Goal: Feedback & Contribution: Submit feedback/report problem

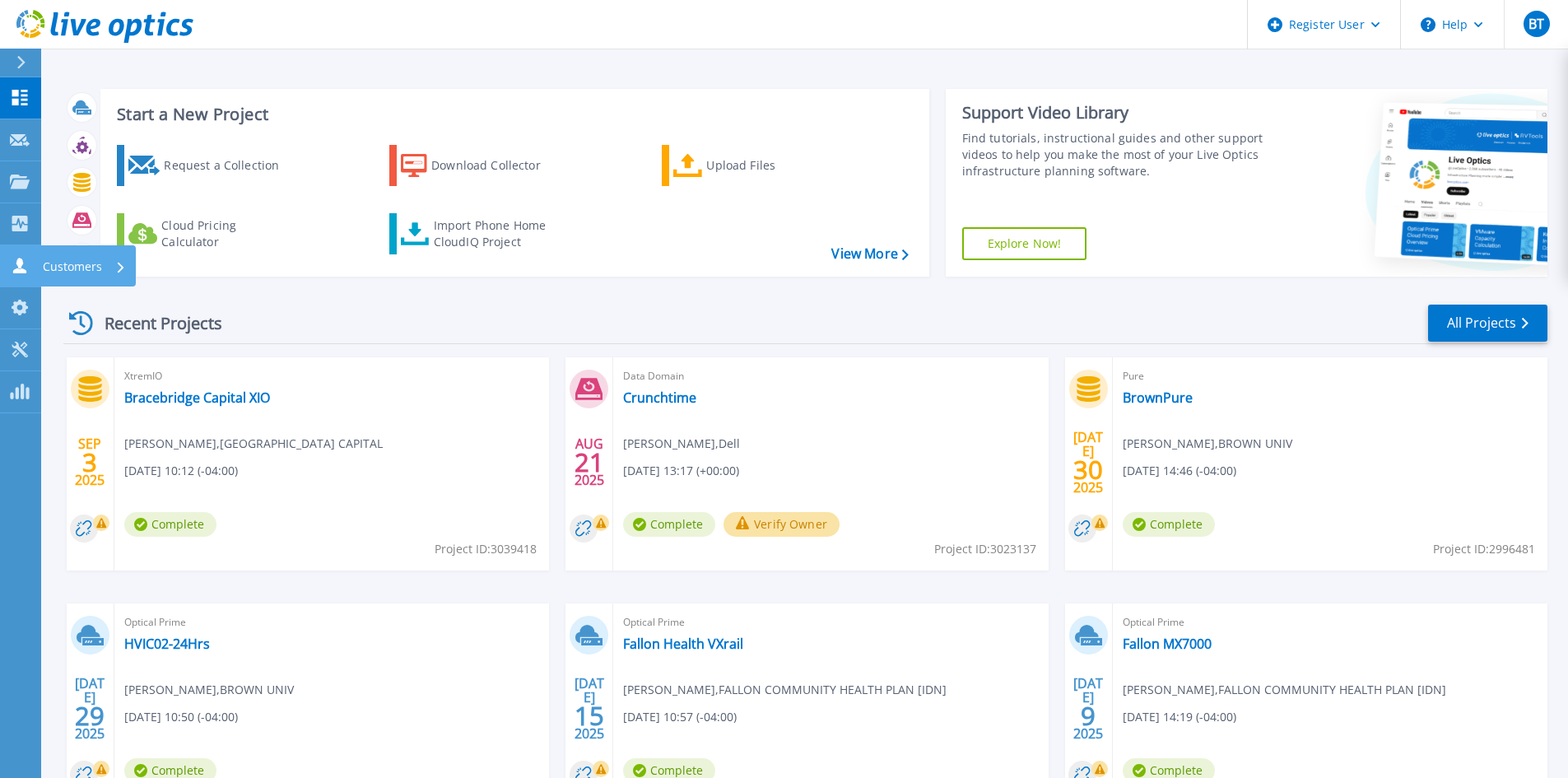
click at [28, 271] on icon at bounding box center [19, 265] width 19 height 16
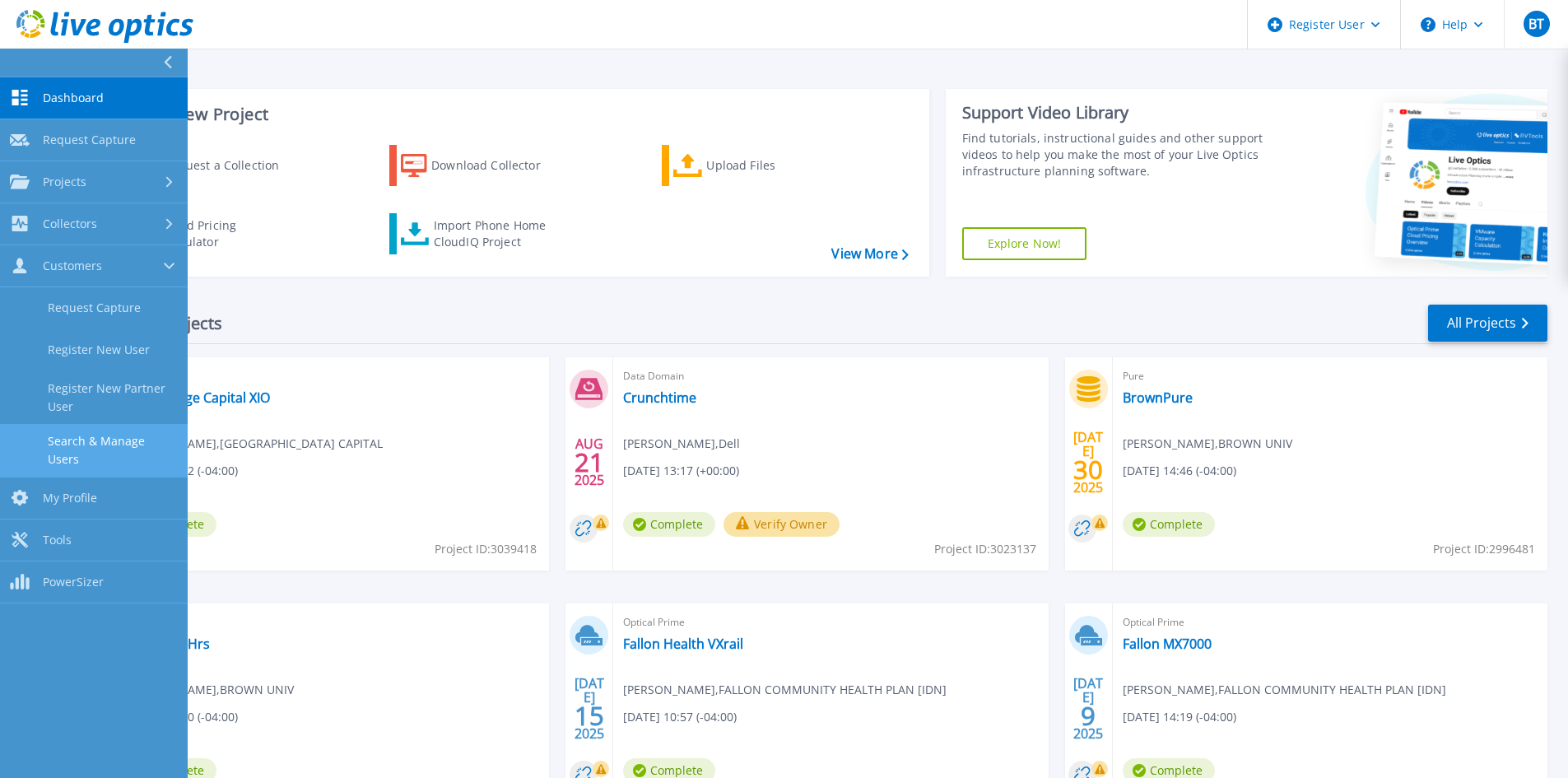
click at [100, 436] on link "Search & Manage Users" at bounding box center [94, 450] width 188 height 52
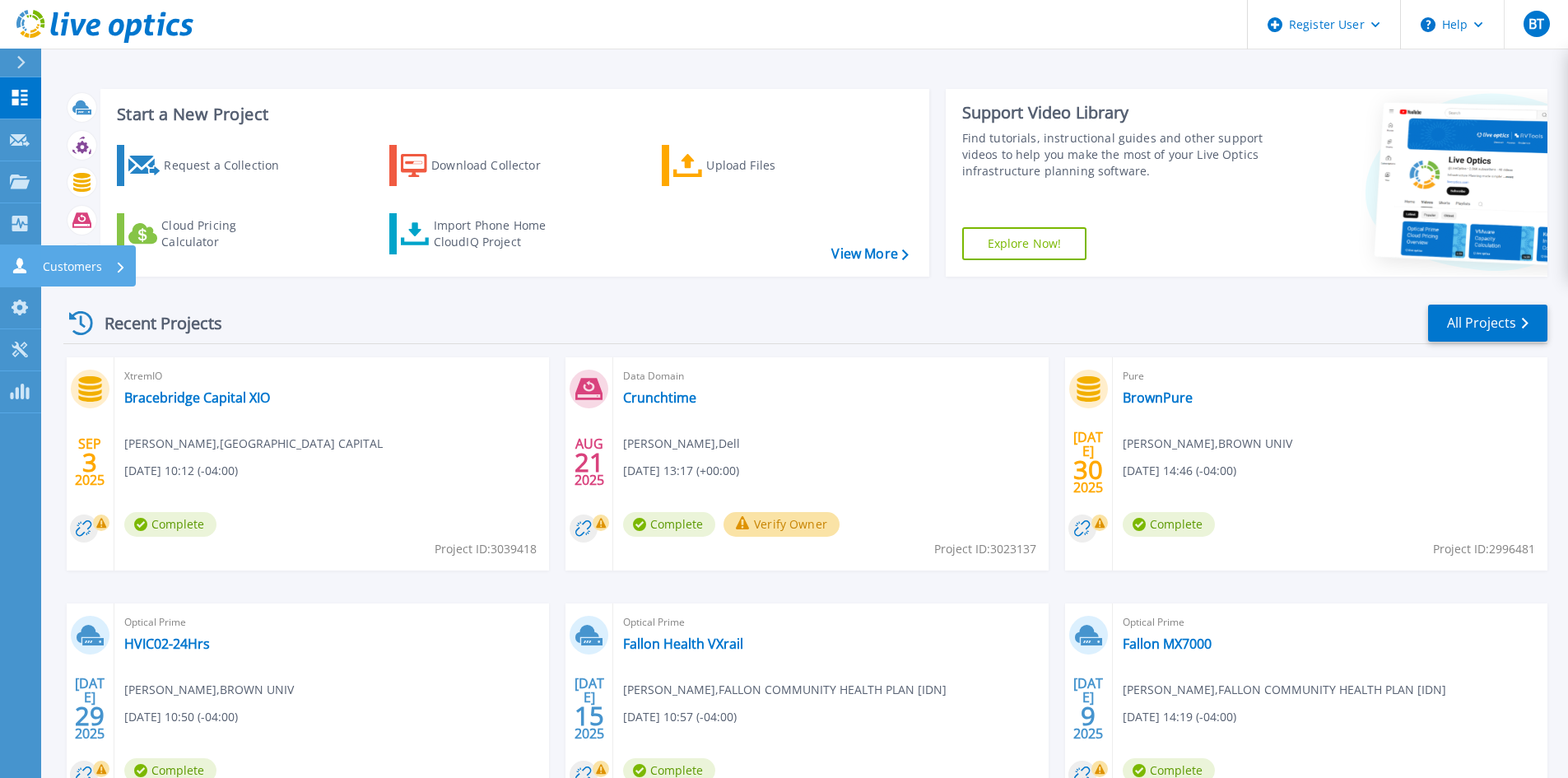
click at [24, 261] on icon at bounding box center [19, 265] width 19 height 16
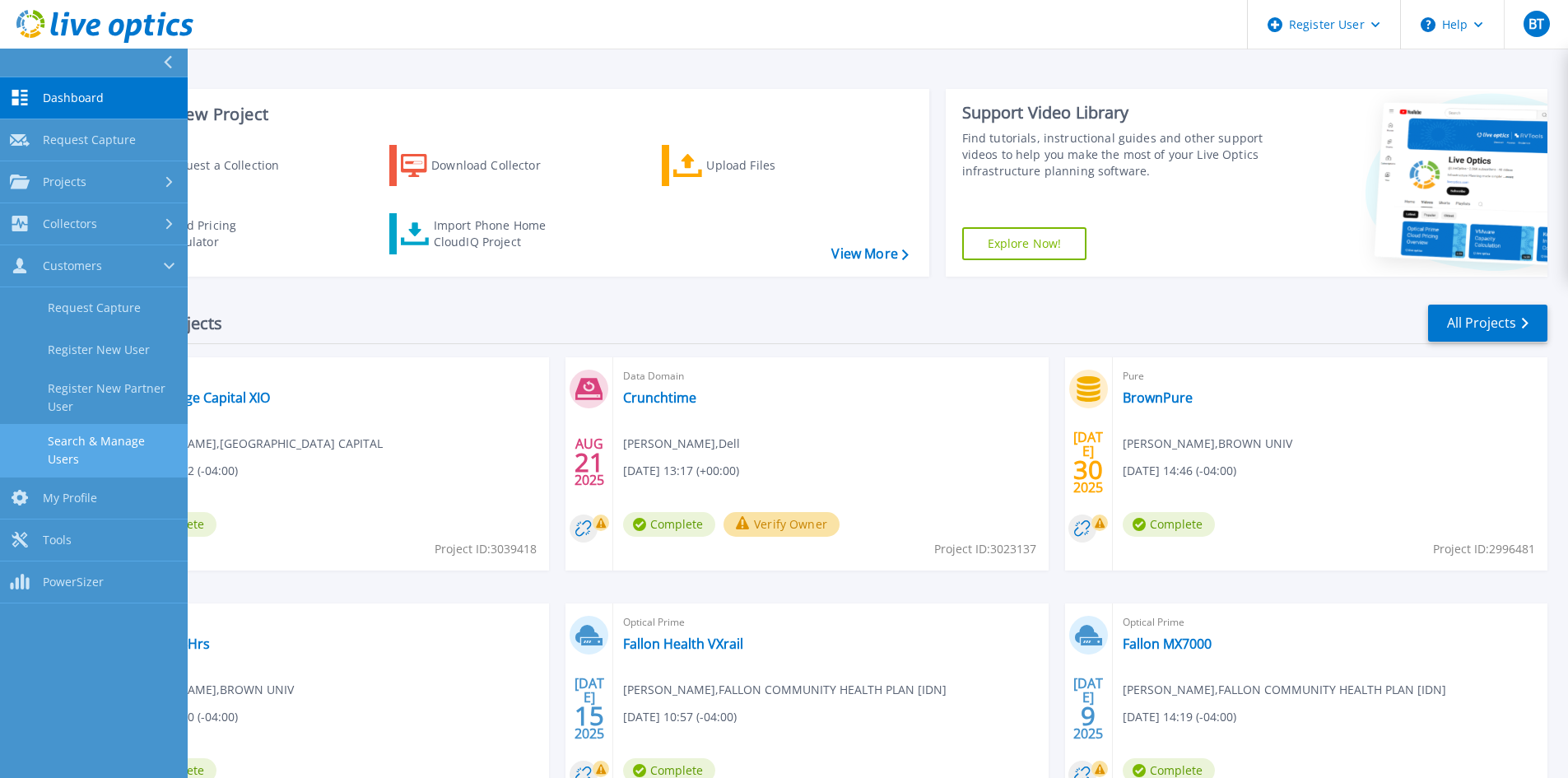
click at [121, 458] on link "Search & Manage Users" at bounding box center [94, 450] width 188 height 52
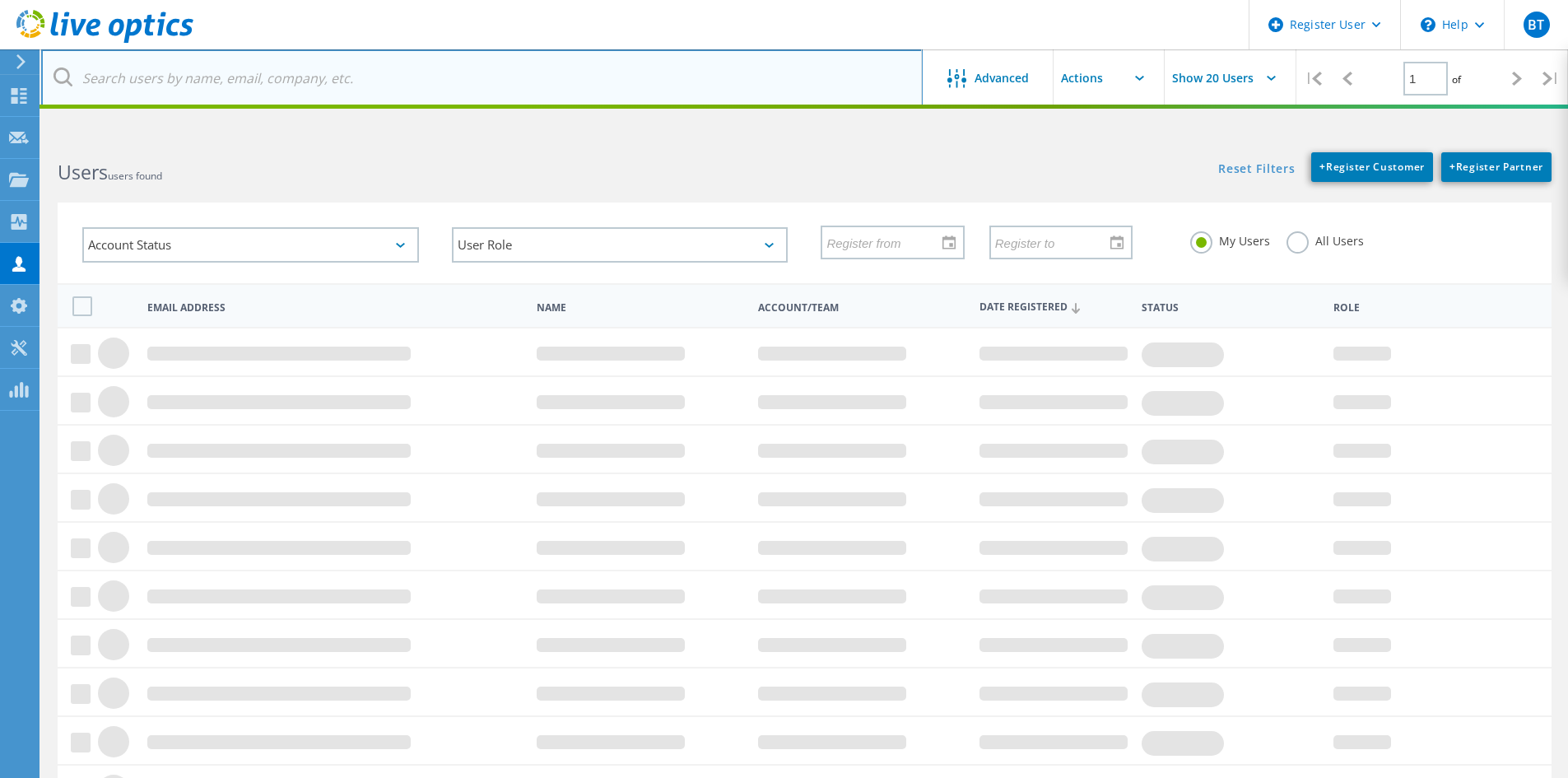
click at [293, 74] on input "text" at bounding box center [482, 78] width 882 height 58
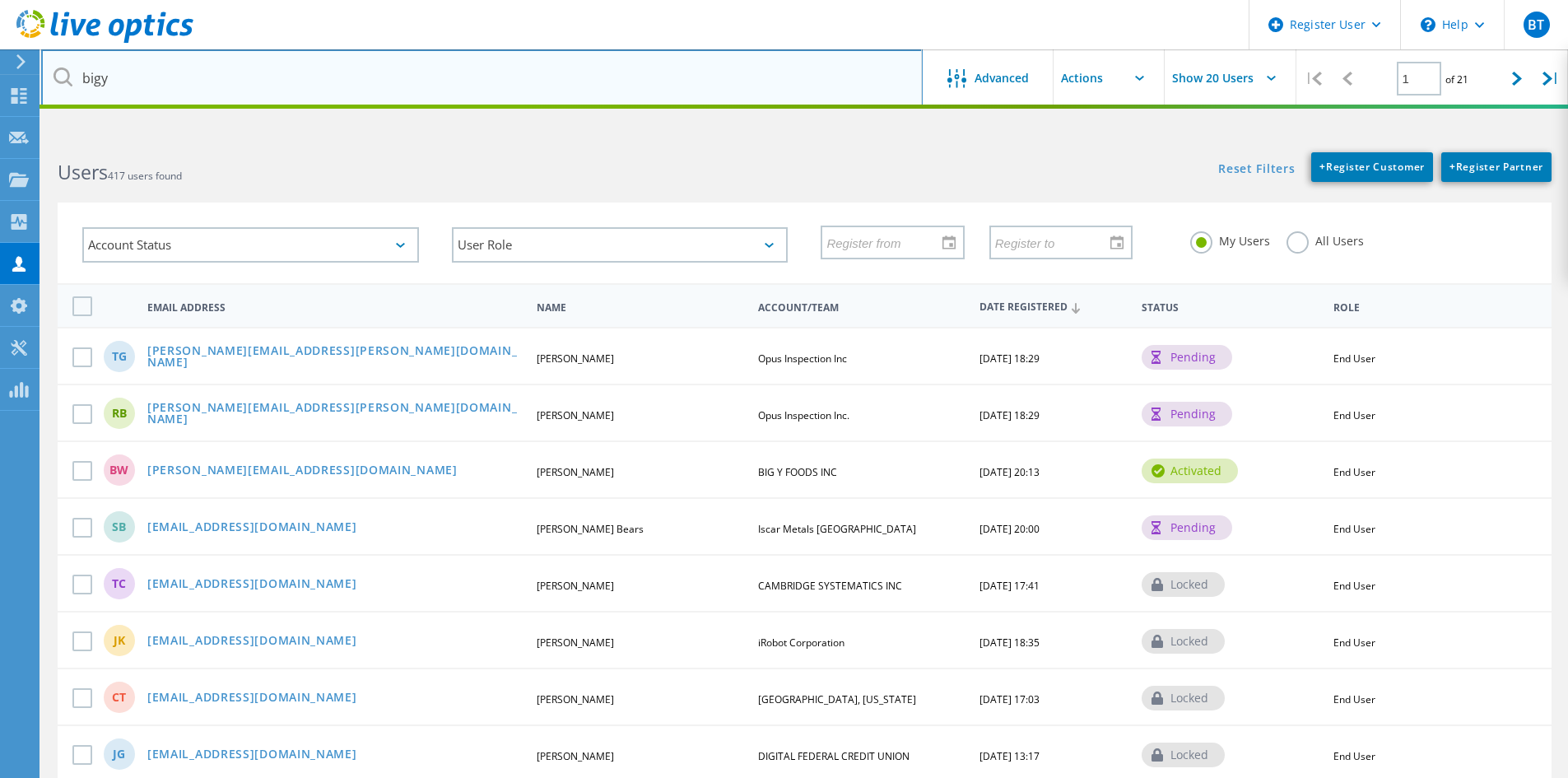
type input "bigy"
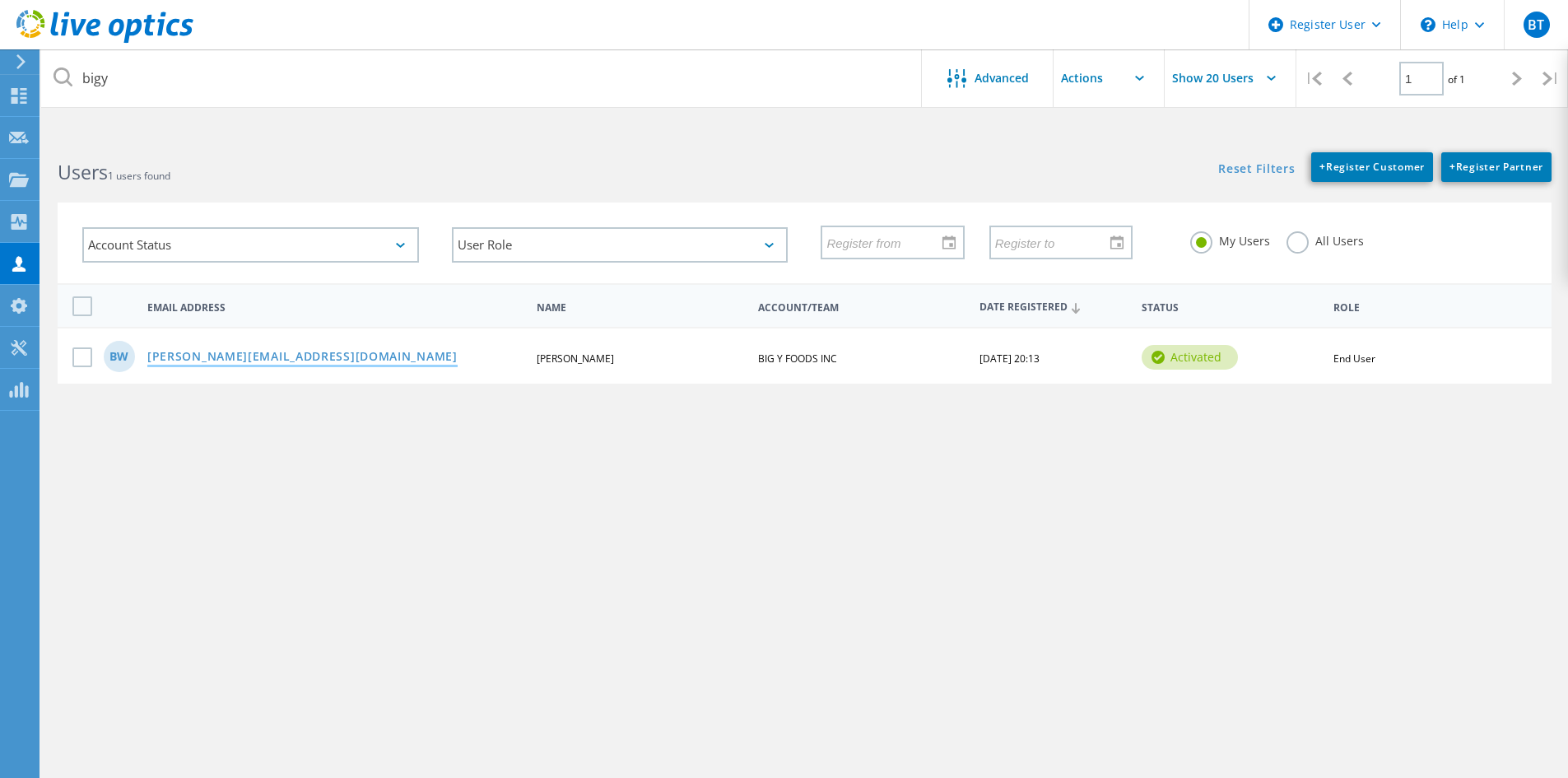
click at [264, 356] on link "brian.wichniewicz@bigy.com" at bounding box center [302, 357] width 310 height 14
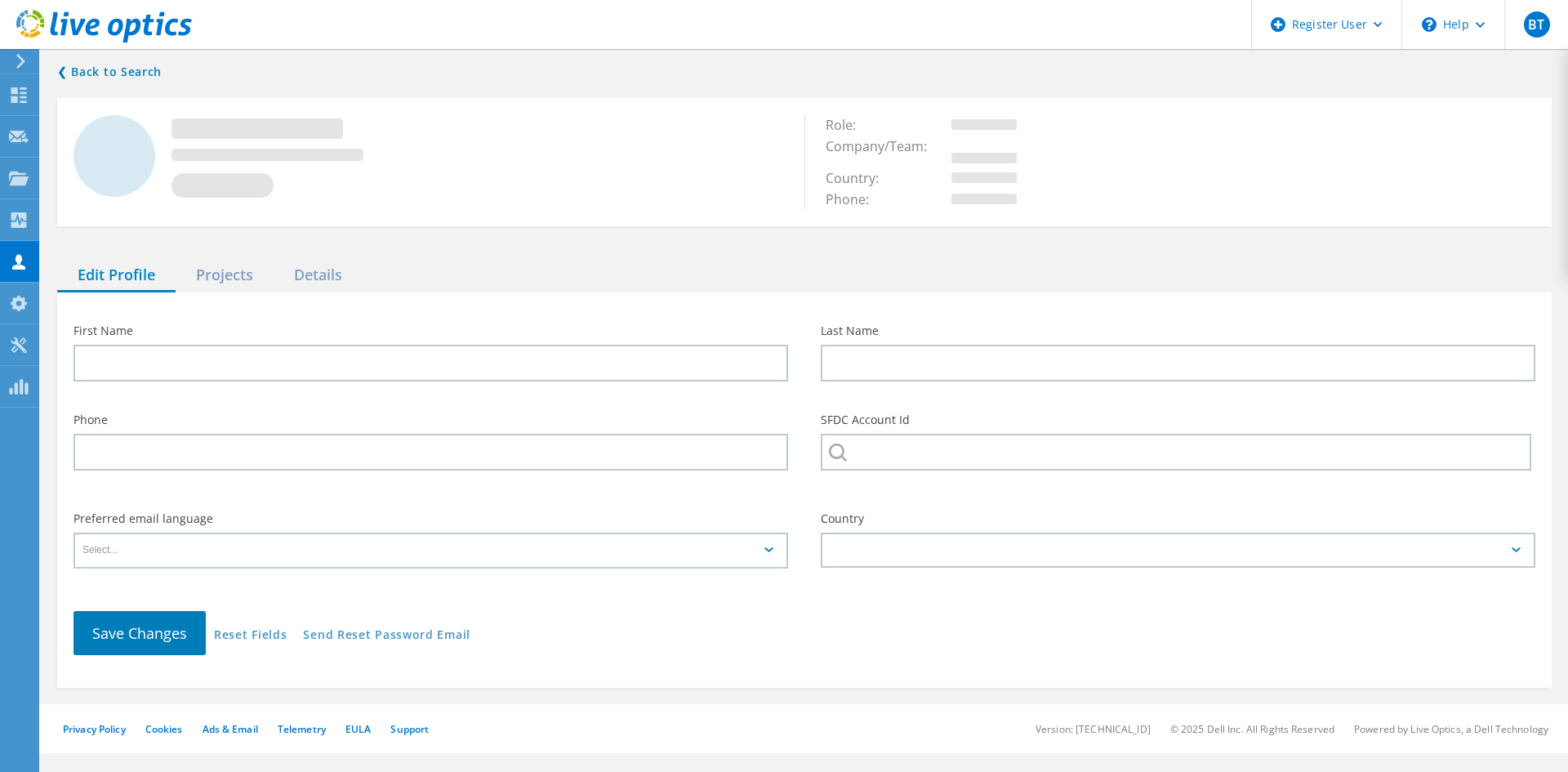
type input "Brian"
type input "Wichniewicz"
type input "BIG Y FOODS INC"
type input "English"
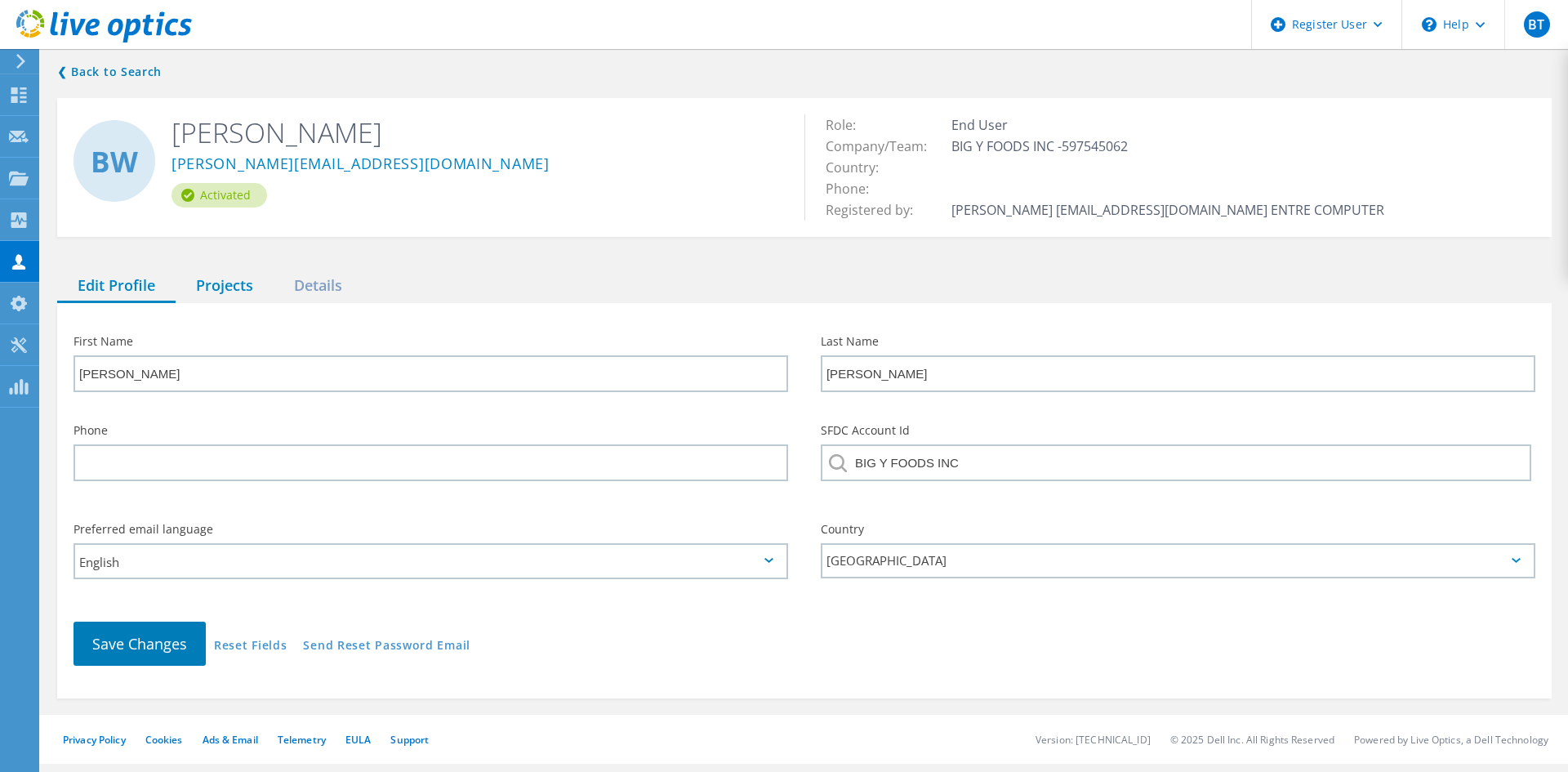
click at [224, 283] on div "Projects" at bounding box center [224, 286] width 98 height 34
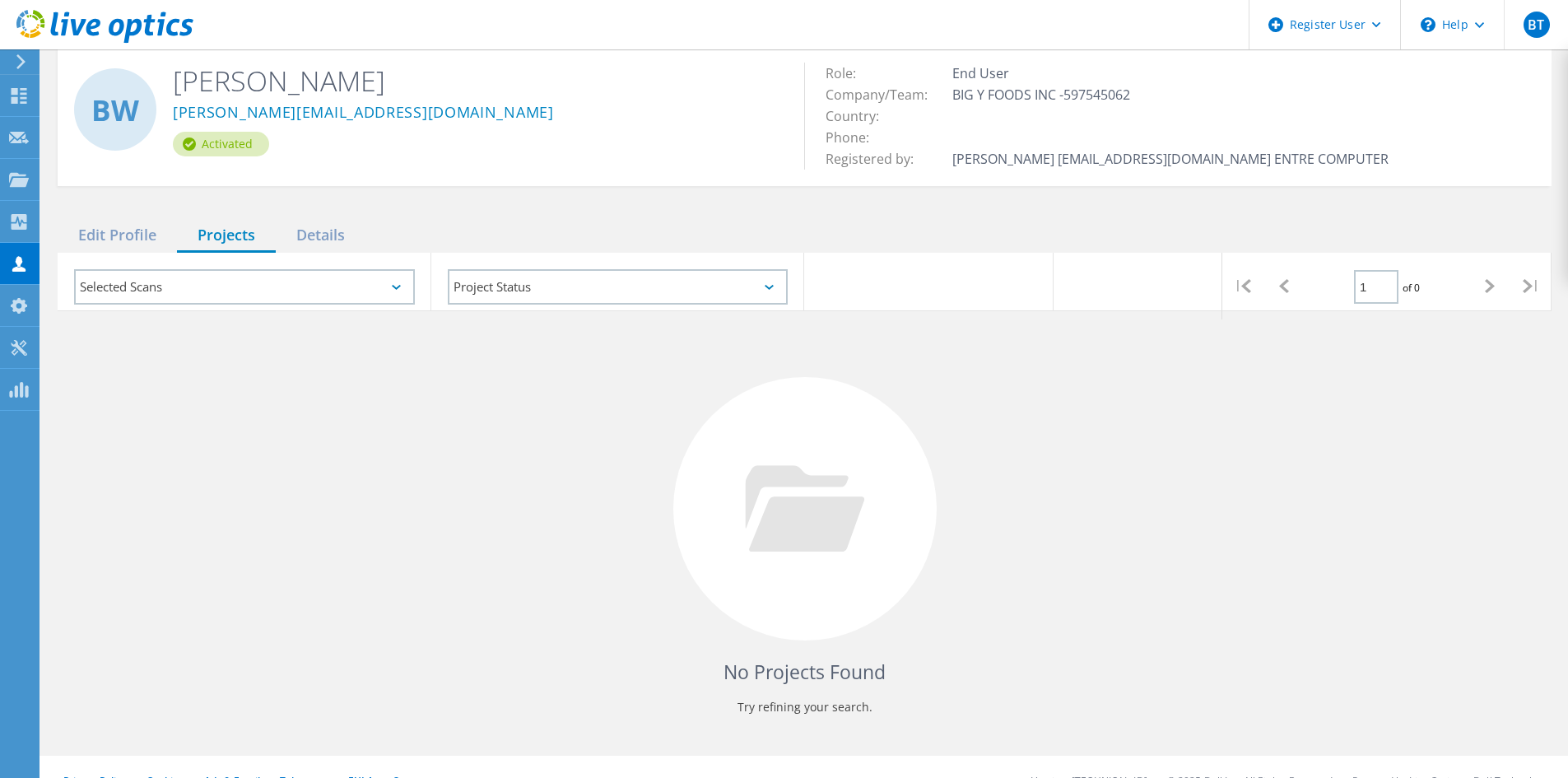
scroll to position [80, 0]
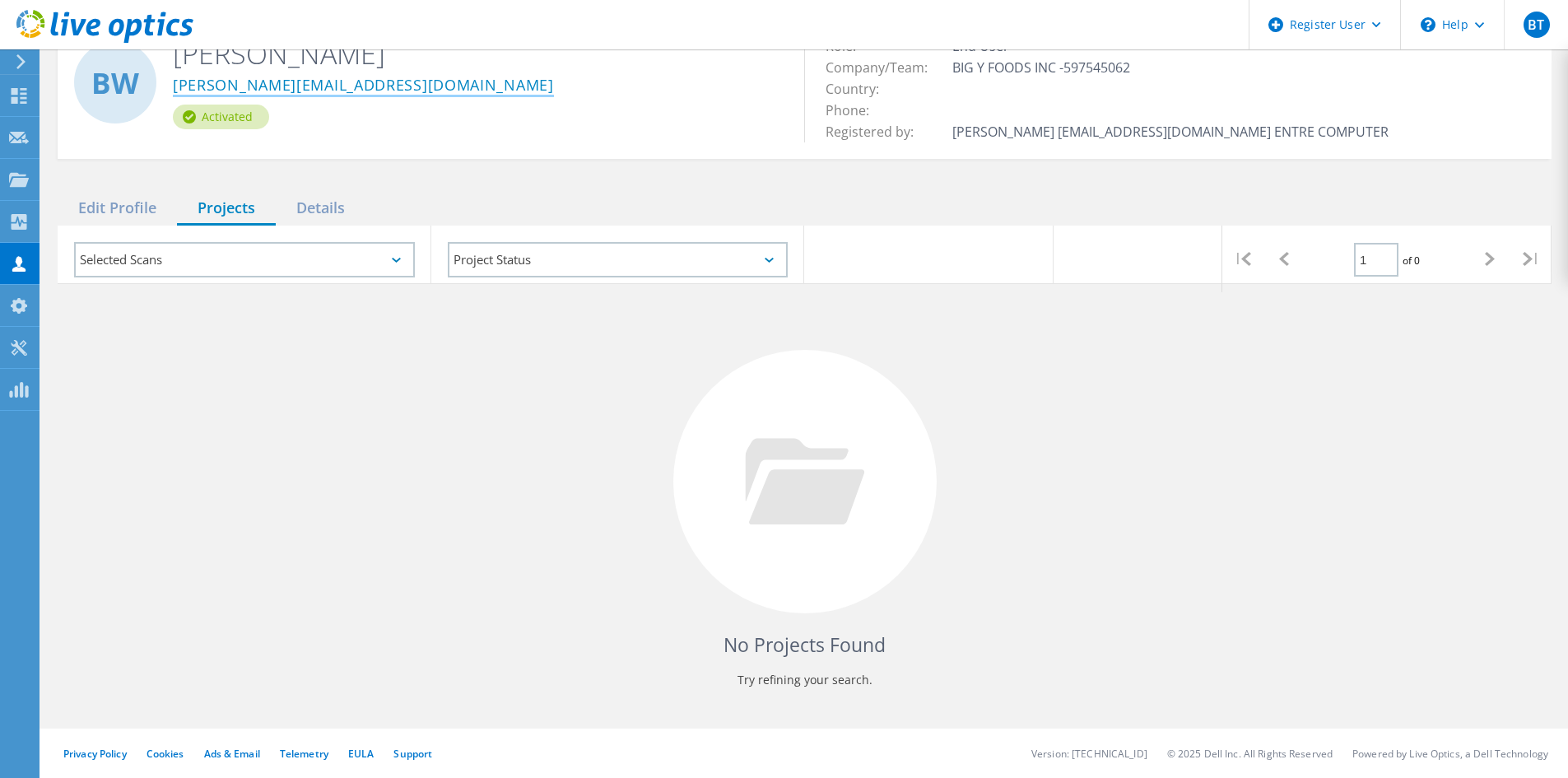
click at [257, 87] on link "[PERSON_NAME][EMAIL_ADDRESS][DOMAIN_NAME]" at bounding box center [363, 86] width 381 height 17
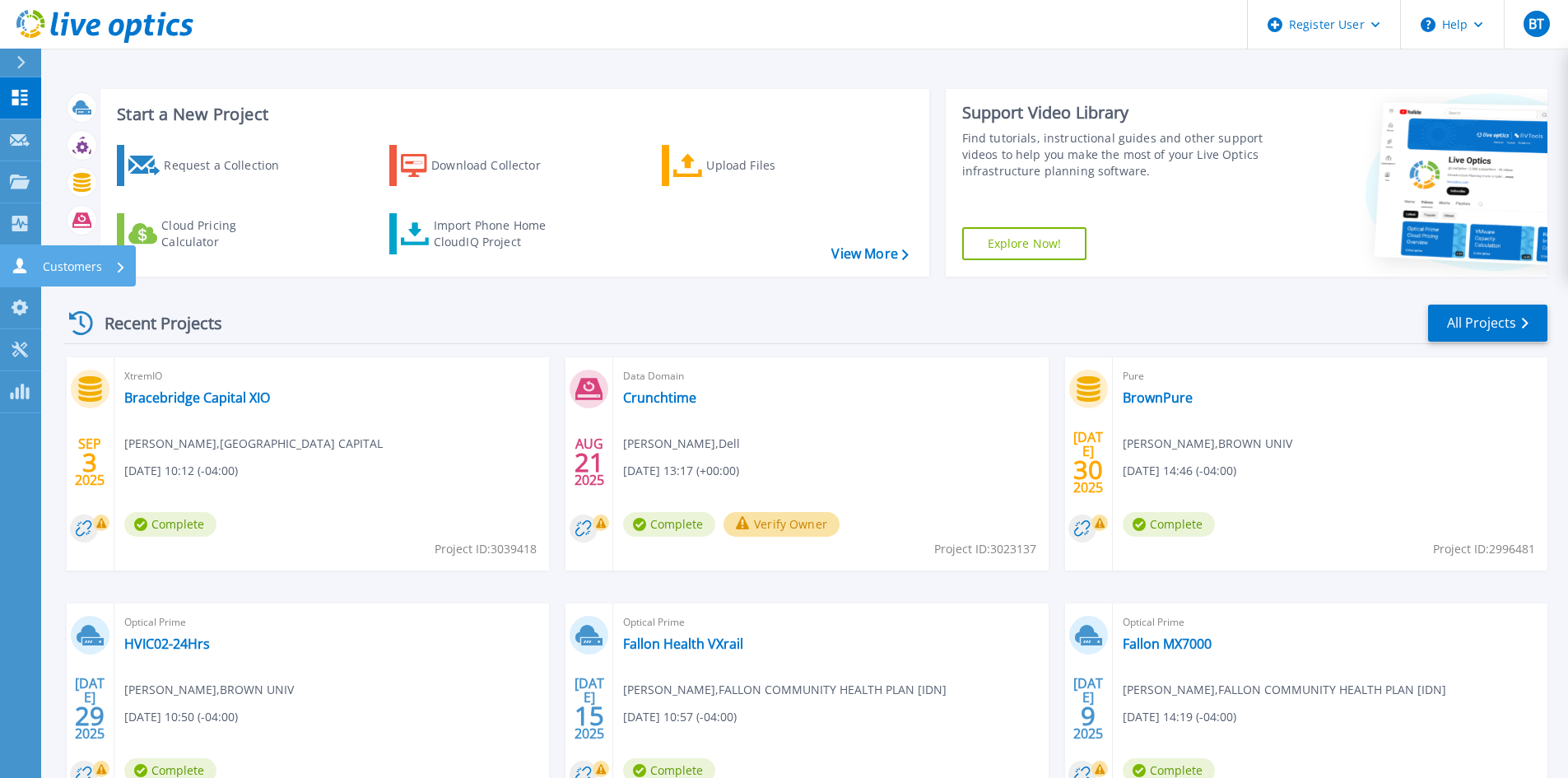
click at [30, 261] on div "Customers" at bounding box center [56, 265] width 92 height 16
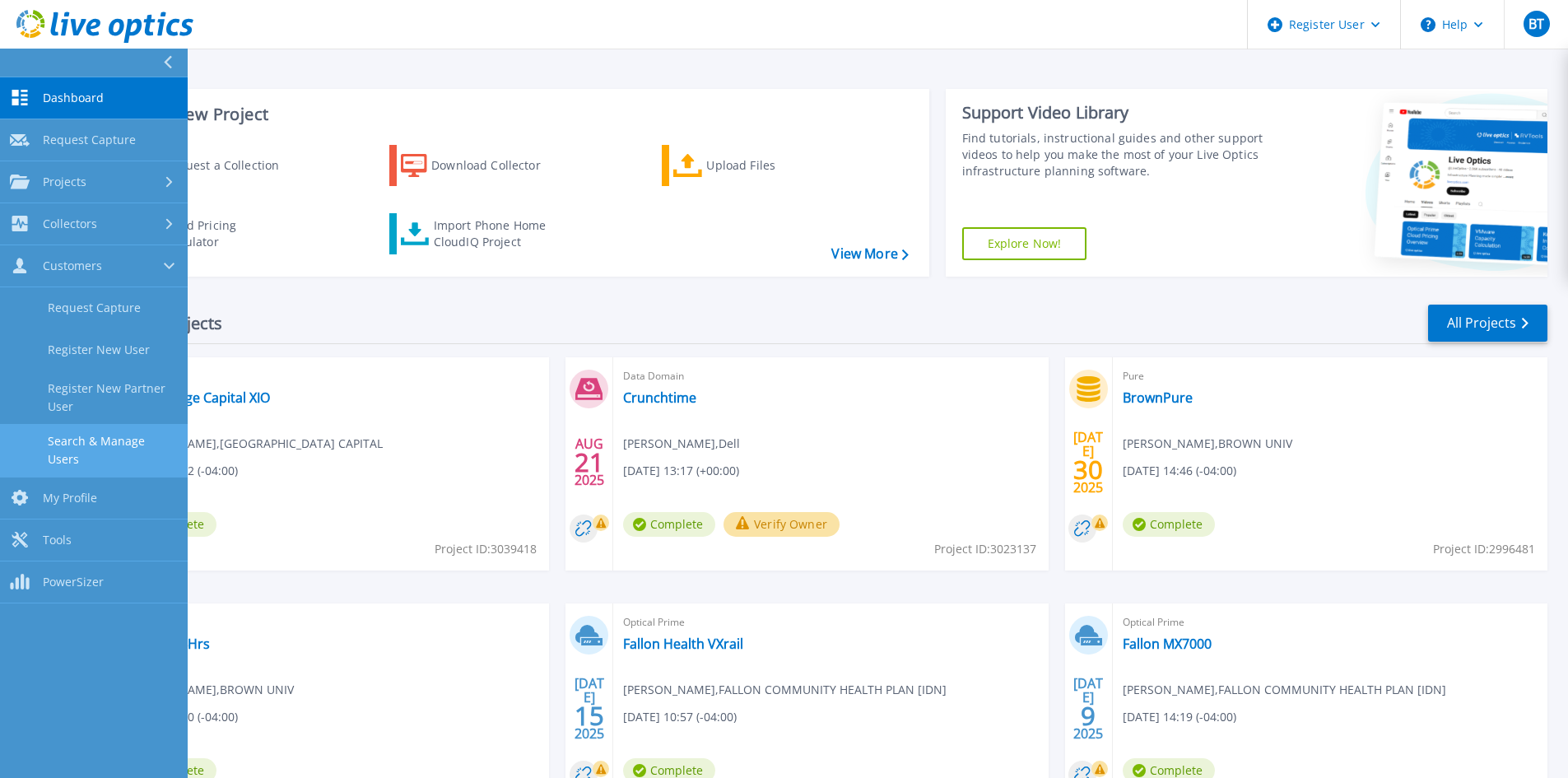
click at [116, 427] on link "Search & Manage Users" at bounding box center [94, 450] width 188 height 52
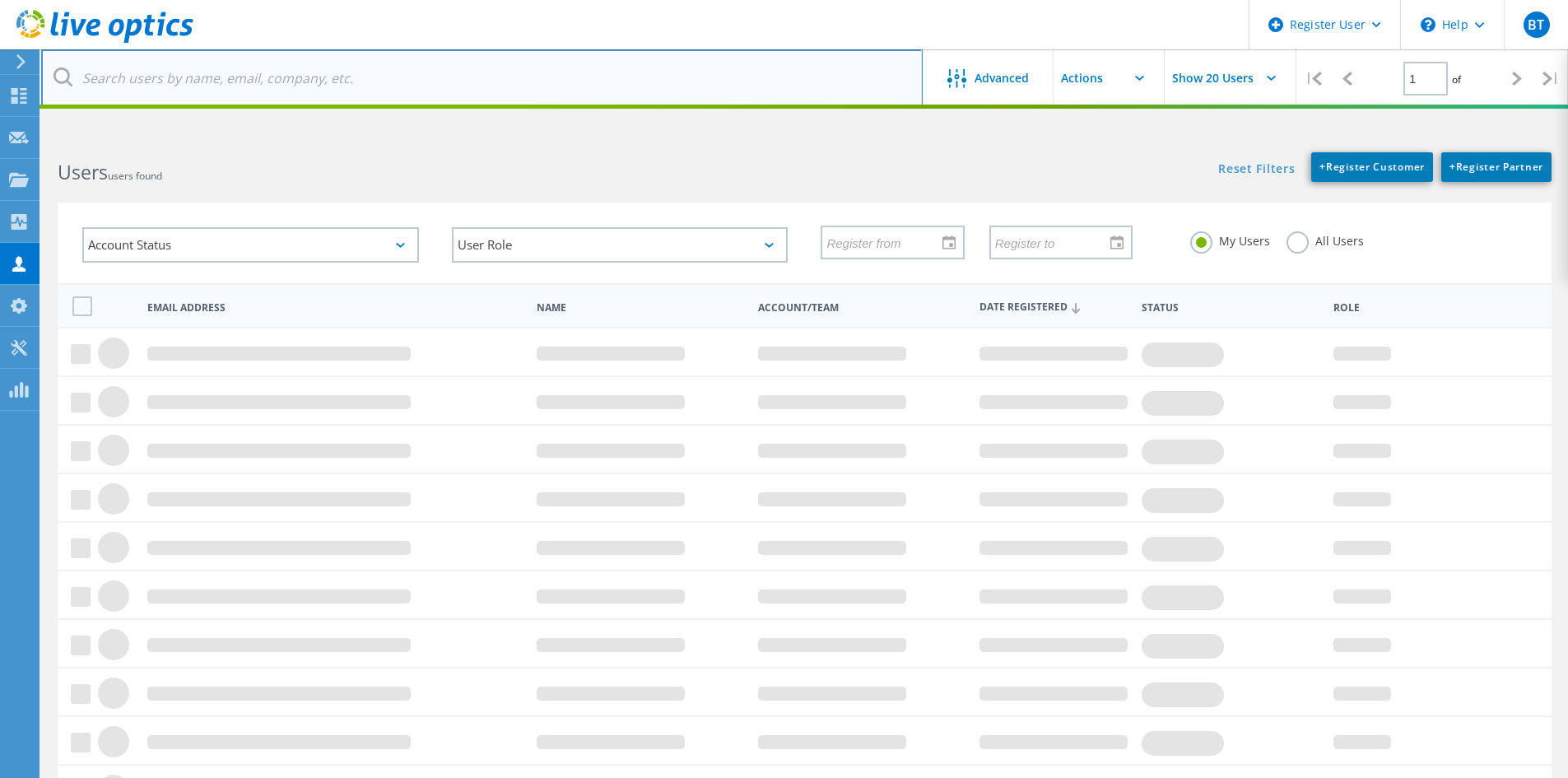
click at [370, 98] on input "text" at bounding box center [482, 78] width 882 height 58
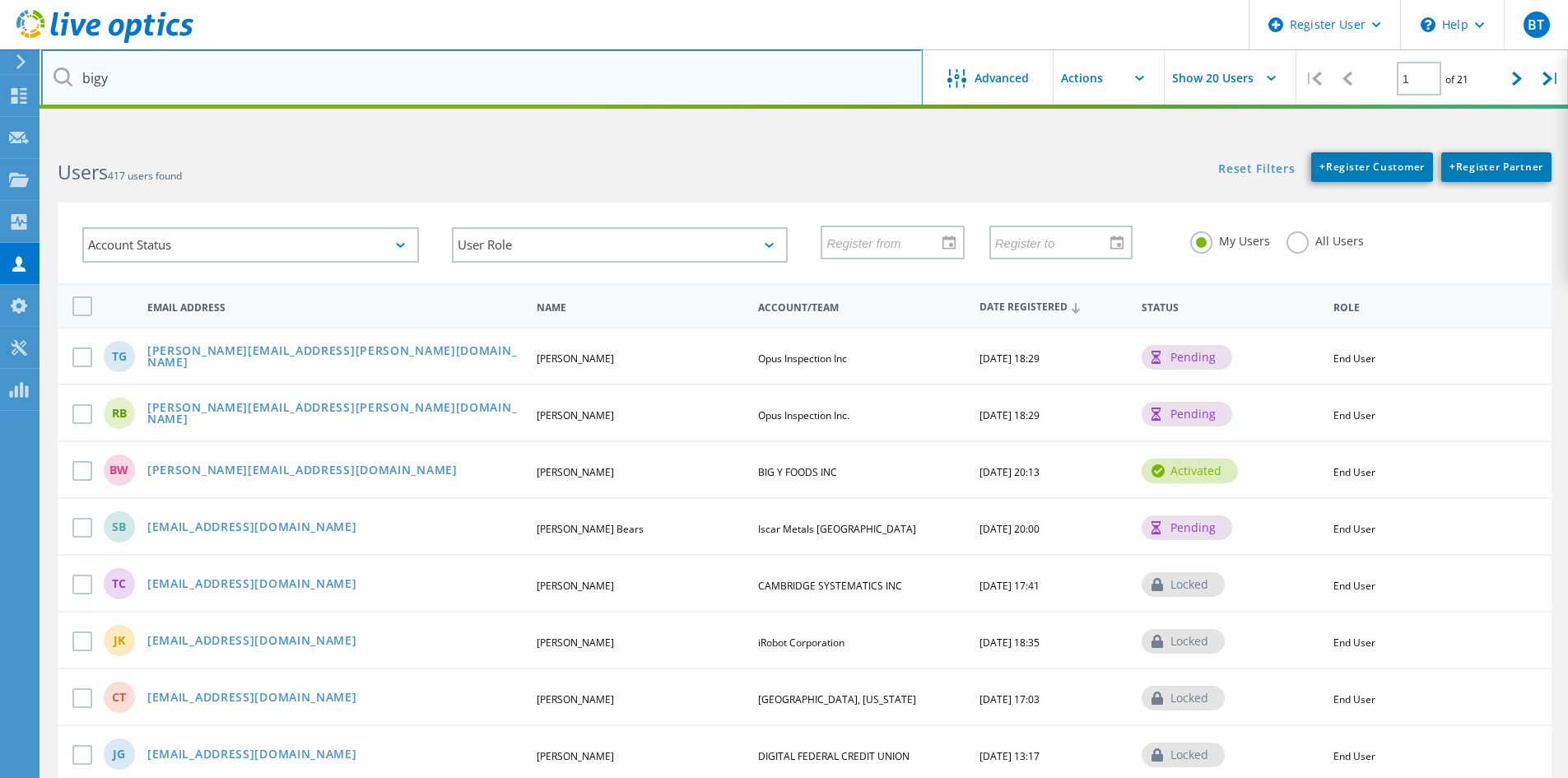
type input "bigy"
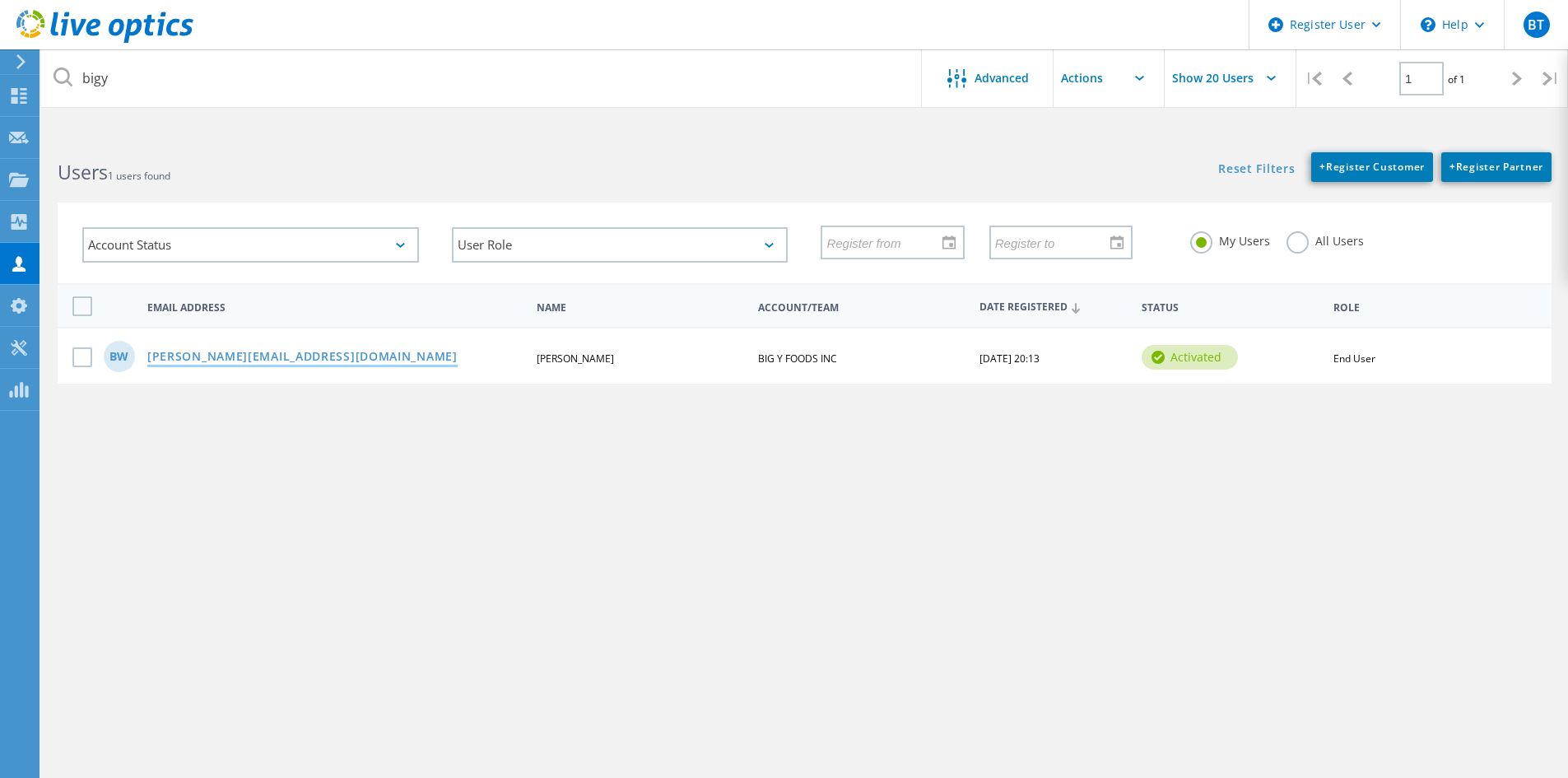
click at [276, 362] on link "brian.wichniewicz@bigy.com" at bounding box center [302, 357] width 310 height 14
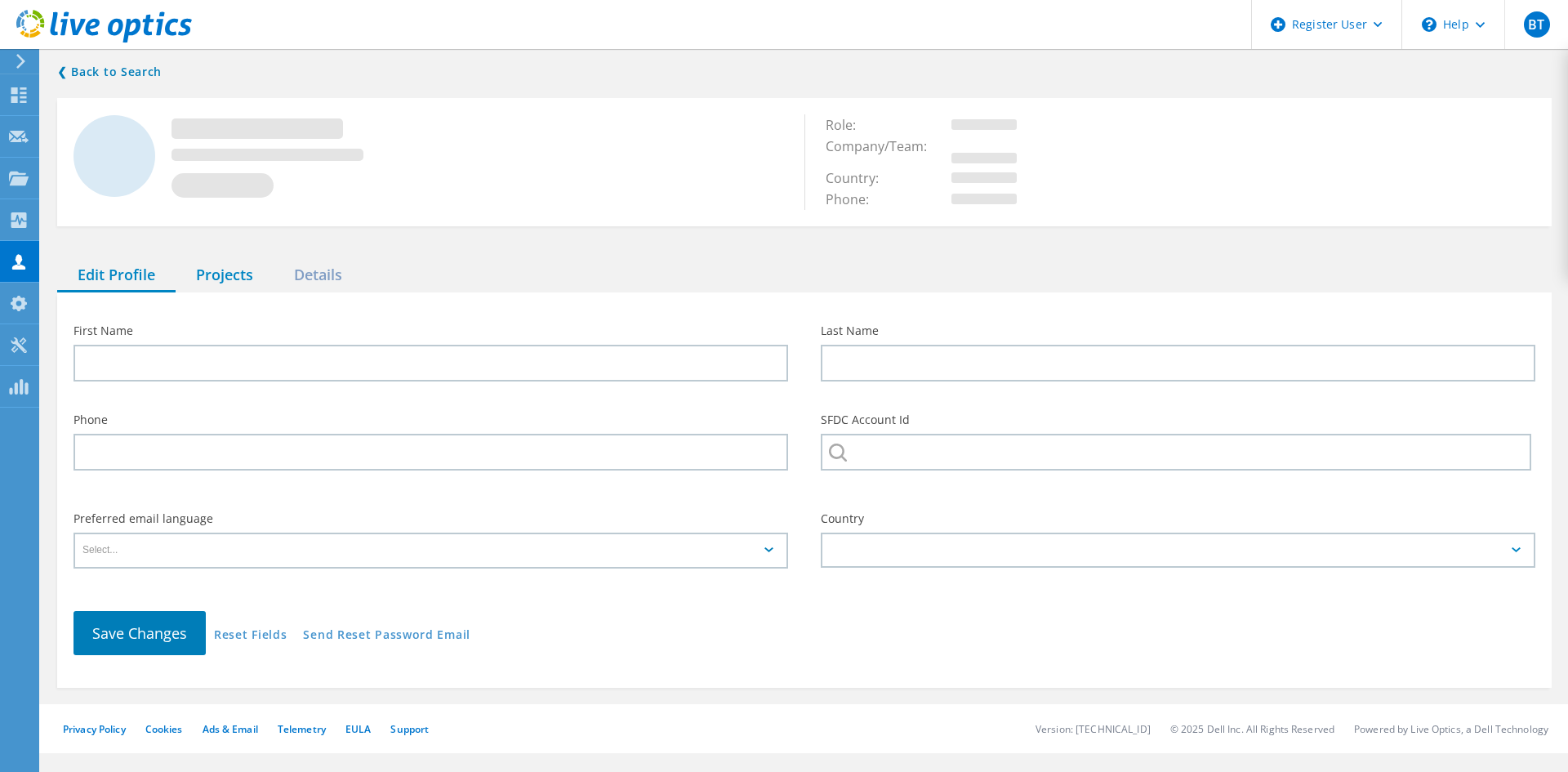
type input "Brian"
type input "Wichniewicz"
type input "BIG Y FOODS INC"
type input "English"
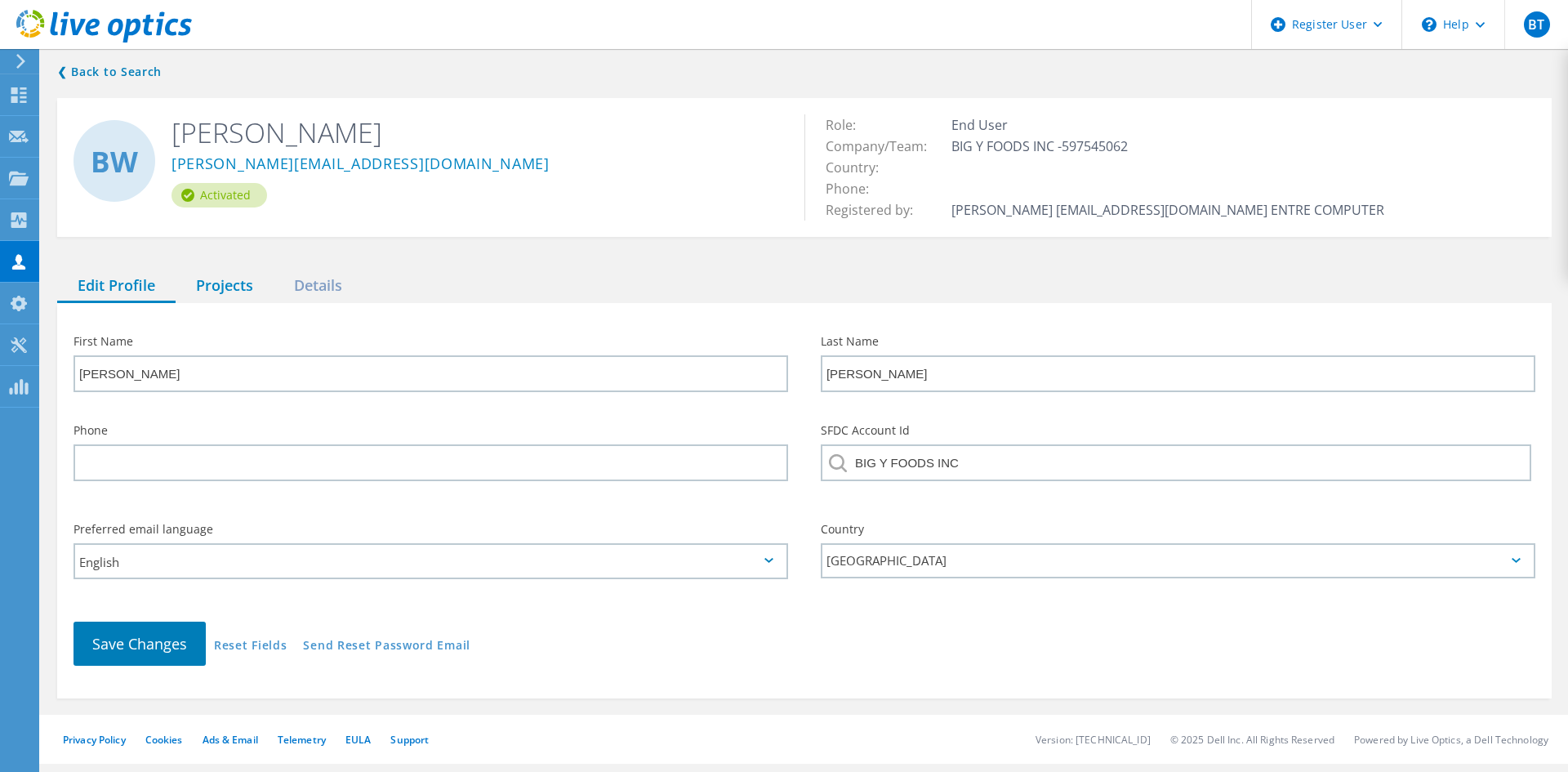
click at [234, 283] on div "Projects" at bounding box center [224, 286] width 98 height 34
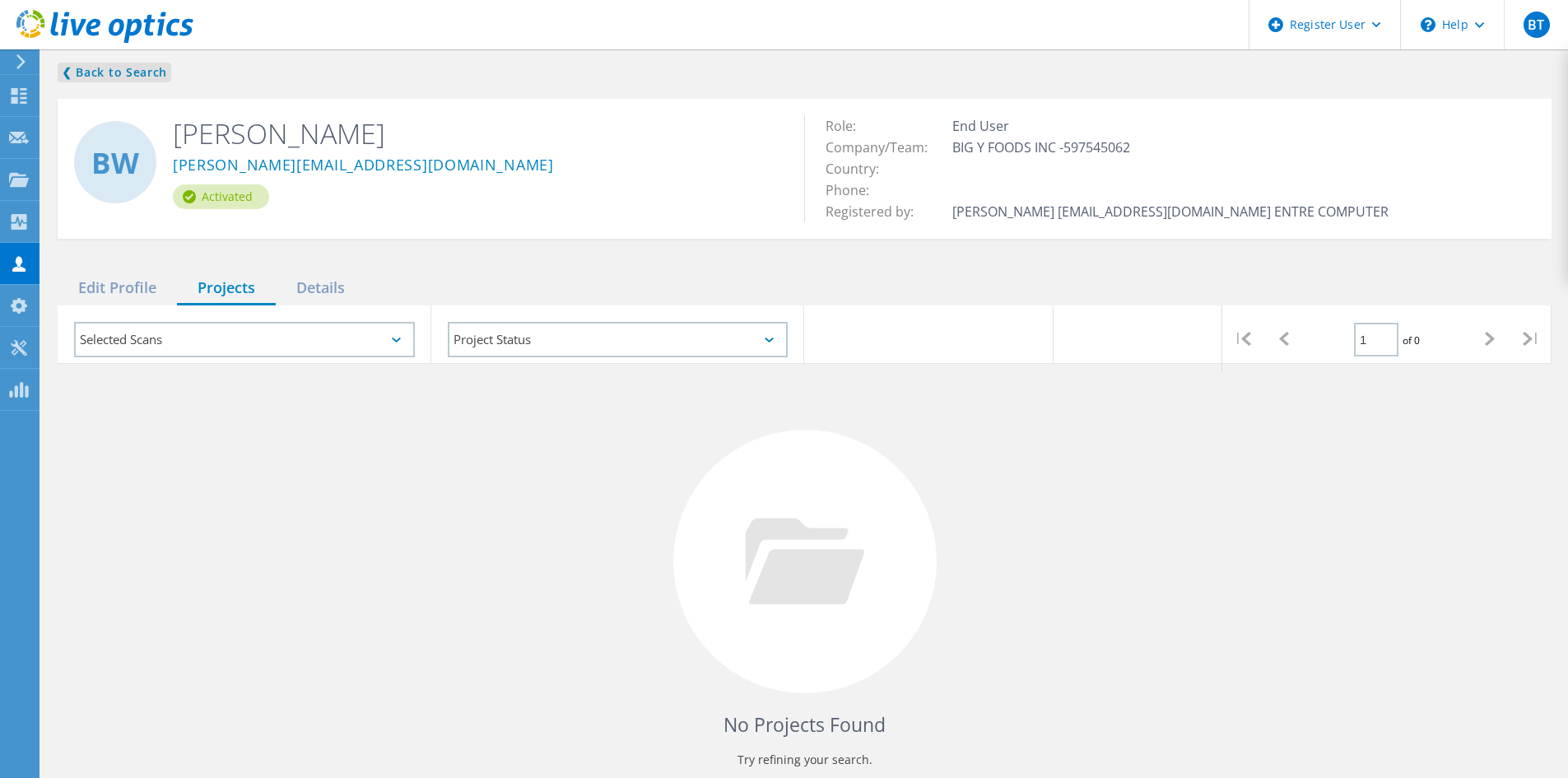
click at [119, 77] on link "❮ Back to Search" at bounding box center [114, 72] width 113 height 19
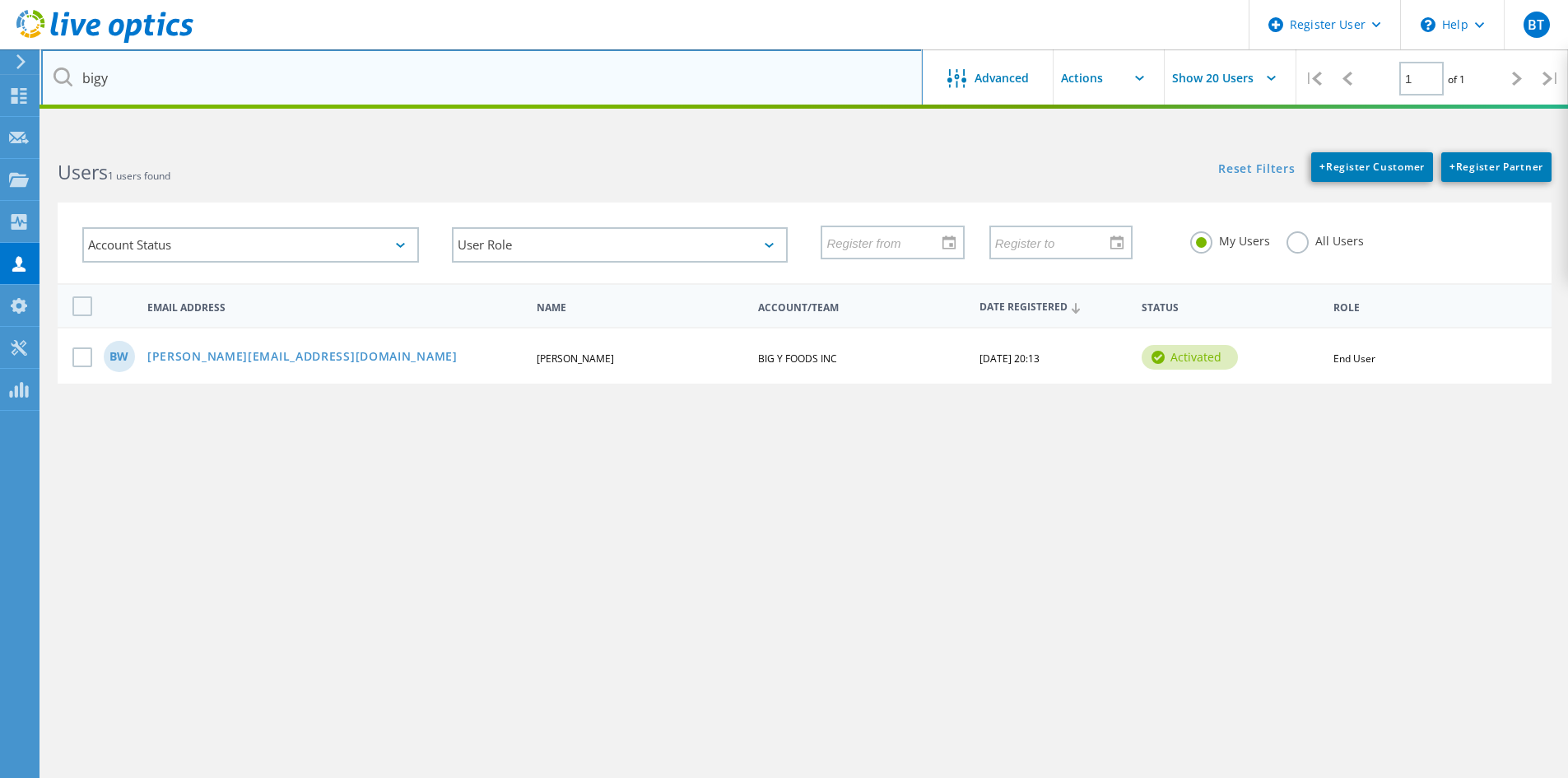
click at [218, 86] on input "bigy" at bounding box center [482, 78] width 882 height 58
type input "service credit union"
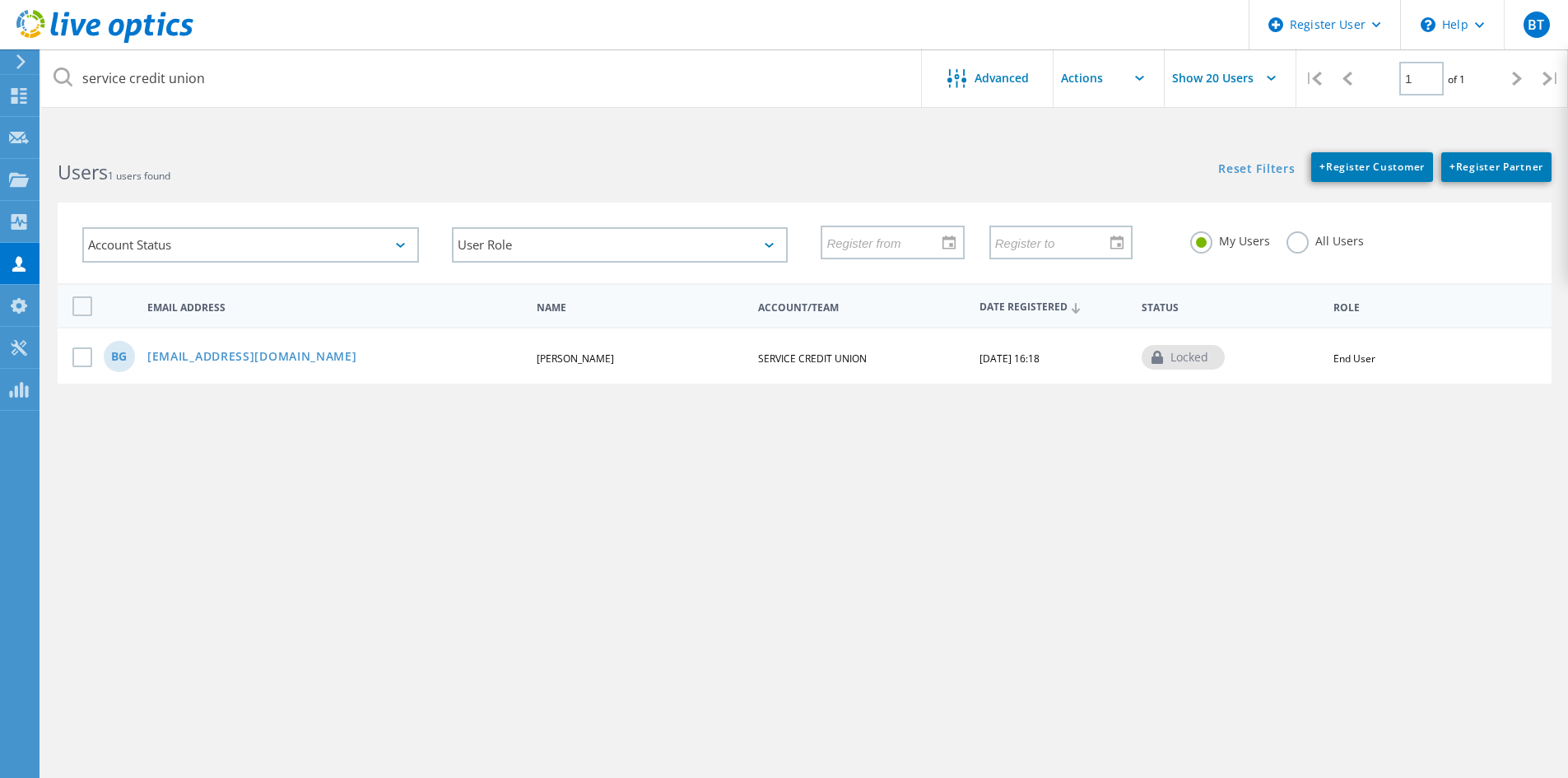
click at [1290, 246] on label "All Users" at bounding box center [1325, 238] width 77 height 16
click at [0, 0] on input "All Users" at bounding box center [0, 0] width 0 height 0
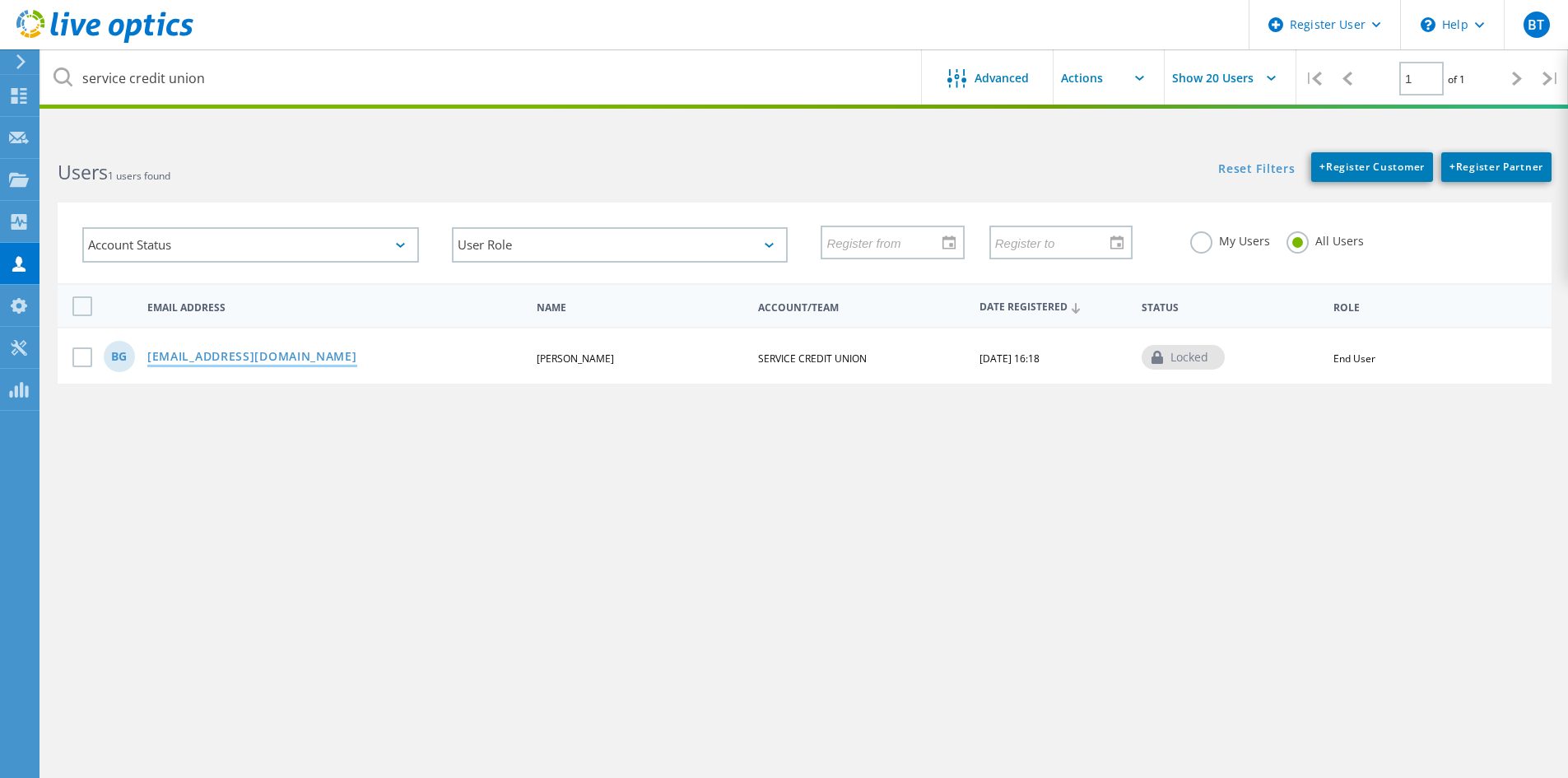
click at [236, 356] on link "rgarneau@servicecu.org" at bounding box center [252, 357] width 210 height 14
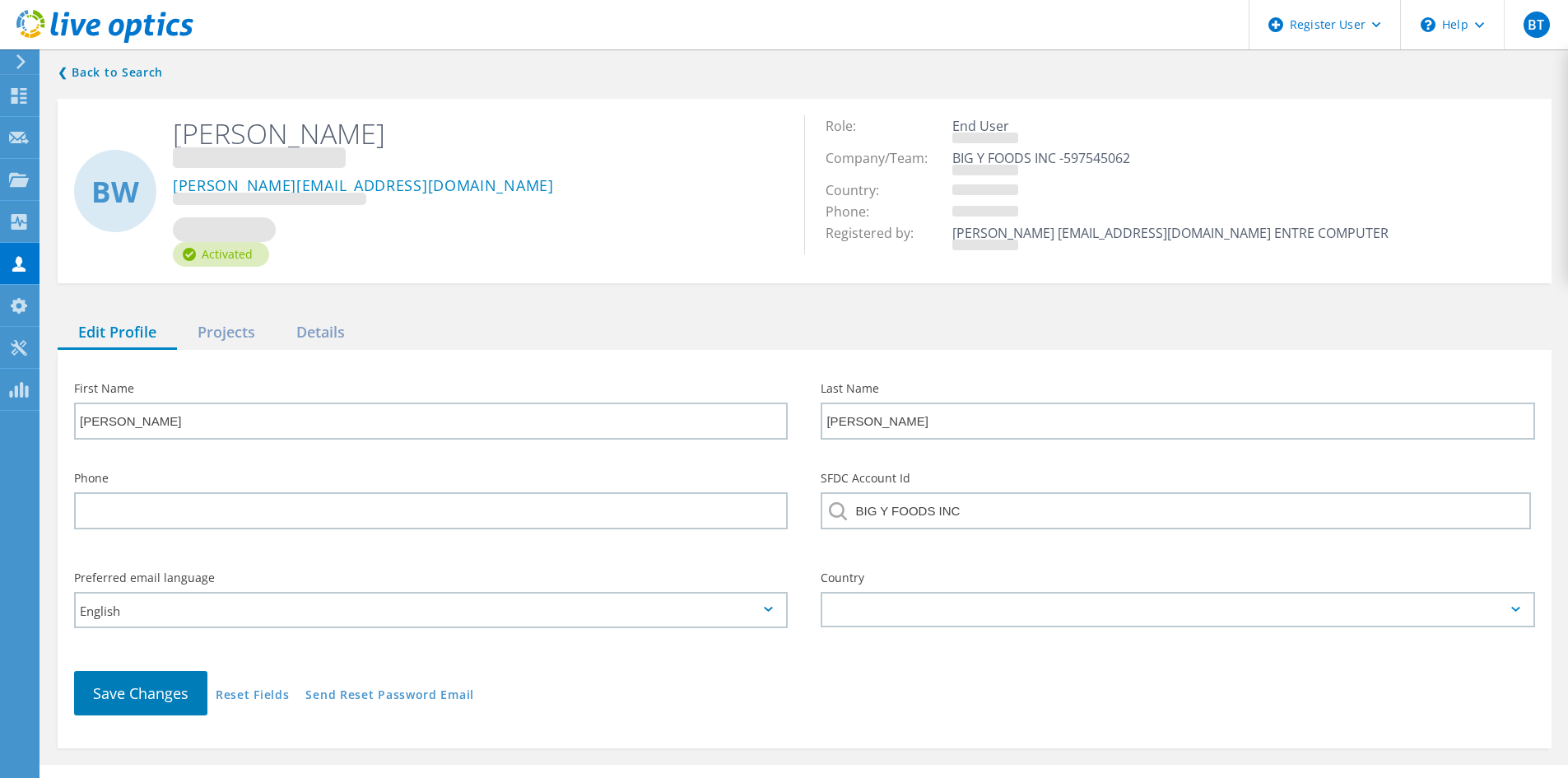
type input "Bob"
type input "Garneau"
type input "SERVICE CREDIT UNION"
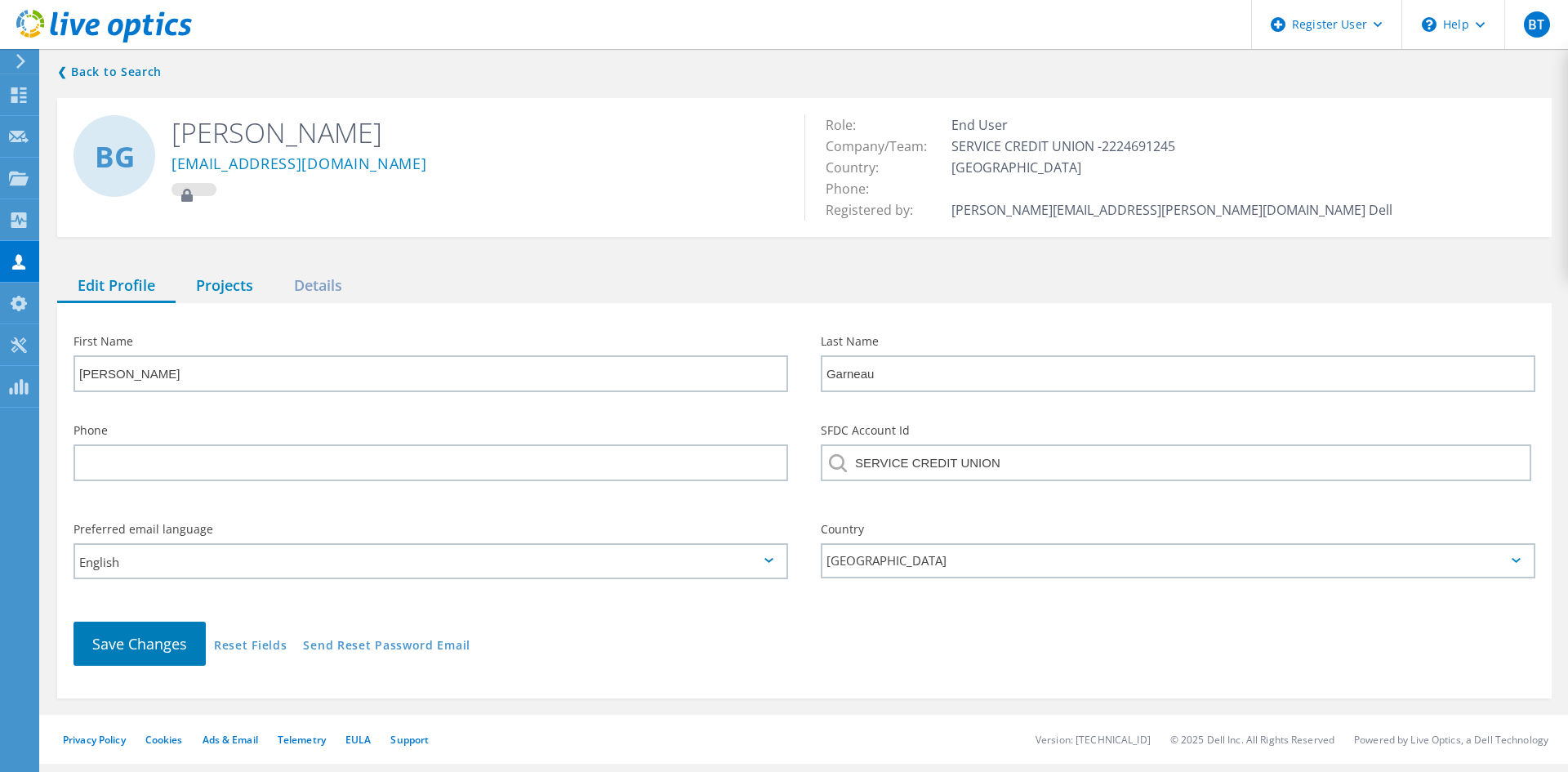
click at [224, 293] on div "Projects" at bounding box center [224, 286] width 98 height 34
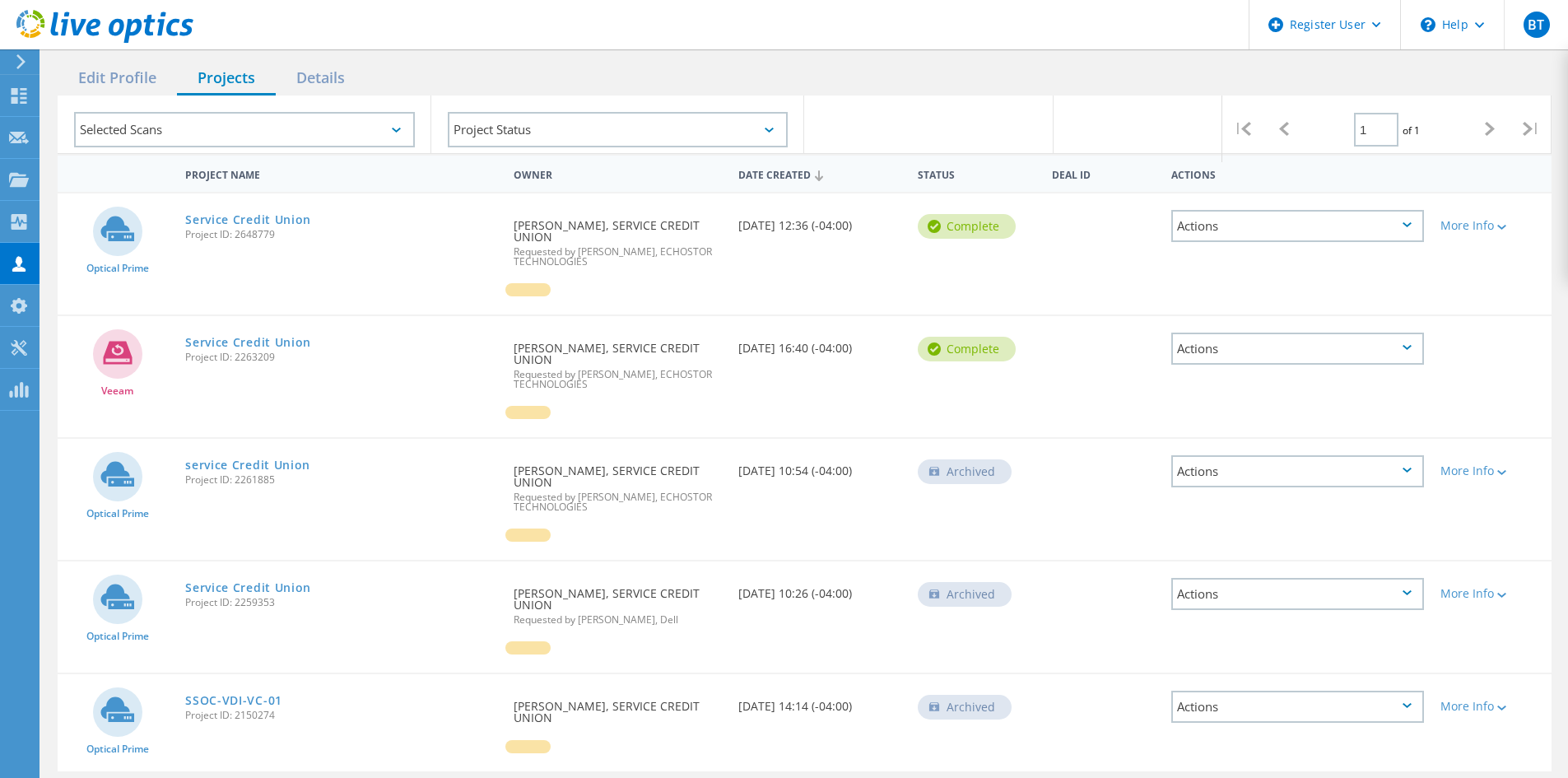
scroll to position [212, 0]
click at [12, 100] on use at bounding box center [19, 96] width 16 height 16
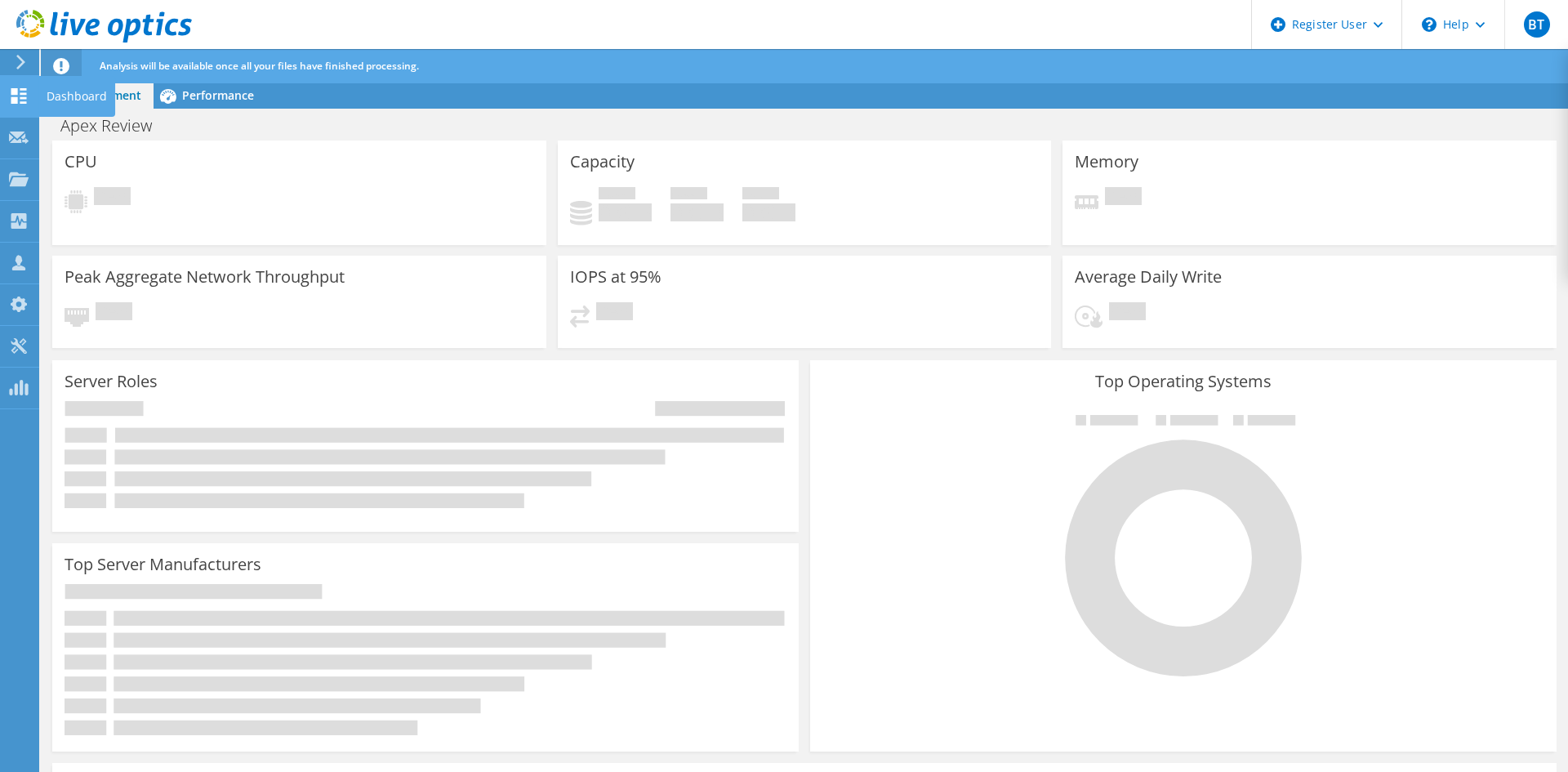
click at [15, 99] on use at bounding box center [19, 96] width 16 height 16
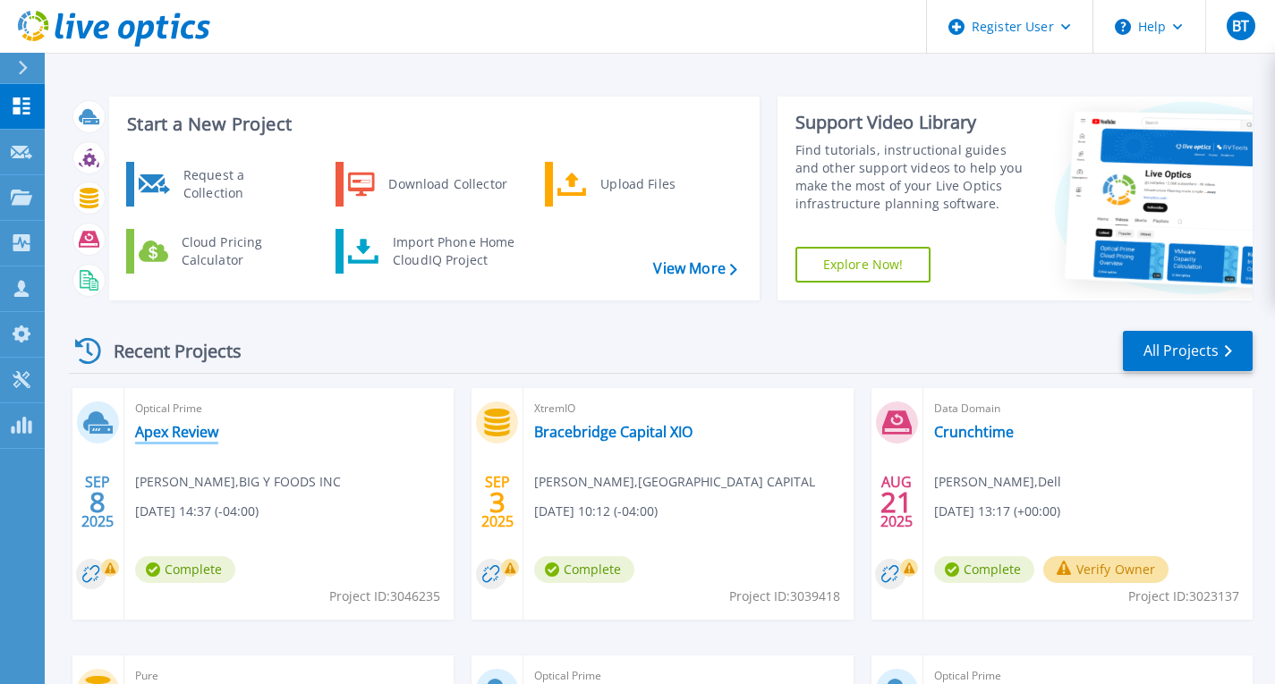
click at [211, 432] on link "Apex Review" at bounding box center [176, 432] width 83 height 18
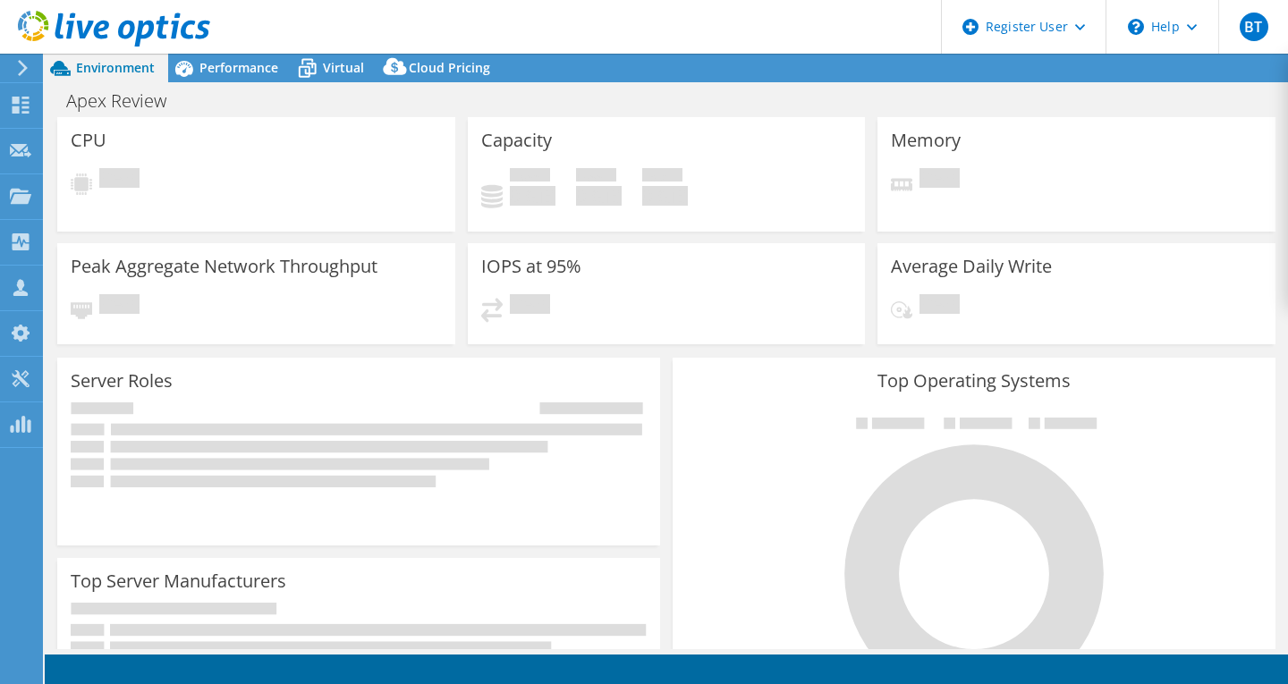
select select "USD"
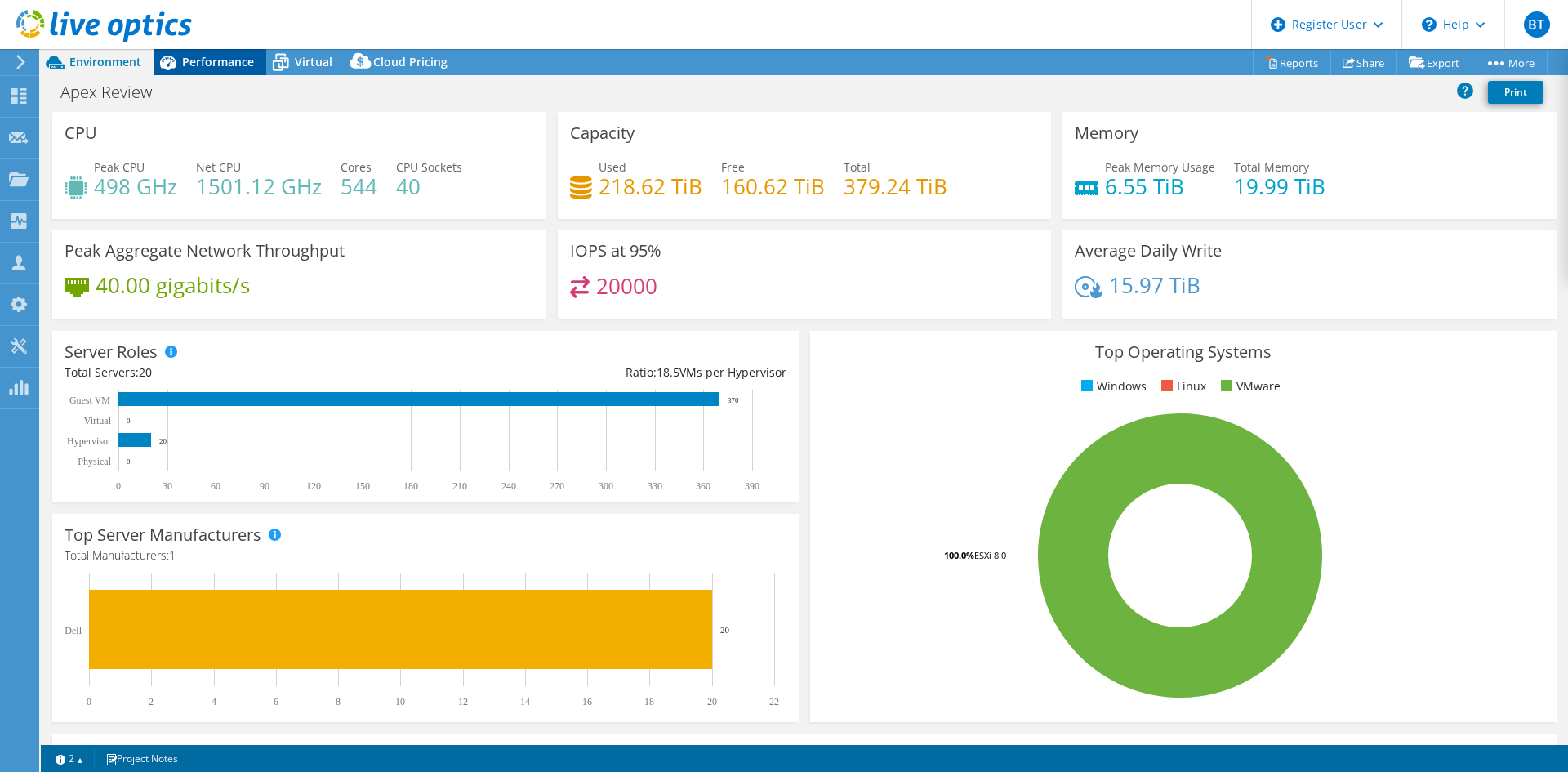
click at [189, 56] on span "Performance" at bounding box center [217, 61] width 72 height 16
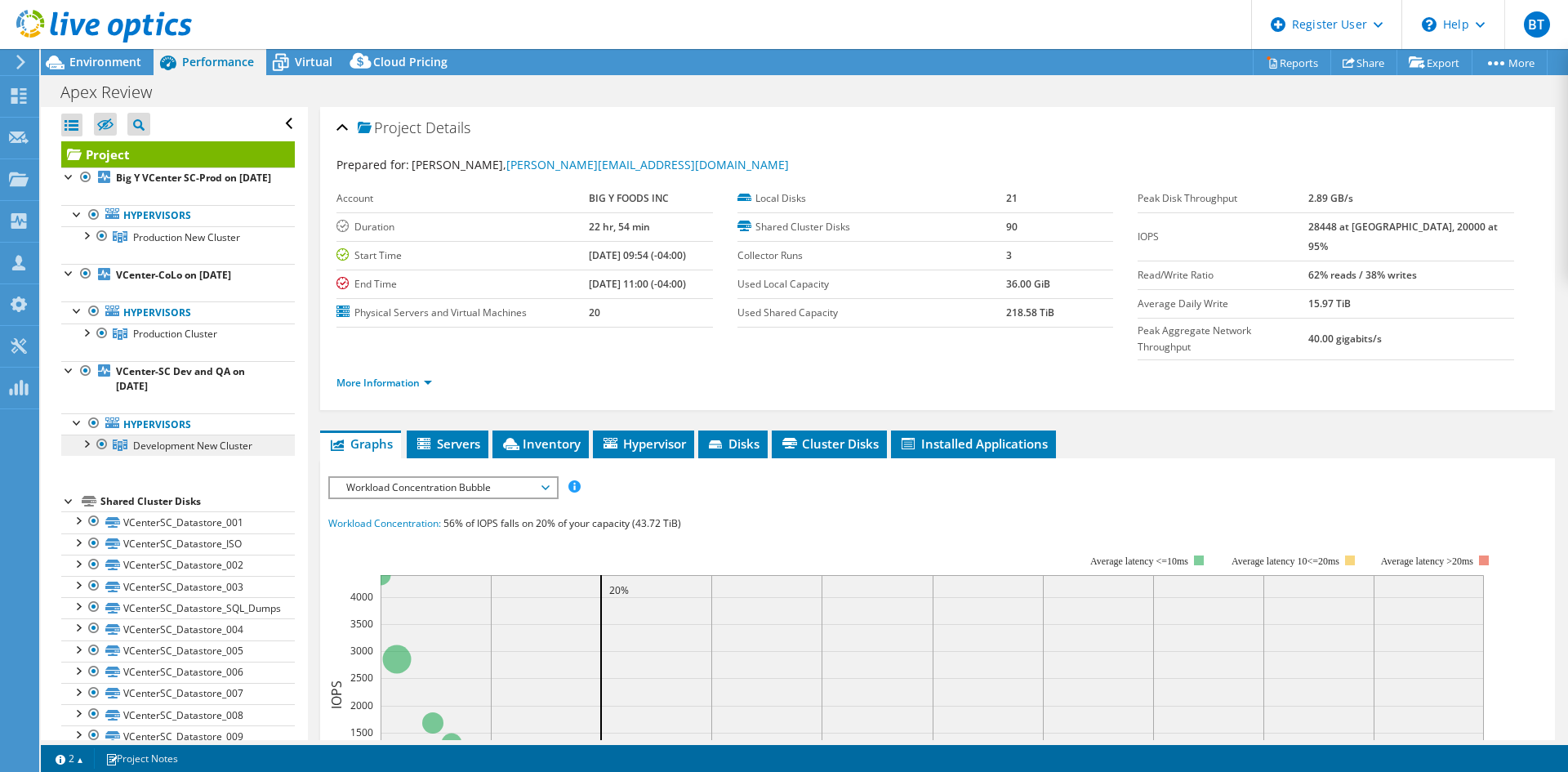
click at [205, 453] on span "Development New Cluster" at bounding box center [193, 445] width 120 height 14
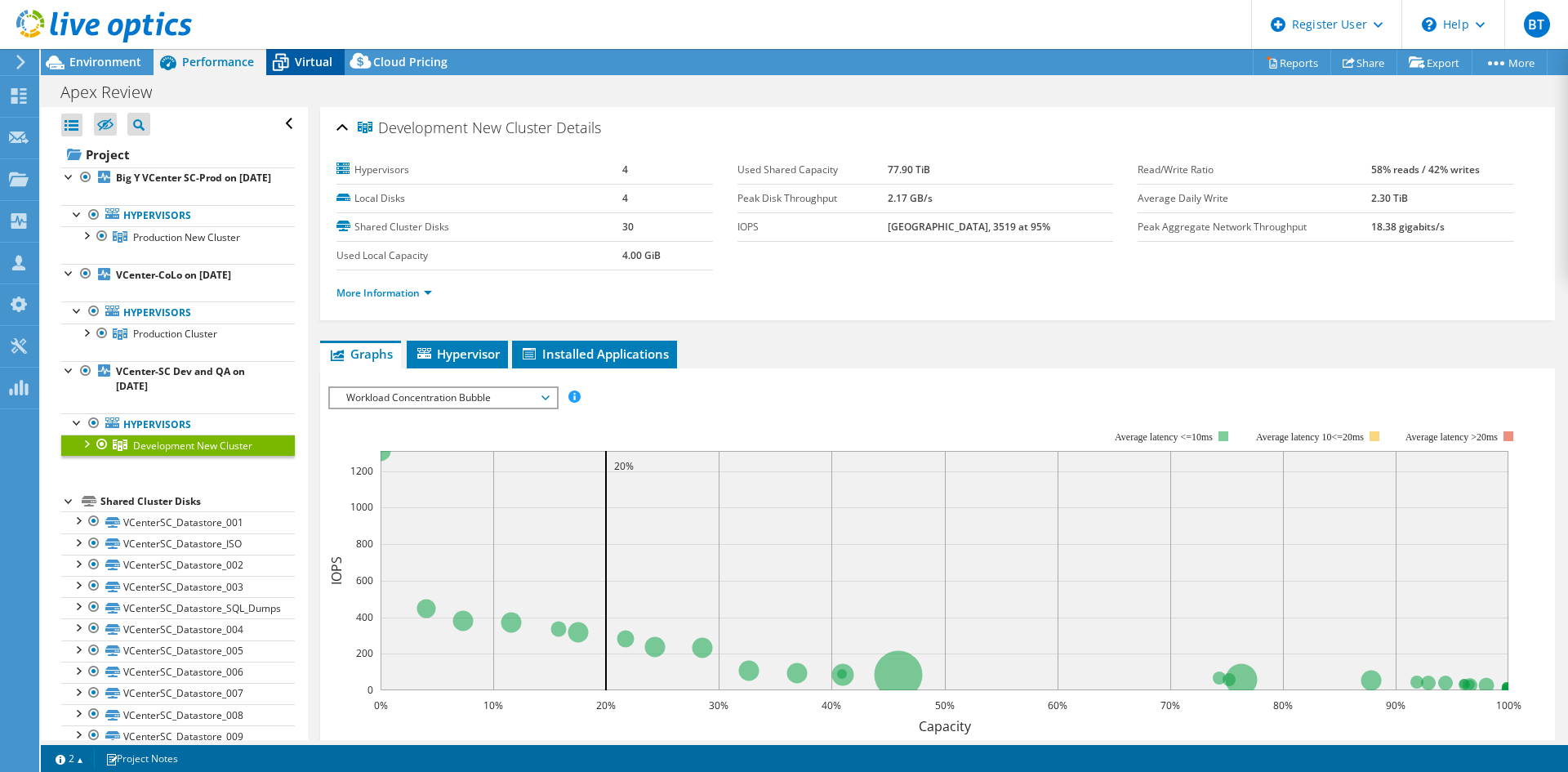
click at [336, 68] on div "Virtual" at bounding box center [306, 62] width 79 height 26
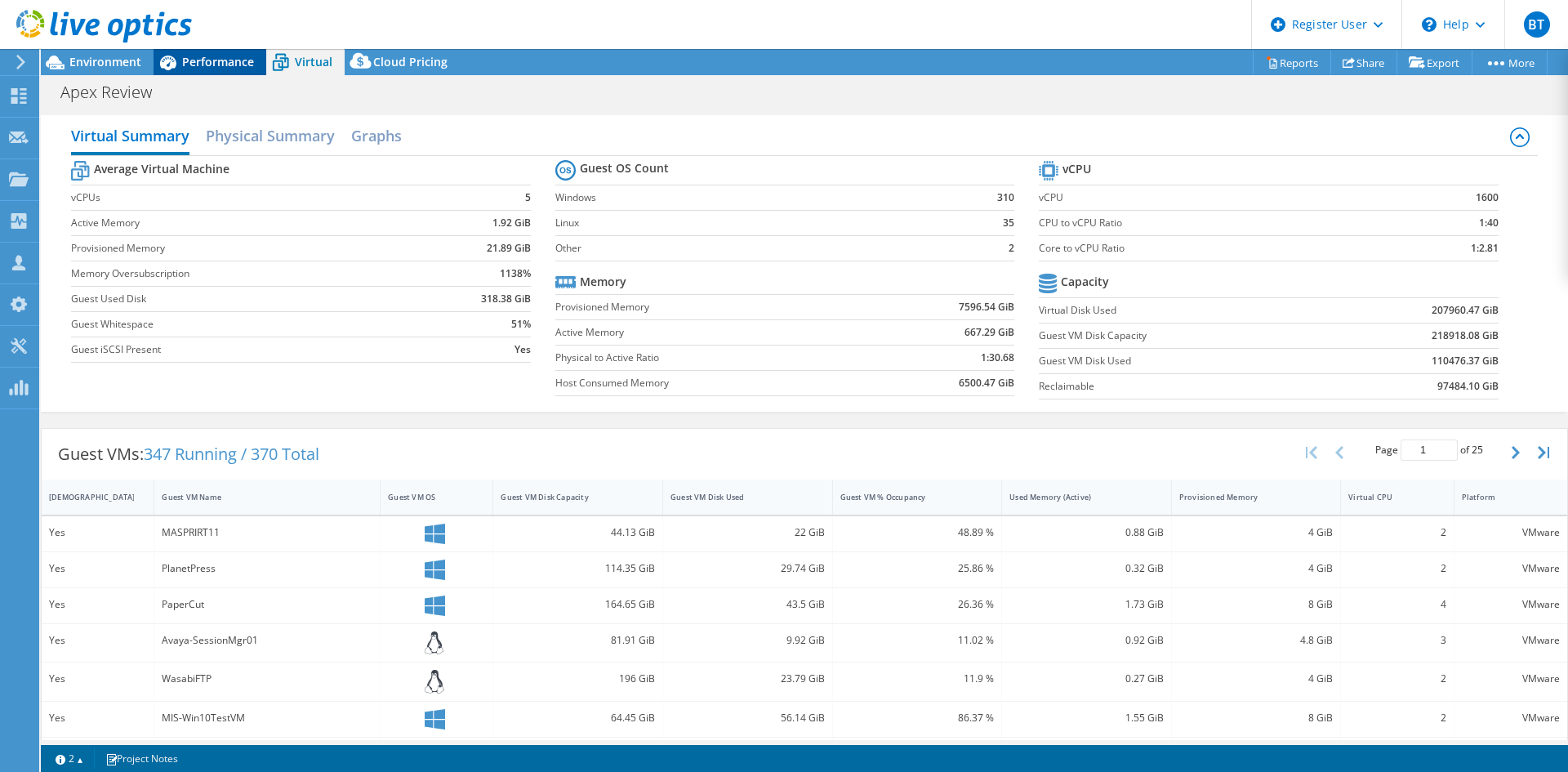
click at [214, 73] on div "Performance" at bounding box center [209, 62] width 112 height 26
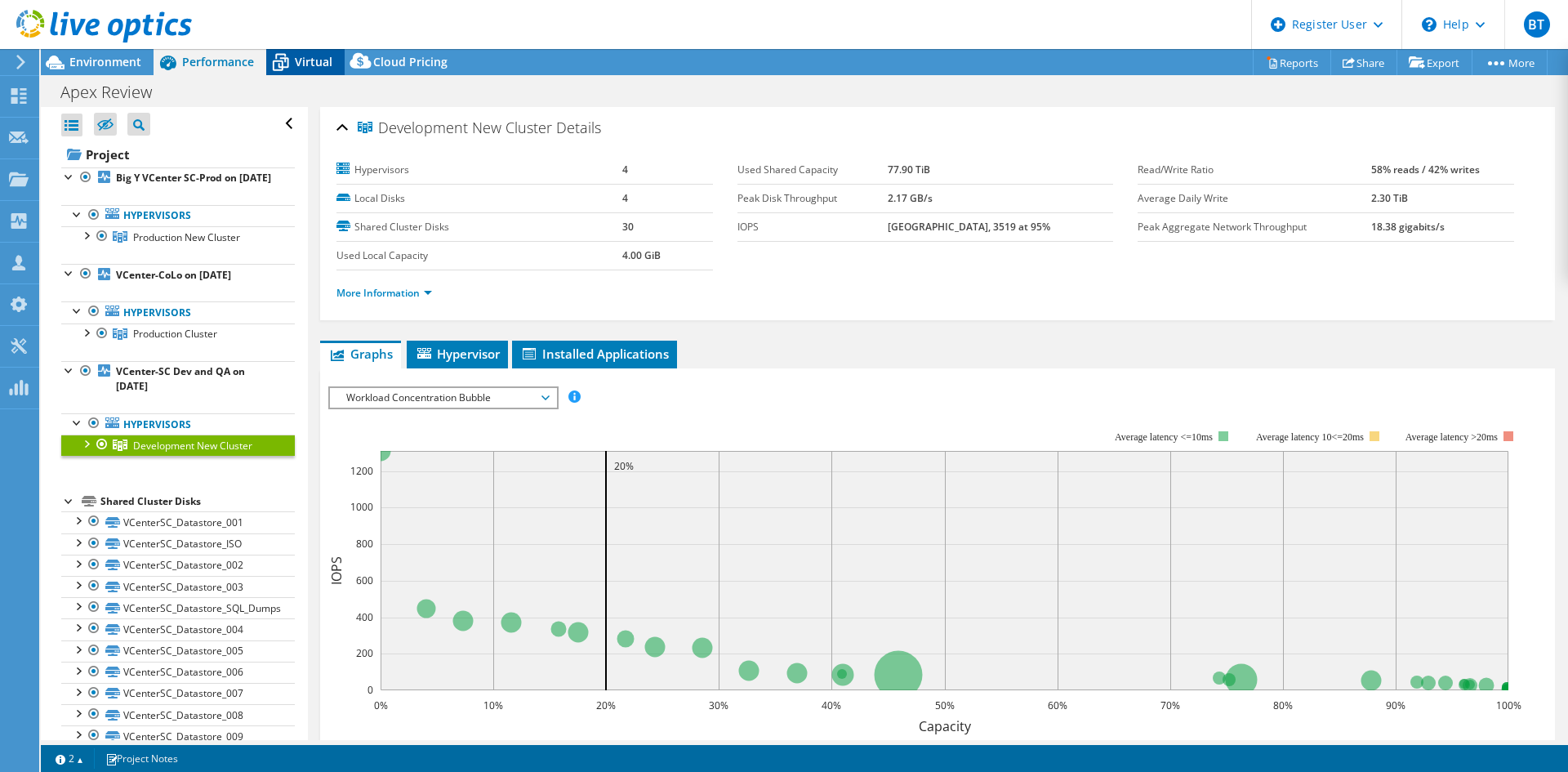
click at [298, 67] on span "Virtual" at bounding box center [313, 61] width 37 height 16
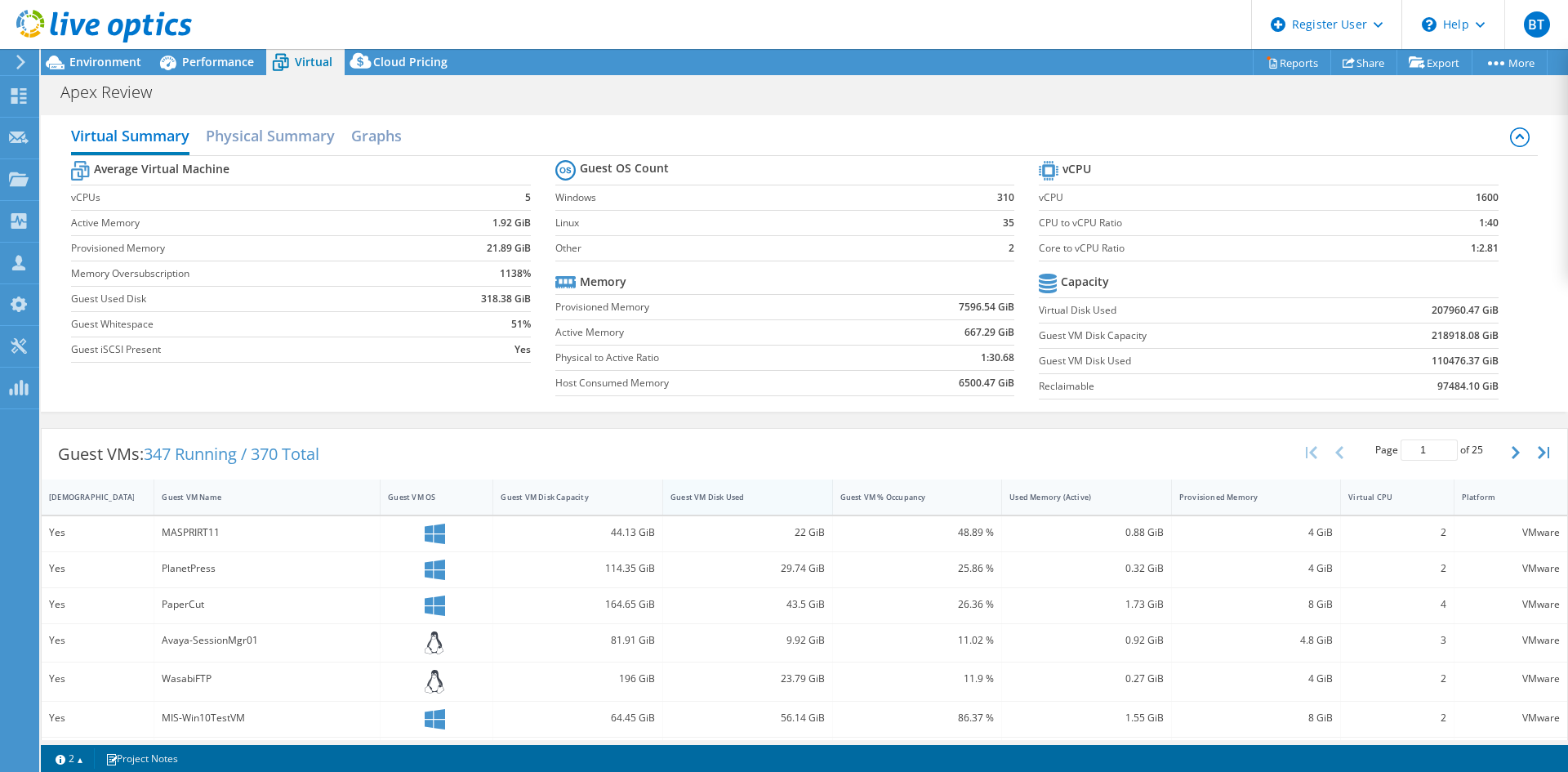
click at [727, 505] on div "Guest VM Disk Used" at bounding box center [738, 497] width 150 height 26
click at [235, 52] on div "Performance" at bounding box center [209, 62] width 112 height 26
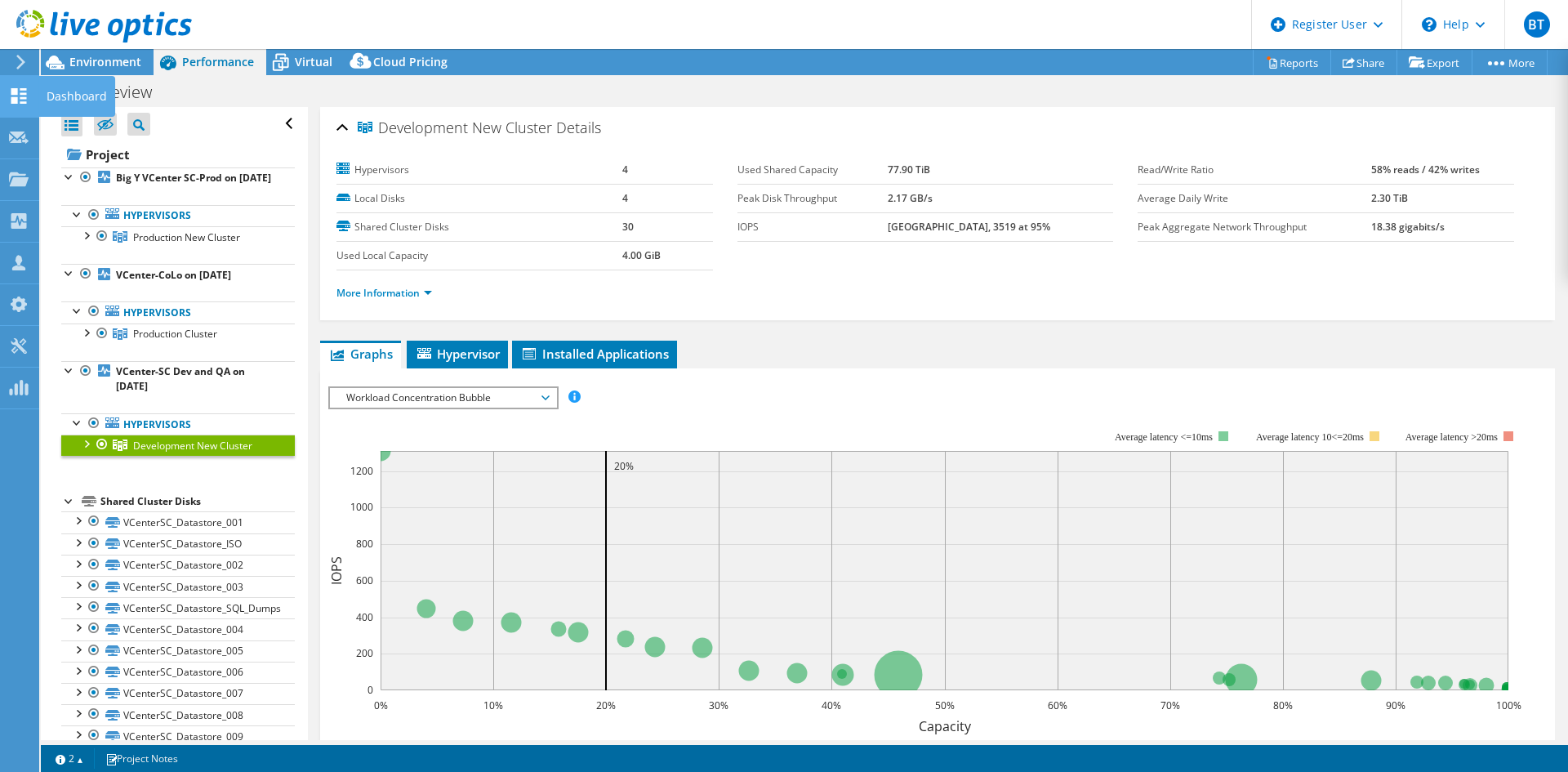
click at [15, 98] on use at bounding box center [19, 96] width 16 height 16
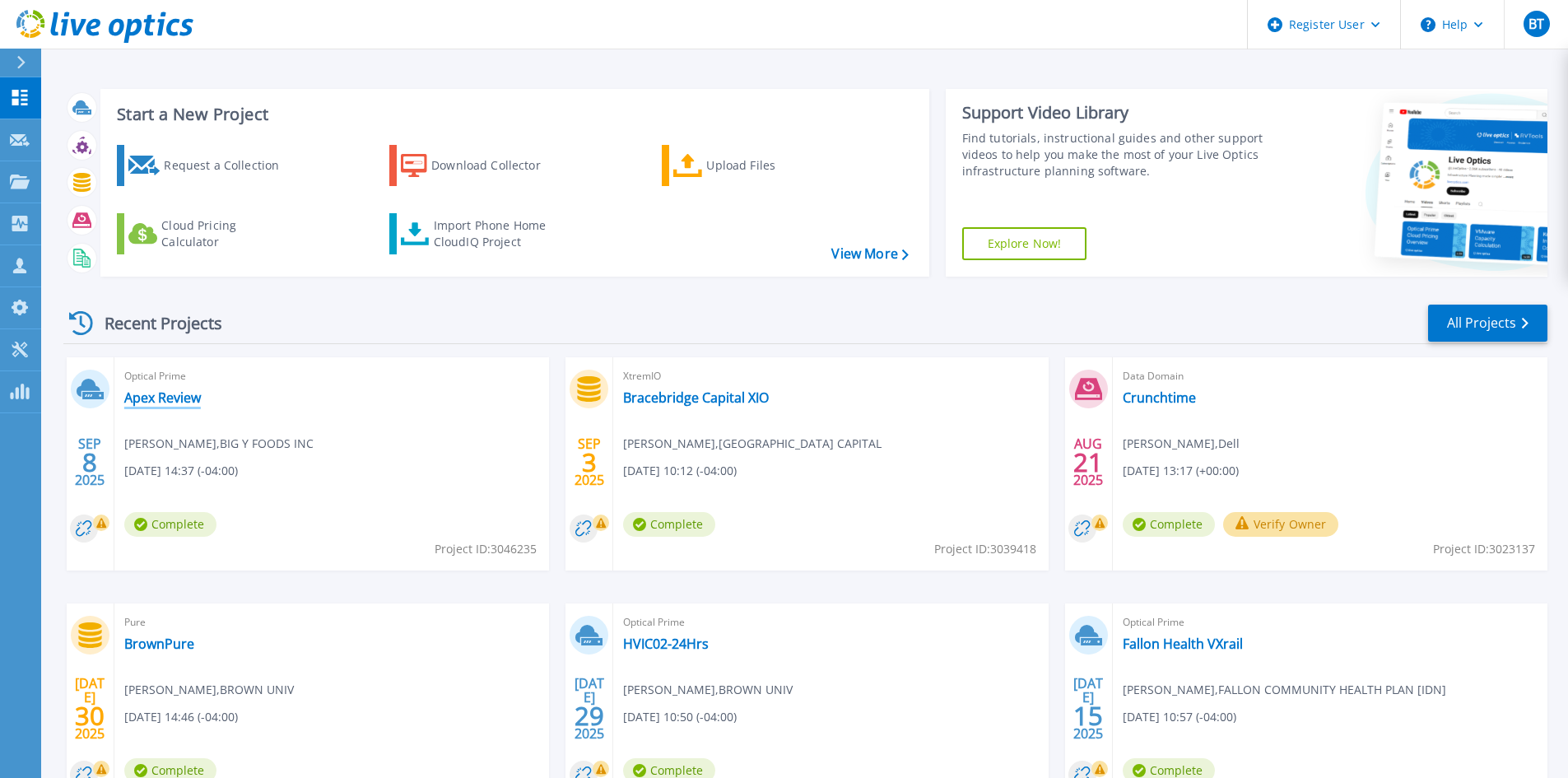
click at [191, 402] on link "Apex Review" at bounding box center [162, 398] width 76 height 17
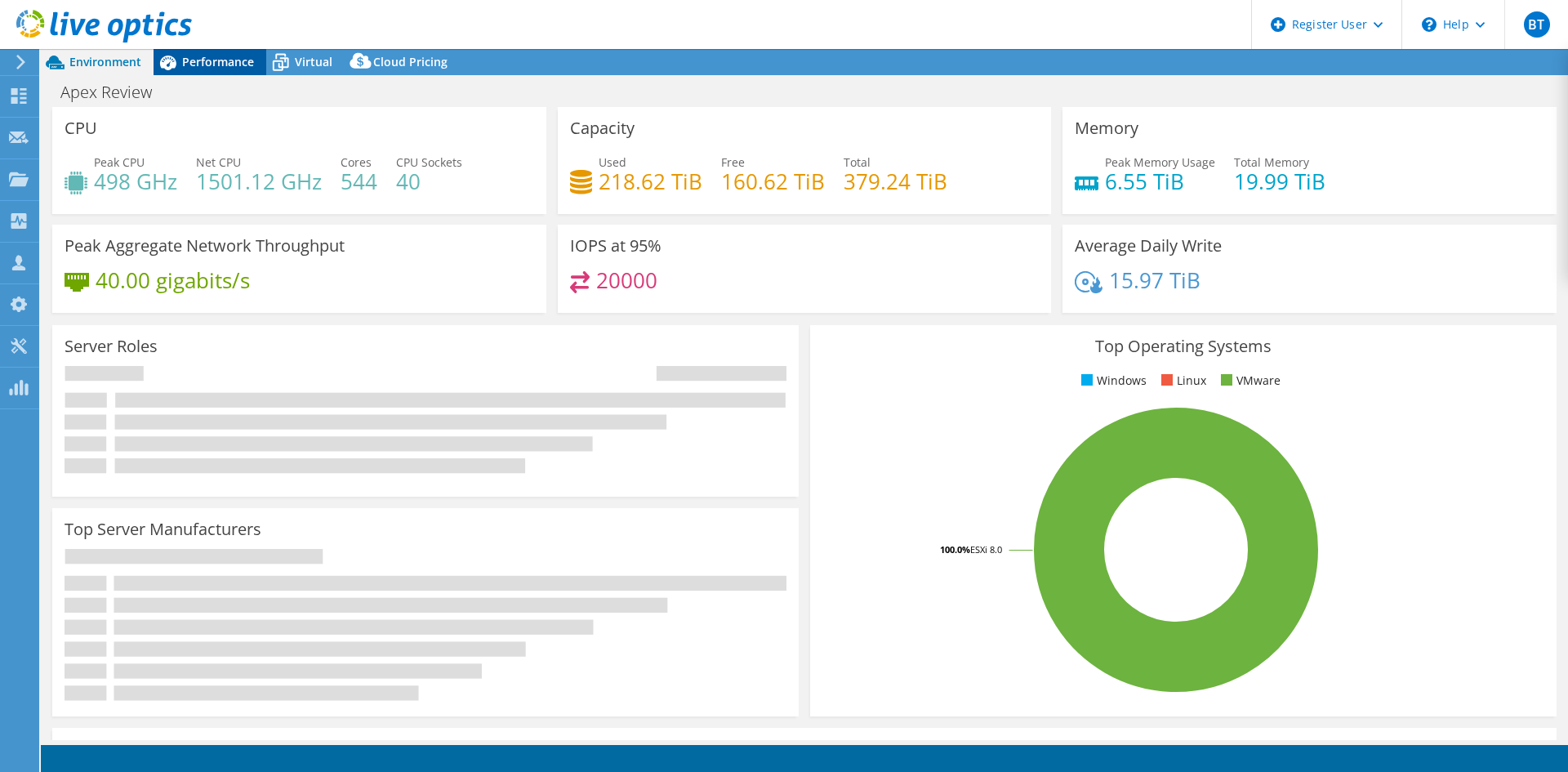
click at [226, 56] on span "Performance" at bounding box center [217, 61] width 72 height 16
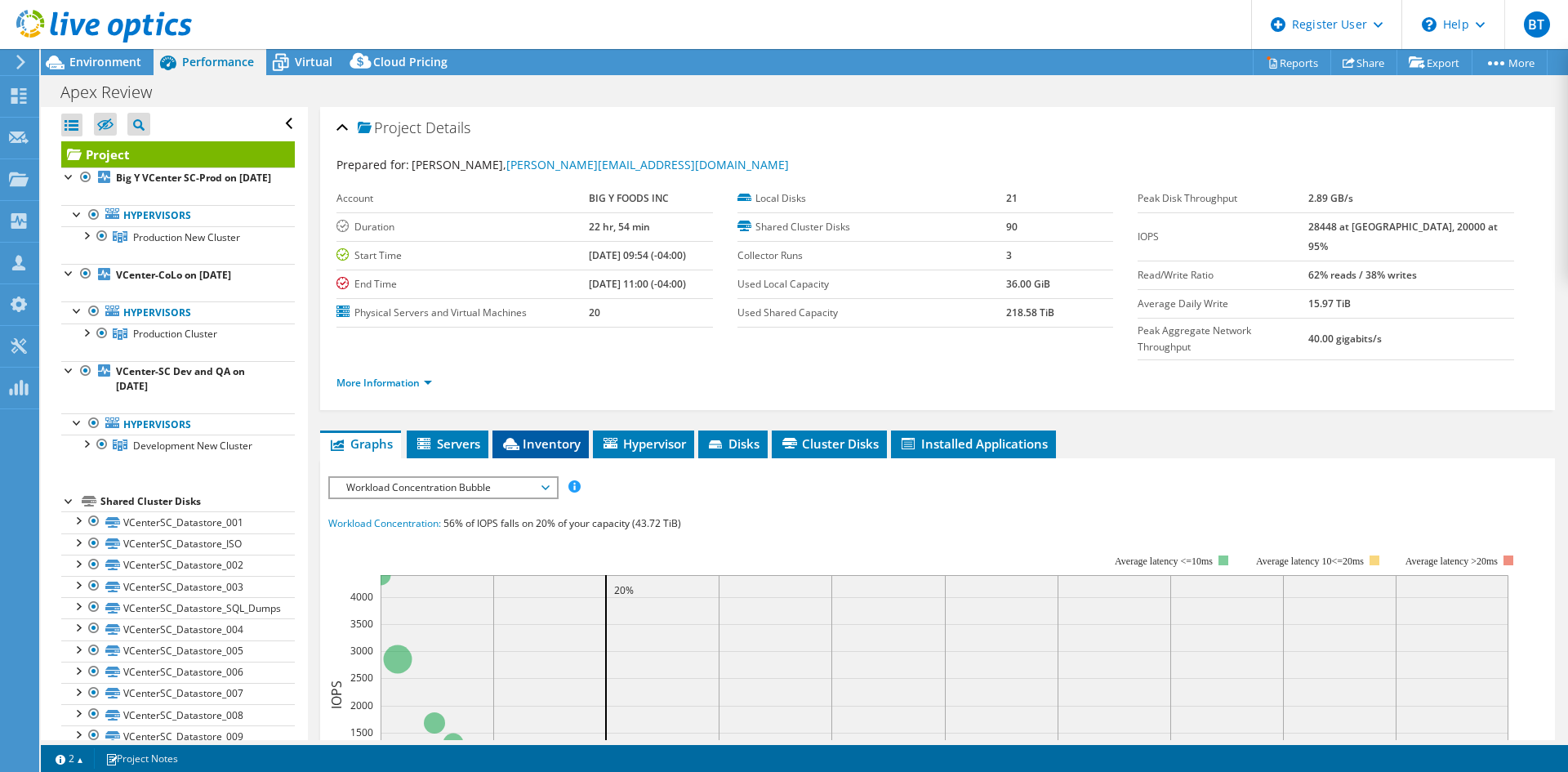
click at [563, 430] on li "Inventory" at bounding box center [541, 444] width 97 height 27
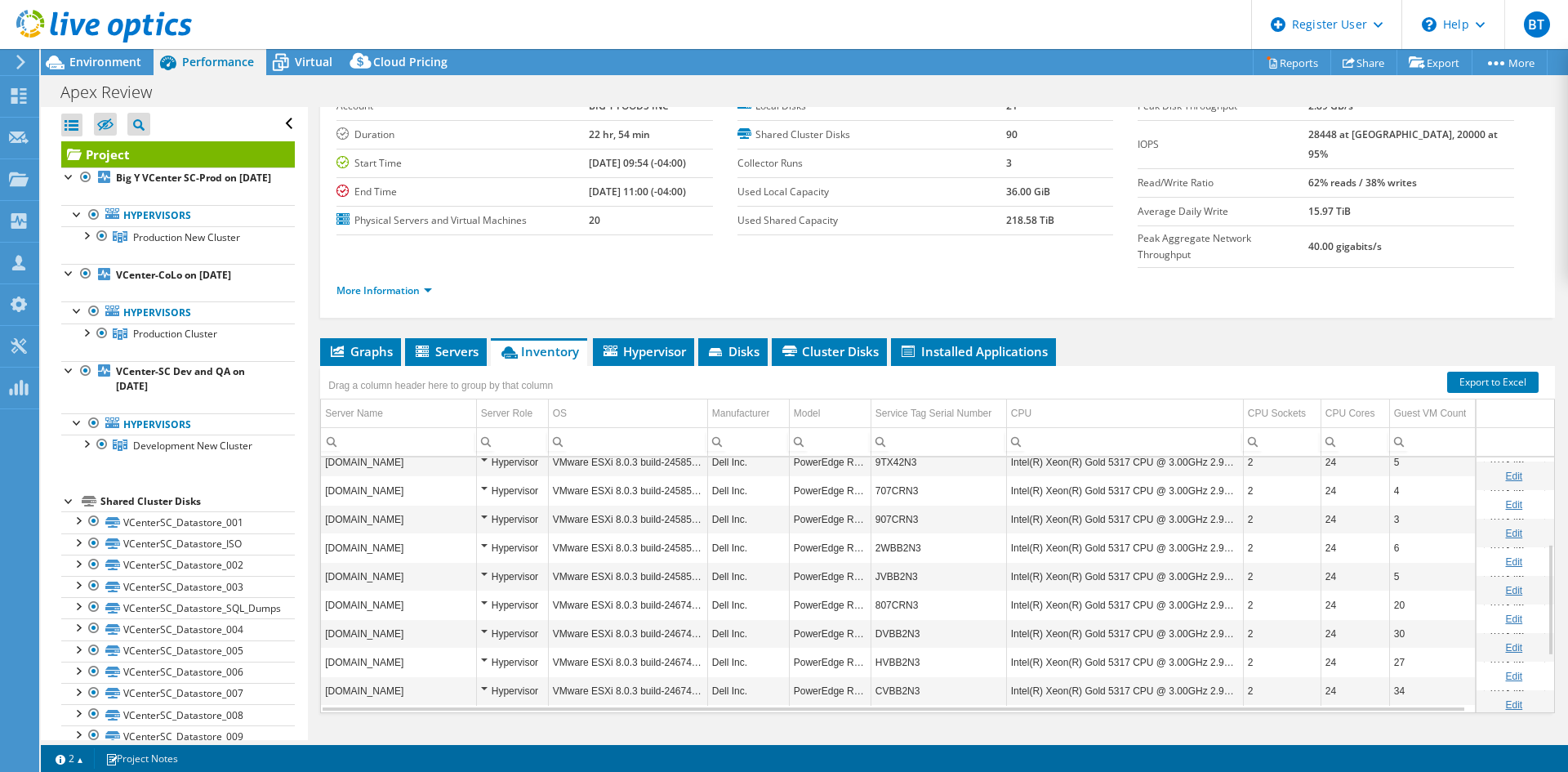
scroll to position [95, 0]
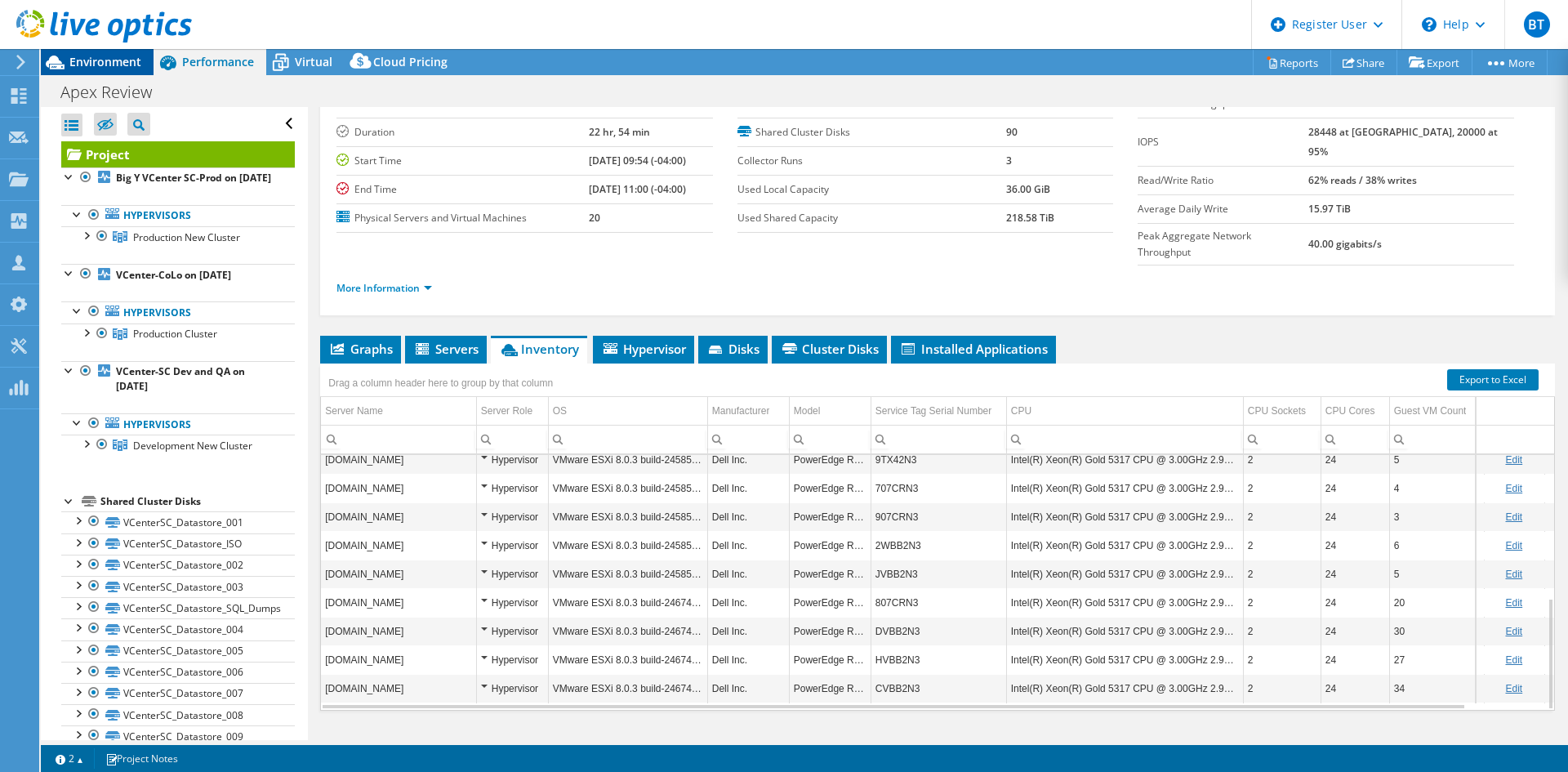
click at [105, 58] on span "Environment" at bounding box center [105, 61] width 72 height 16
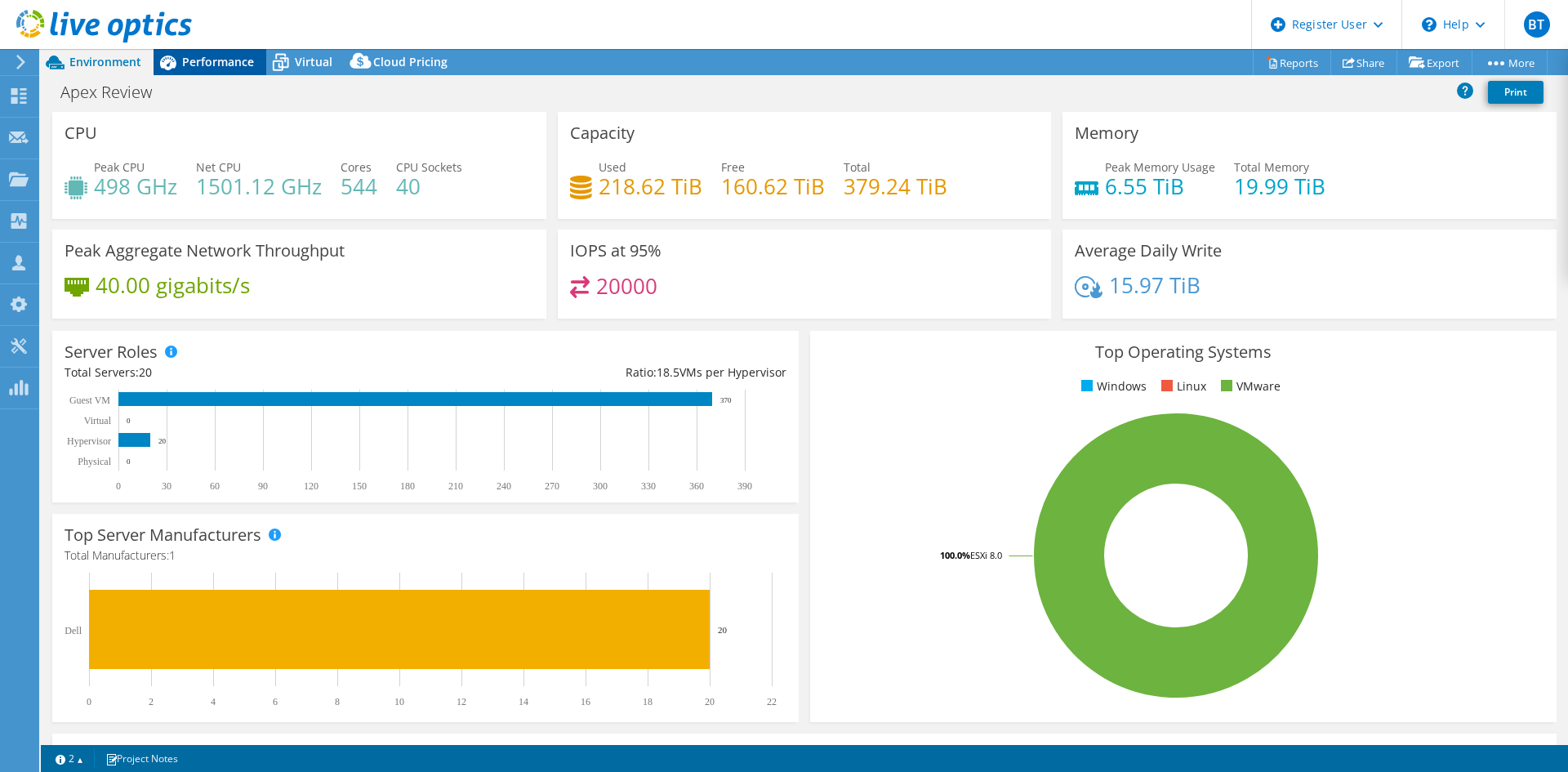
click at [237, 71] on div "Performance" at bounding box center [209, 62] width 112 height 26
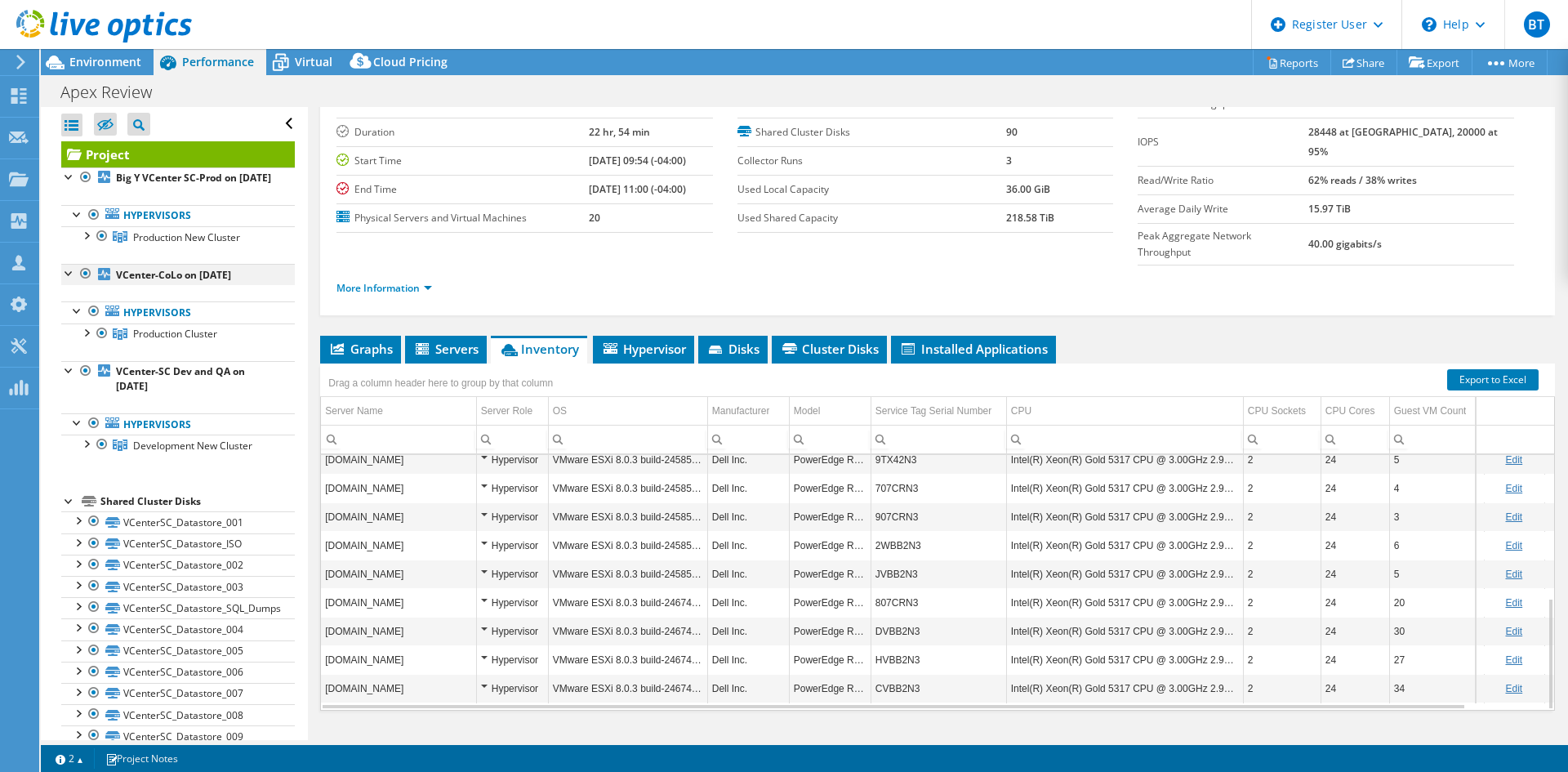
click at [85, 283] on div at bounding box center [86, 273] width 16 height 19
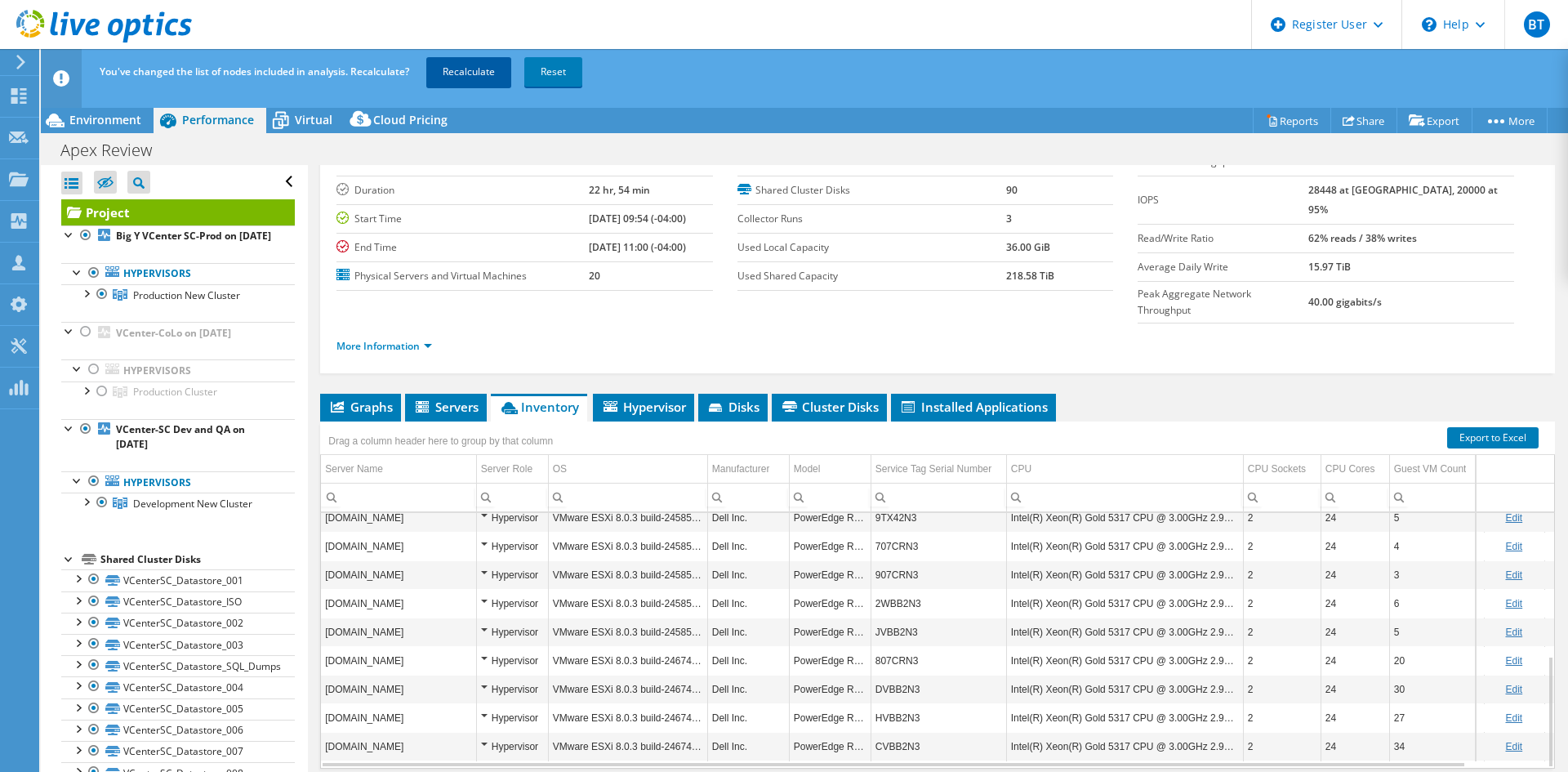
click at [485, 66] on link "Recalculate" at bounding box center [468, 72] width 85 height 29
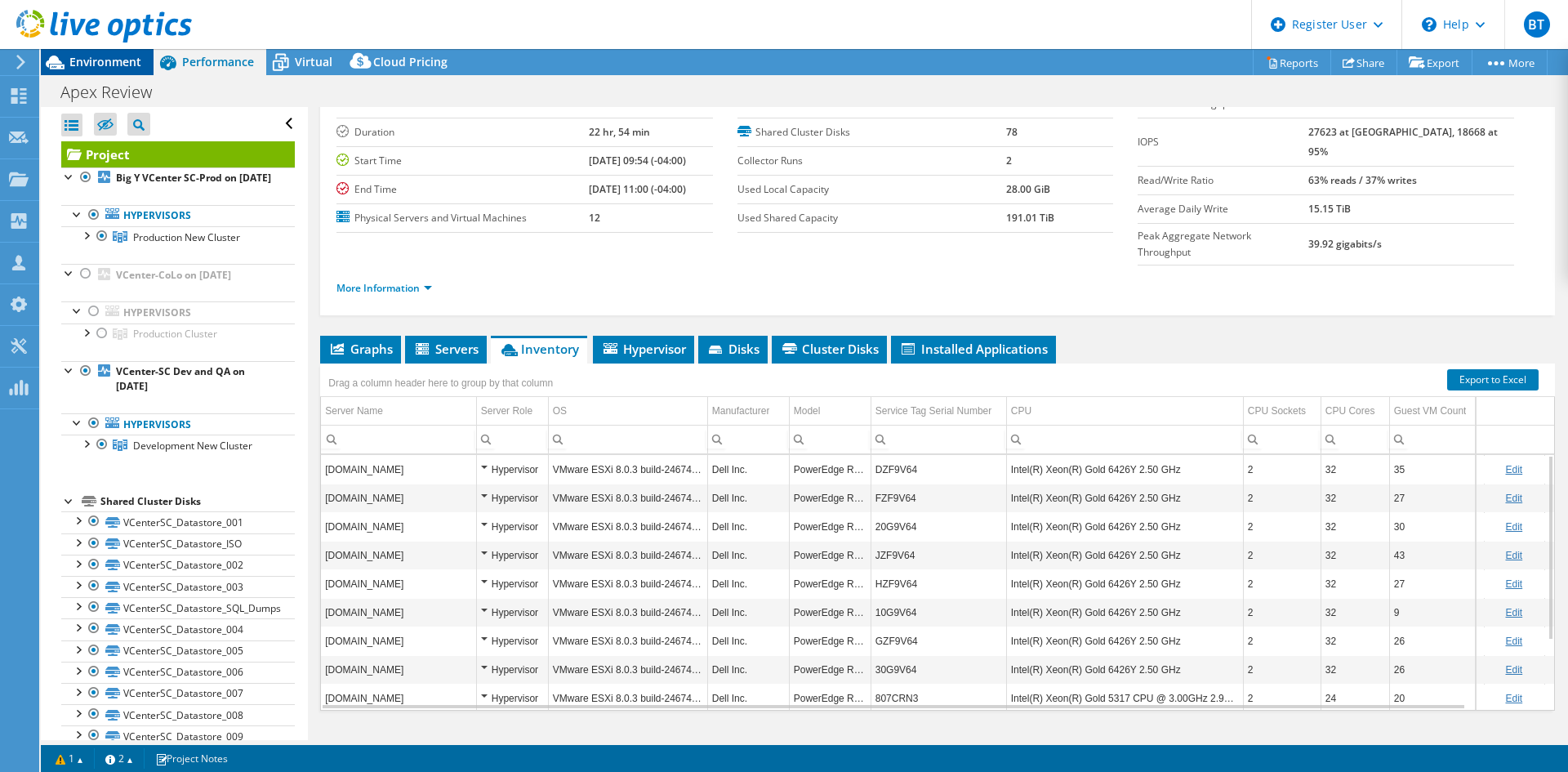
click at [142, 57] on div "Environment" at bounding box center [97, 62] width 112 height 26
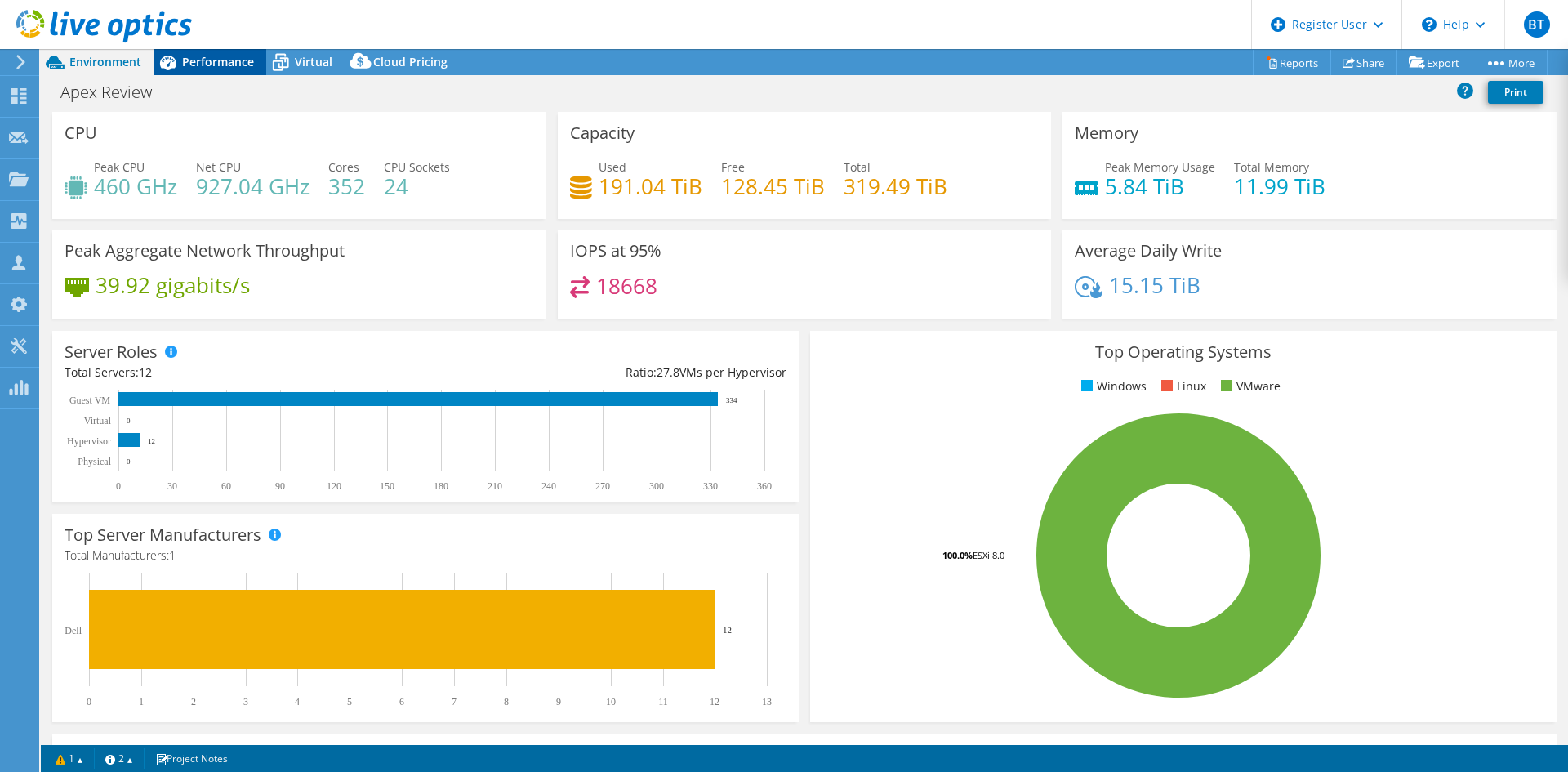
click at [198, 60] on span "Performance" at bounding box center [217, 61] width 72 height 16
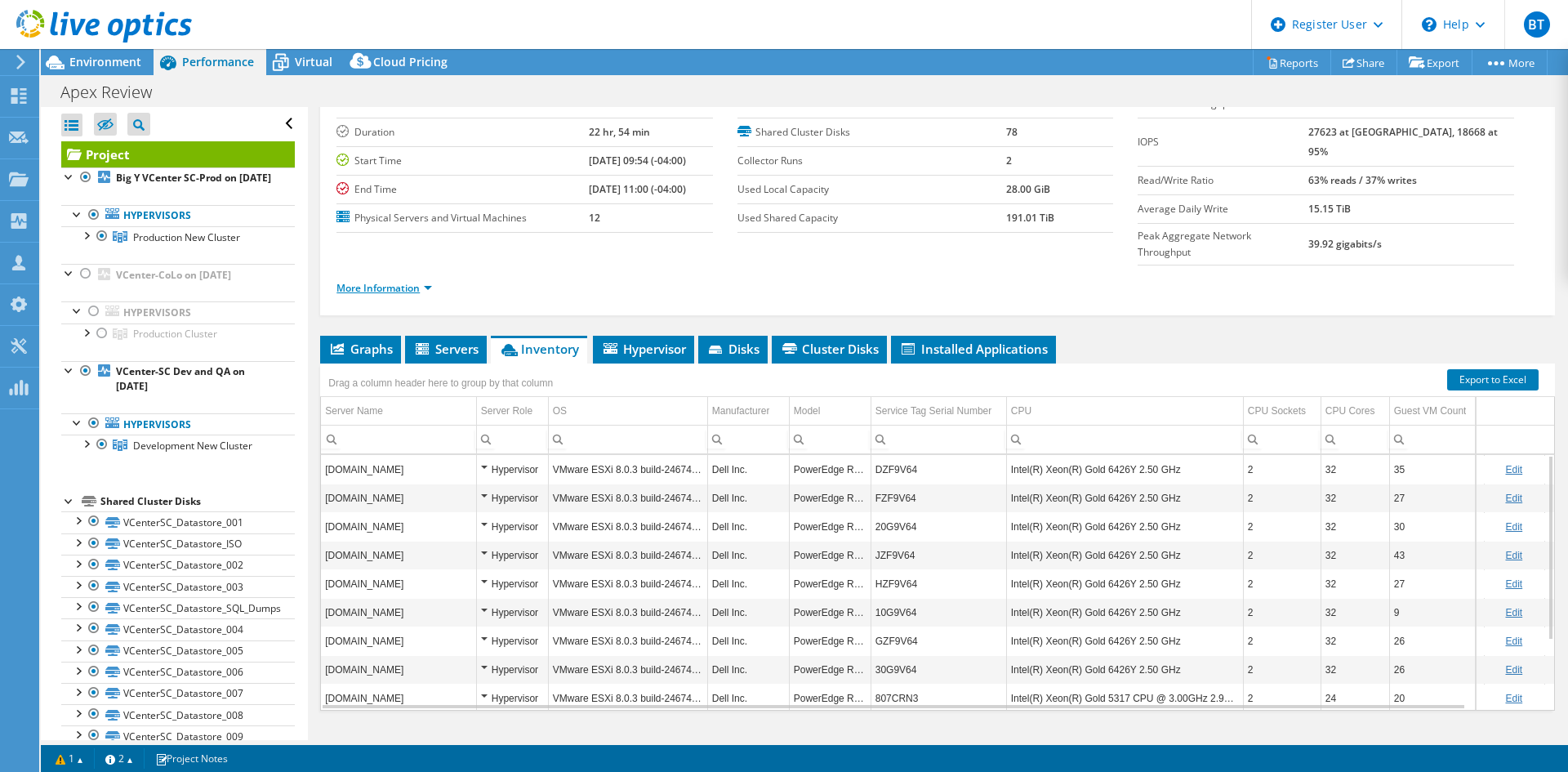
click at [410, 281] on link "More Information" at bounding box center [384, 288] width 96 height 14
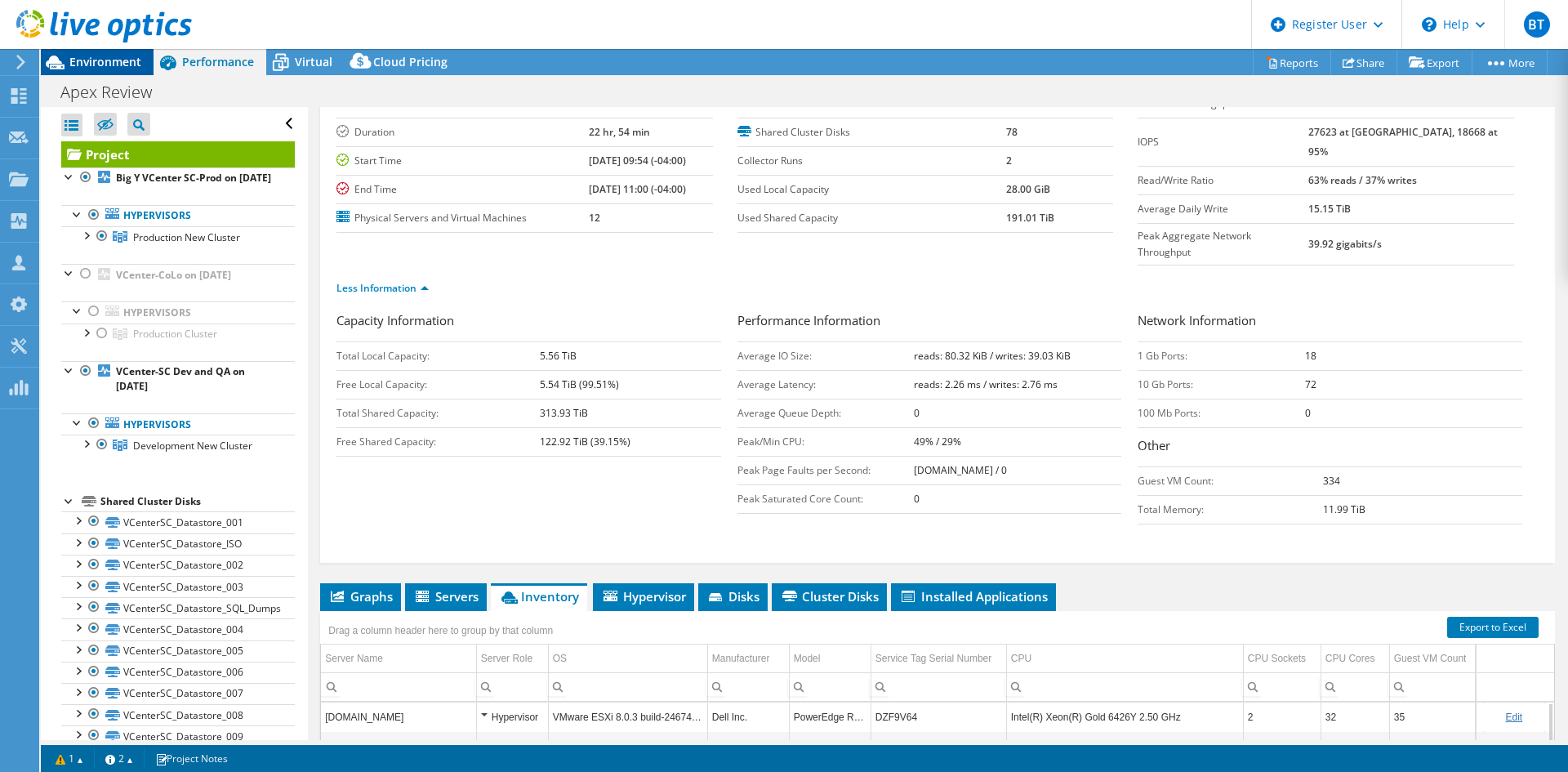
click at [79, 60] on span "Environment" at bounding box center [105, 61] width 72 height 16
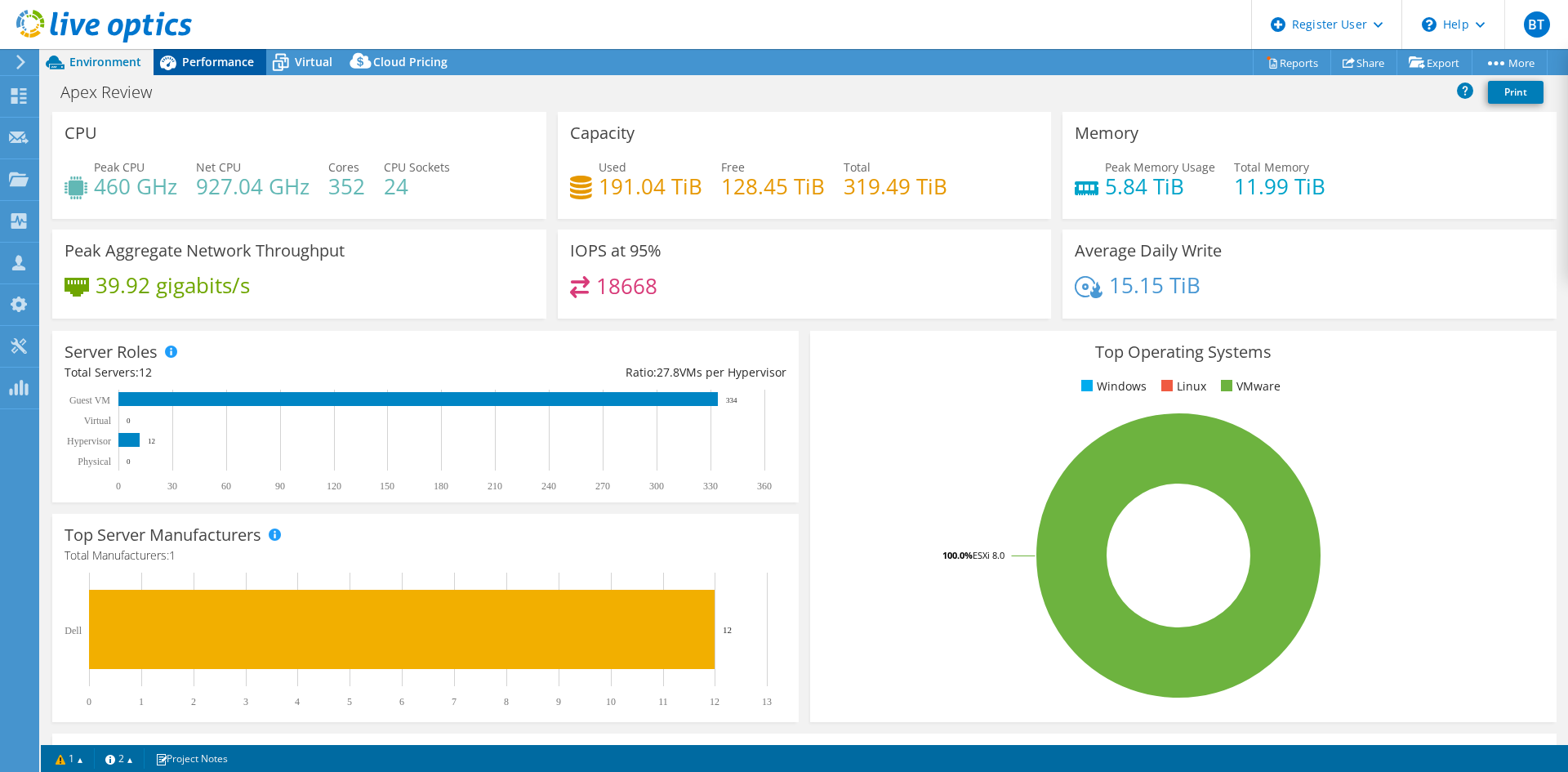
click at [197, 66] on span "Performance" at bounding box center [217, 61] width 72 height 16
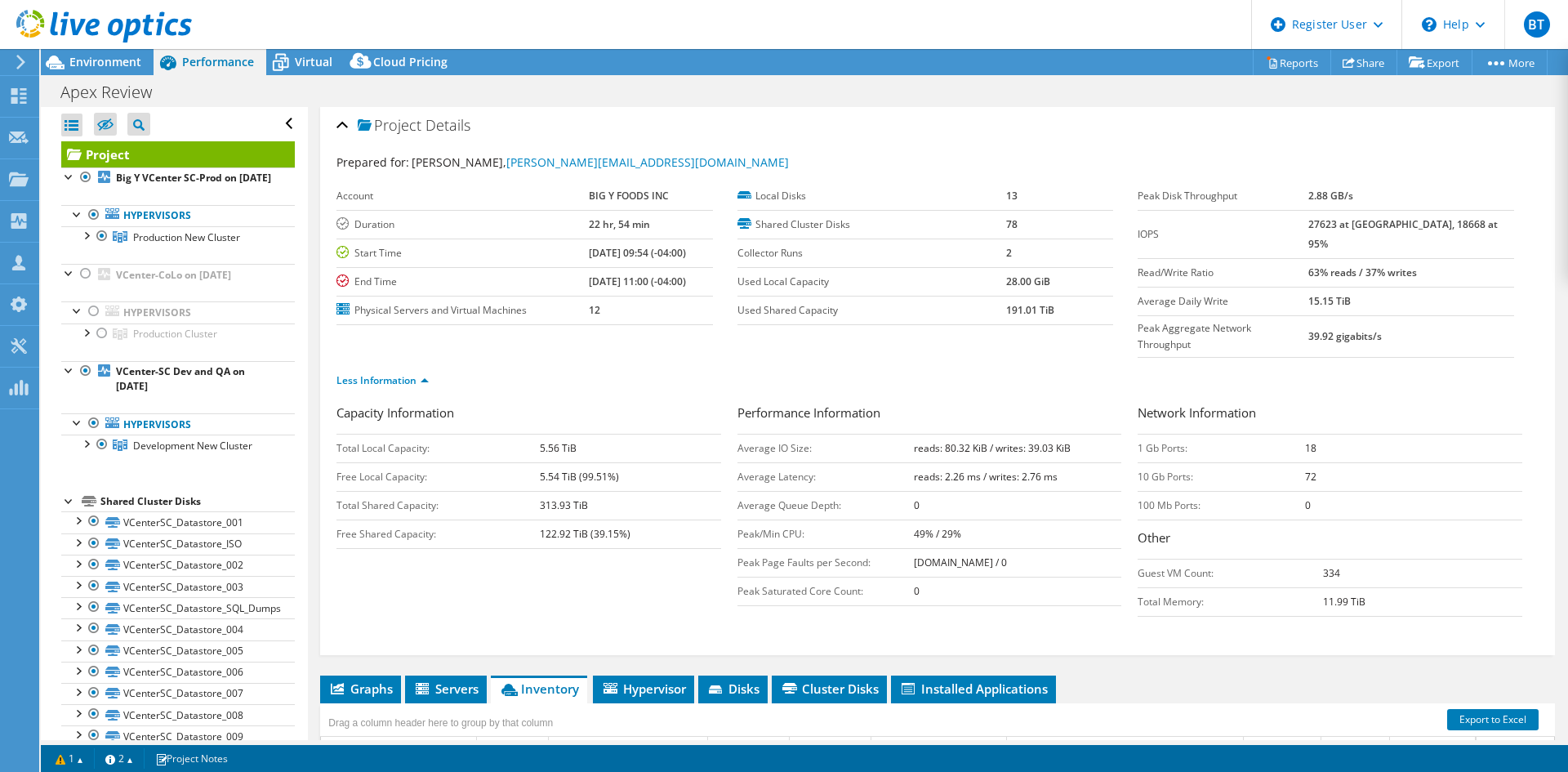
scroll to position [0, 0]
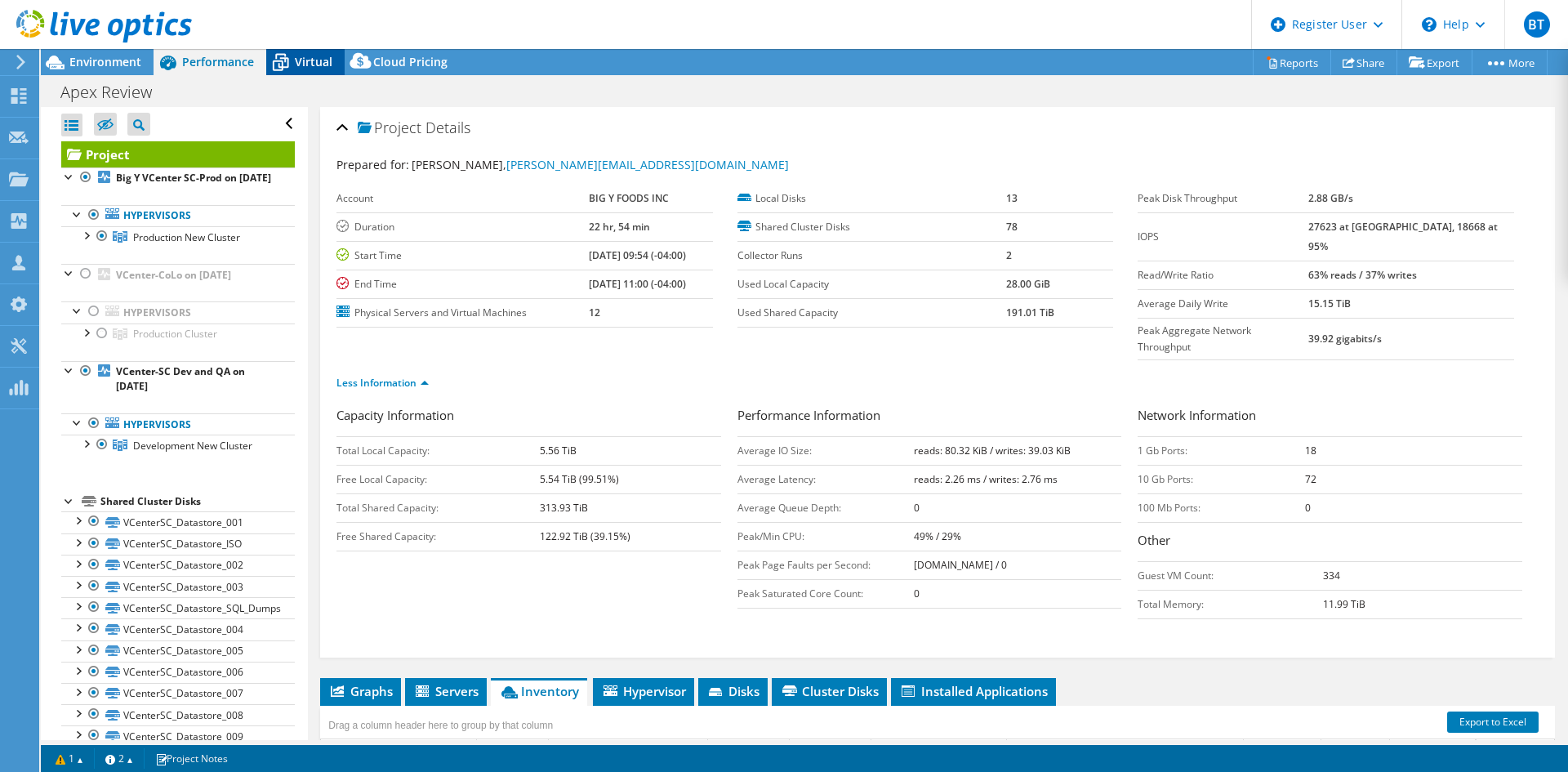
click at [319, 55] on span "Virtual" at bounding box center [313, 61] width 37 height 16
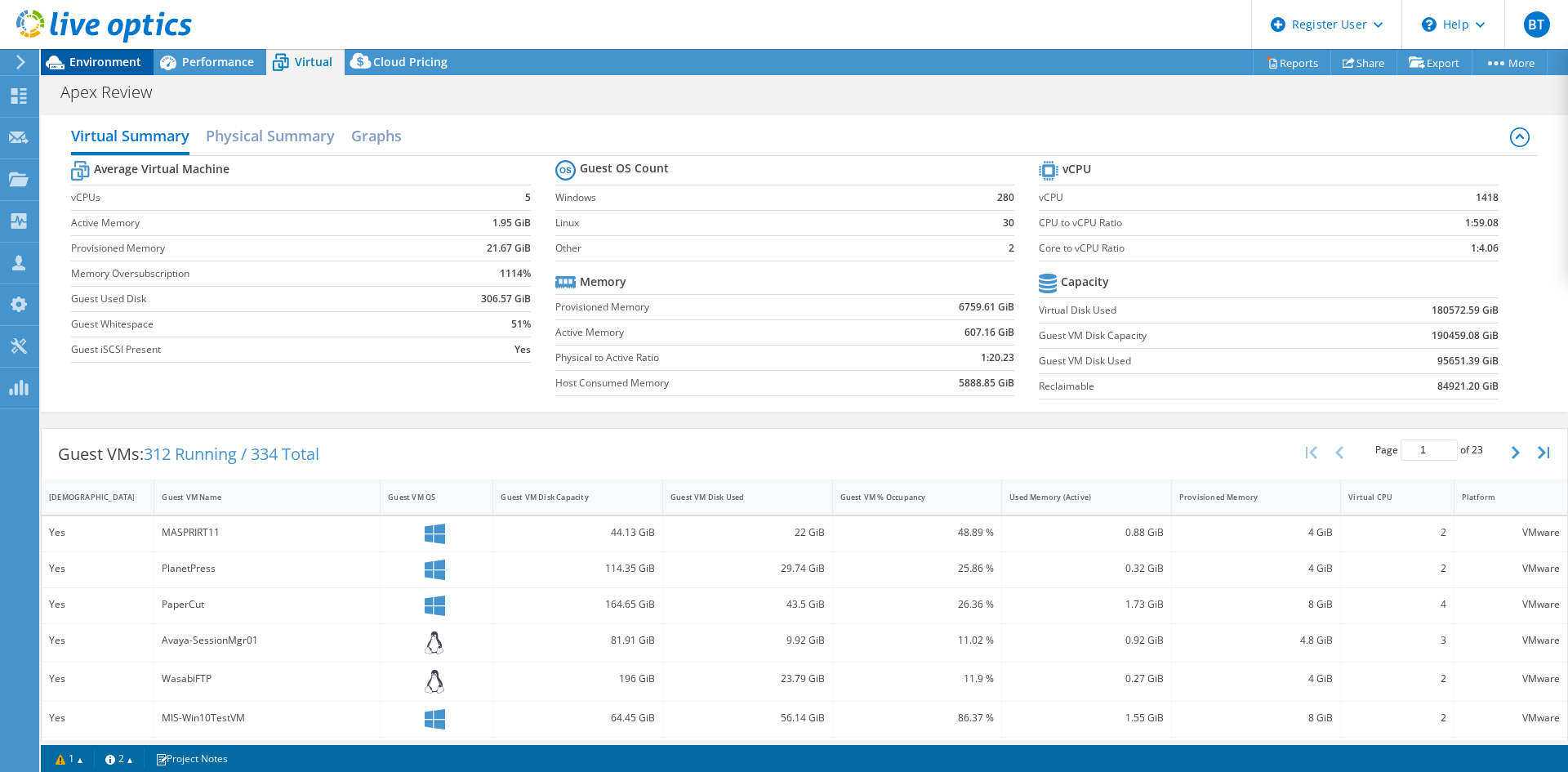
click at [85, 67] on span "Environment" at bounding box center [105, 61] width 72 height 16
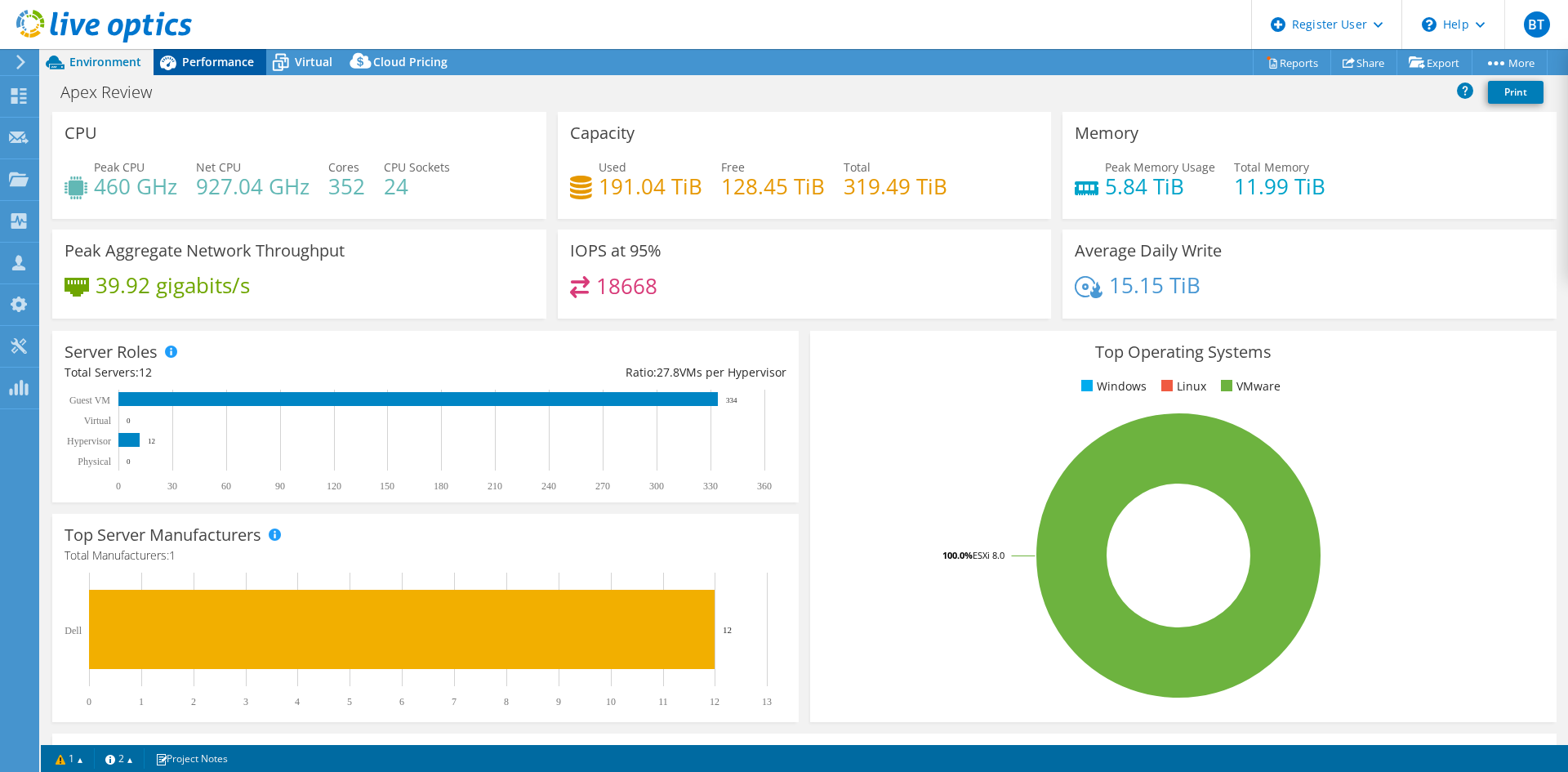
click at [221, 67] on span "Performance" at bounding box center [217, 61] width 72 height 16
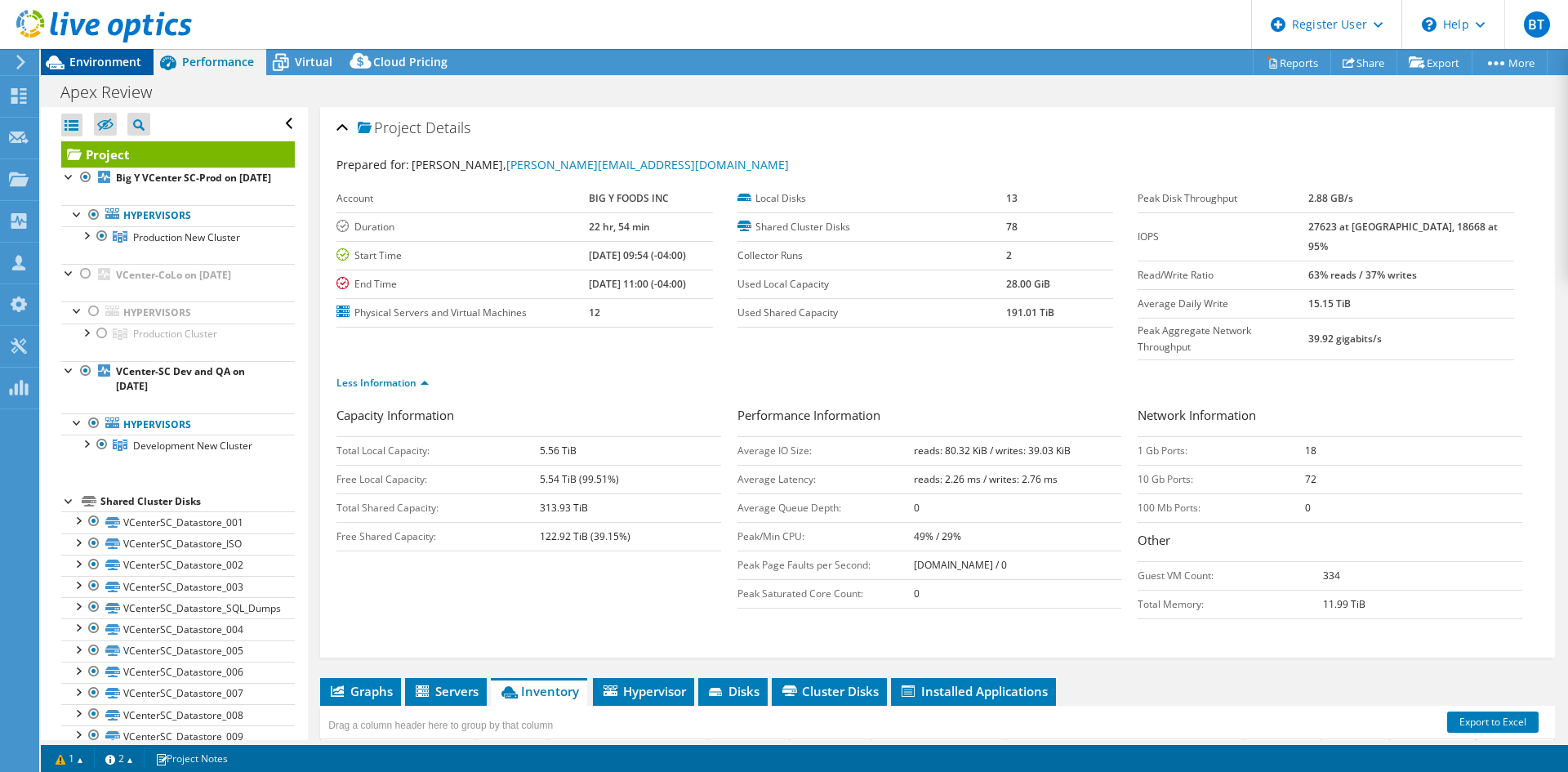
click at [118, 54] on div at bounding box center [96, 27] width 192 height 55
click at [118, 58] on span "Environment" at bounding box center [105, 61] width 72 height 16
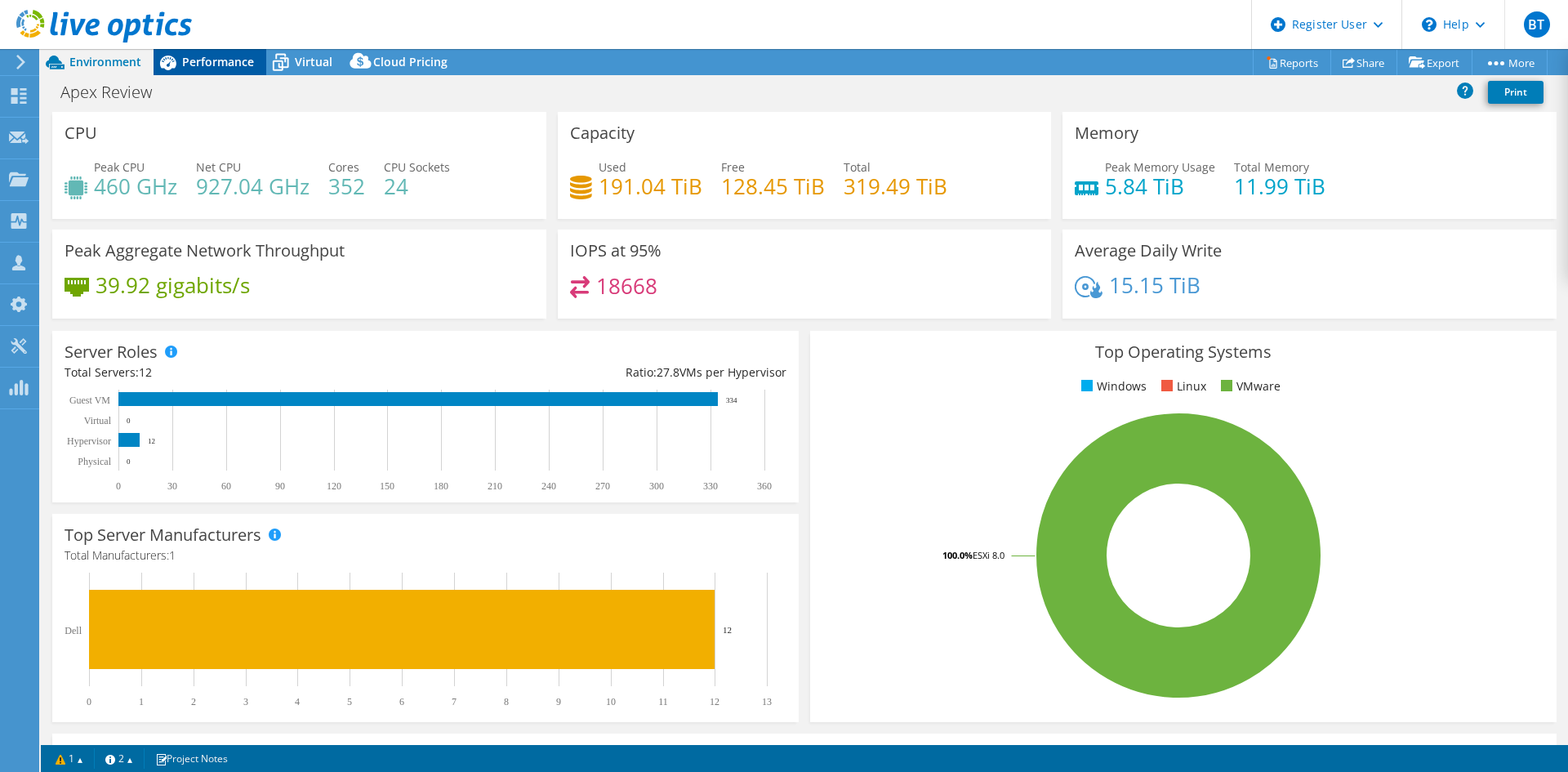
click at [178, 64] on icon at bounding box center [167, 62] width 28 height 28
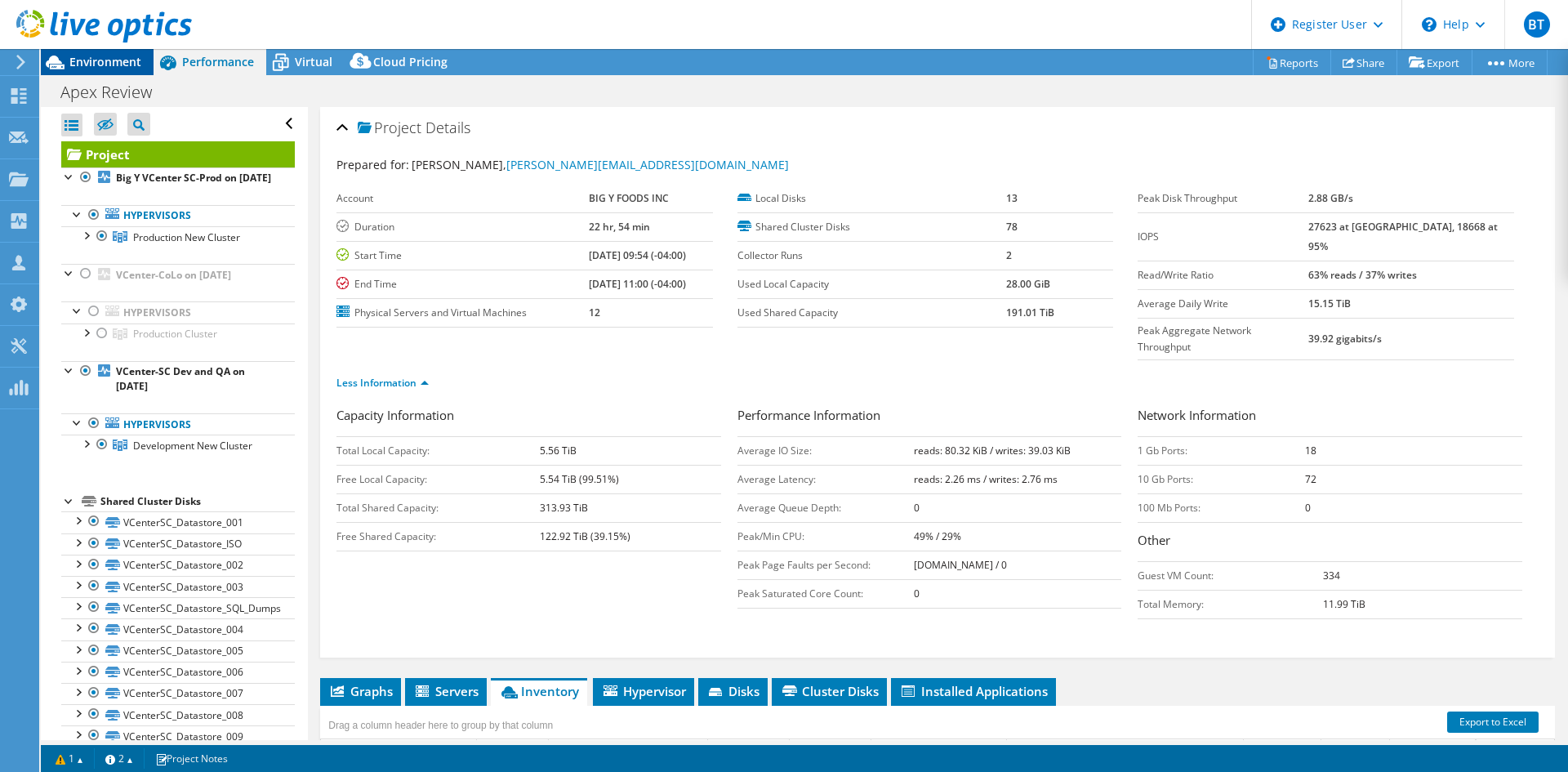
click at [112, 62] on span "Environment" at bounding box center [105, 61] width 72 height 16
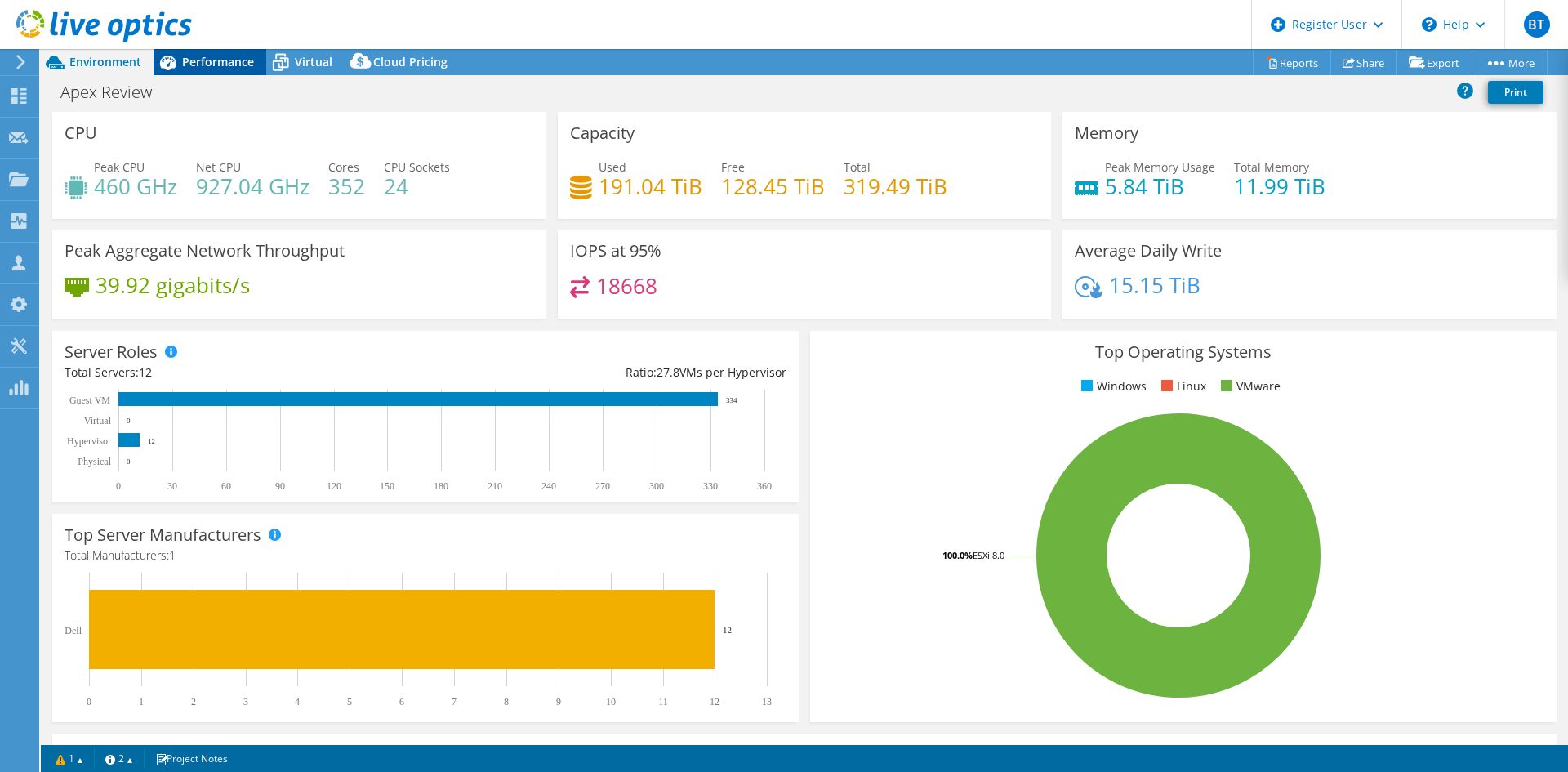
click at [237, 61] on span "Performance" at bounding box center [217, 61] width 72 height 16
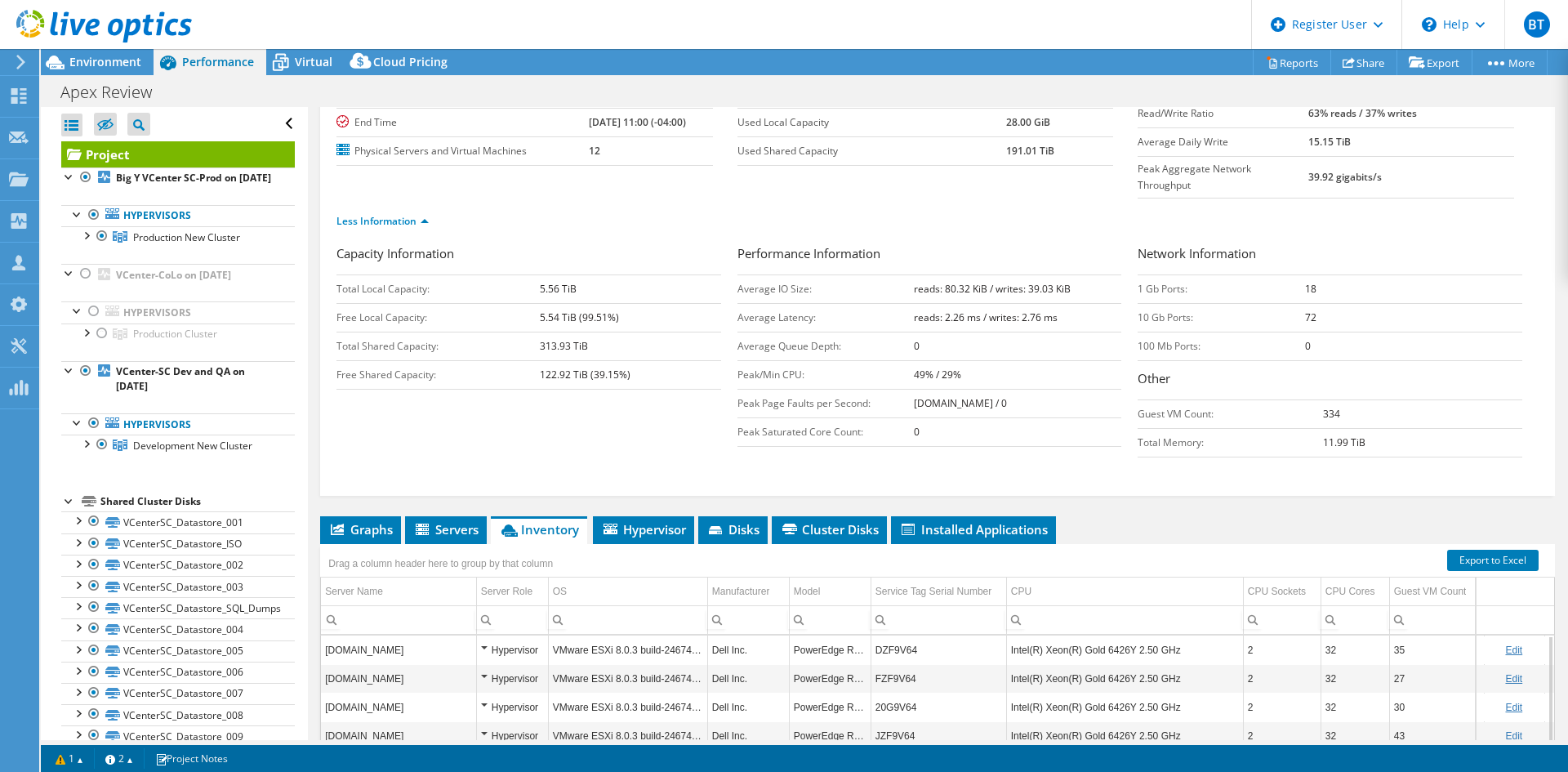
scroll to position [343, 0]
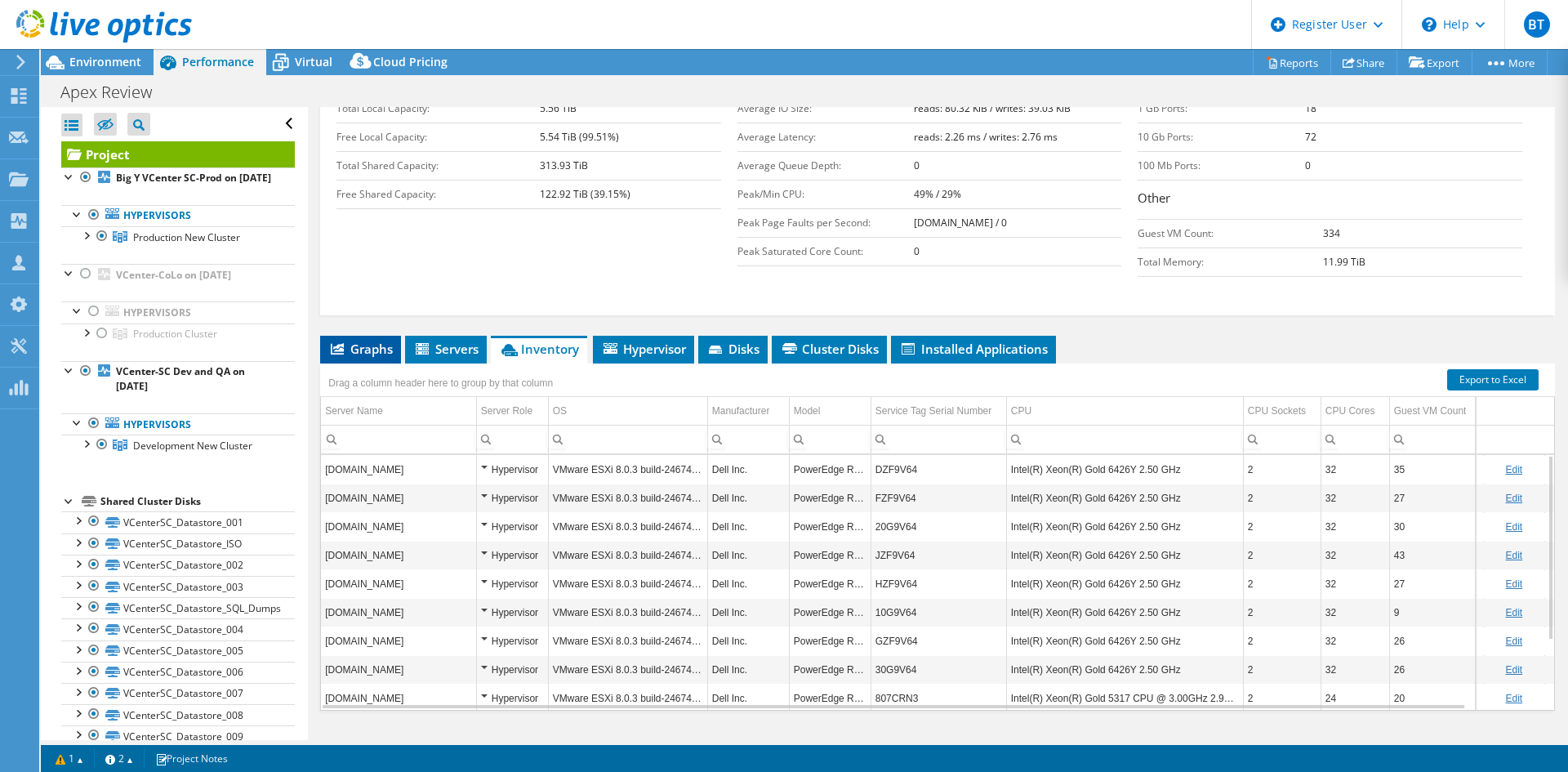
click at [345, 341] on span "Graphs" at bounding box center [361, 349] width 65 height 16
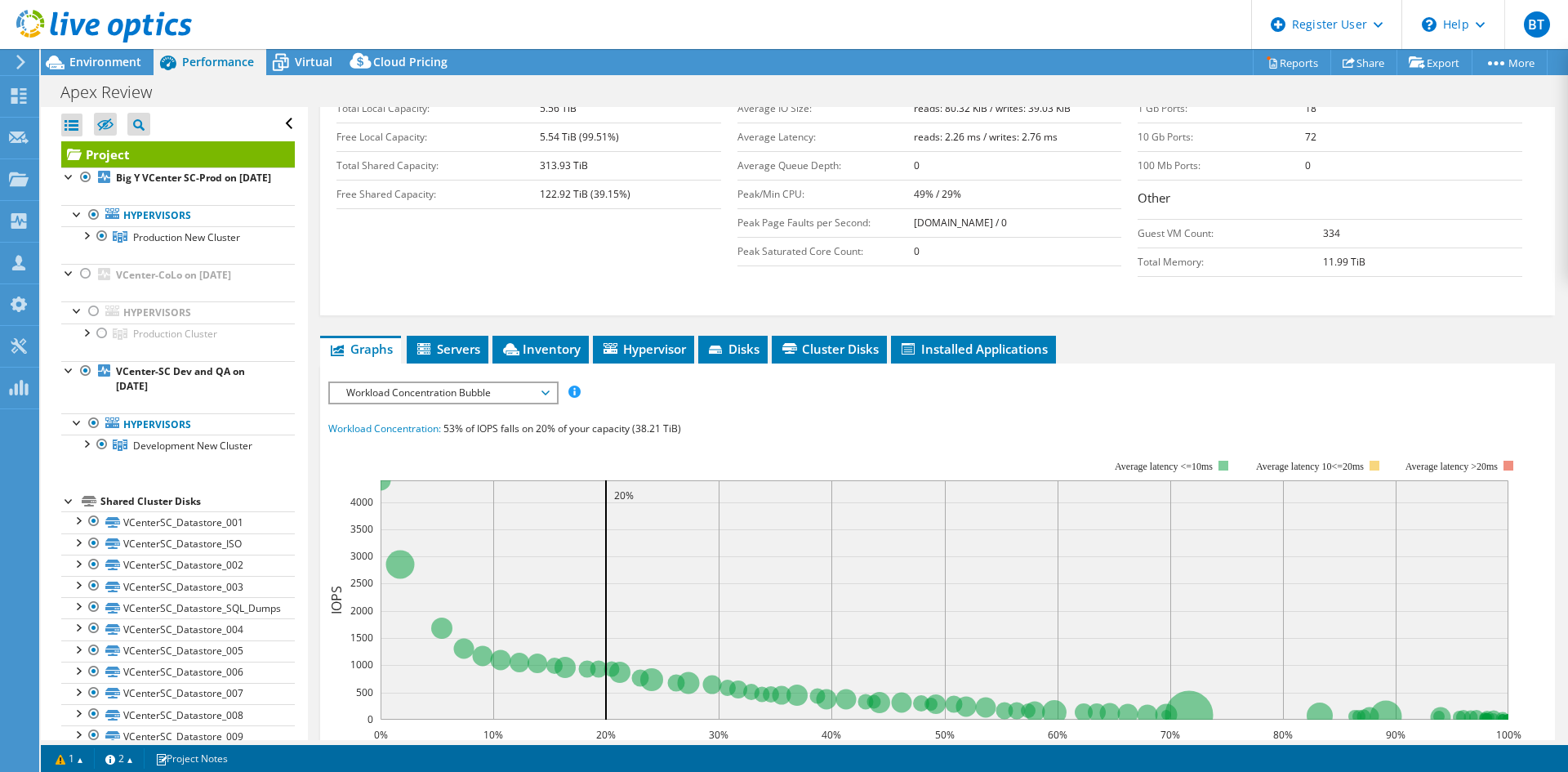
click at [371, 383] on span "Workload Concentration Bubble" at bounding box center [443, 392] width 210 height 19
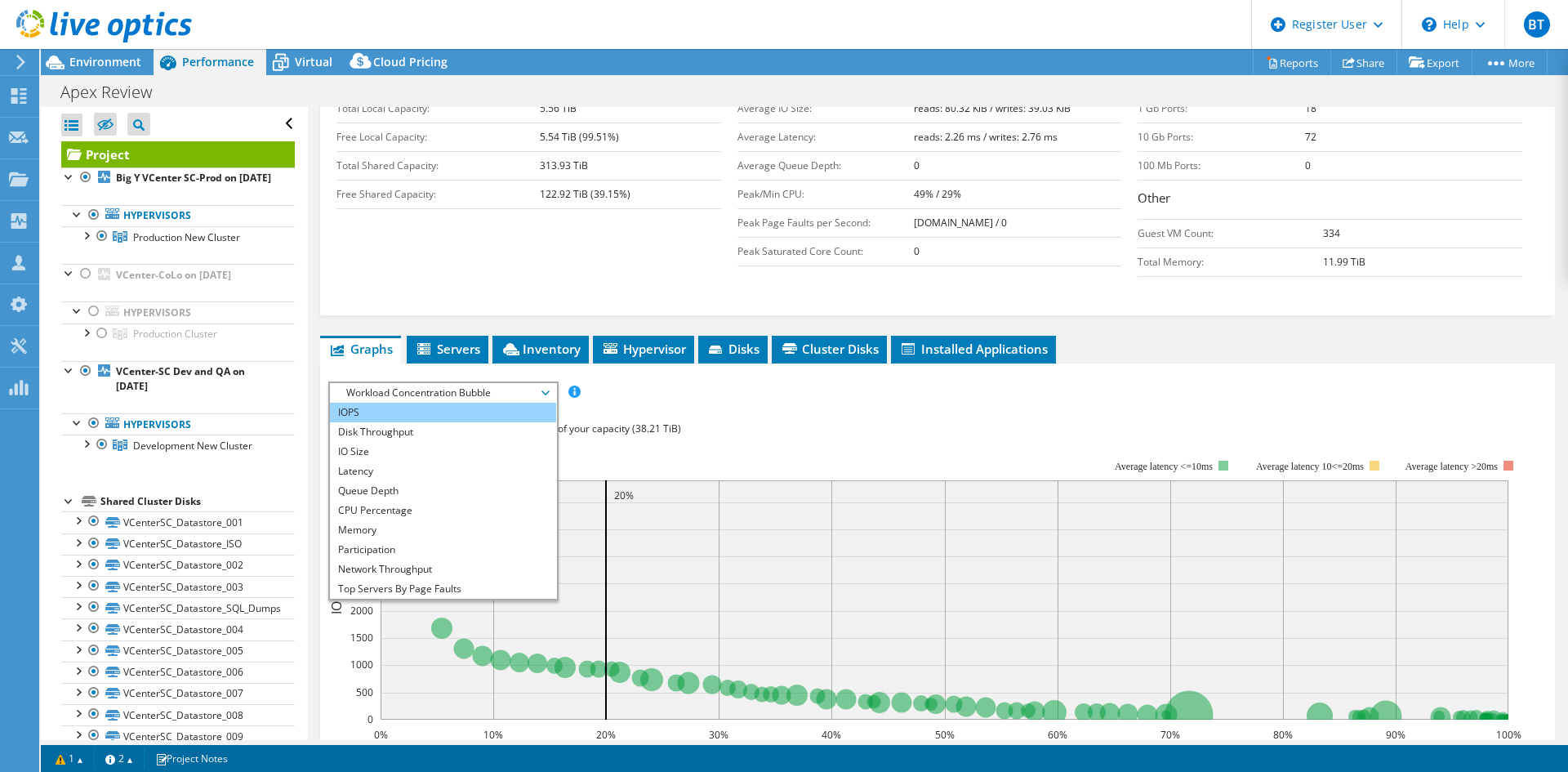
click at [375, 403] on li "IOPS" at bounding box center [443, 412] width 226 height 19
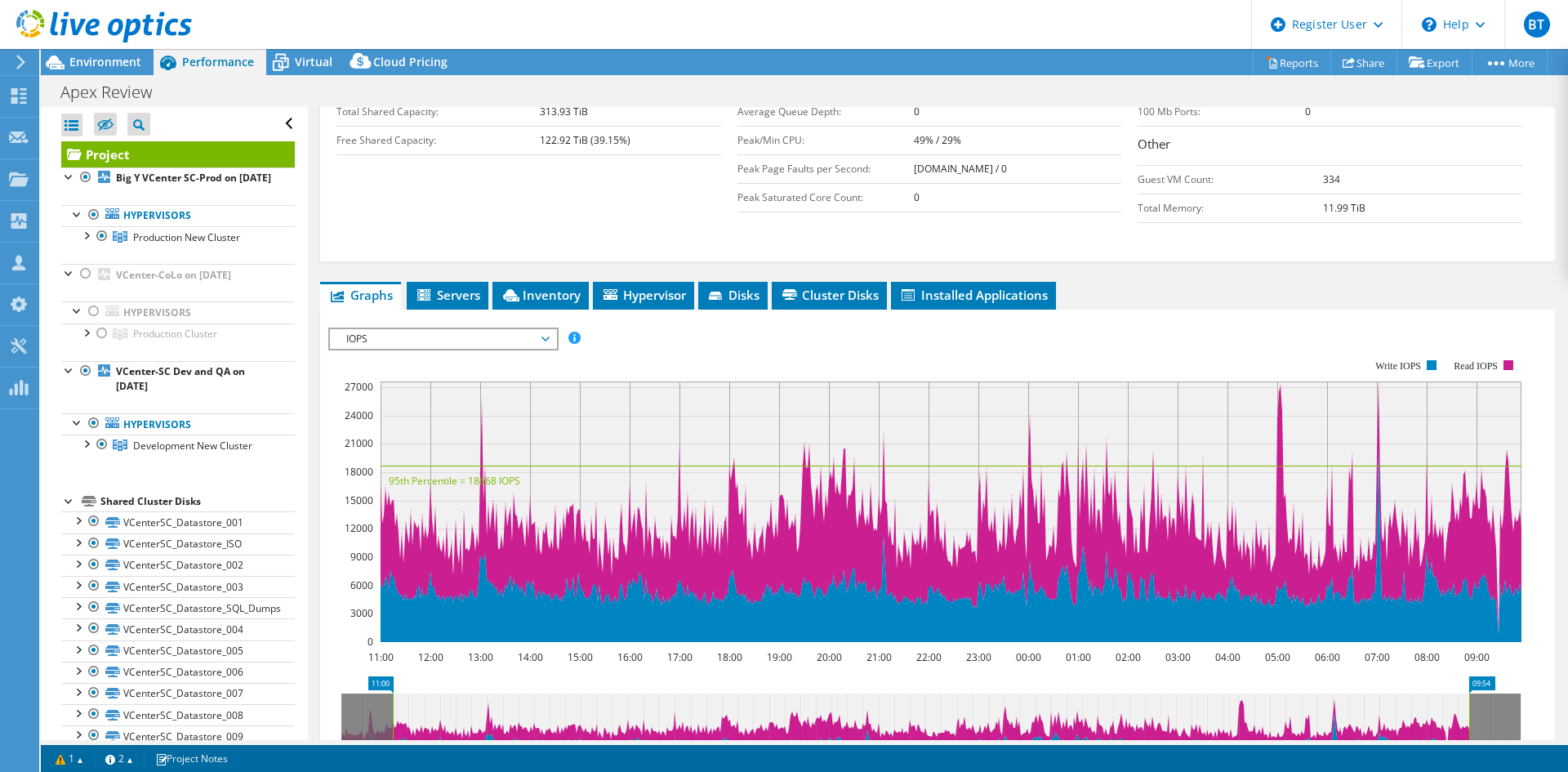
scroll to position [424, 0]
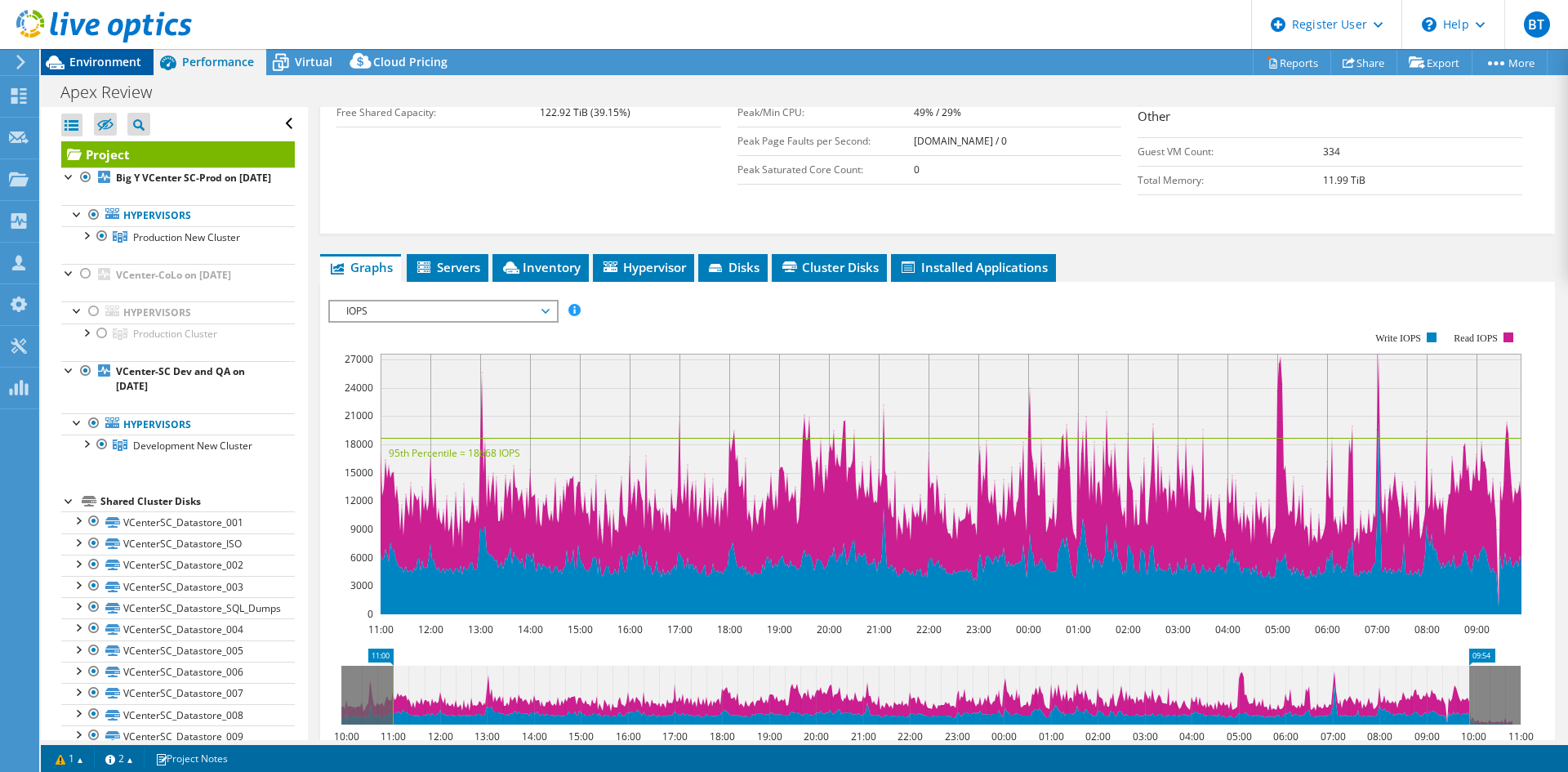
click at [89, 69] on span "Environment" at bounding box center [105, 61] width 72 height 16
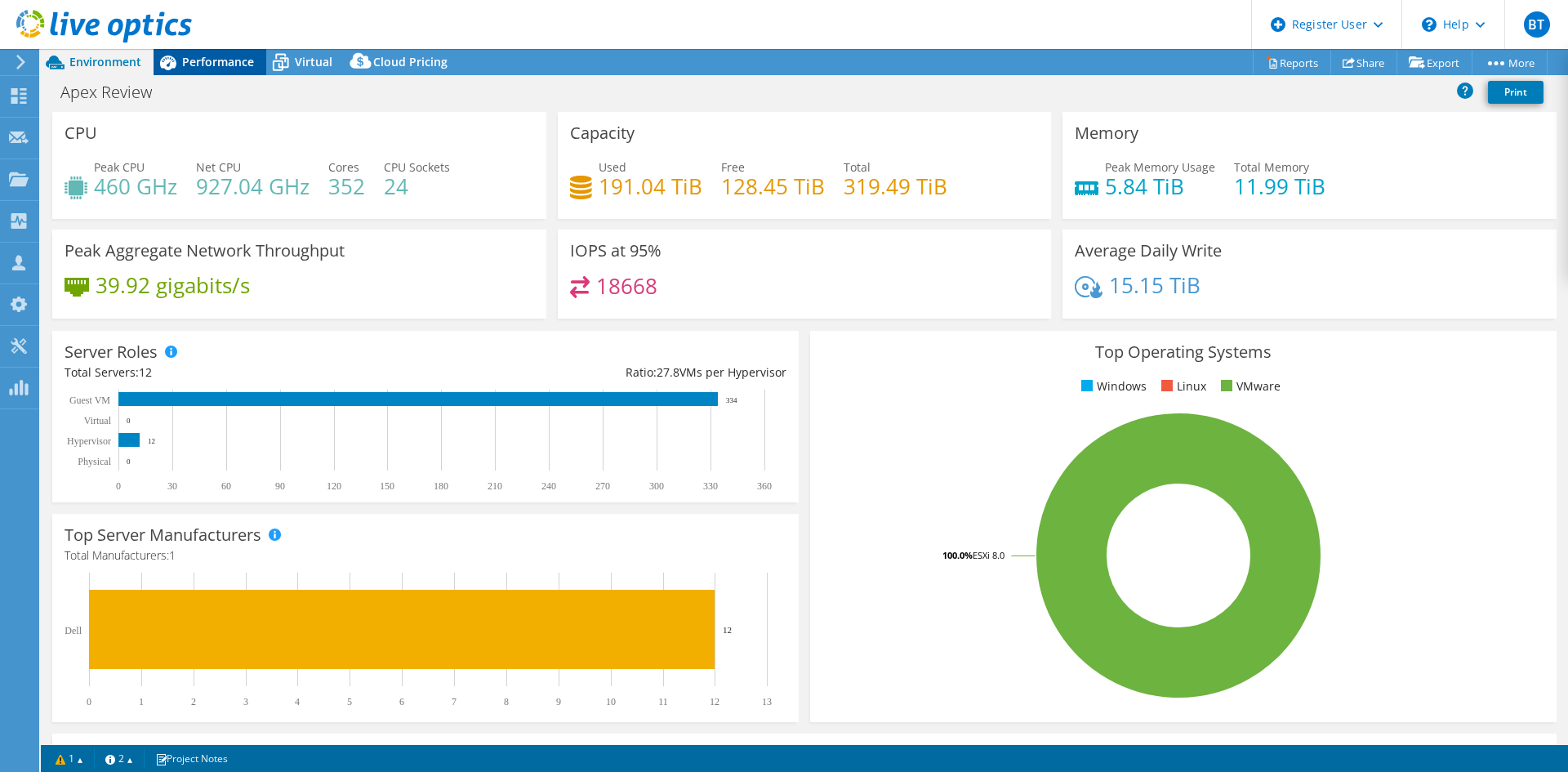
click at [195, 58] on span "Performance" at bounding box center [217, 61] width 72 height 16
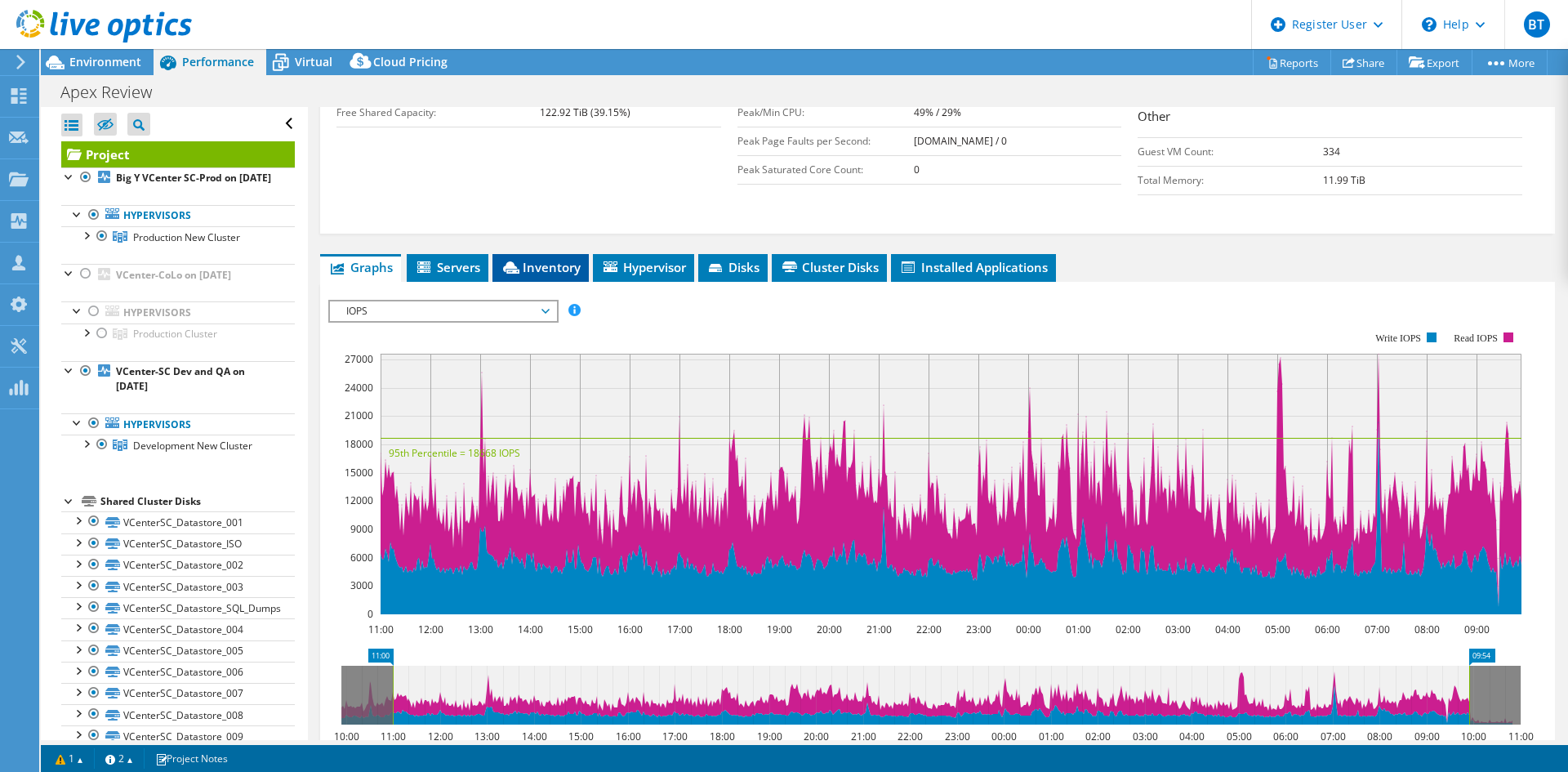
click at [527, 259] on span "Inventory" at bounding box center [541, 268] width 80 height 16
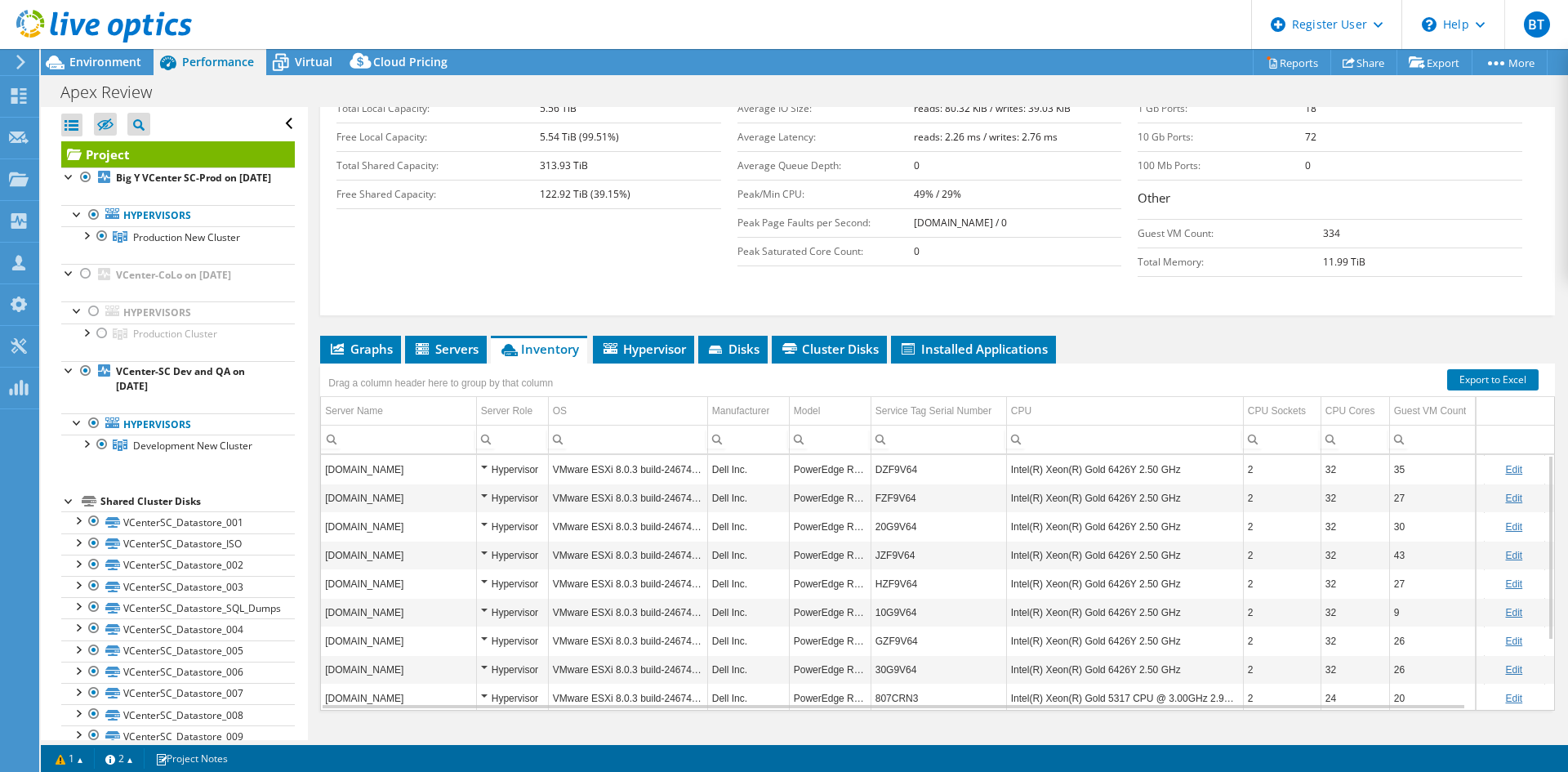
scroll to position [96, 0]
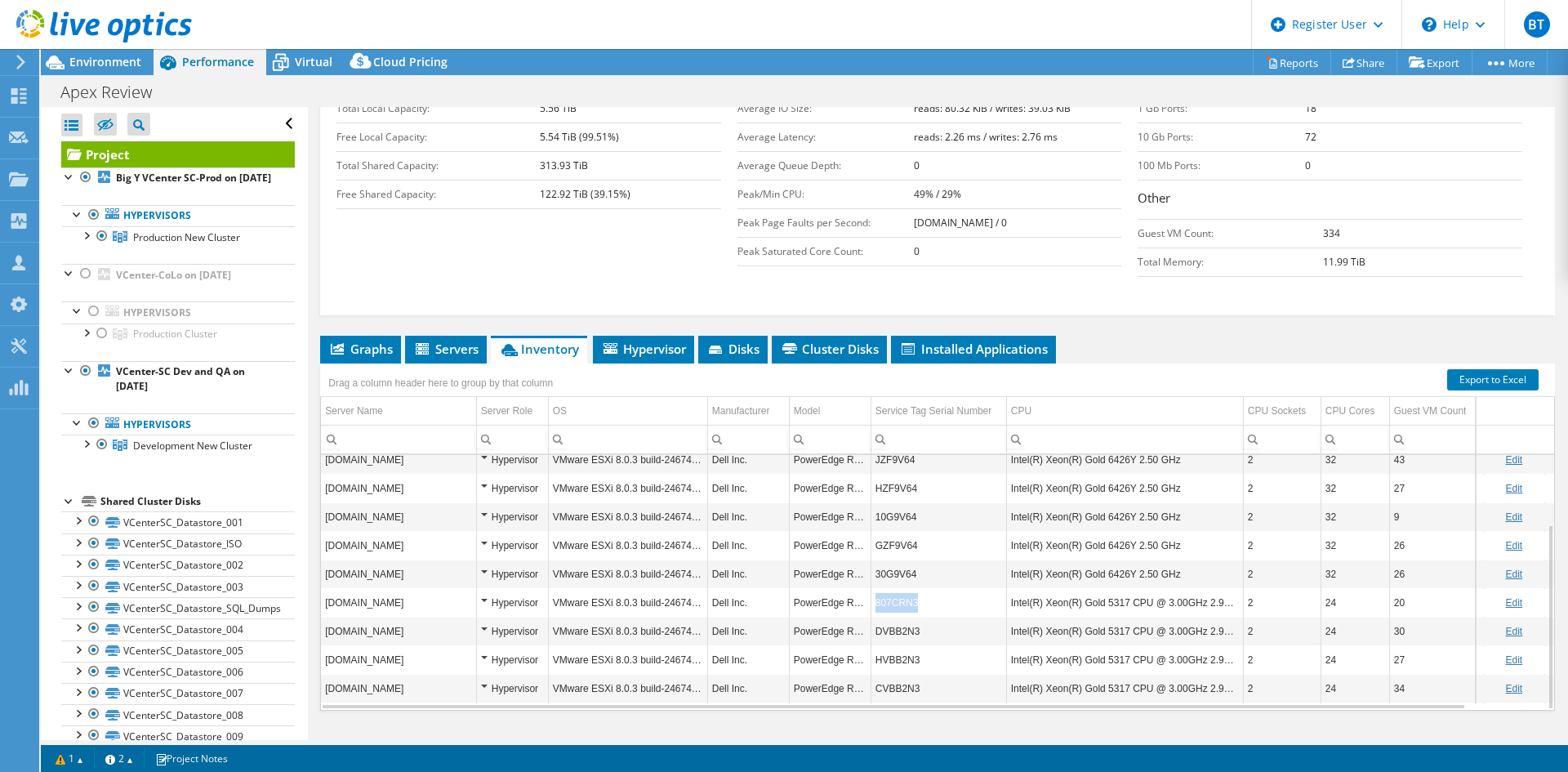
copy td "807CRN3"
drag, startPoint x: 931, startPoint y: 568, endPoint x: 876, endPoint y: 569, distance: 55.0
click at [876, 588] on td "807CRN3" at bounding box center [938, 602] width 135 height 28
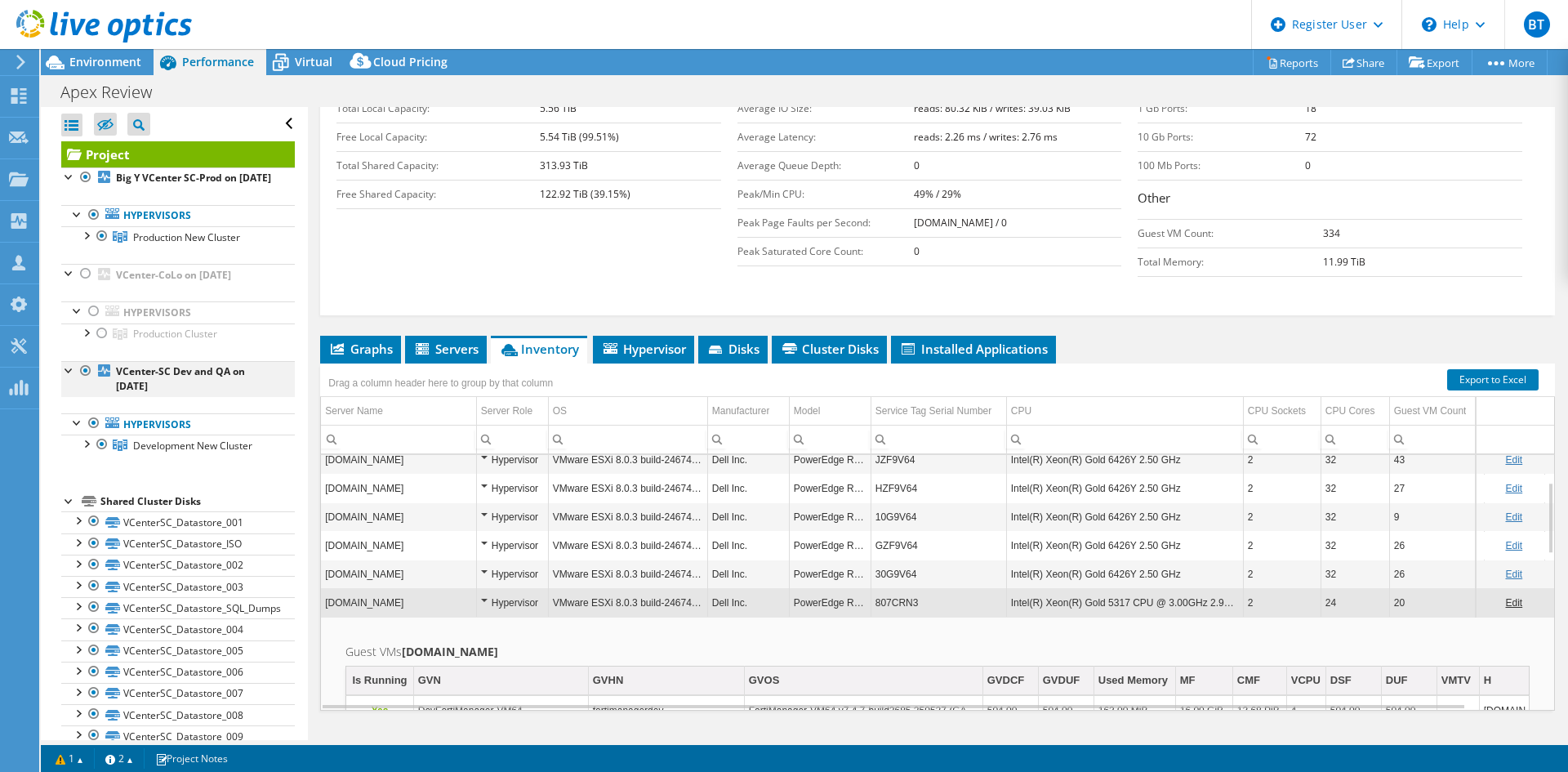
click at [69, 377] on div at bounding box center [69, 369] width 16 height 16
click at [83, 451] on div at bounding box center [86, 443] width 16 height 16
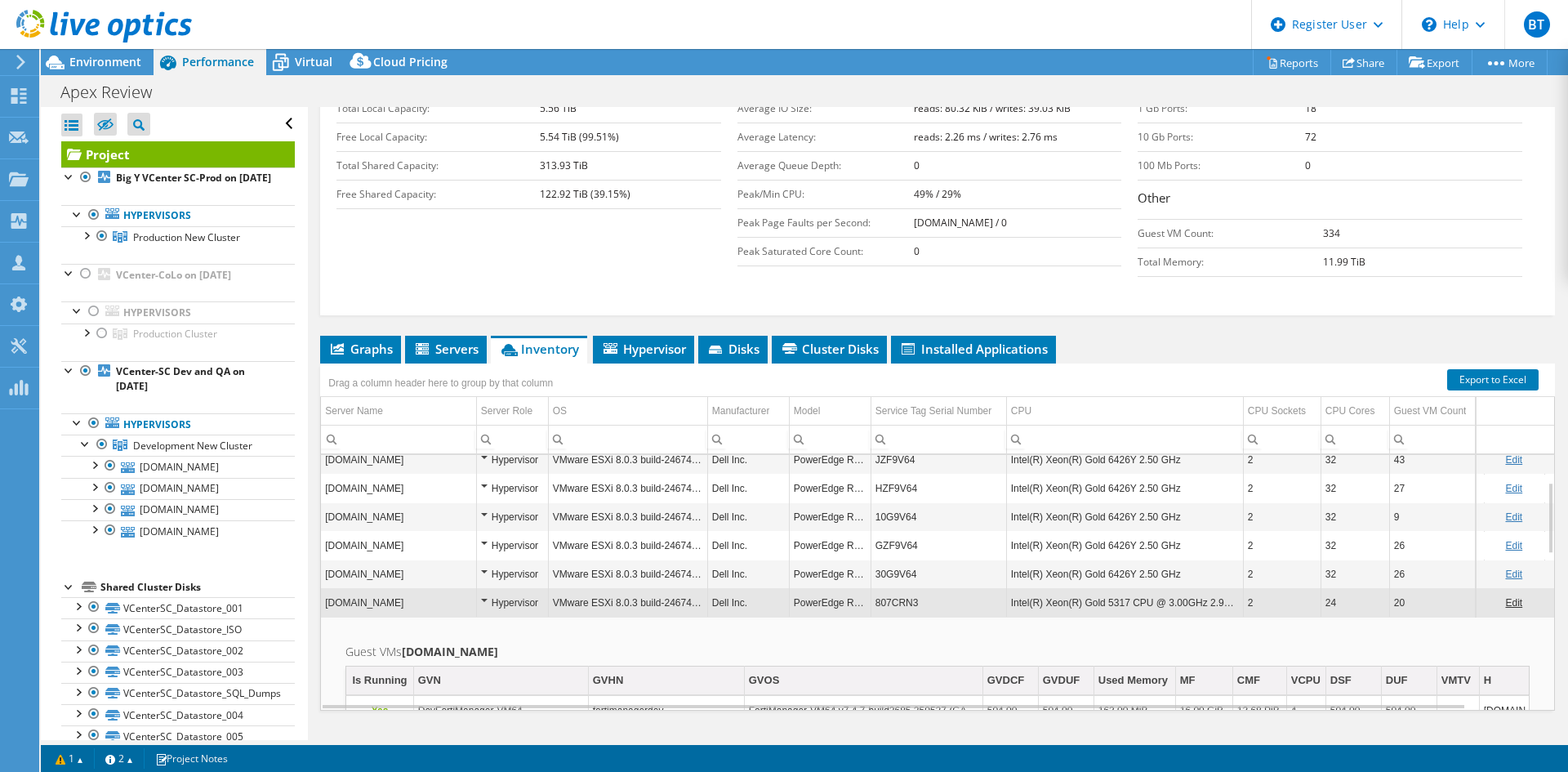
click at [486, 593] on div "Hypervisor" at bounding box center [512, 602] width 63 height 19
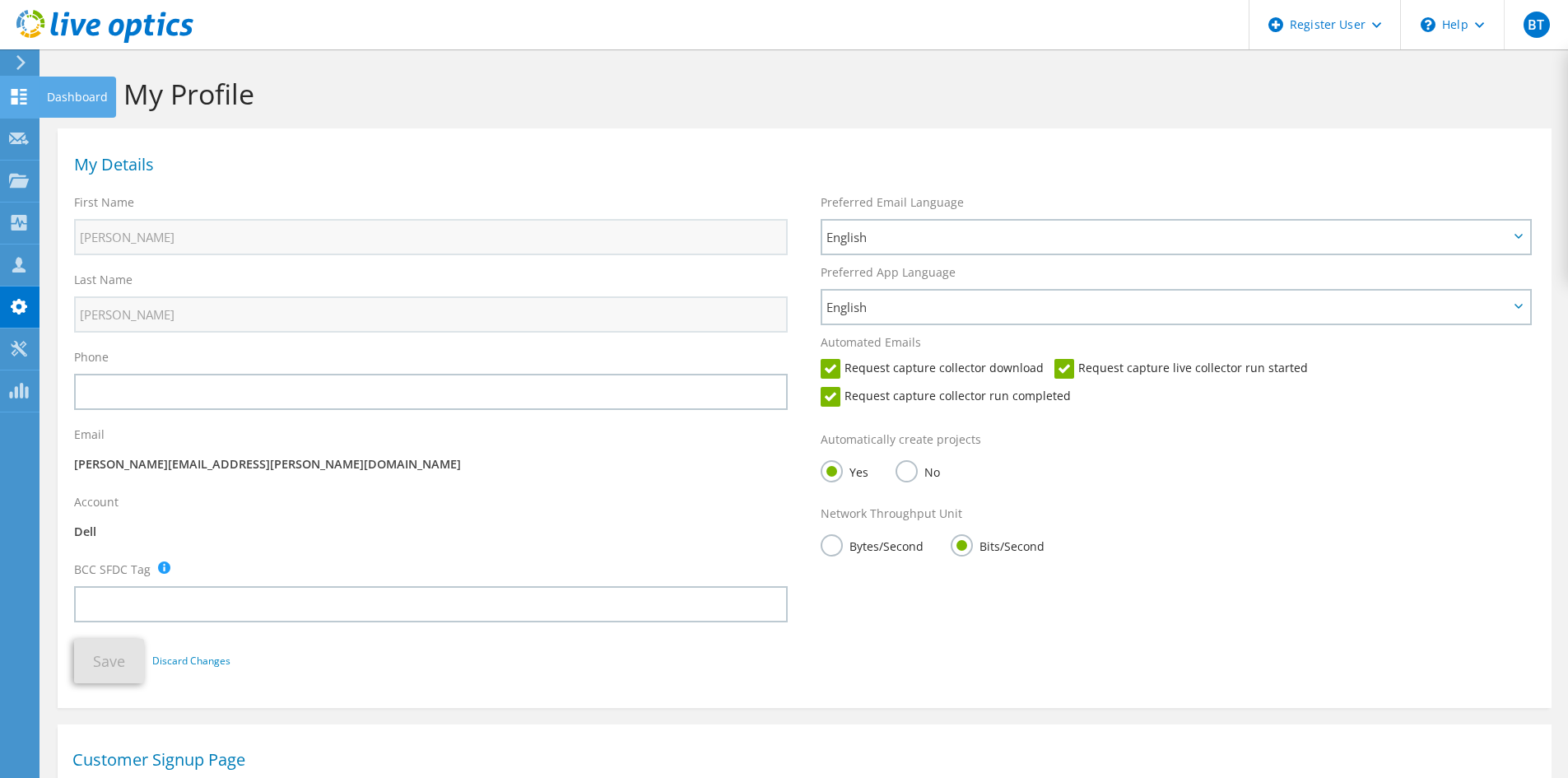
click at [16, 99] on use at bounding box center [19, 97] width 16 height 16
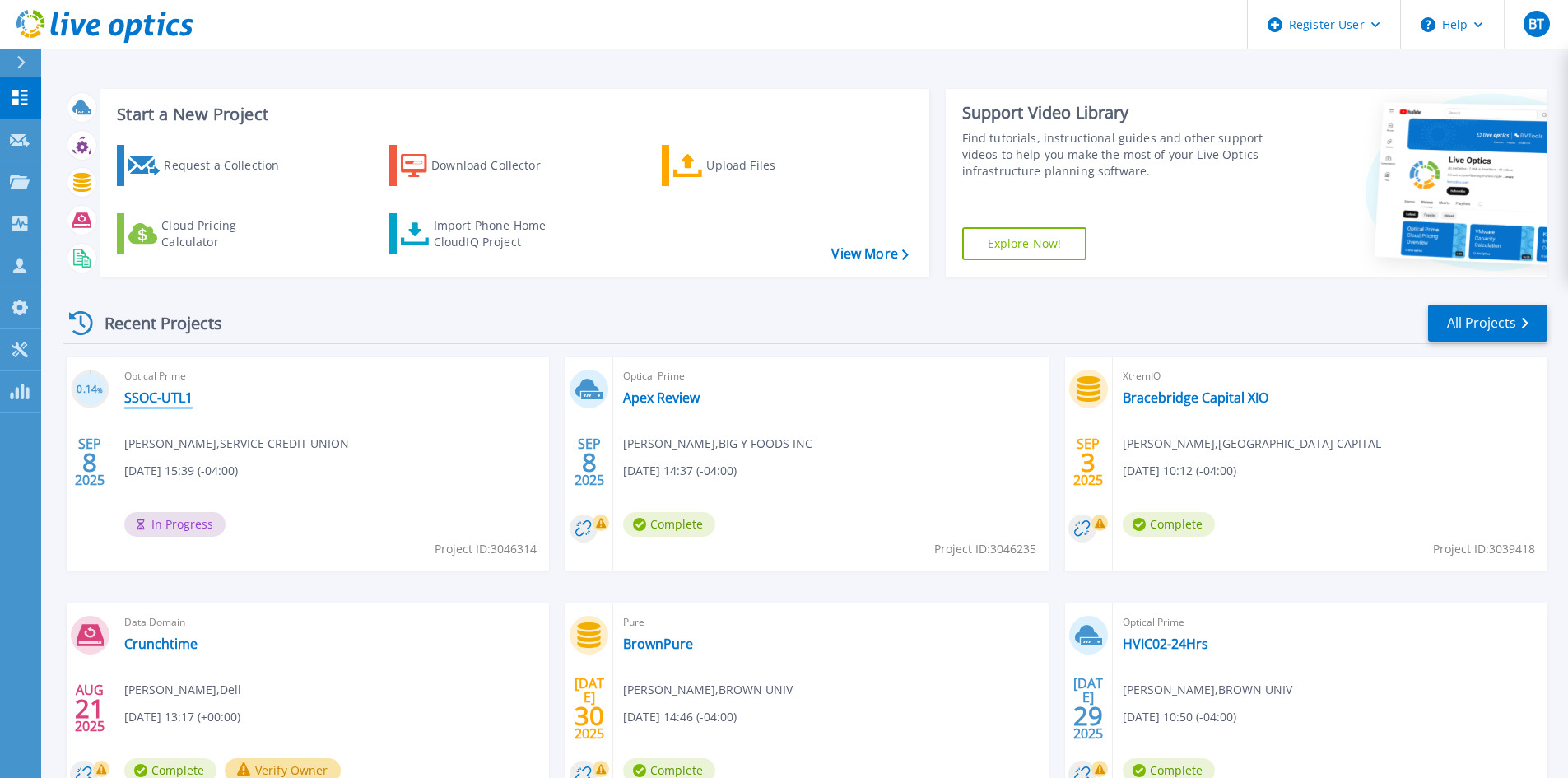
click at [143, 397] on link "SSOC-UTL1" at bounding box center [158, 398] width 68 height 17
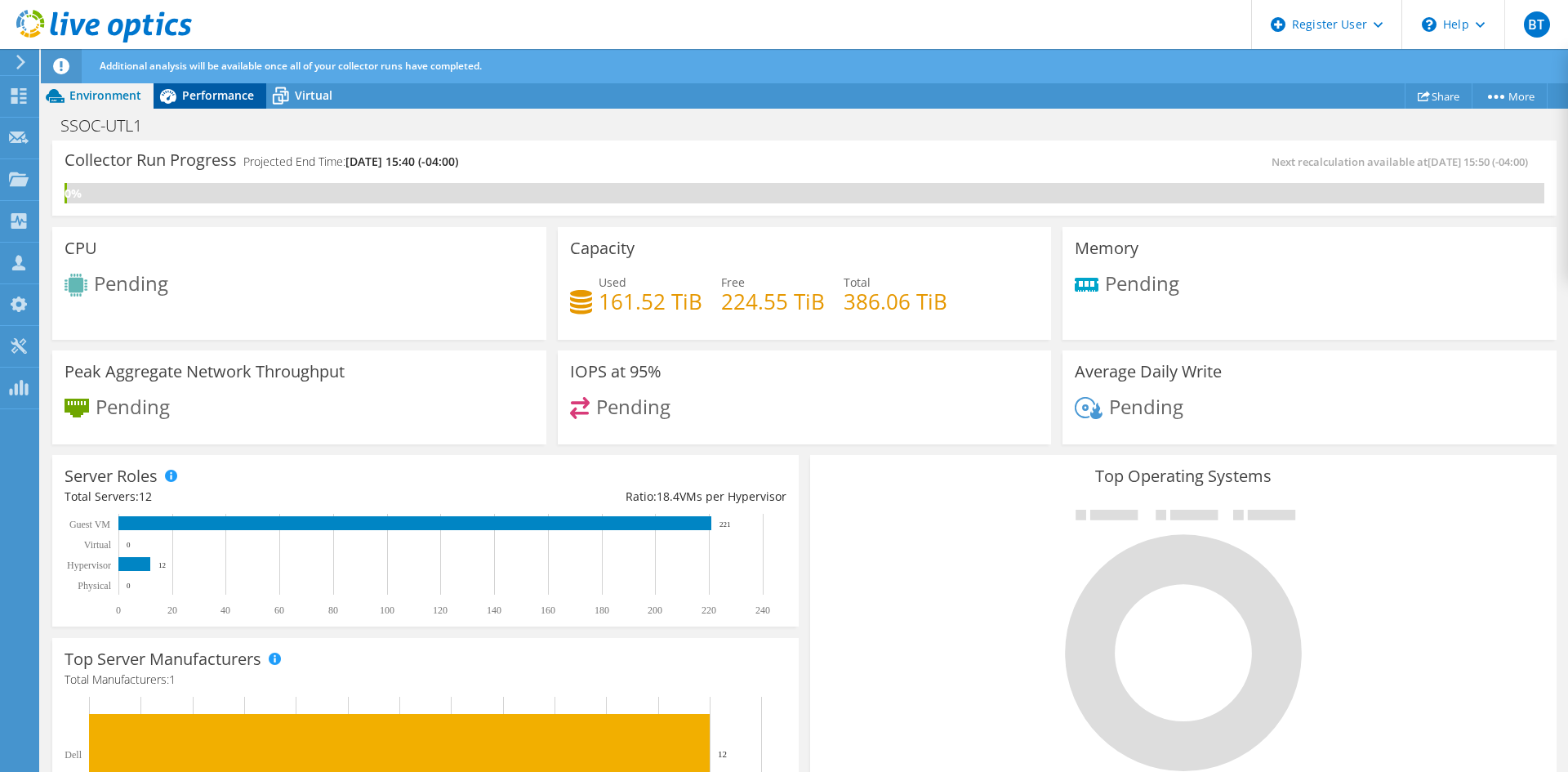
click at [193, 98] on span "Performance" at bounding box center [217, 95] width 72 height 16
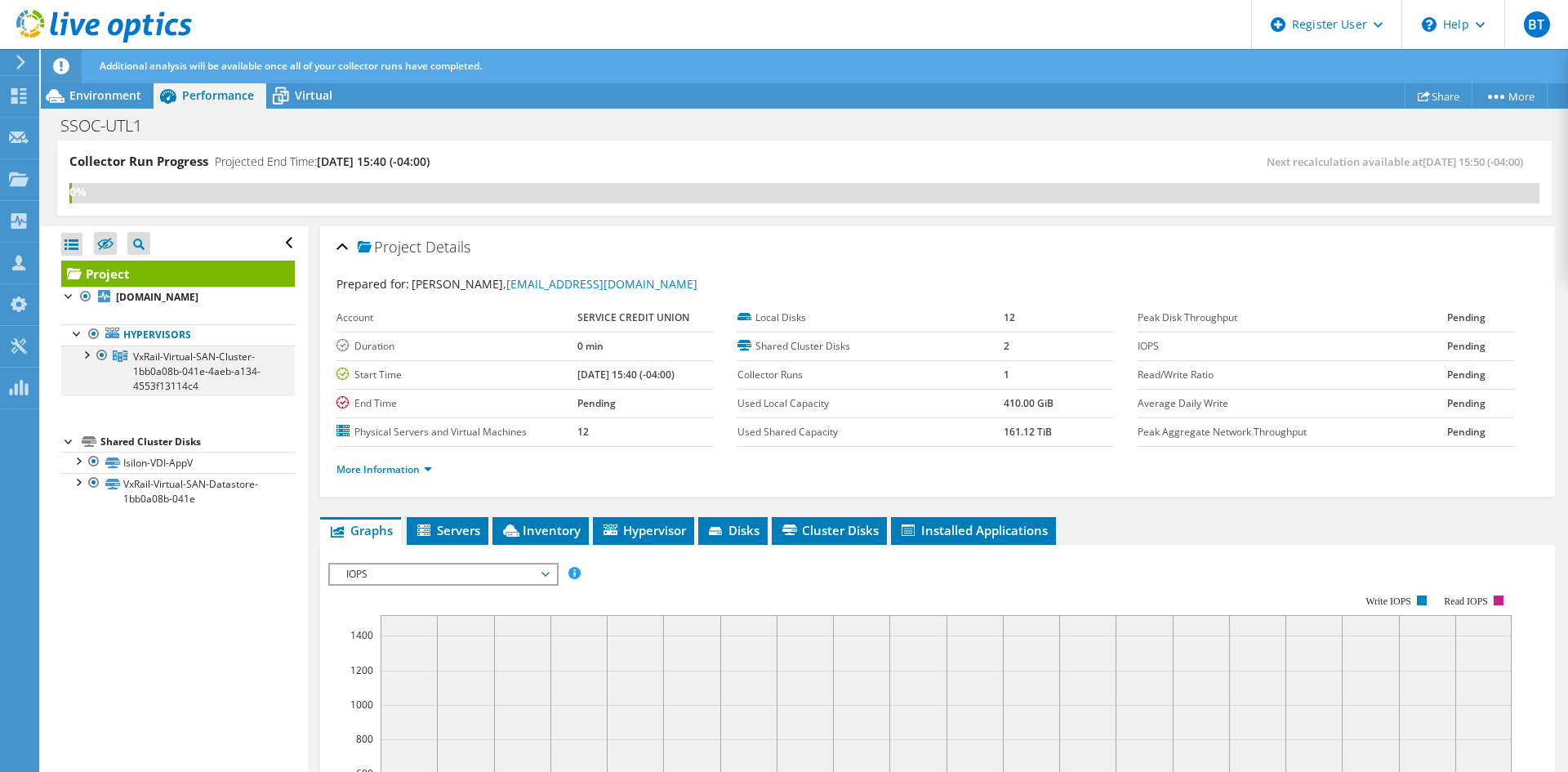
click at [89, 357] on div at bounding box center [86, 354] width 16 height 16
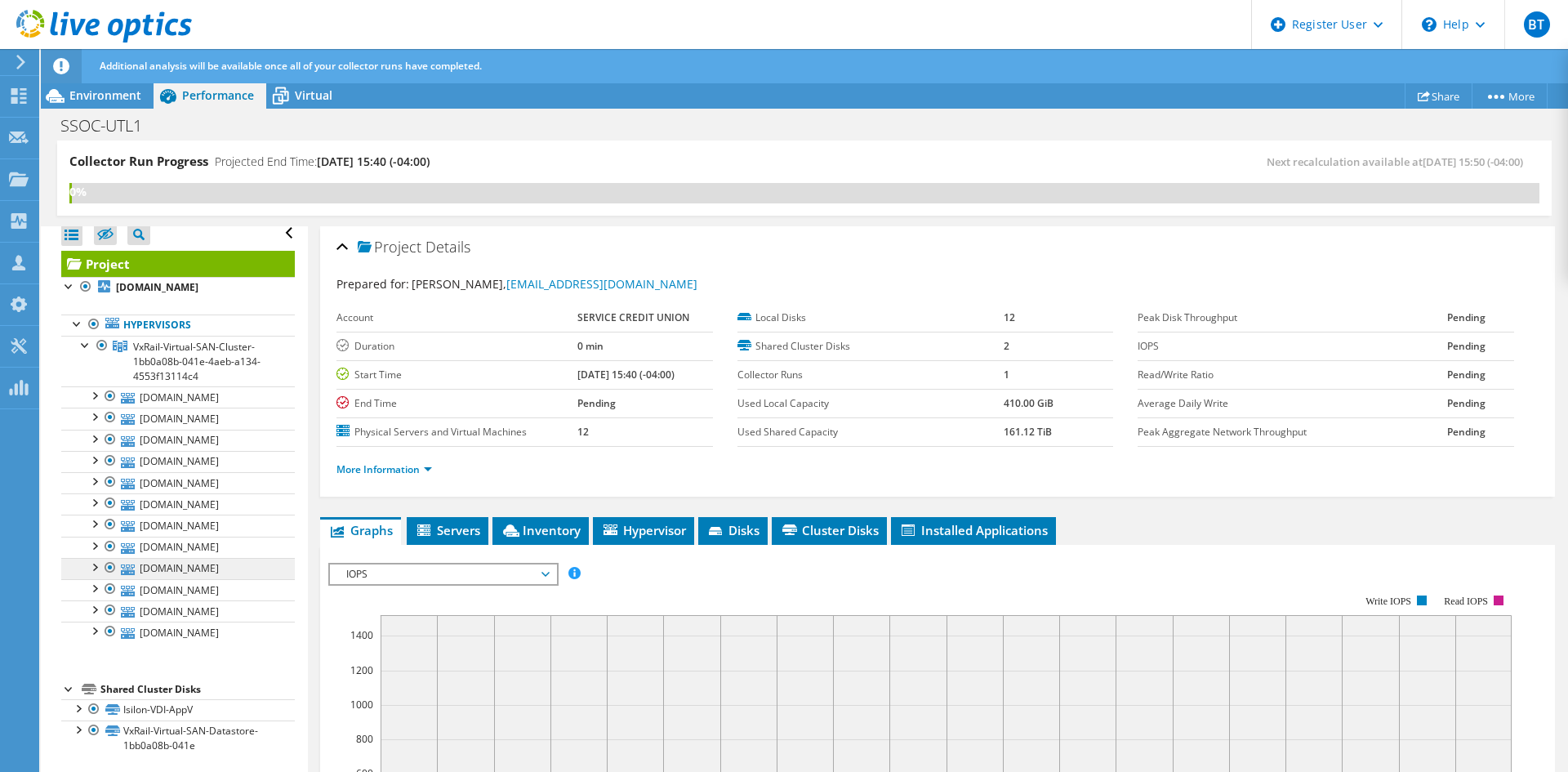
scroll to position [12, 0]
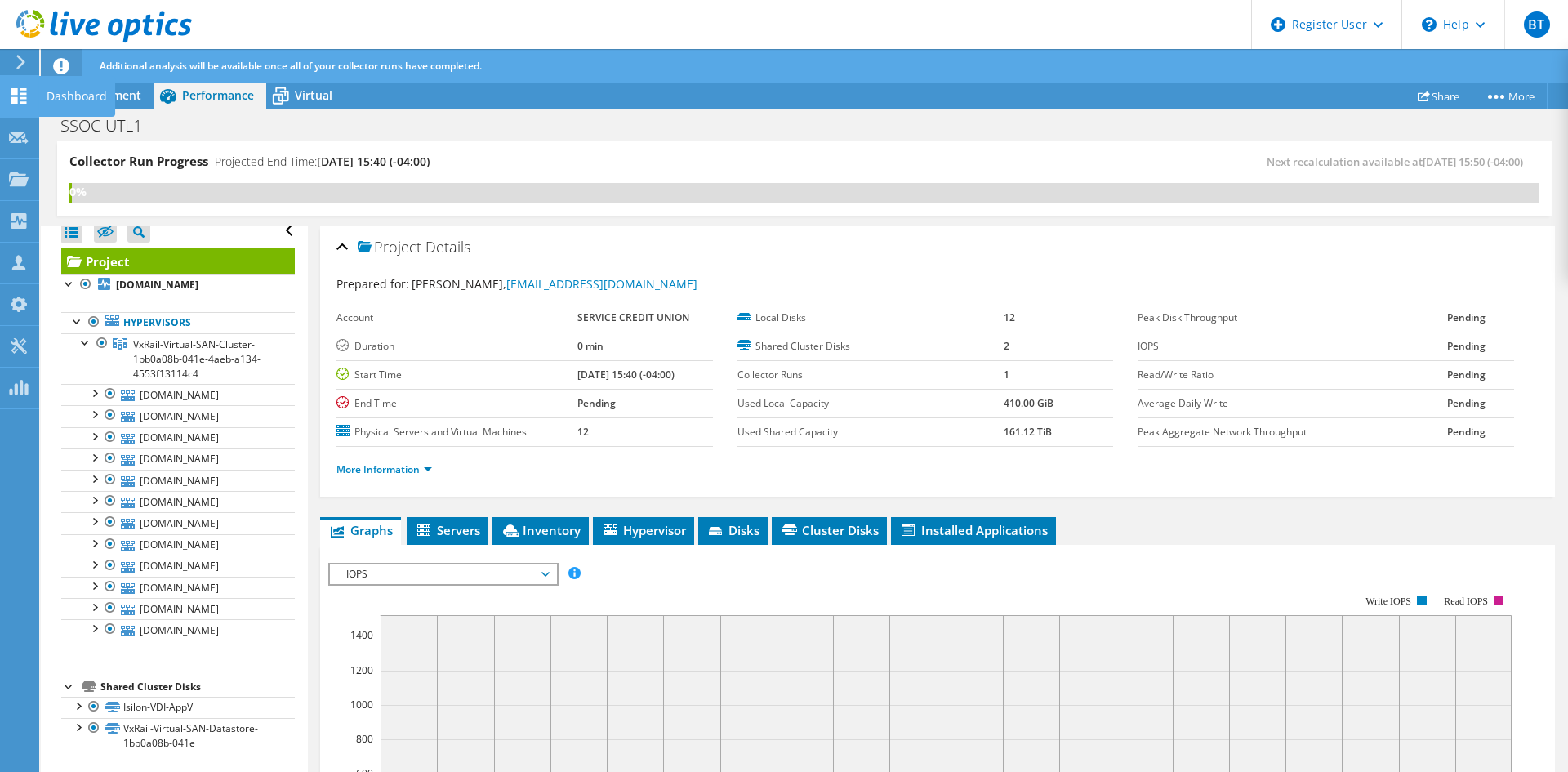
click at [17, 97] on icon at bounding box center [18, 96] width 19 height 16
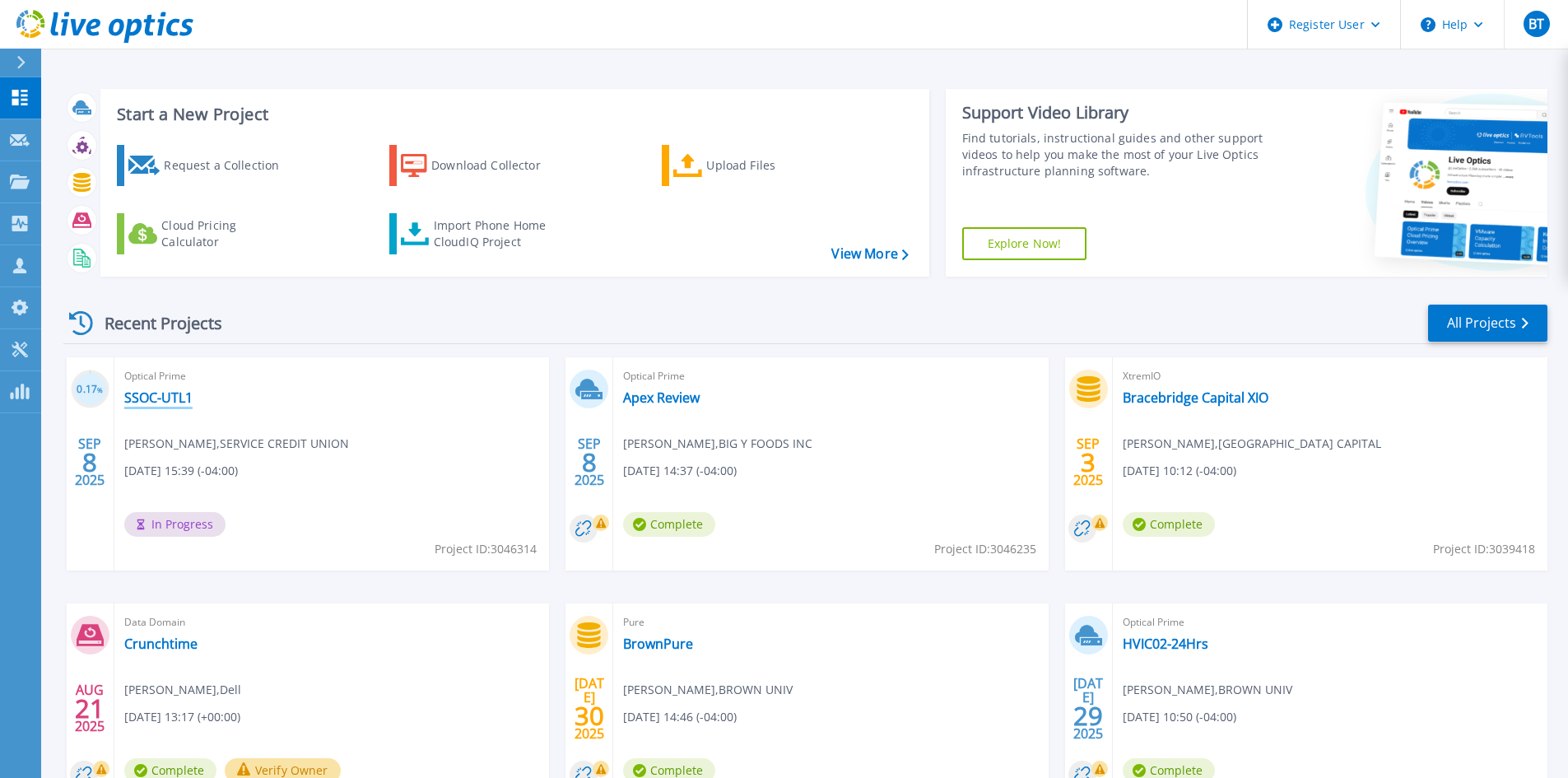
click at [181, 400] on link "SSOC-UTL1" at bounding box center [158, 398] width 68 height 17
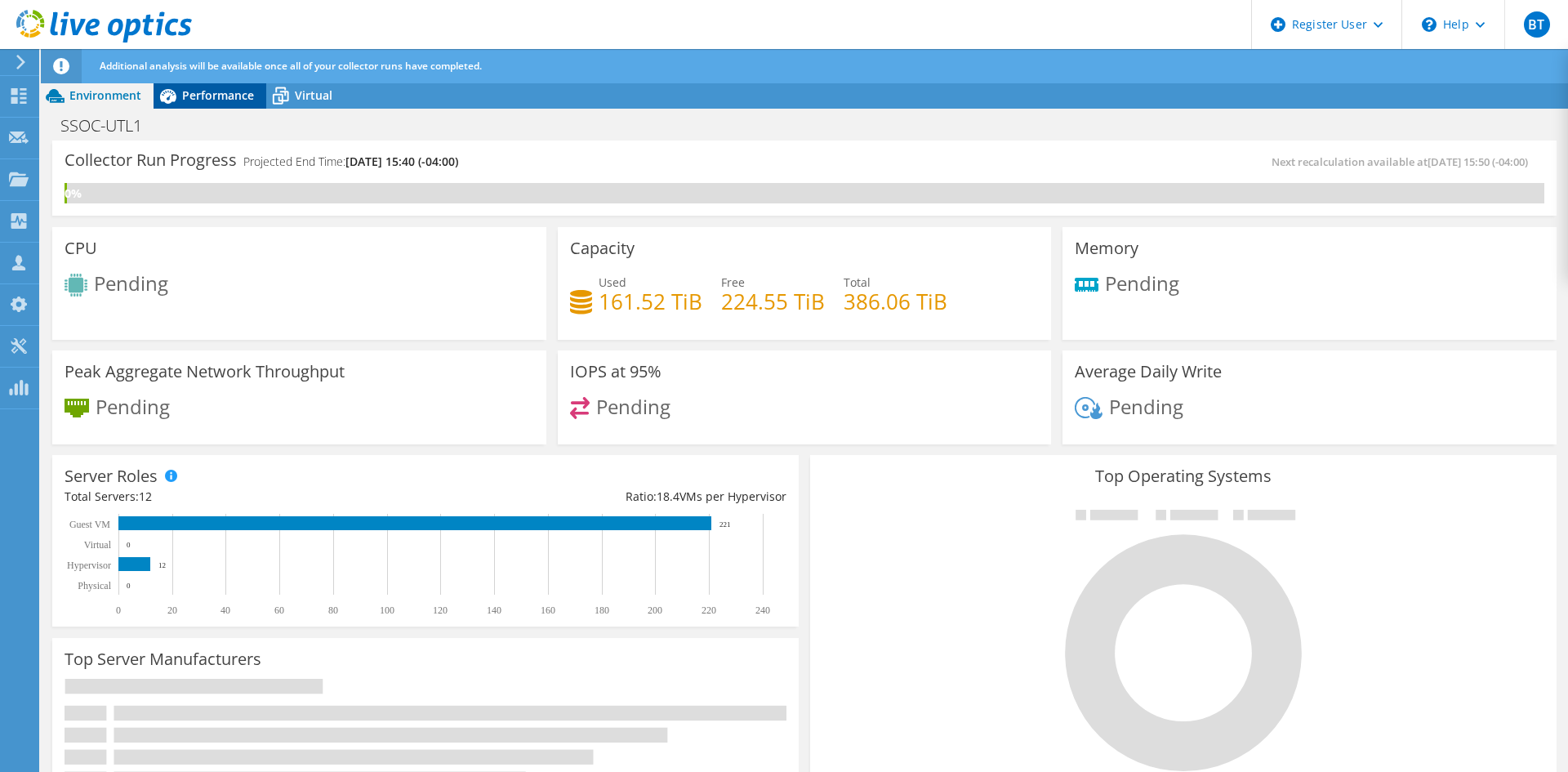
click at [224, 103] on div "Performance" at bounding box center [209, 95] width 112 height 26
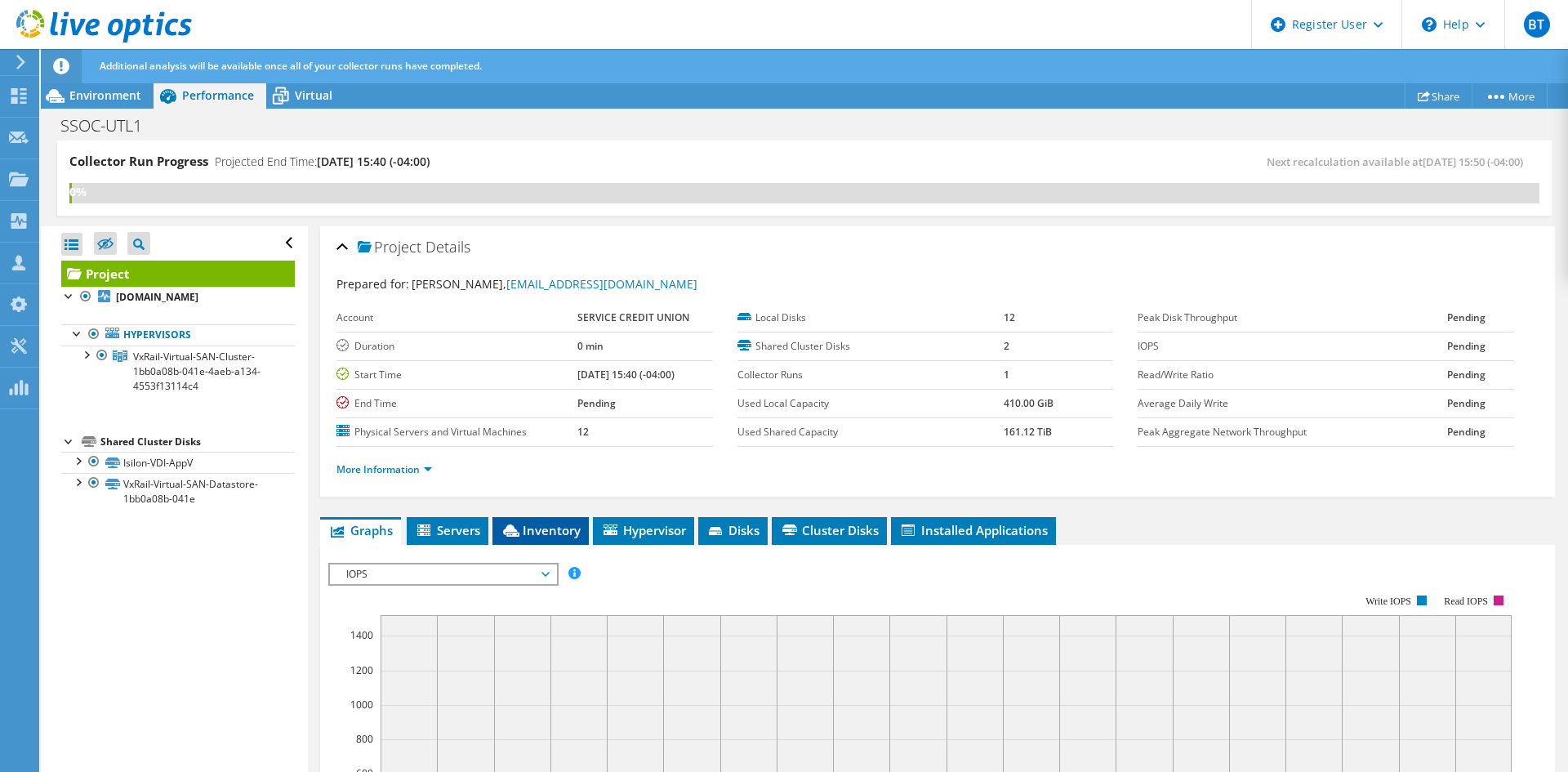
click at [582, 517] on li "Inventory" at bounding box center [541, 531] width 97 height 27
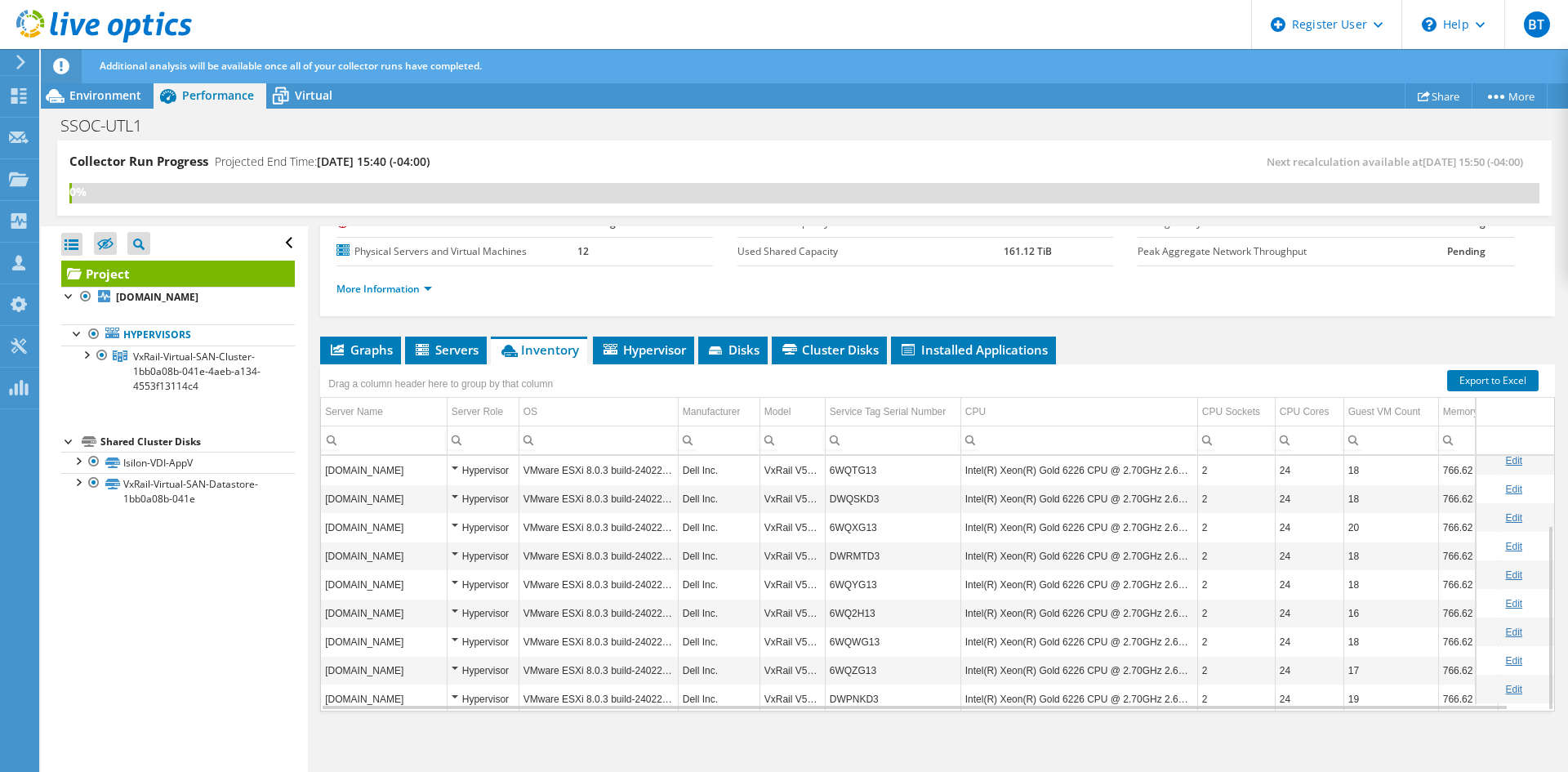
scroll to position [96, 0]
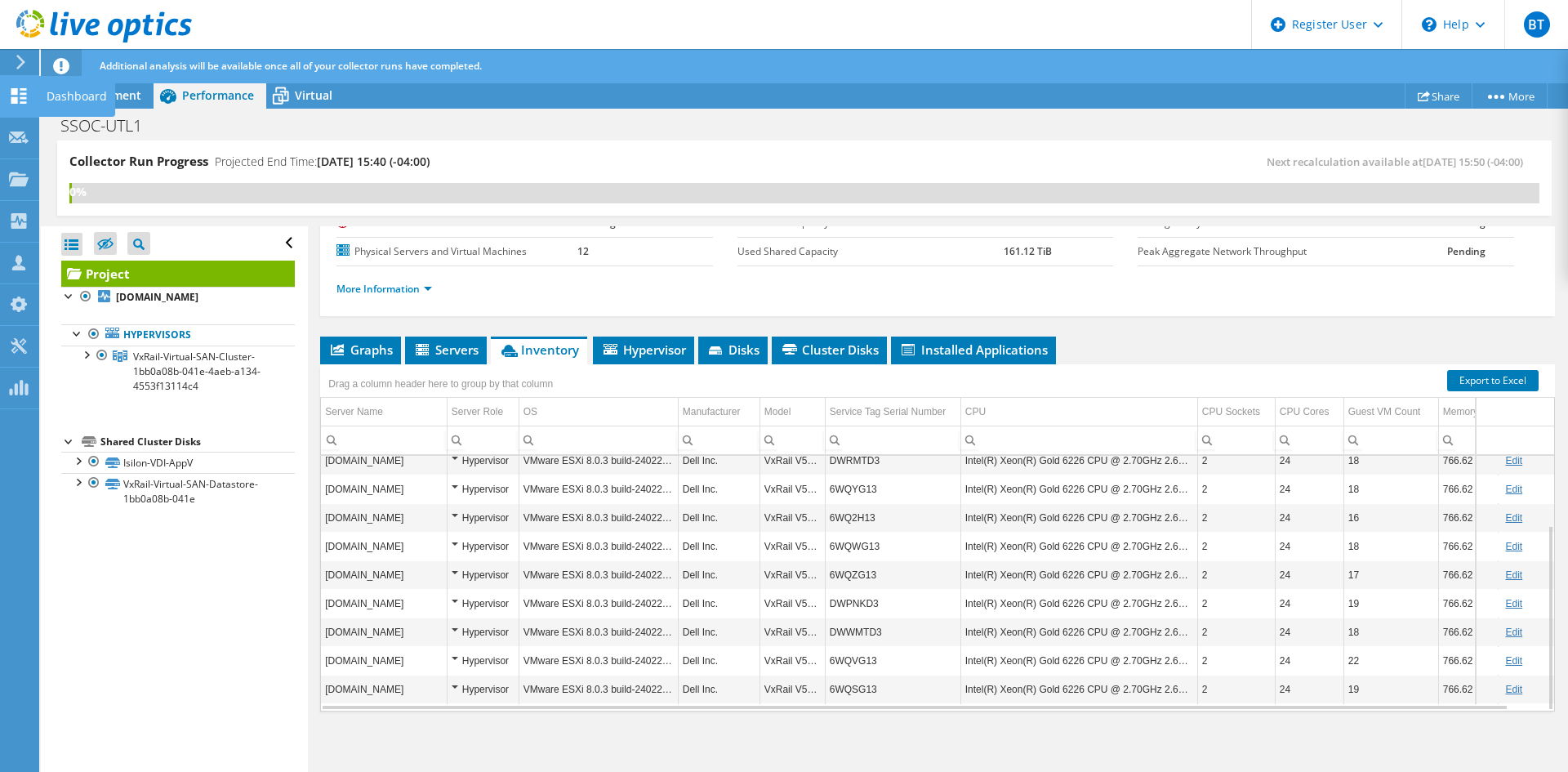
click at [12, 90] on use at bounding box center [19, 96] width 16 height 16
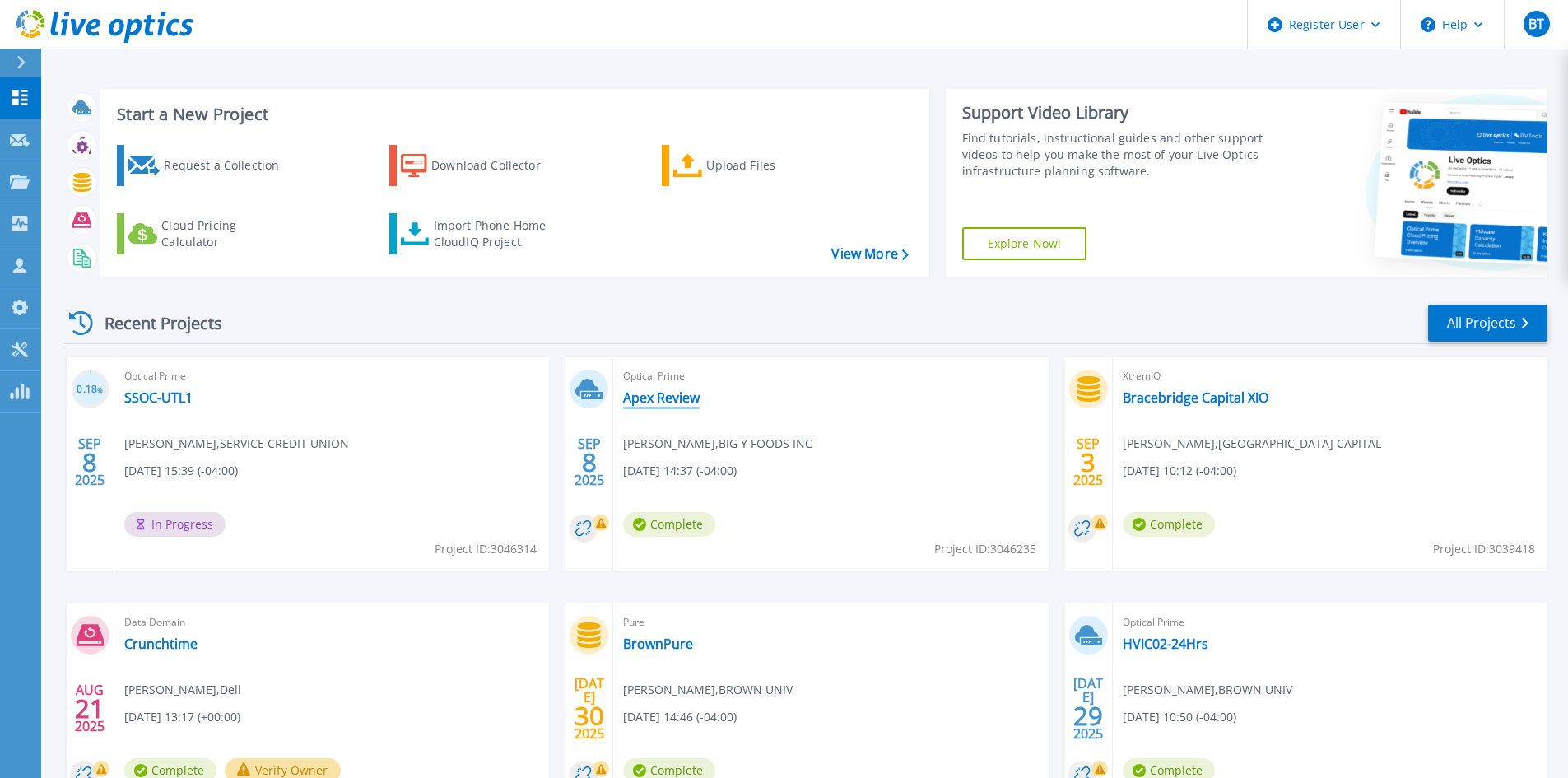
click at [640, 393] on link "Apex Review" at bounding box center [661, 398] width 76 height 17
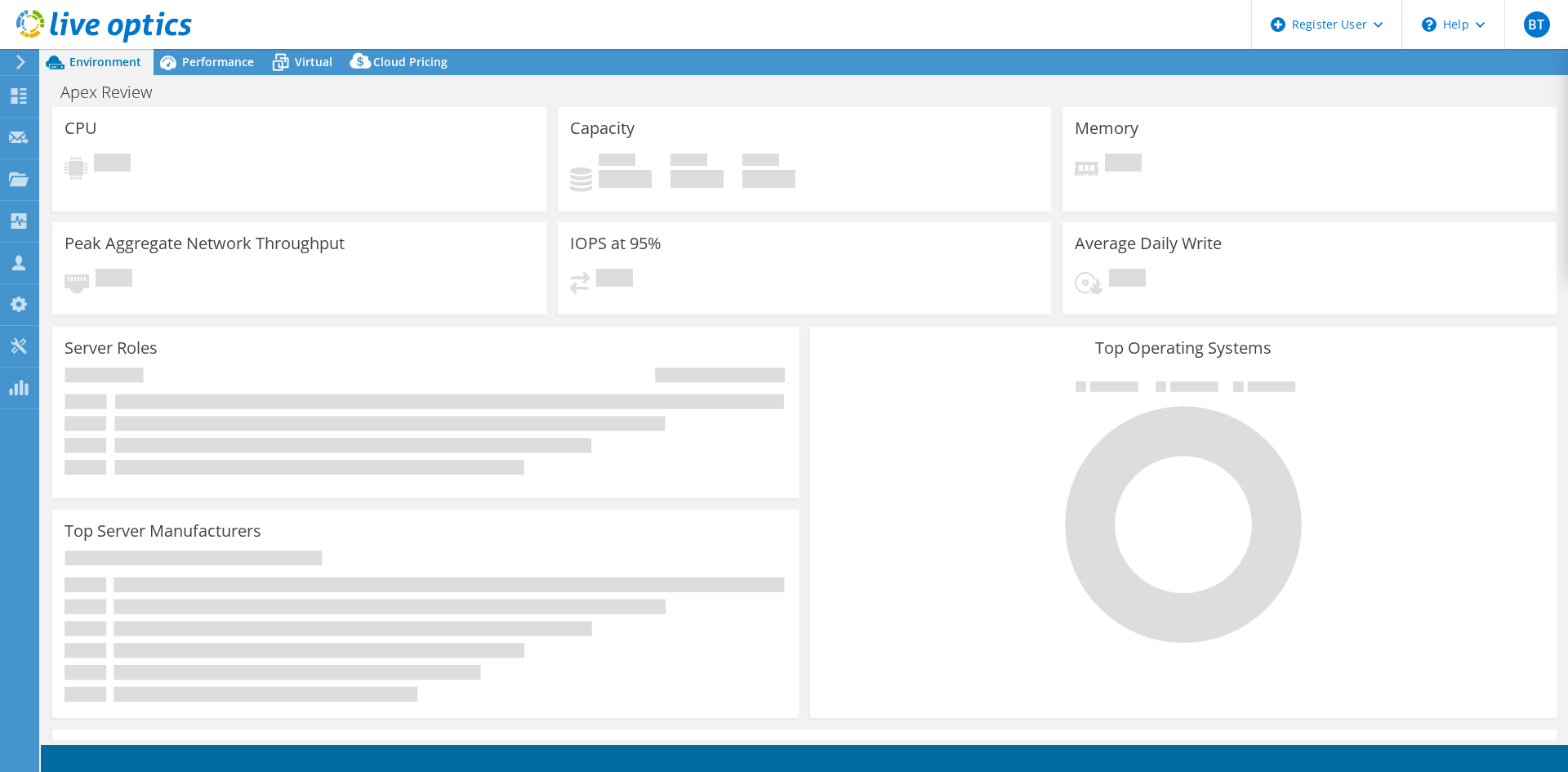
select select "USD"
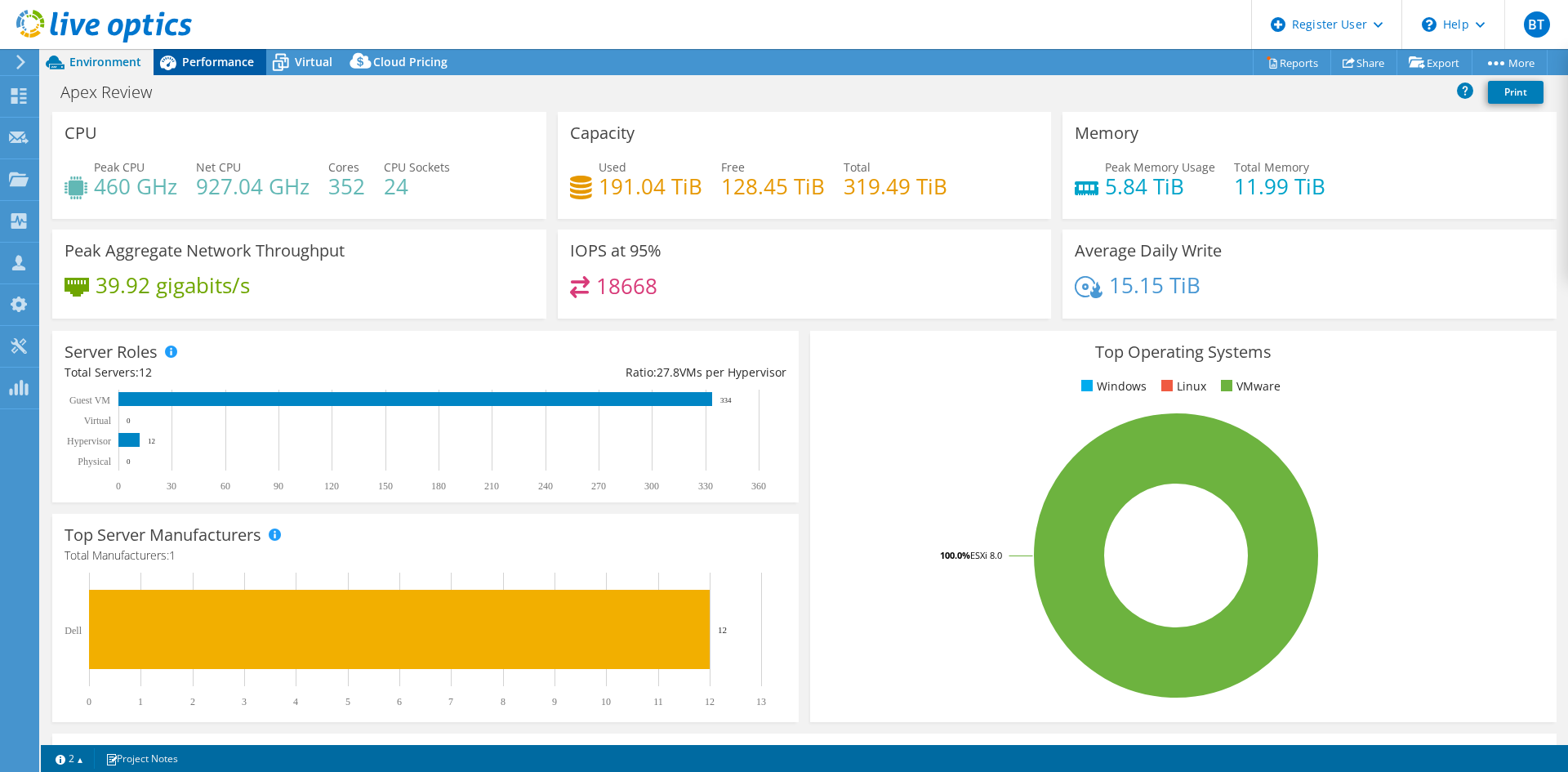
click at [226, 64] on span "Performance" at bounding box center [217, 61] width 72 height 16
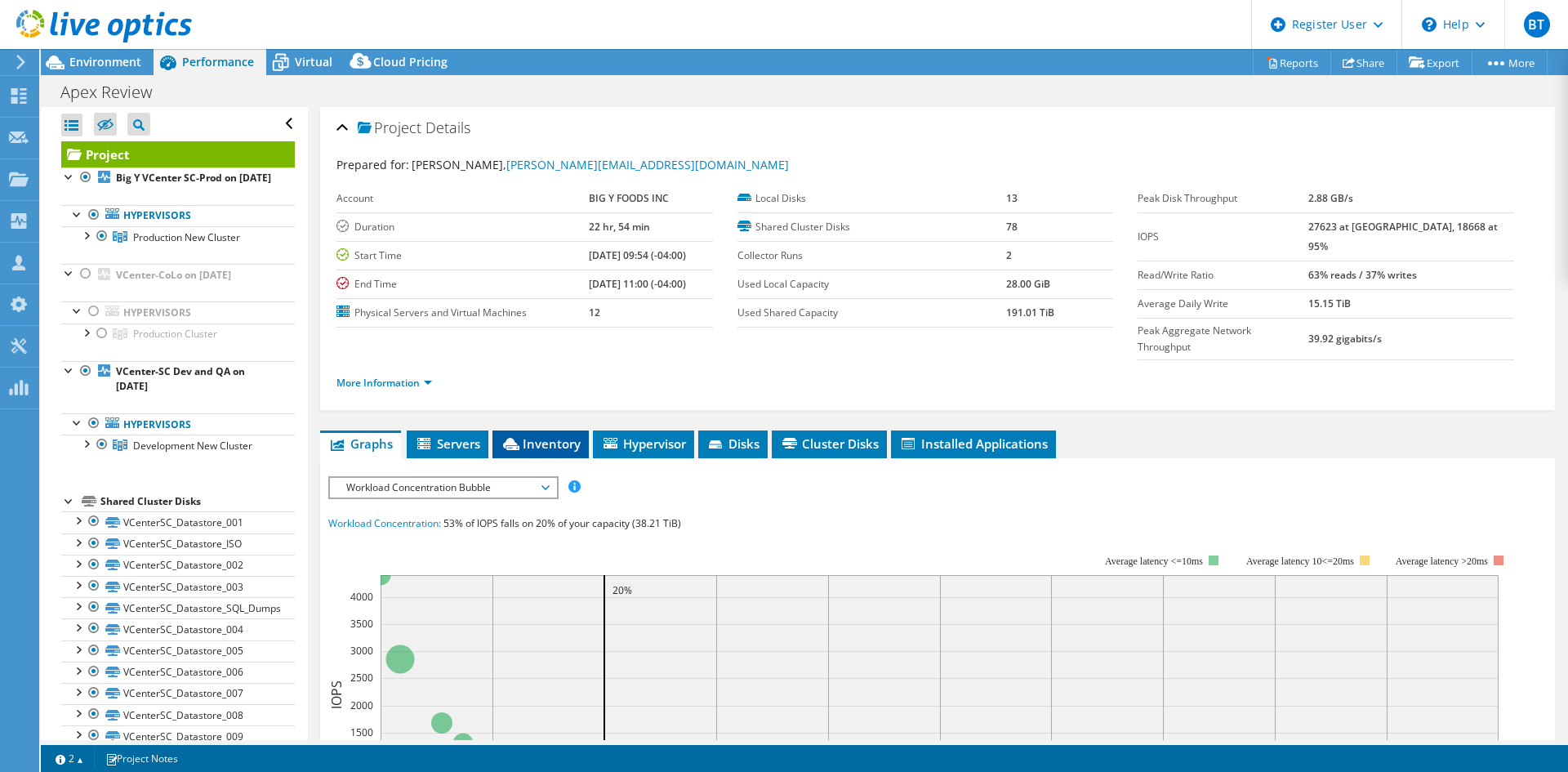
click at [568, 430] on li "Inventory" at bounding box center [541, 444] width 97 height 27
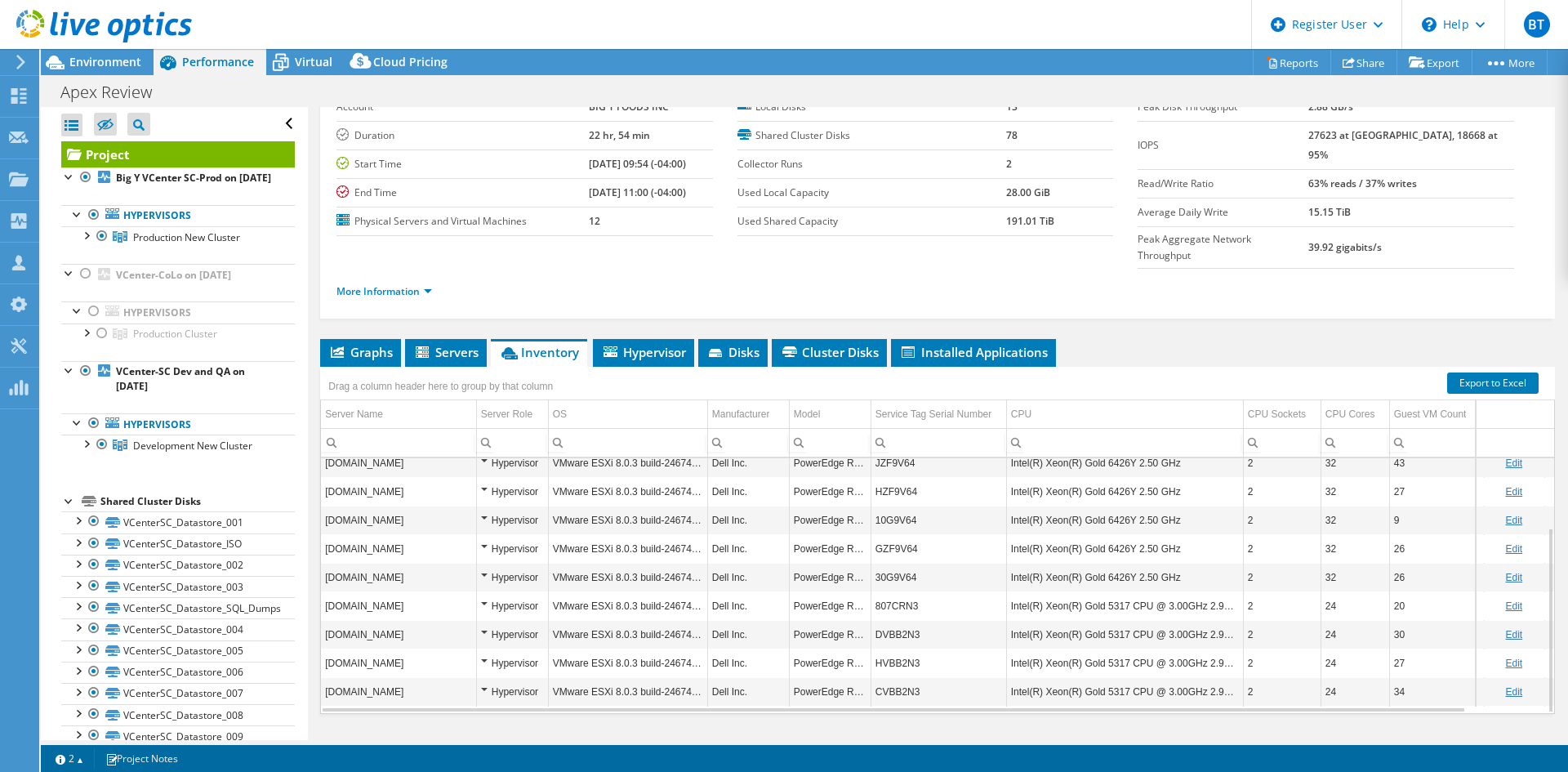
scroll to position [95, 0]
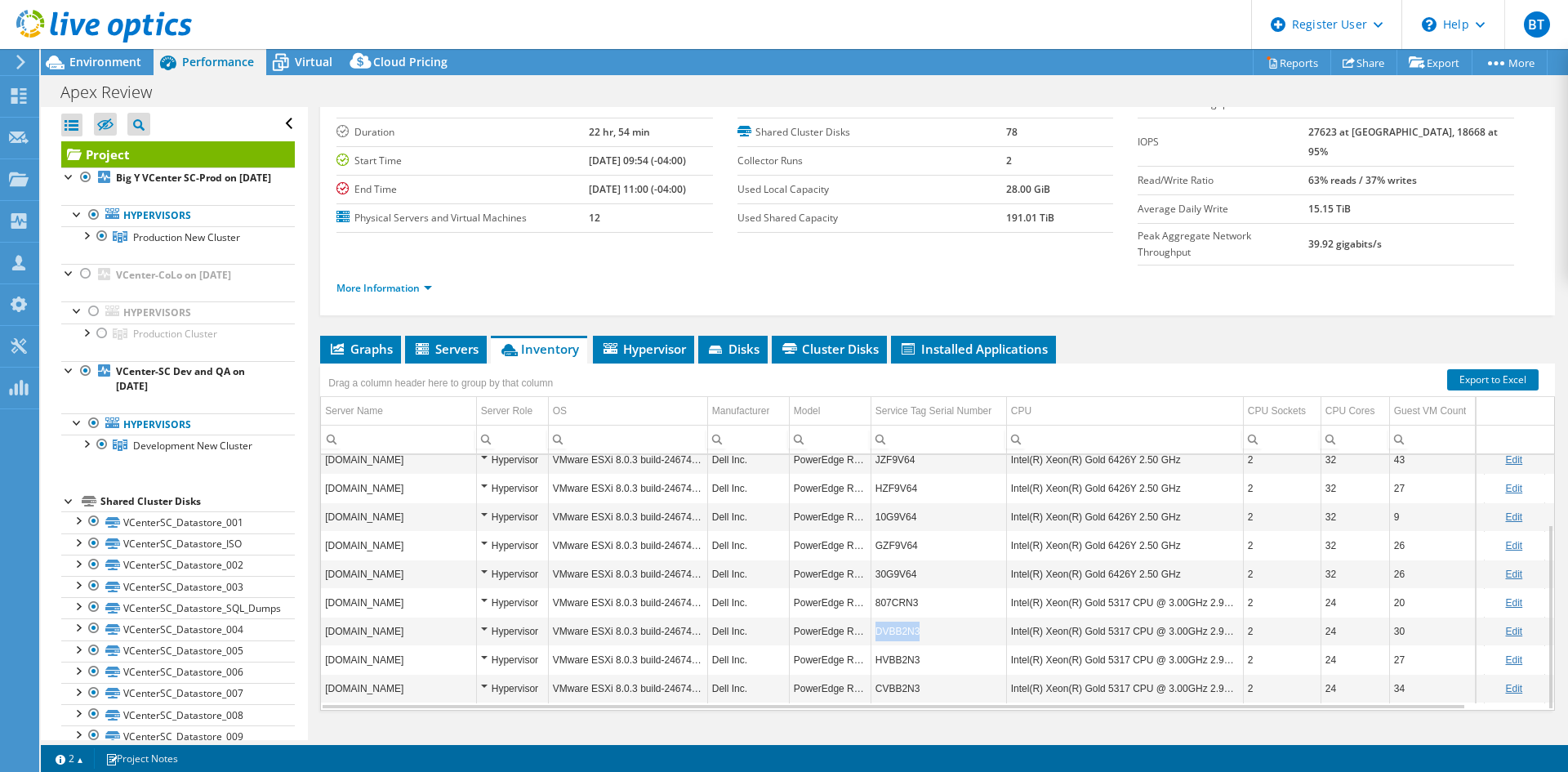
copy tr "DVBB2N3"
drag, startPoint x: 941, startPoint y: 602, endPoint x: 869, endPoint y: 589, distance: 73.2
click at [869, 617] on tr "newvirtualdev02-sc.corp.bigy.com Hypervisor VMware ESXi 8.0.3 build-24674464 De…" at bounding box center [973, 630] width 1302 height 28
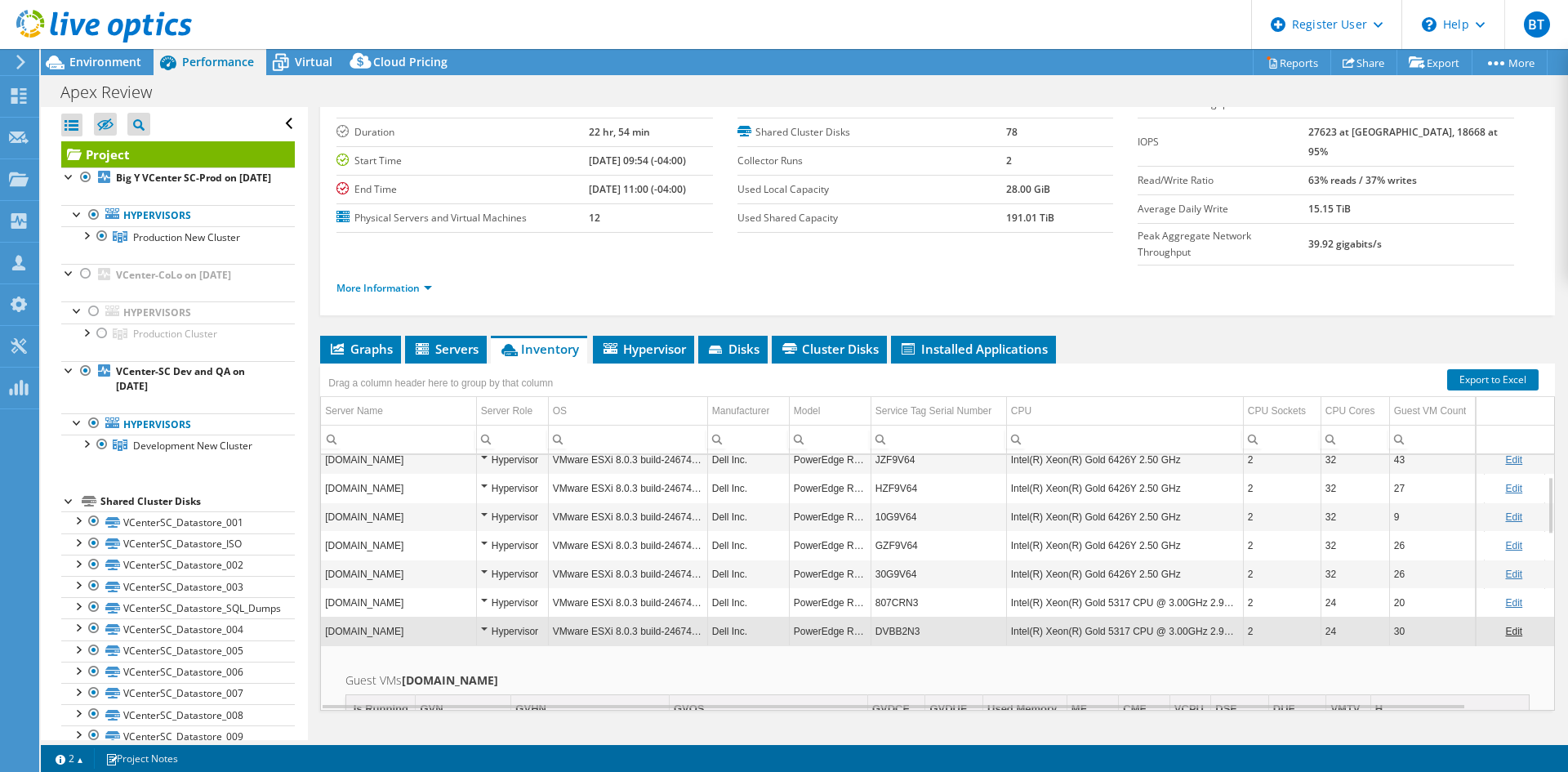
click at [939, 617] on td "DVBB2N3" at bounding box center [938, 630] width 135 height 28
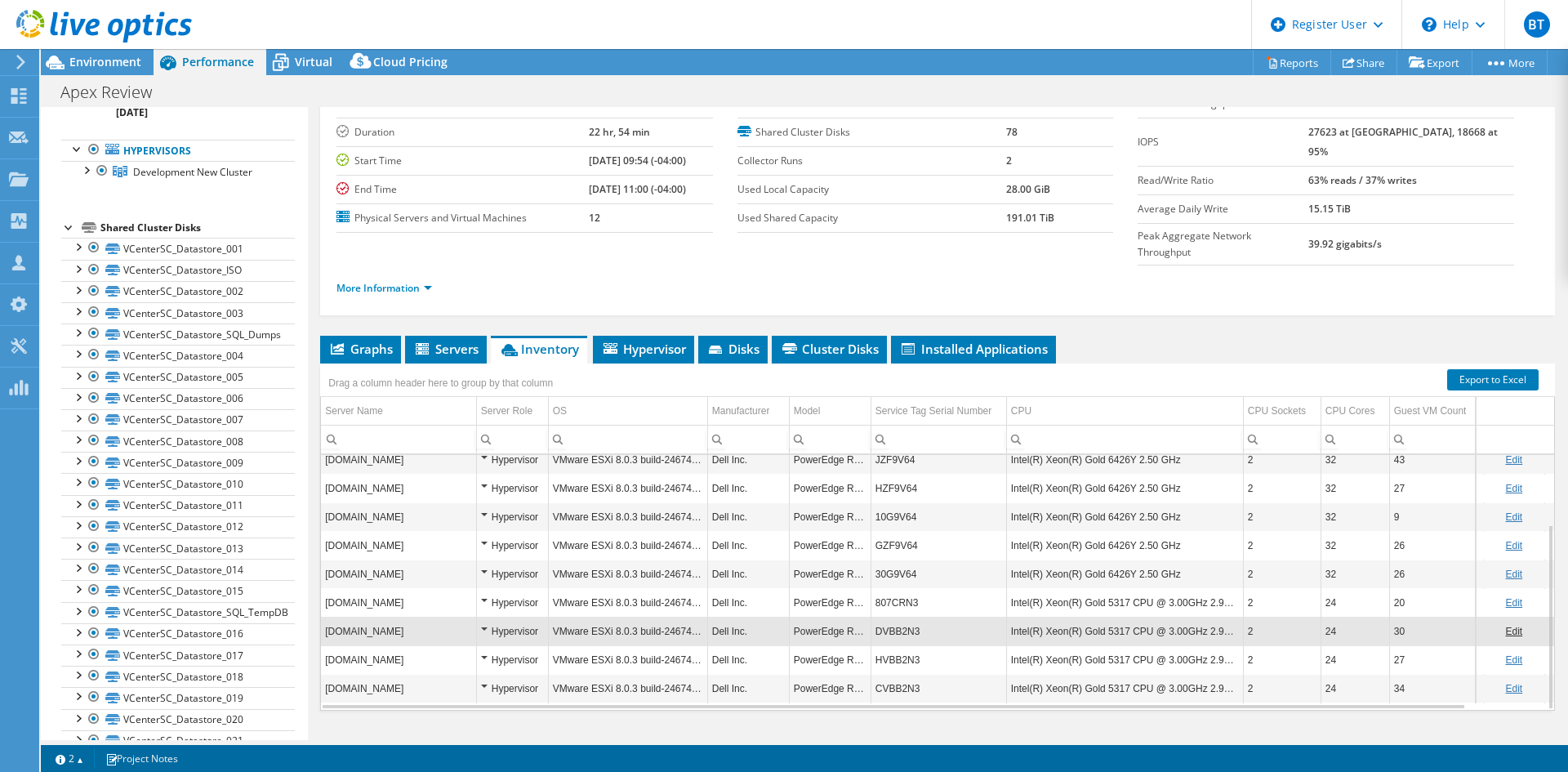
scroll to position [0, 0]
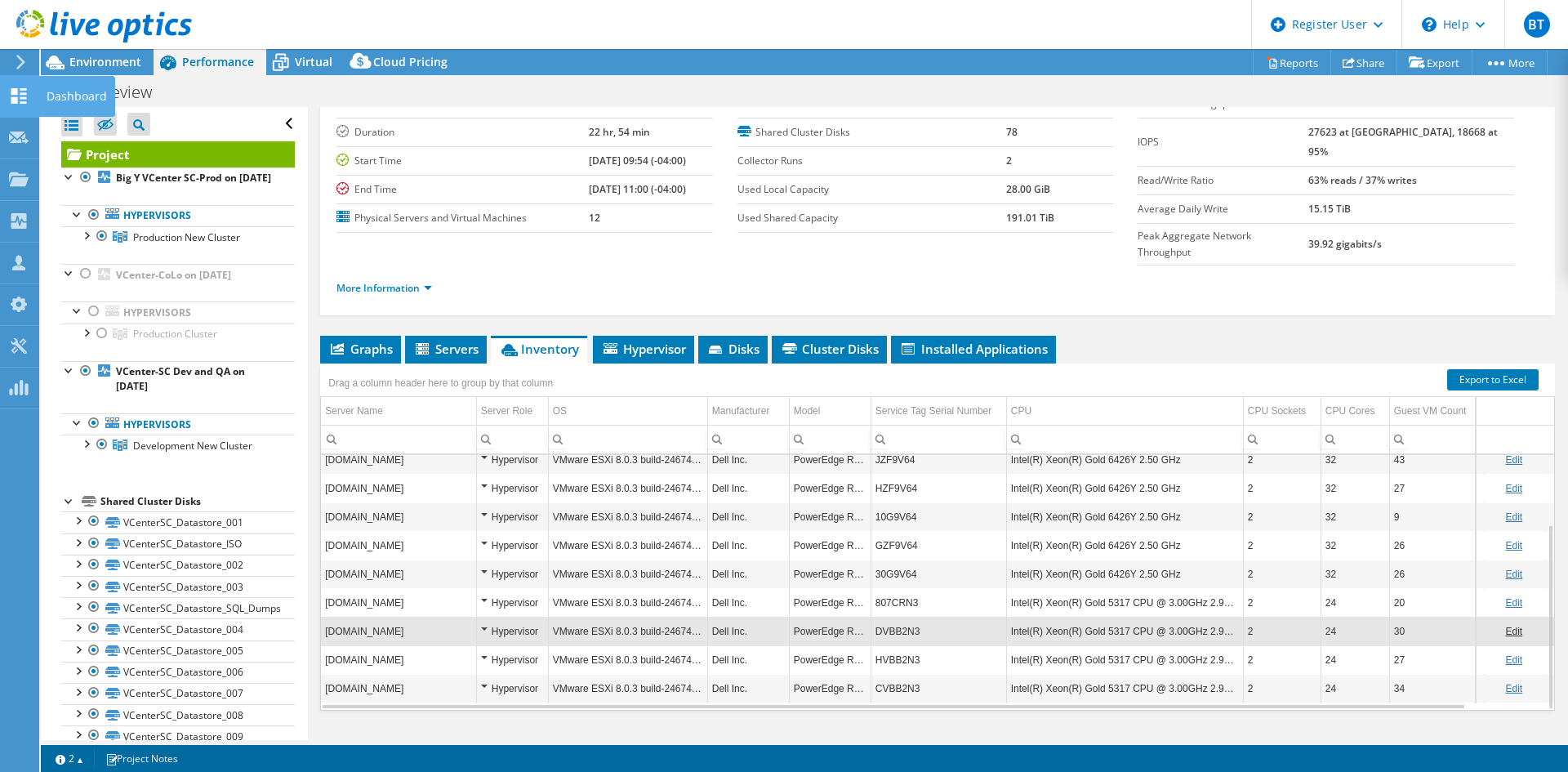
click at [12, 97] on icon at bounding box center [18, 96] width 19 height 16
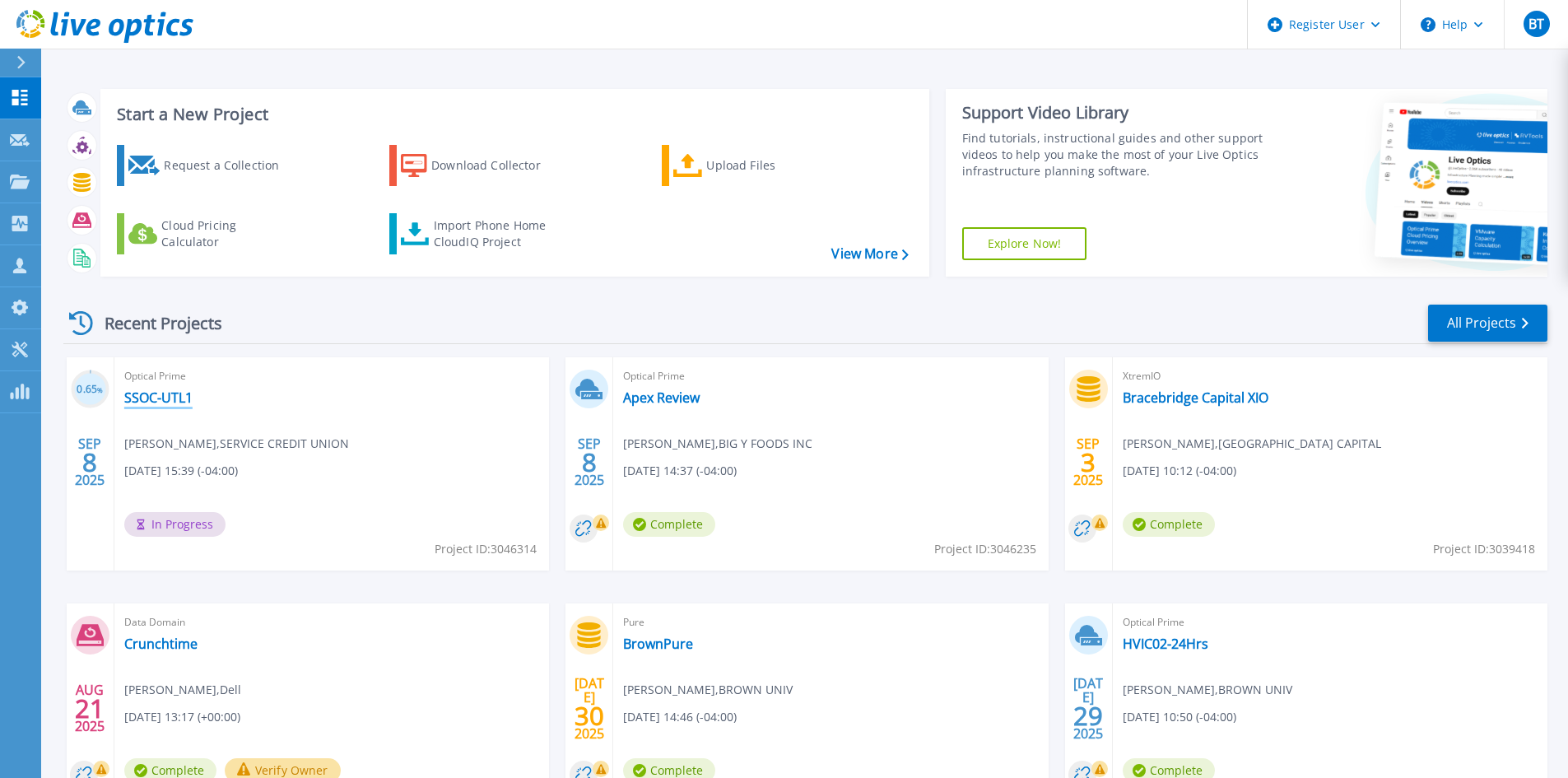
click at [172, 394] on link "SSOC-UTL1" at bounding box center [158, 398] width 68 height 17
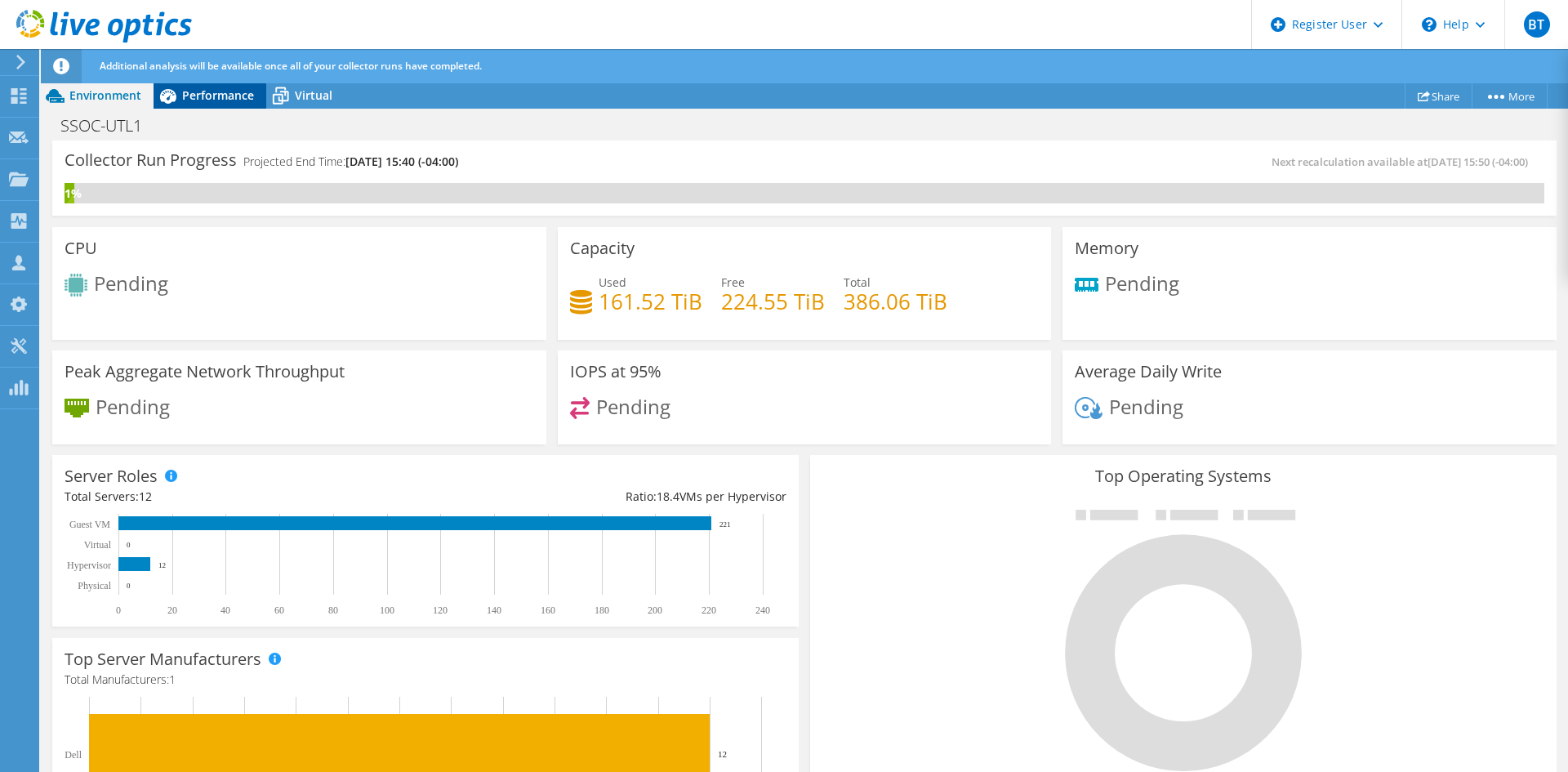
click at [184, 95] on span "Performance" at bounding box center [217, 95] width 72 height 16
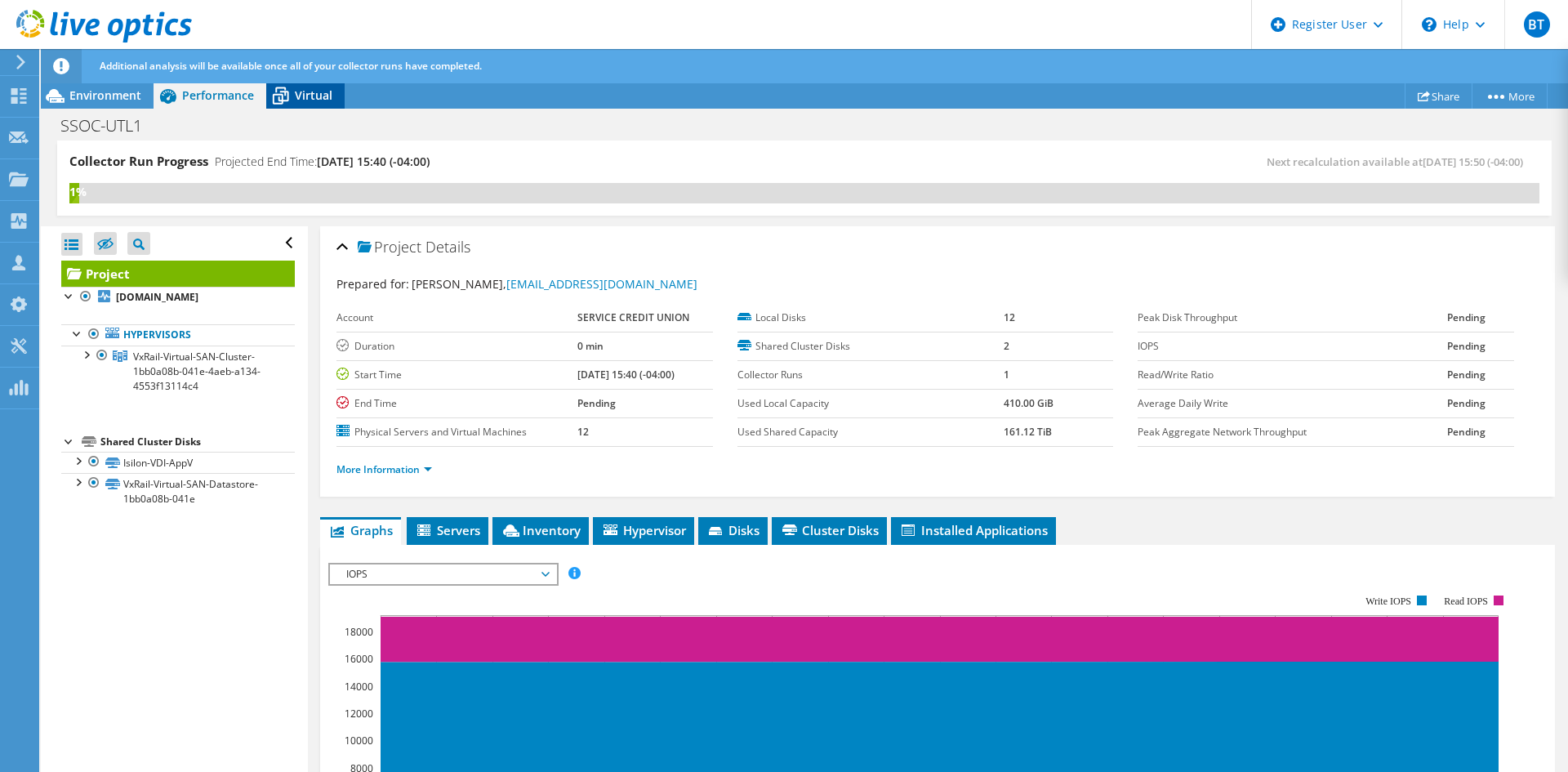
click at [319, 104] on div "Virtual" at bounding box center [306, 95] width 79 height 26
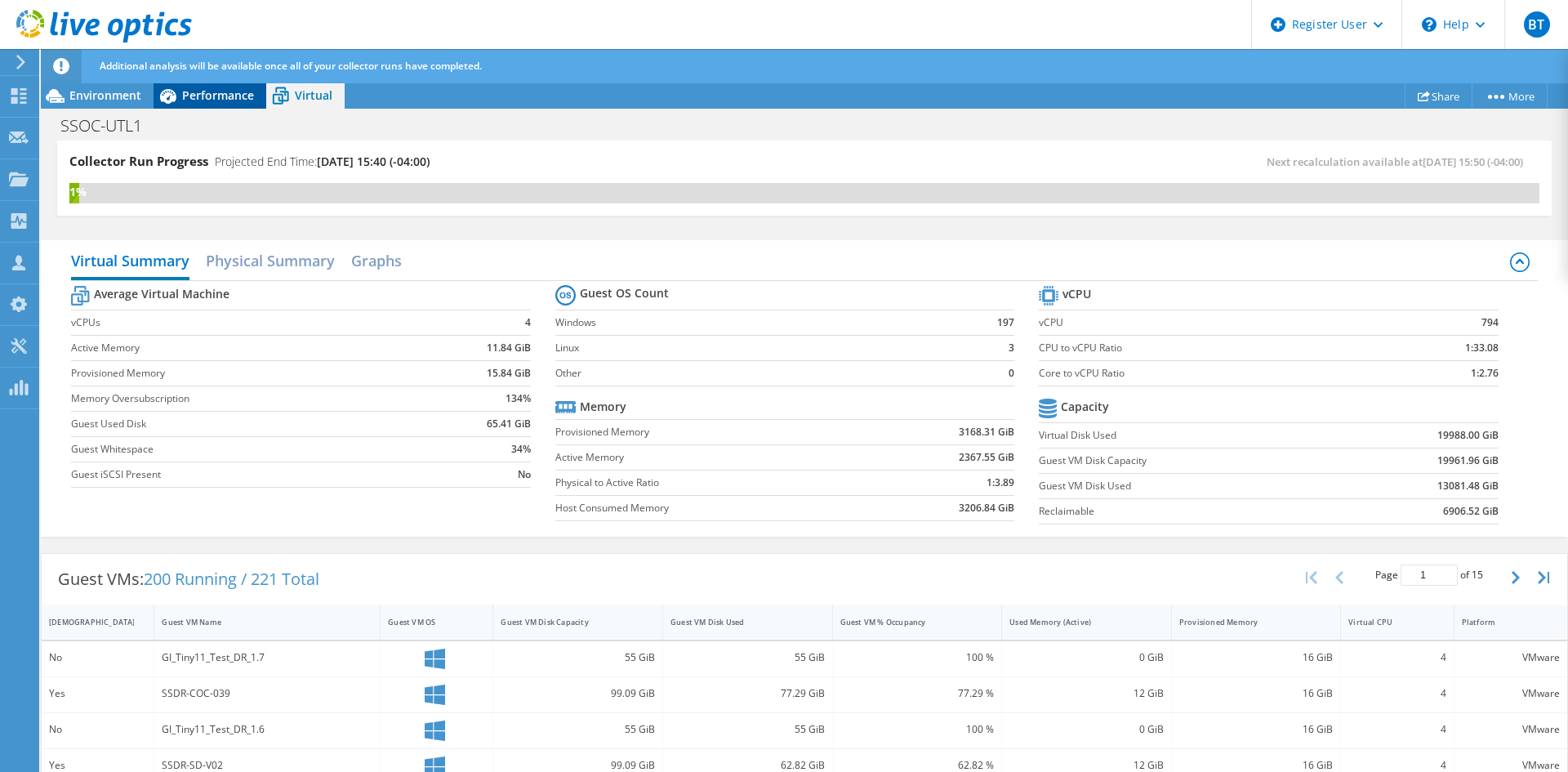
click at [191, 96] on span "Performance" at bounding box center [217, 95] width 72 height 16
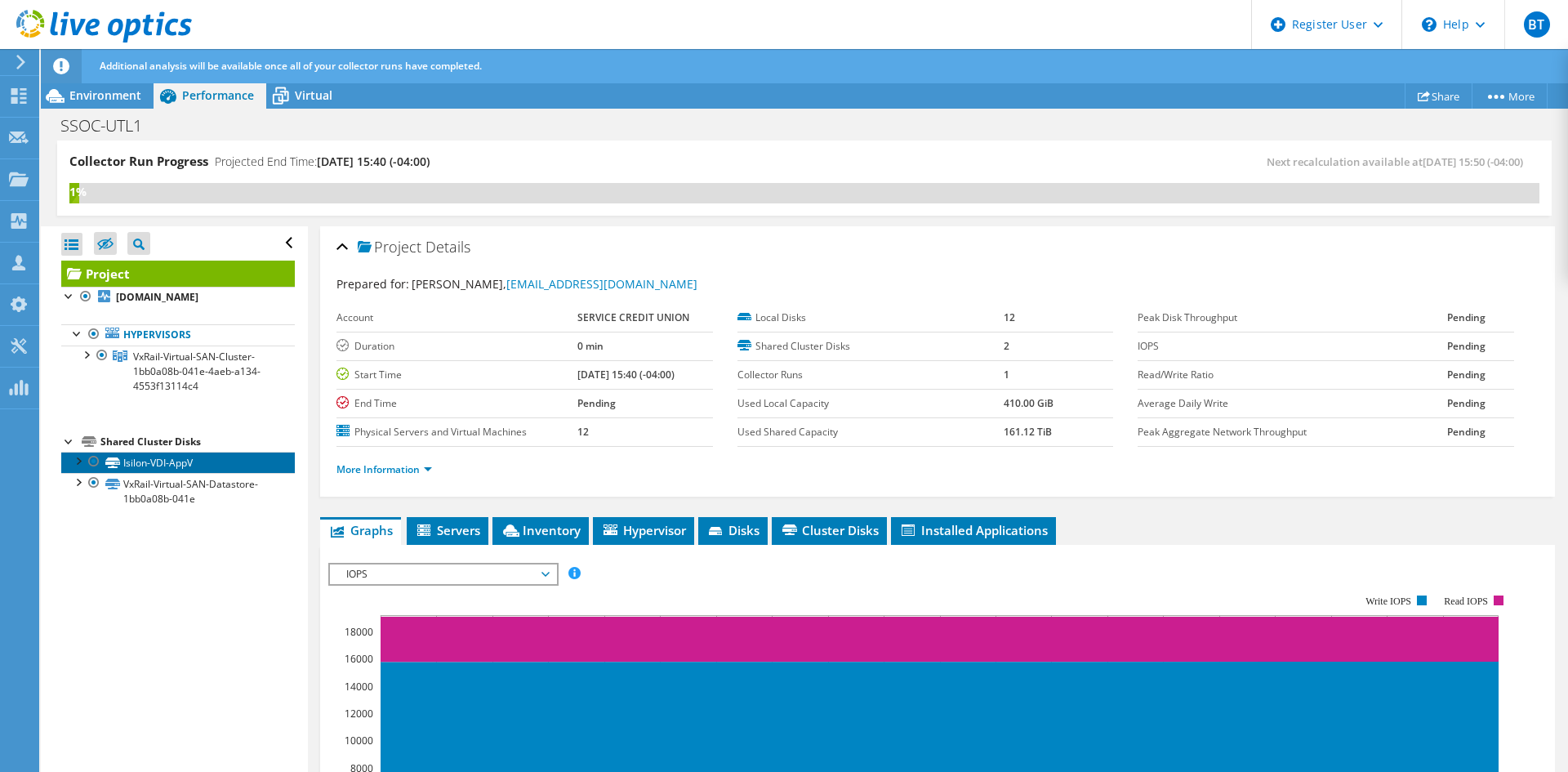
click at [180, 467] on link "Isilon-VDI-AppV" at bounding box center [178, 462] width 234 height 21
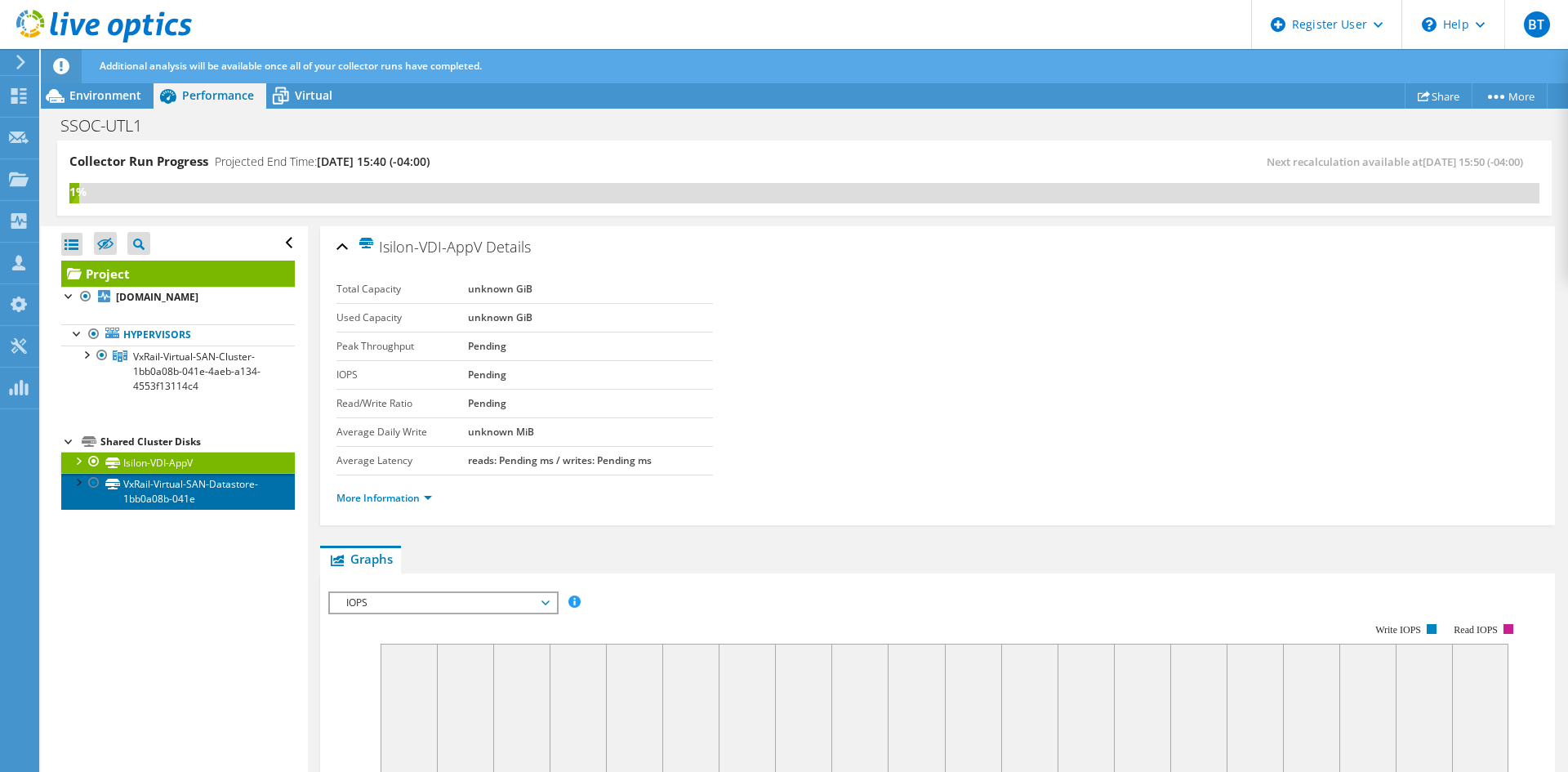
click at [213, 483] on link "VxRail-Virtual-SAN-Datastore-1bb0a08b-041e" at bounding box center [178, 491] width 234 height 36
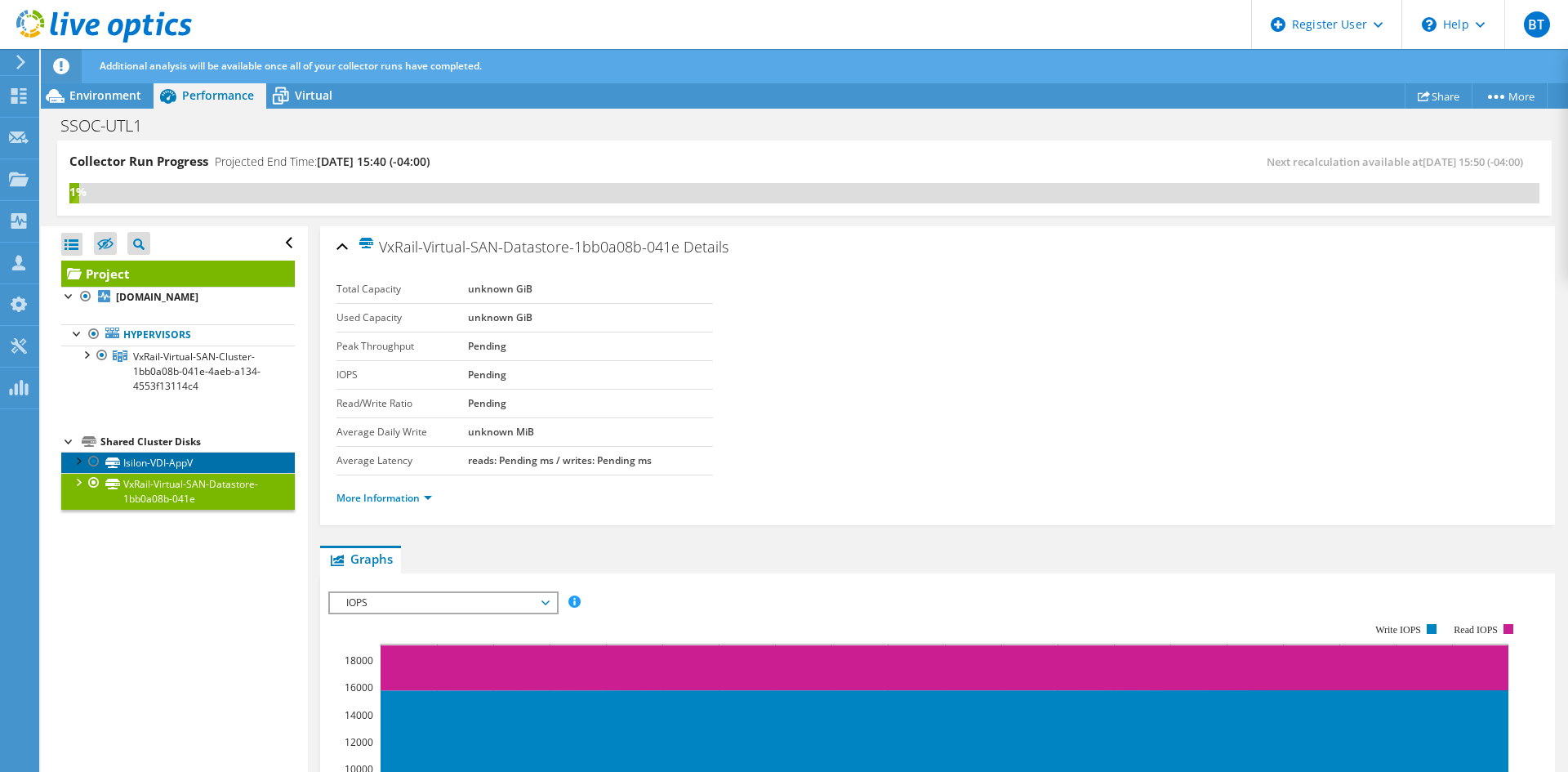
click at [216, 467] on link "Isilon-VDI-AppV" at bounding box center [178, 462] width 234 height 21
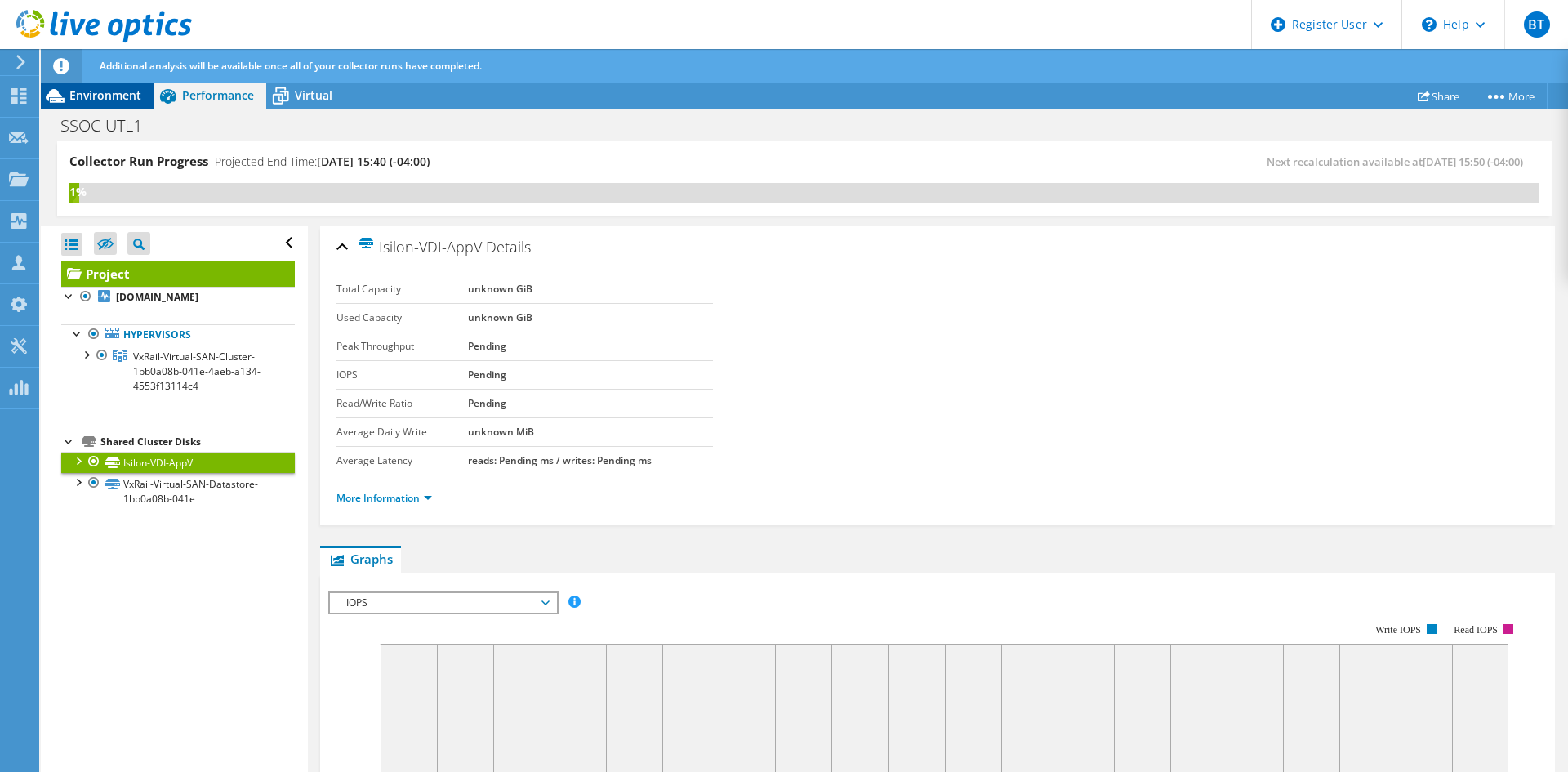
click at [120, 97] on span "Environment" at bounding box center [105, 95] width 72 height 16
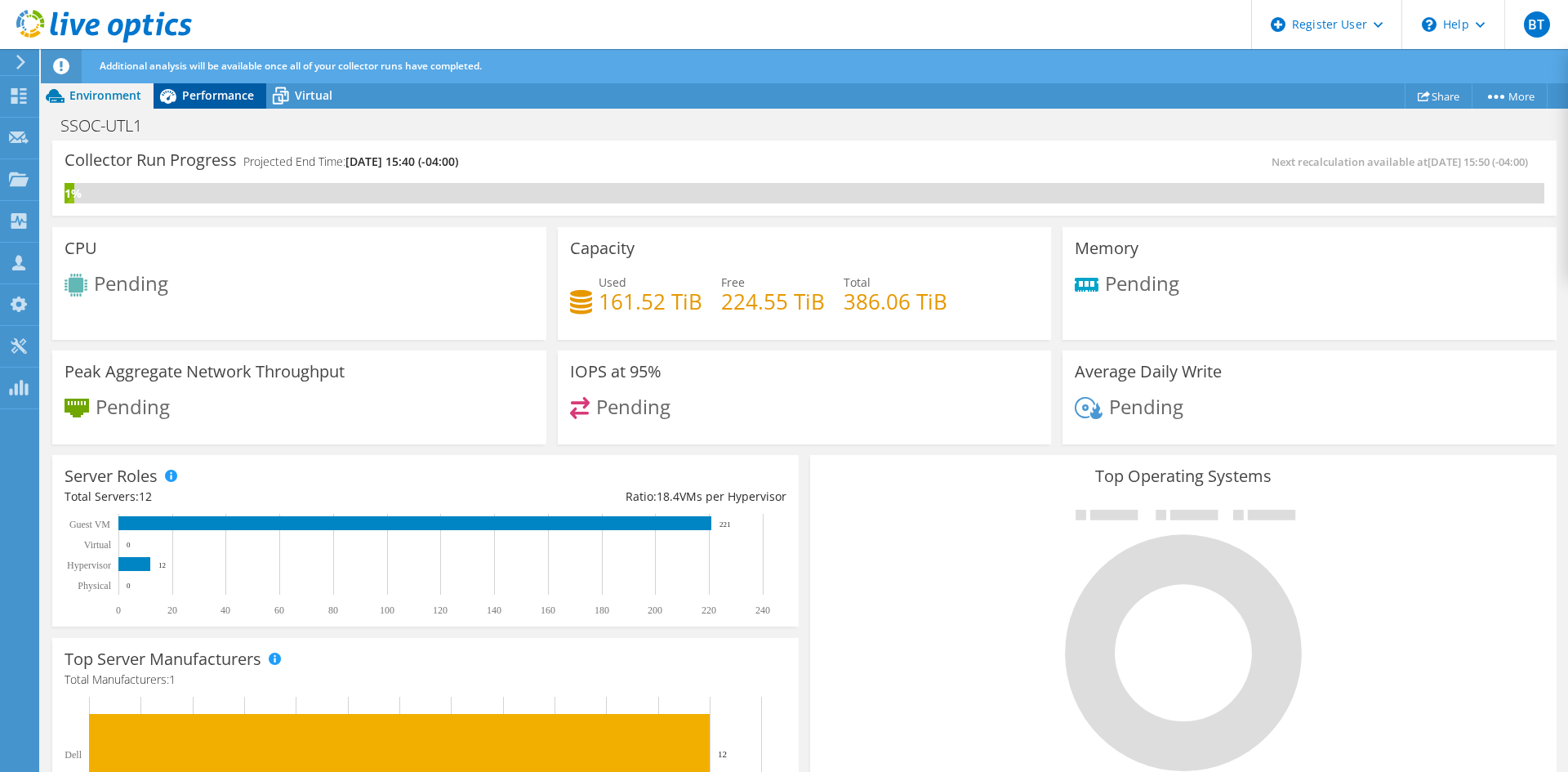
click at [169, 93] on icon at bounding box center [168, 96] width 16 height 15
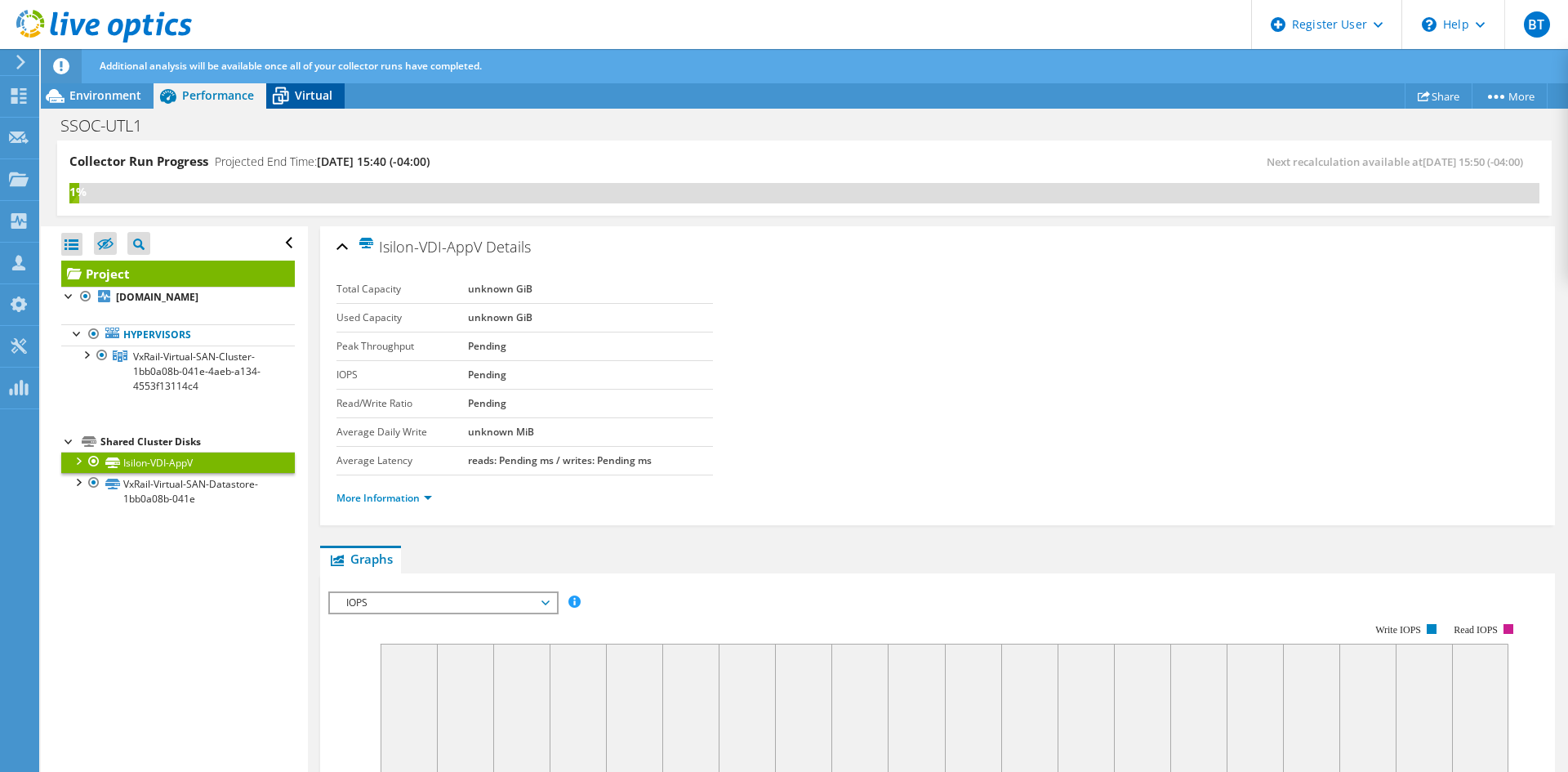
click at [295, 102] on span "Virtual" at bounding box center [313, 95] width 37 height 16
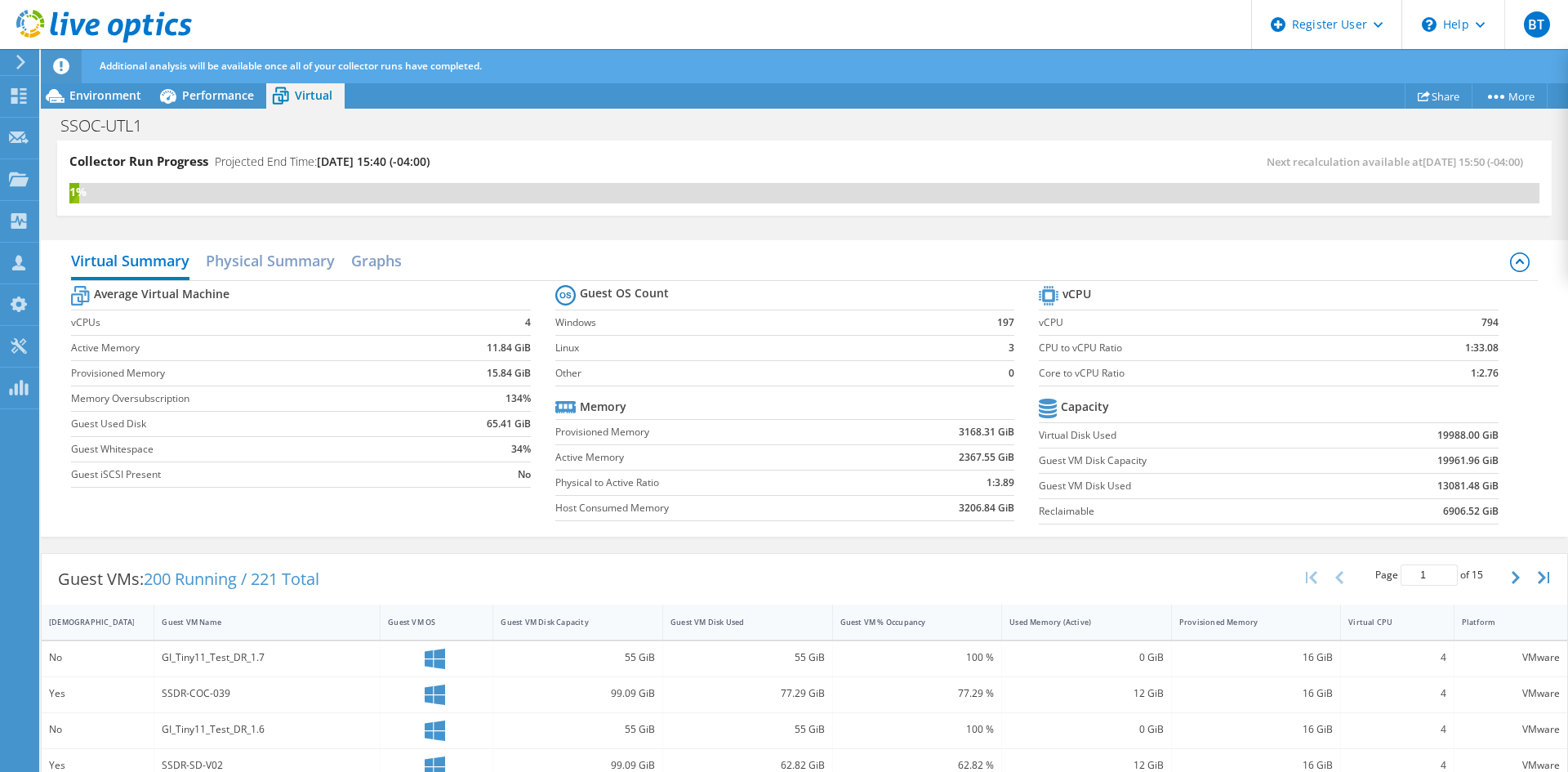
scroll to position [327, 0]
click at [780, 626] on div "Guest VM Disk Used" at bounding box center [738, 622] width 135 height 11
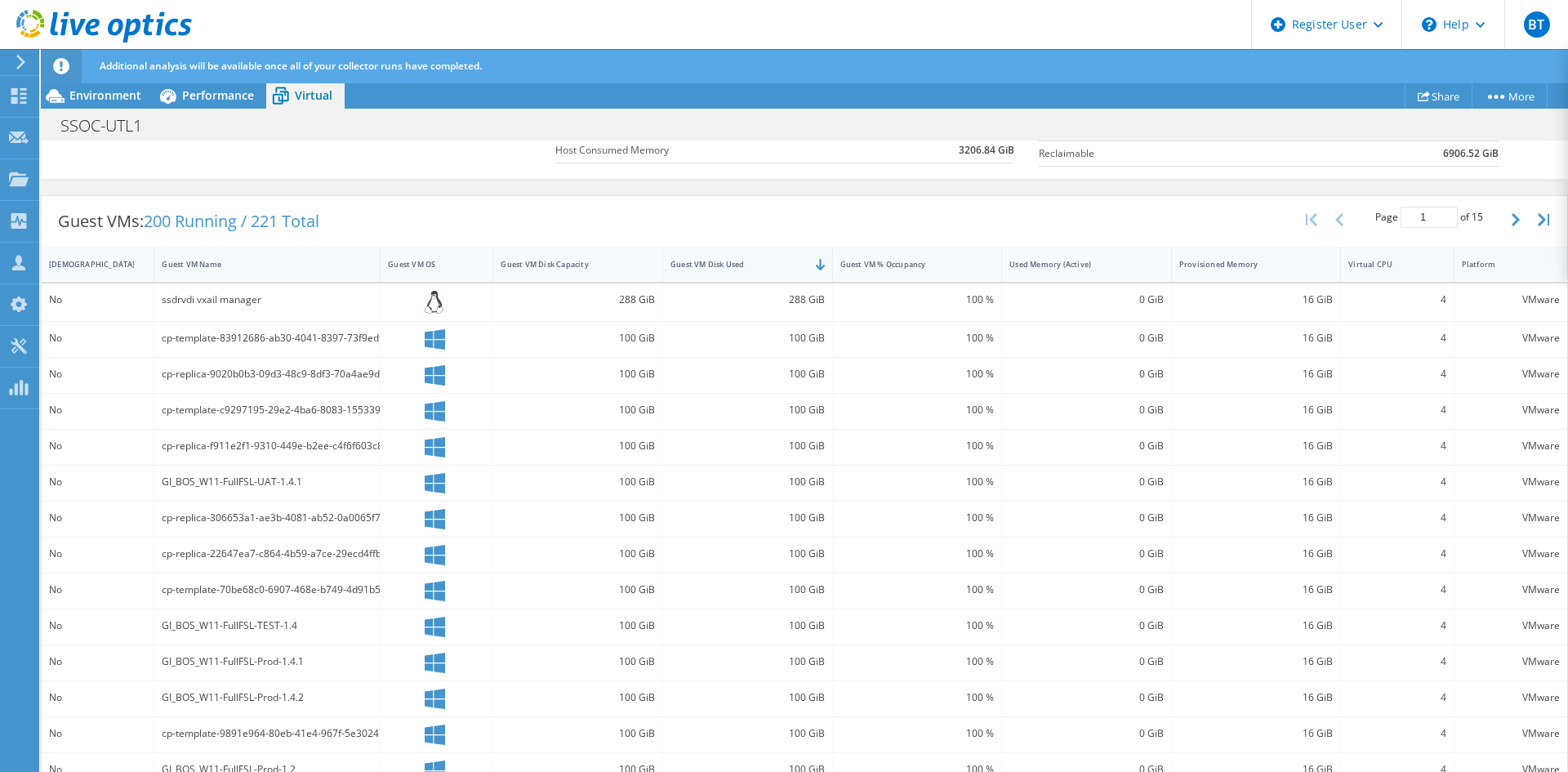
scroll to position [277, 0]
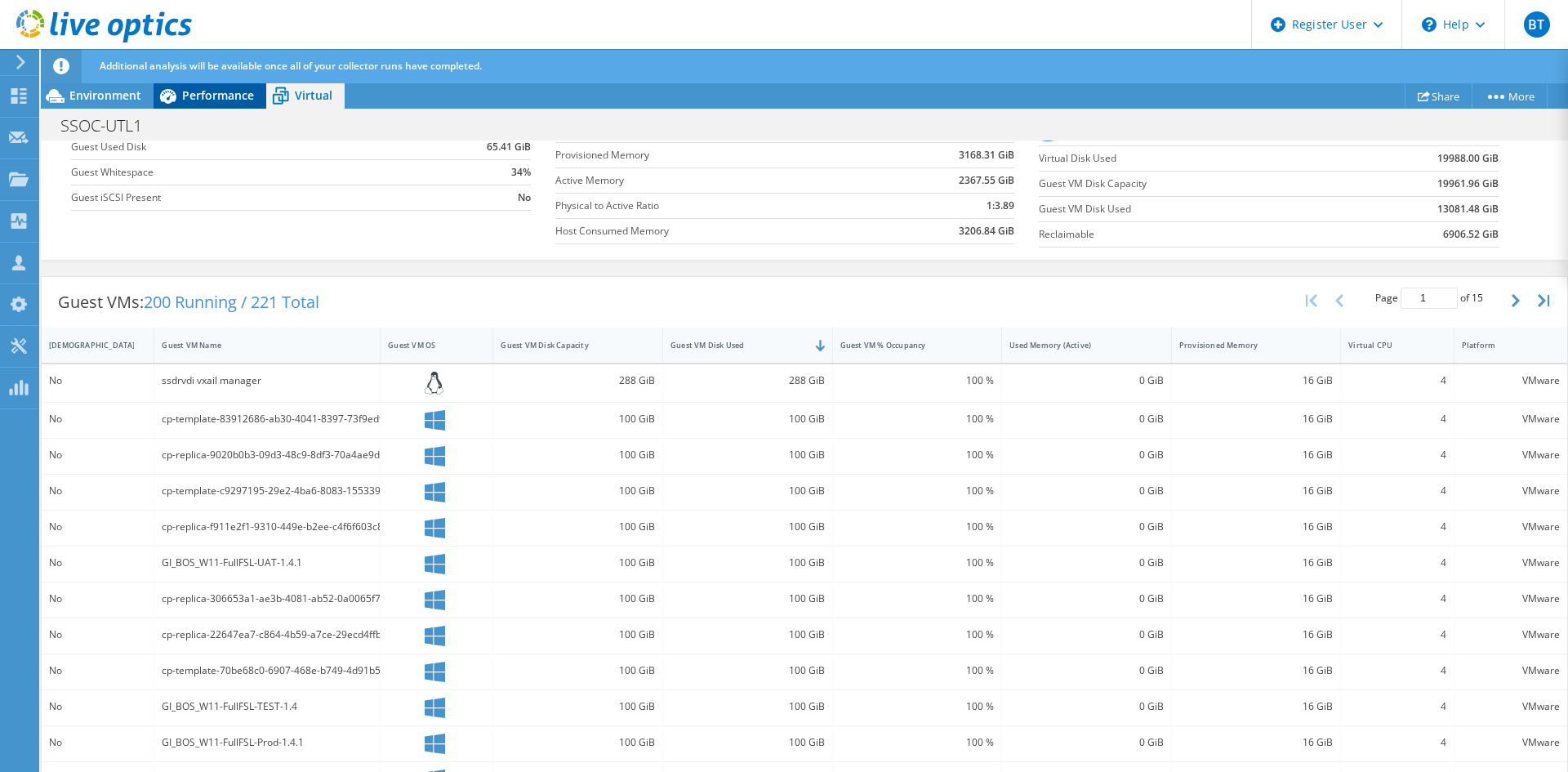
click at [226, 95] on span "Performance" at bounding box center [217, 95] width 72 height 16
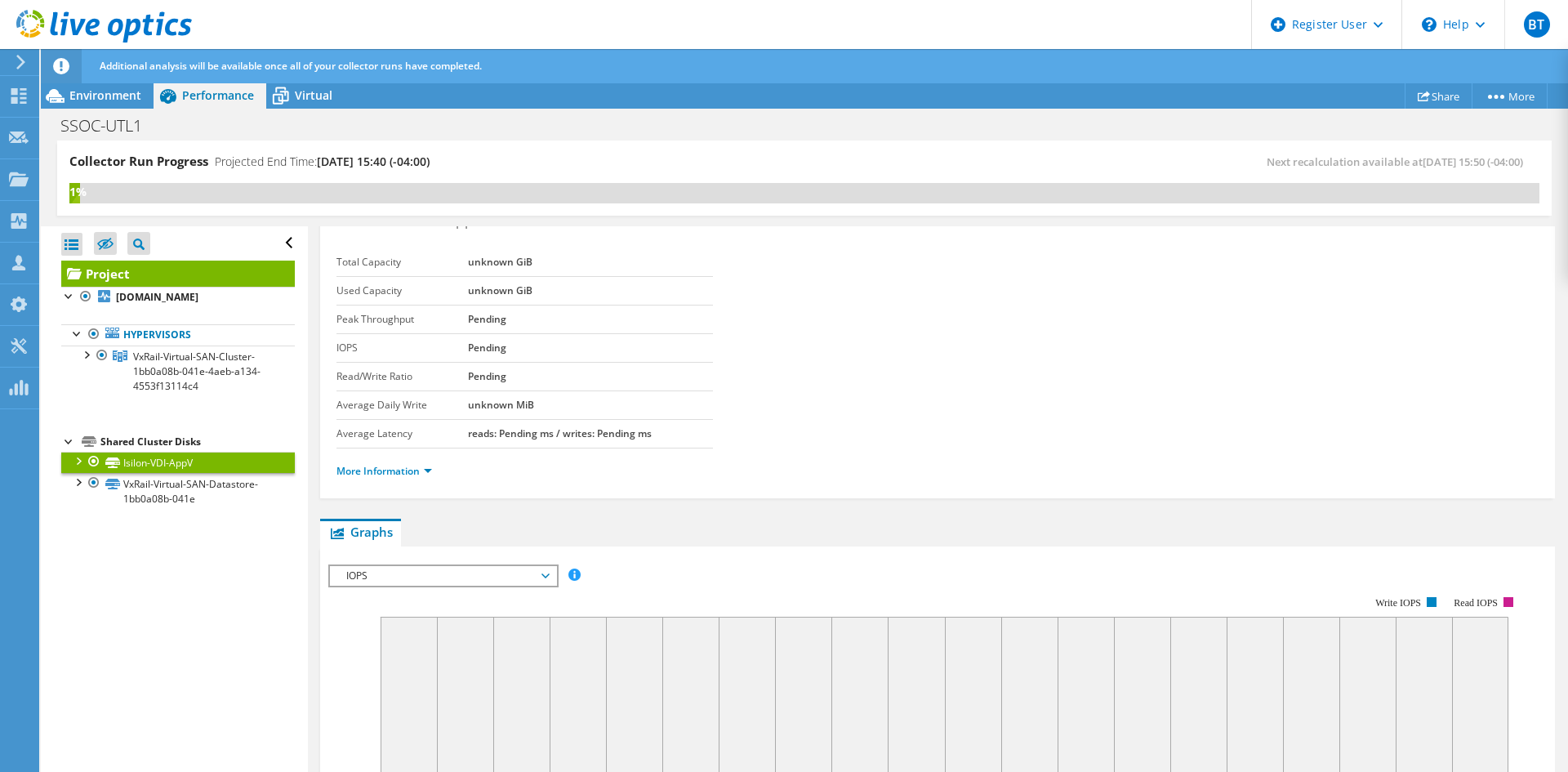
scroll to position [0, 0]
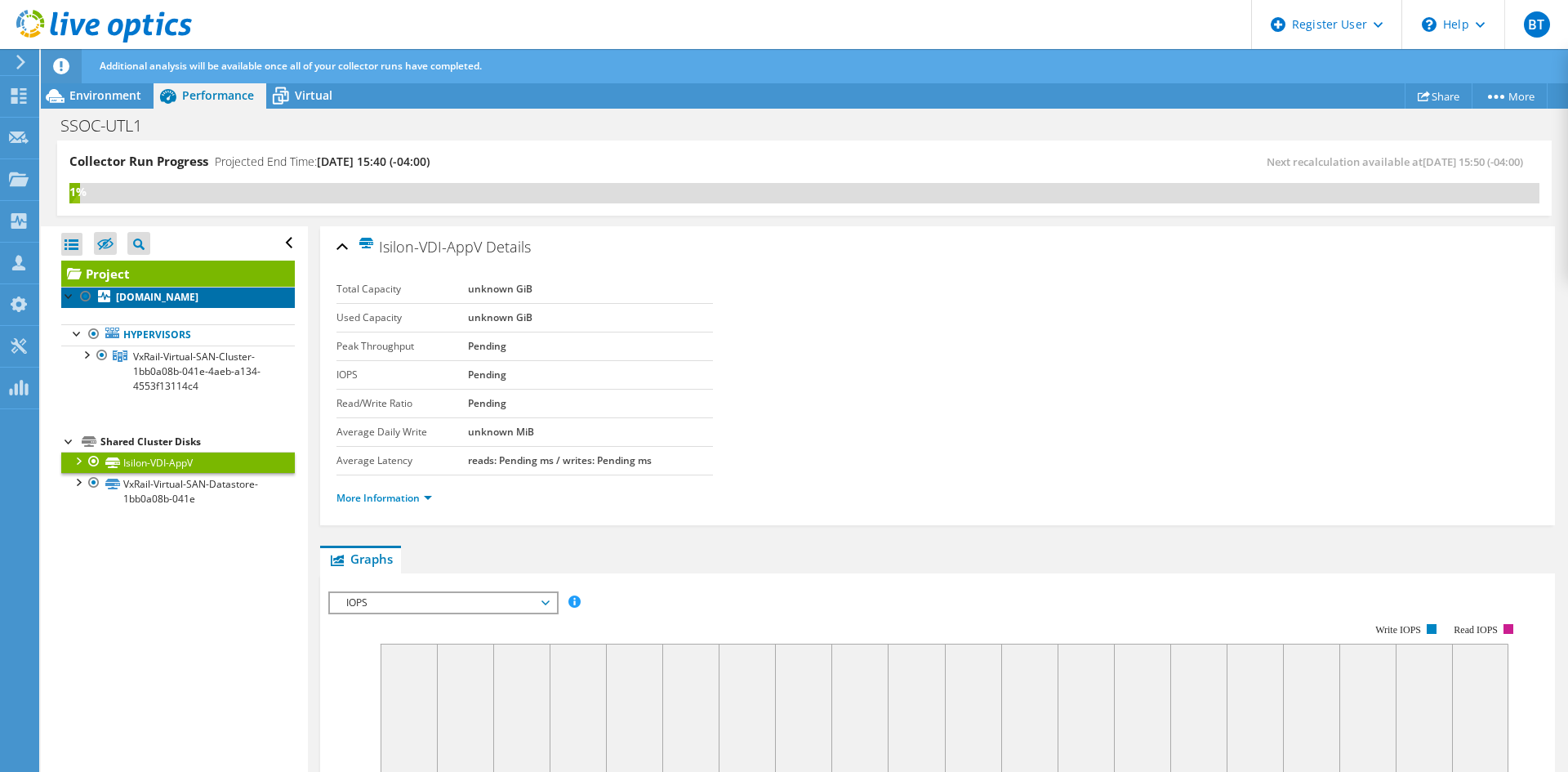
click at [160, 302] on b "vdi-esxi-03dr.scu-corp.com" at bounding box center [157, 297] width 82 height 14
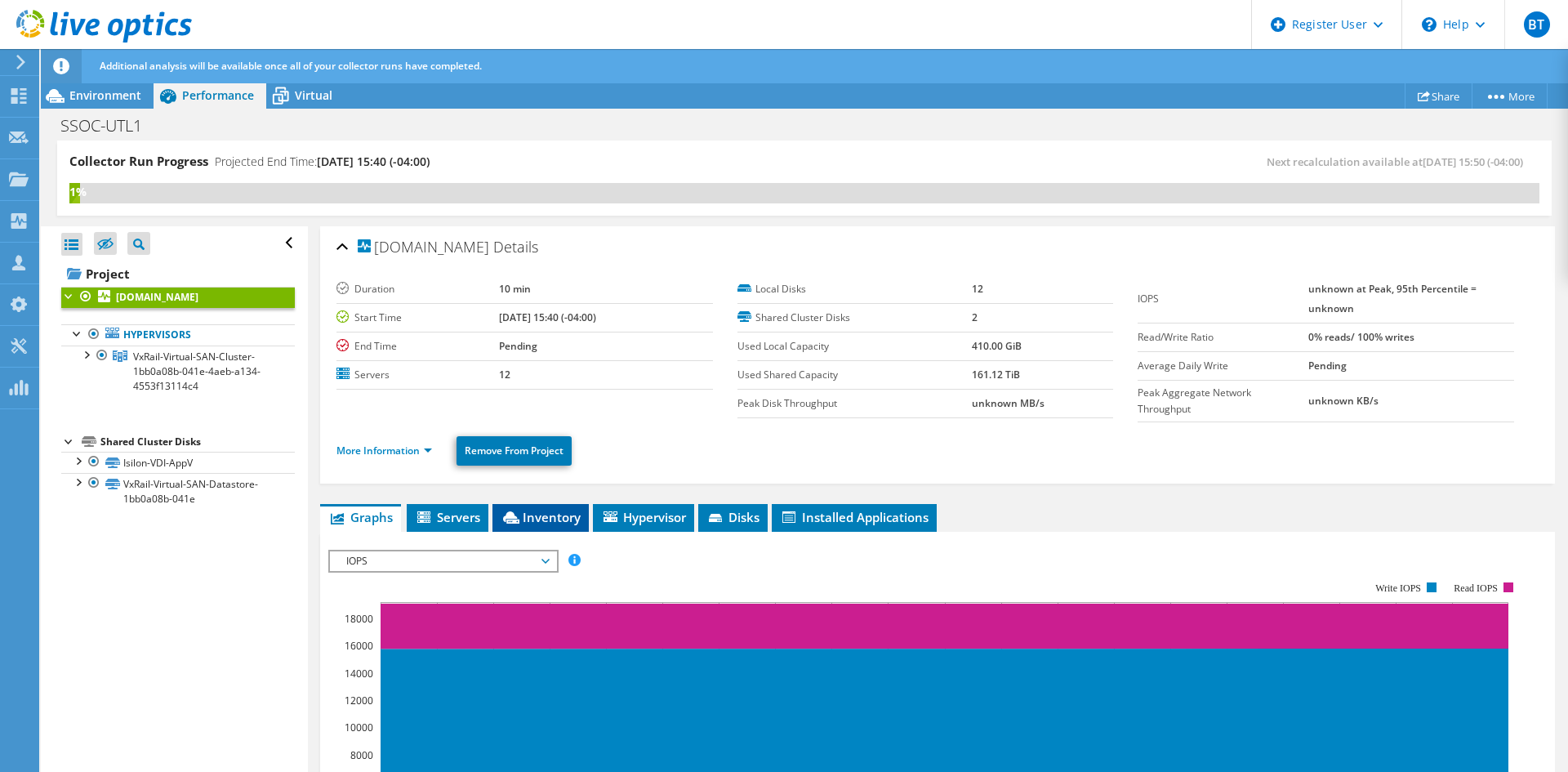
click at [552, 524] on span "Inventory" at bounding box center [541, 517] width 80 height 16
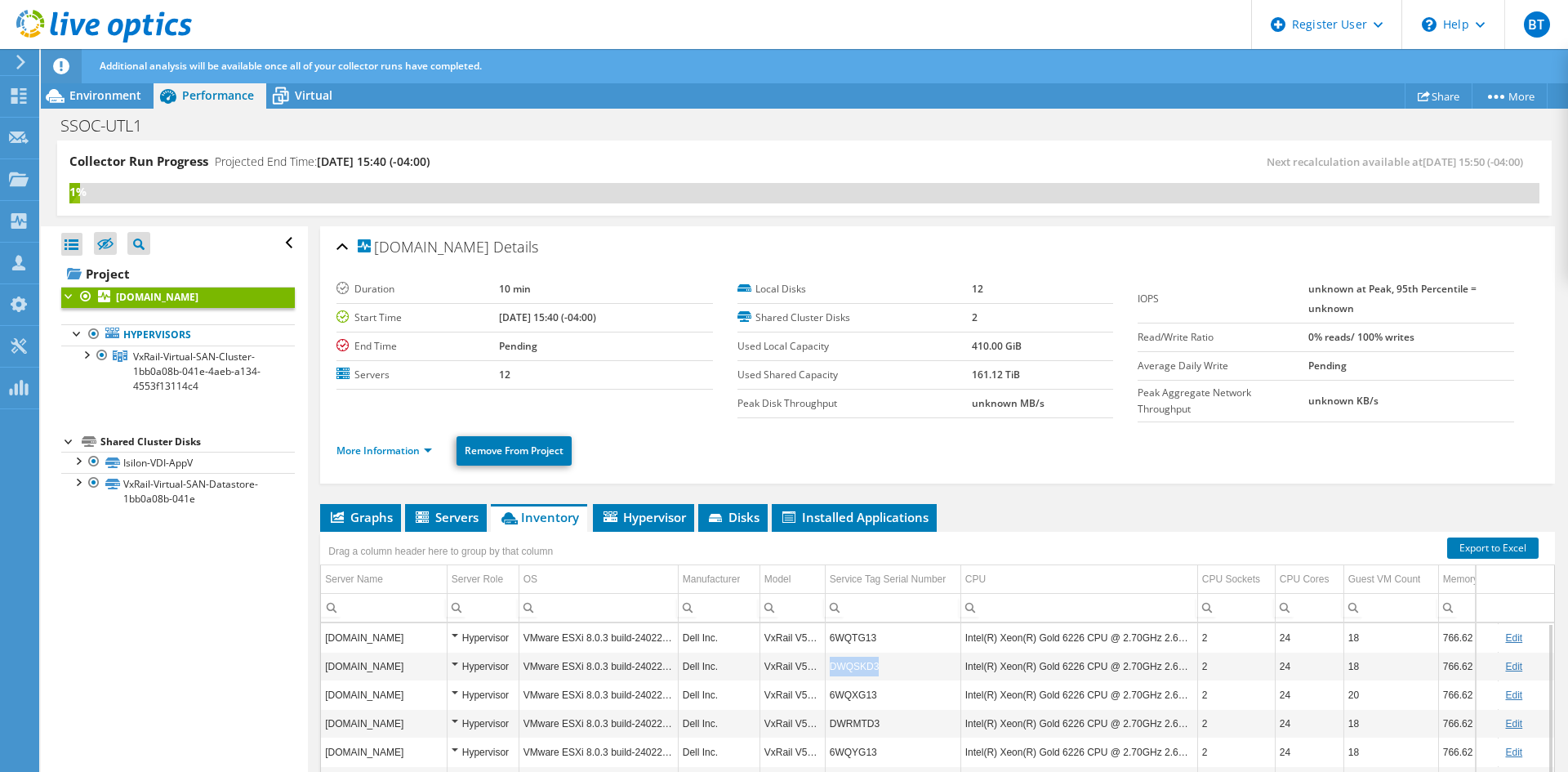
copy td "DWQSKD3"
drag, startPoint x: 885, startPoint y: 673, endPoint x: 831, endPoint y: 672, distance: 54.0
click at [831, 672] on td "DWQSKD3" at bounding box center [892, 666] width 135 height 28
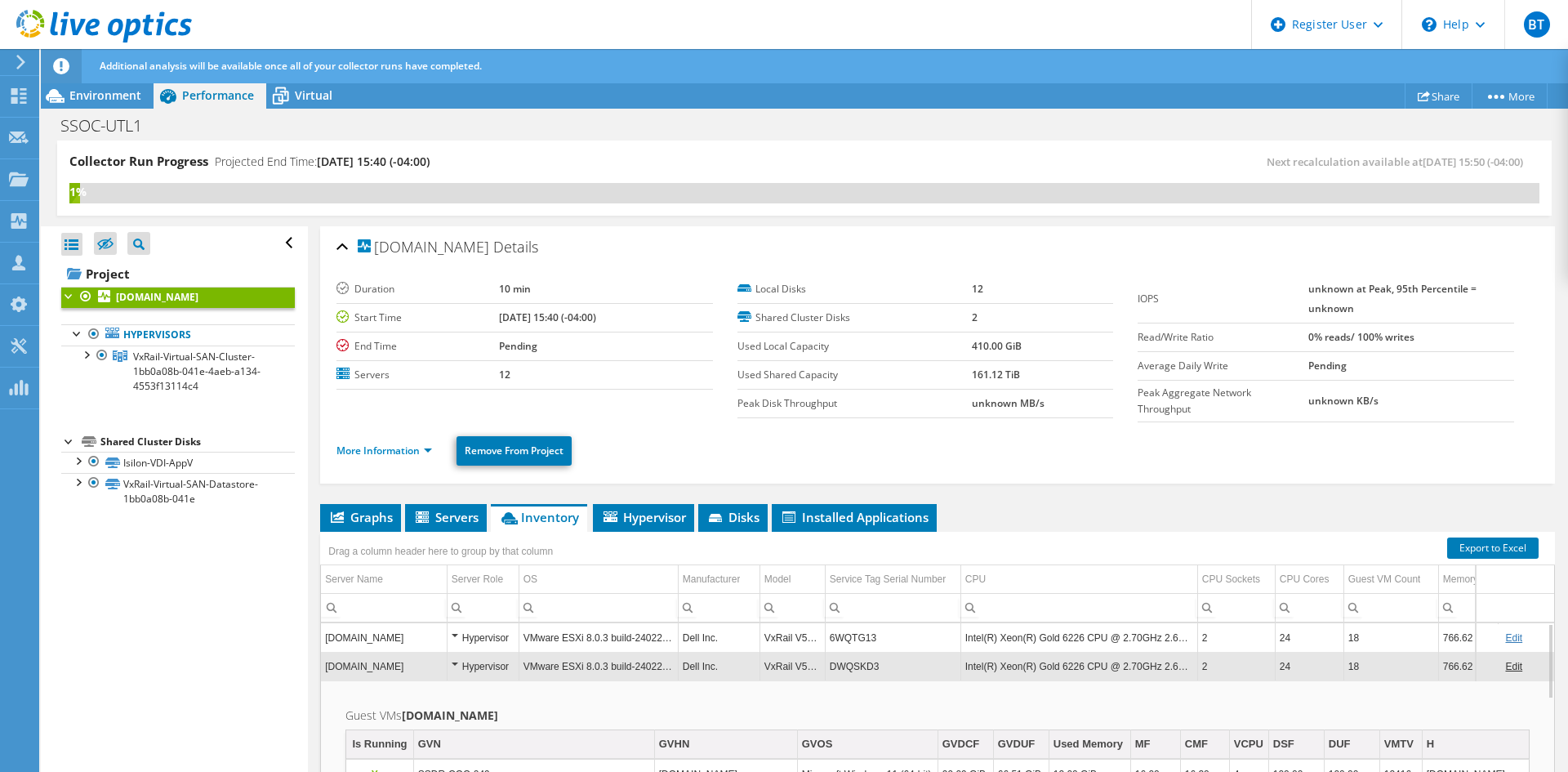
click at [881, 669] on td "DWQSKD3" at bounding box center [892, 666] width 135 height 28
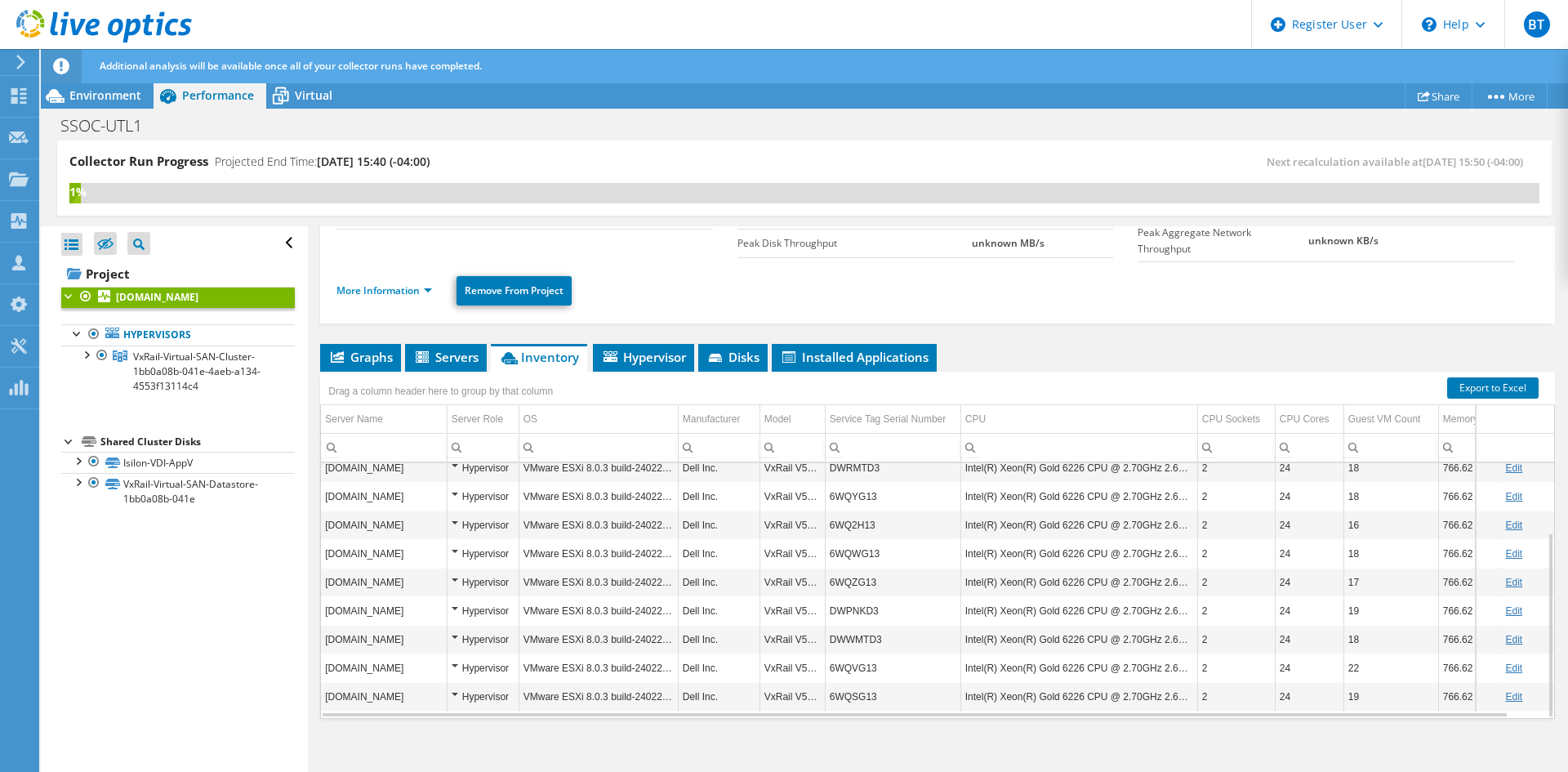
scroll to position [167, 0]
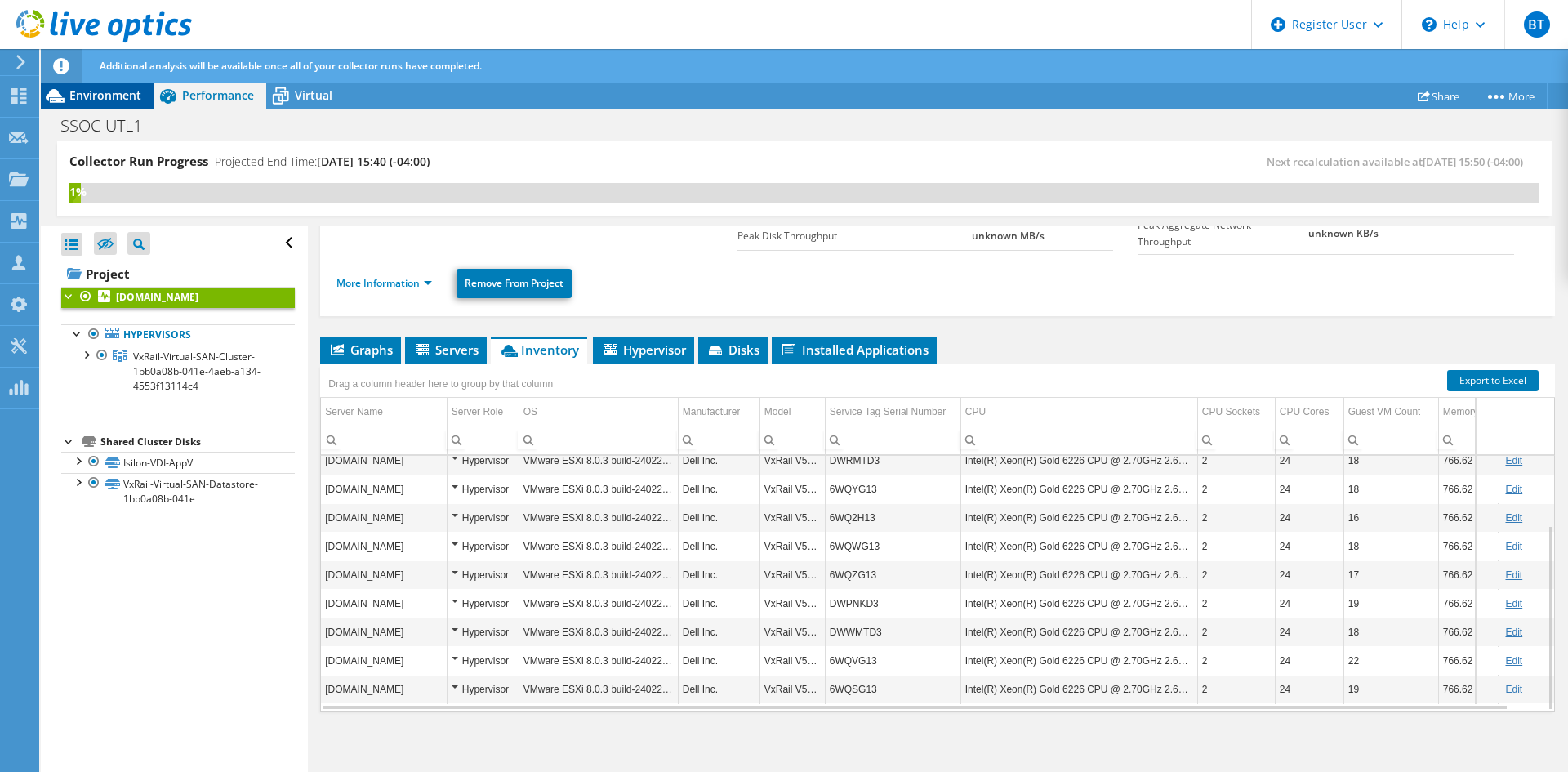
click at [105, 92] on span "Environment" at bounding box center [105, 95] width 72 height 16
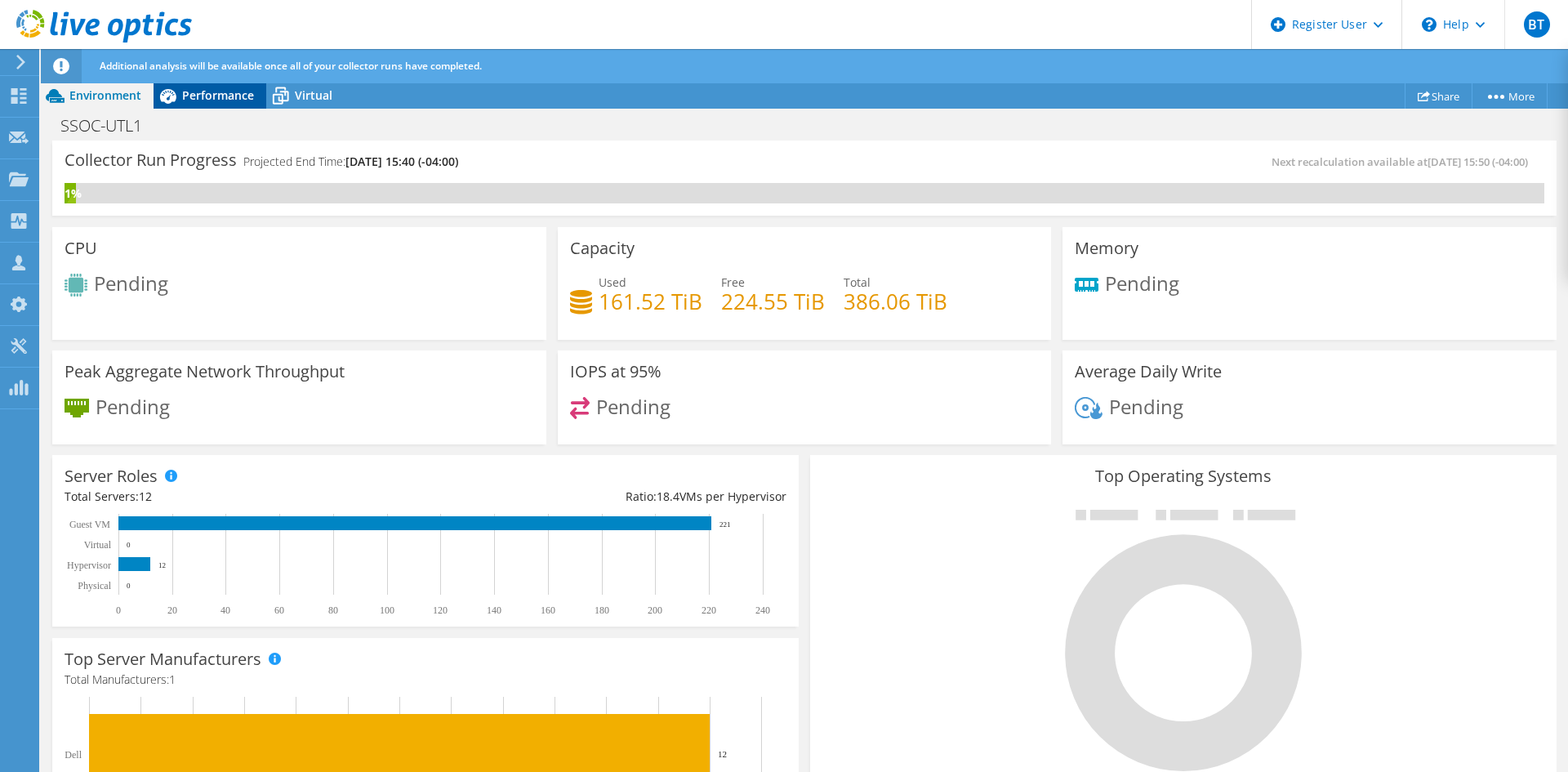
click at [215, 100] on span "Performance" at bounding box center [217, 95] width 72 height 16
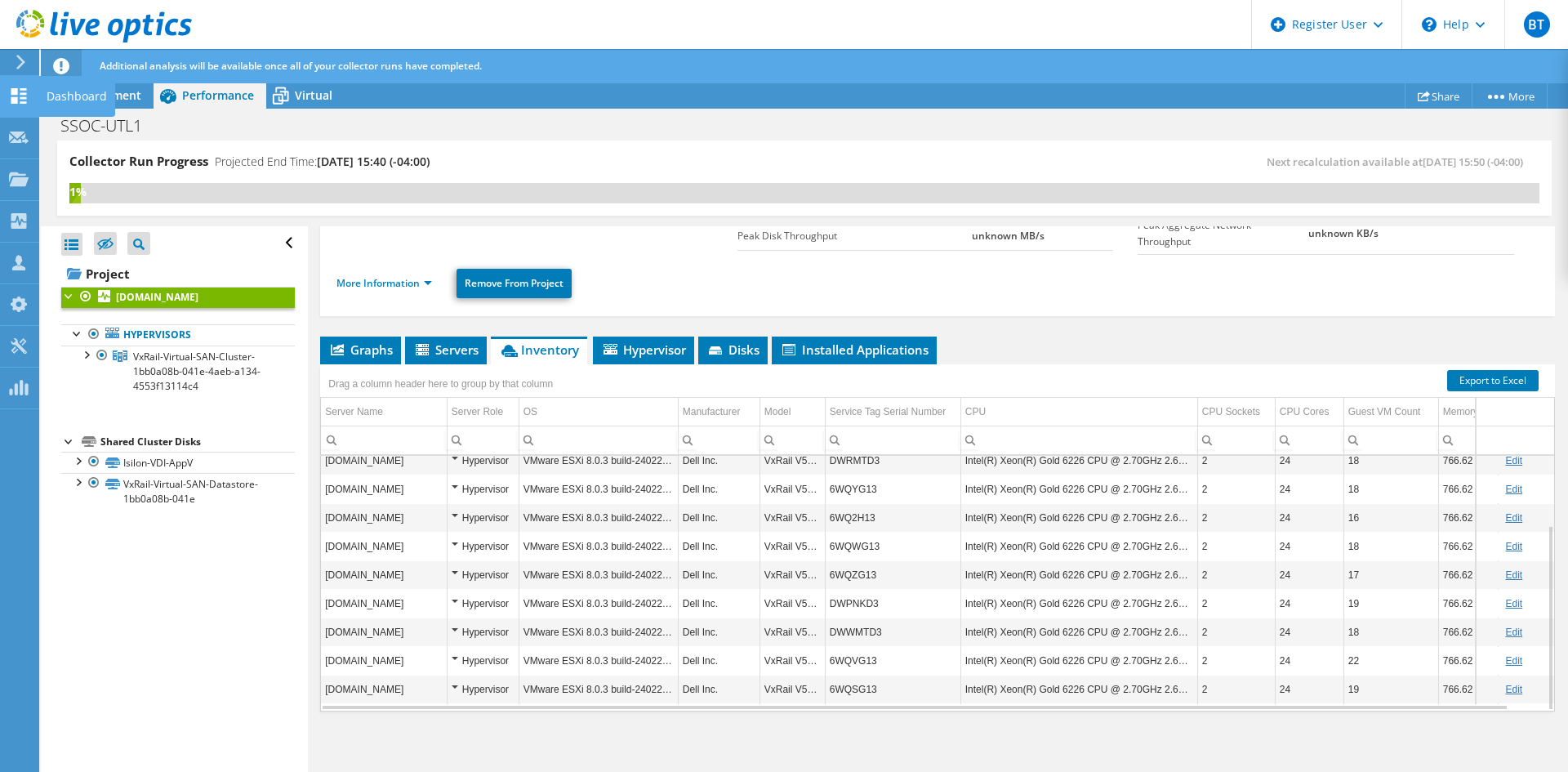
click at [17, 96] on icon at bounding box center [18, 96] width 19 height 16
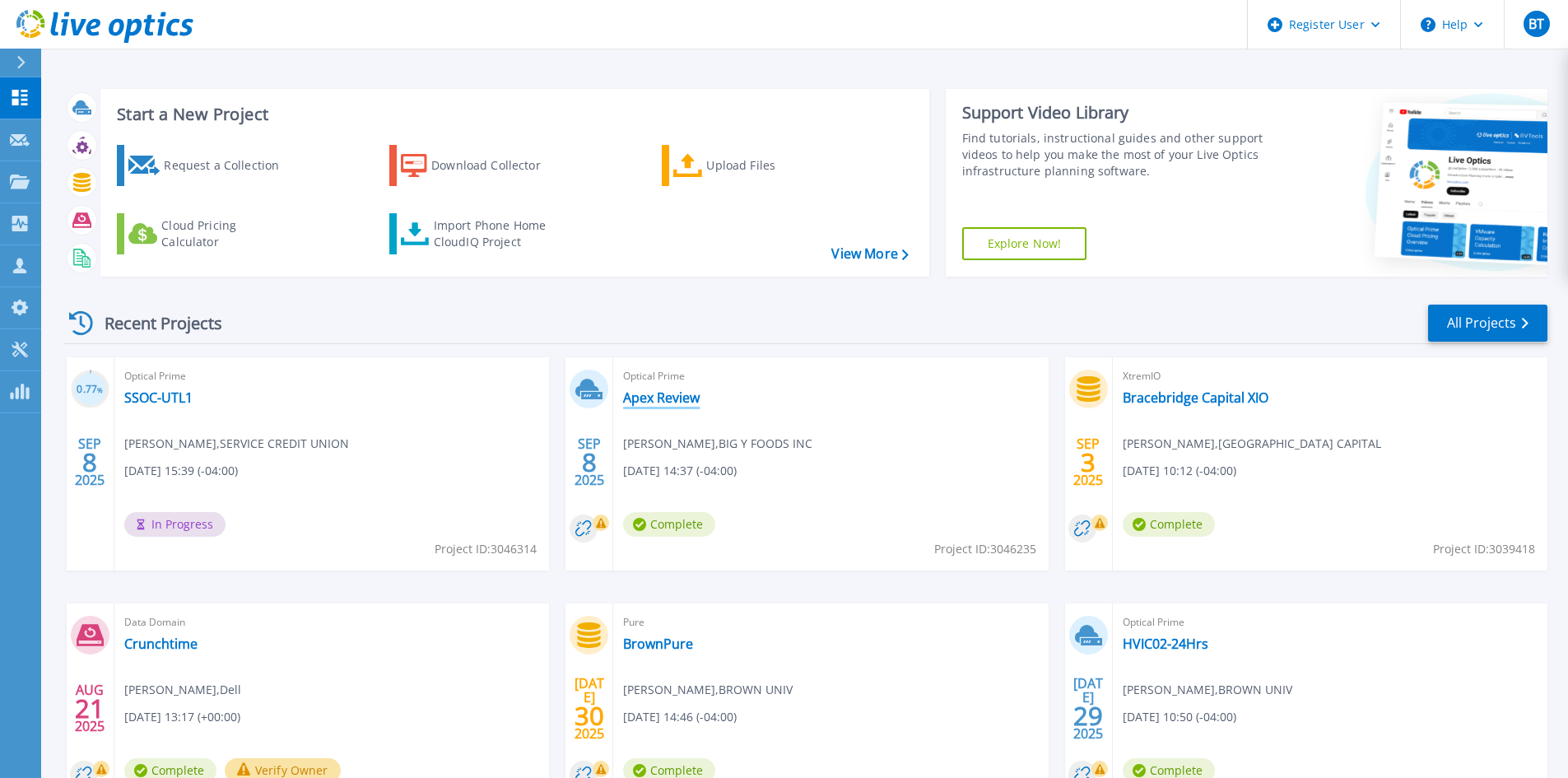
click at [662, 394] on link "Apex Review" at bounding box center [661, 398] width 76 height 17
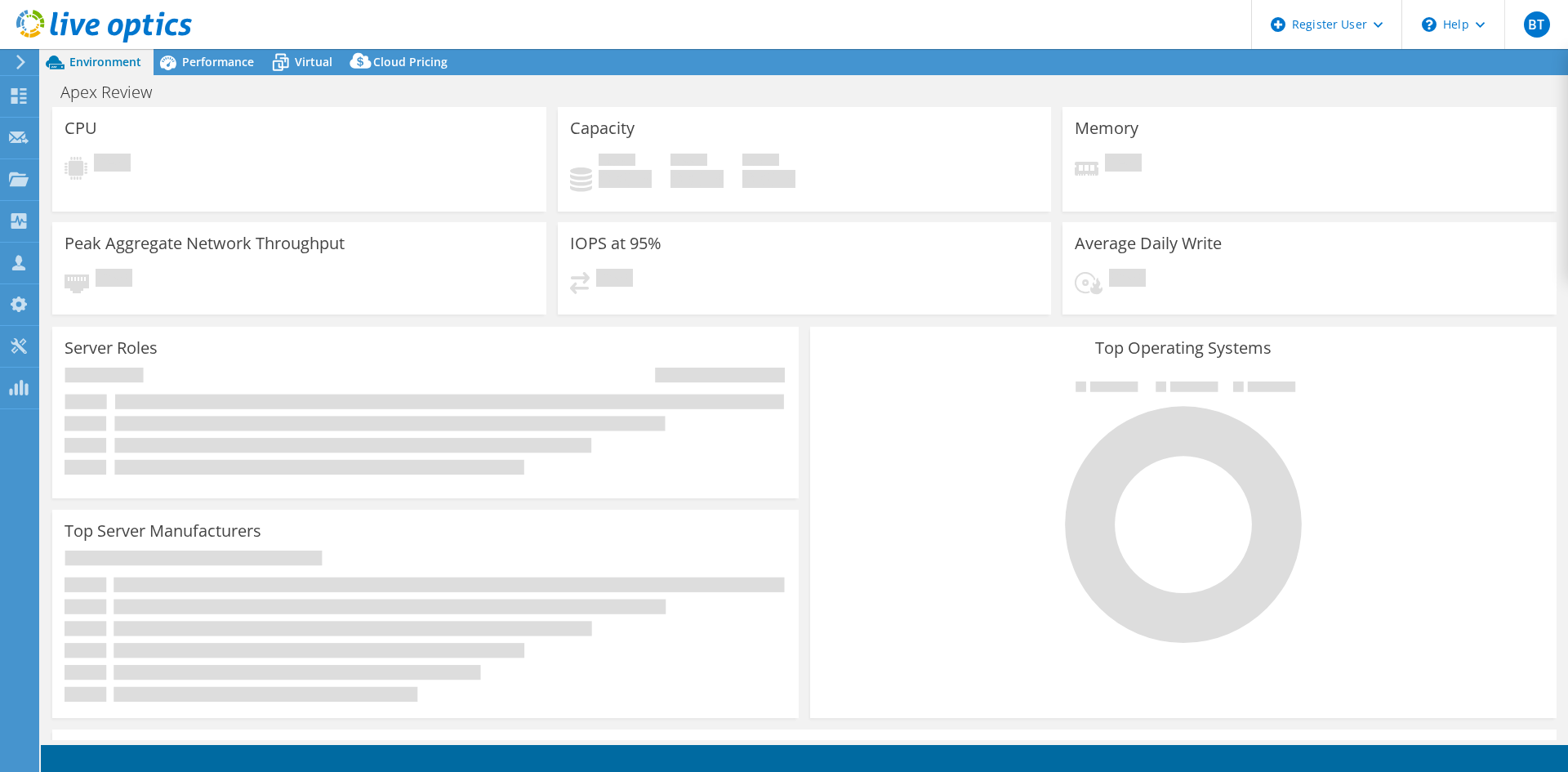
select select "USD"
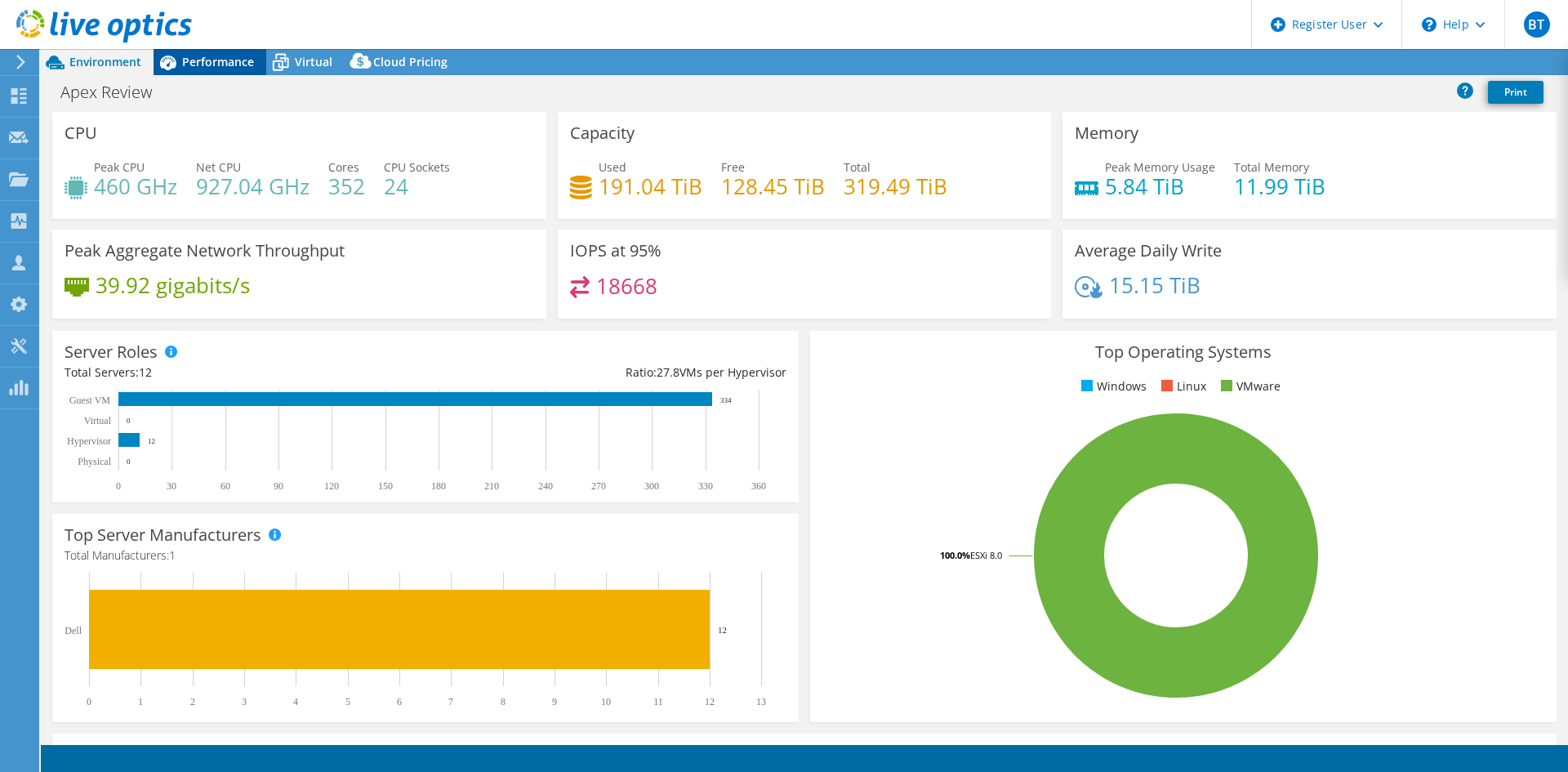
click at [235, 69] on span "Performance" at bounding box center [217, 61] width 72 height 16
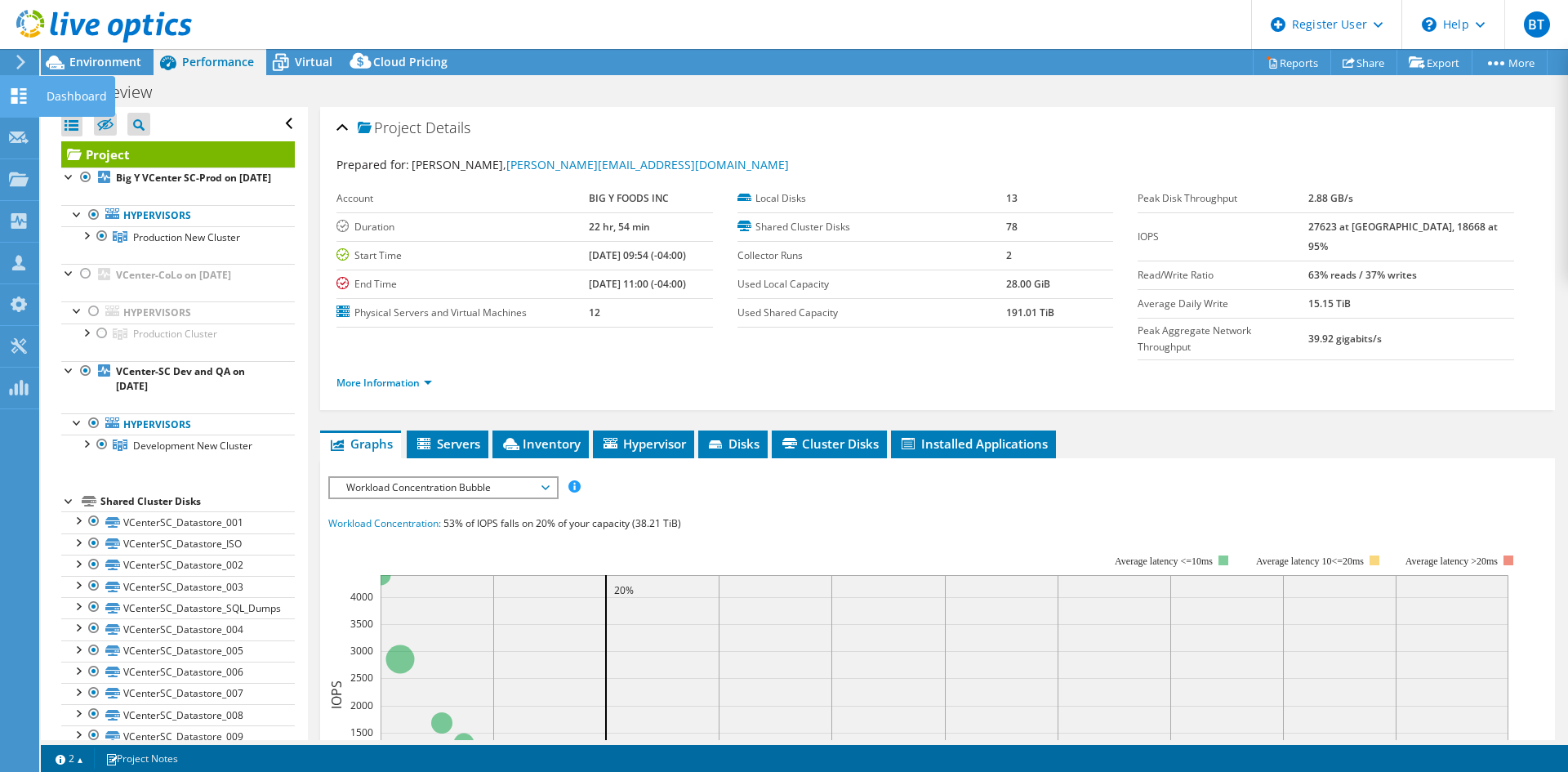
click at [9, 97] on icon at bounding box center [18, 96] width 19 height 16
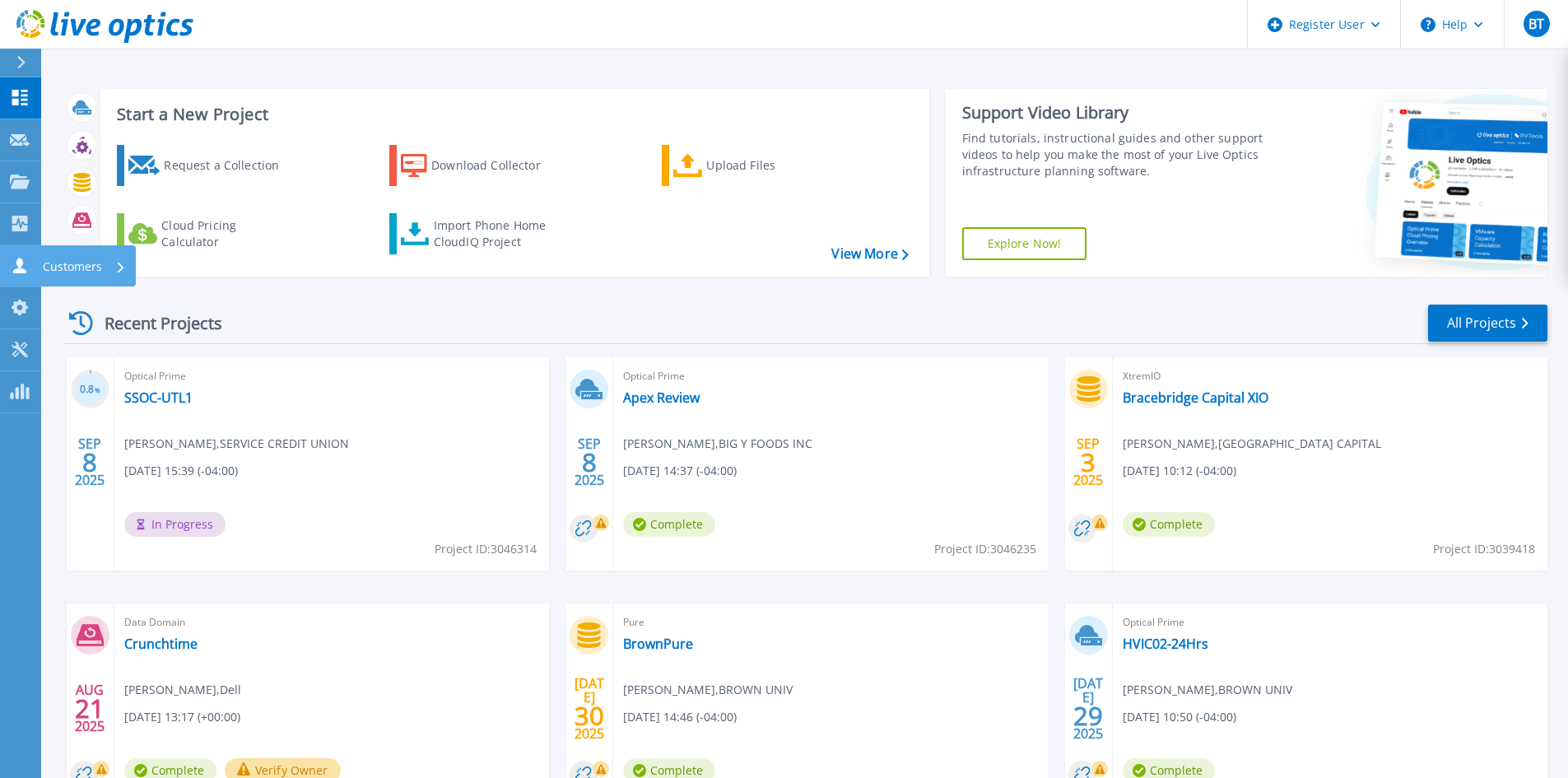
click at [8, 261] on link "Customers Customers" at bounding box center [20, 267] width 41 height 42
click at [382, 357] on div "Optical Prime SSOC-UTL1 Bob Garneau , SERVICE CREDIT UNION 09/08/2025, 15:39 (-…" at bounding box center [331, 464] width 434 height 214
click at [17, 261] on icon at bounding box center [19, 265] width 13 height 16
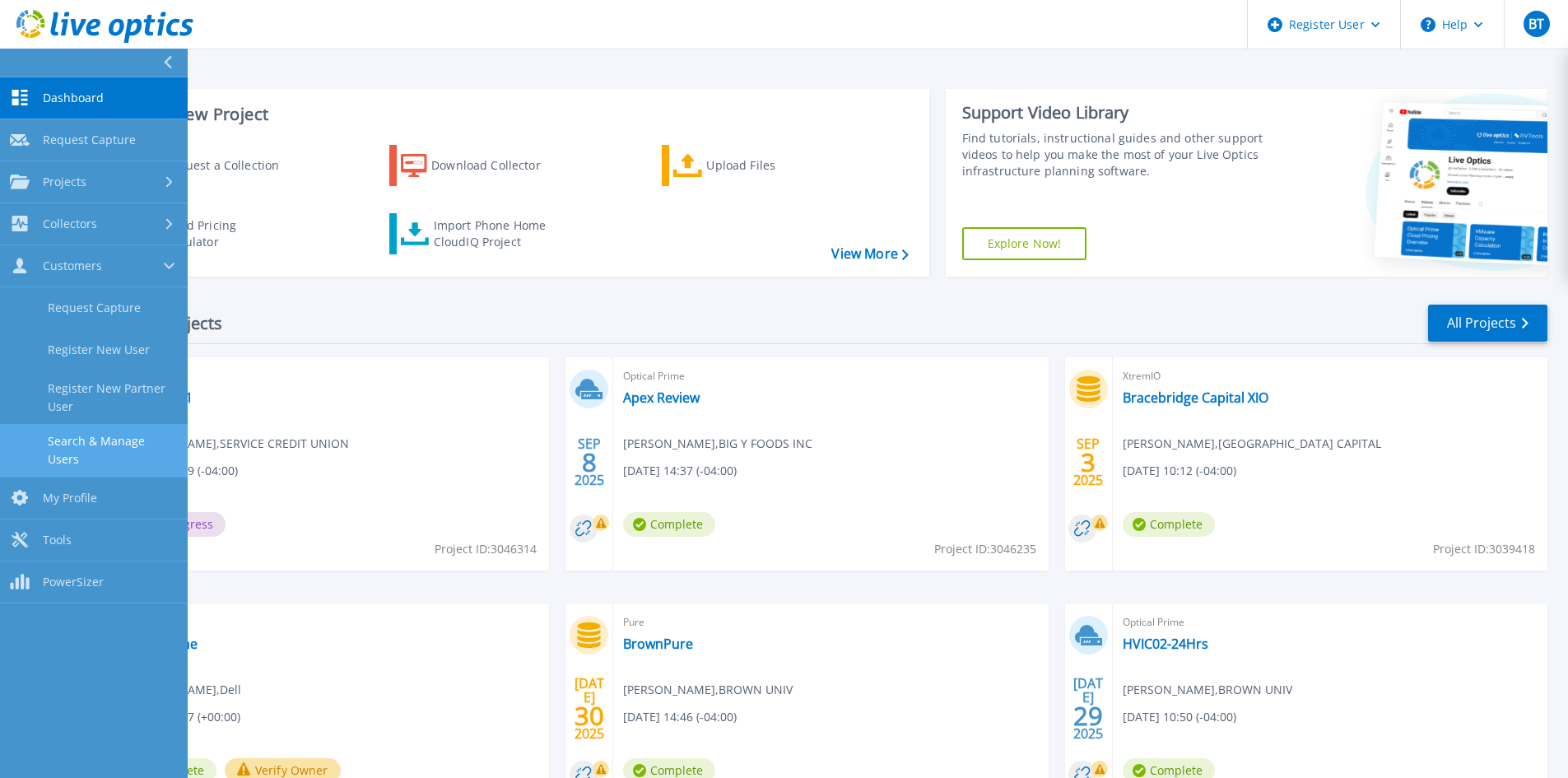
click at [100, 441] on link "Search & Manage Users" at bounding box center [94, 450] width 188 height 52
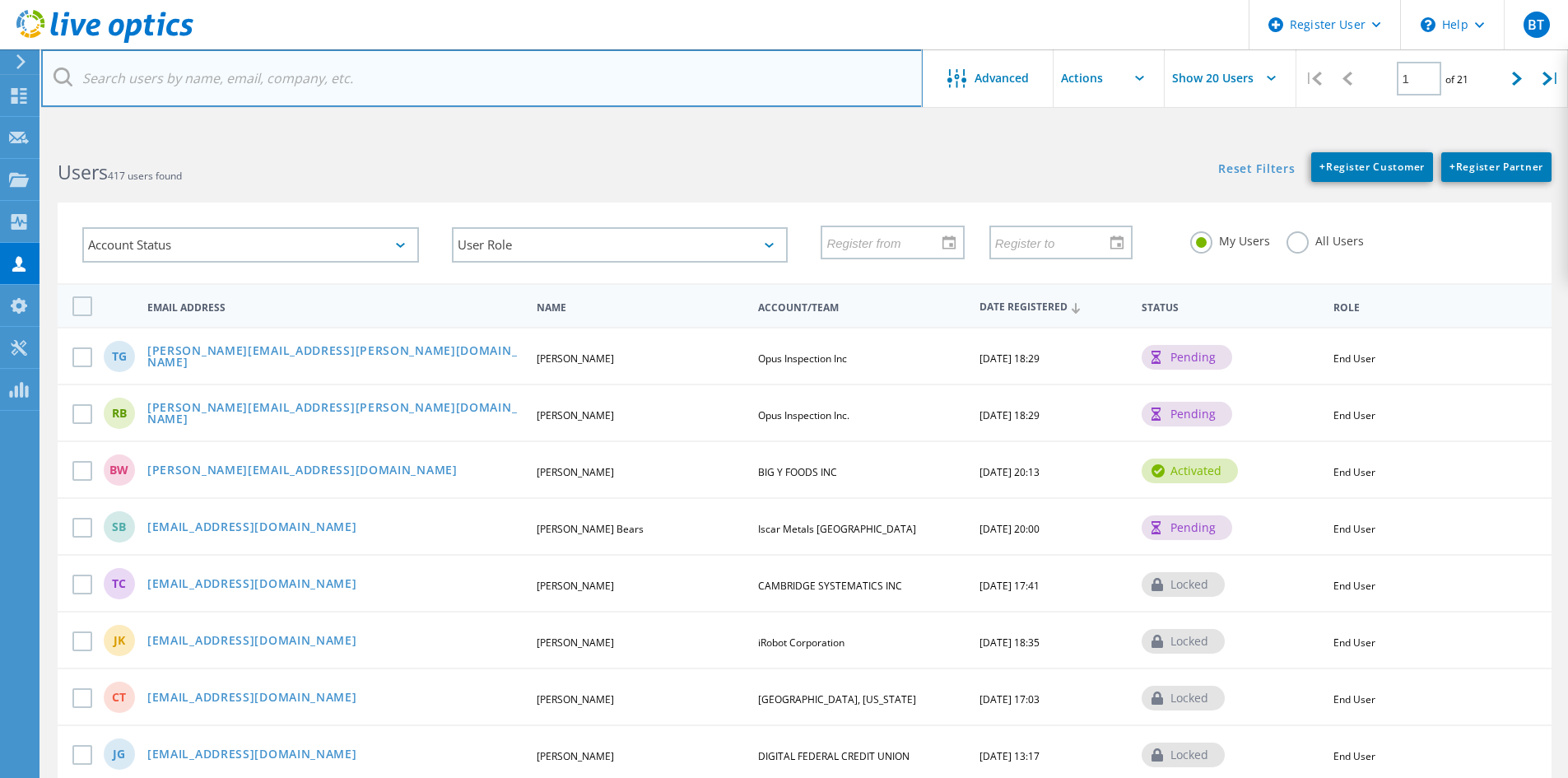
click at [188, 89] on input "text" at bounding box center [482, 78] width 882 height 58
paste input "[PERSON_NAME][EMAIL_ADDRESS][PERSON_NAME][DOMAIN_NAME]"
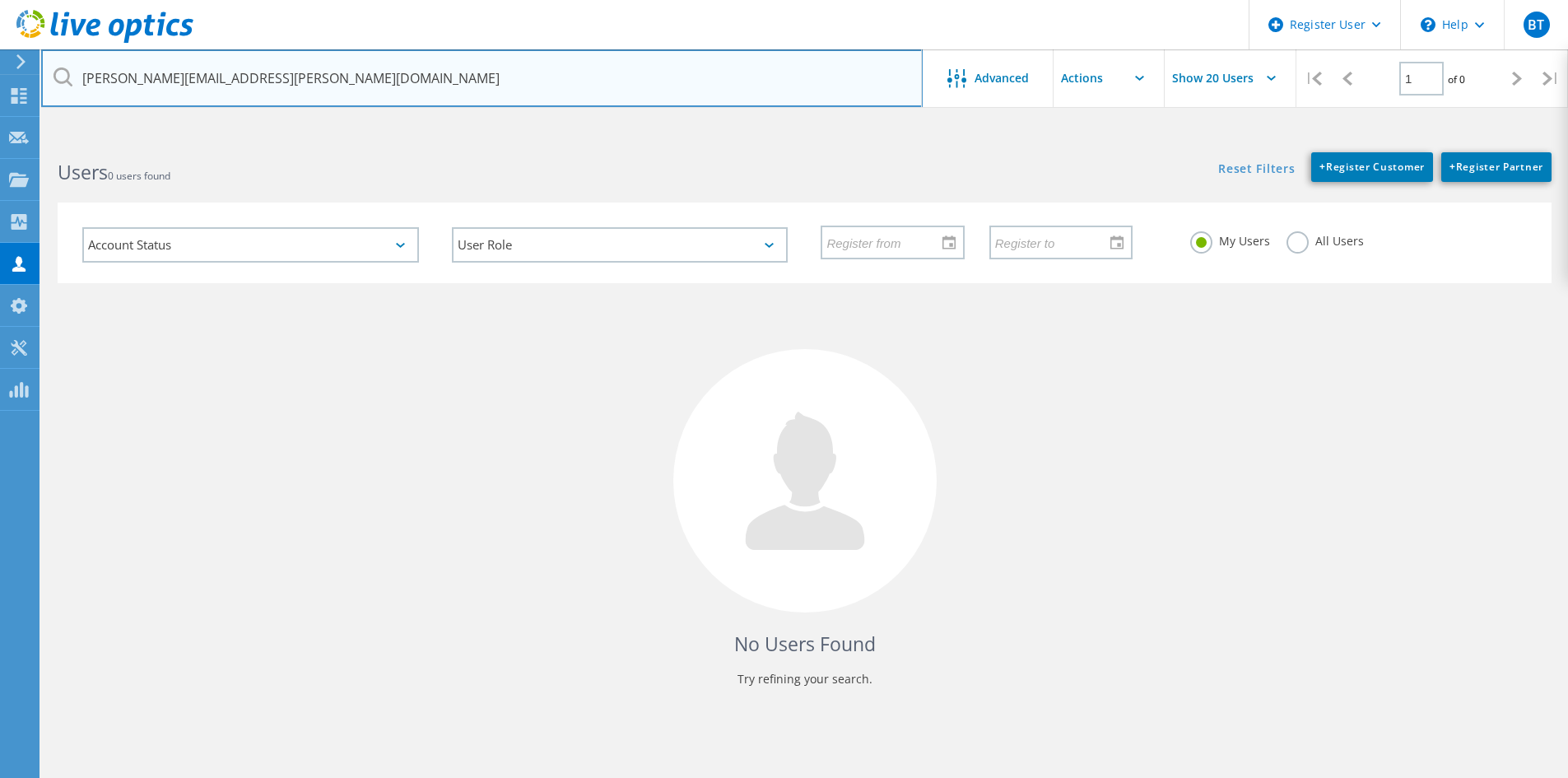
type input "[PERSON_NAME][EMAIL_ADDRESS][PERSON_NAME][DOMAIN_NAME]"
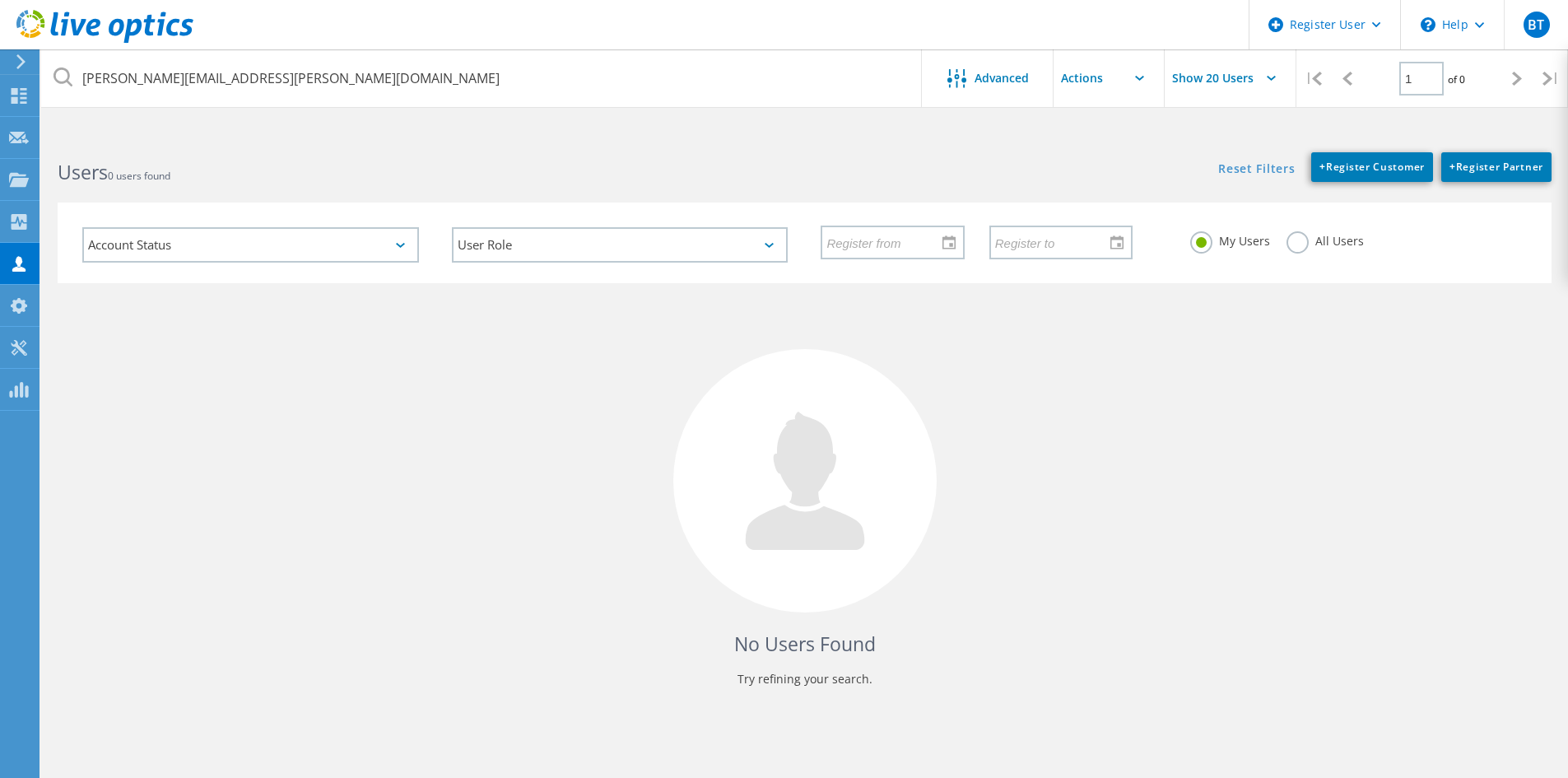
click at [1290, 239] on label "All Users" at bounding box center [1325, 238] width 77 height 16
click at [0, 0] on input "All Users" at bounding box center [0, 0] width 0 height 0
click at [21, 146] on div at bounding box center [18, 140] width 19 height 18
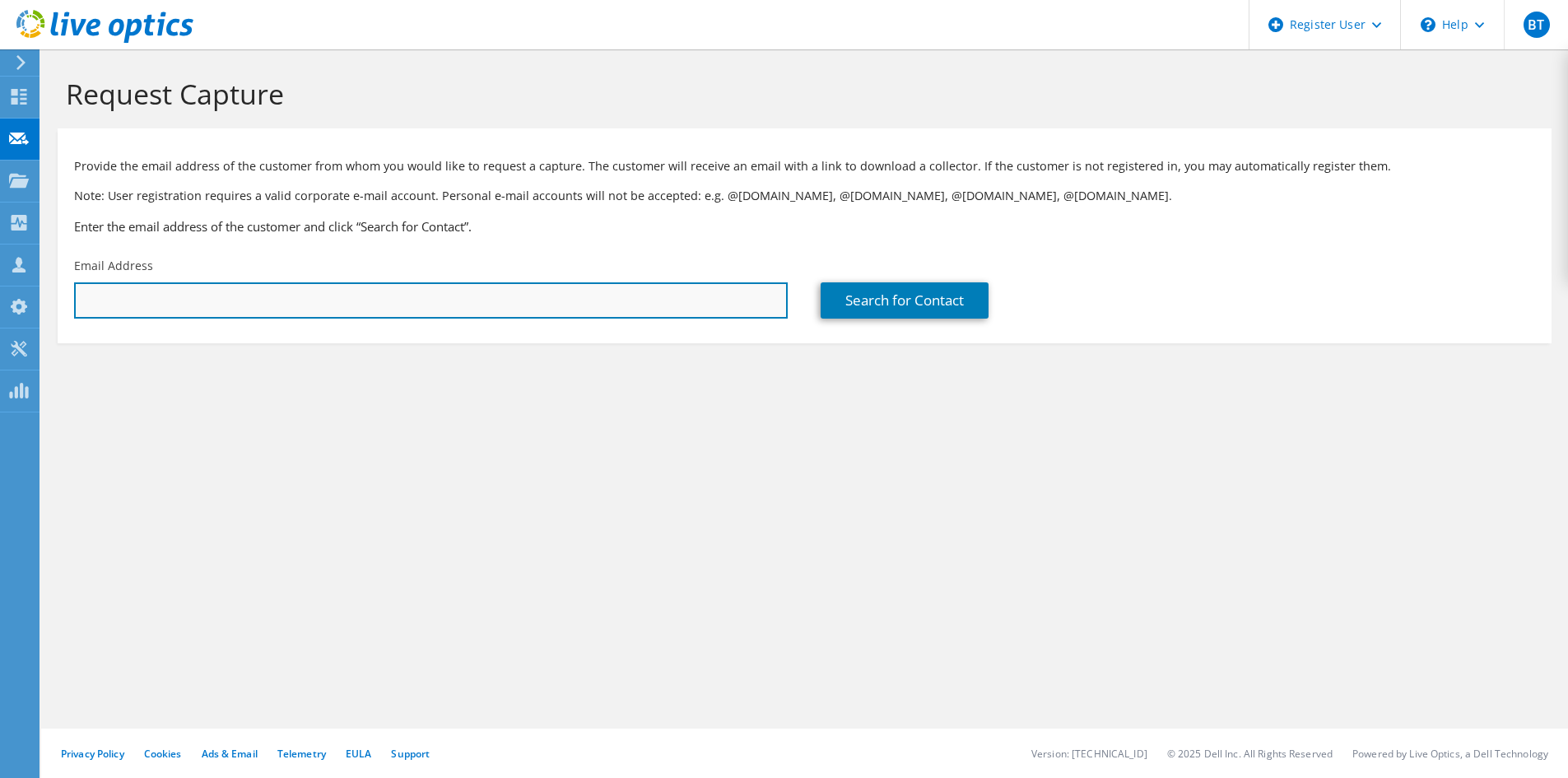
click at [188, 309] on input "text" at bounding box center [431, 300] width 713 height 36
paste input "[PERSON_NAME][EMAIL_ADDRESS][PERSON_NAME][DOMAIN_NAME]"
type input "[PERSON_NAME][EMAIL_ADDRESS][PERSON_NAME][DOMAIN_NAME]"
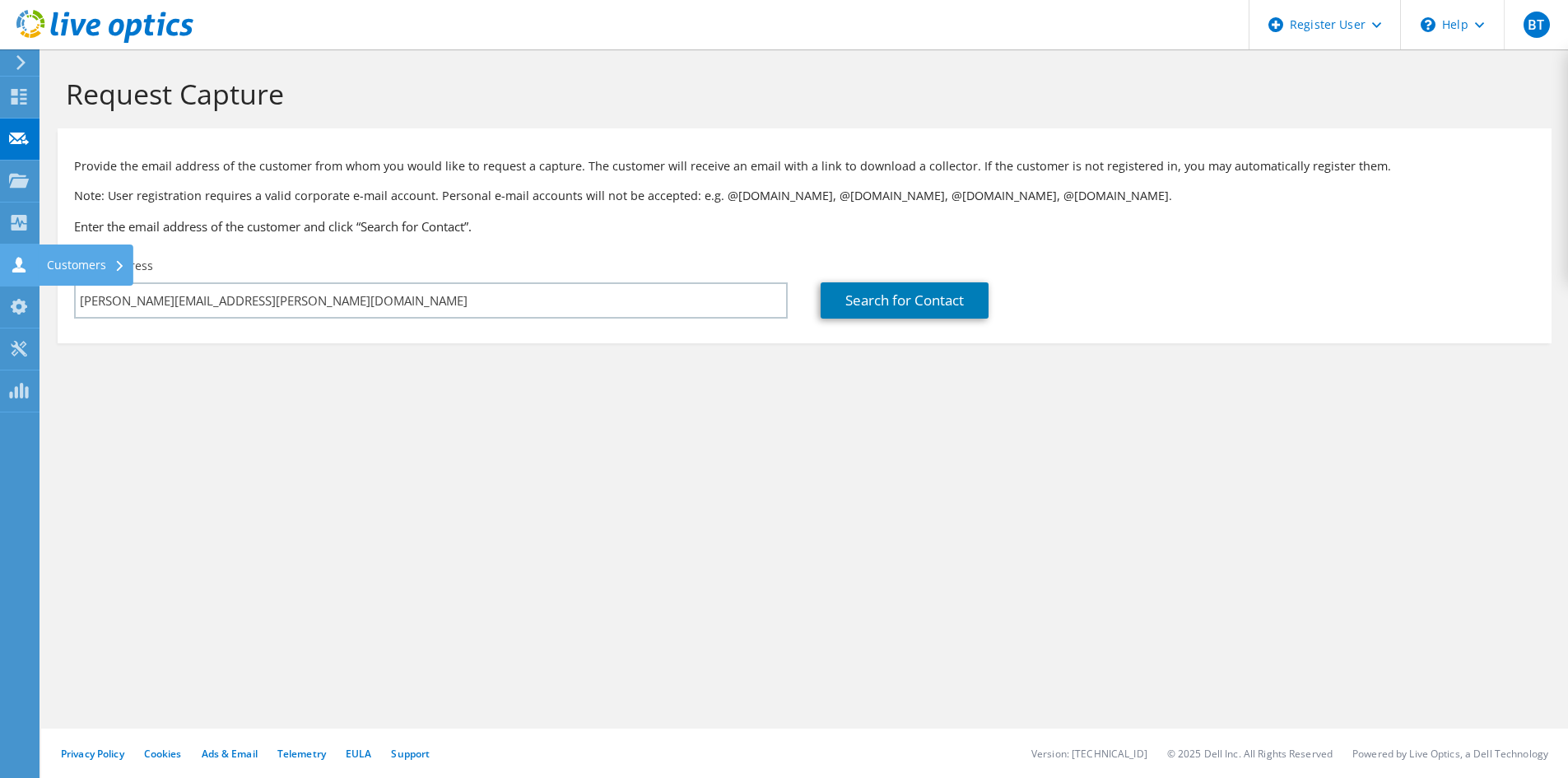
click at [16, 275] on div at bounding box center [18, 267] width 19 height 18
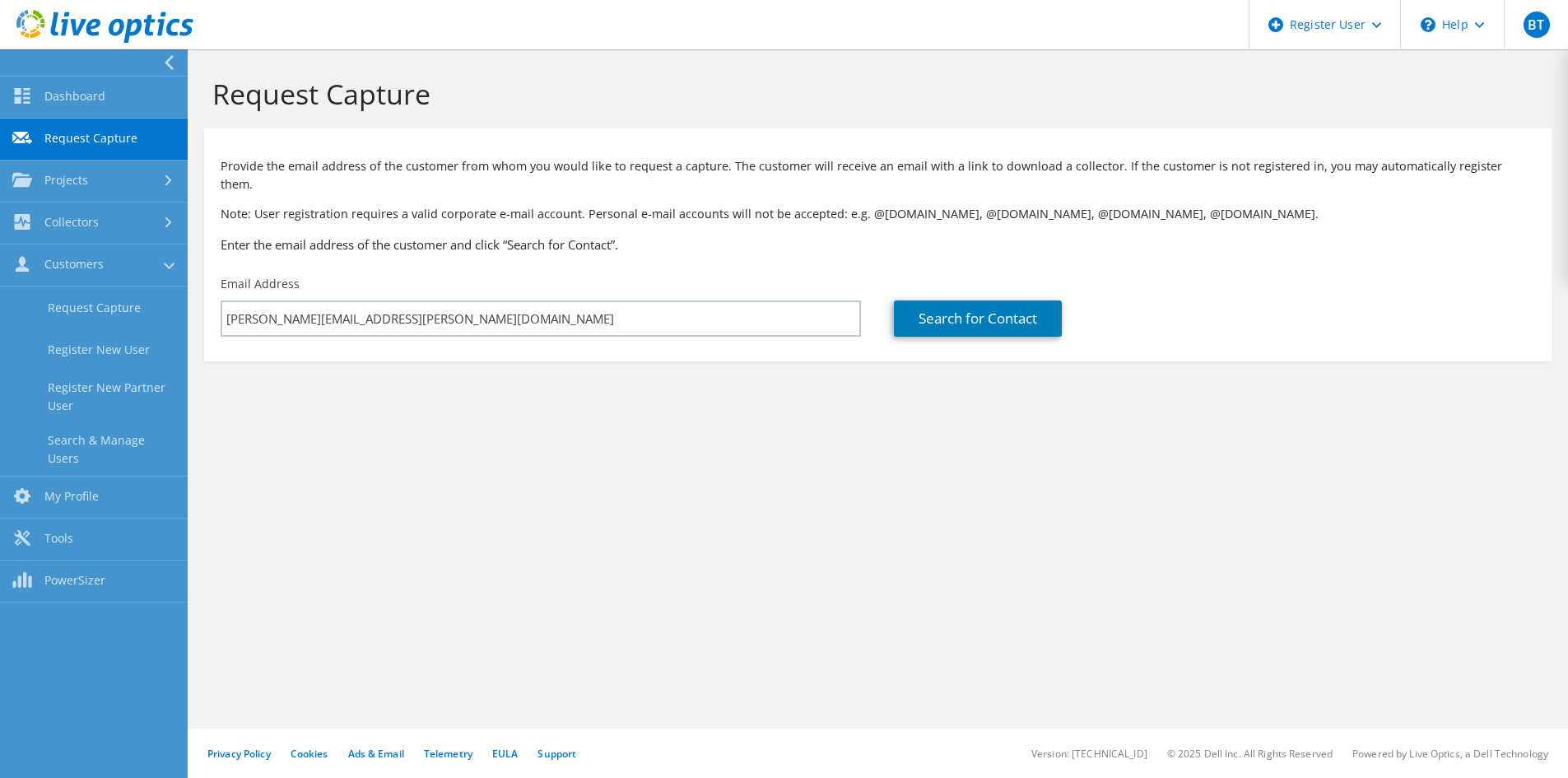
click at [98, 137] on link "Request Capture" at bounding box center [94, 140] width 188 height 42
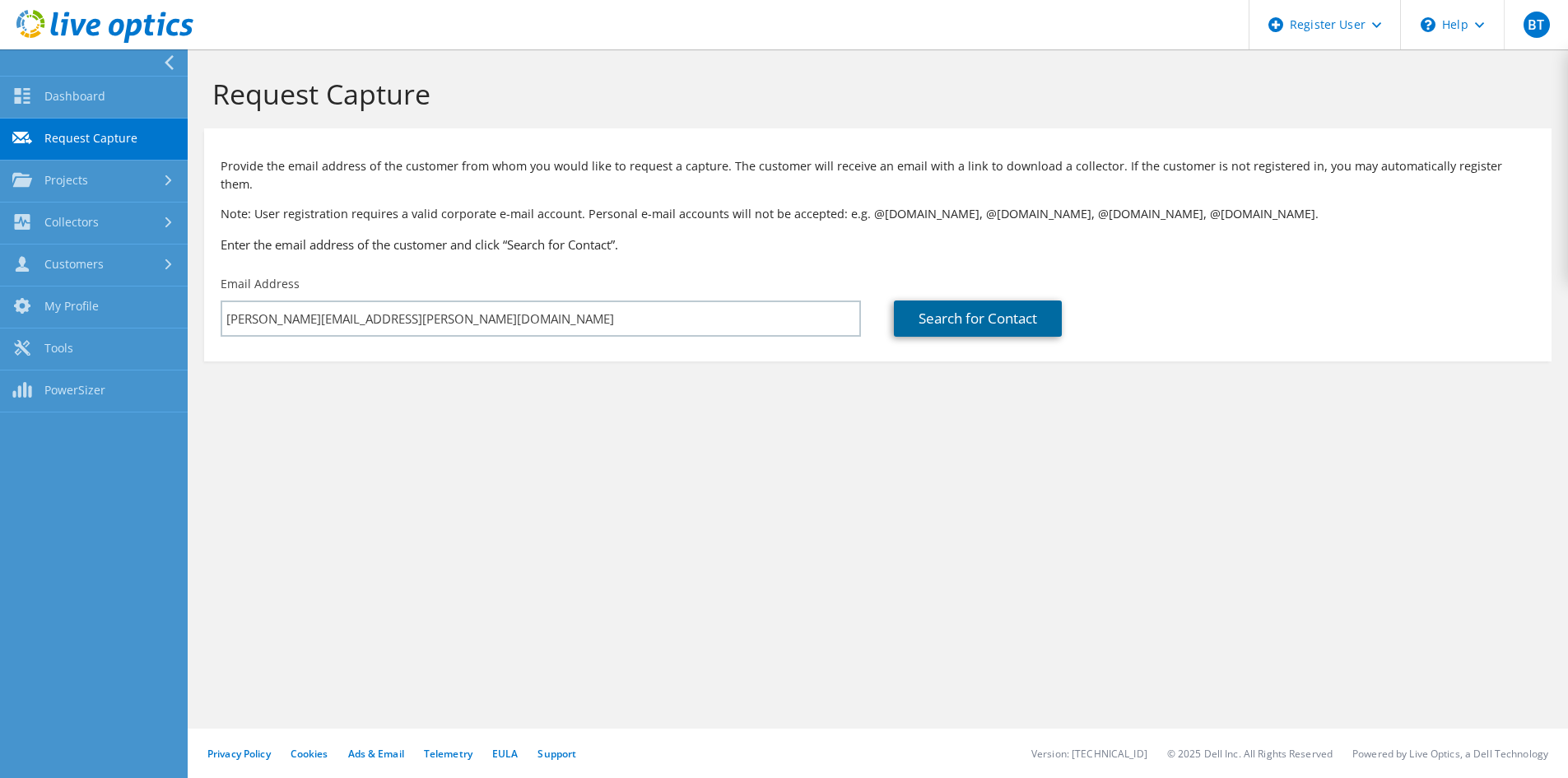
click at [940, 304] on link "Search for Contact" at bounding box center [977, 318] width 167 height 36
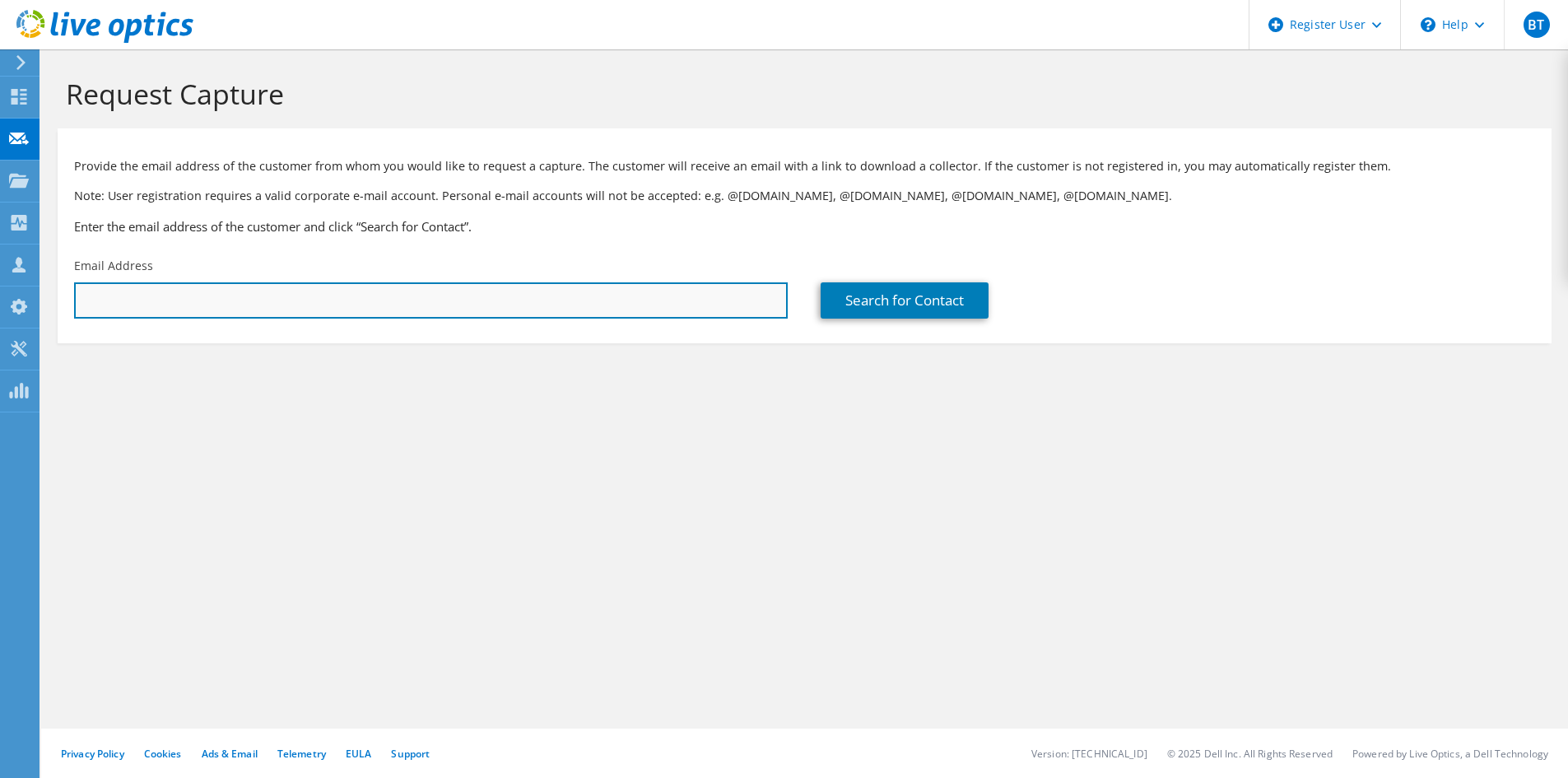
click at [271, 295] on input "text" at bounding box center [431, 300] width 713 height 36
paste input "[PERSON_NAME][EMAIL_ADDRESS][PERSON_NAME][DOMAIN_NAME]"
type input "[PERSON_NAME][EMAIL_ADDRESS][PERSON_NAME][DOMAIN_NAME]"
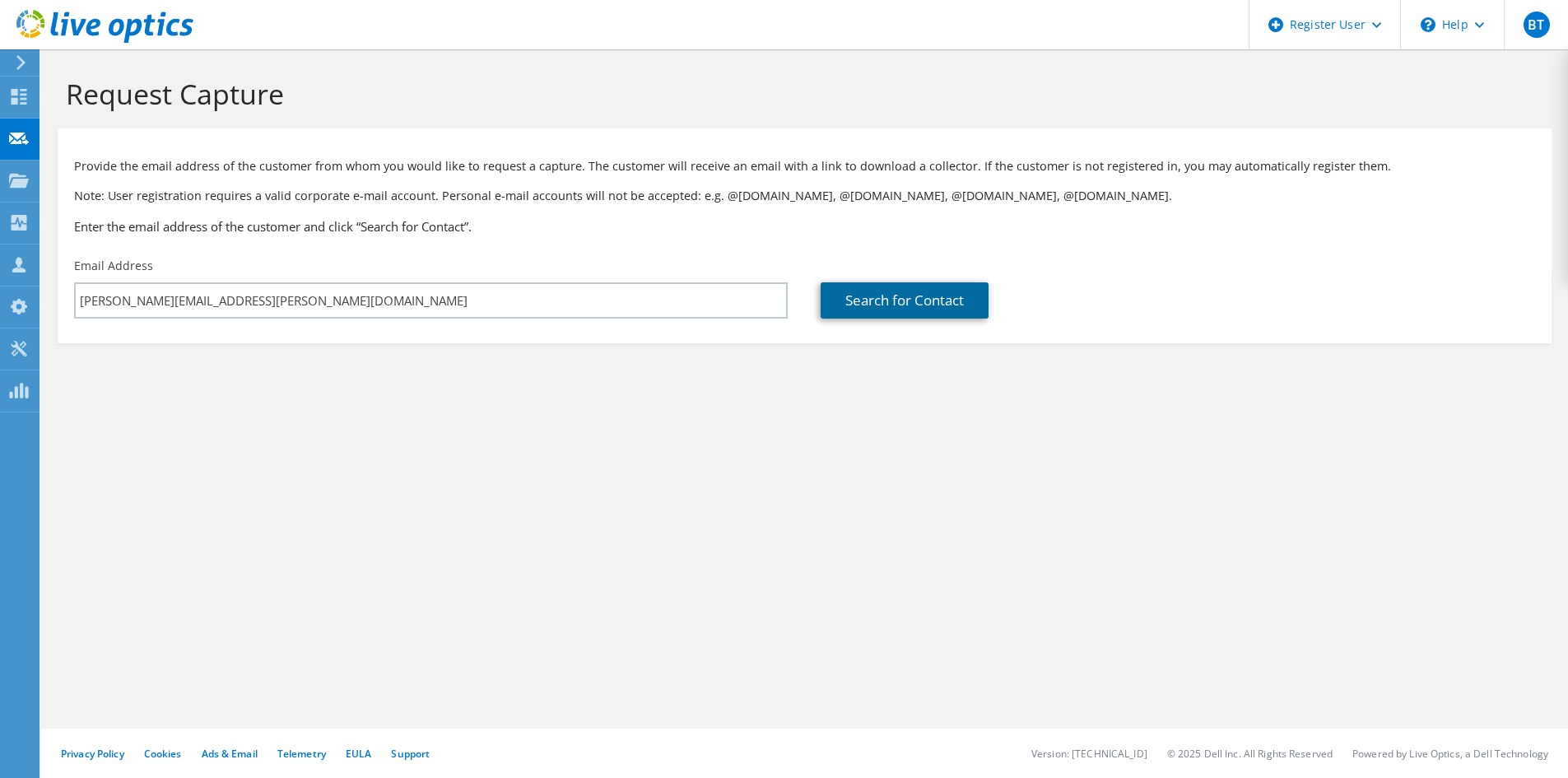
click at [883, 301] on link "Search for Contact" at bounding box center [905, 300] width 167 height 36
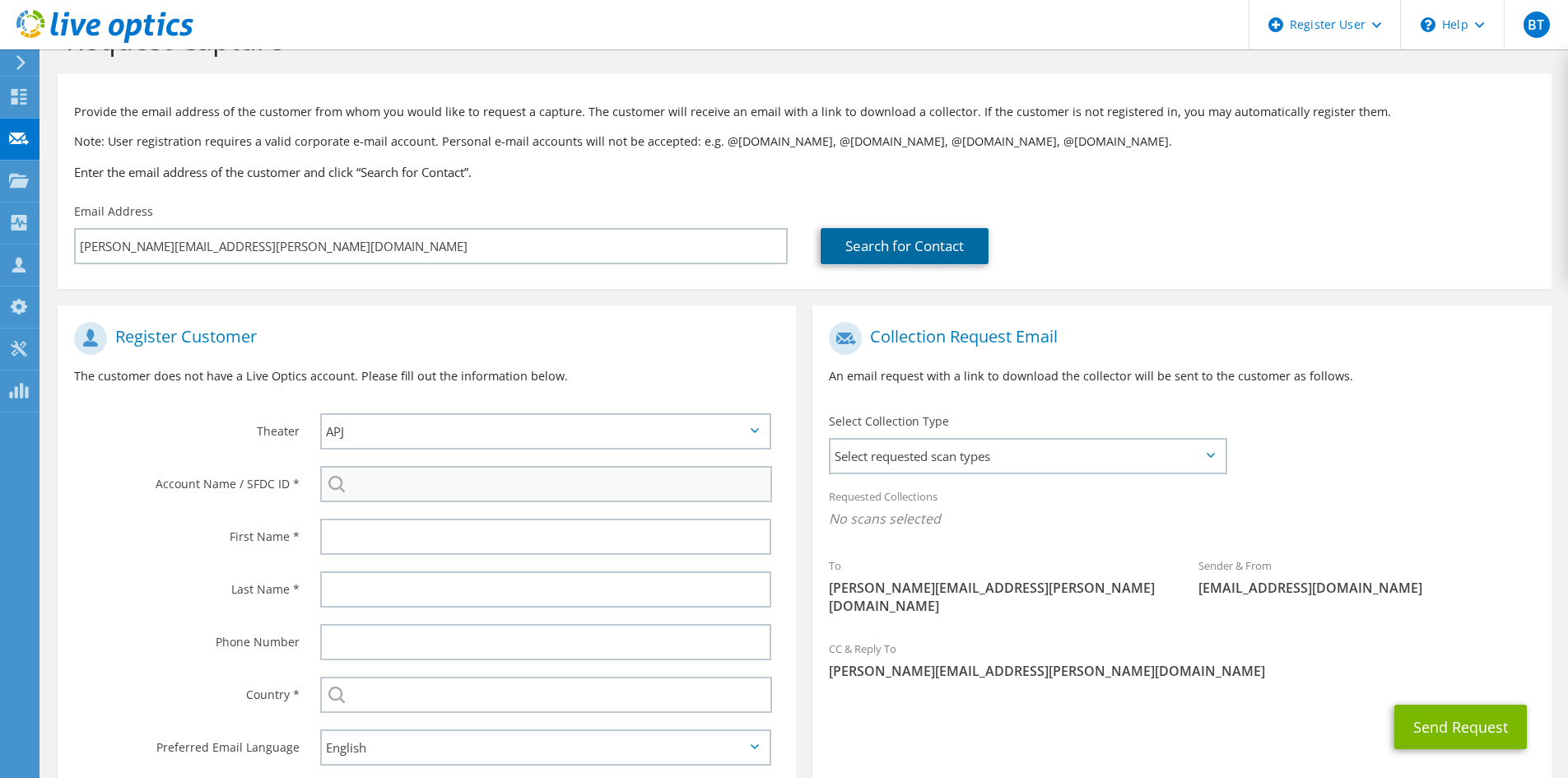
scroll to position [82, 0]
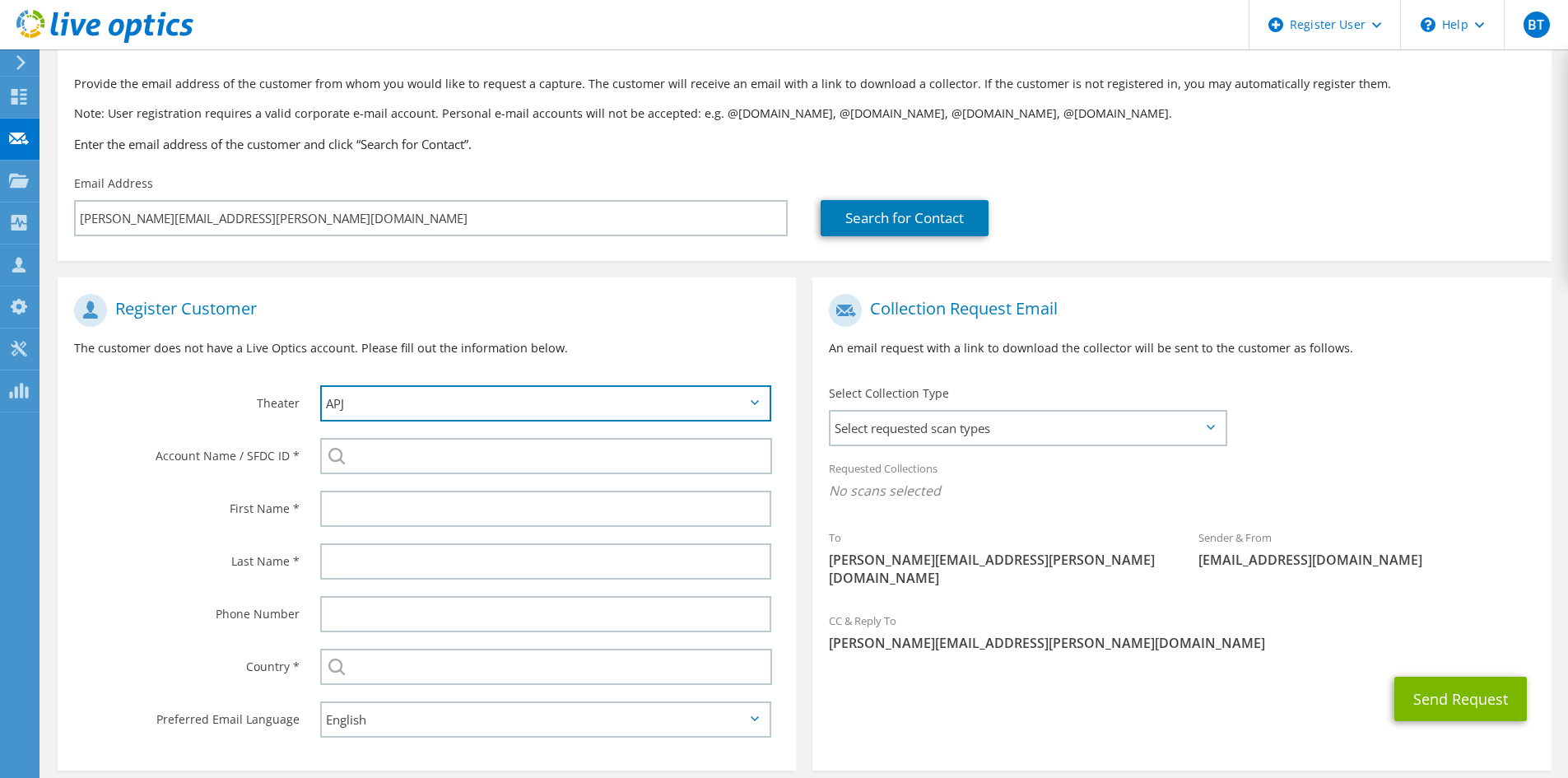
click at [389, 411] on select "APJ EMEA NA/LATAM" at bounding box center [546, 403] width 451 height 36
select select "3"
click at [320, 386] on select "APJ EMEA NA/LATAM" at bounding box center [546, 403] width 451 height 36
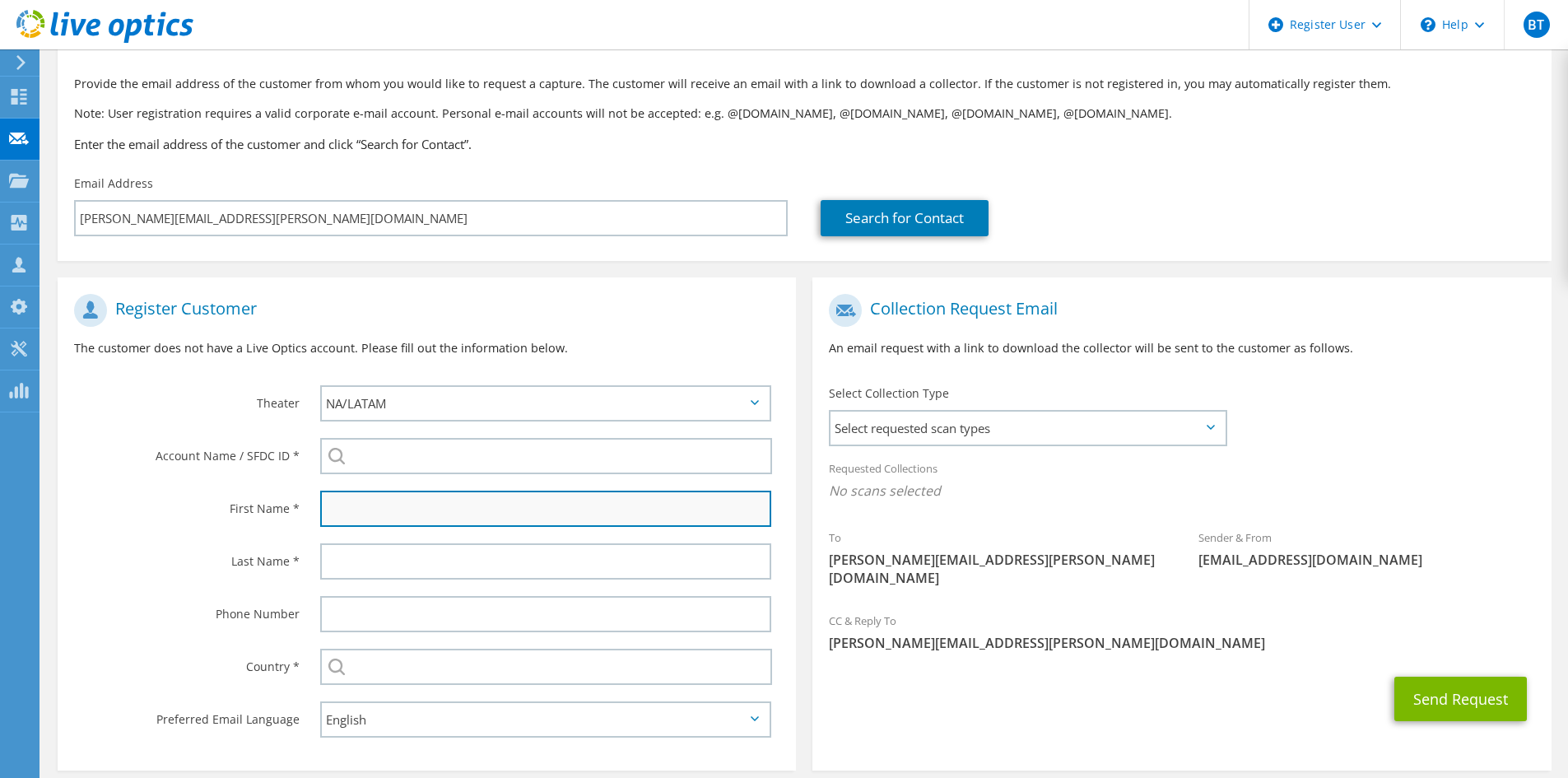
click at [365, 511] on input "text" at bounding box center [546, 508] width 451 height 36
type input "Dean"
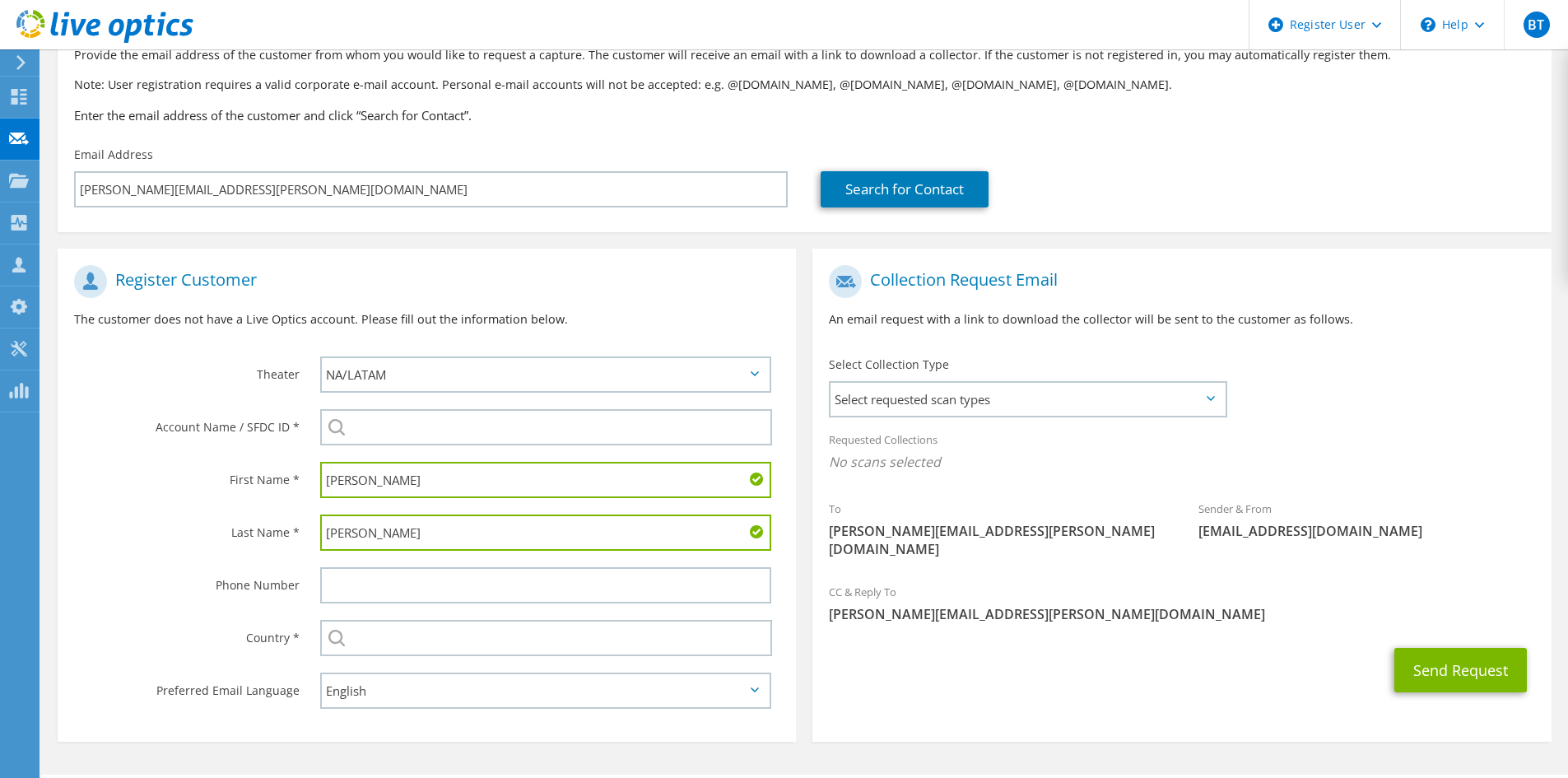
scroll to position [157, 0]
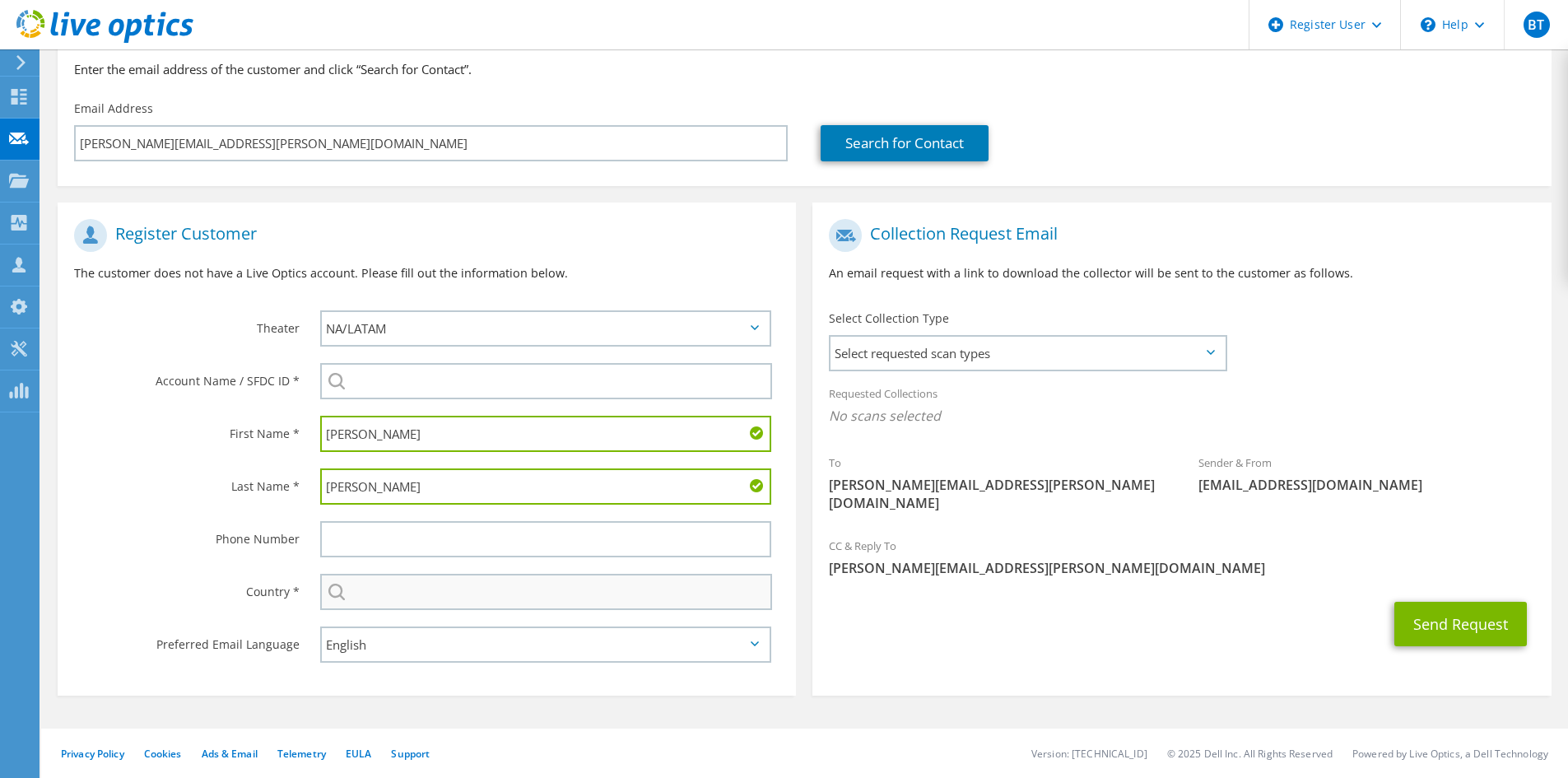
type input "Gousse"
click at [385, 588] on input "text" at bounding box center [546, 591] width 452 height 36
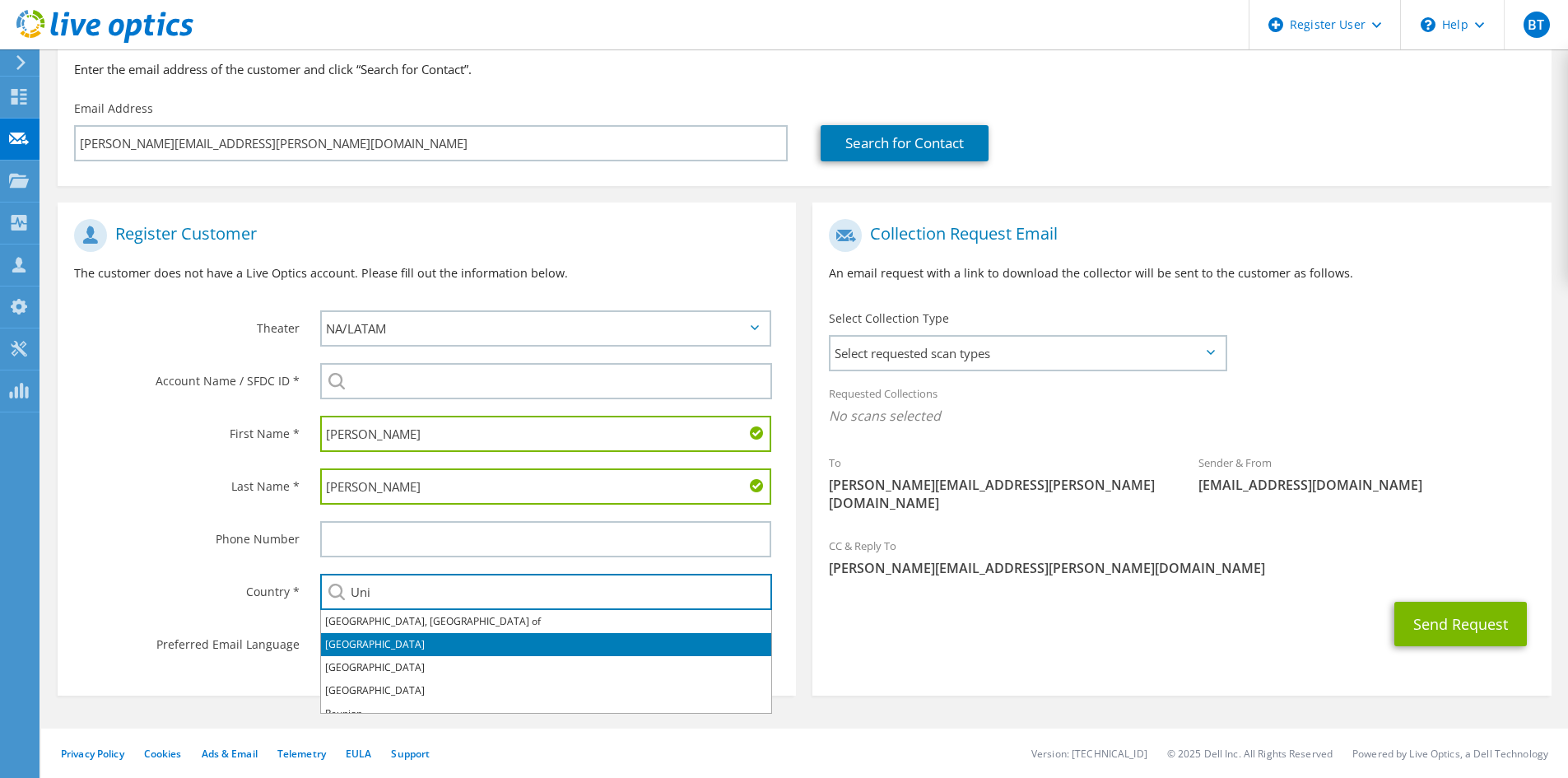
scroll to position [12, 0]
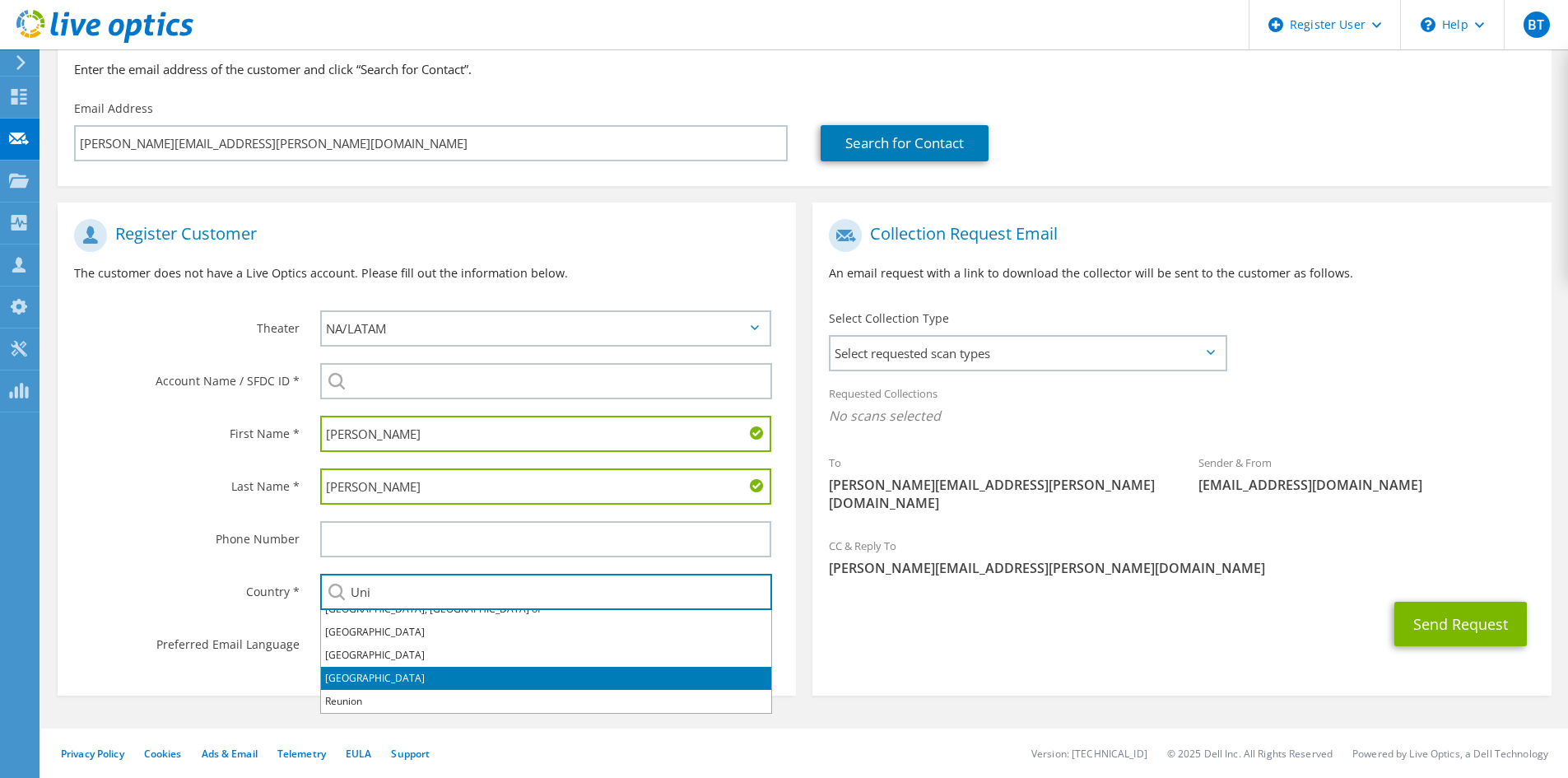
drag, startPoint x: 369, startPoint y: 671, endPoint x: 362, endPoint y: 663, distance: 10.6
click at [369, 671] on li "[GEOGRAPHIC_DATA]" at bounding box center [546, 679] width 450 height 23
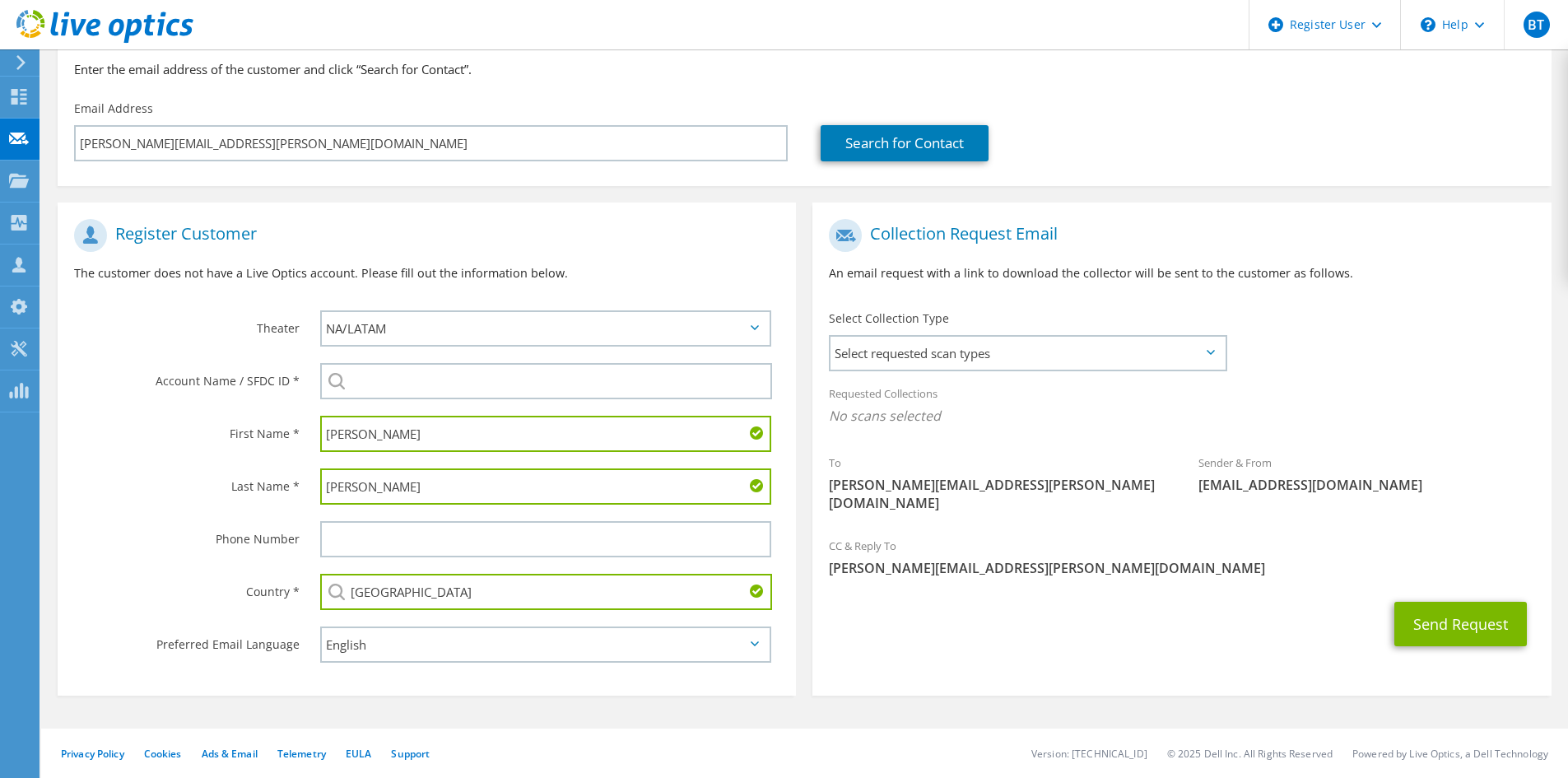
type input "[GEOGRAPHIC_DATA]"
click at [179, 475] on label "Last Name *" at bounding box center [187, 482] width 225 height 27
click at [1004, 343] on span "Select requested scan types" at bounding box center [1028, 354] width 394 height 33
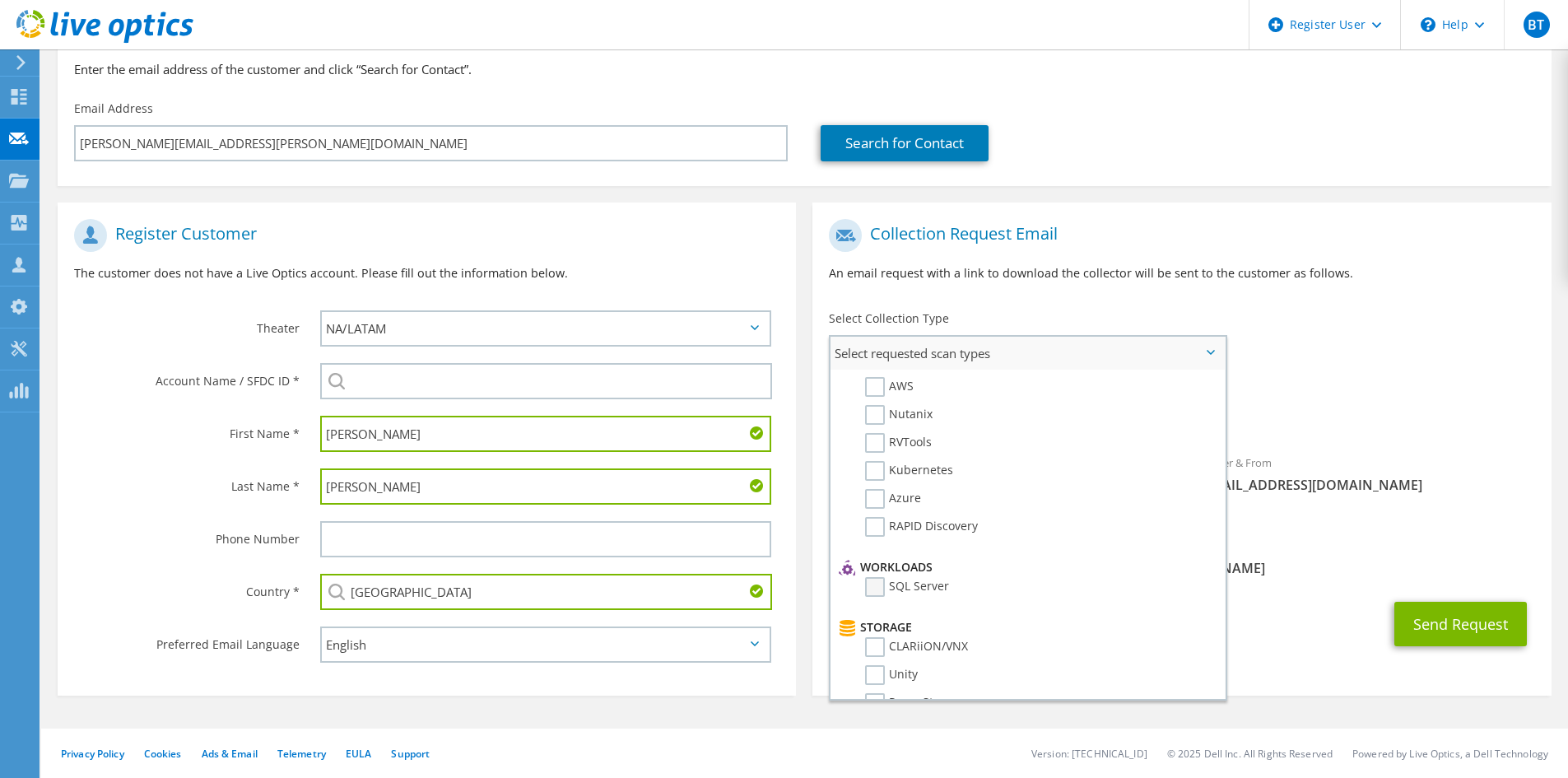
scroll to position [82, 0]
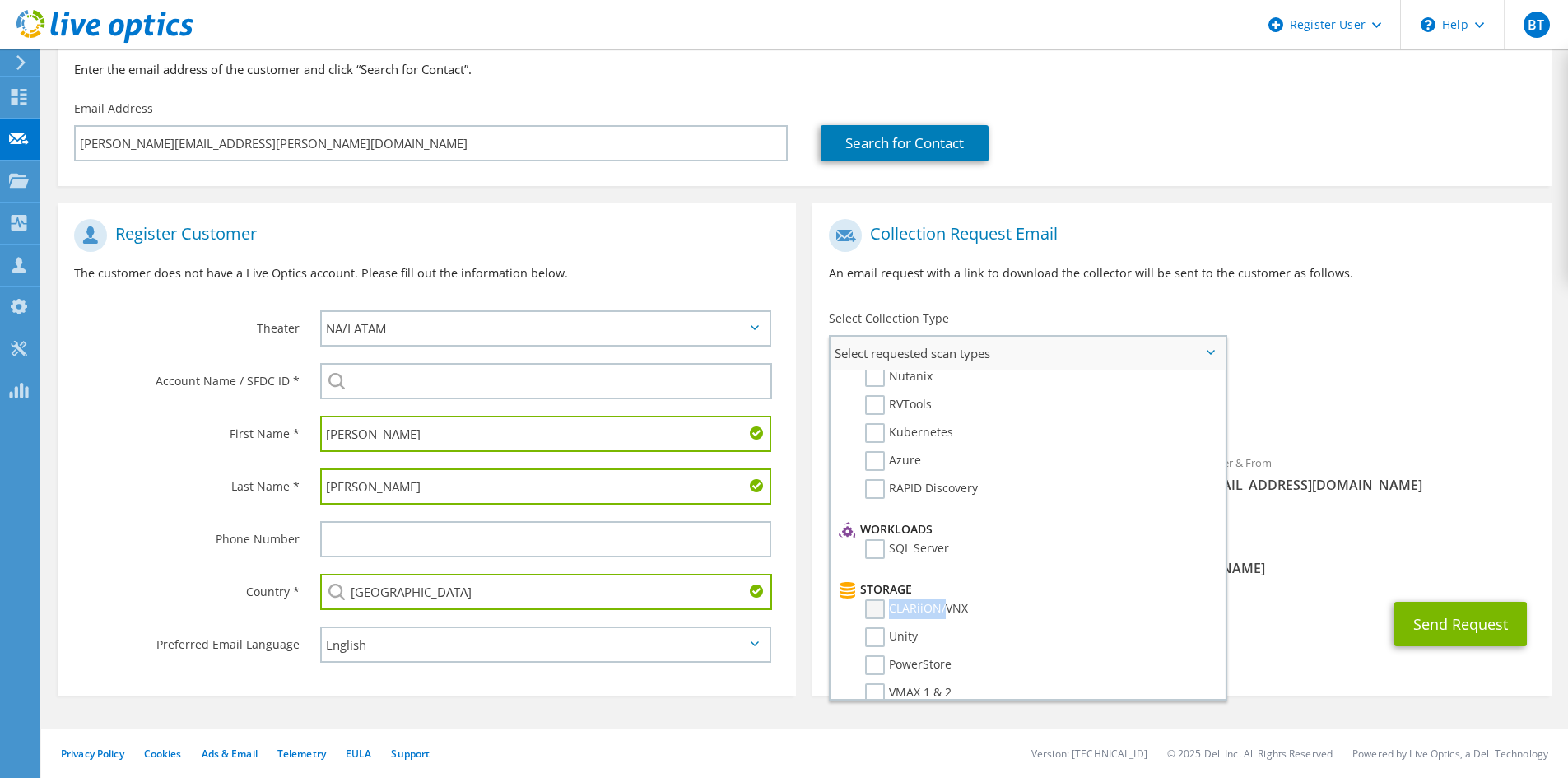
drag, startPoint x: 879, startPoint y: 605, endPoint x: 948, endPoint y: 603, distance: 69.0
click at [948, 603] on label "CLARiiON/VNX" at bounding box center [917, 609] width 103 height 19
click at [875, 560] on label "SC" at bounding box center [883, 558] width 38 height 19
click at [0, 0] on input "SC" at bounding box center [0, 0] width 0 height 0
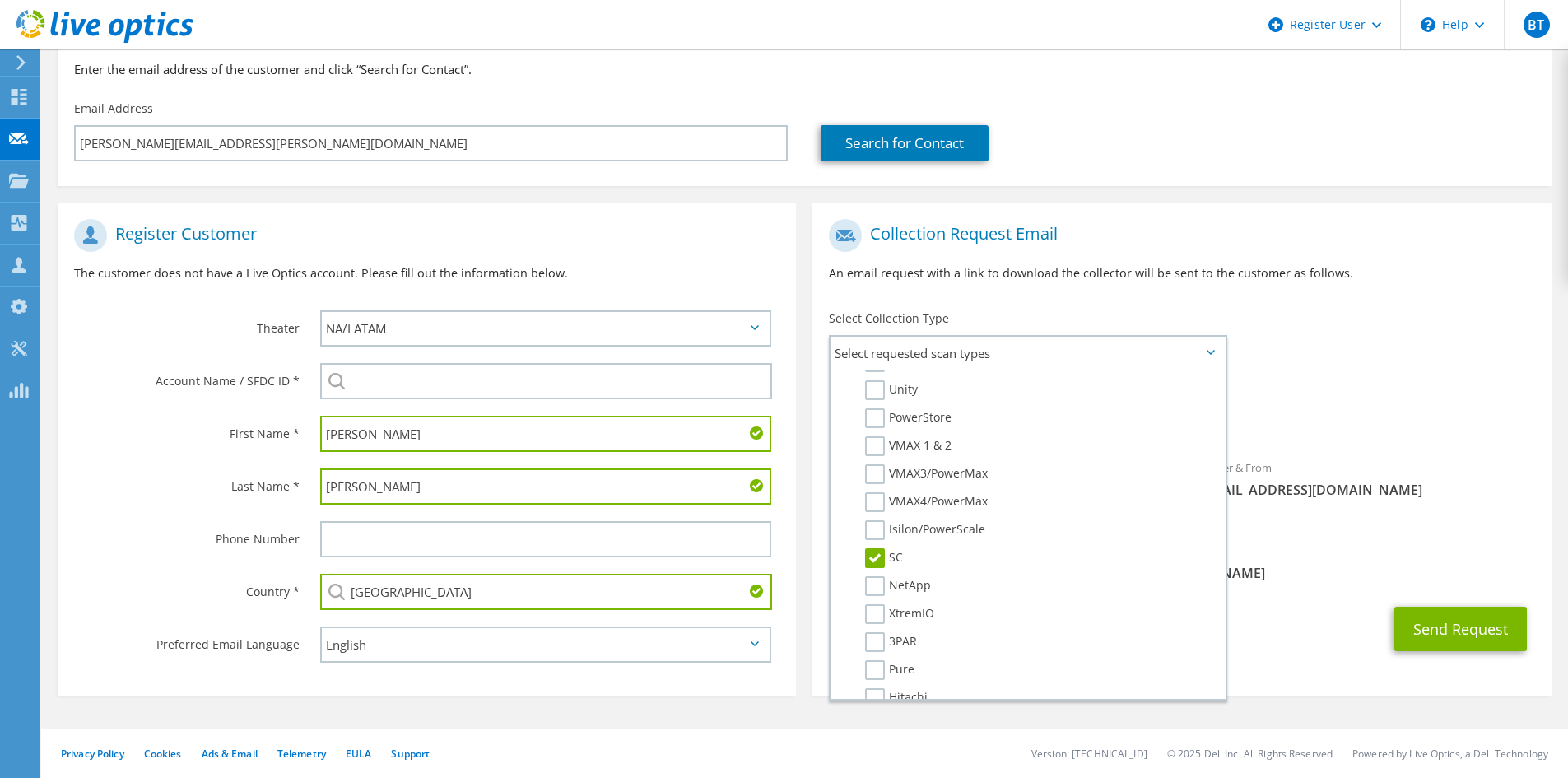
click at [1300, 348] on div "To dean.gousse@bigy.com Sender & From liveoptics@liveoptics.com" at bounding box center [1182, 372] width 738 height 323
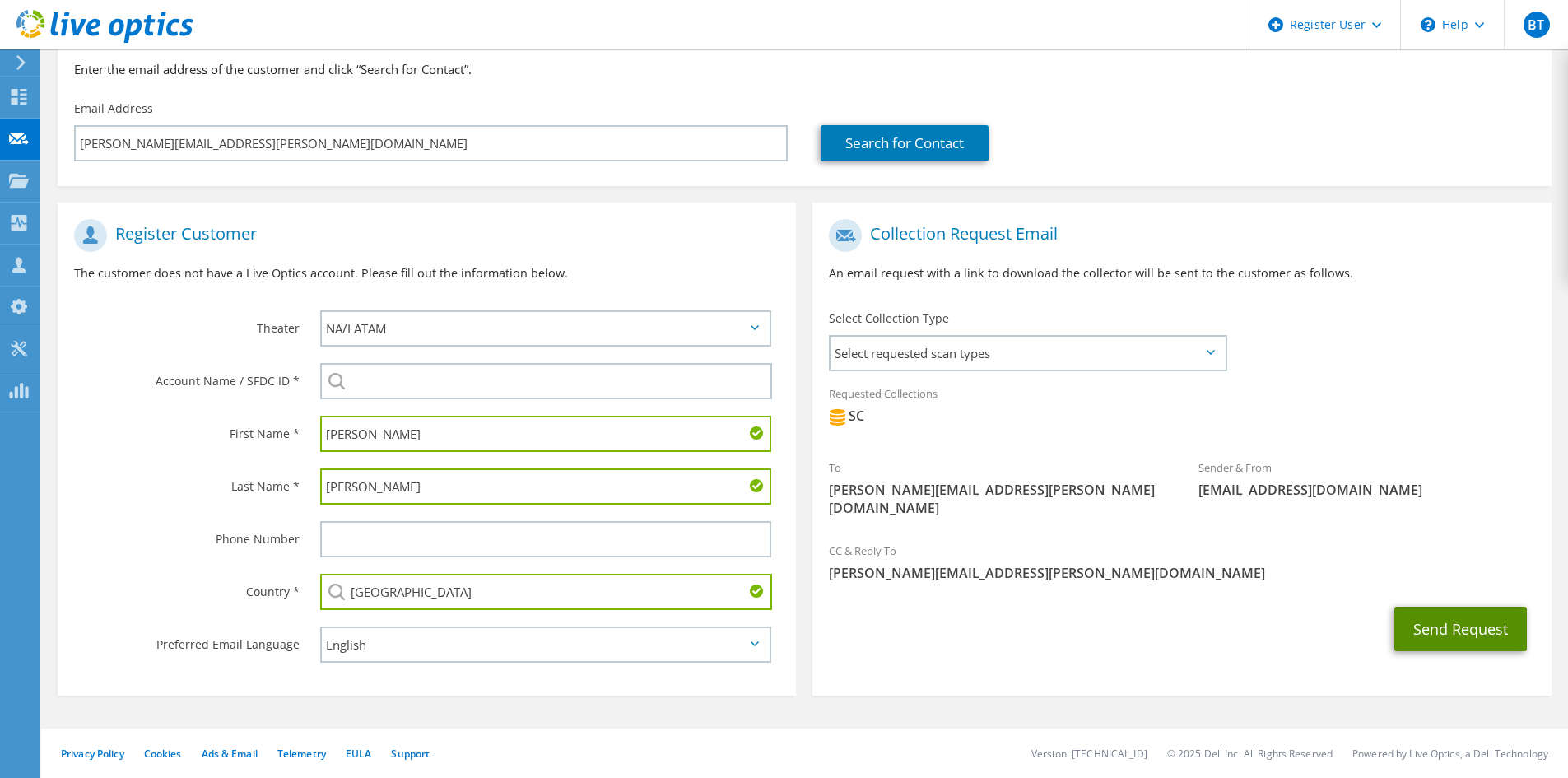
click at [1428, 608] on button "Send Request" at bounding box center [1460, 629] width 133 height 44
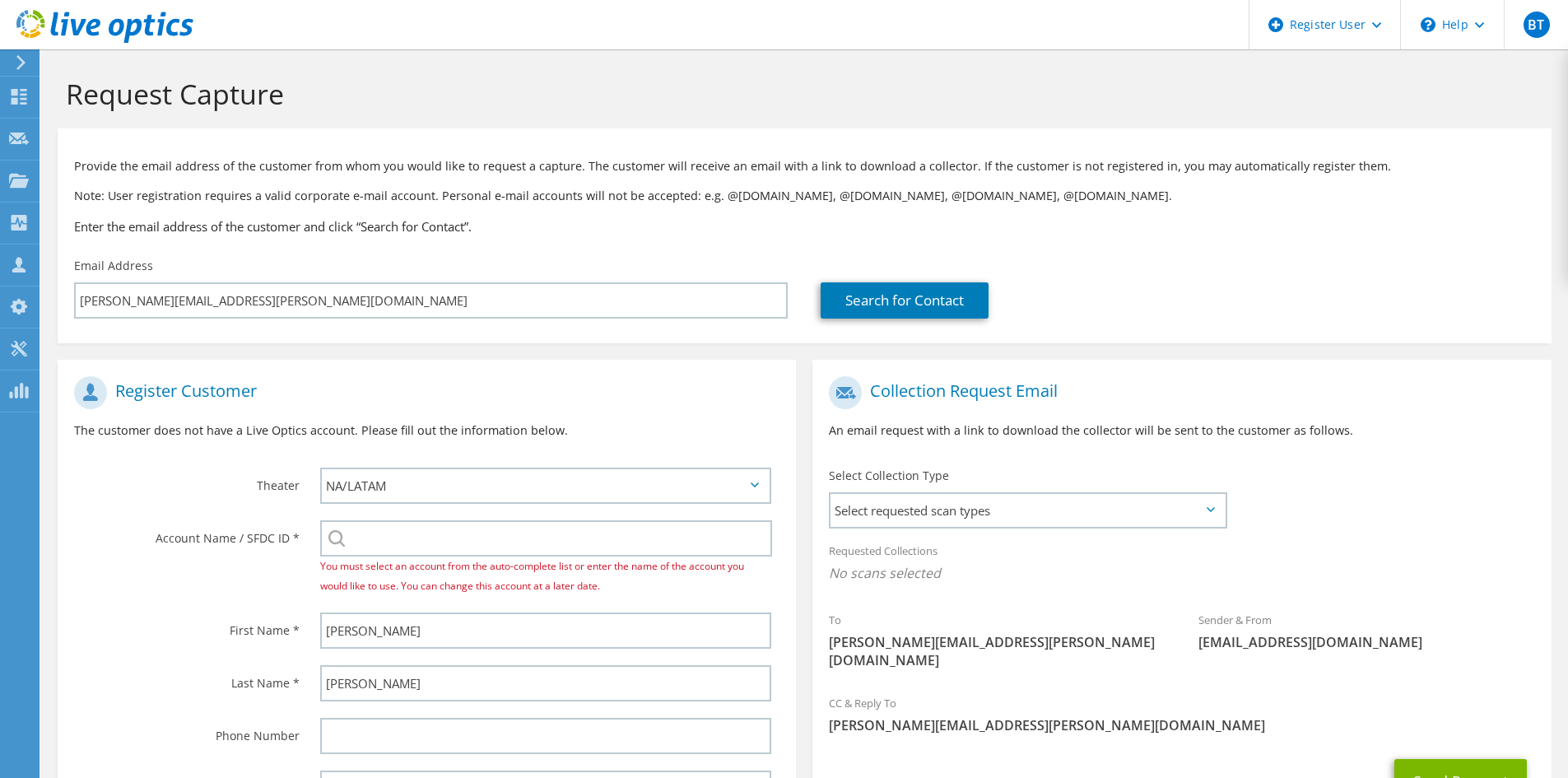
select select "224"
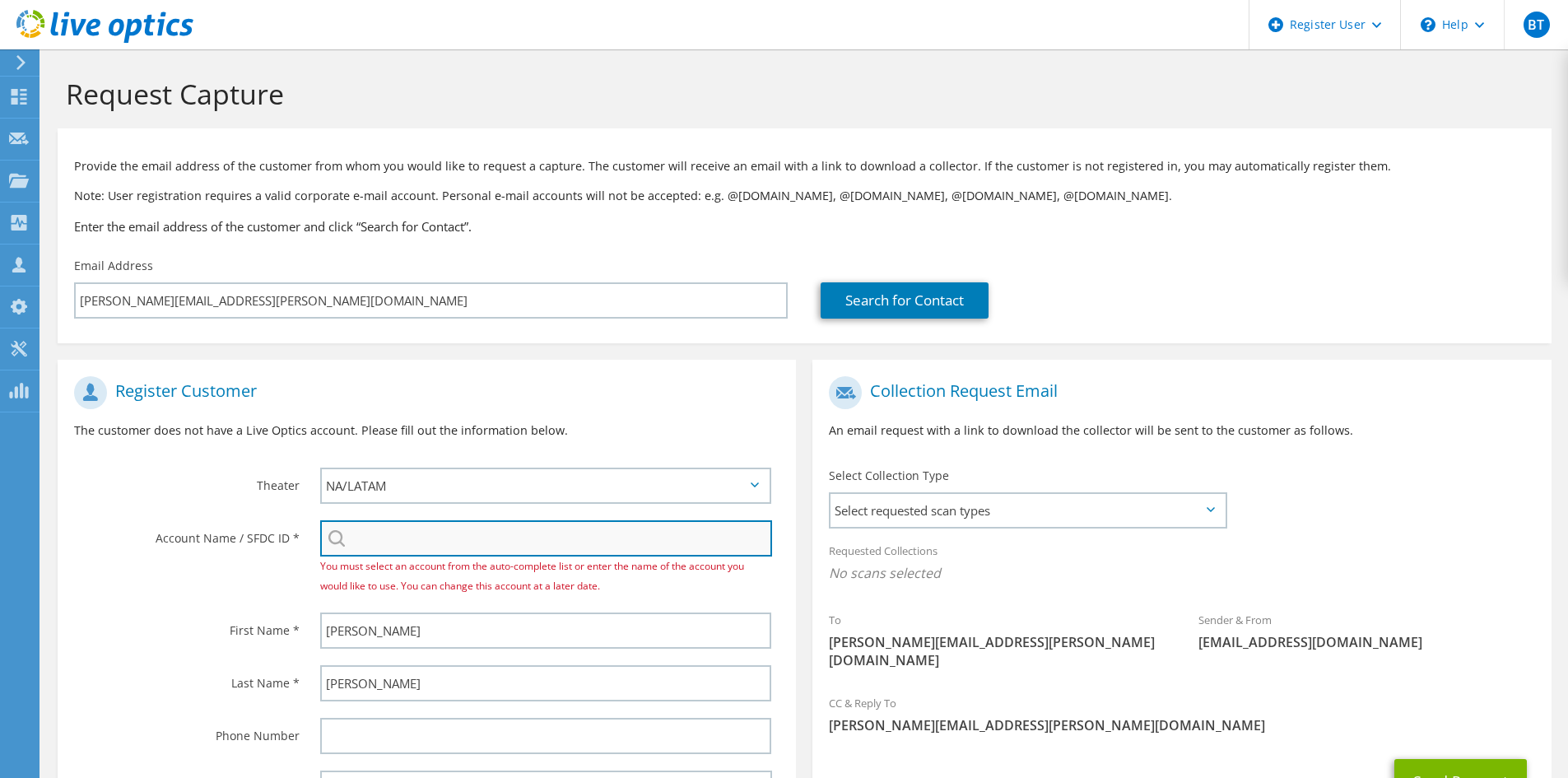
click at [426, 535] on input "search" at bounding box center [546, 538] width 452 height 36
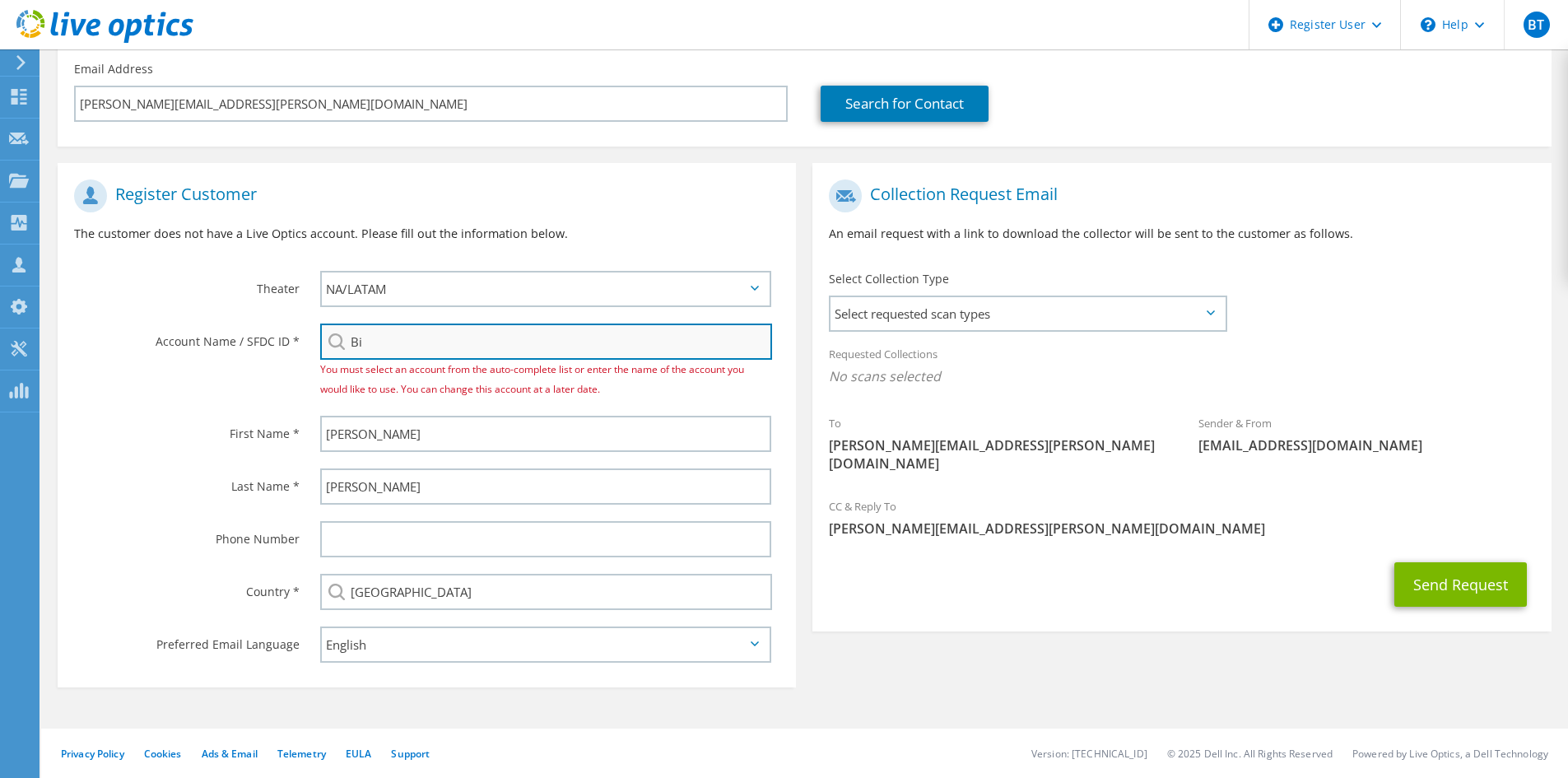
scroll to position [157, 0]
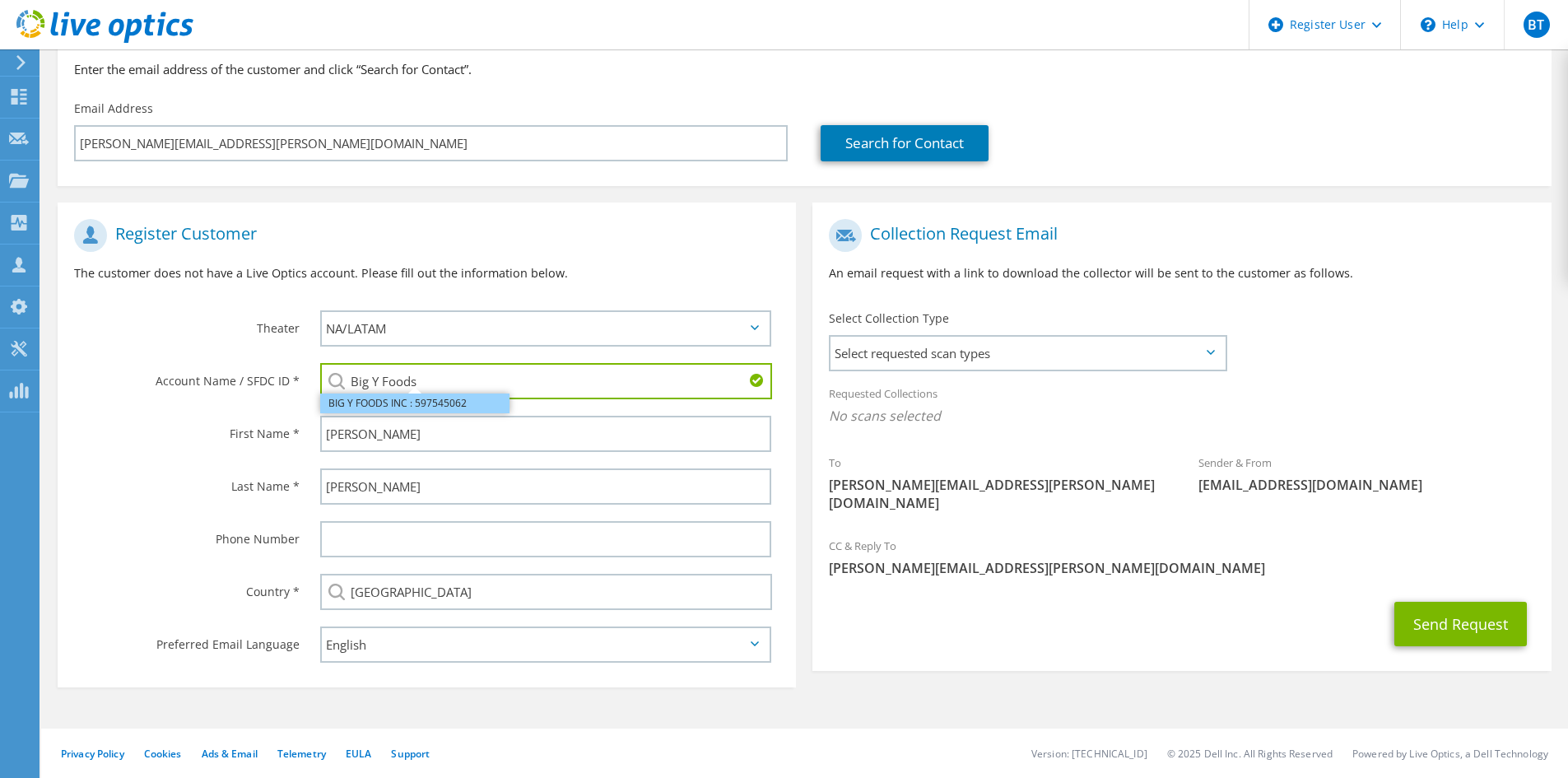
click at [401, 398] on li "BIG Y FOODS INC : 597545062" at bounding box center [415, 403] width 190 height 19
type input "BIG Y FOODS INC : 597545062"
click at [1012, 360] on span "Select requested scan types" at bounding box center [1028, 354] width 394 height 33
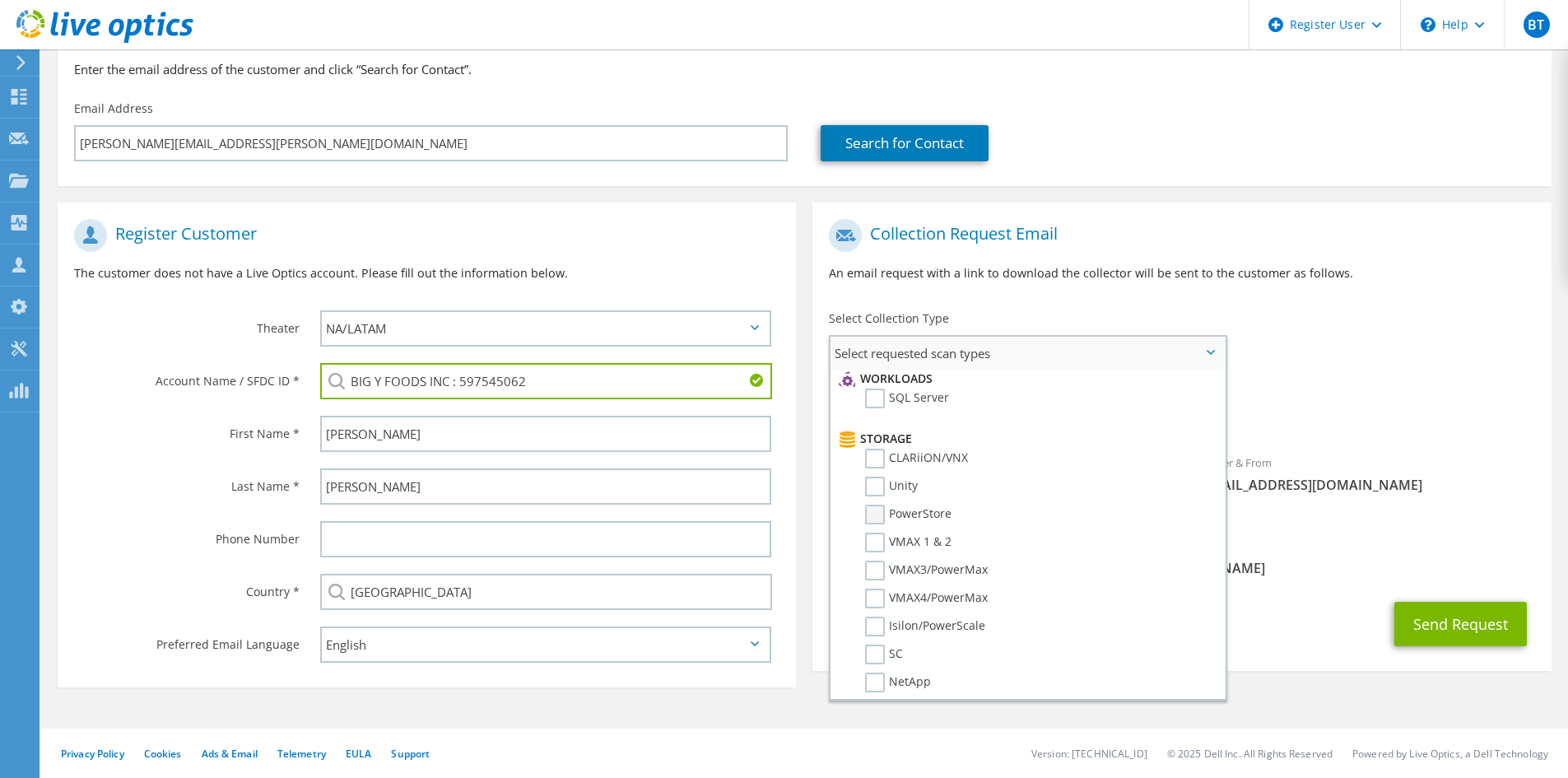
scroll to position [247, 0]
click at [873, 634] on label "SC" at bounding box center [883, 640] width 38 height 19
click at [0, 0] on input "SC" at bounding box center [0, 0] width 0 height 0
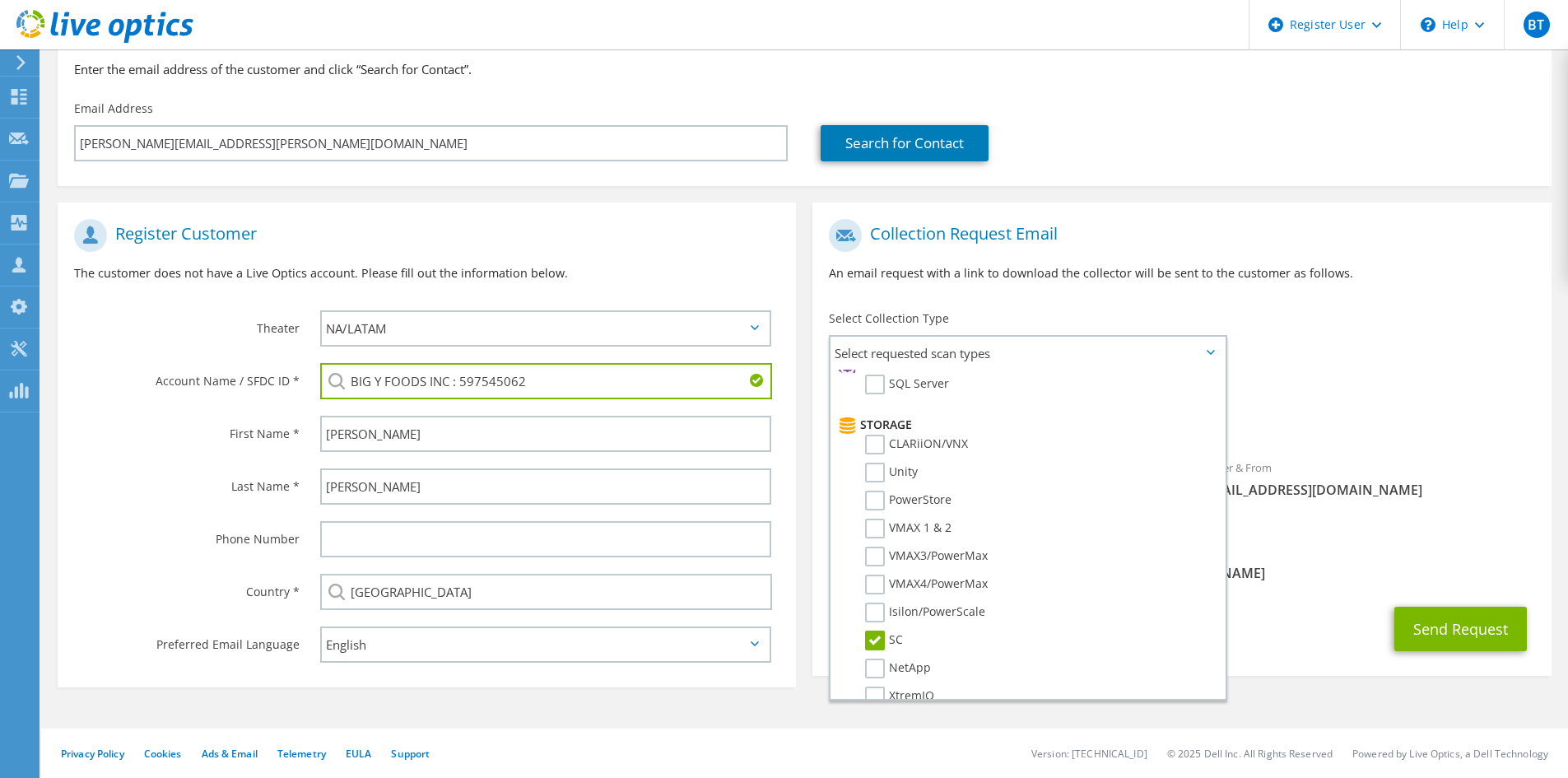
click at [1366, 418] on span "SC" at bounding box center [1182, 421] width 706 height 28
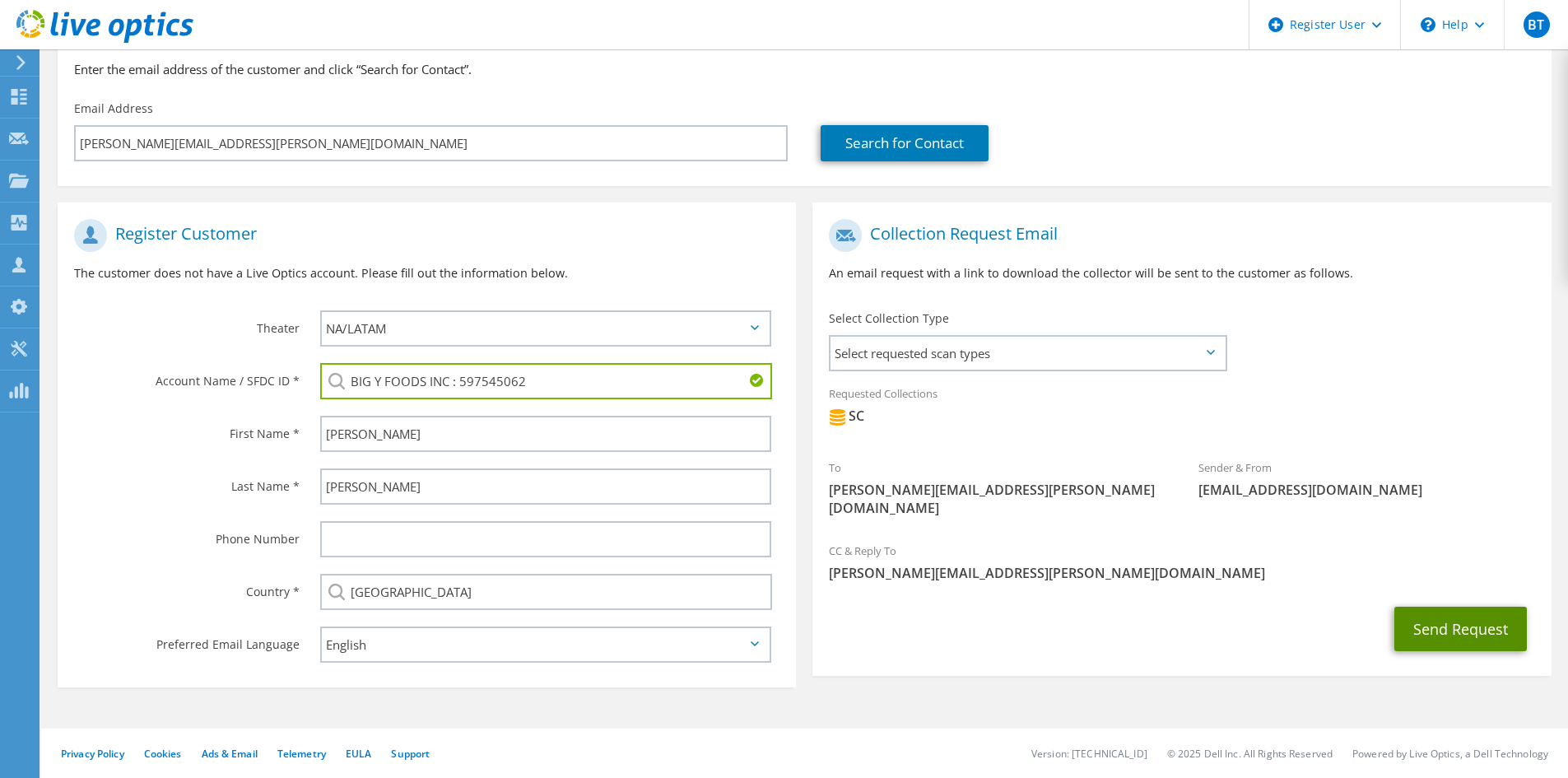
click at [1431, 607] on button "Send Request" at bounding box center [1460, 629] width 133 height 44
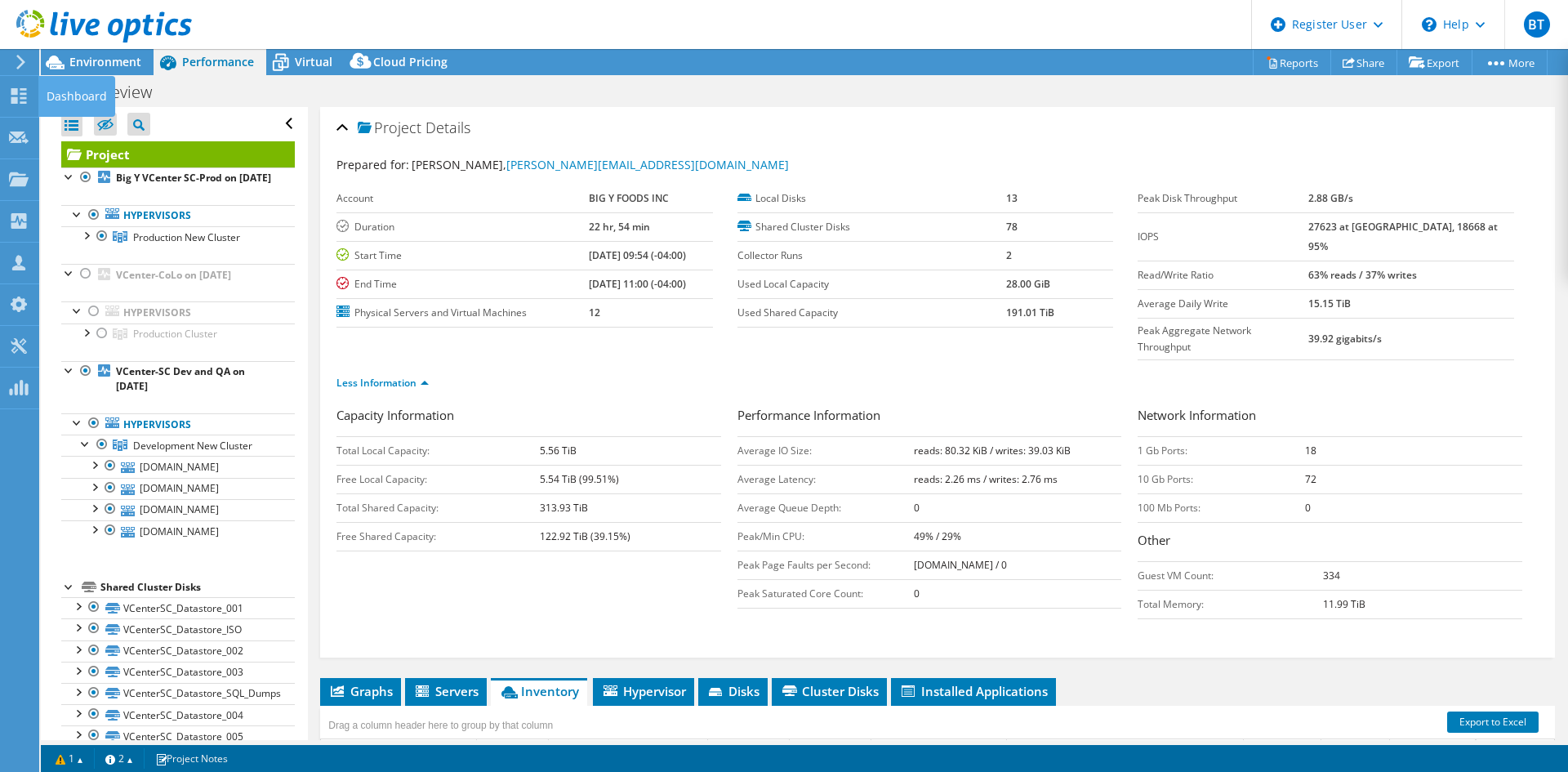
select select "USD"
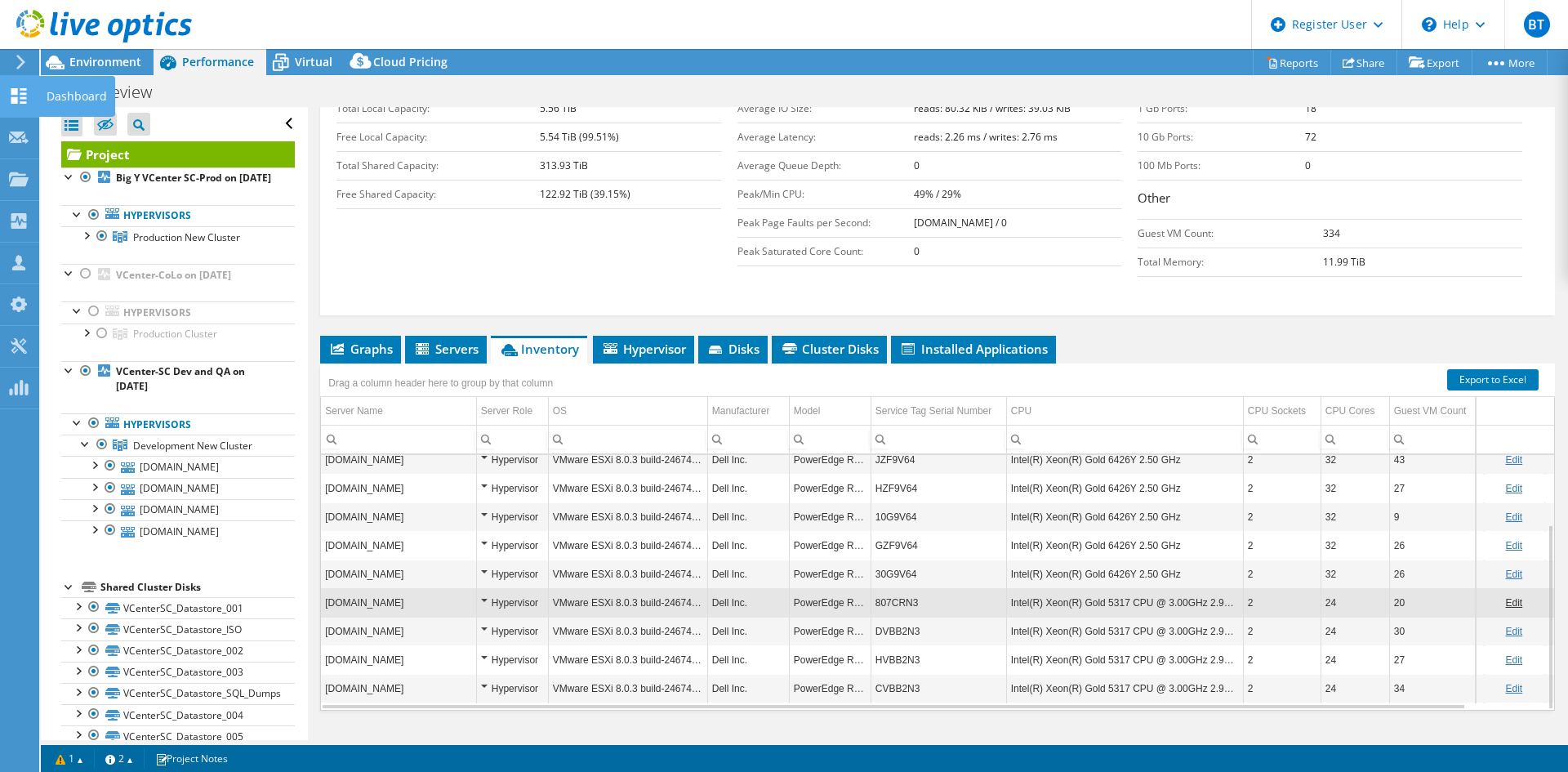
click at [26, 91] on icon at bounding box center [18, 96] width 19 height 16
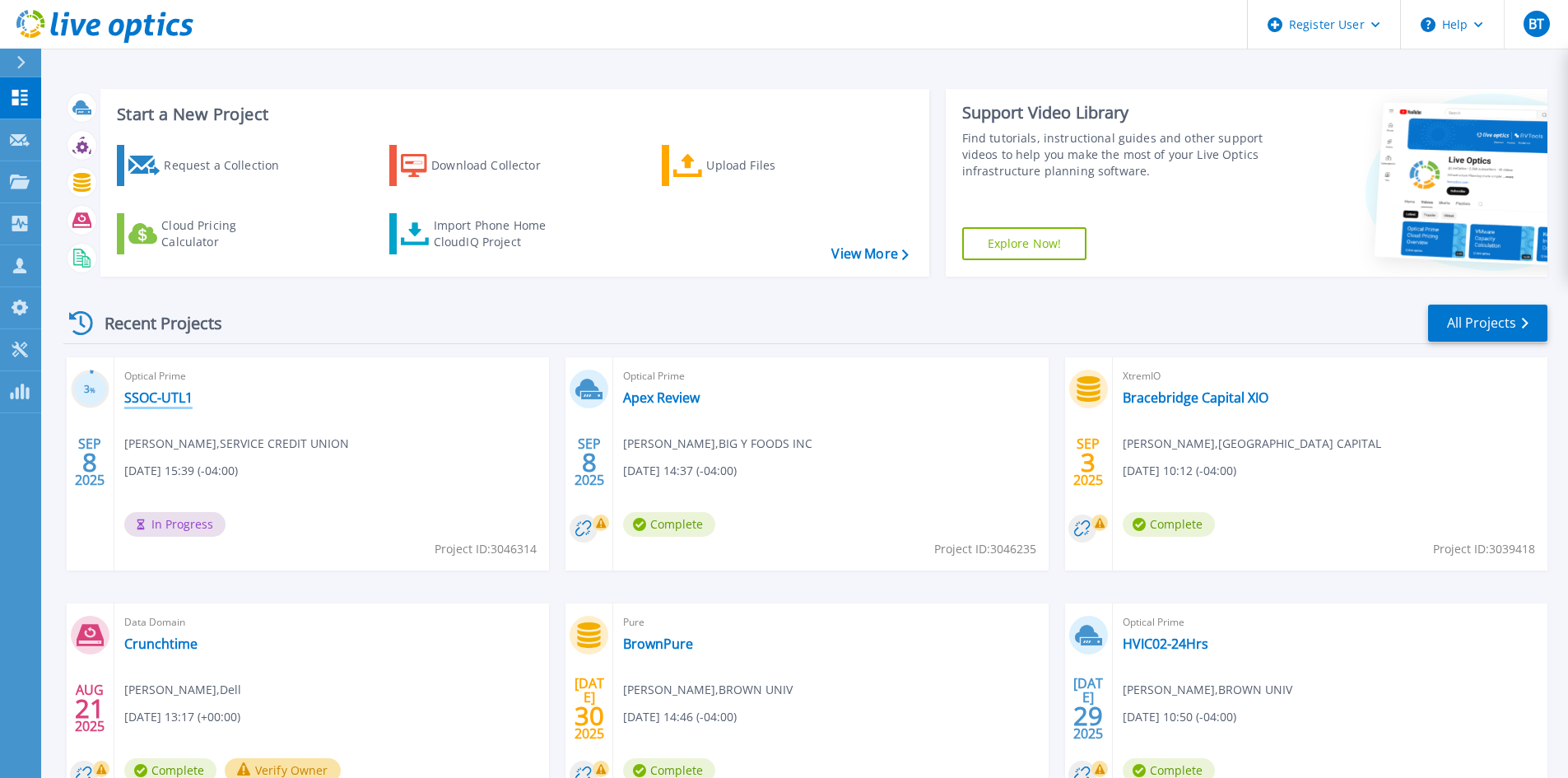
click at [183, 401] on link "SSOC-UTL1" at bounding box center [158, 398] width 68 height 17
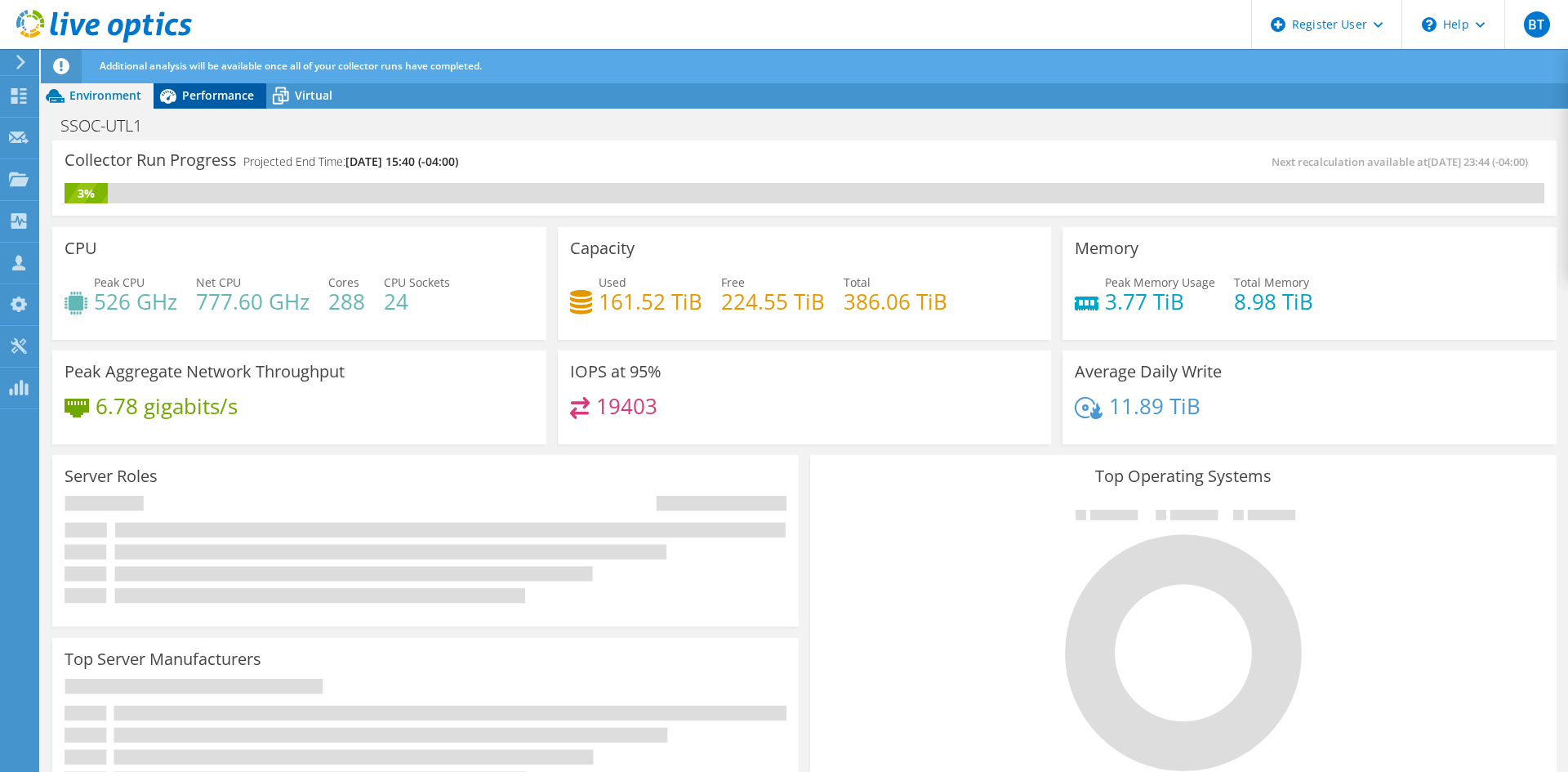
click at [216, 87] on div "Performance" at bounding box center [209, 95] width 112 height 26
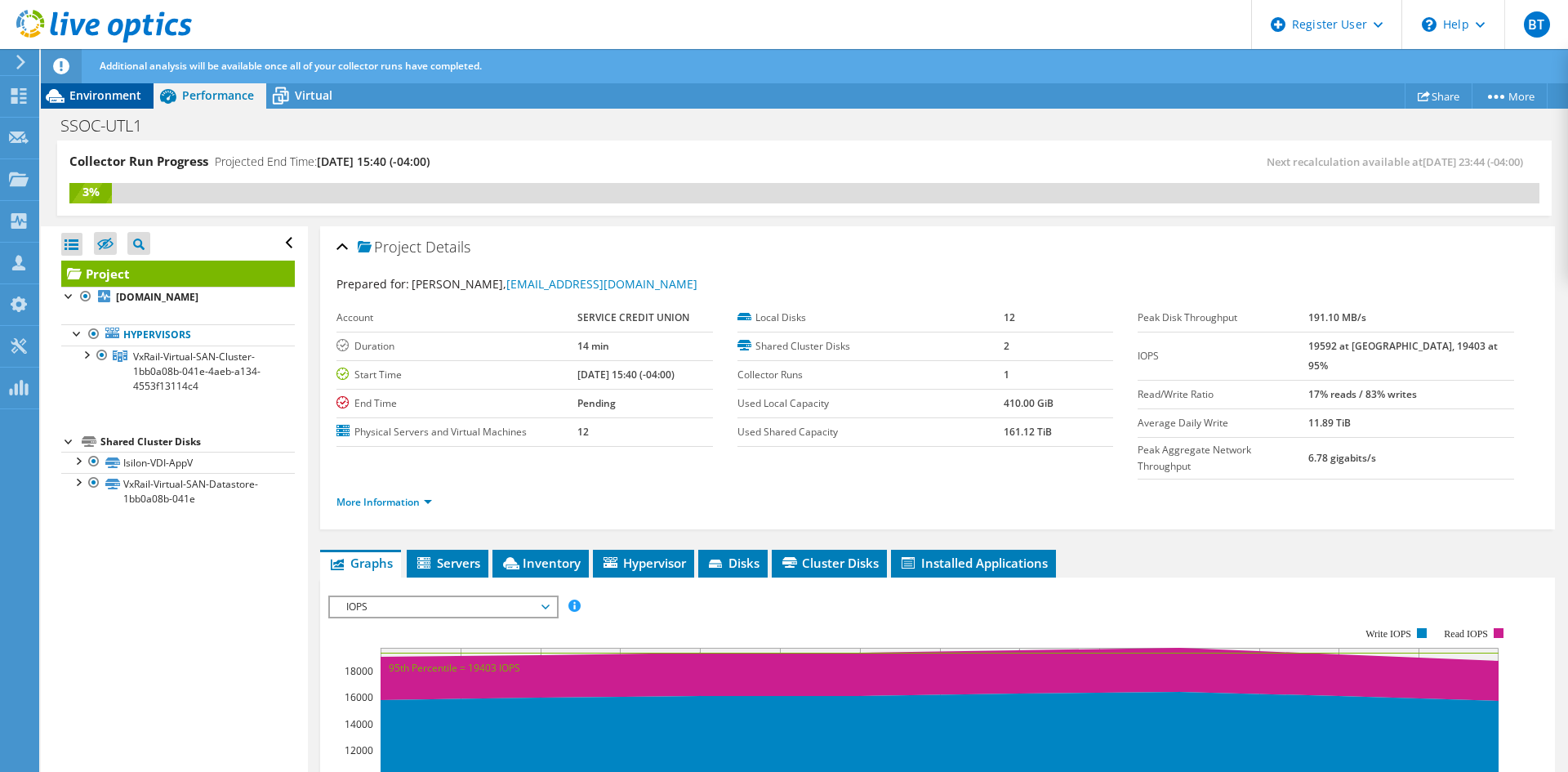
click at [97, 94] on span "Environment" at bounding box center [105, 95] width 72 height 16
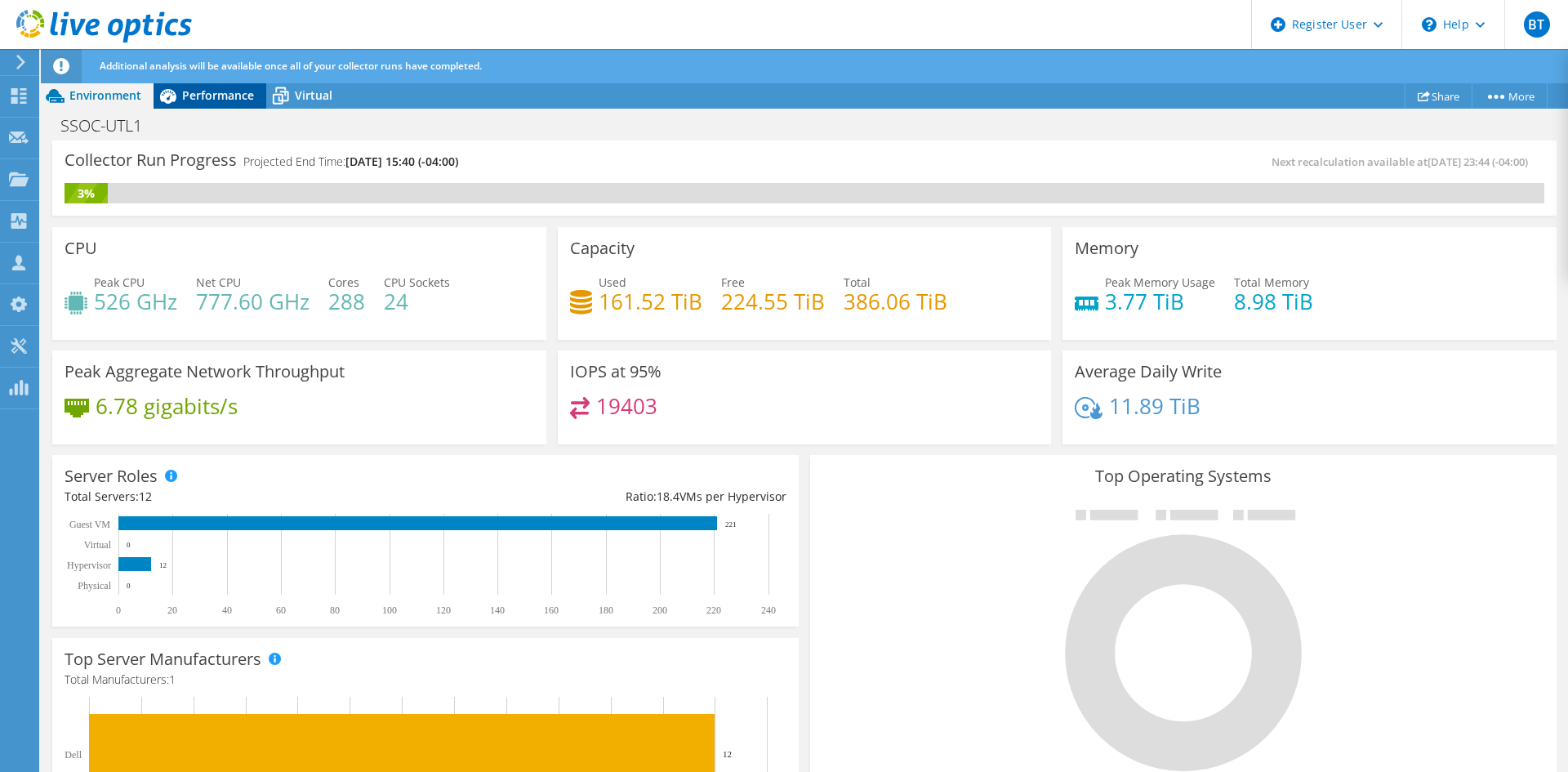
click at [210, 105] on div "Performance" at bounding box center [209, 95] width 112 height 26
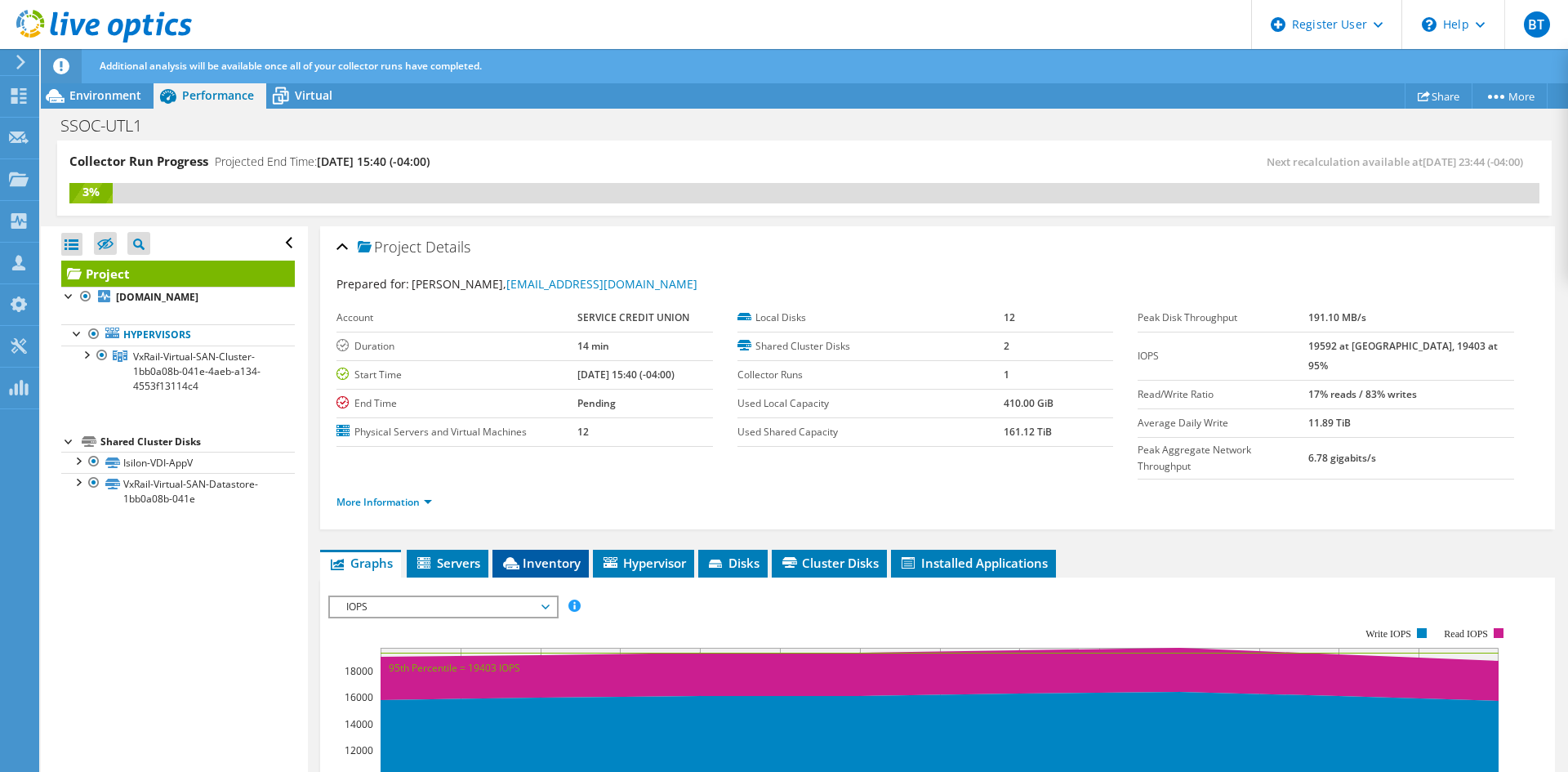
click at [544, 555] on span "Inventory" at bounding box center [541, 563] width 80 height 16
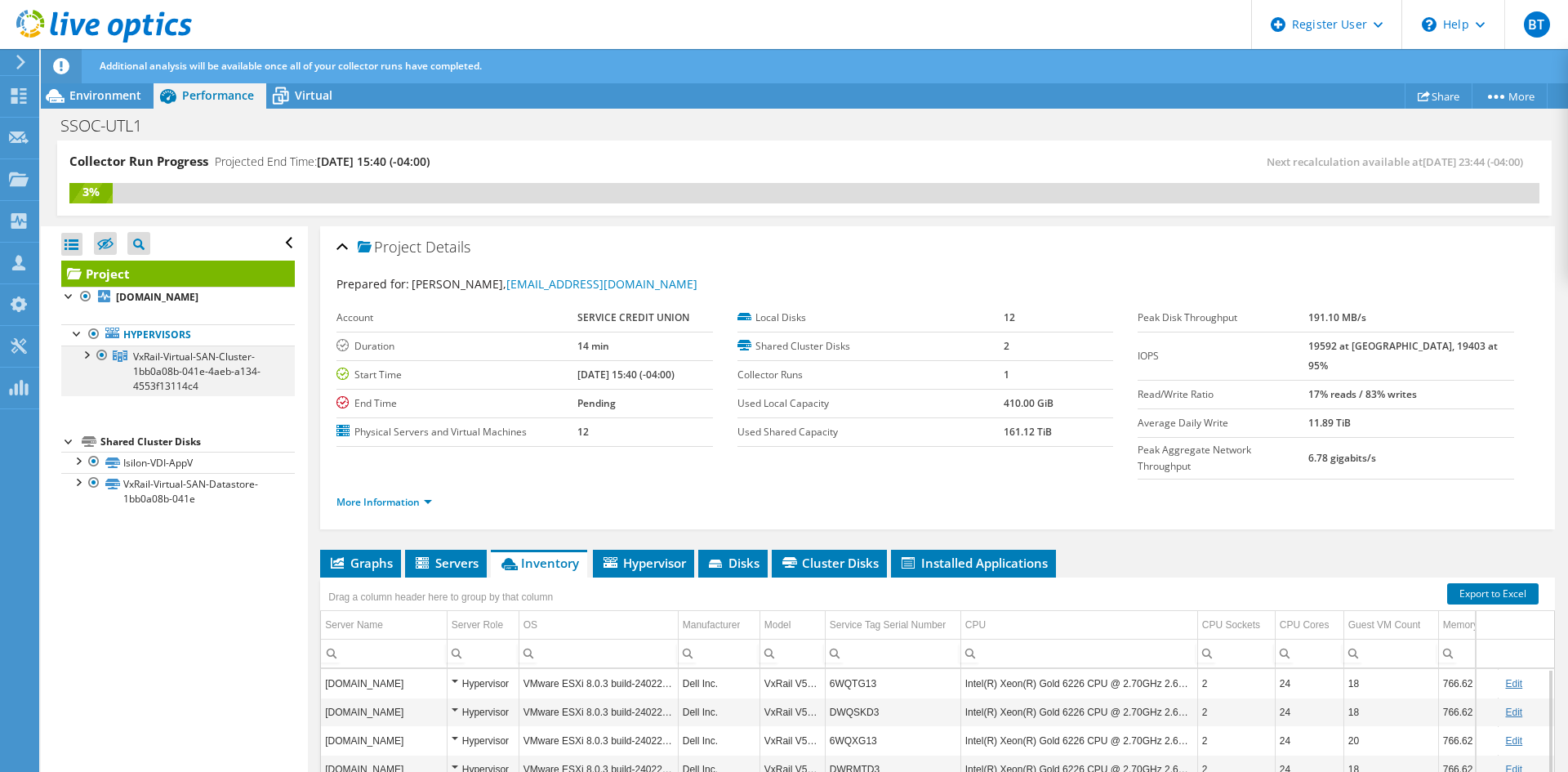
click at [82, 347] on div at bounding box center [86, 354] width 16 height 16
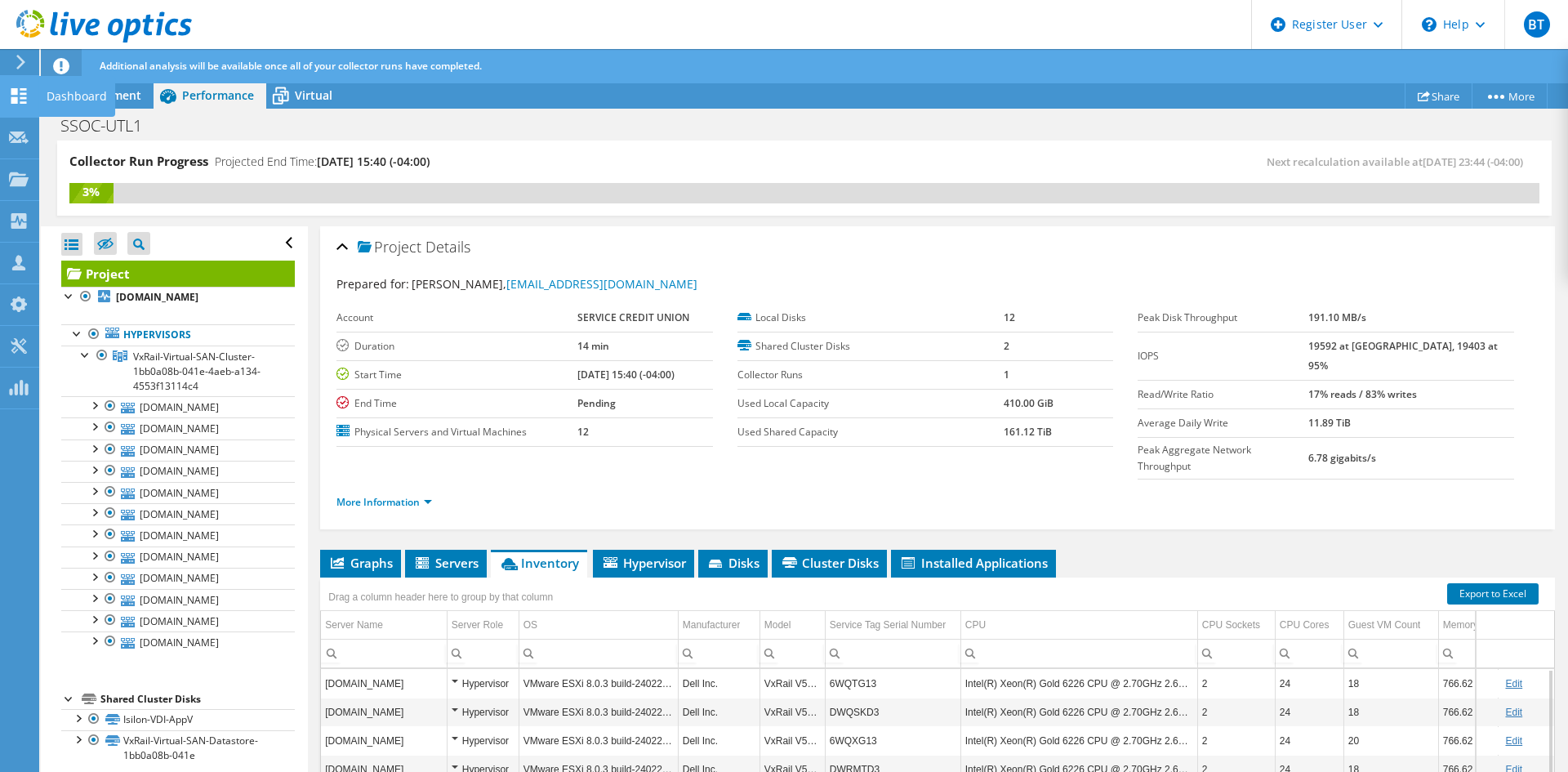
click at [18, 90] on icon at bounding box center [18, 96] width 19 height 16
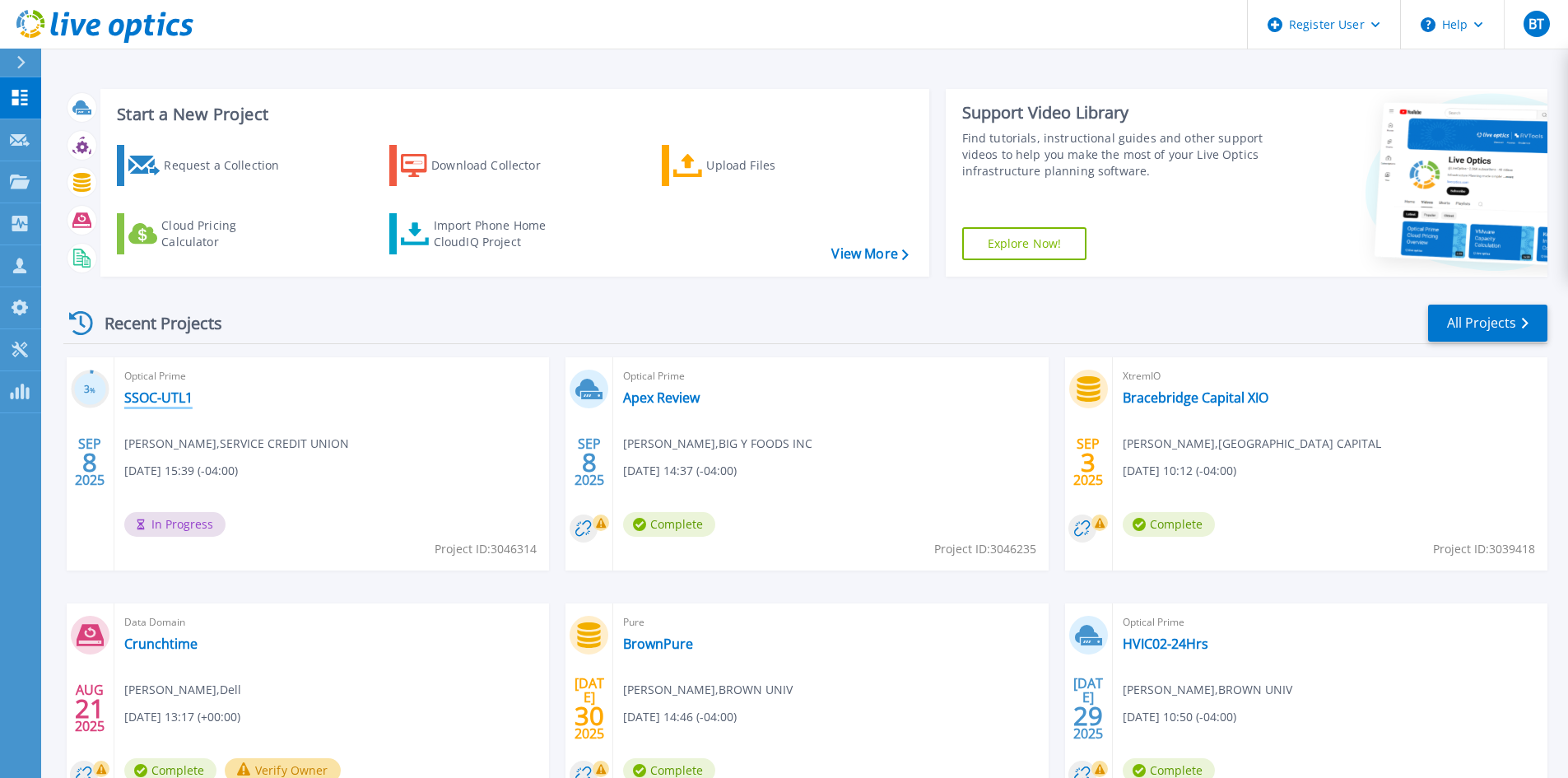
click at [157, 392] on link "SSOC-UTL1" at bounding box center [158, 398] width 68 height 17
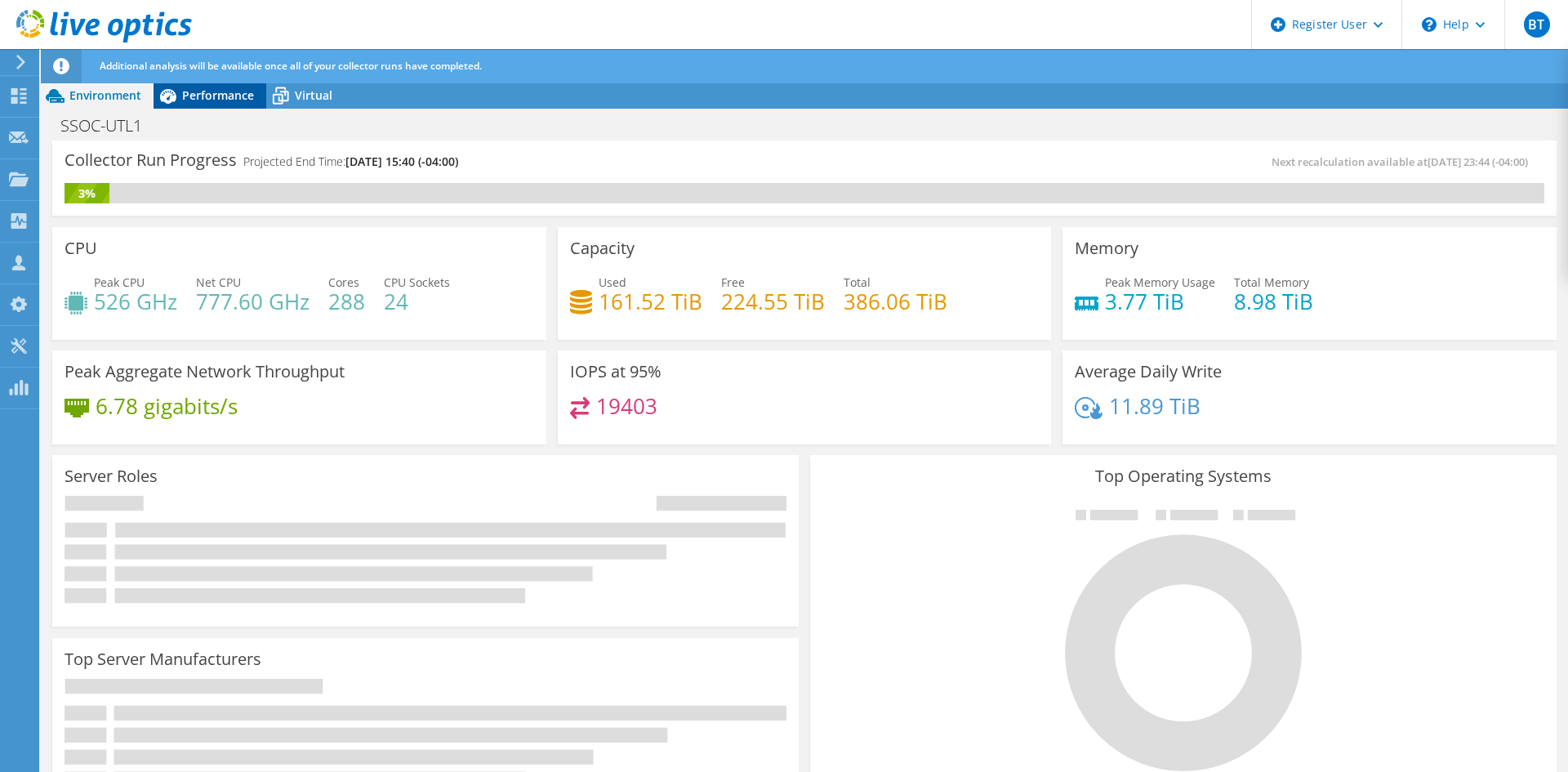
click at [216, 90] on span "Performance" at bounding box center [217, 95] width 72 height 16
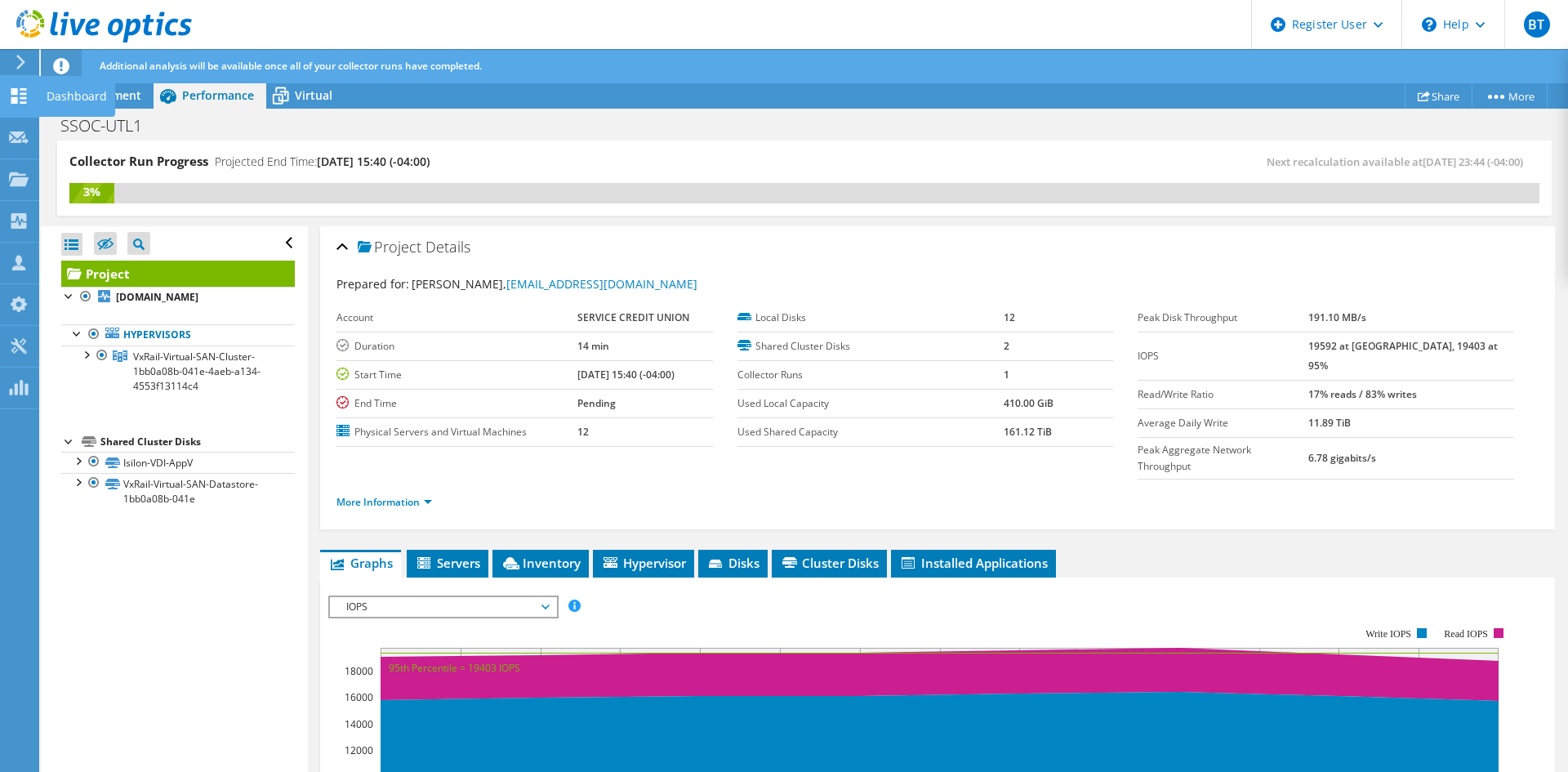
click at [15, 93] on use at bounding box center [19, 96] width 16 height 16
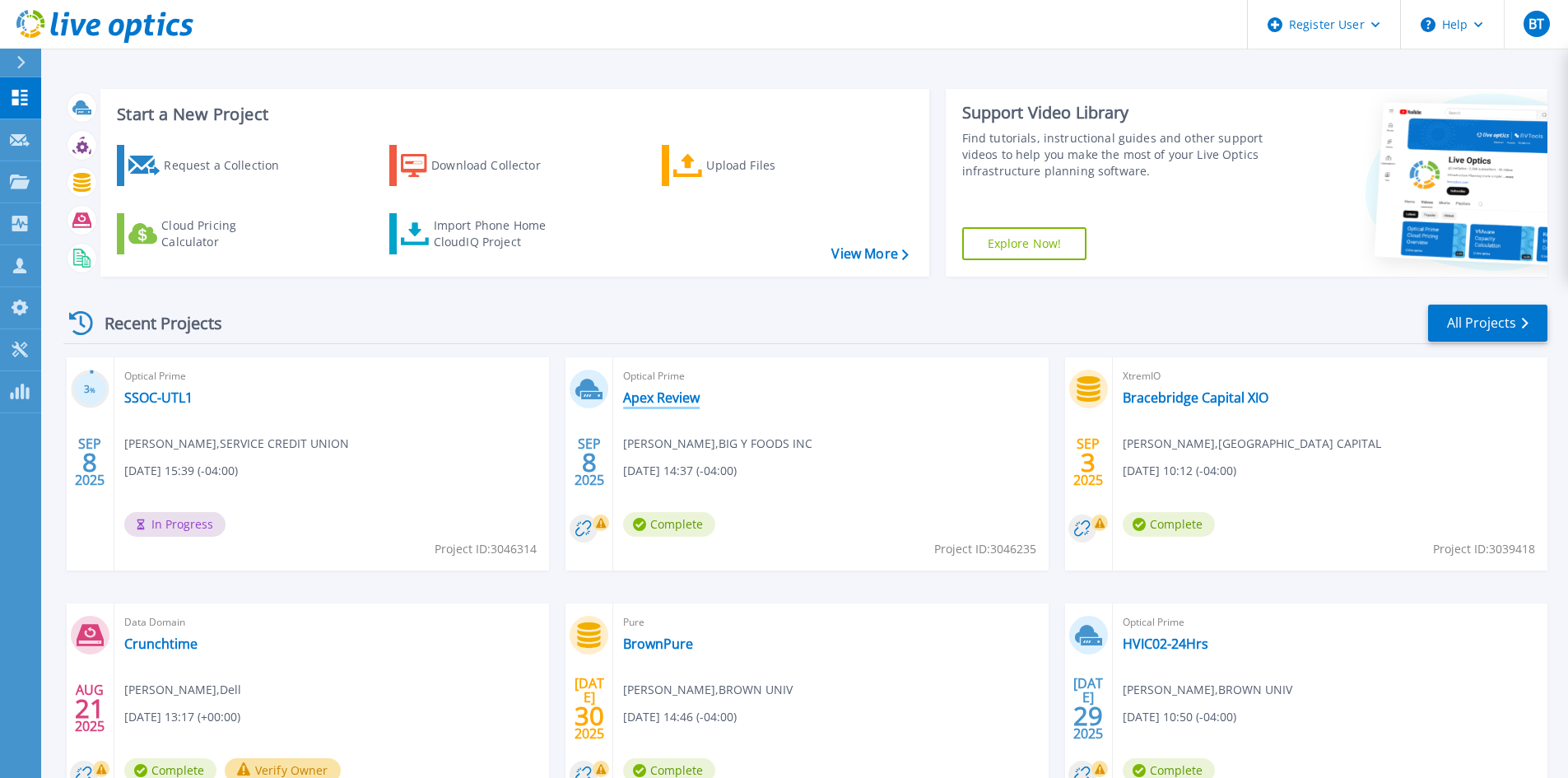
click at [683, 400] on link "Apex Review" at bounding box center [661, 398] width 76 height 17
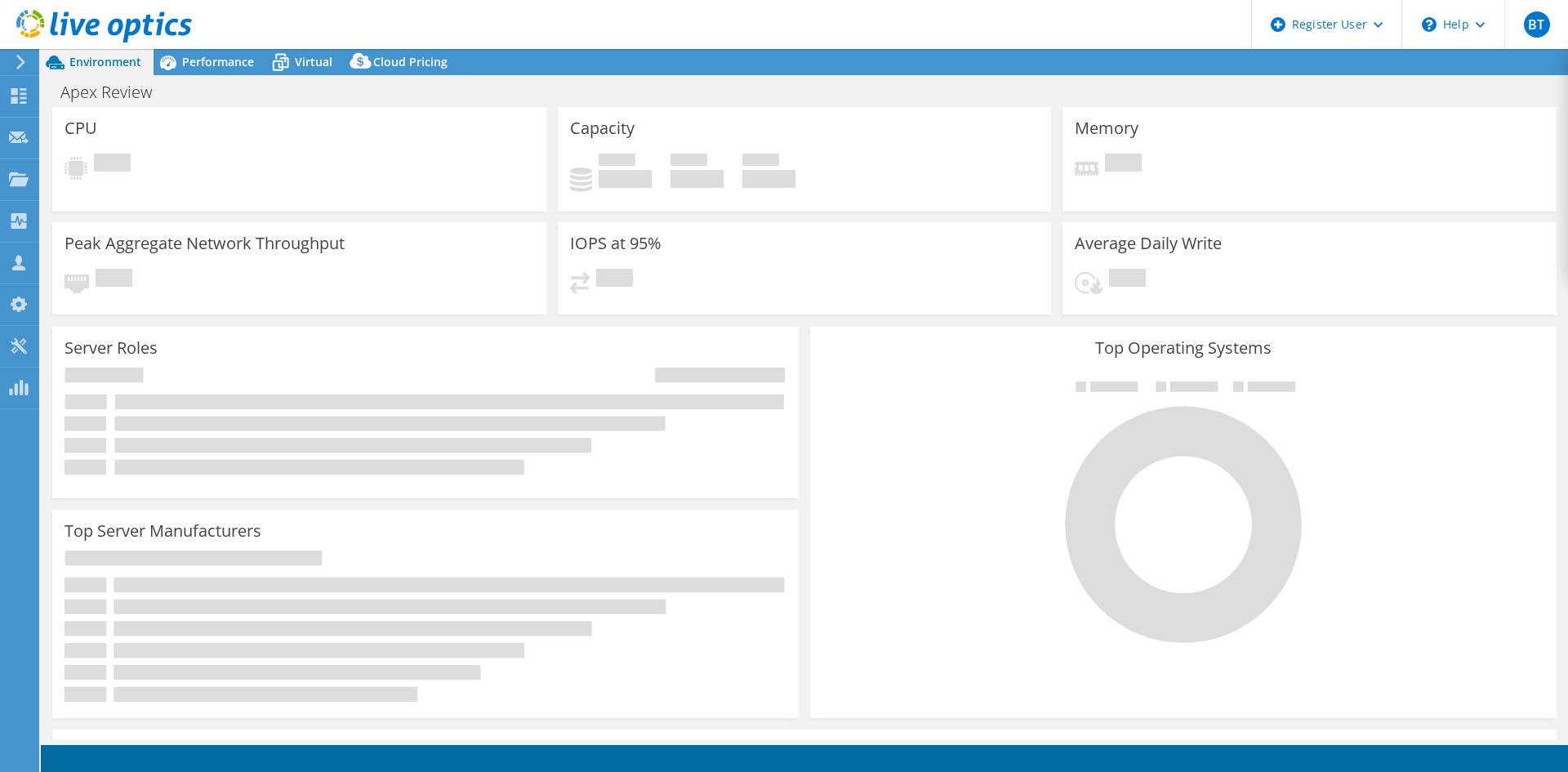
select select "USD"
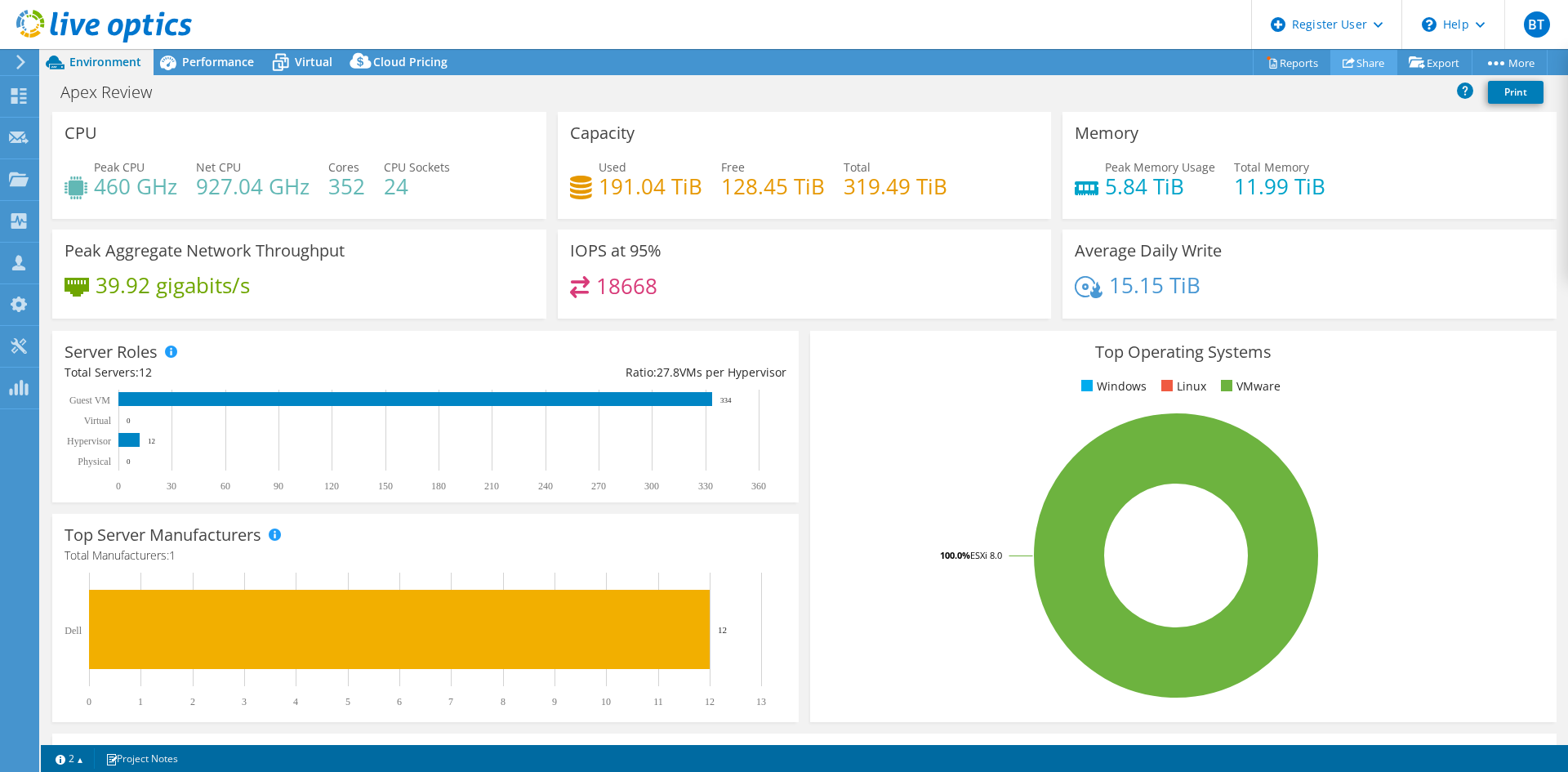
click at [1360, 67] on link "Share" at bounding box center [1363, 63] width 67 height 26
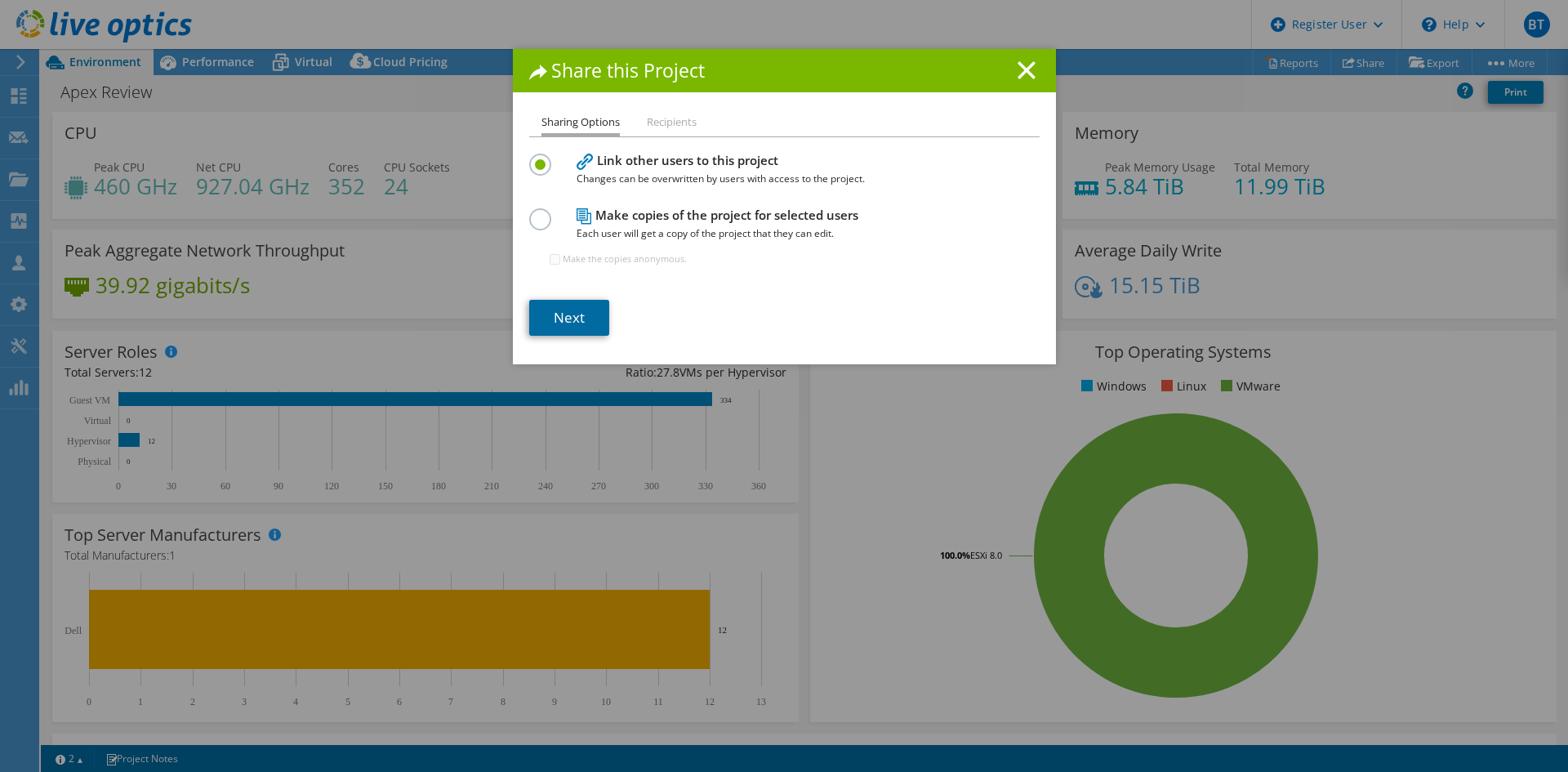
click at [562, 315] on link "Next" at bounding box center [570, 317] width 80 height 36
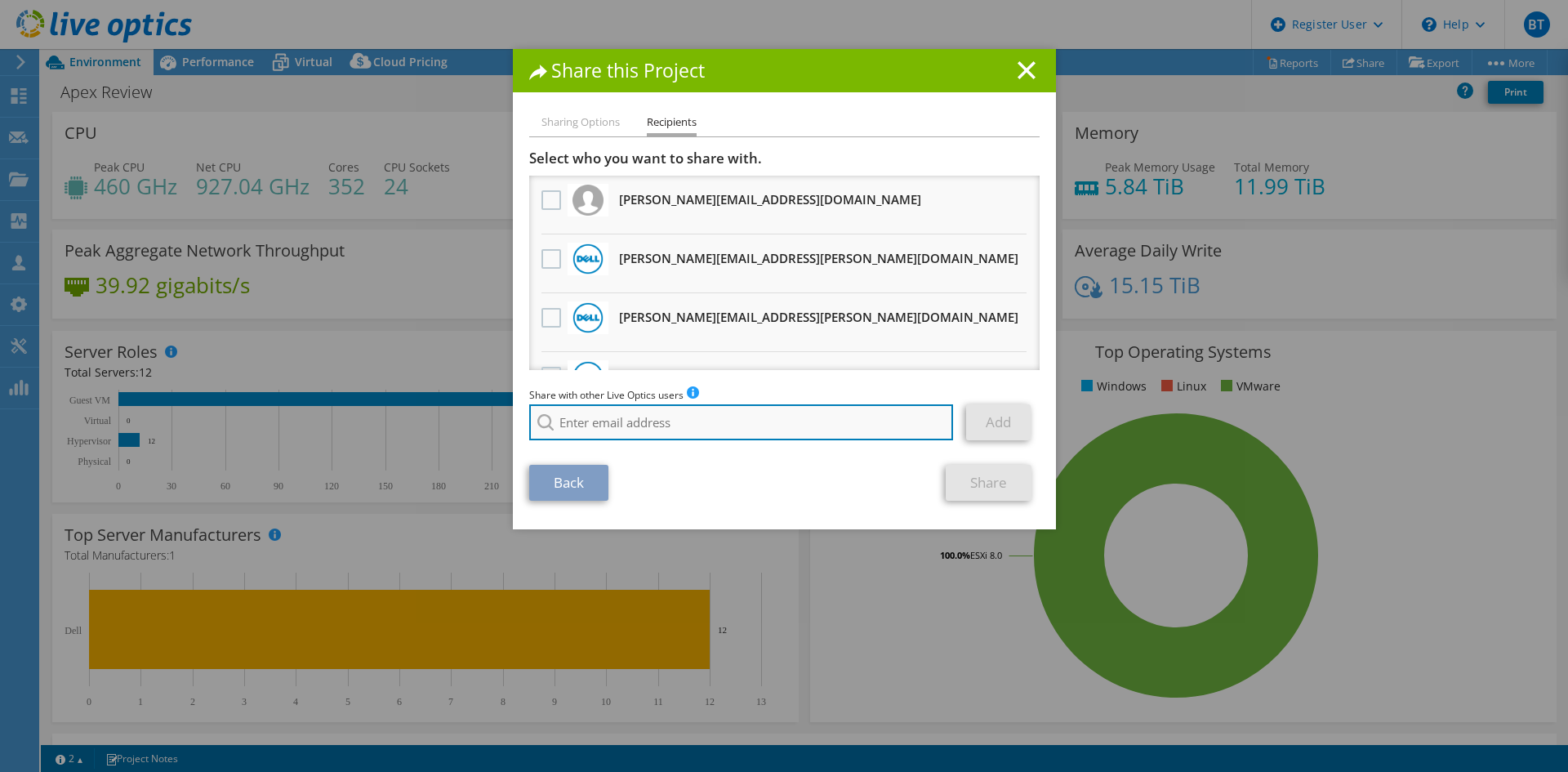
click at [616, 425] on input "search" at bounding box center [742, 422] width 425 height 36
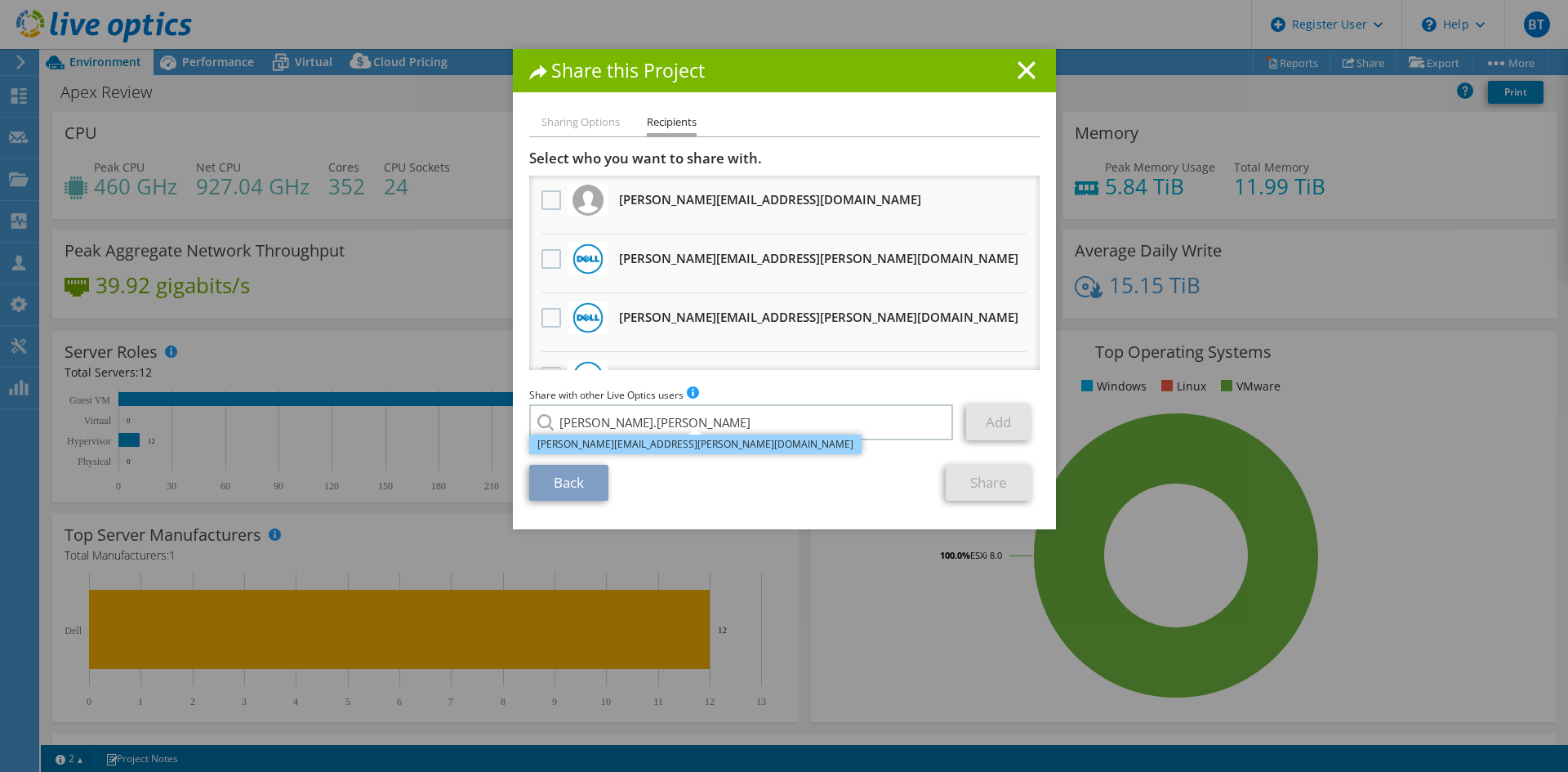
click at [622, 443] on li "Chandler.Farley@dell.com" at bounding box center [696, 444] width 332 height 19
type input "Chandler.Farley@dell.com"
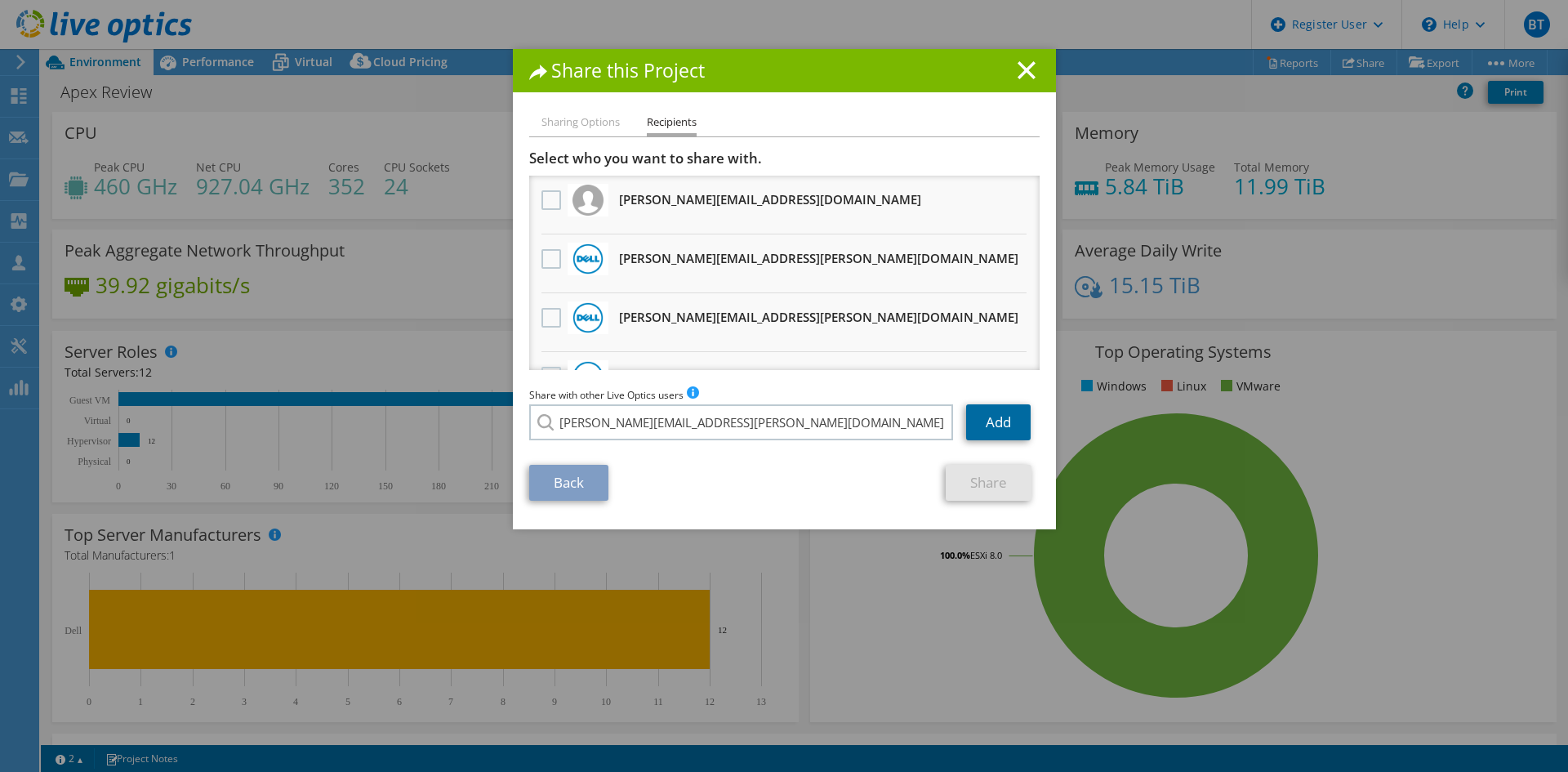
click at [987, 418] on link "Add" at bounding box center [998, 422] width 65 height 36
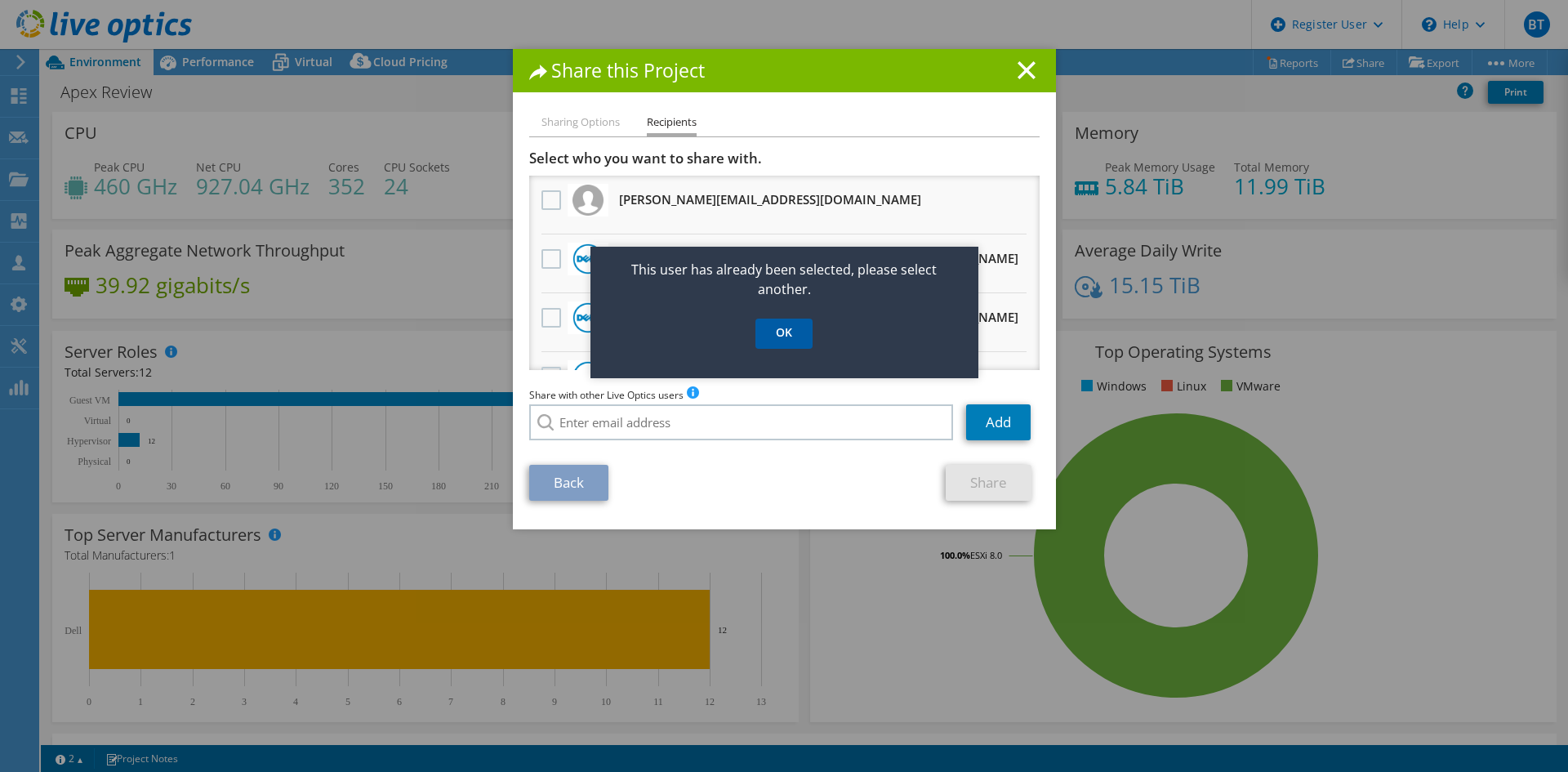
click at [787, 333] on link "OK" at bounding box center [784, 333] width 58 height 30
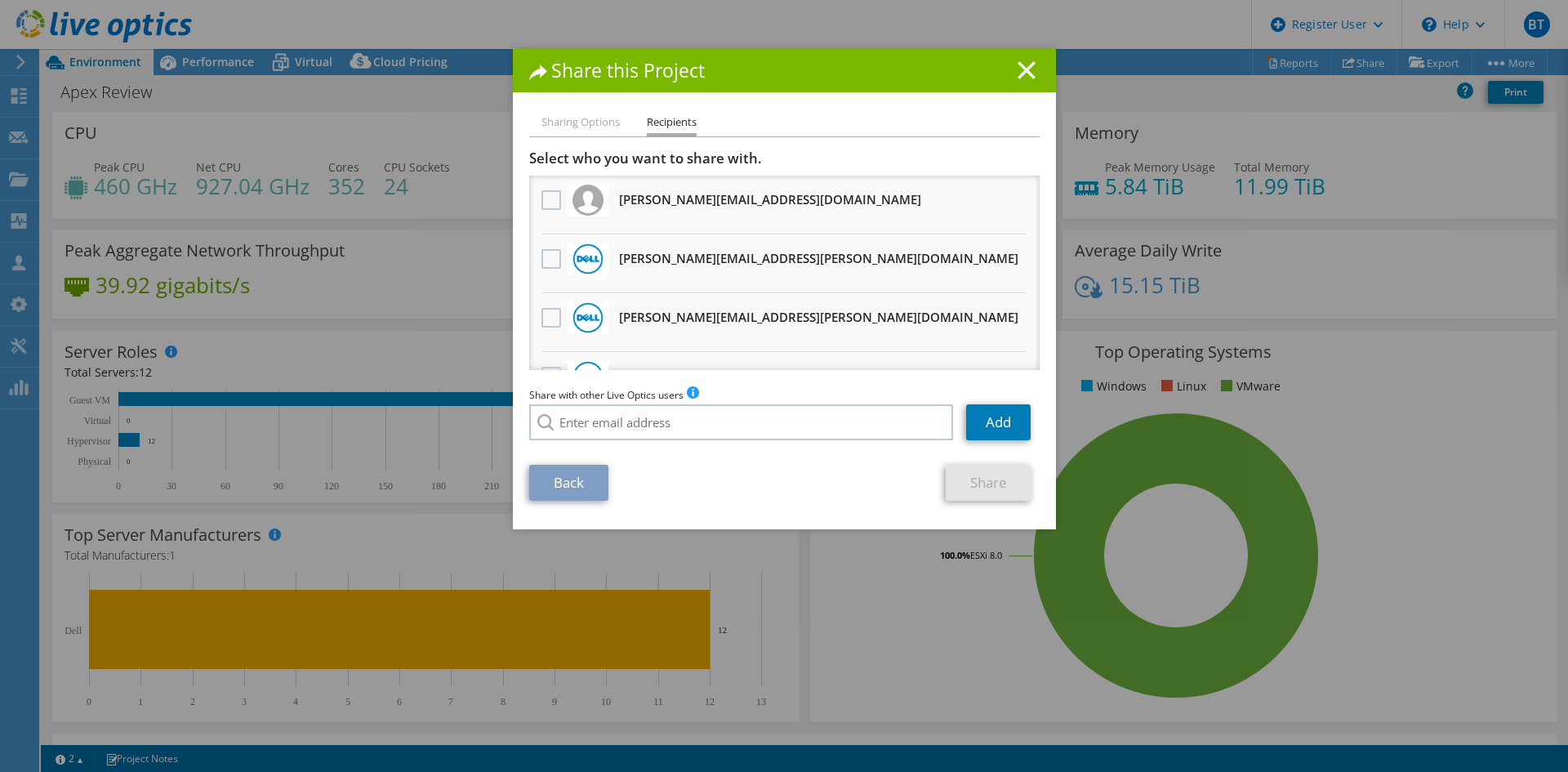
click at [1018, 68] on line at bounding box center [1026, 70] width 16 height 16
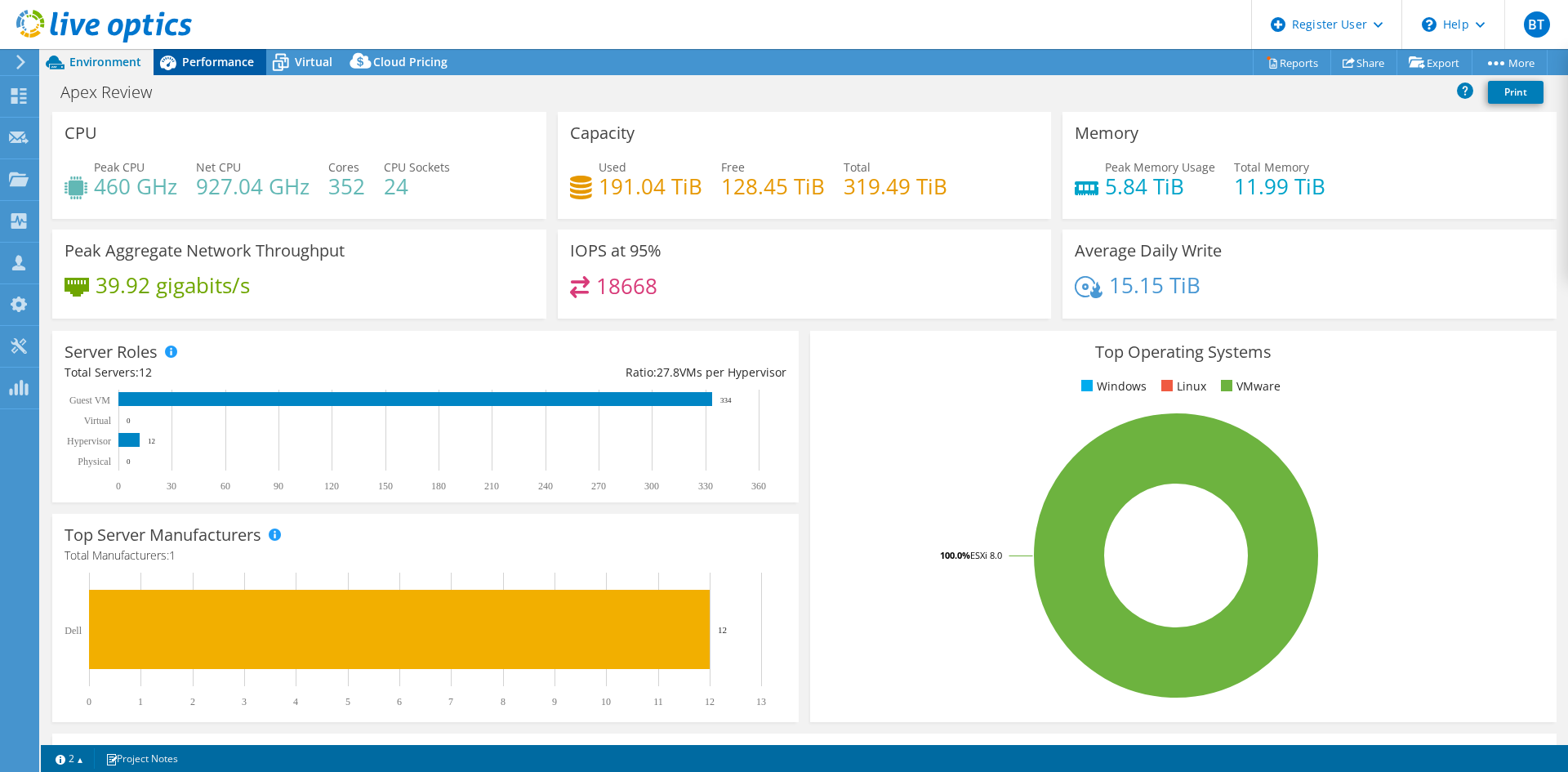
click at [230, 69] on div "Performance" at bounding box center [209, 62] width 112 height 26
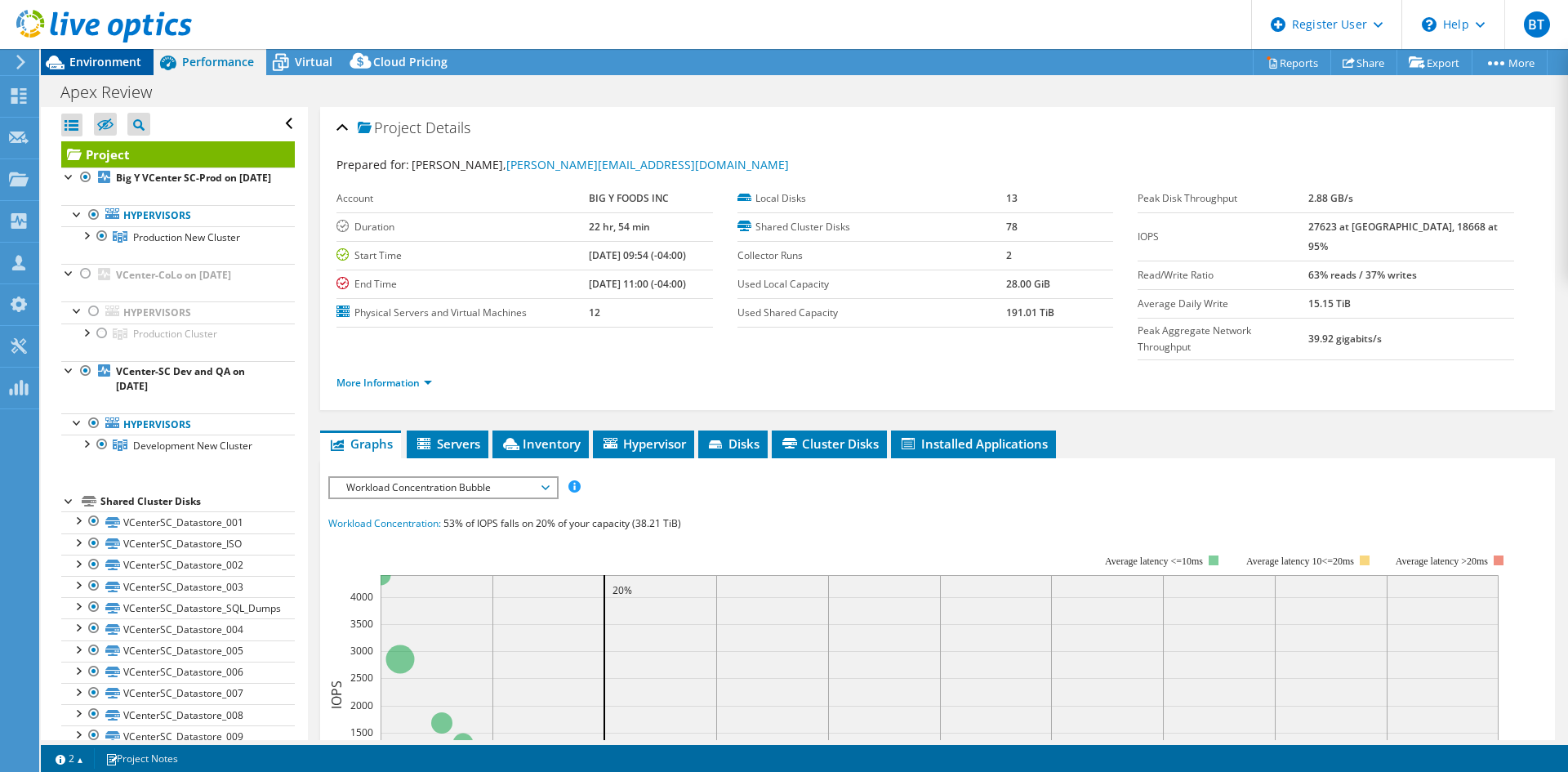
click at [85, 58] on span "Environment" at bounding box center [105, 61] width 72 height 16
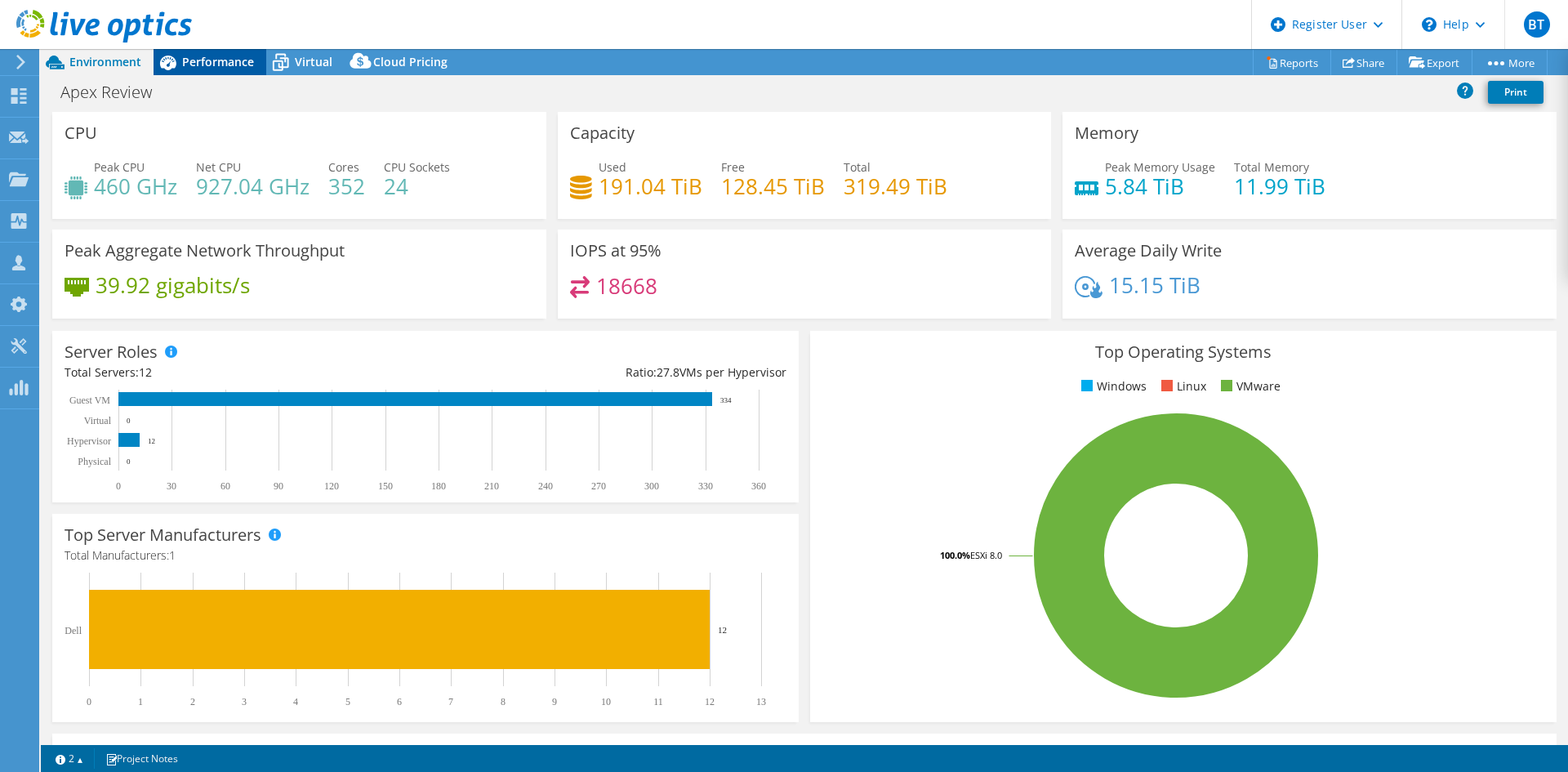
click at [231, 59] on span "Performance" at bounding box center [217, 61] width 72 height 16
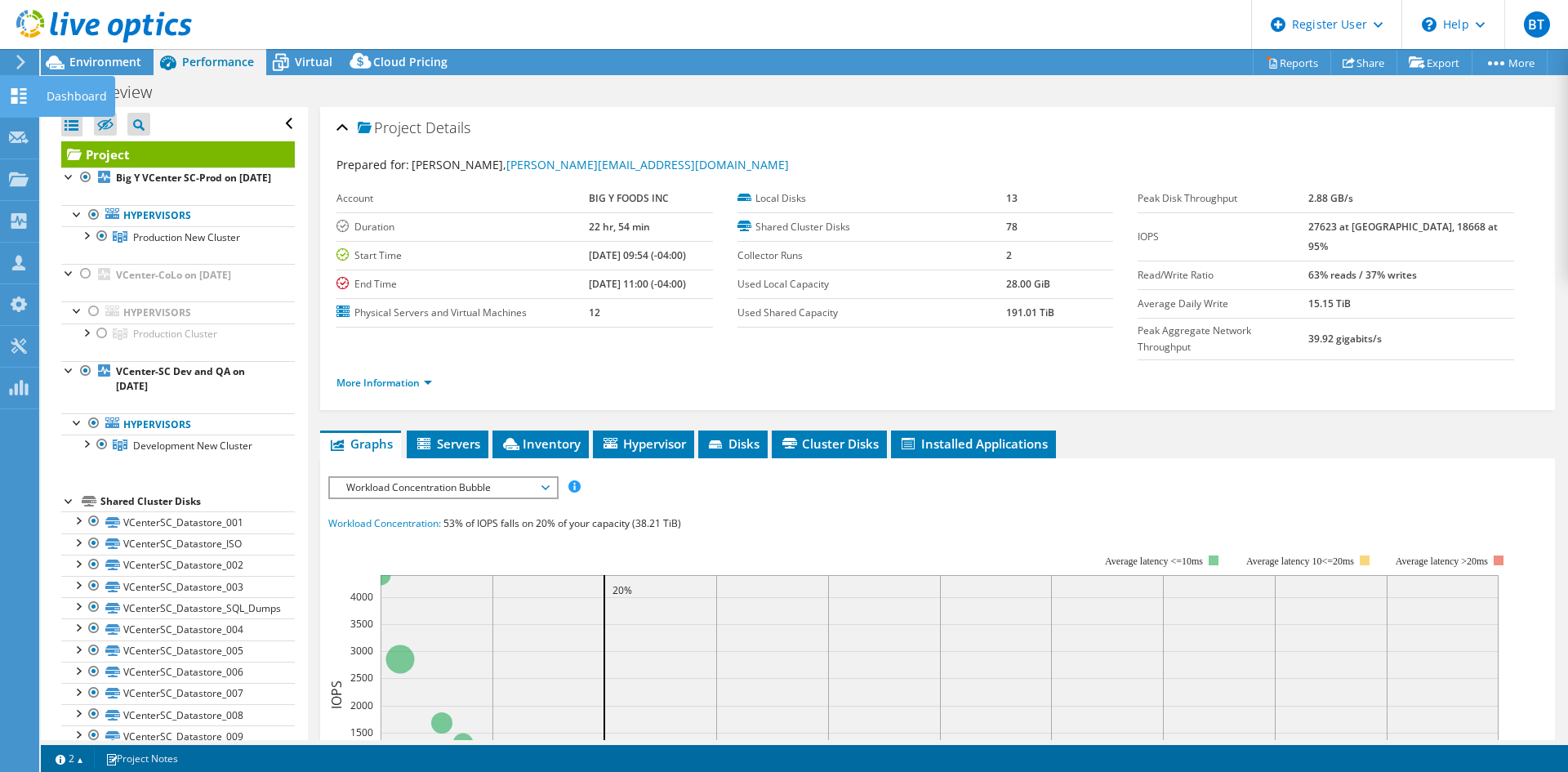
click at [15, 92] on use at bounding box center [19, 96] width 16 height 16
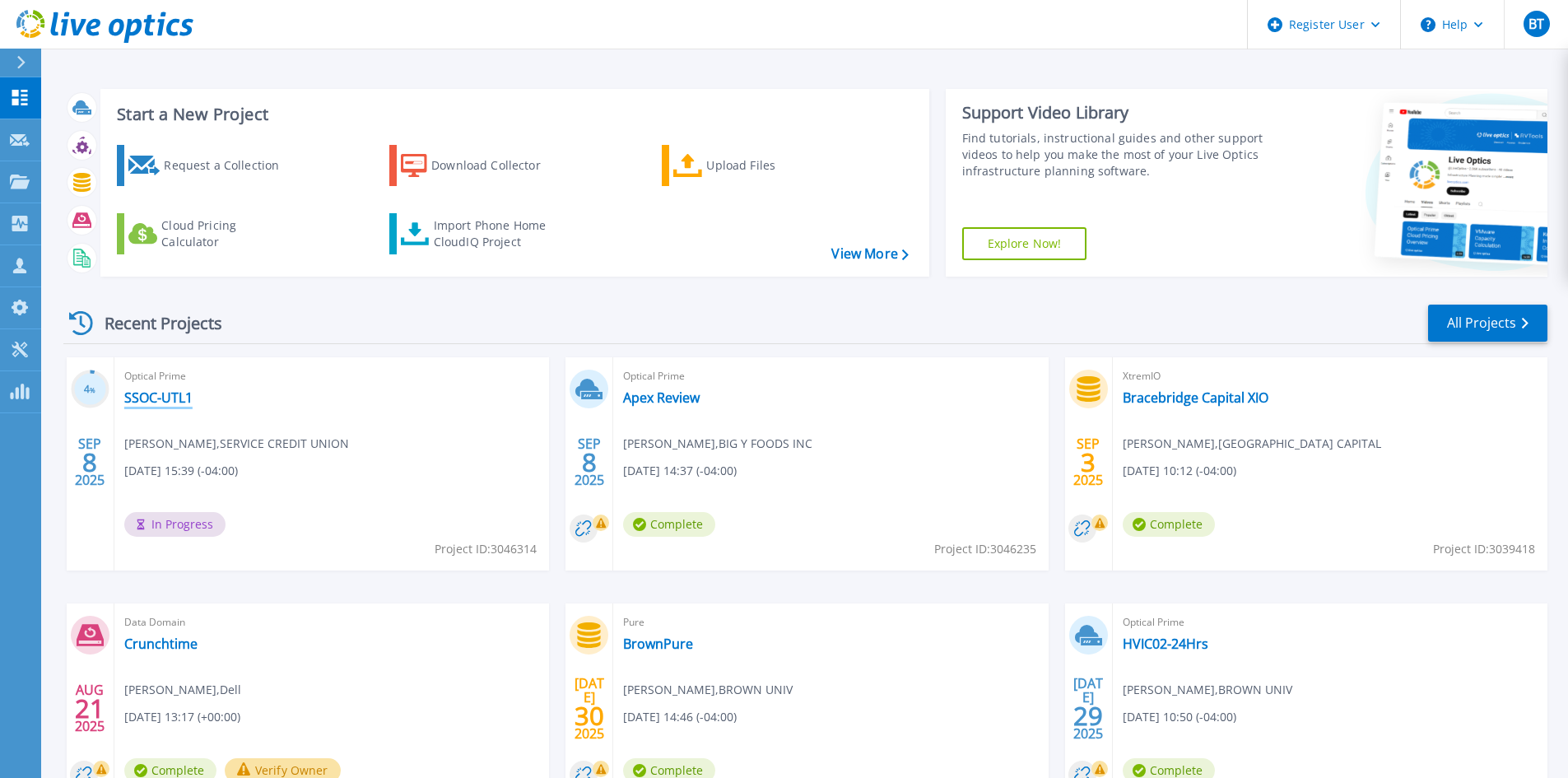
click at [149, 400] on link "SSOC-UTL1" at bounding box center [158, 398] width 68 height 17
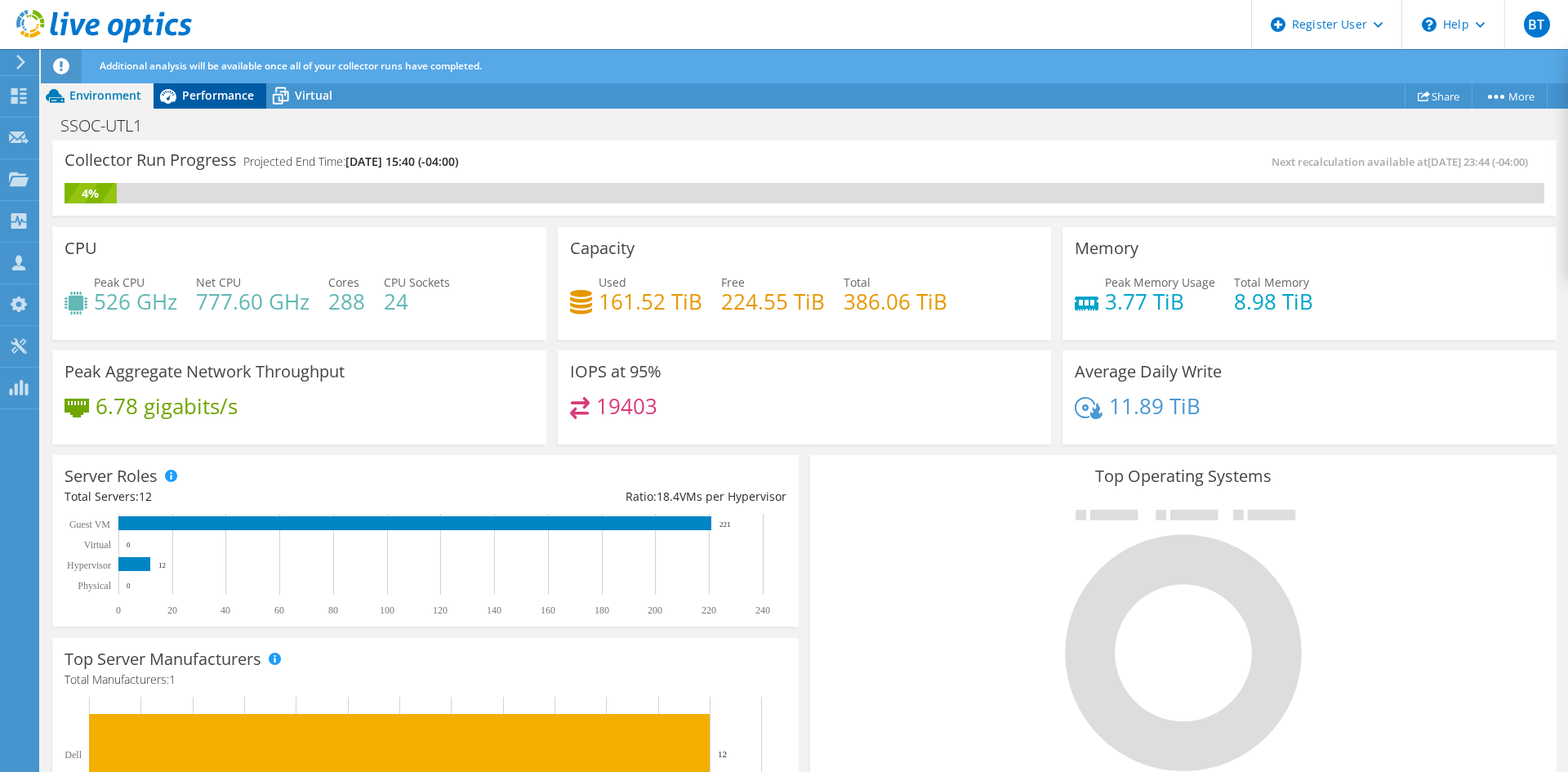
click at [190, 101] on span "Performance" at bounding box center [217, 95] width 72 height 16
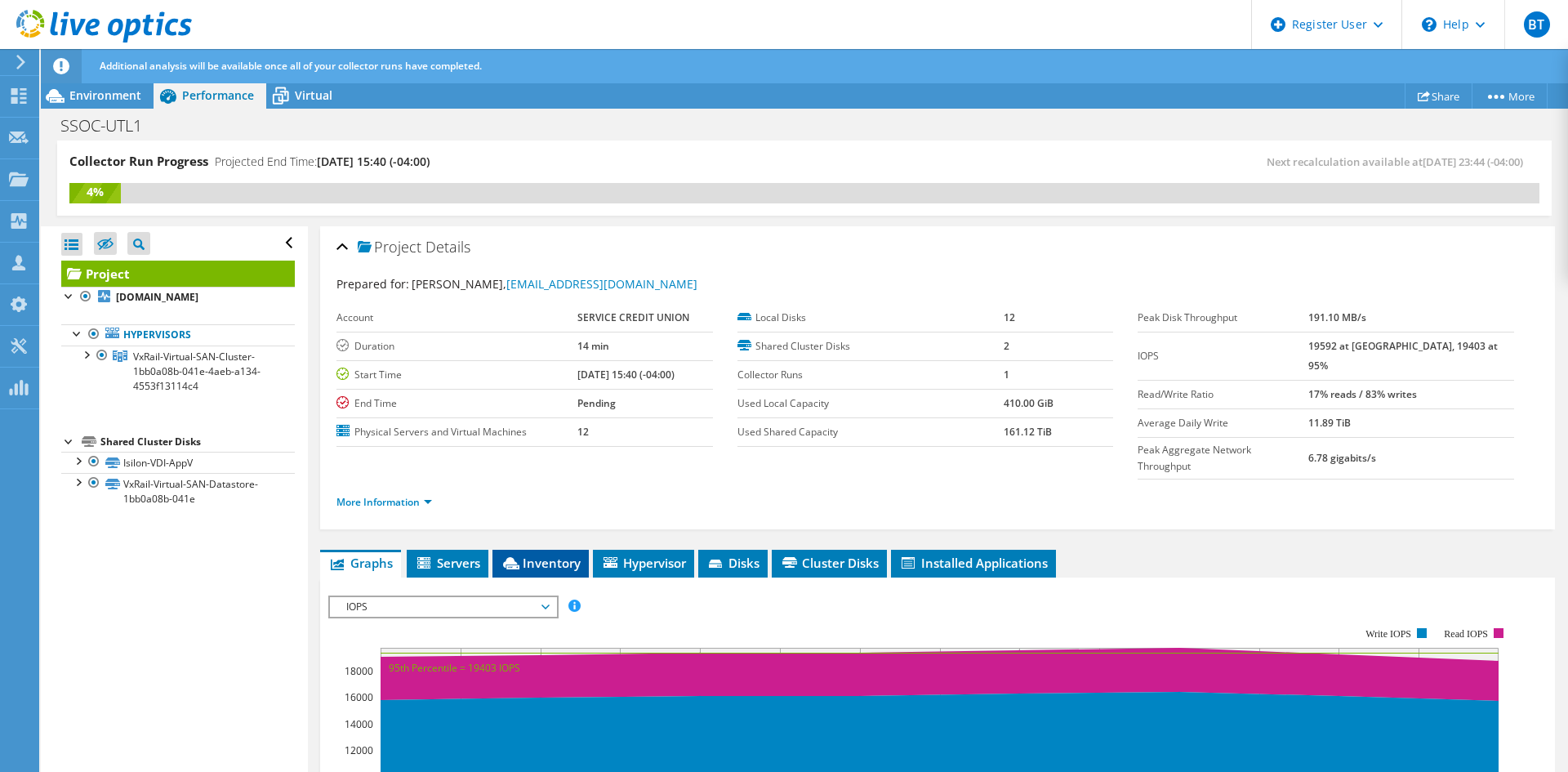
click at [529, 555] on span "Inventory" at bounding box center [541, 563] width 80 height 16
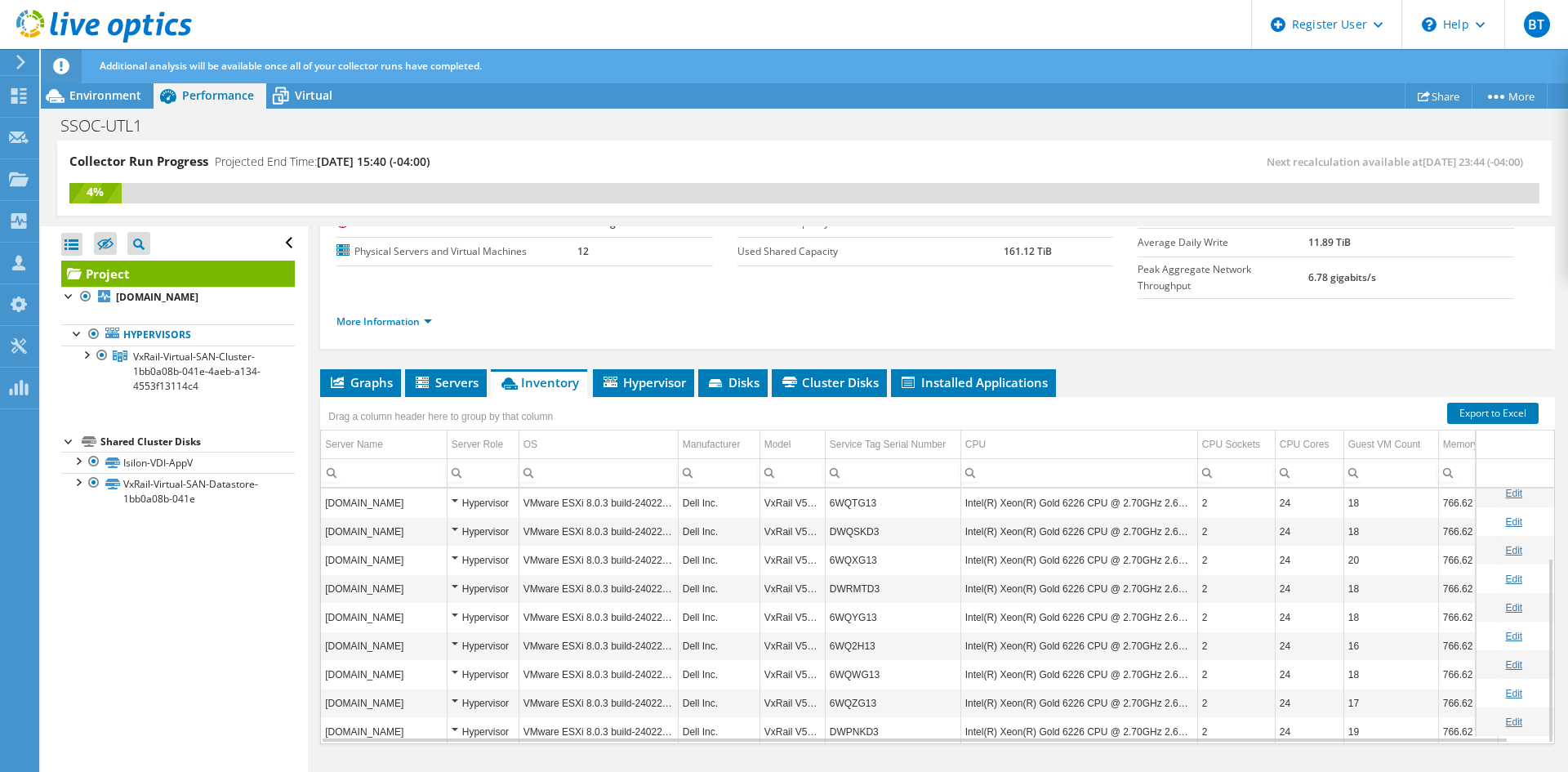
scroll to position [96, 0]
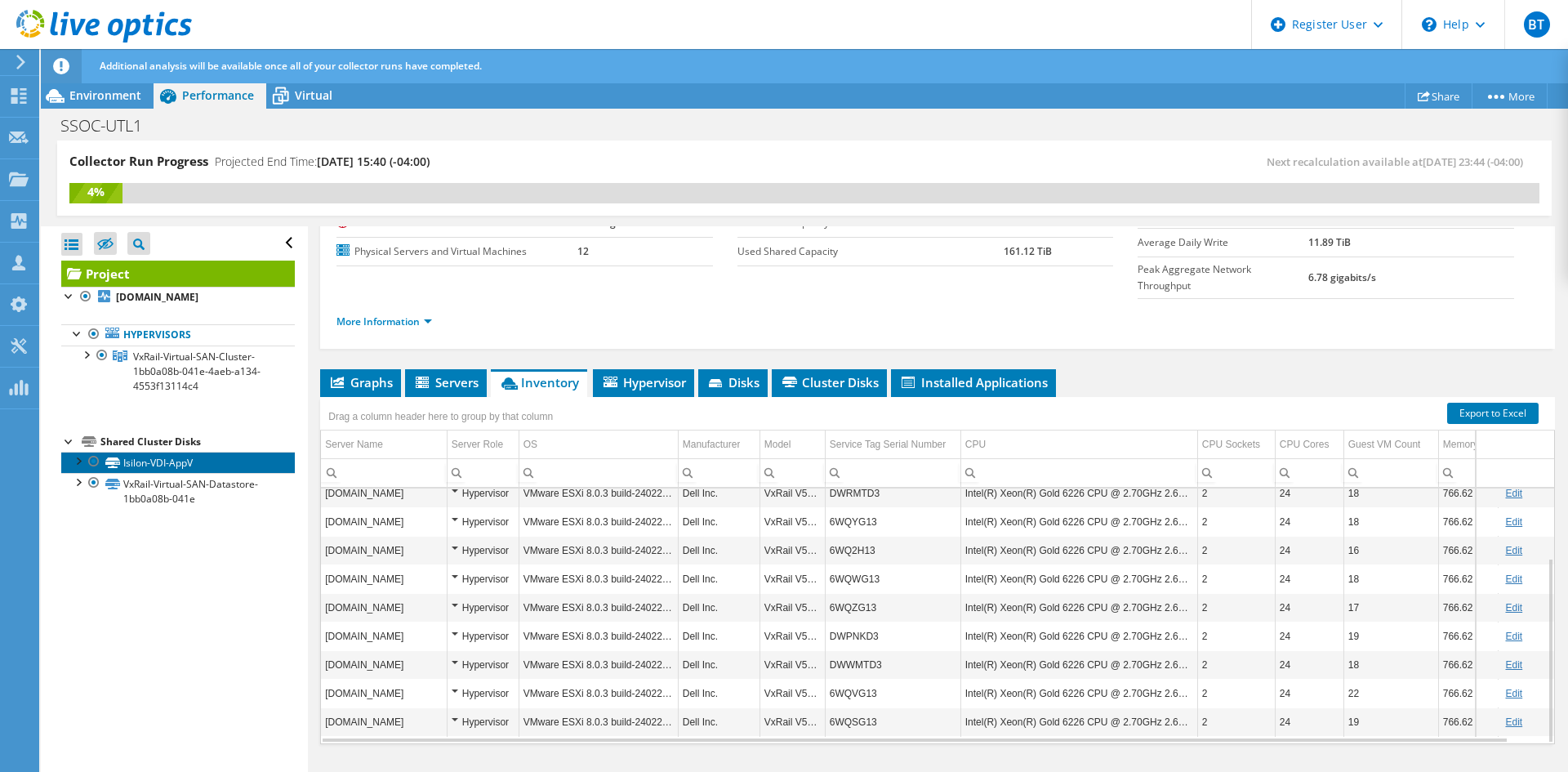
click at [217, 464] on link "Isilon-VDI-AppV" at bounding box center [178, 462] width 234 height 21
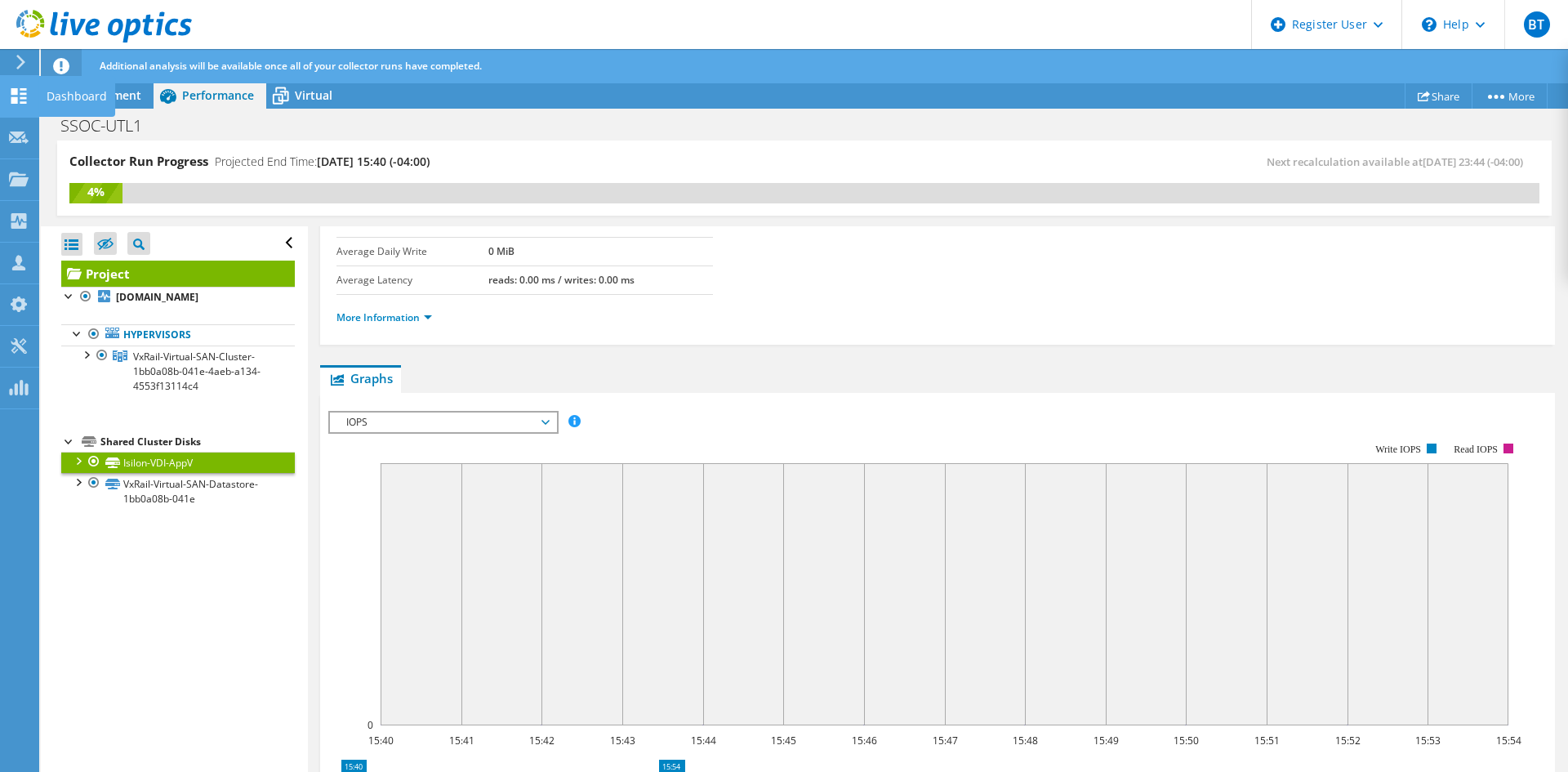
click at [12, 97] on use at bounding box center [19, 96] width 16 height 16
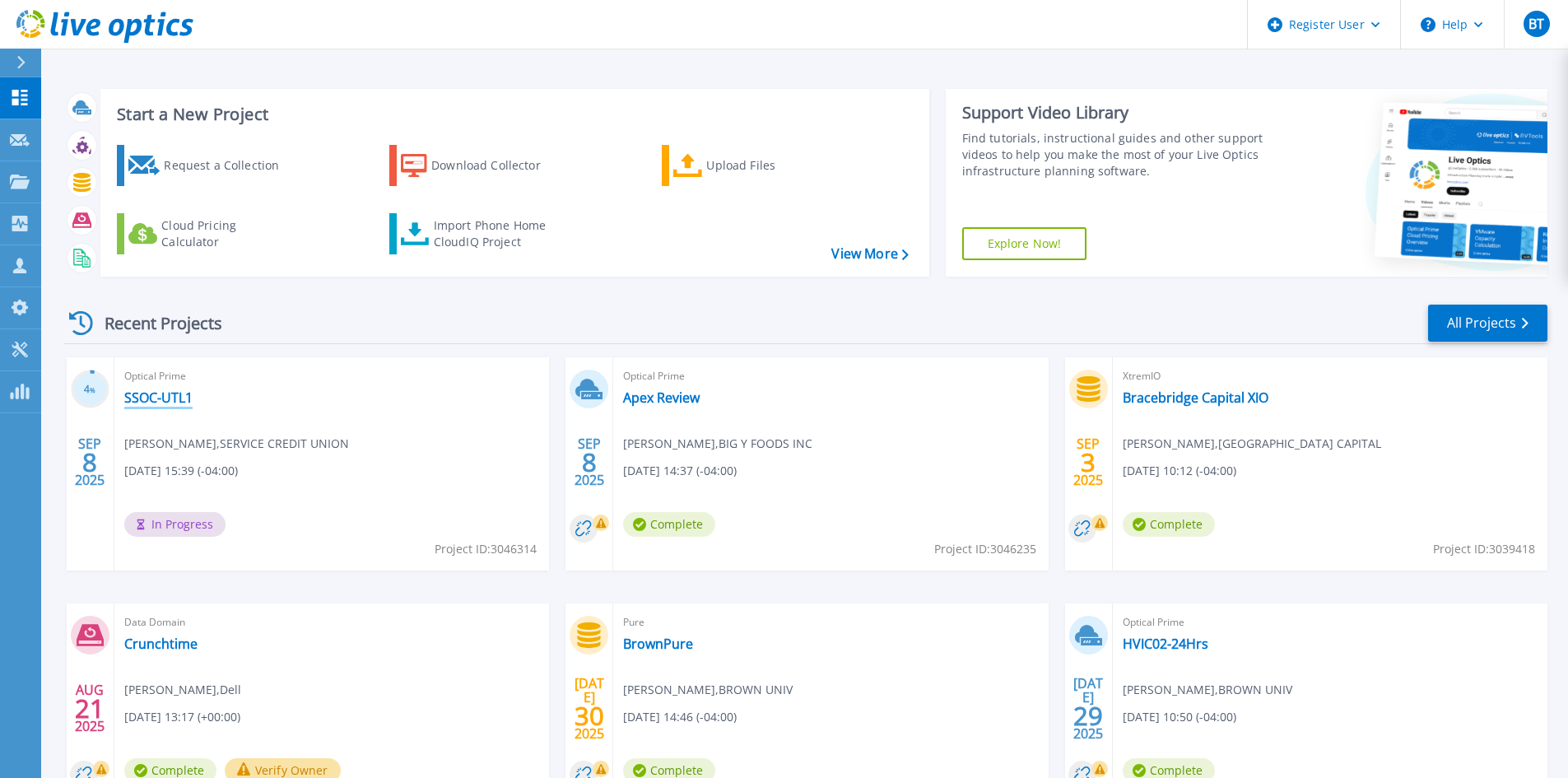
click at [141, 398] on link "SSOC-UTL1" at bounding box center [158, 398] width 68 height 17
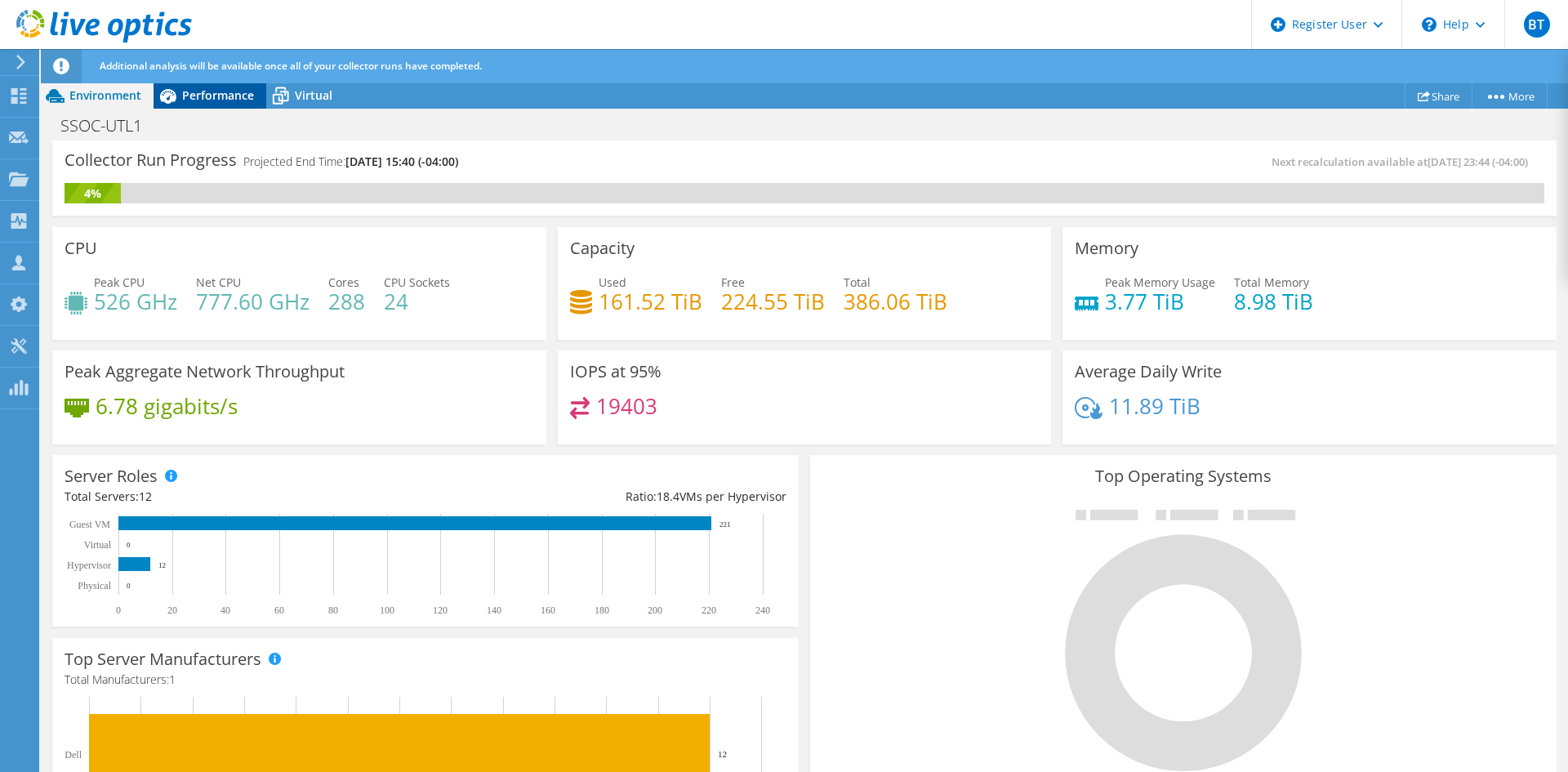
click at [205, 90] on span "Performance" at bounding box center [217, 95] width 72 height 16
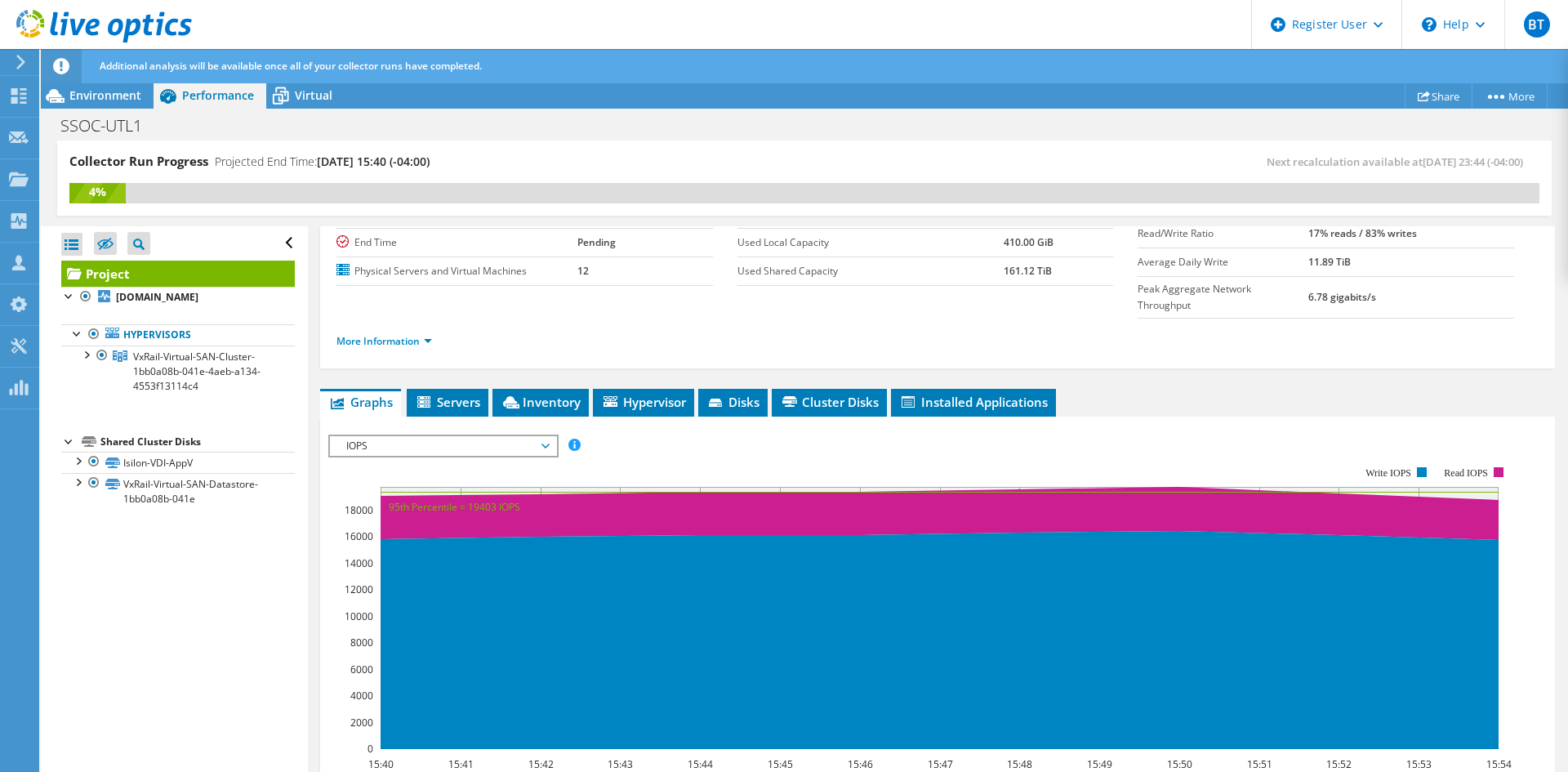
scroll to position [81, 0]
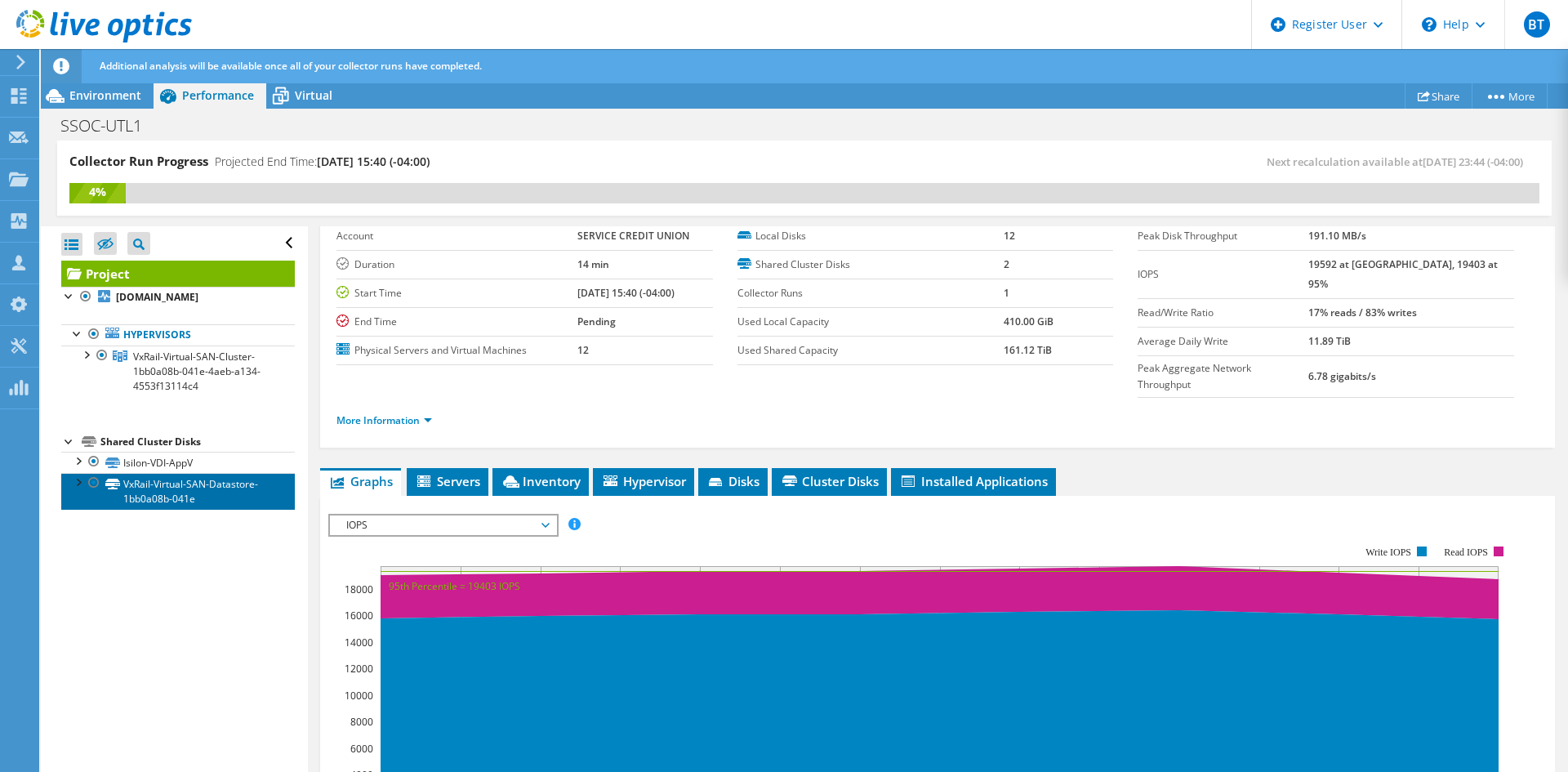
click at [198, 499] on link "VxRail-Virtual-SAN-Datastore-1bb0a08b-041e" at bounding box center [178, 491] width 234 height 36
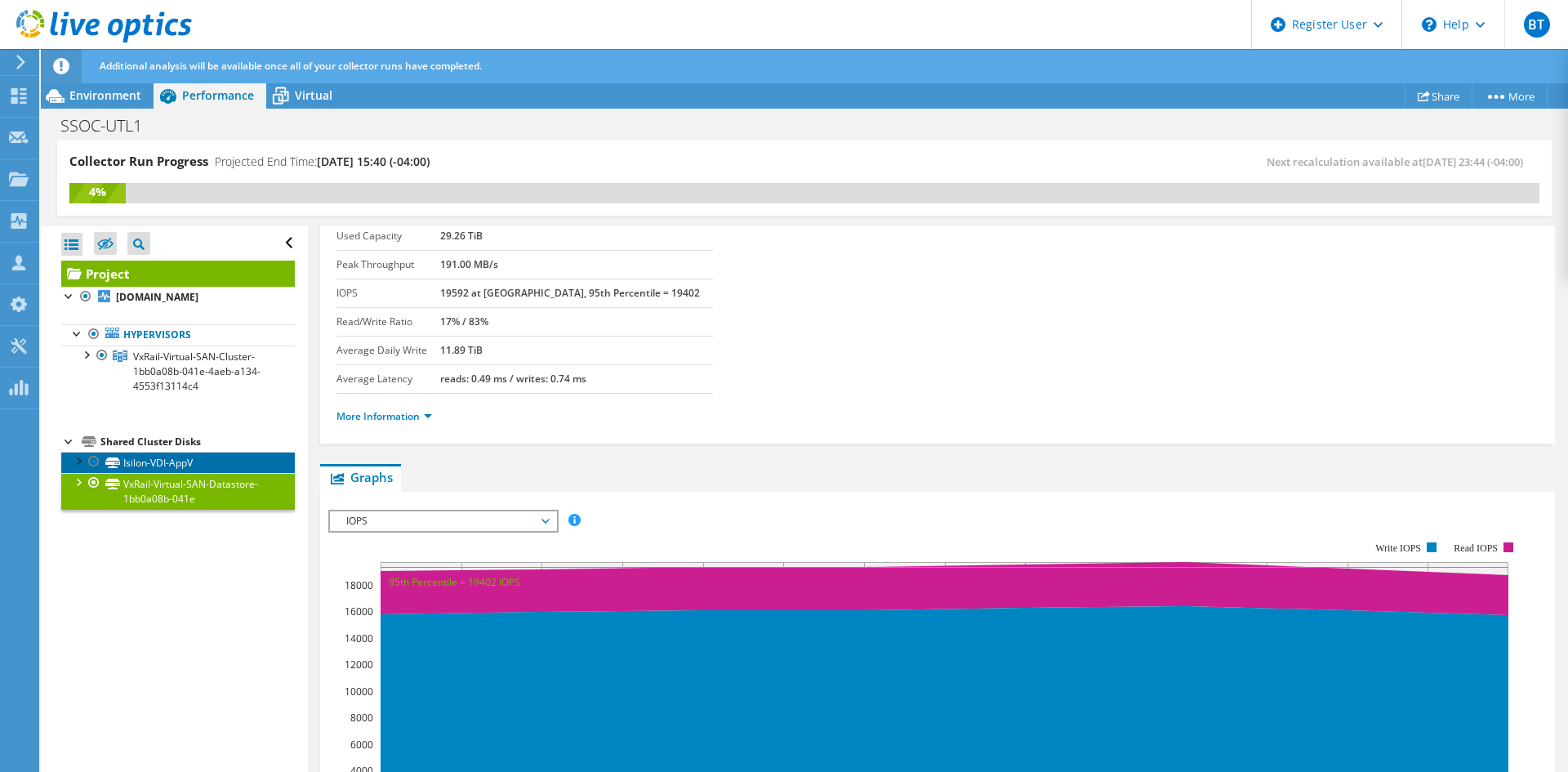
click at [211, 458] on link "Isilon-VDI-AppV" at bounding box center [178, 462] width 234 height 21
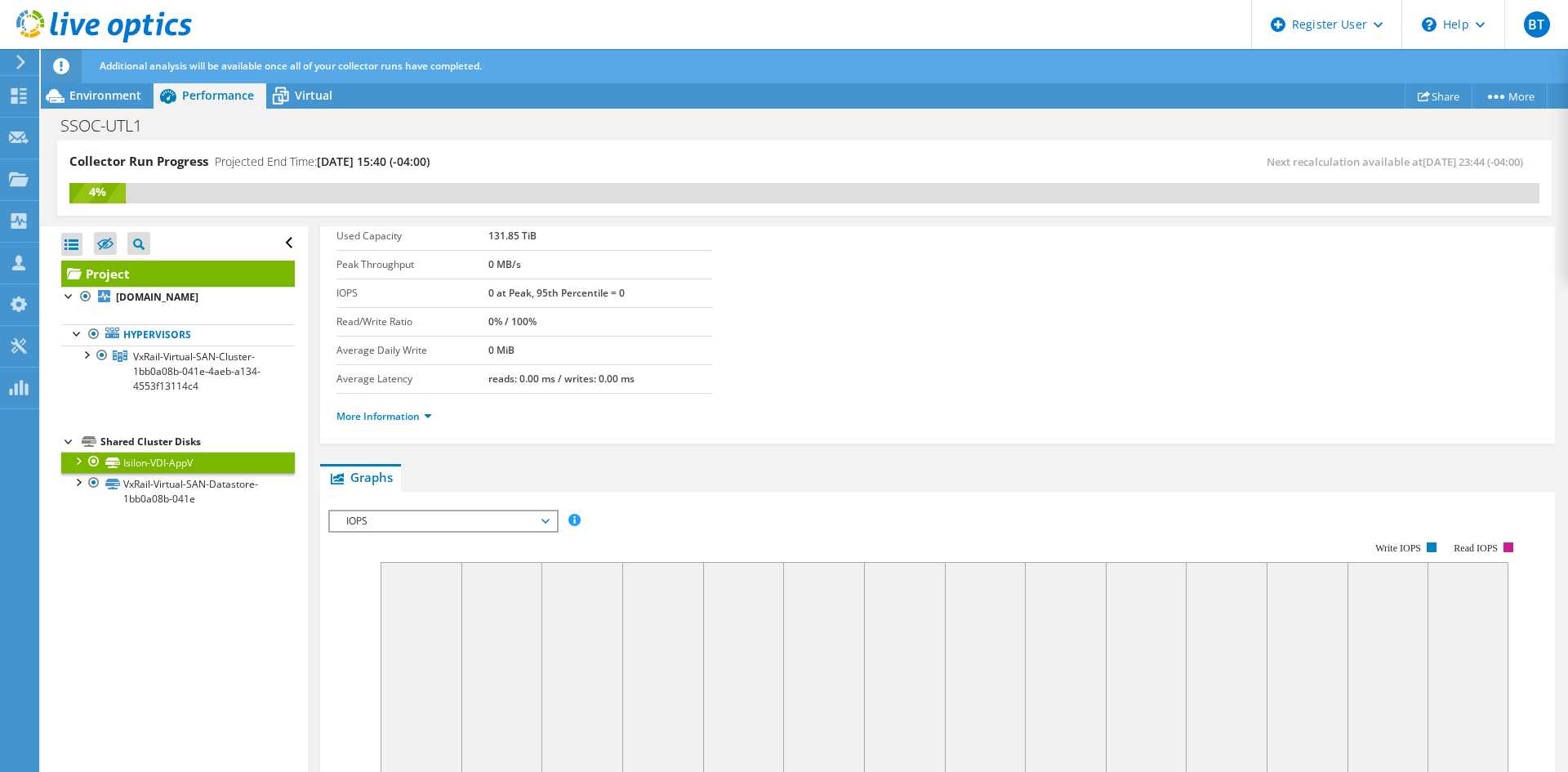
scroll to position [0, 0]
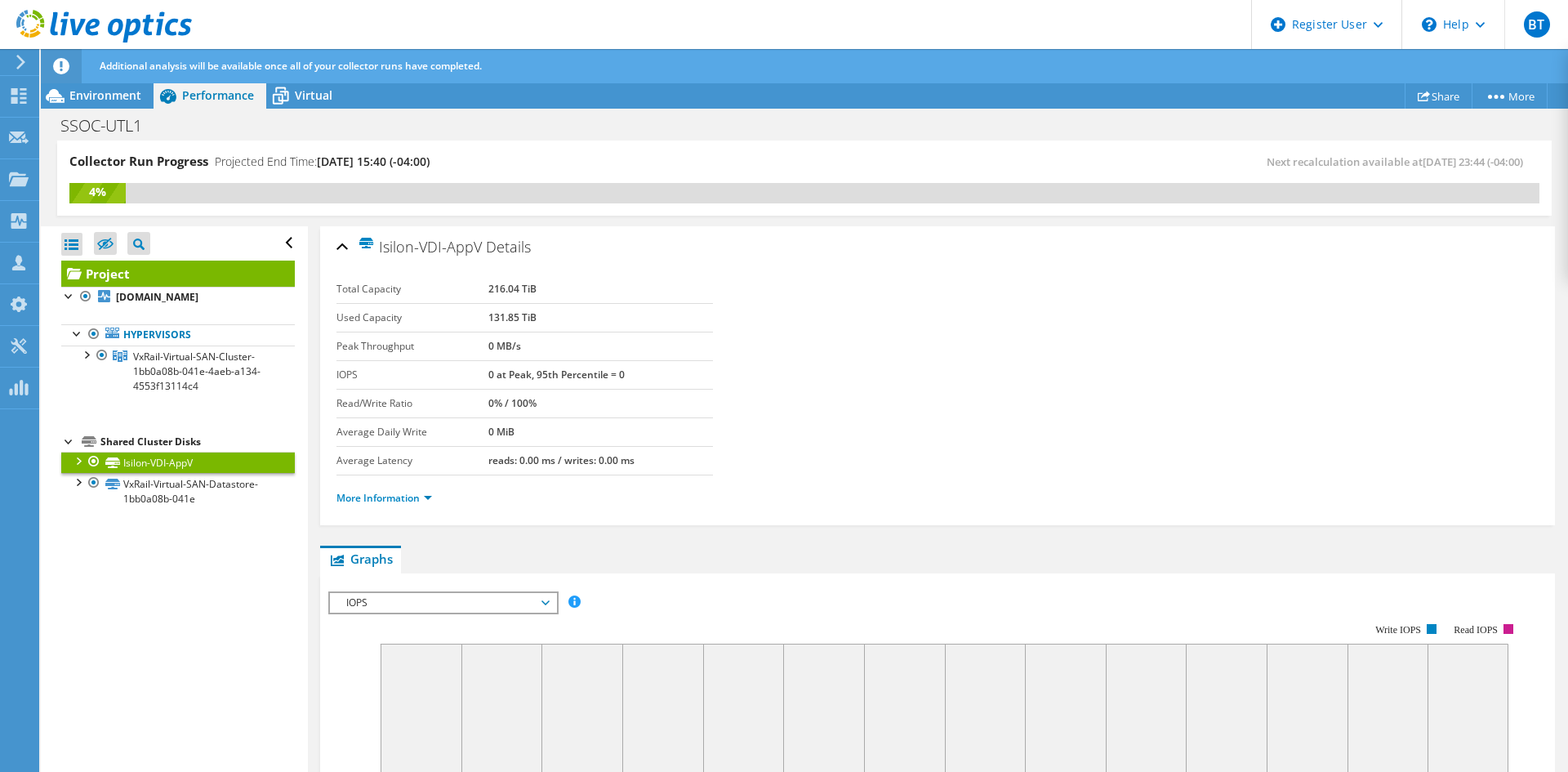
click at [91, 461] on div at bounding box center [94, 461] width 16 height 19
click at [211, 498] on link "VxRail-Virtual-SAN-Datastore-1bb0a08b-041e" at bounding box center [178, 491] width 234 height 36
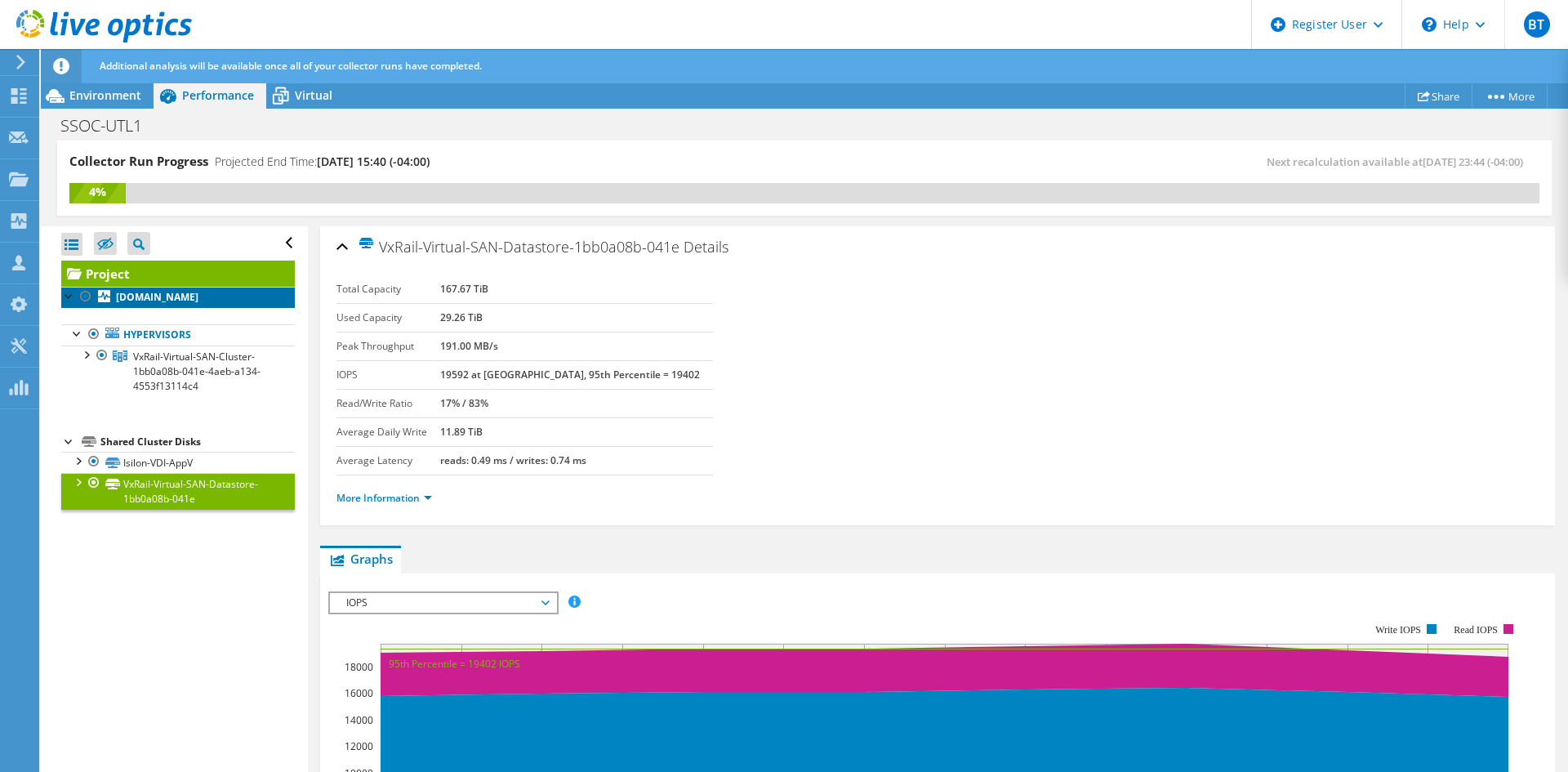
click at [182, 301] on b "[DOMAIN_NAME]" at bounding box center [157, 297] width 82 height 14
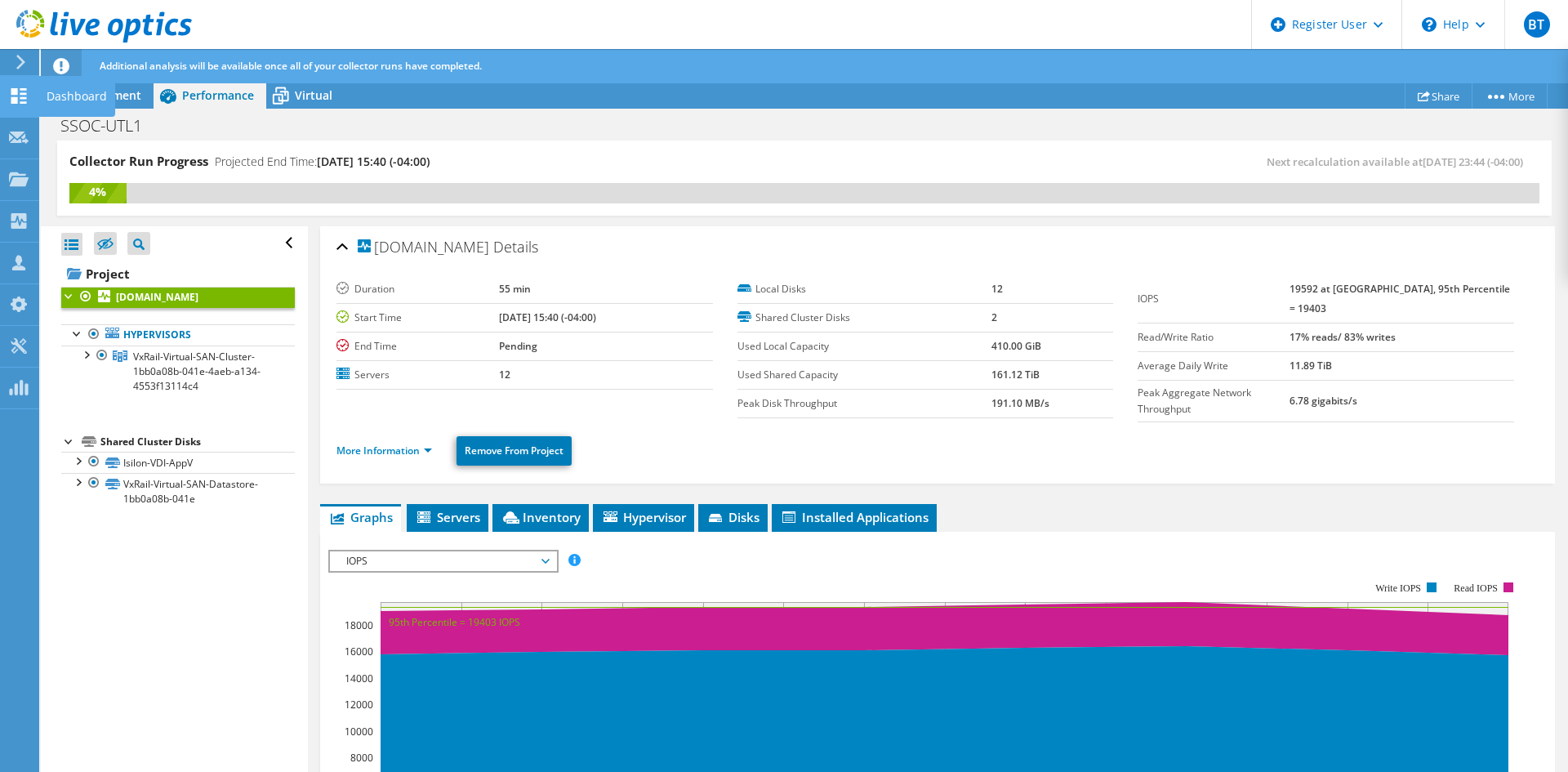
click at [21, 89] on use at bounding box center [19, 96] width 16 height 16
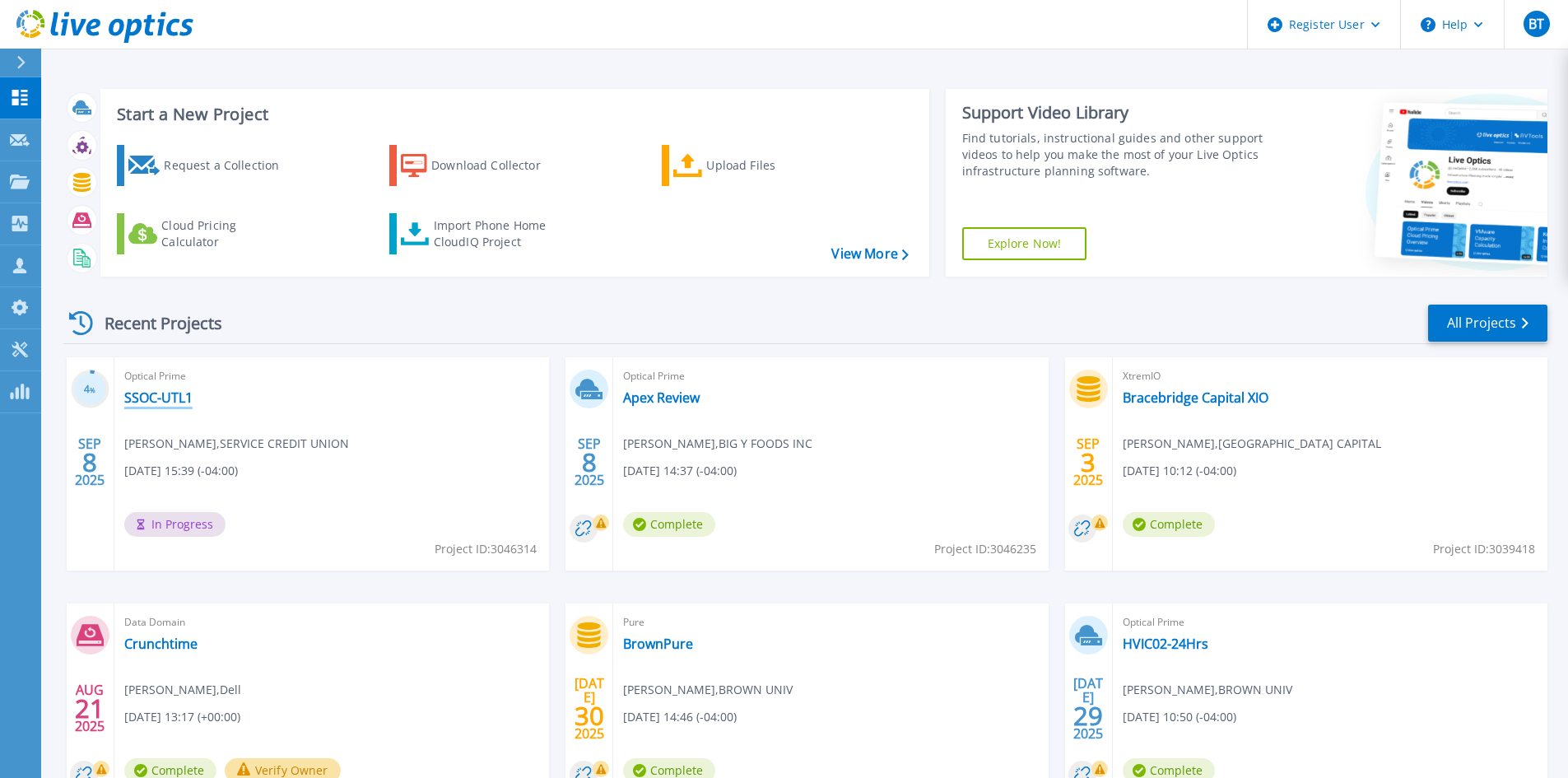
click at [165, 396] on link "SSOC-UTL1" at bounding box center [158, 398] width 68 height 17
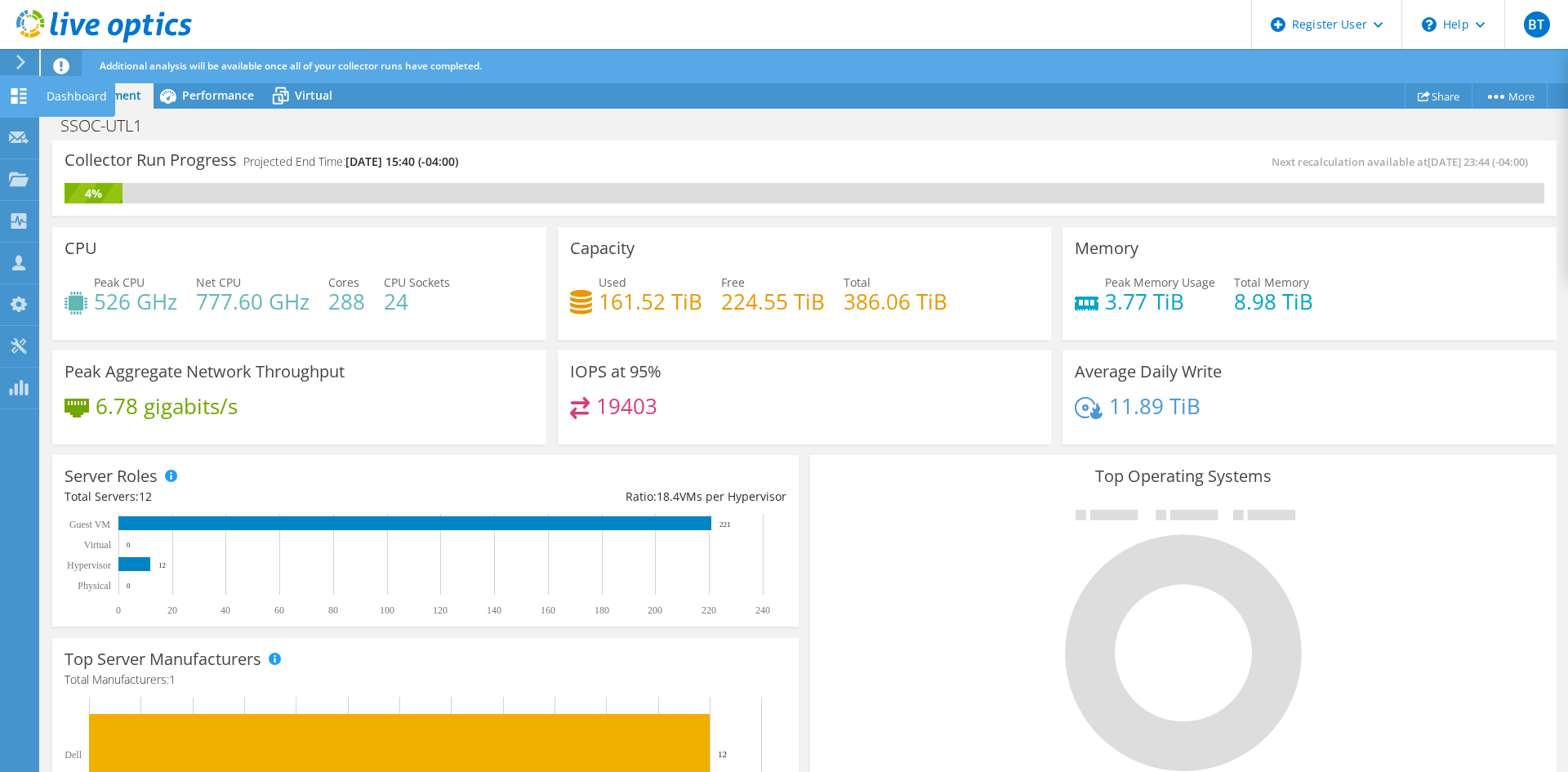
click at [19, 97] on icon at bounding box center [18, 96] width 19 height 16
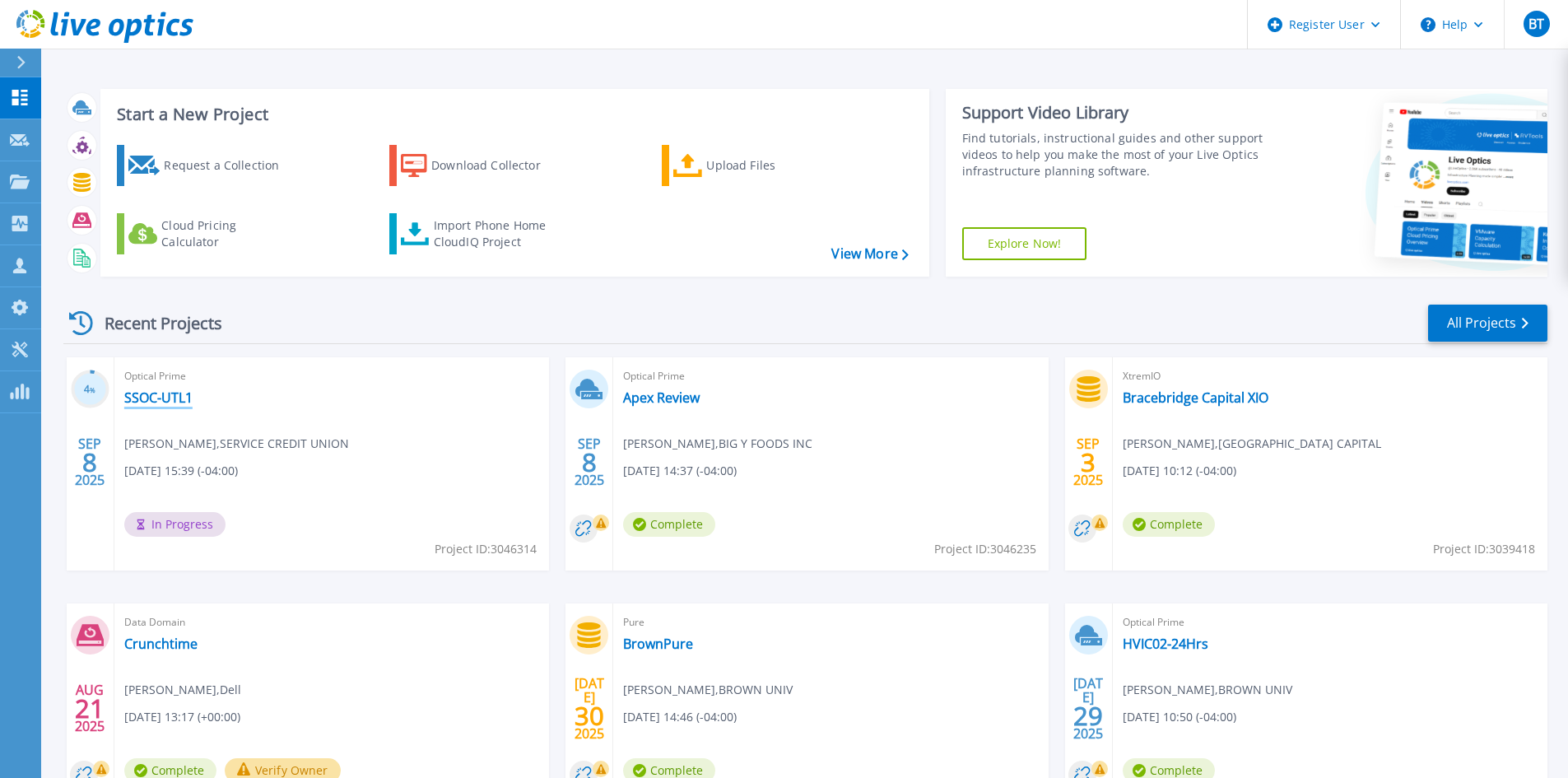
click at [152, 403] on link "SSOC-UTL1" at bounding box center [158, 398] width 68 height 17
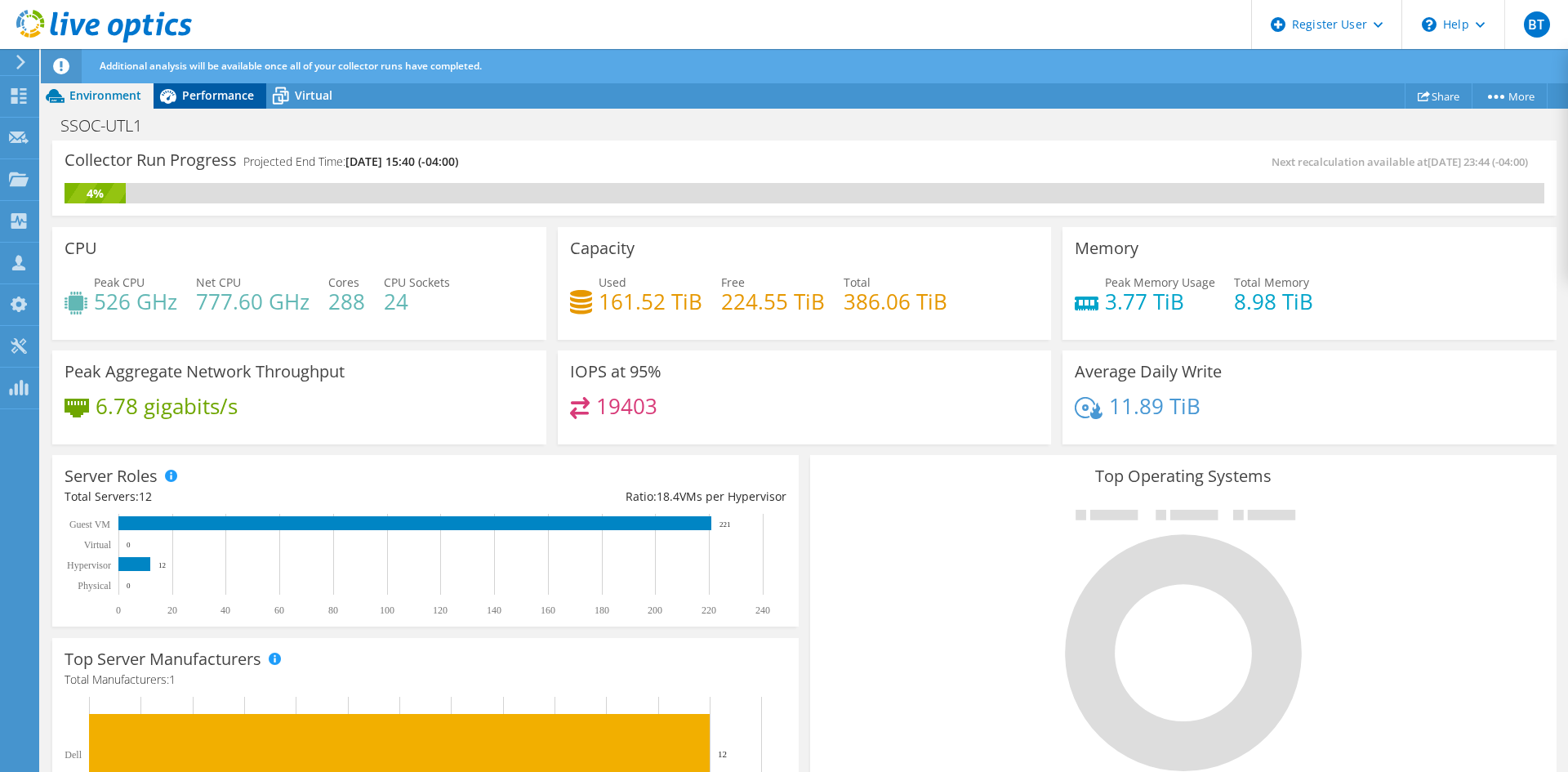
click at [204, 91] on span "Performance" at bounding box center [217, 95] width 72 height 16
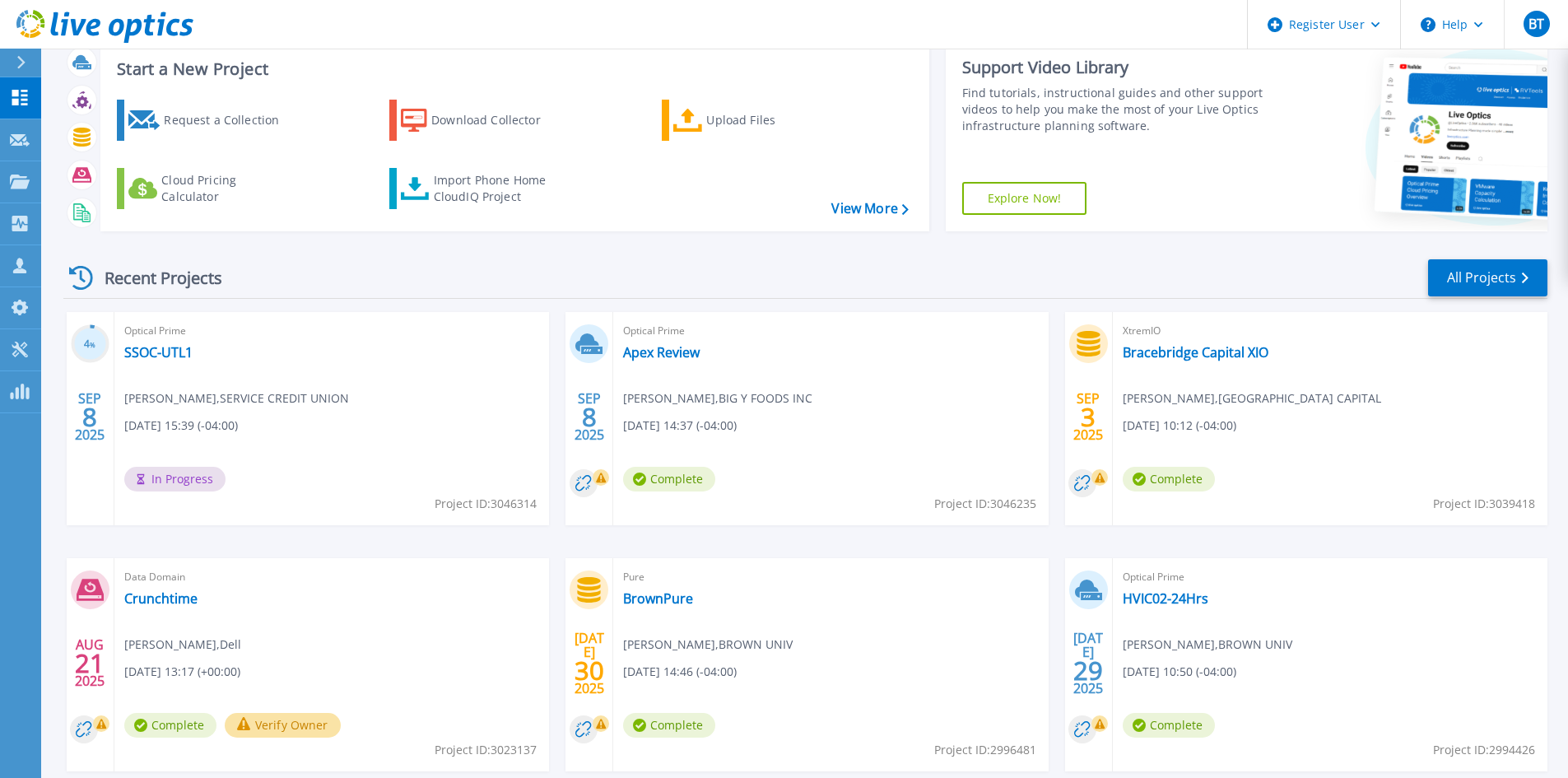
scroll to position [82, 0]
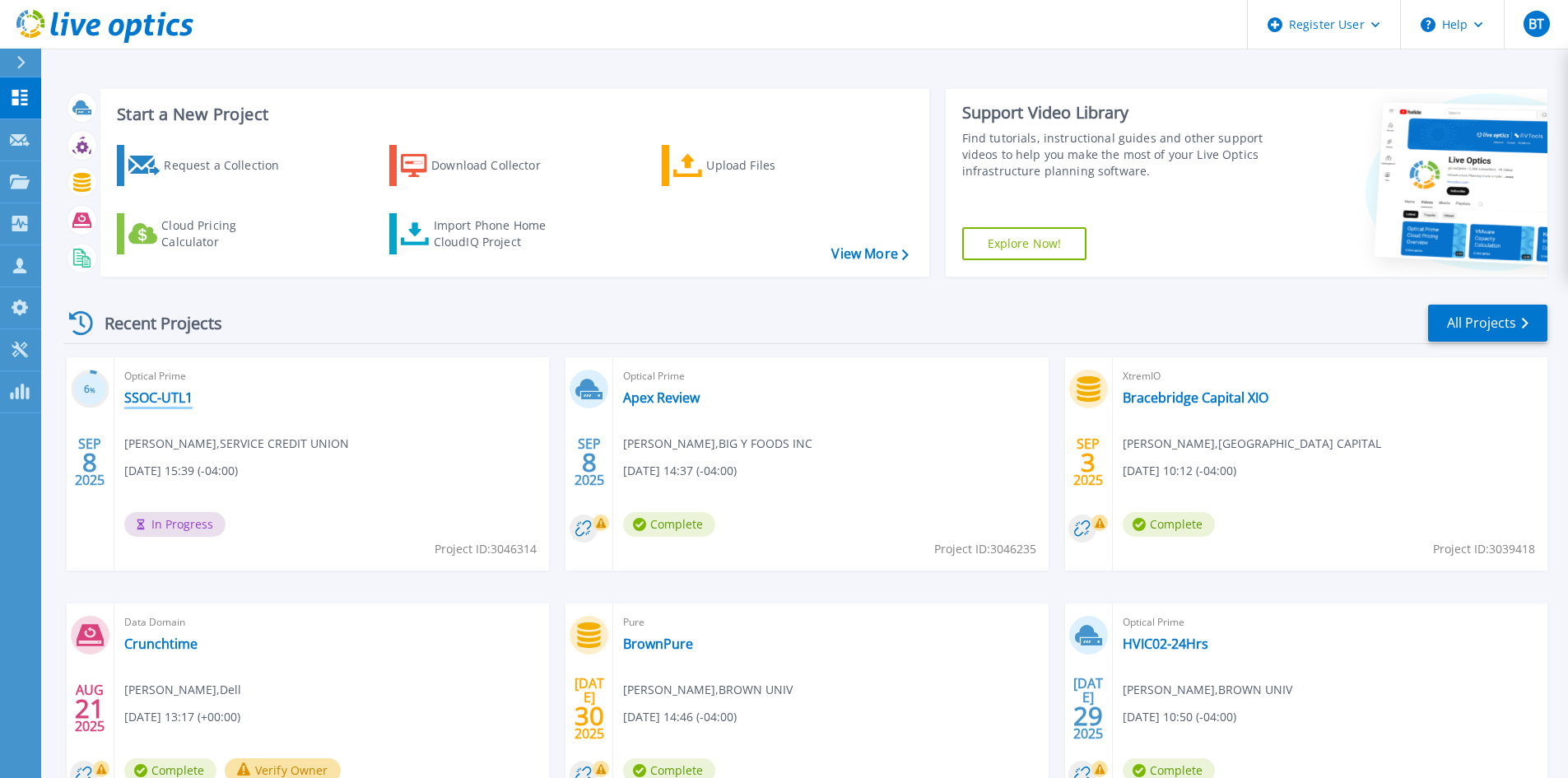
click at [189, 400] on link "SSOC-UTL1" at bounding box center [158, 398] width 68 height 17
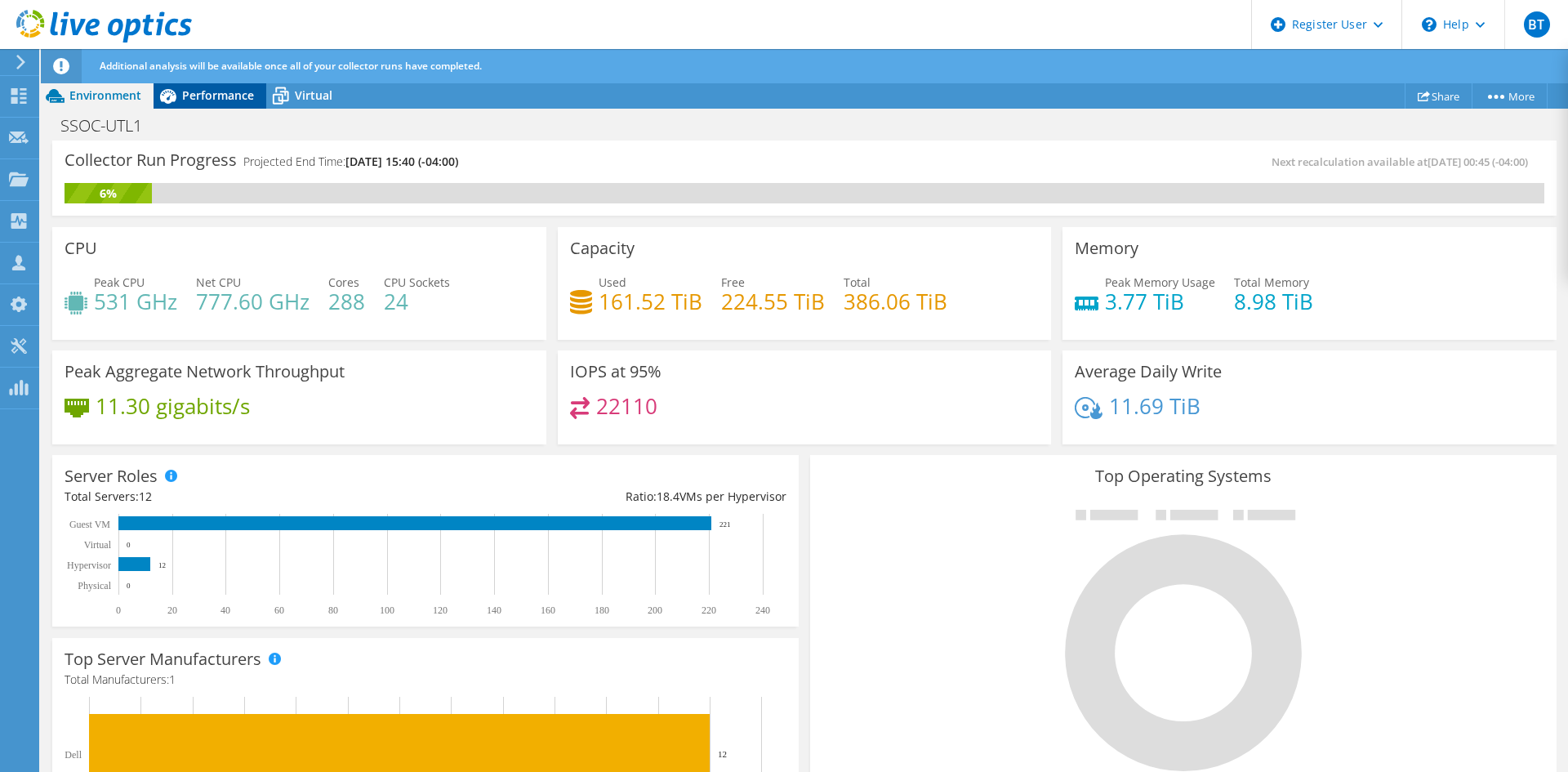
click at [197, 92] on span "Performance" at bounding box center [217, 95] width 72 height 16
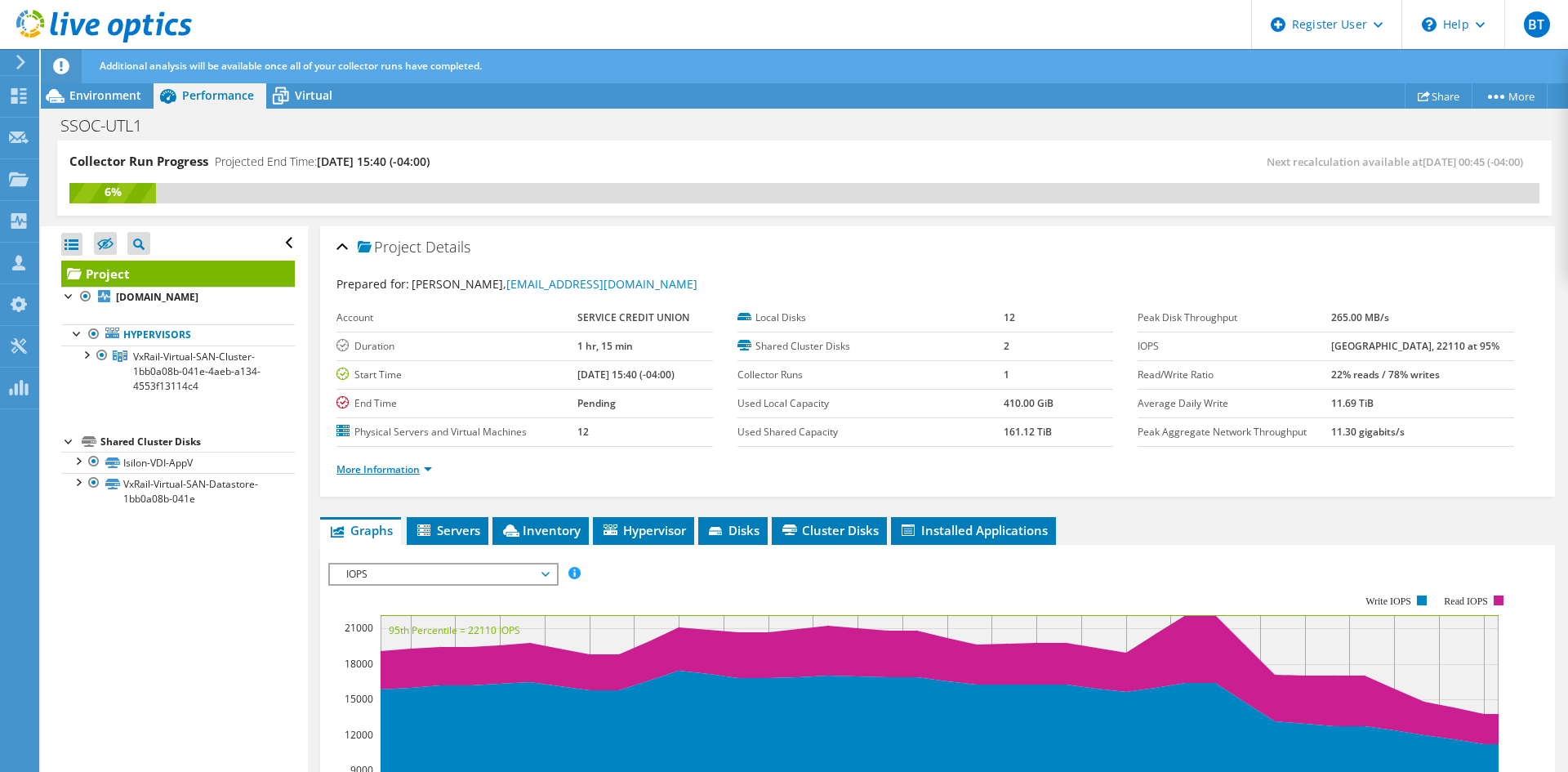
click at [404, 468] on link "More Information" at bounding box center [384, 469] width 96 height 14
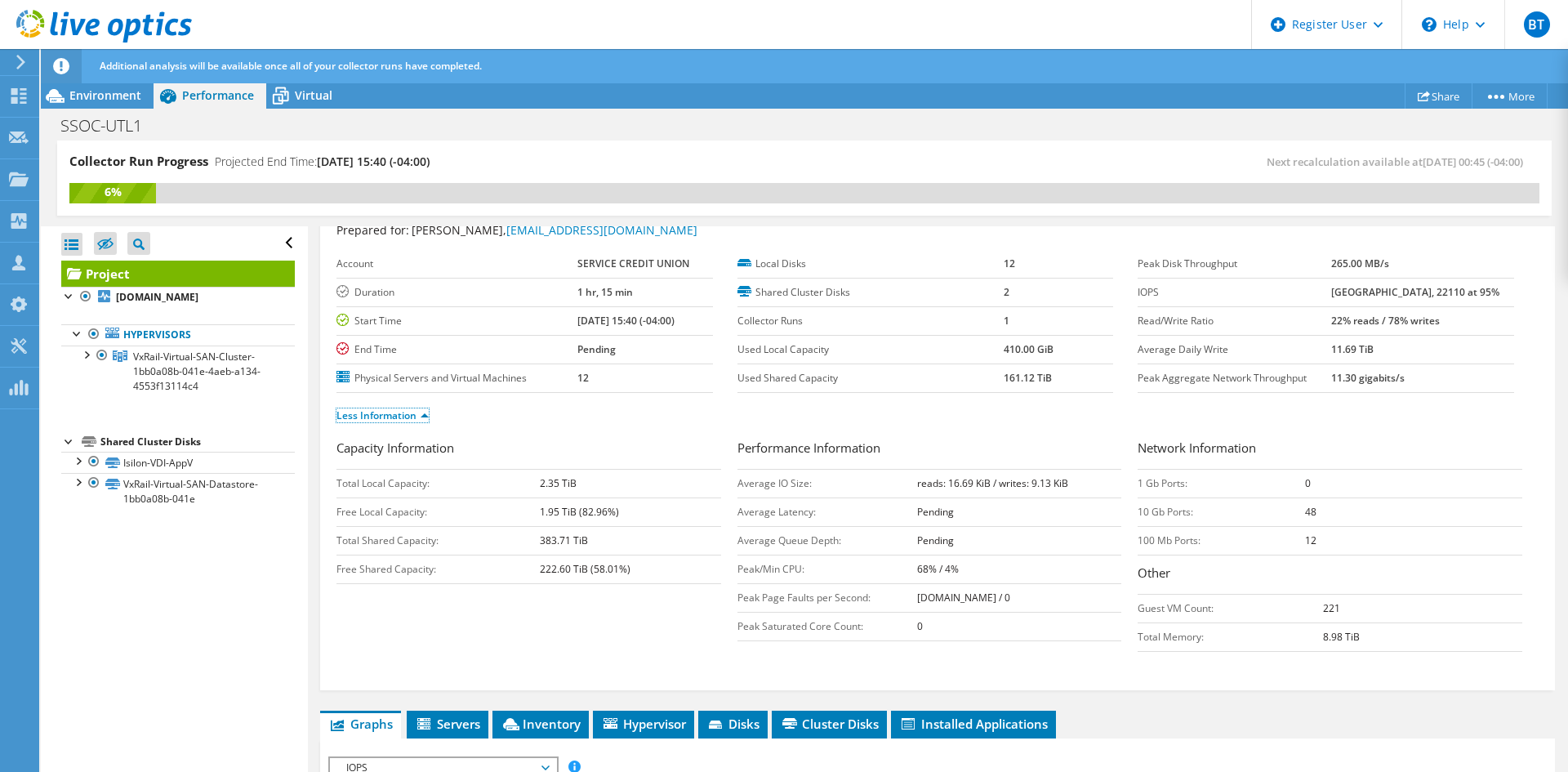
scroll to position [81, 0]
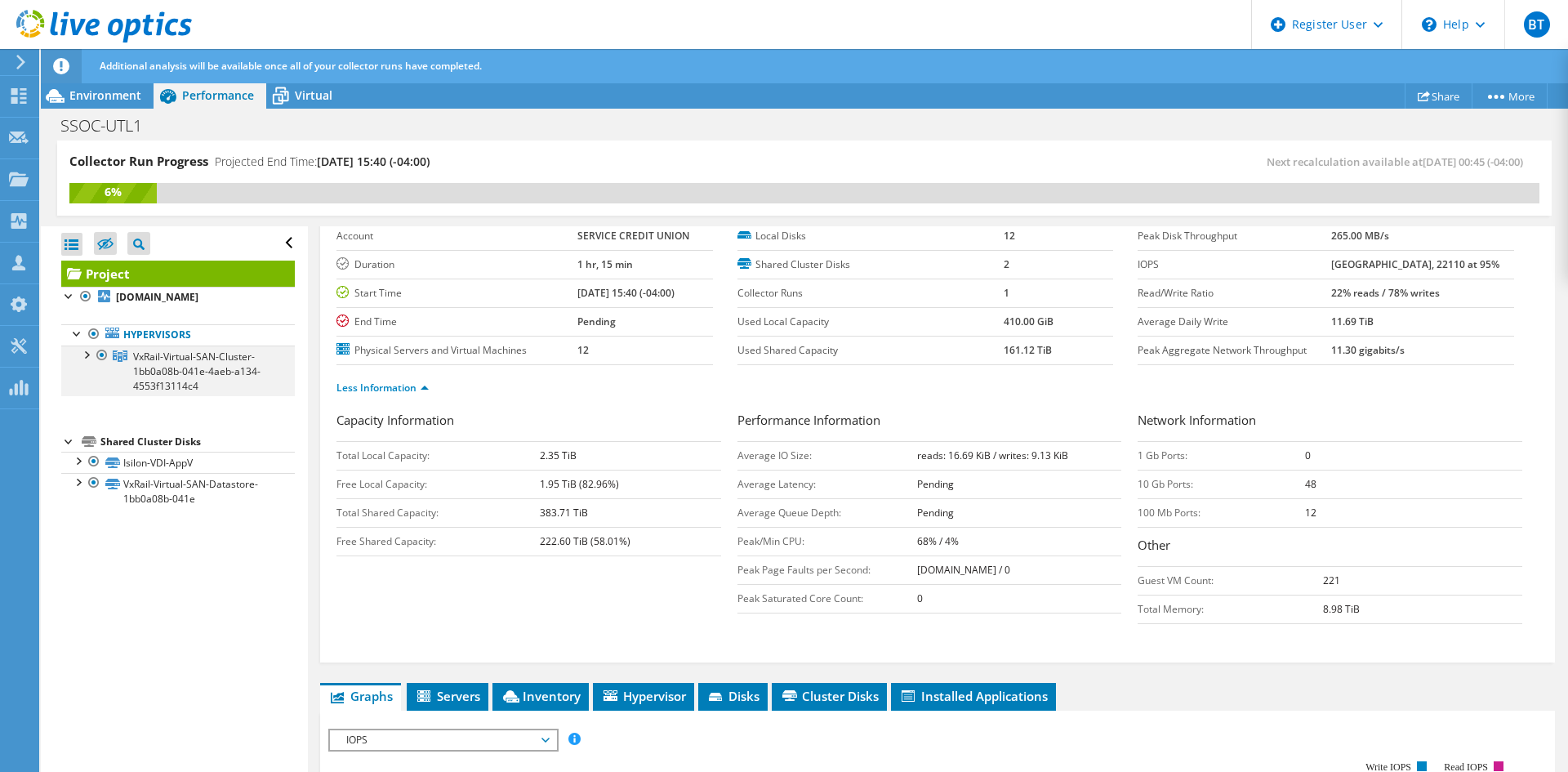
click at [84, 351] on div at bounding box center [86, 354] width 16 height 16
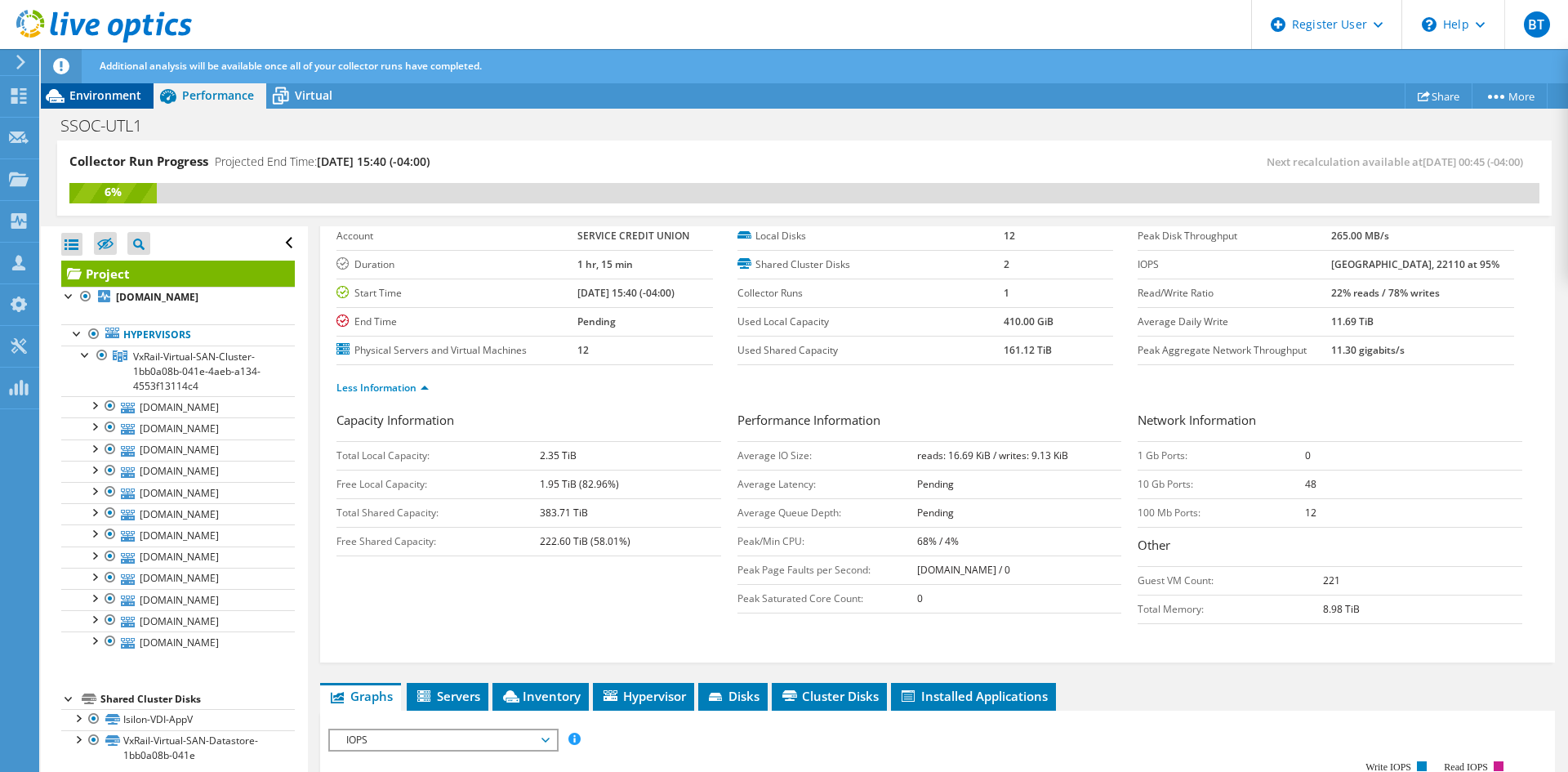
click at [100, 91] on span "Environment" at bounding box center [105, 95] width 72 height 16
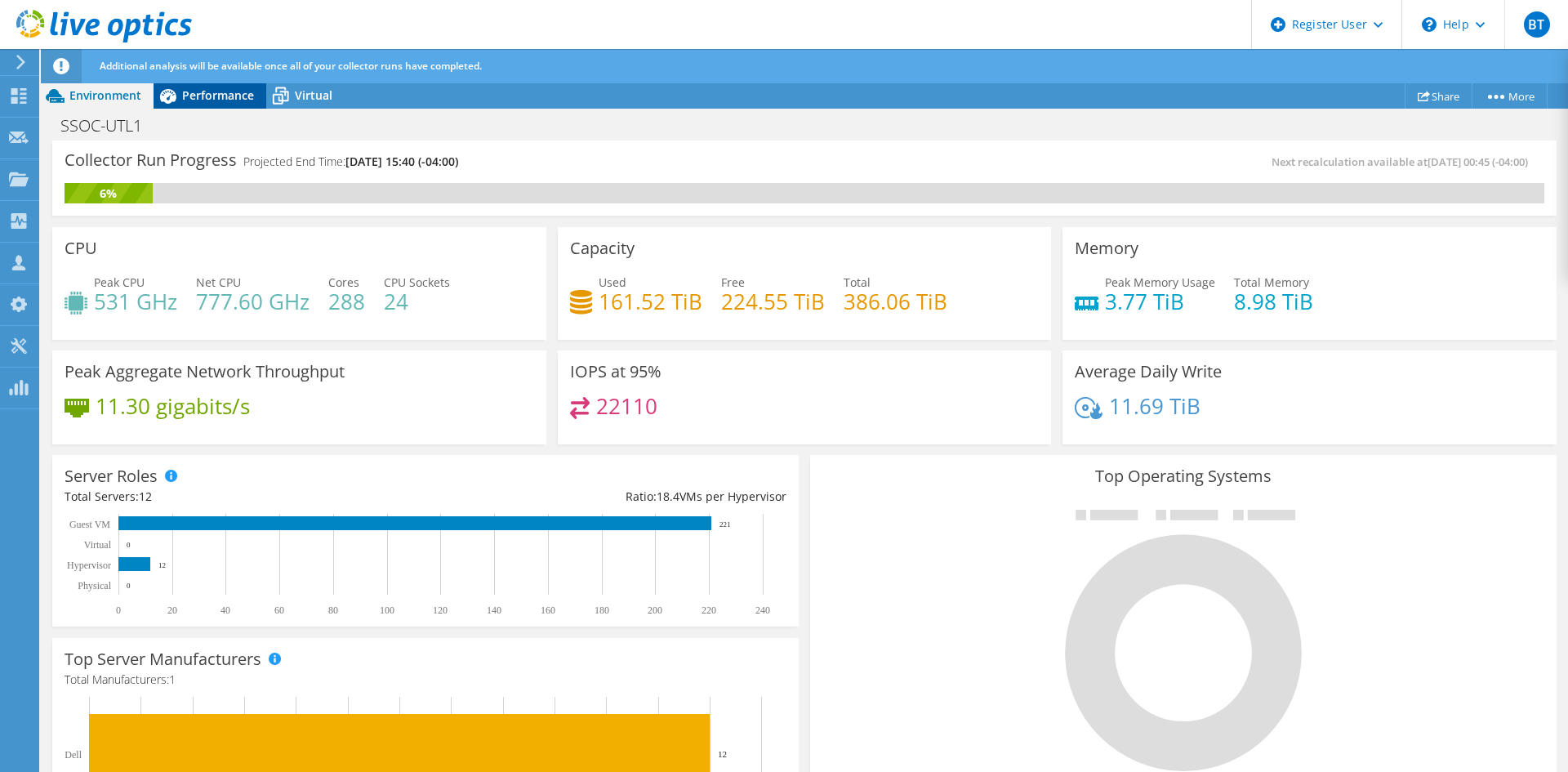
click at [181, 86] on icon at bounding box center [167, 95] width 28 height 28
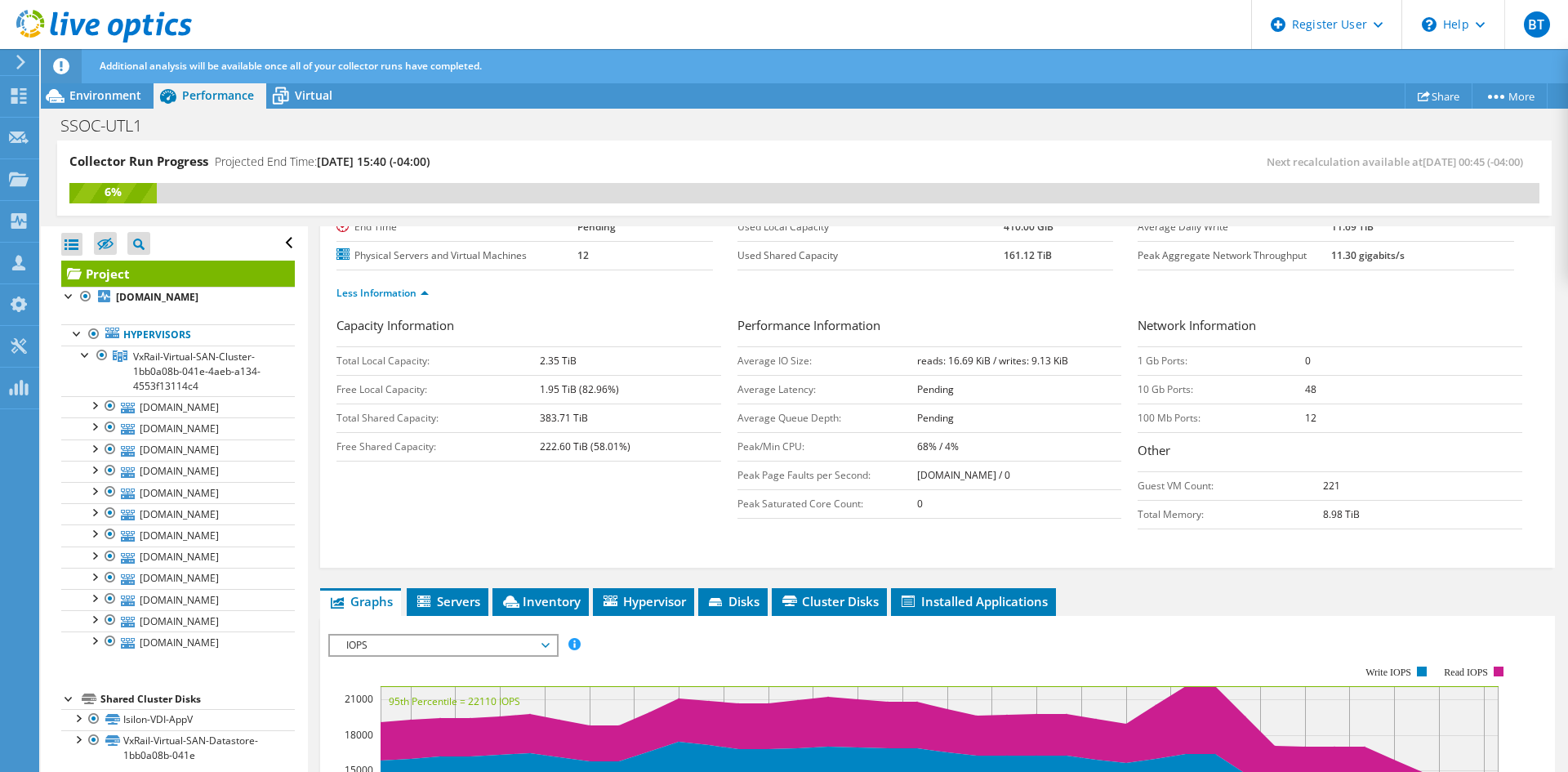
scroll to position [245, 0]
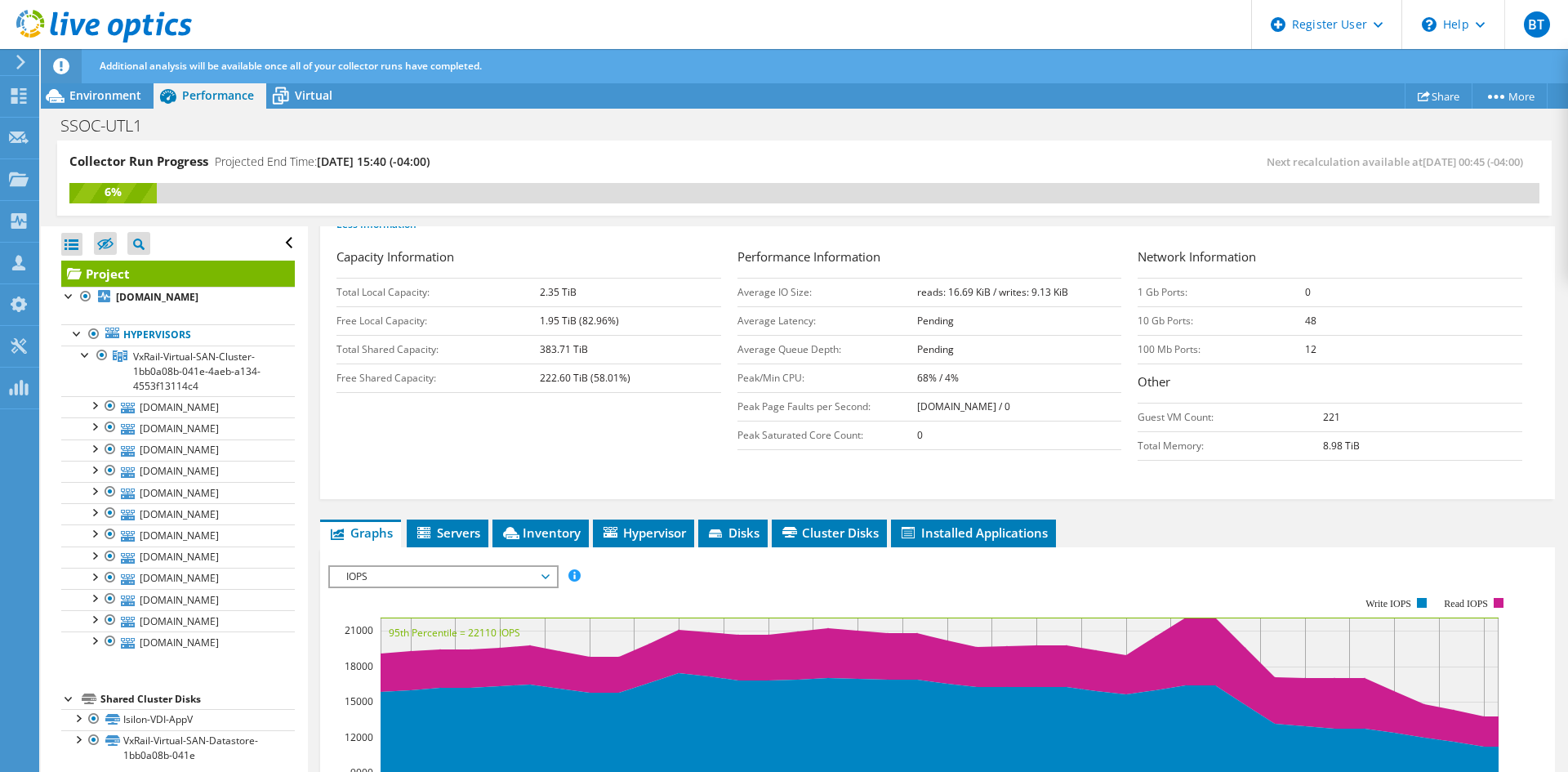
click at [541, 512] on div "Project Details Prepared for: Bob Garneau, rgarneau@servicecu.org Account SERVI…" at bounding box center [937, 608] width 1259 height 1255
click at [552, 532] on span "Inventory" at bounding box center [541, 533] width 80 height 16
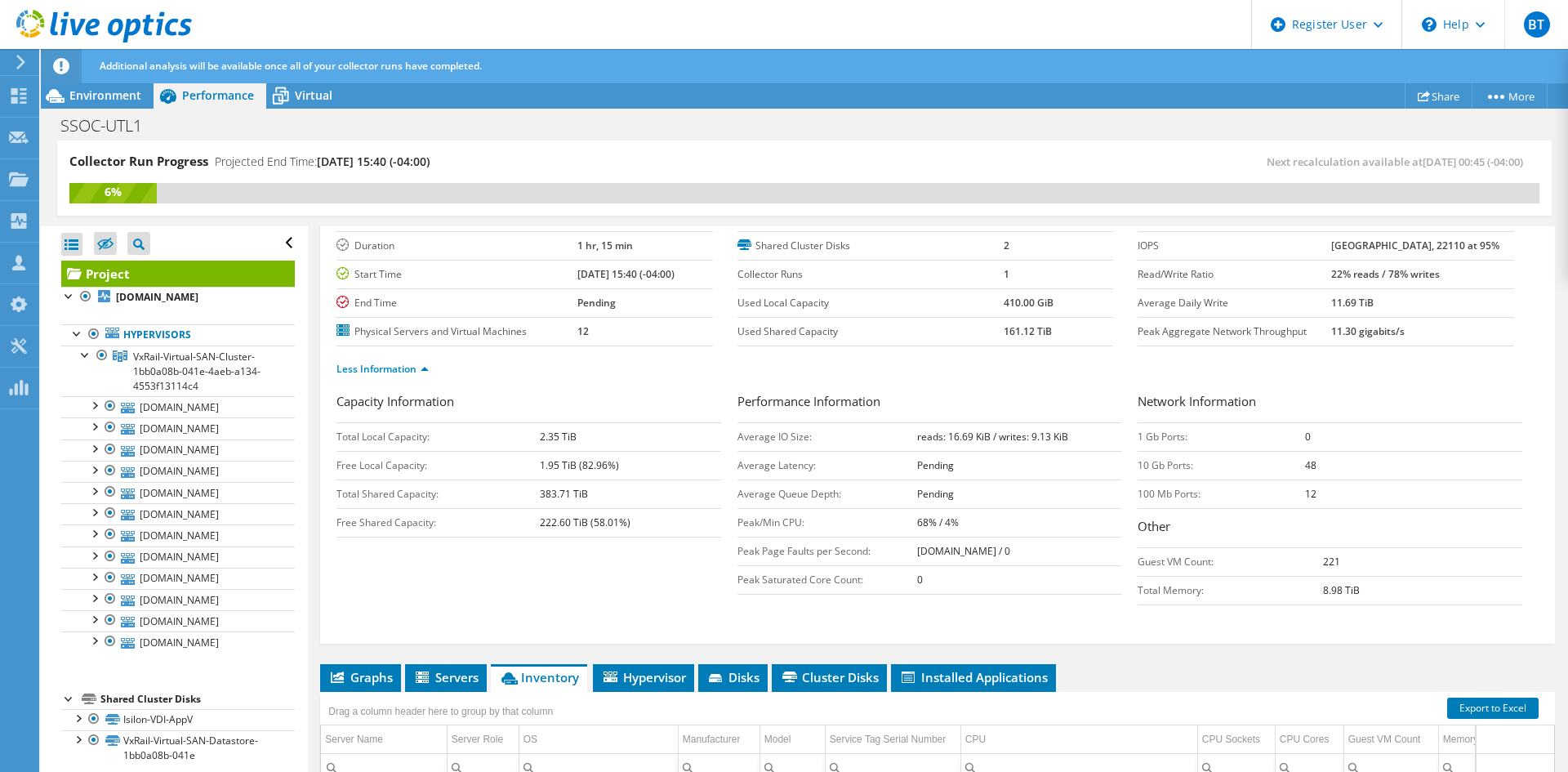
scroll to position [0, 0]
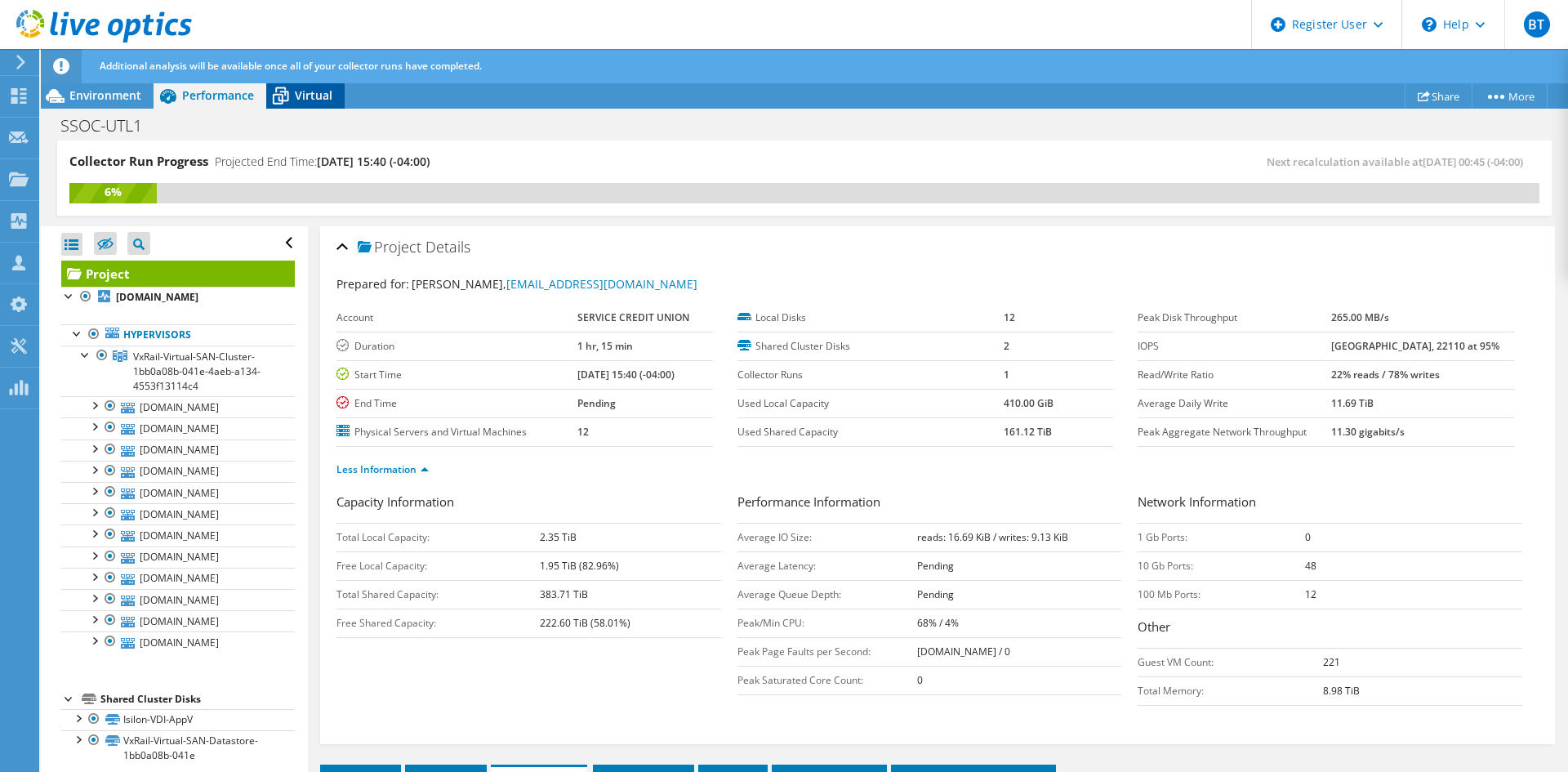
click at [282, 97] on icon at bounding box center [281, 97] width 16 height 13
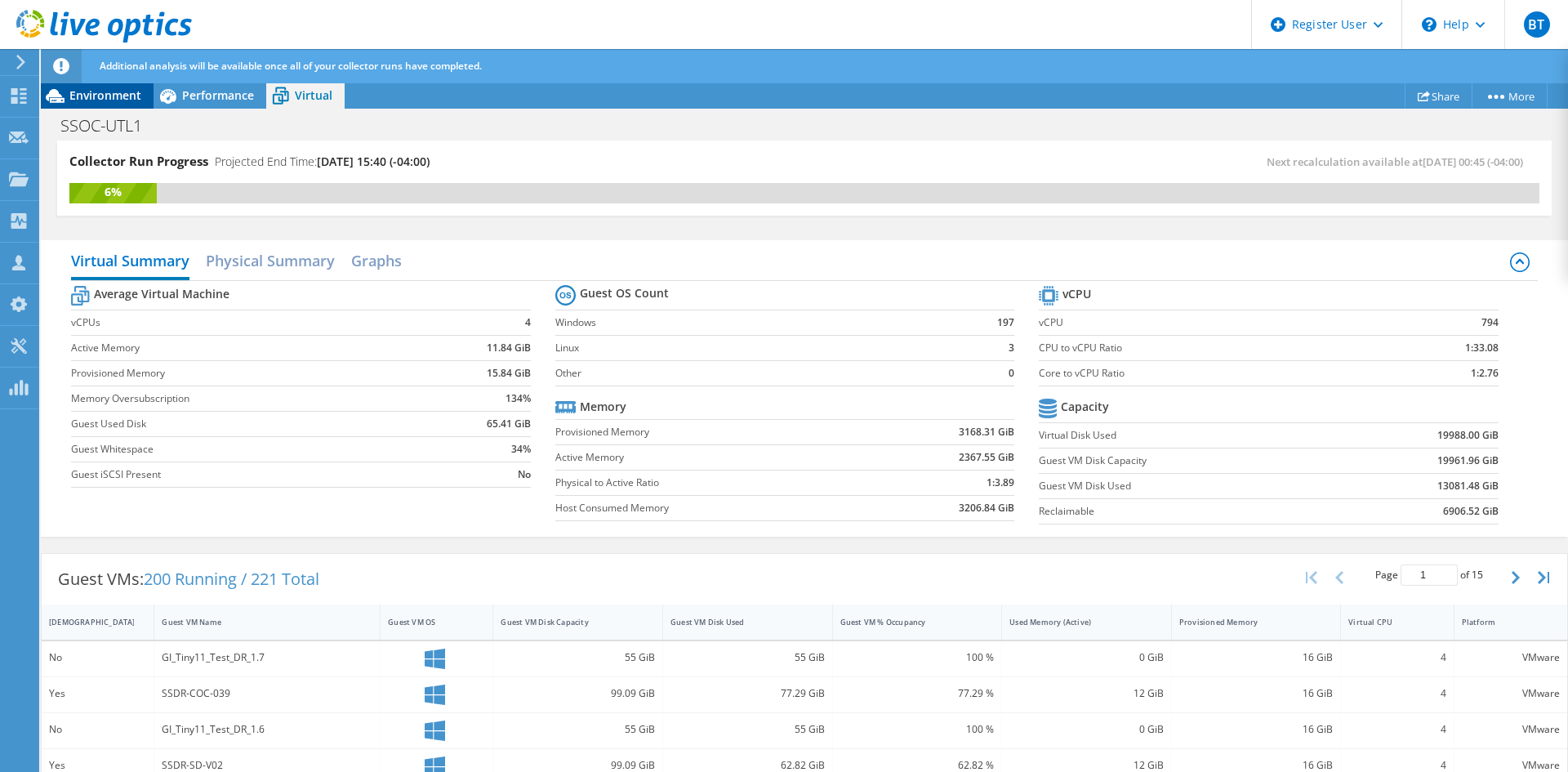
click at [75, 97] on span "Environment" at bounding box center [105, 95] width 72 height 16
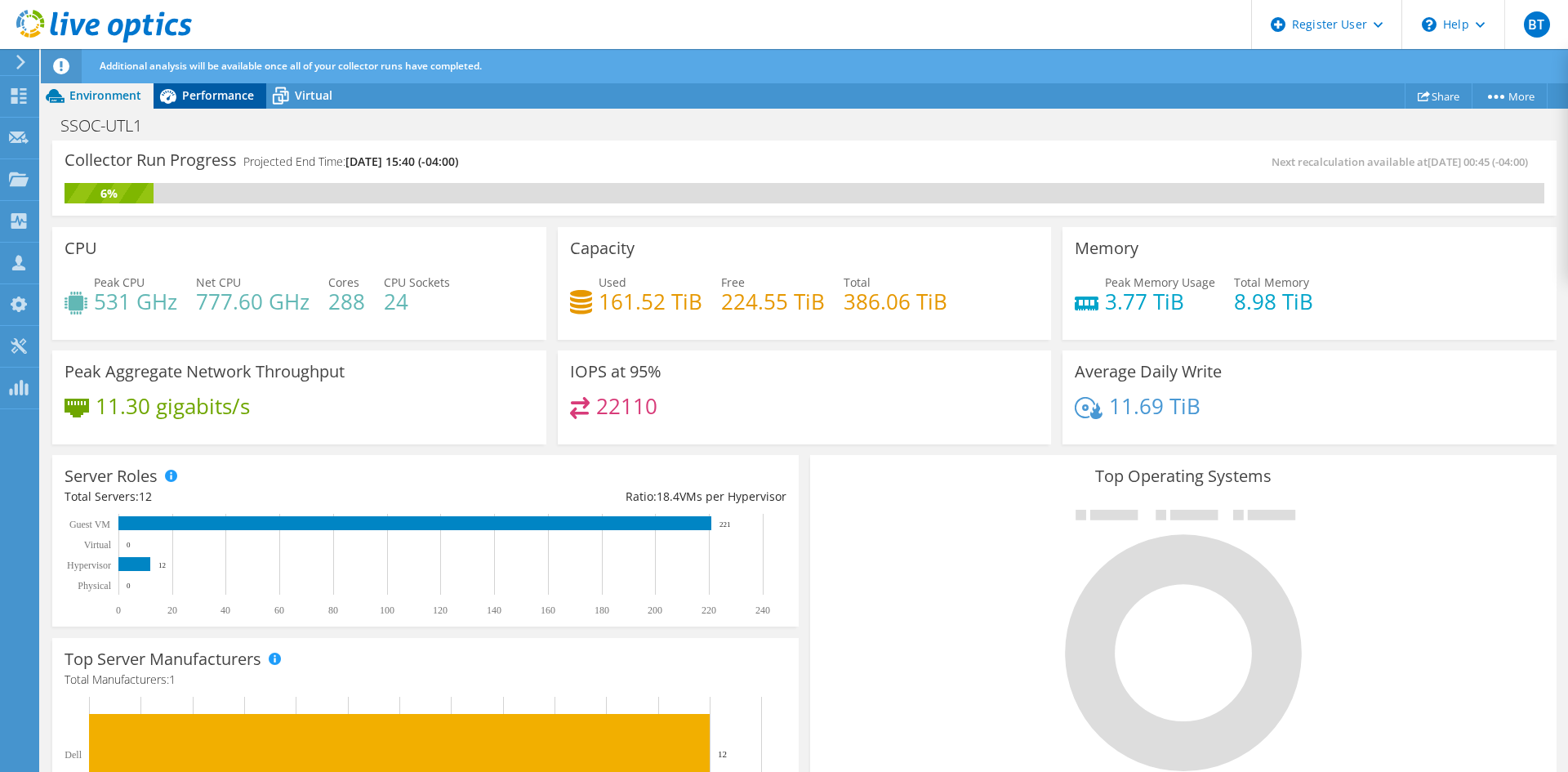
click at [190, 95] on span "Performance" at bounding box center [217, 95] width 72 height 16
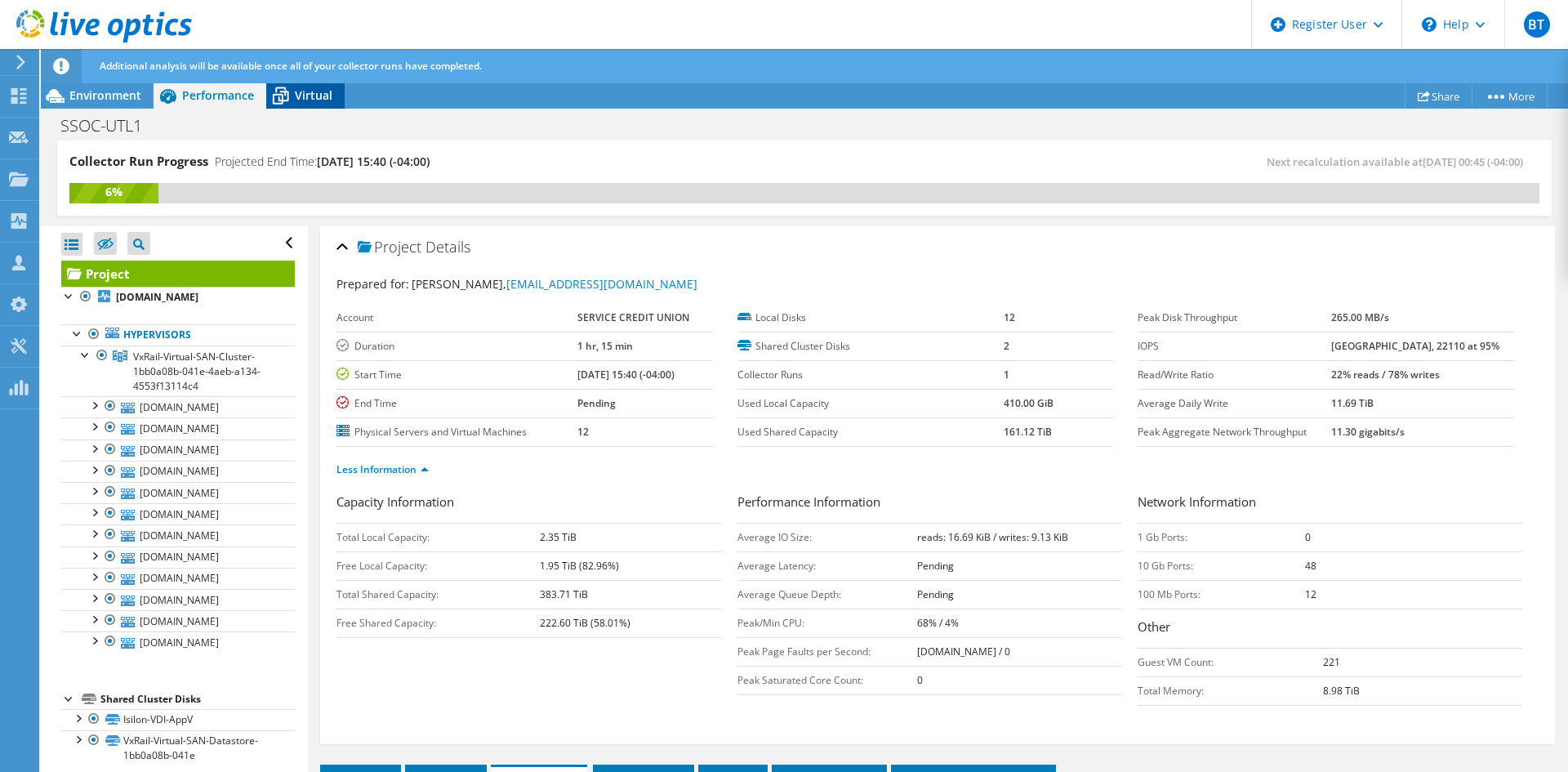
click at [312, 90] on span "Virtual" at bounding box center [313, 95] width 37 height 16
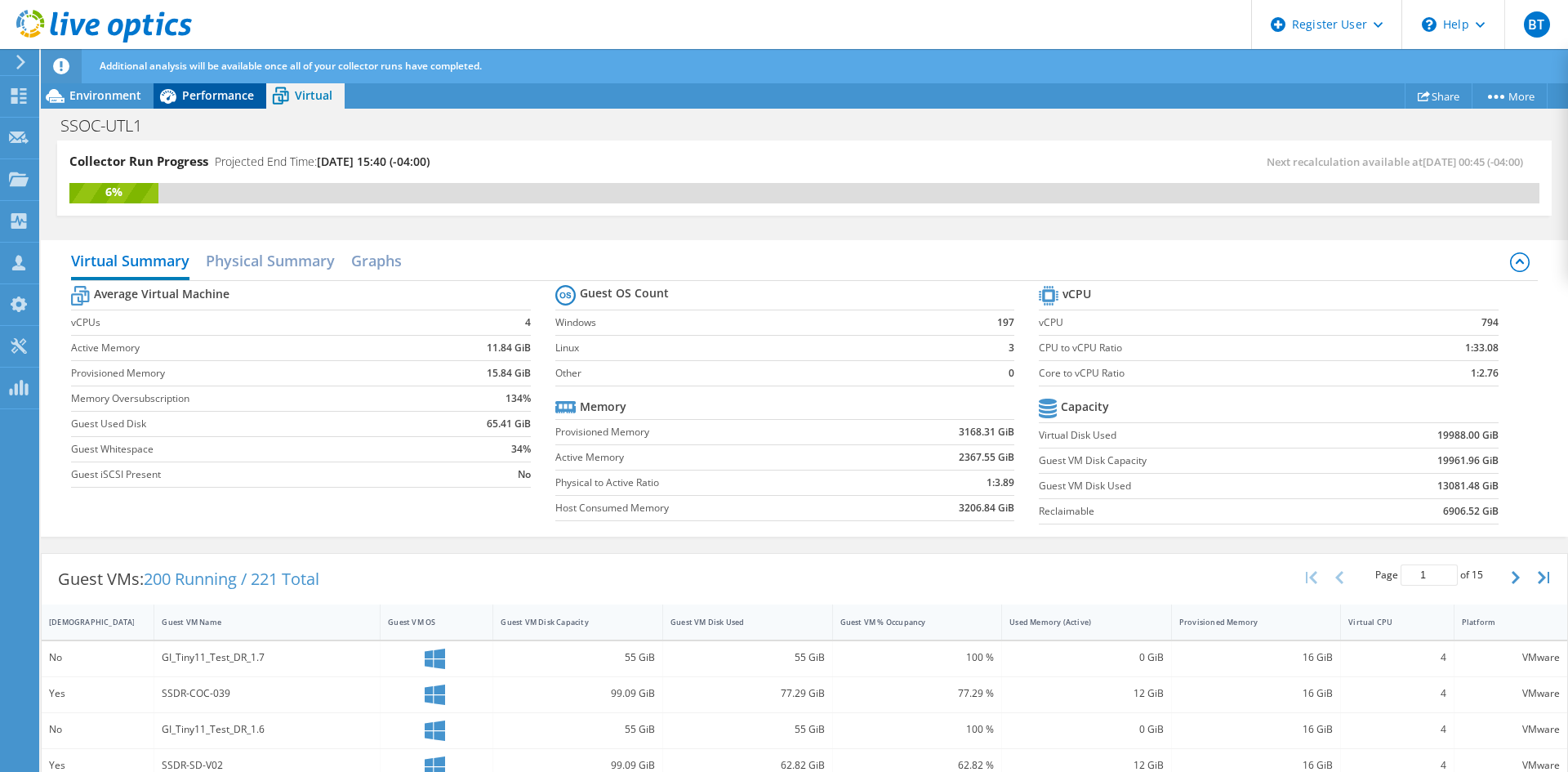
click at [244, 90] on span "Performance" at bounding box center [217, 95] width 72 height 16
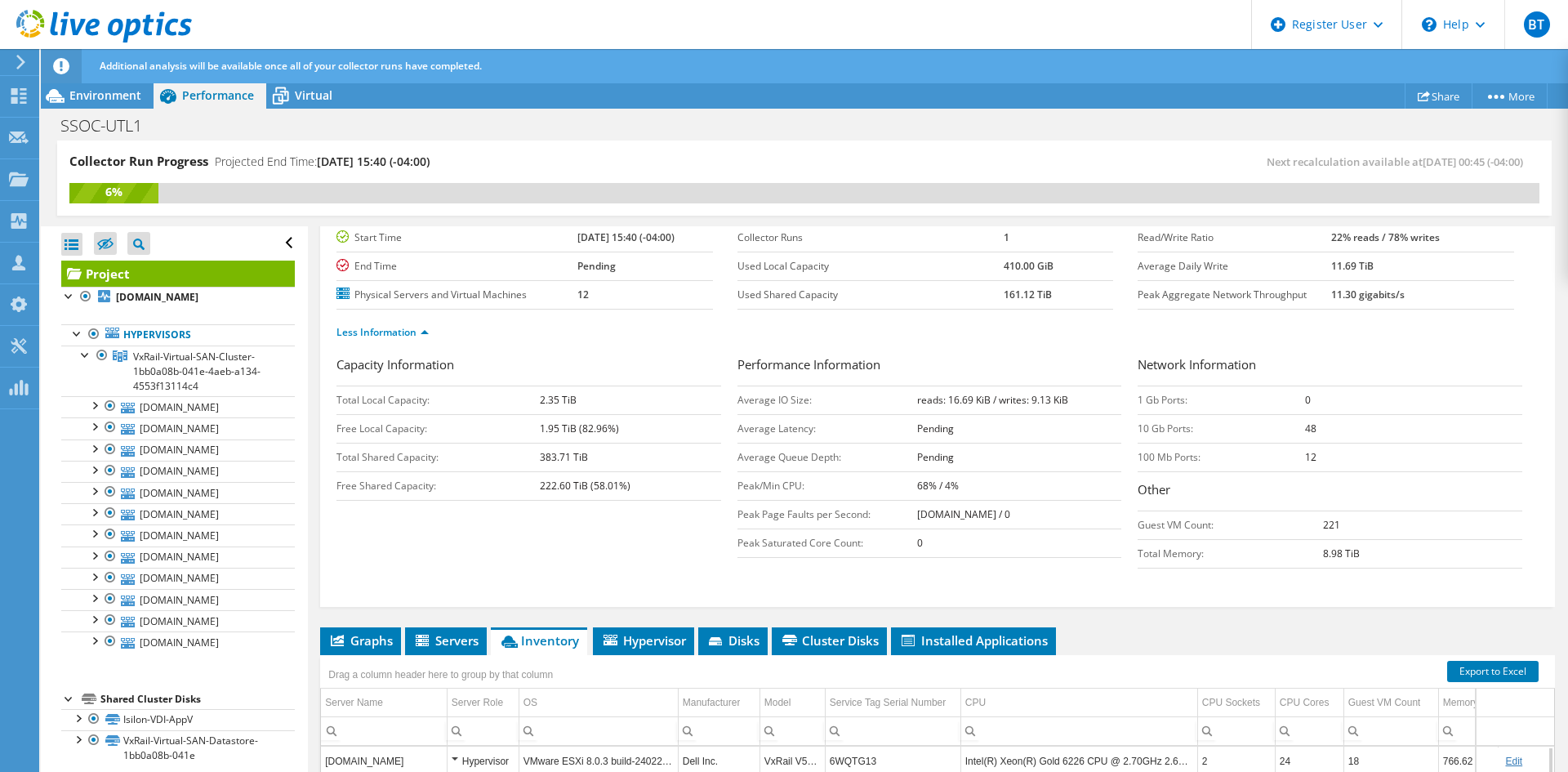
scroll to position [327, 0]
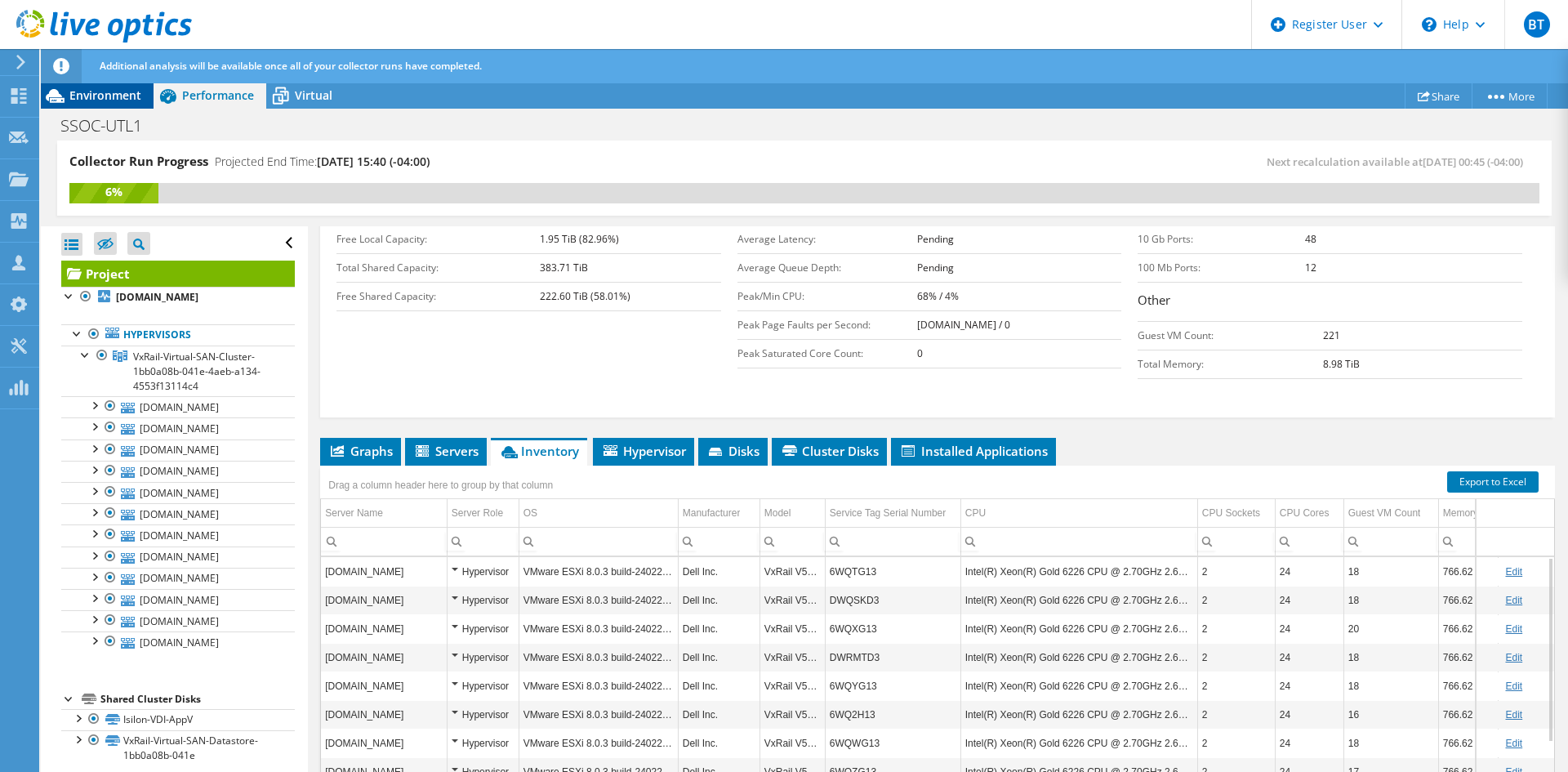
click at [131, 85] on div "Environment" at bounding box center [97, 95] width 112 height 26
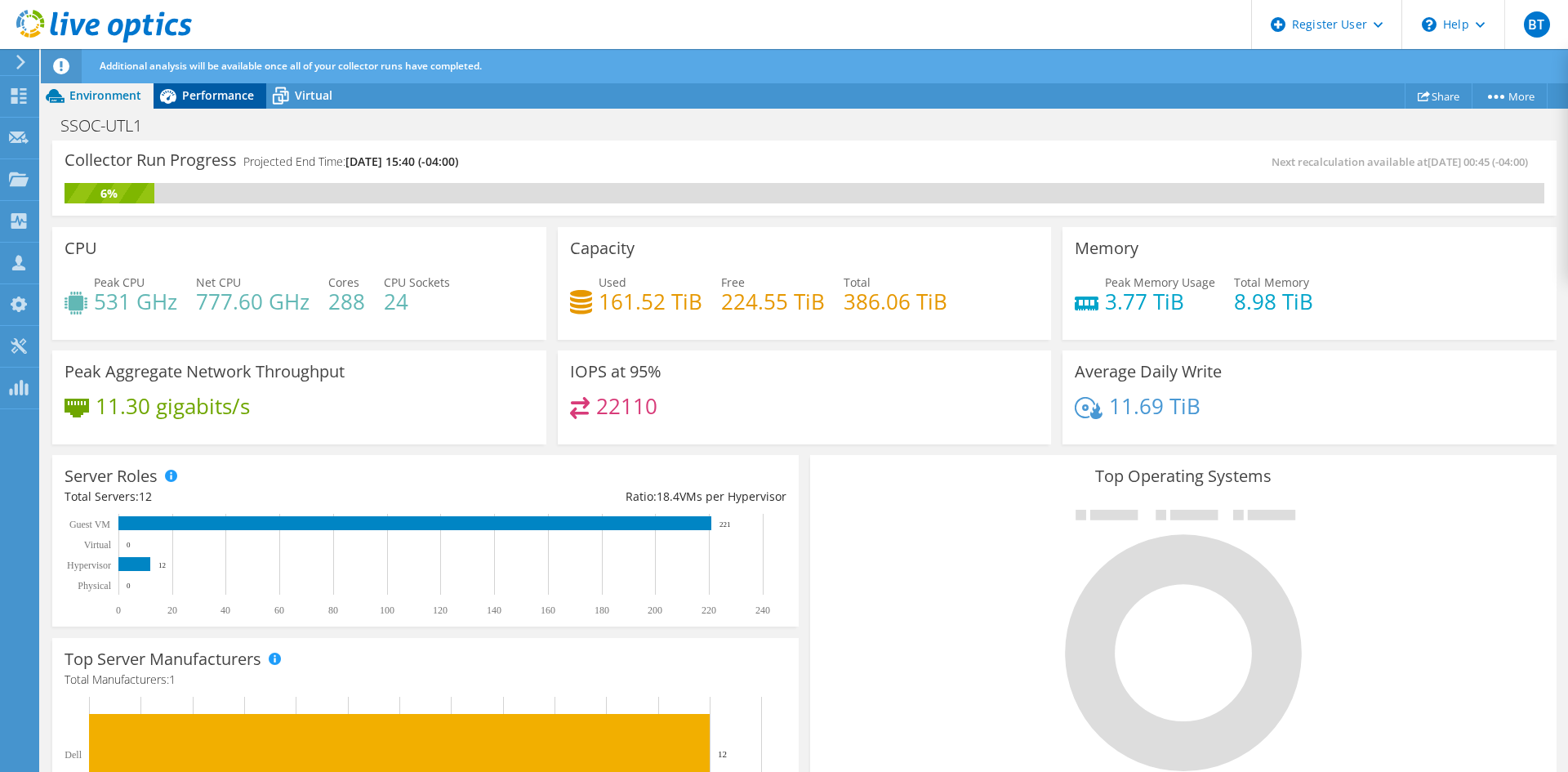
click at [205, 100] on span "Performance" at bounding box center [217, 95] width 72 height 16
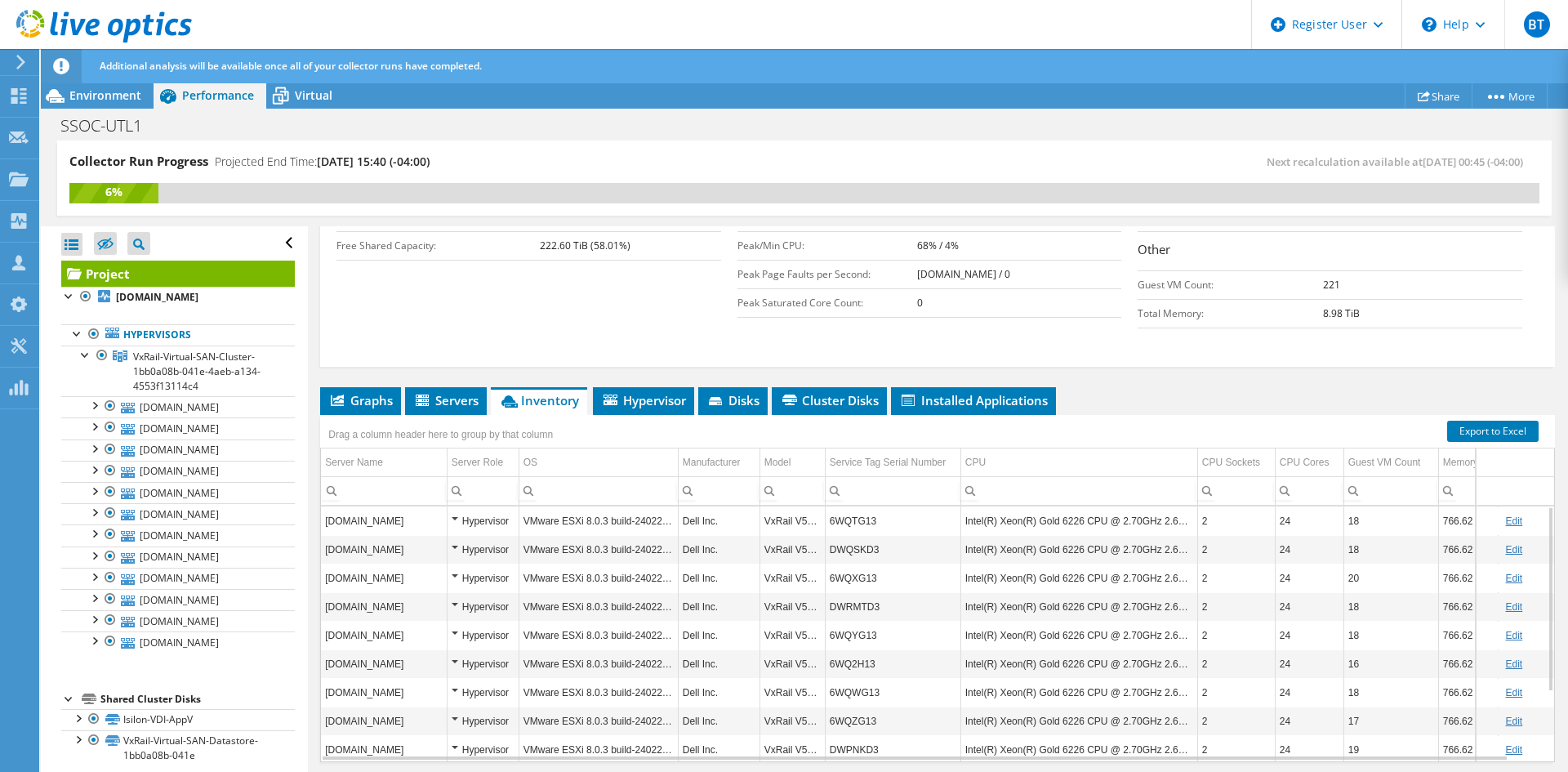
scroll to position [428, 0]
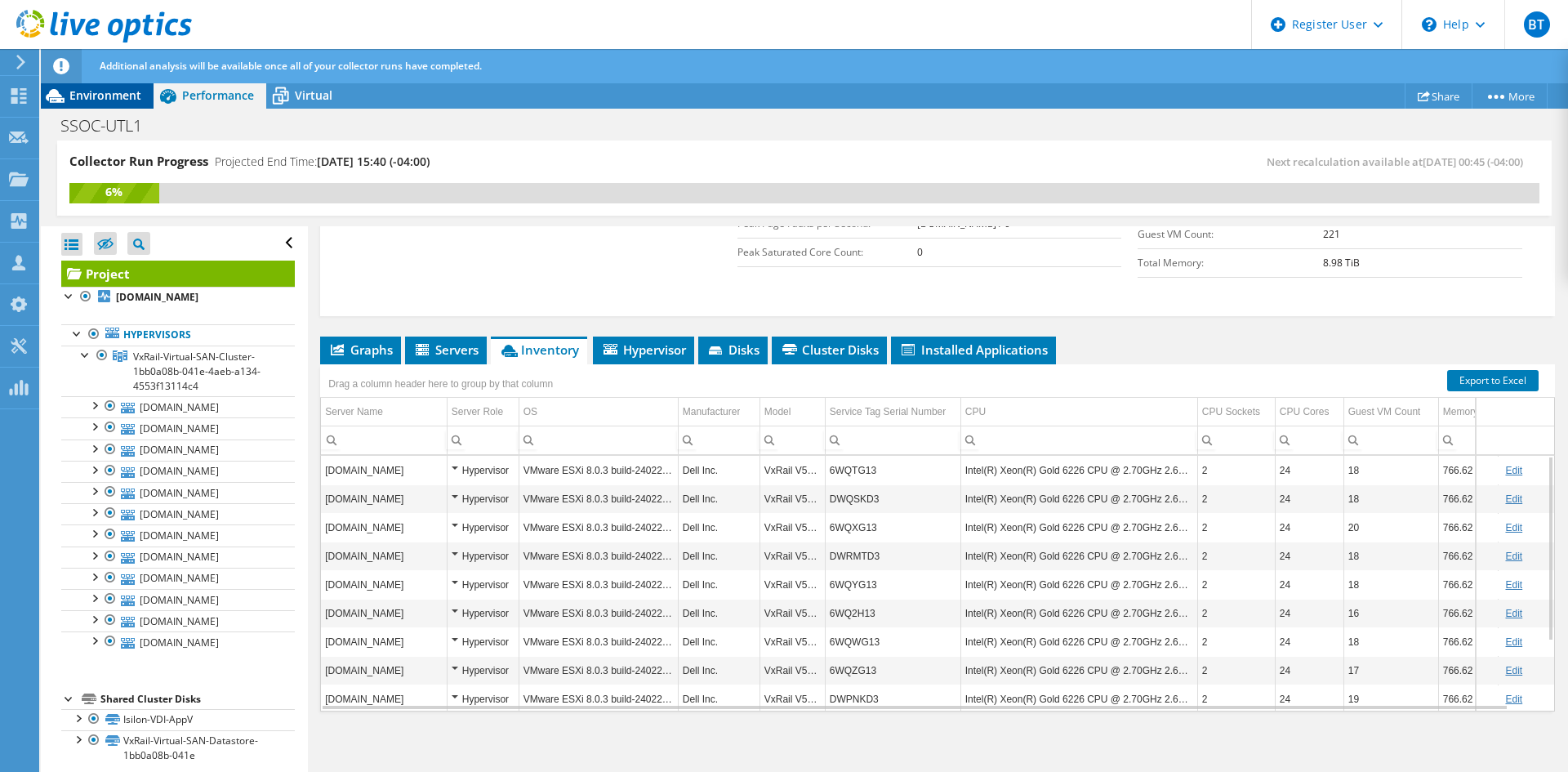
click at [111, 99] on span "Environment" at bounding box center [105, 95] width 72 height 16
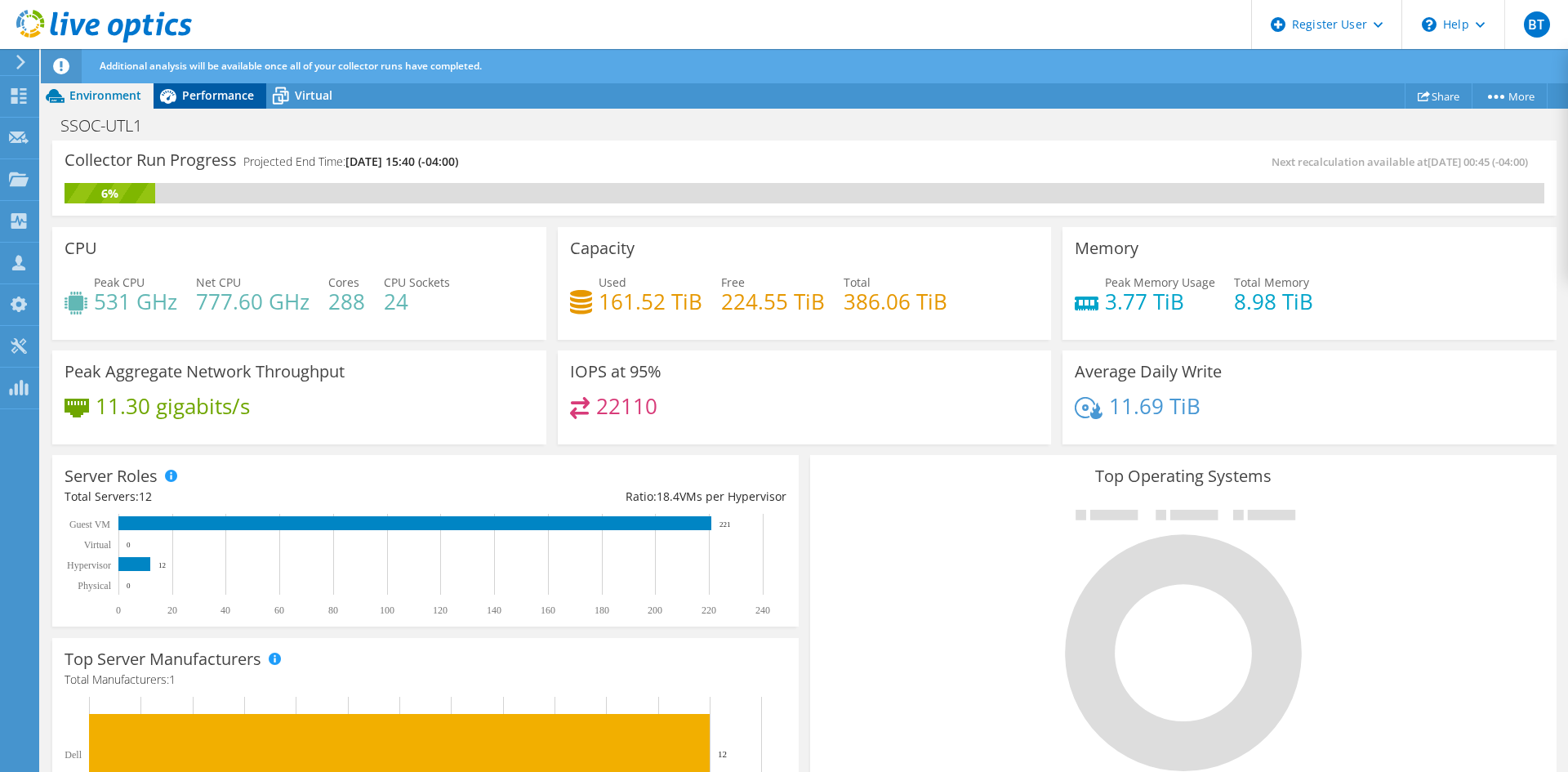
click at [221, 97] on span "Performance" at bounding box center [217, 95] width 72 height 16
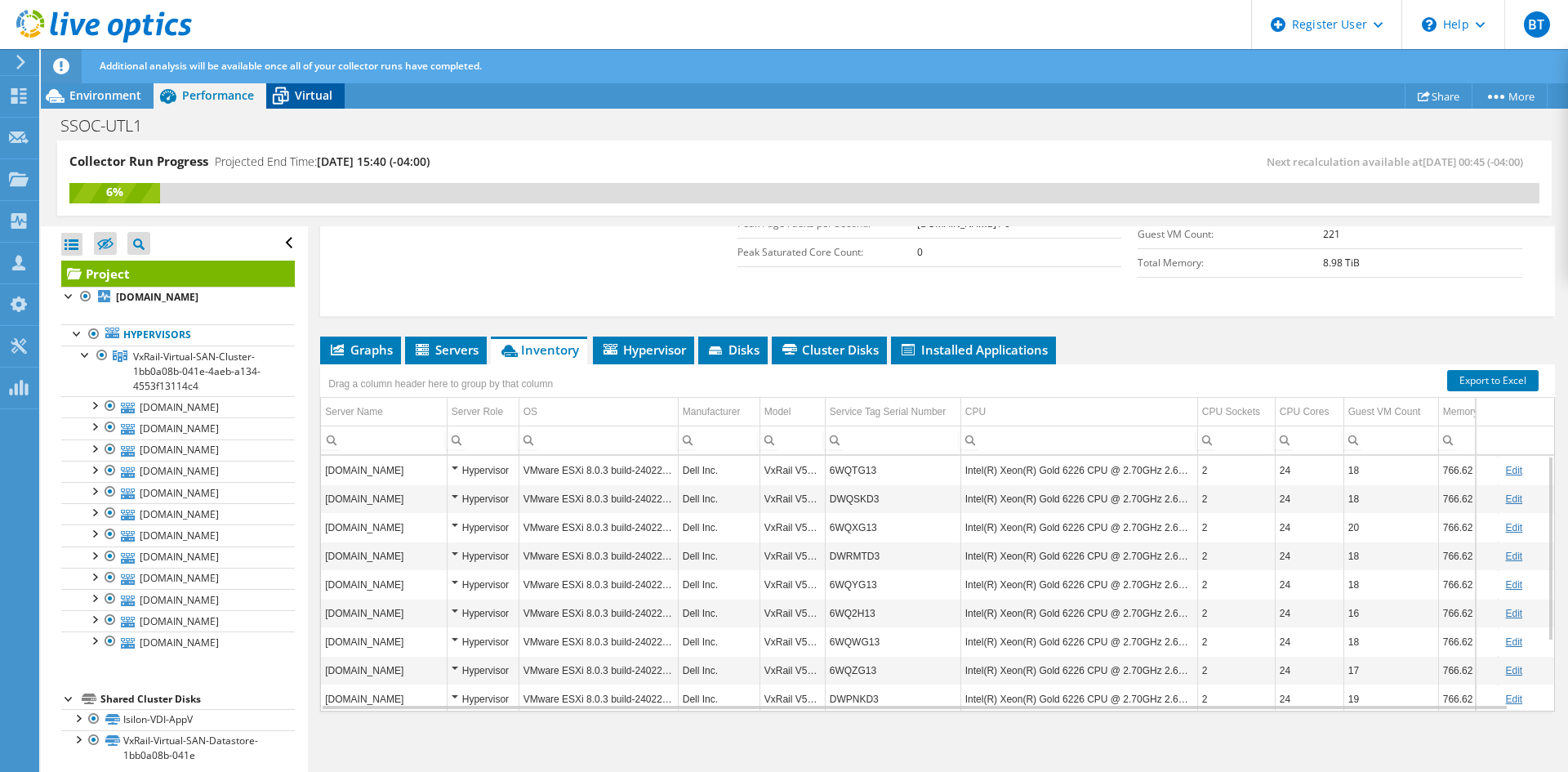
click at [287, 87] on icon at bounding box center [280, 95] width 28 height 28
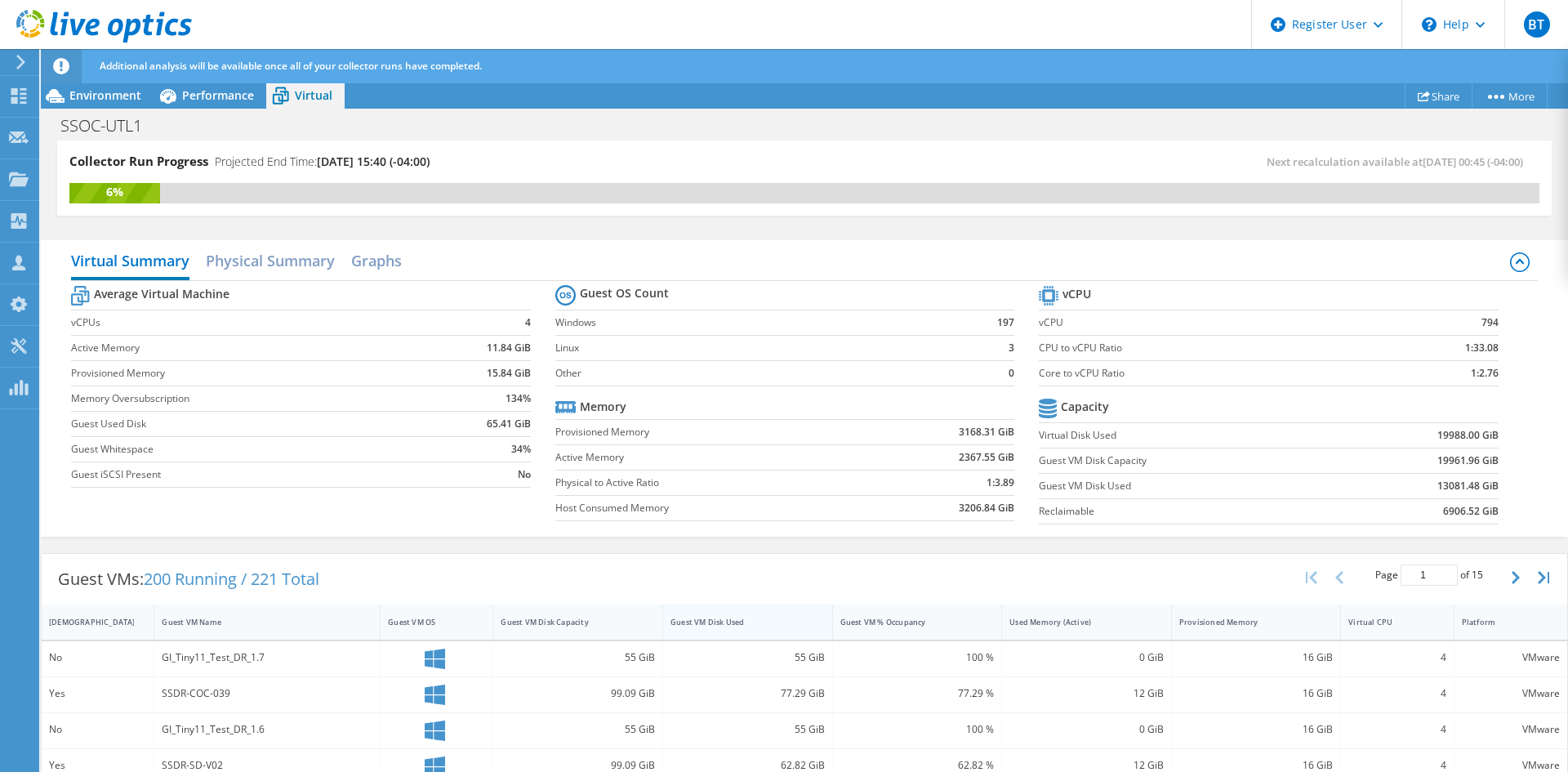
click at [740, 626] on div "Guest VM Disk Used" at bounding box center [738, 622] width 135 height 11
click at [710, 619] on div "Guest VM Disk Used" at bounding box center [738, 622] width 135 height 11
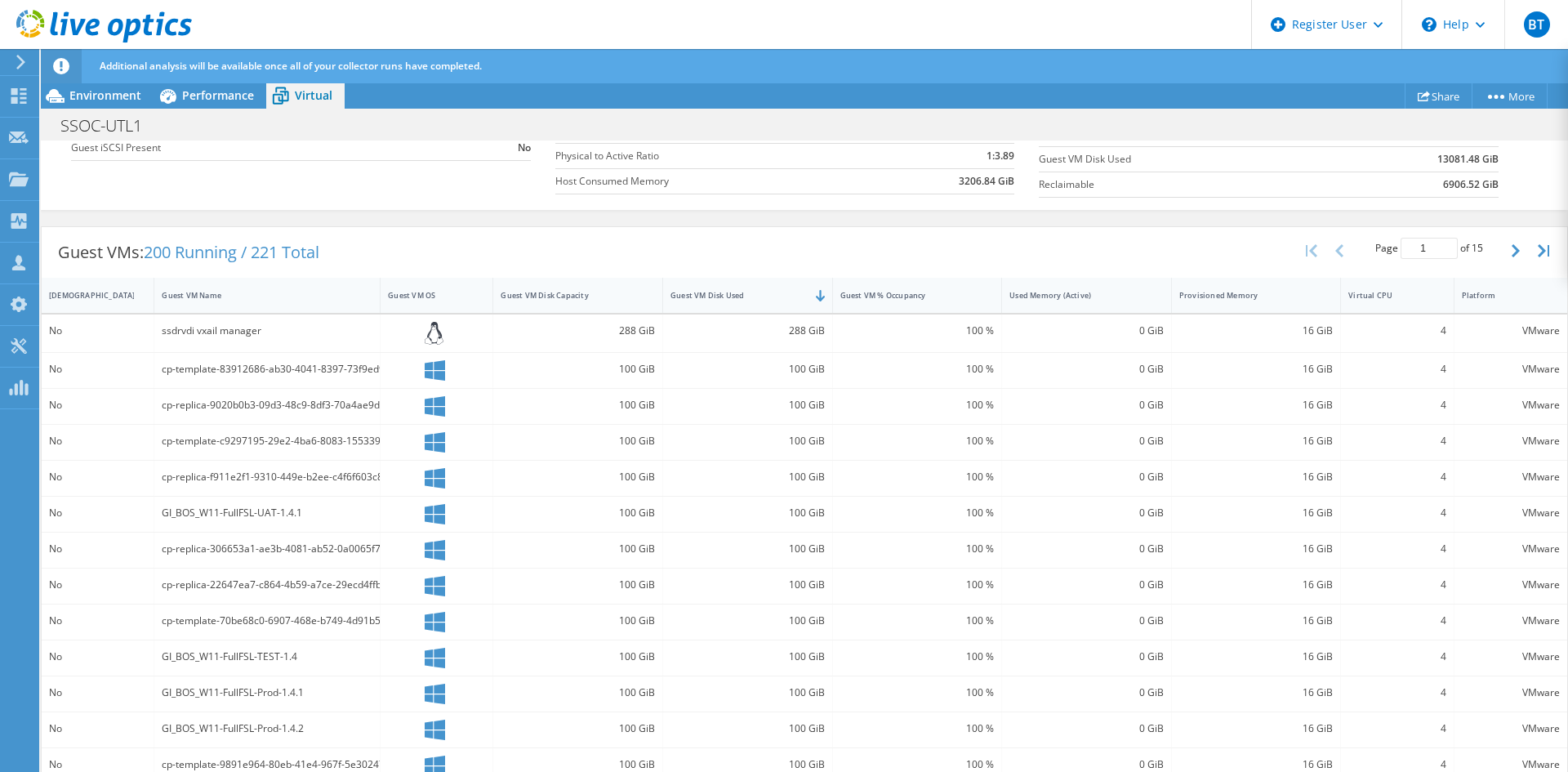
scroll to position [418, 0]
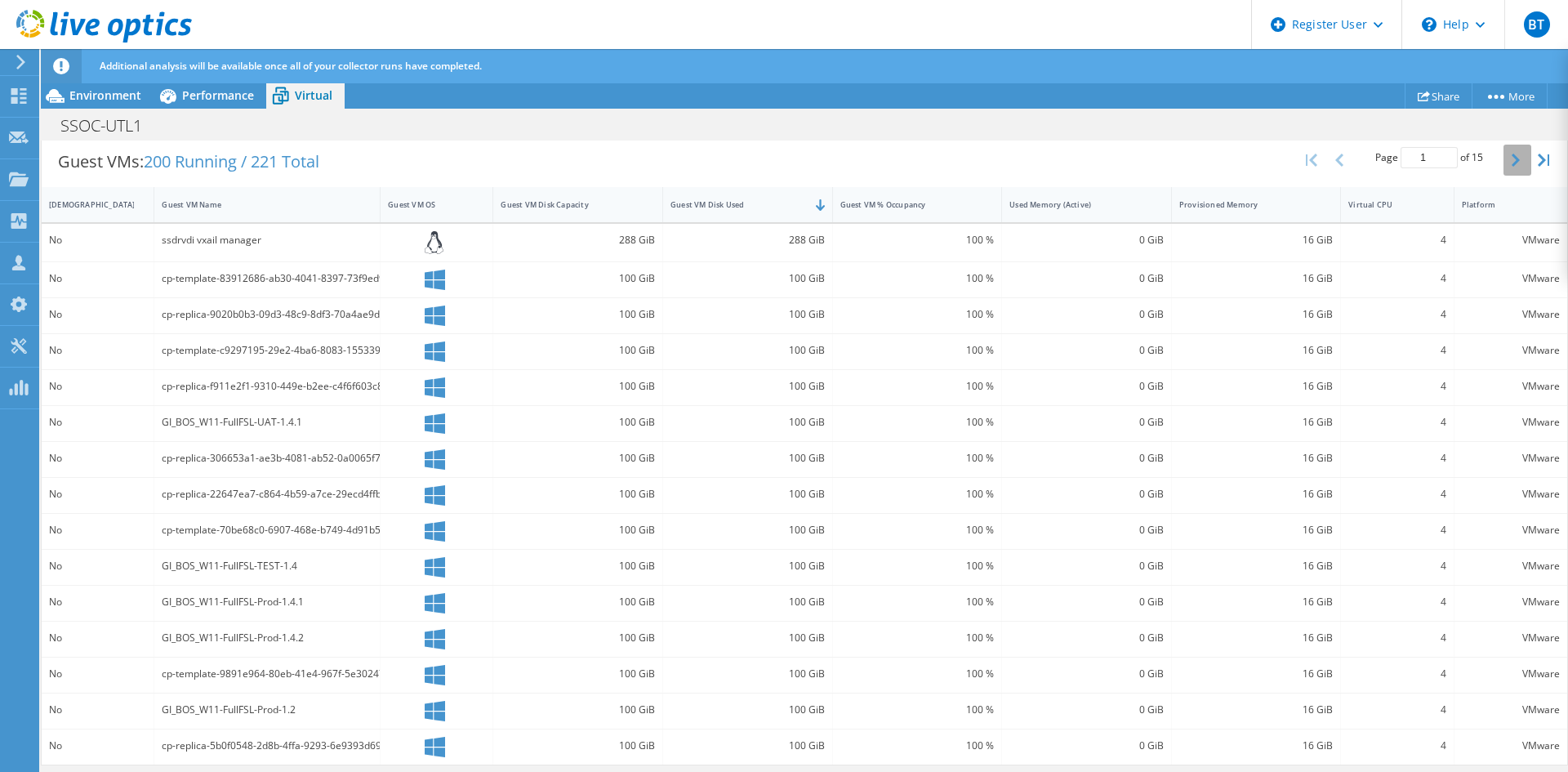
click at [1518, 157] on button "button" at bounding box center [1518, 160] width 27 height 31
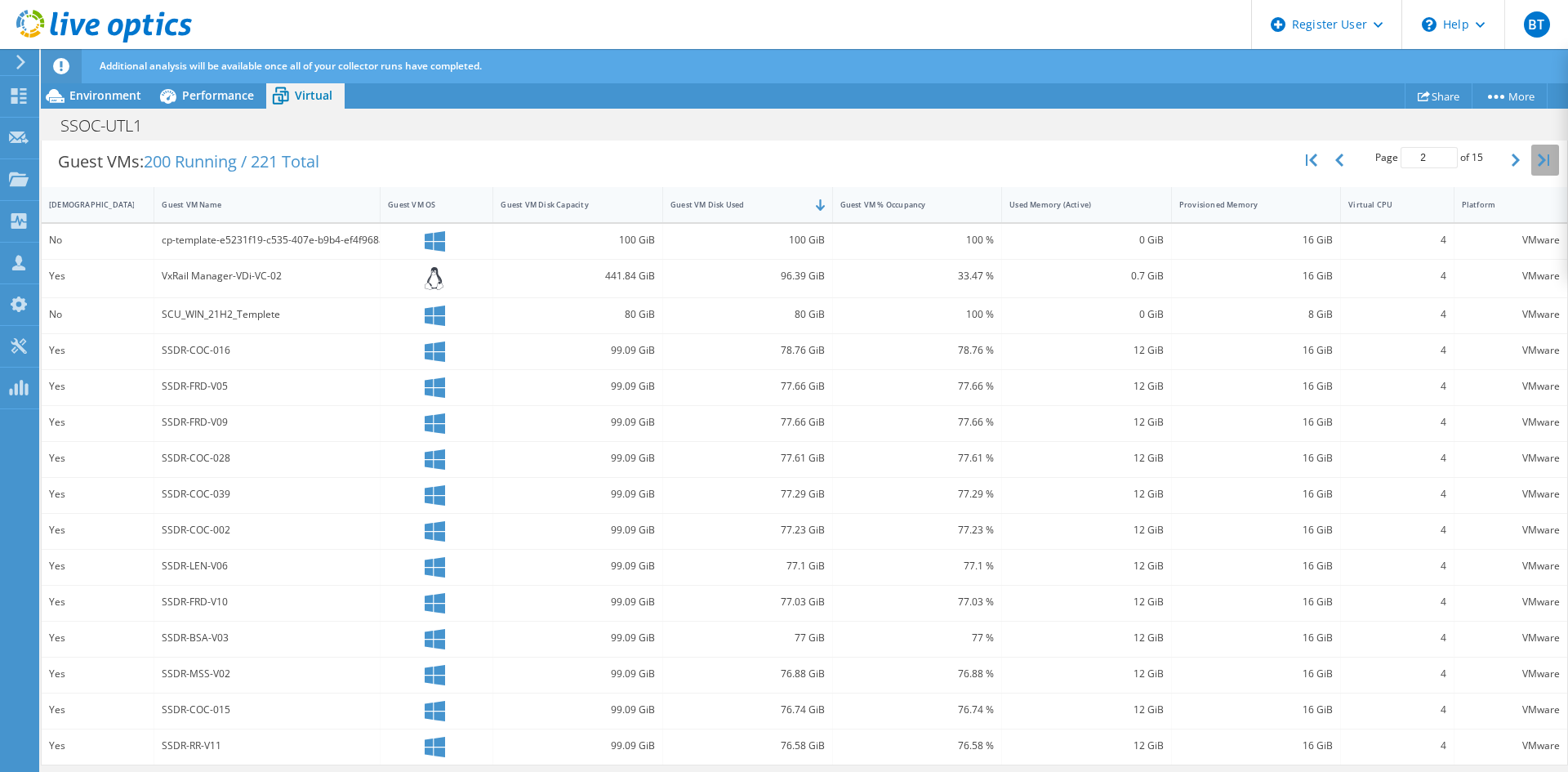
click at [1538, 157] on icon "button" at bounding box center [1543, 160] width 12 height 13
type input "15"
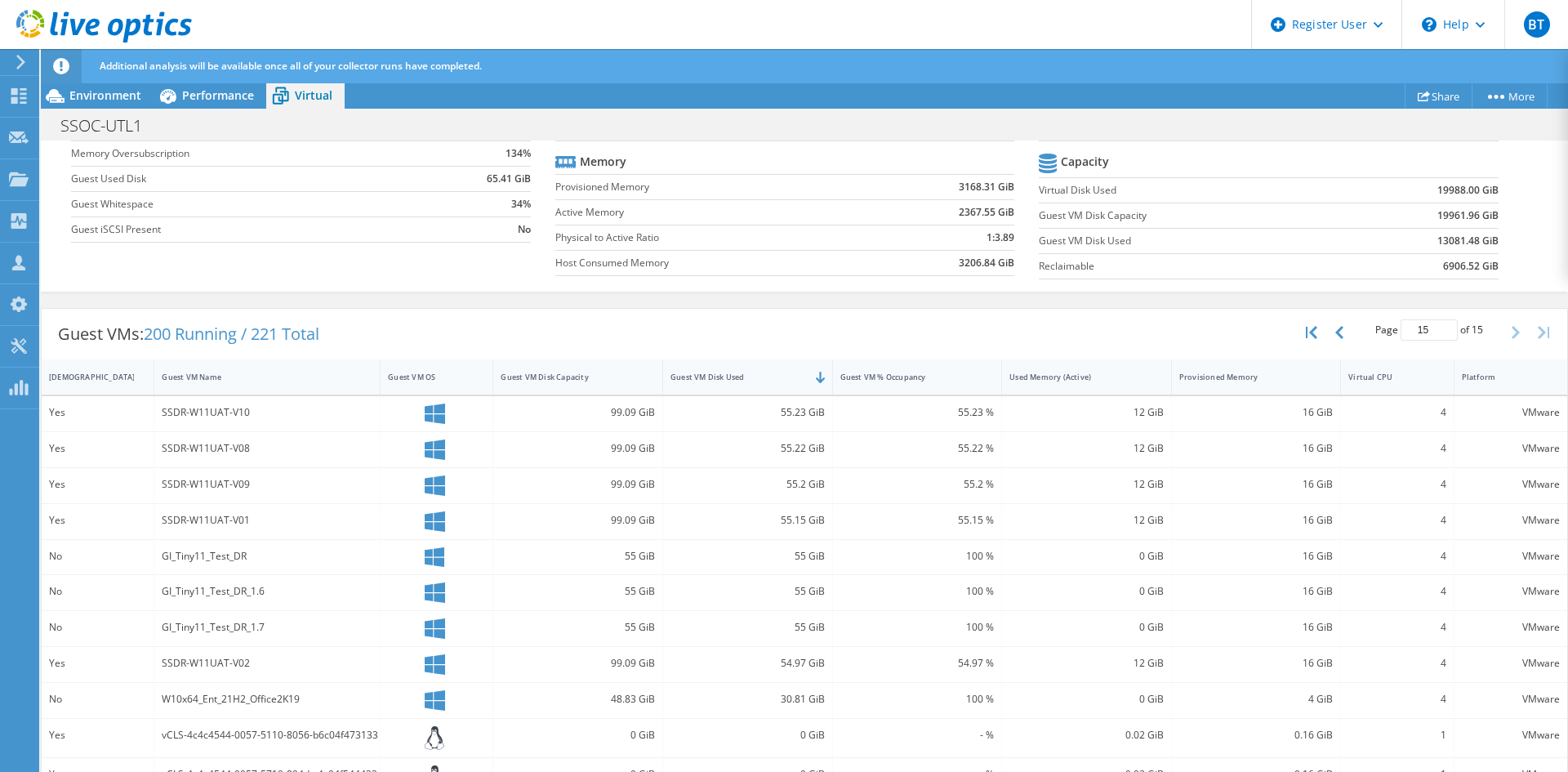
scroll to position [19, 0]
click at [100, 92] on span "Environment" at bounding box center [105, 95] width 72 height 16
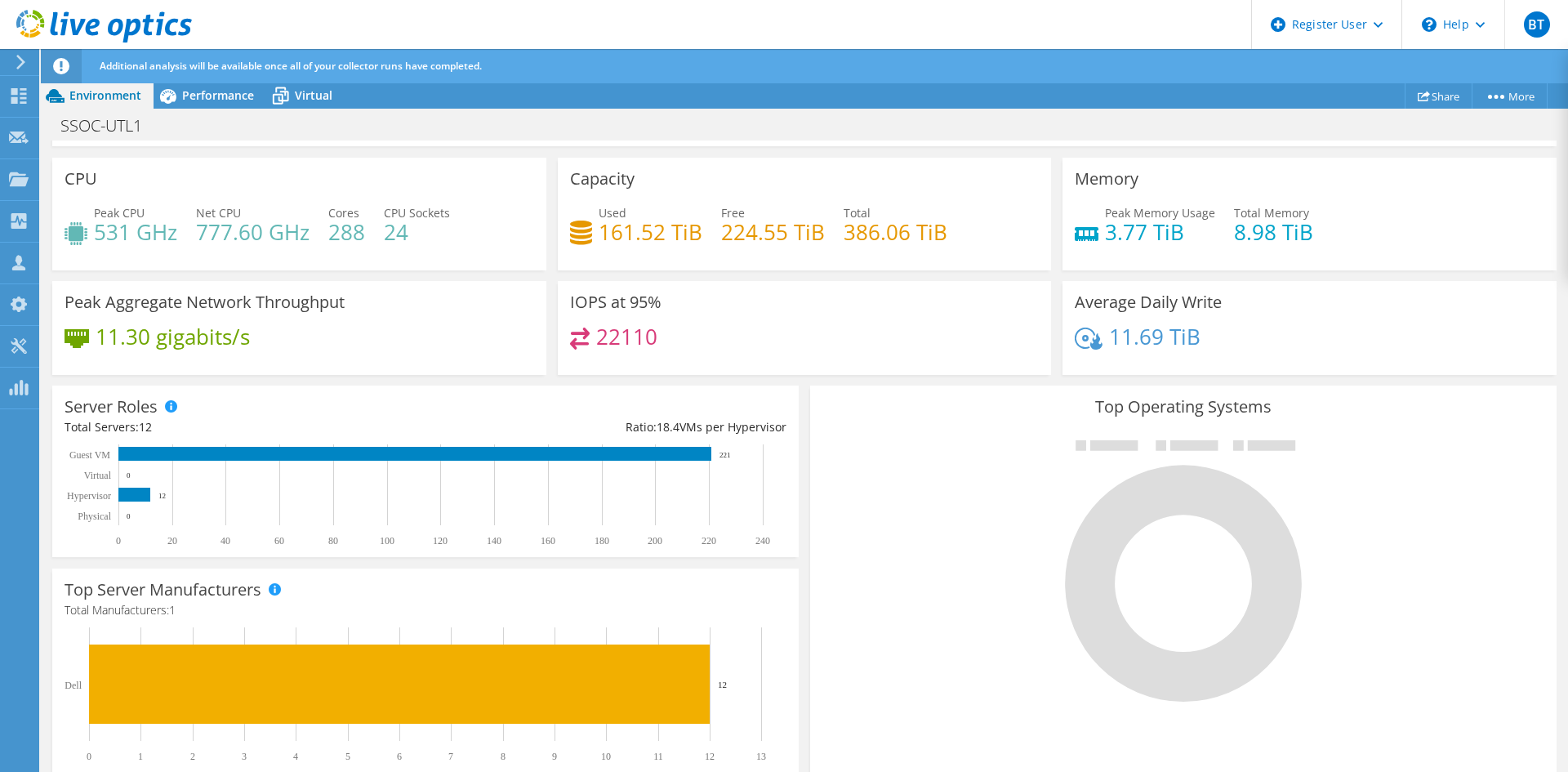
scroll to position [0, 0]
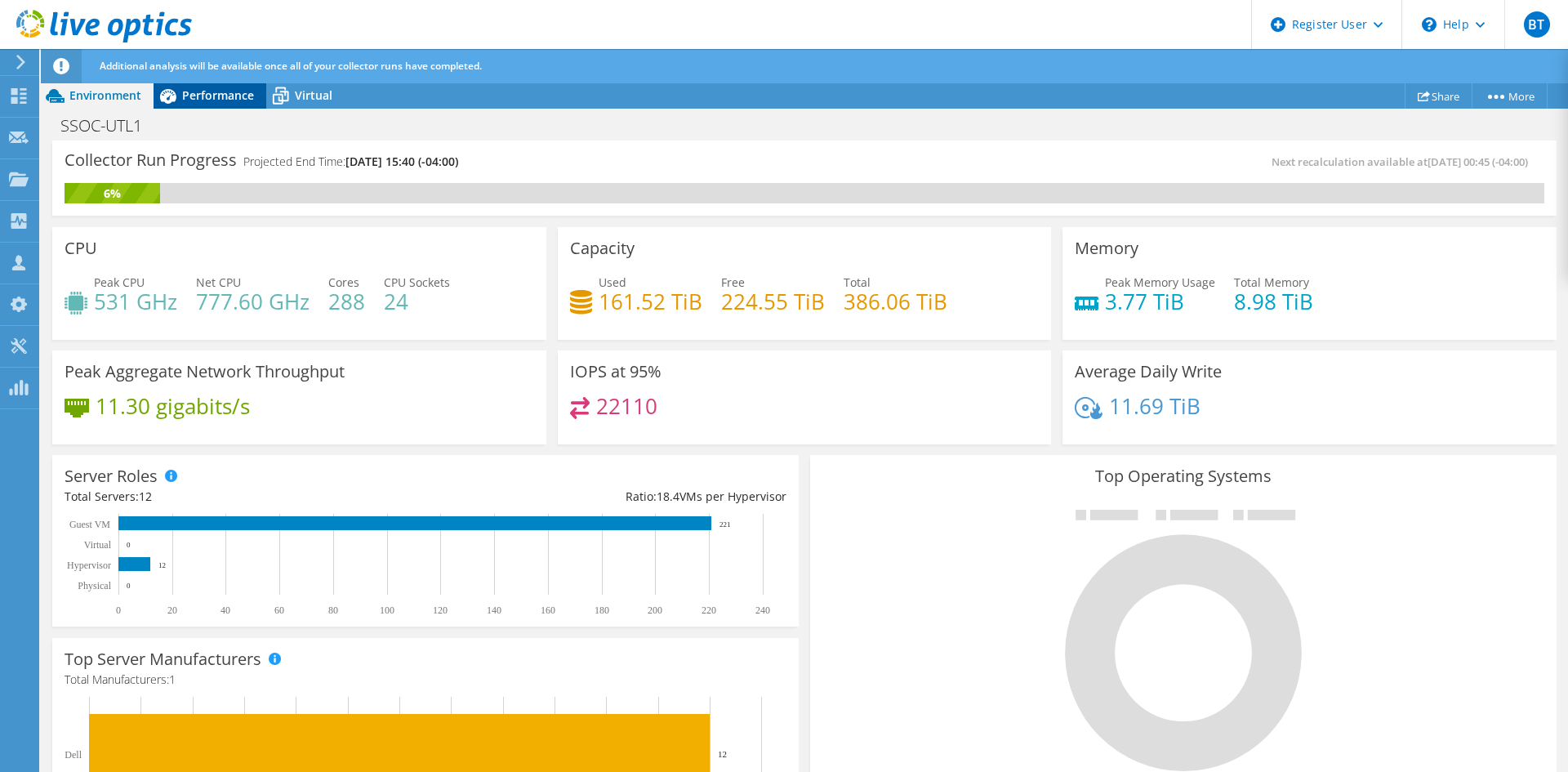
click at [203, 99] on span "Performance" at bounding box center [217, 95] width 72 height 16
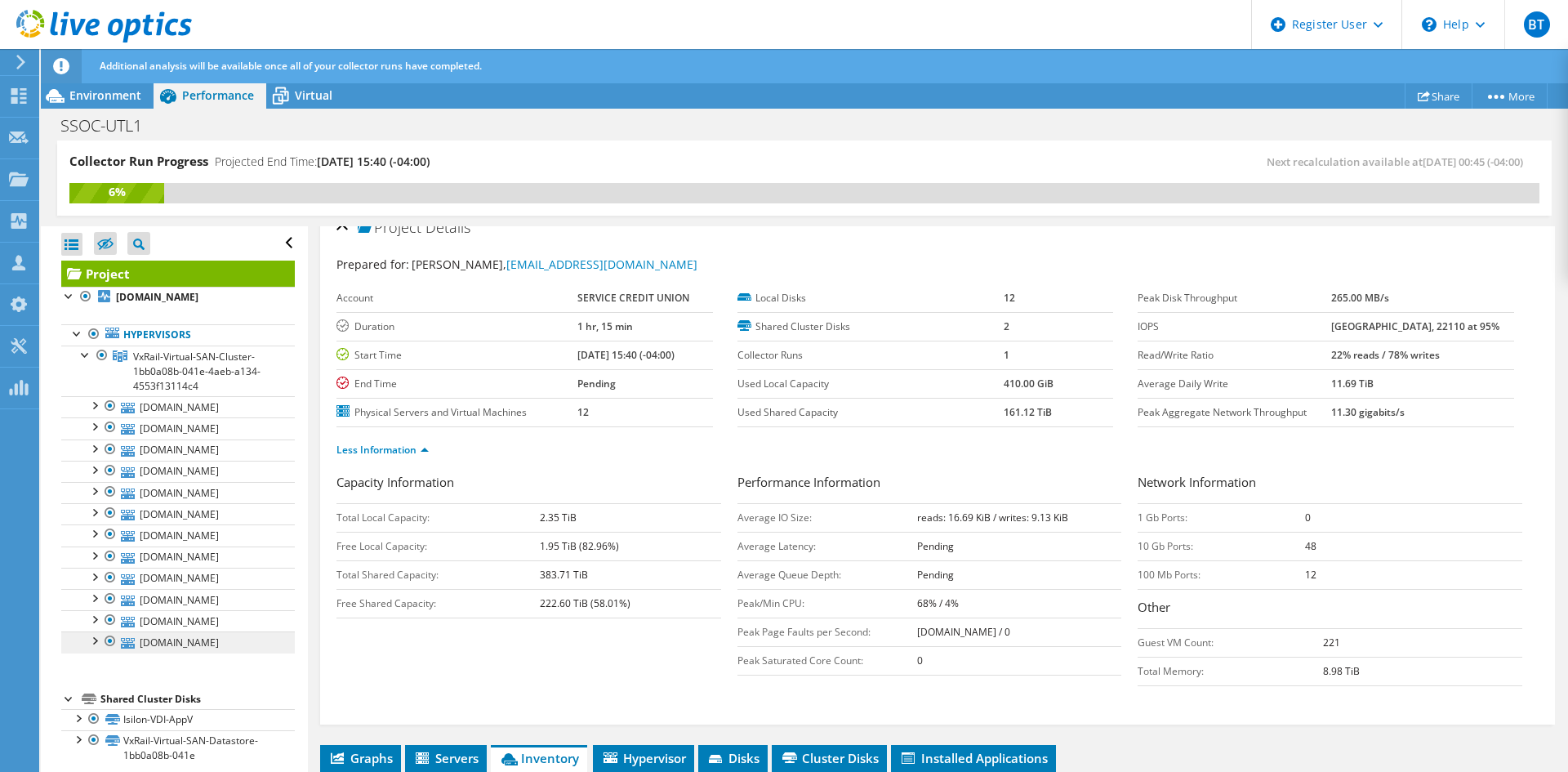
scroll to position [12, 0]
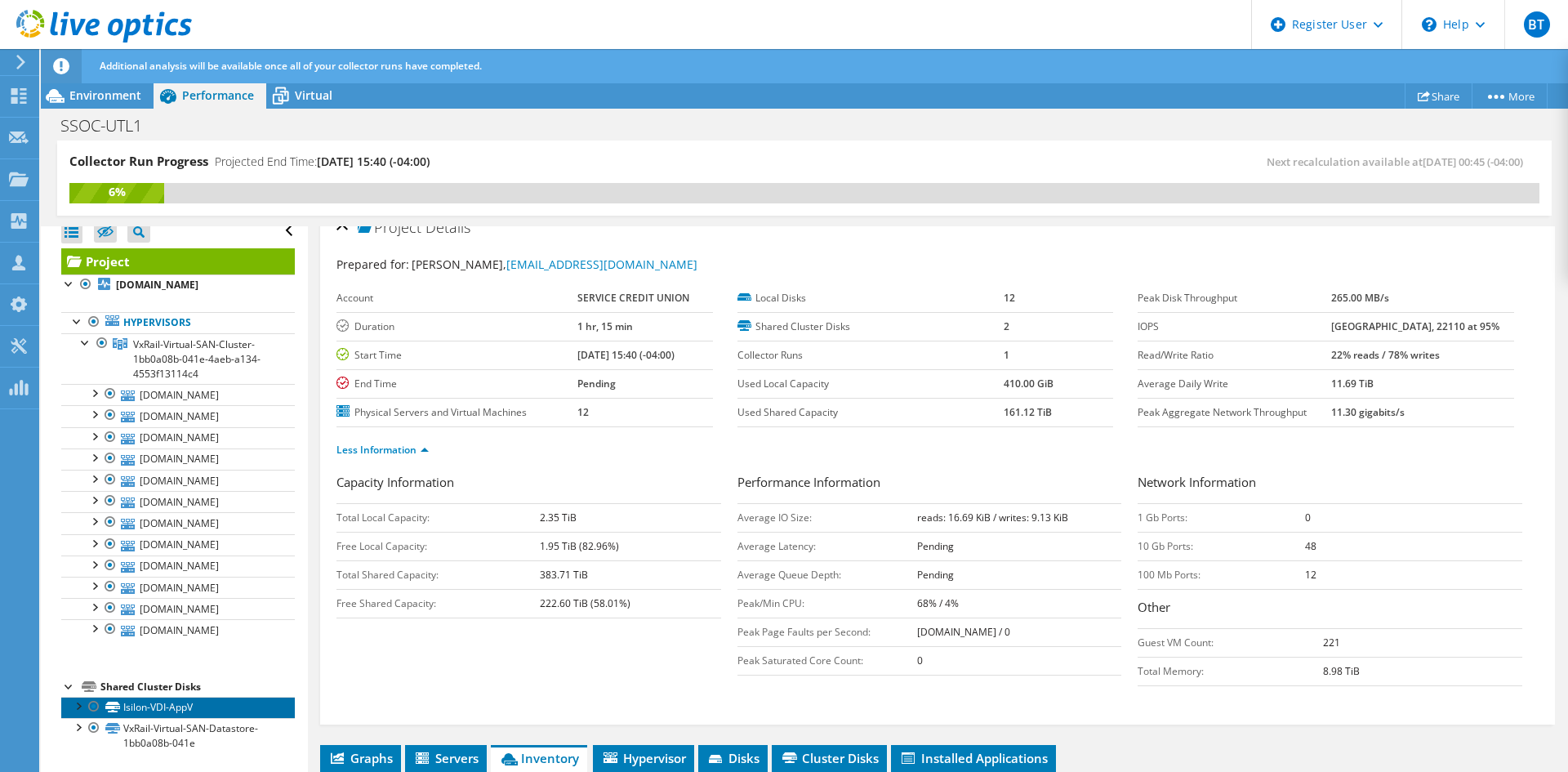
click at [217, 705] on link "Isilon-VDI-AppV" at bounding box center [178, 707] width 234 height 21
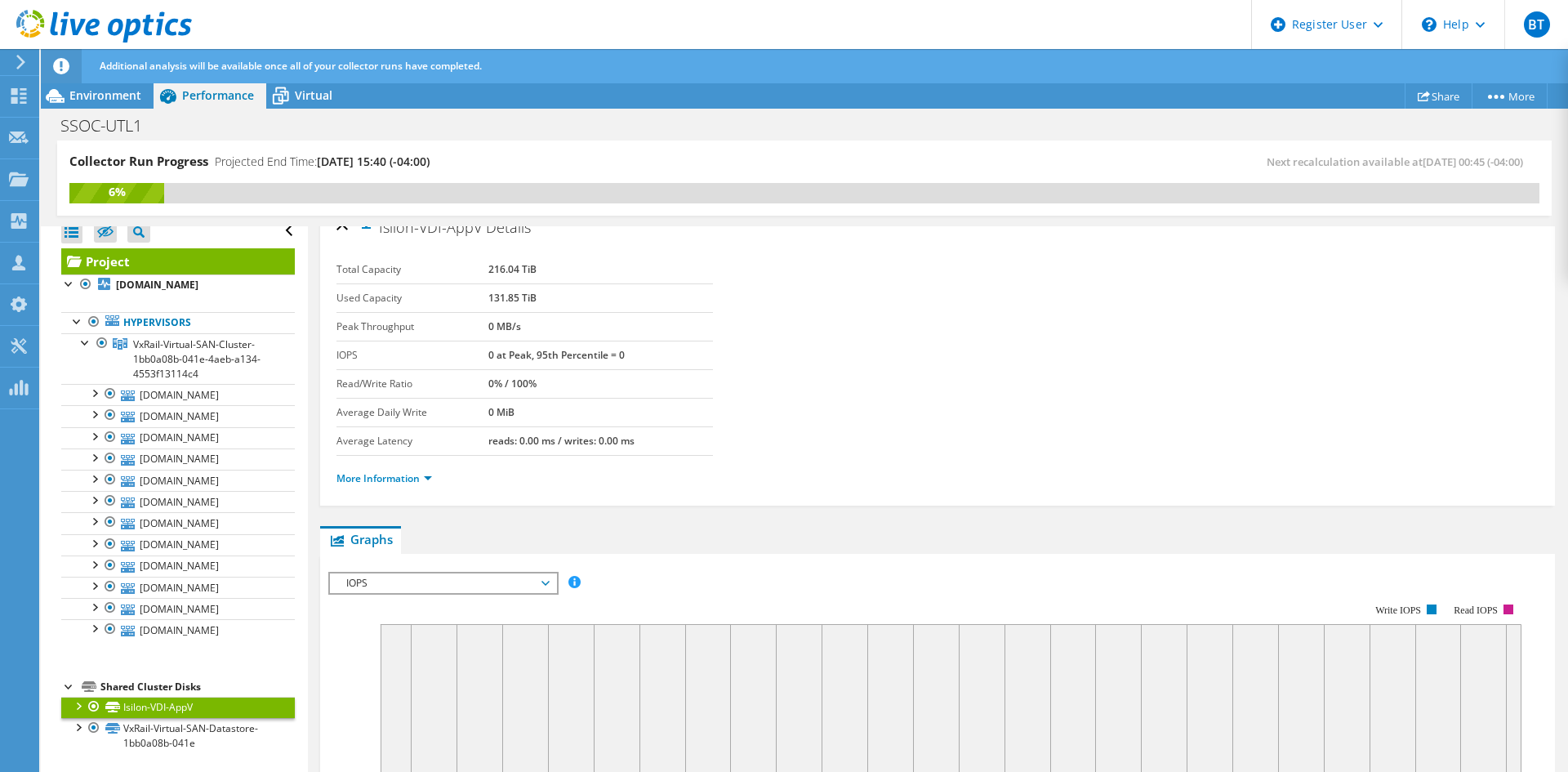
scroll to position [0, 0]
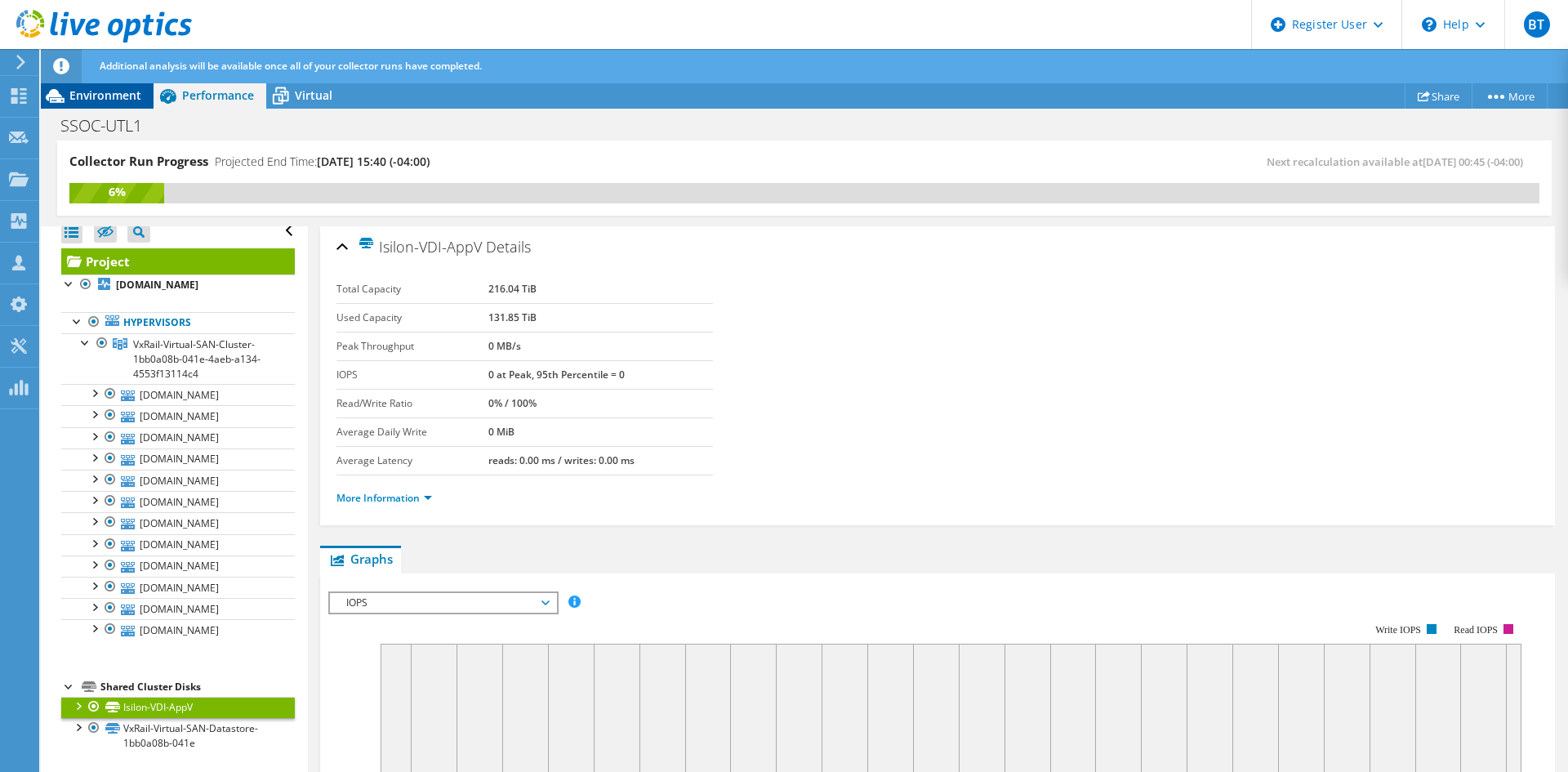
click at [88, 88] on span "Environment" at bounding box center [105, 95] width 72 height 16
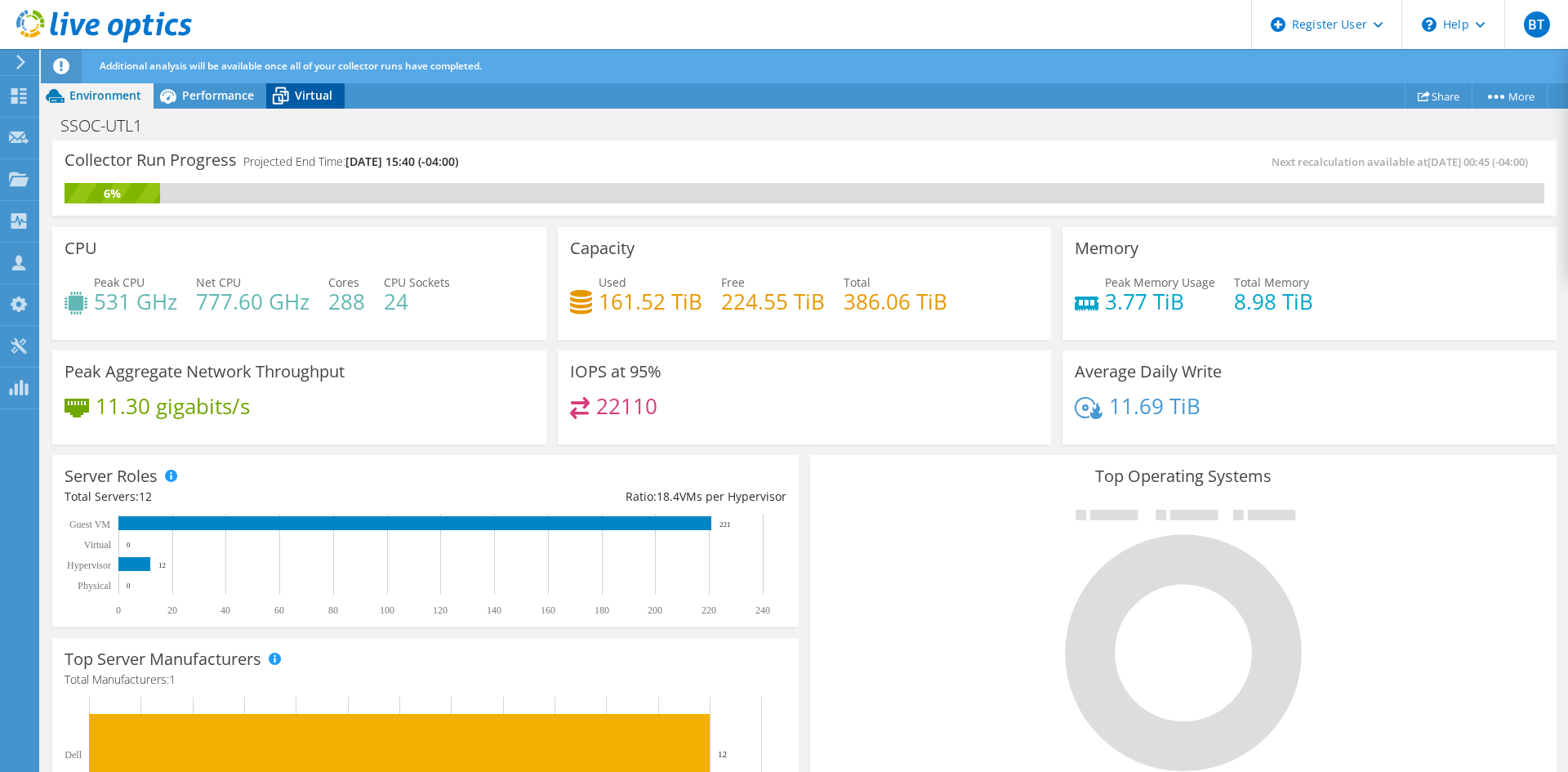
click at [321, 104] on div "Virtual" at bounding box center [306, 95] width 79 height 26
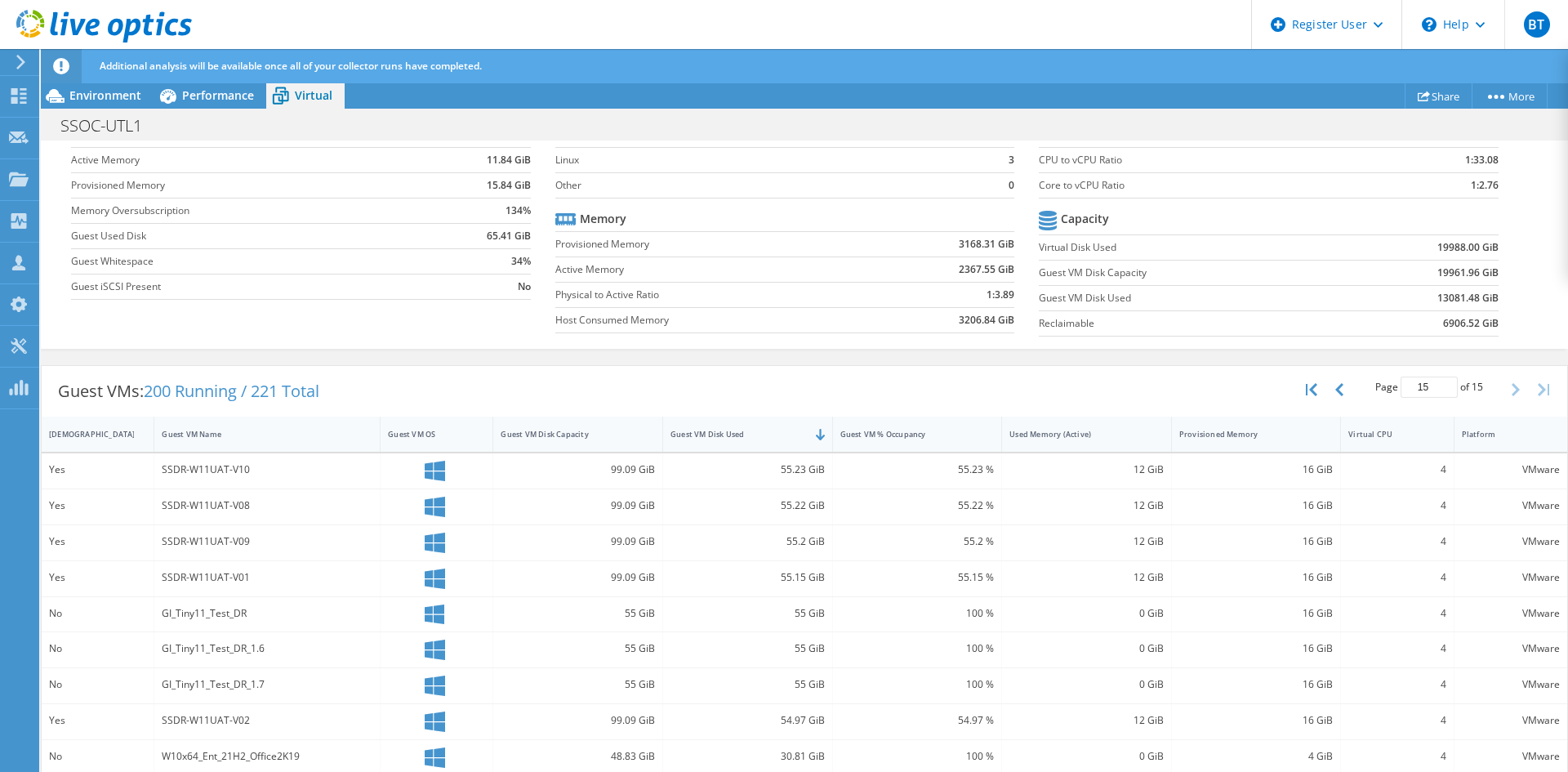
scroll to position [164, 0]
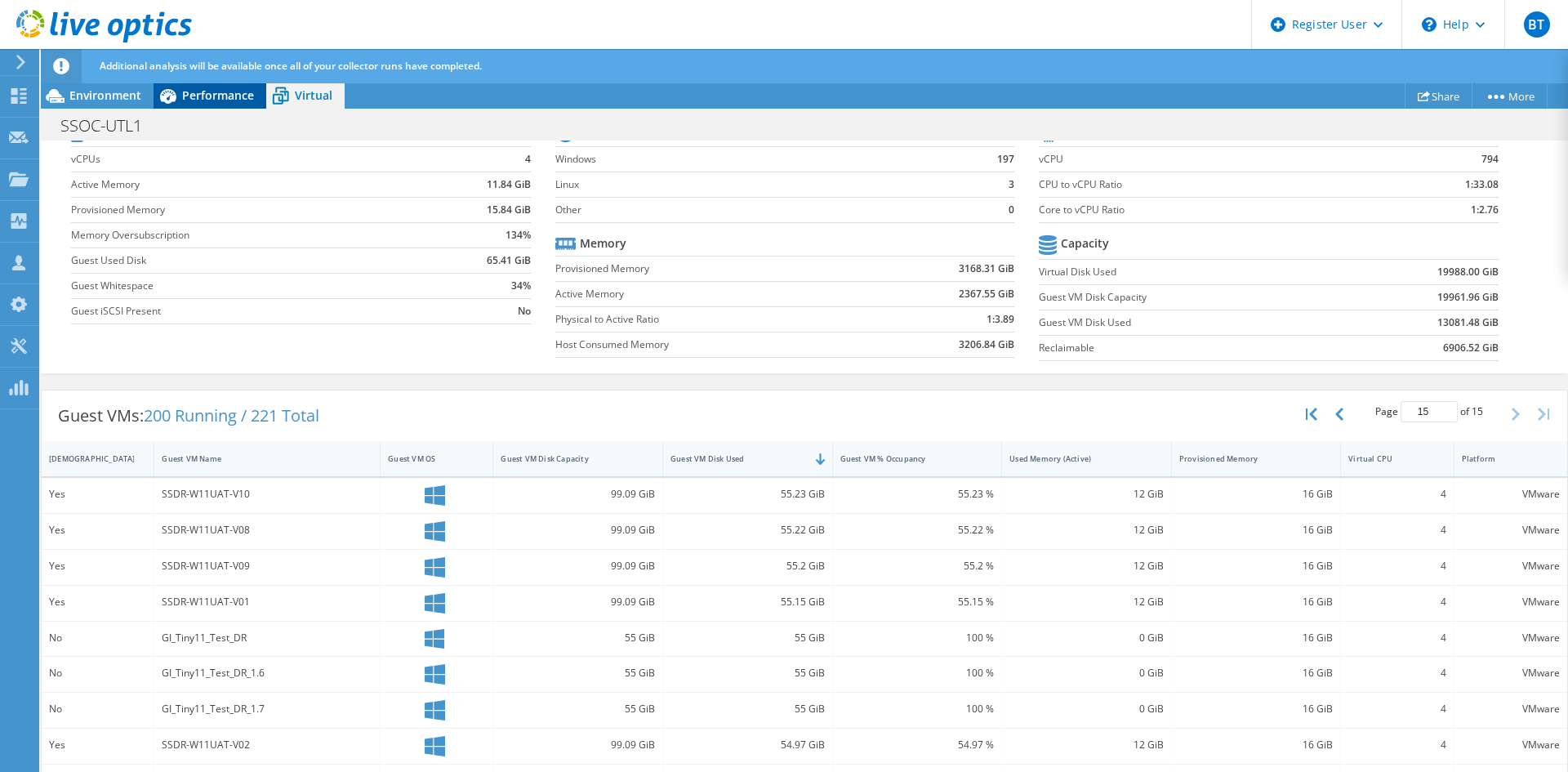
click at [236, 101] on span "Performance" at bounding box center [217, 95] width 72 height 16
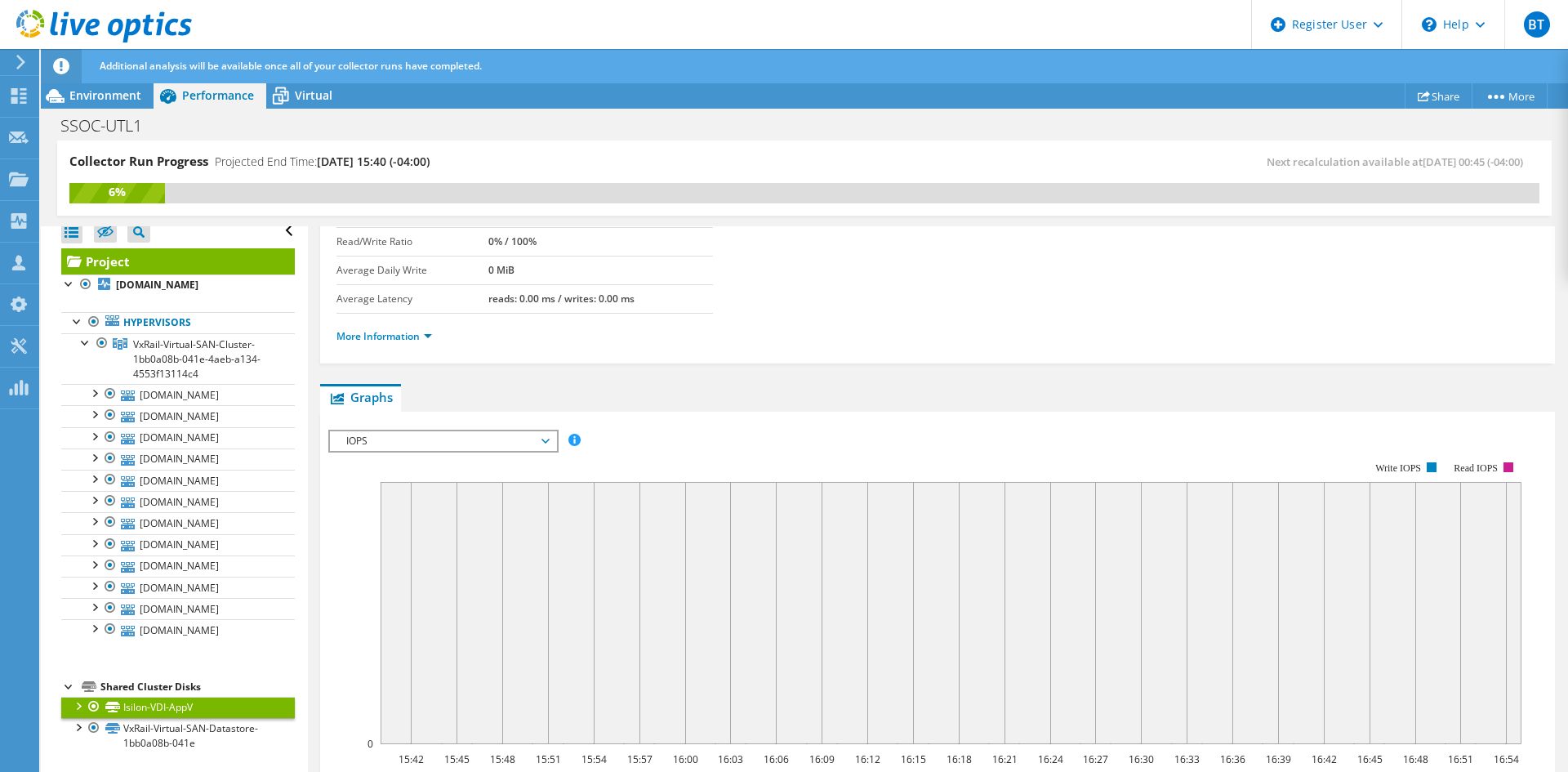
scroll to position [0, 0]
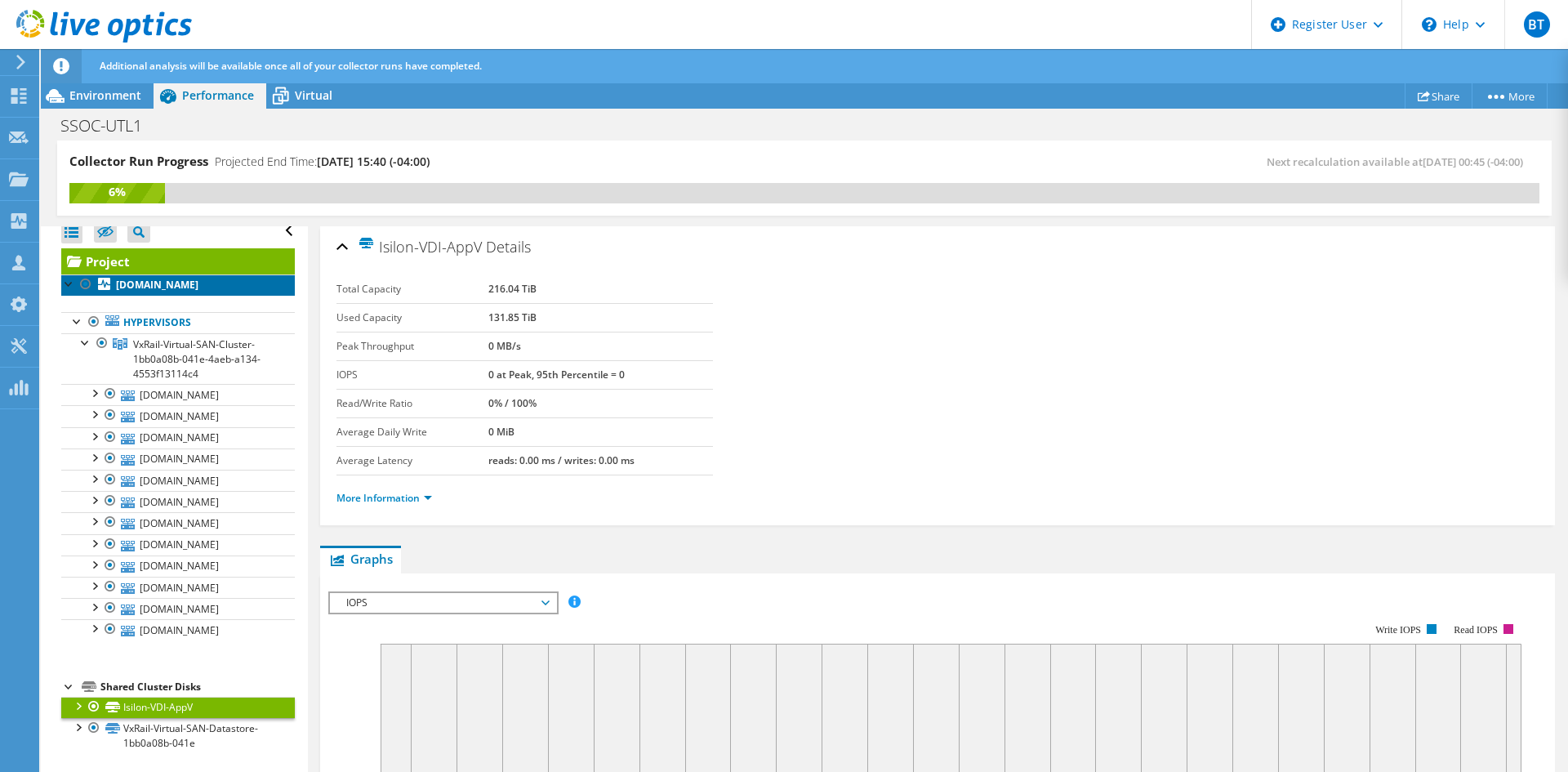
click at [182, 286] on b "vdi-esxi-03dr.scu-corp.com" at bounding box center [157, 284] width 82 height 14
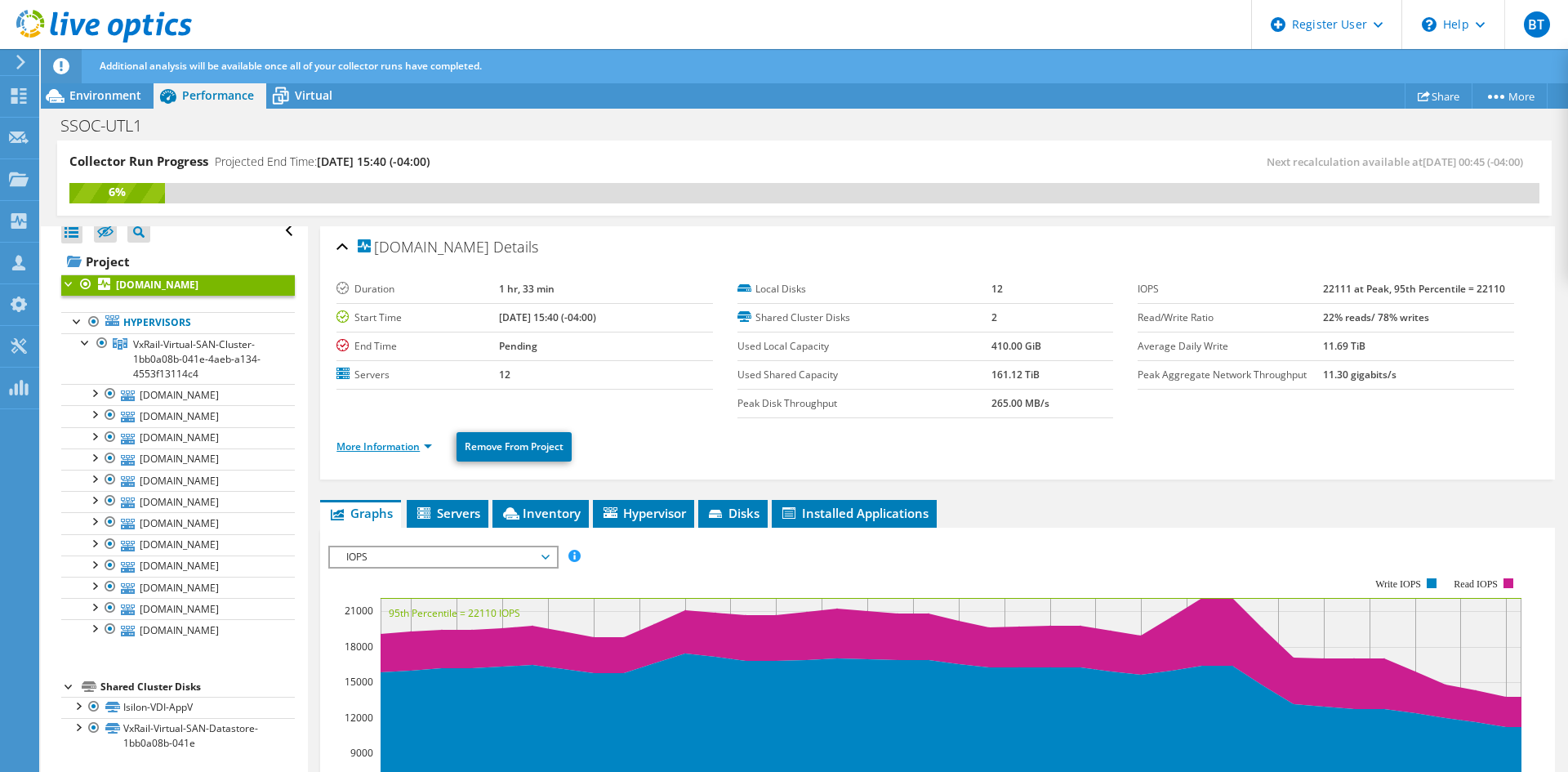
click at [401, 445] on link "More Information" at bounding box center [384, 446] width 96 height 14
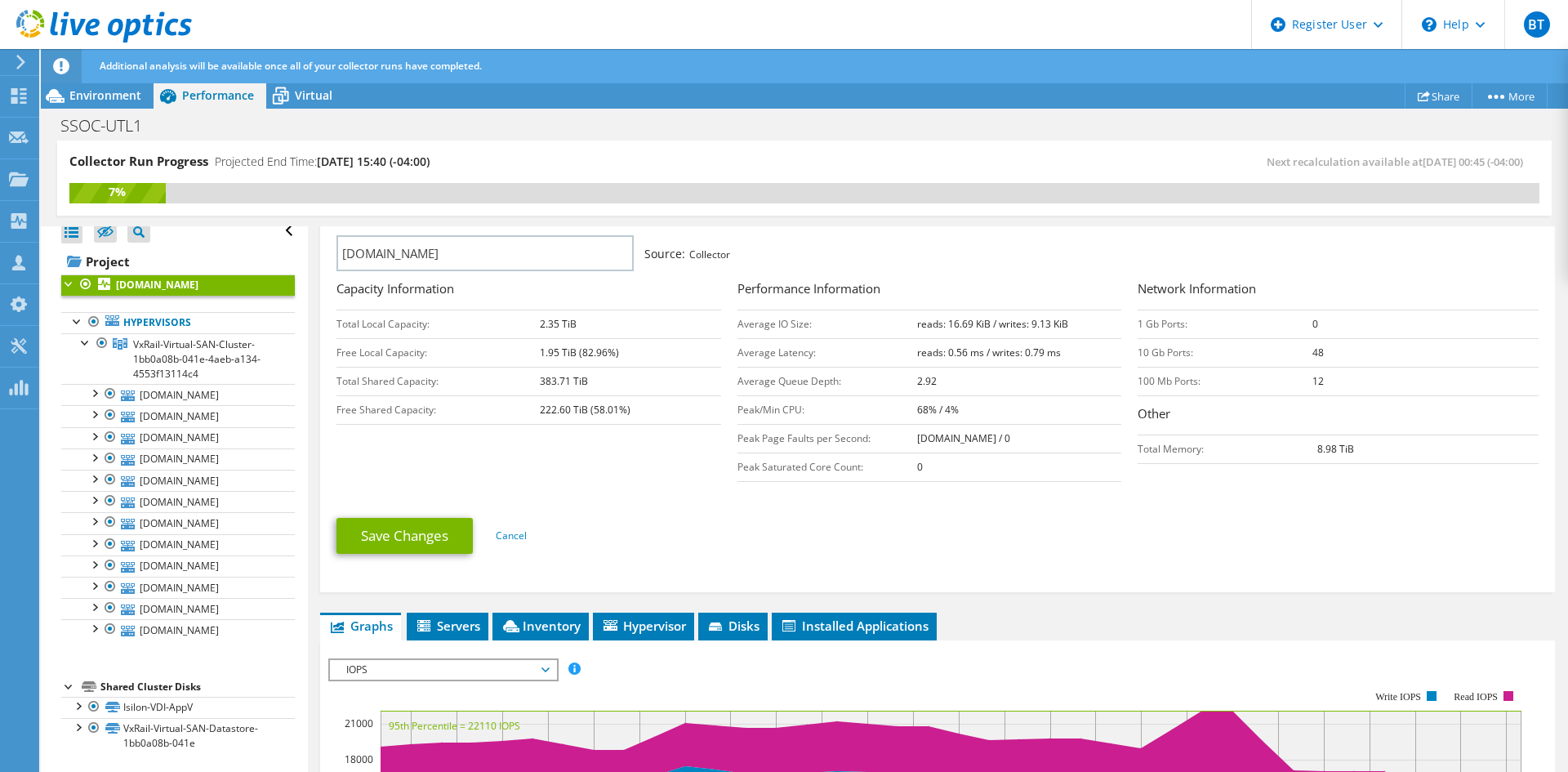
scroll to position [572, 0]
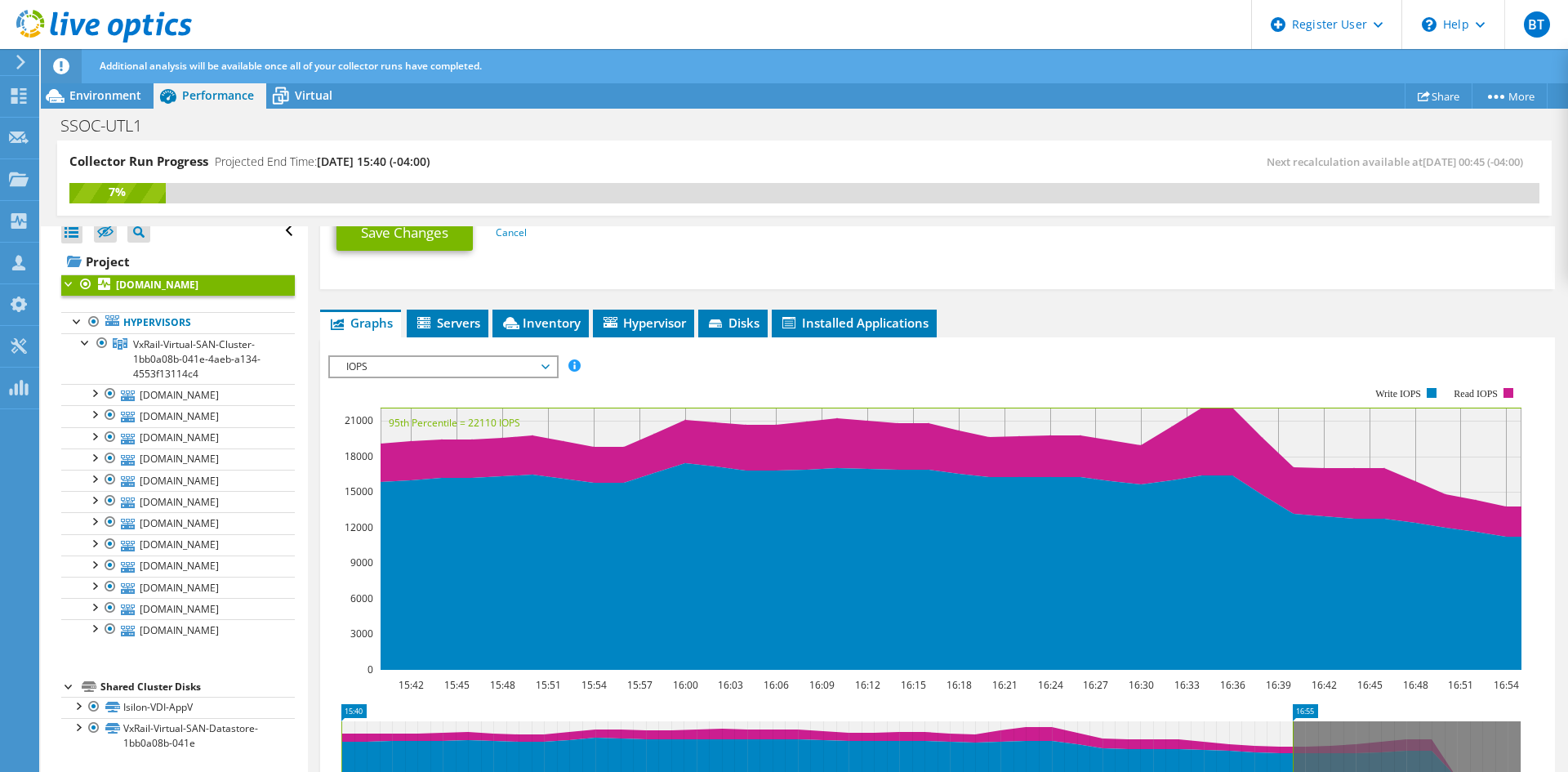
click at [400, 366] on span "IOPS" at bounding box center [443, 366] width 210 height 19
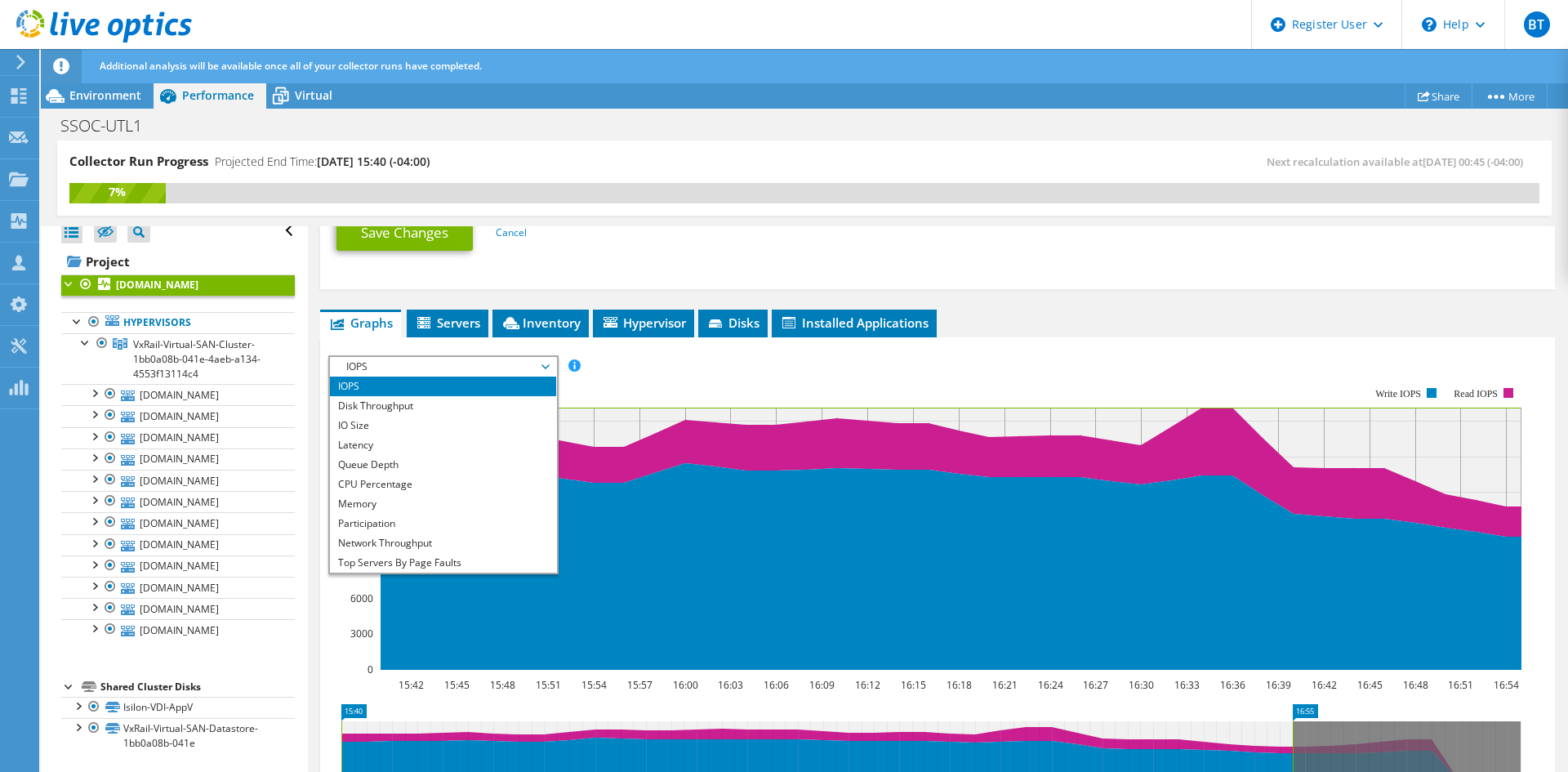
click at [393, 386] on li "IOPS" at bounding box center [443, 386] width 226 height 19
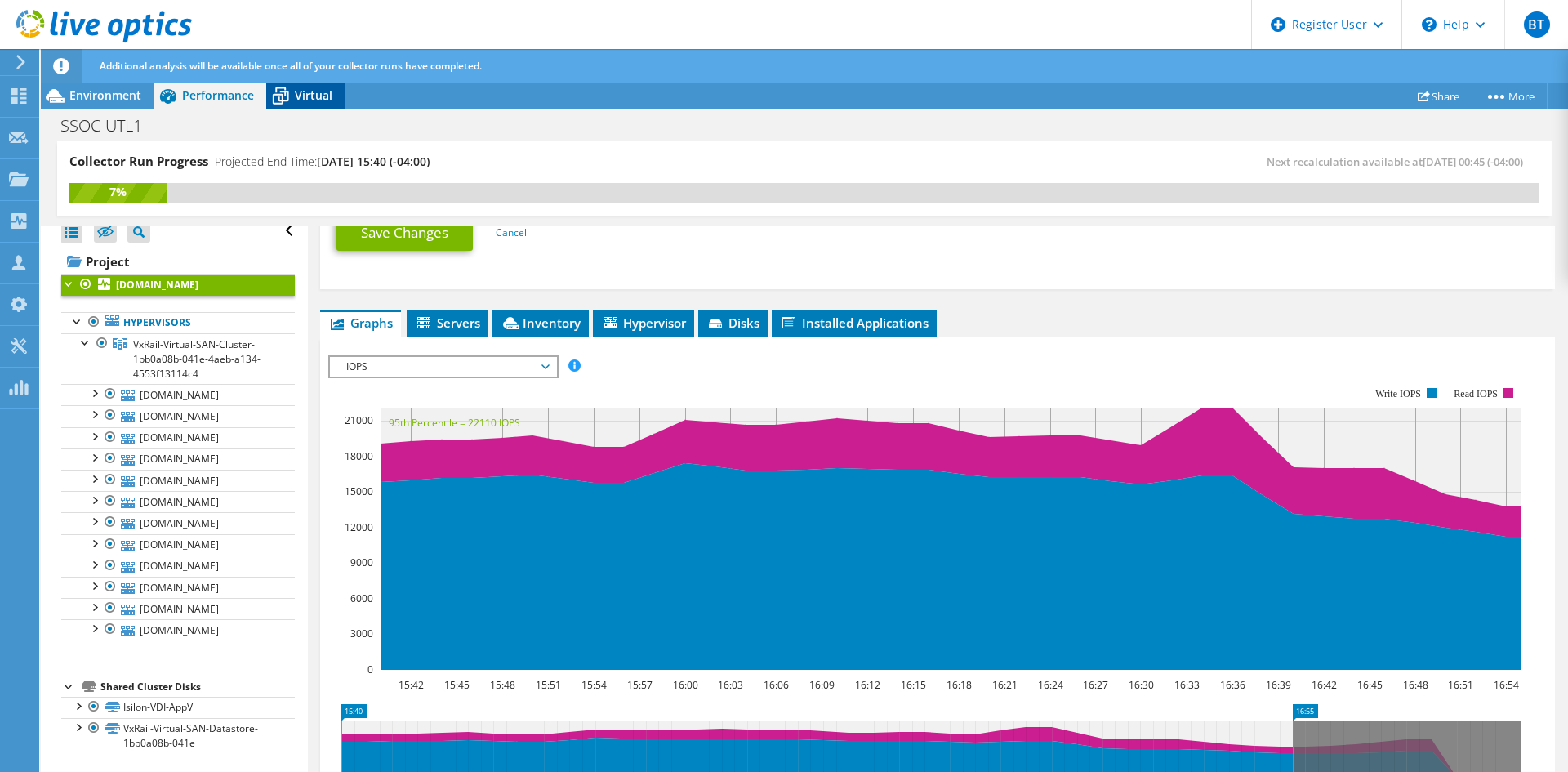
click at [321, 90] on span "Virtual" at bounding box center [313, 95] width 37 height 16
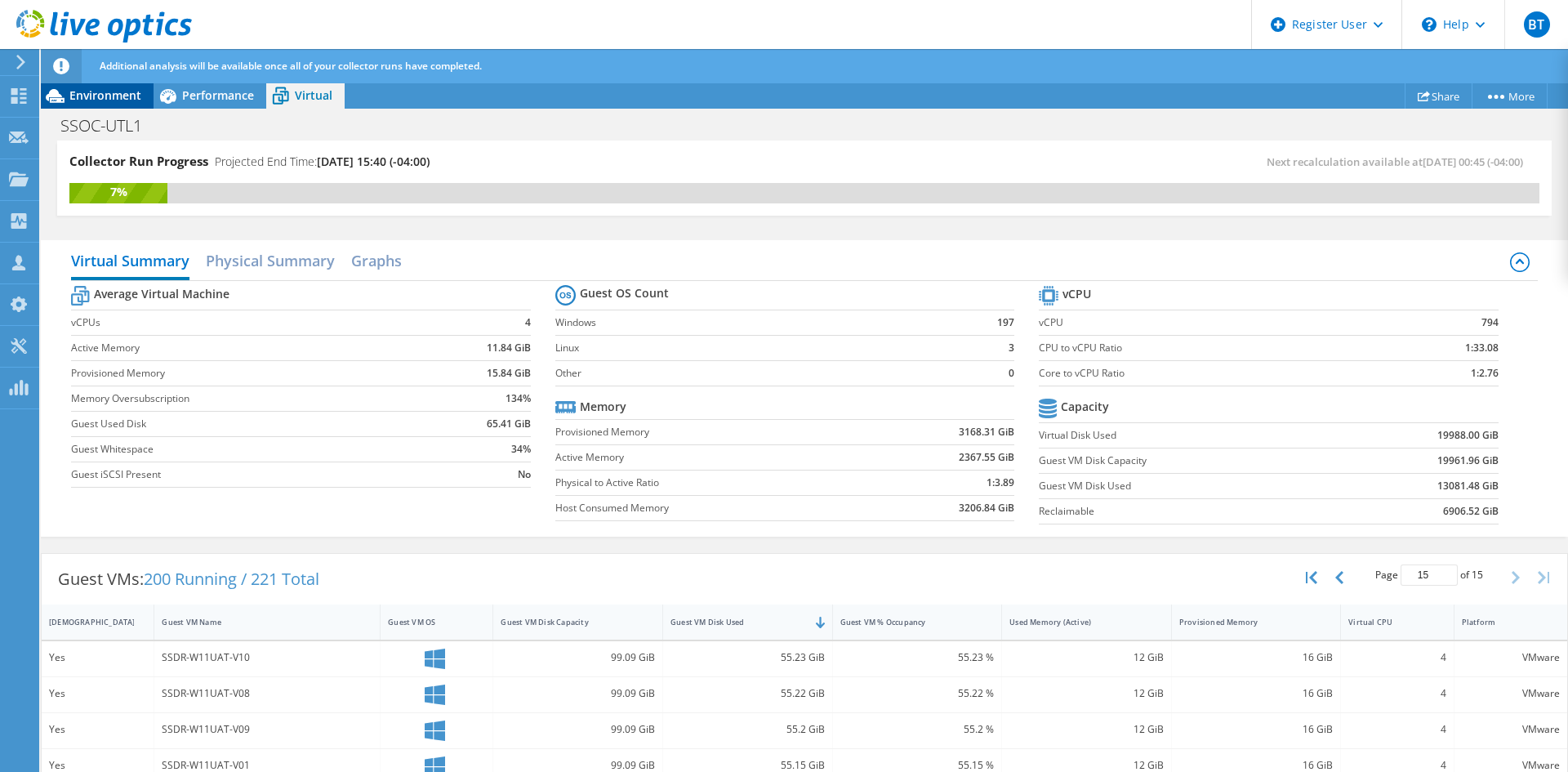
click at [111, 90] on span "Environment" at bounding box center [105, 95] width 72 height 16
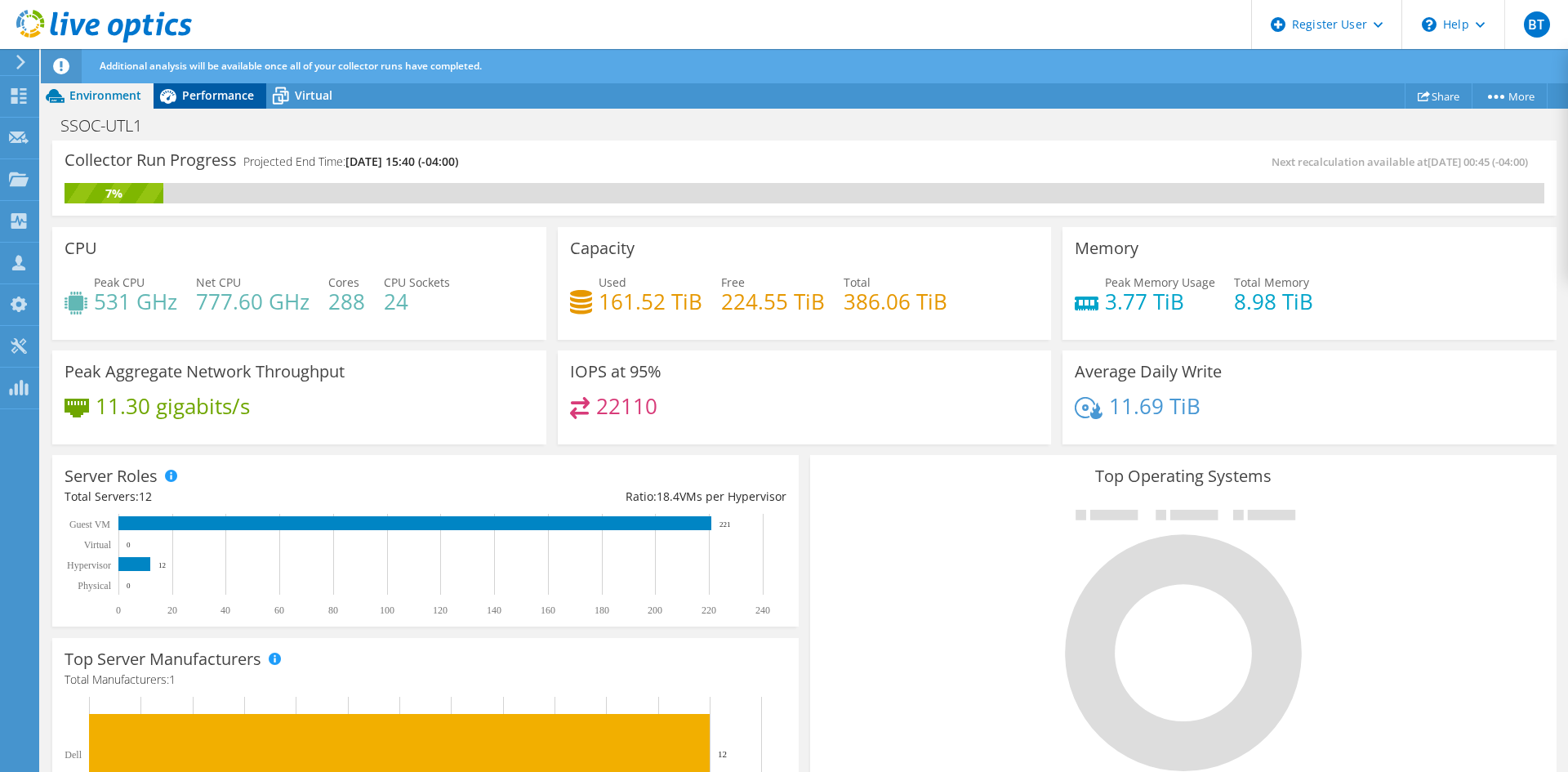
click at [193, 97] on span "Performance" at bounding box center [217, 95] width 72 height 16
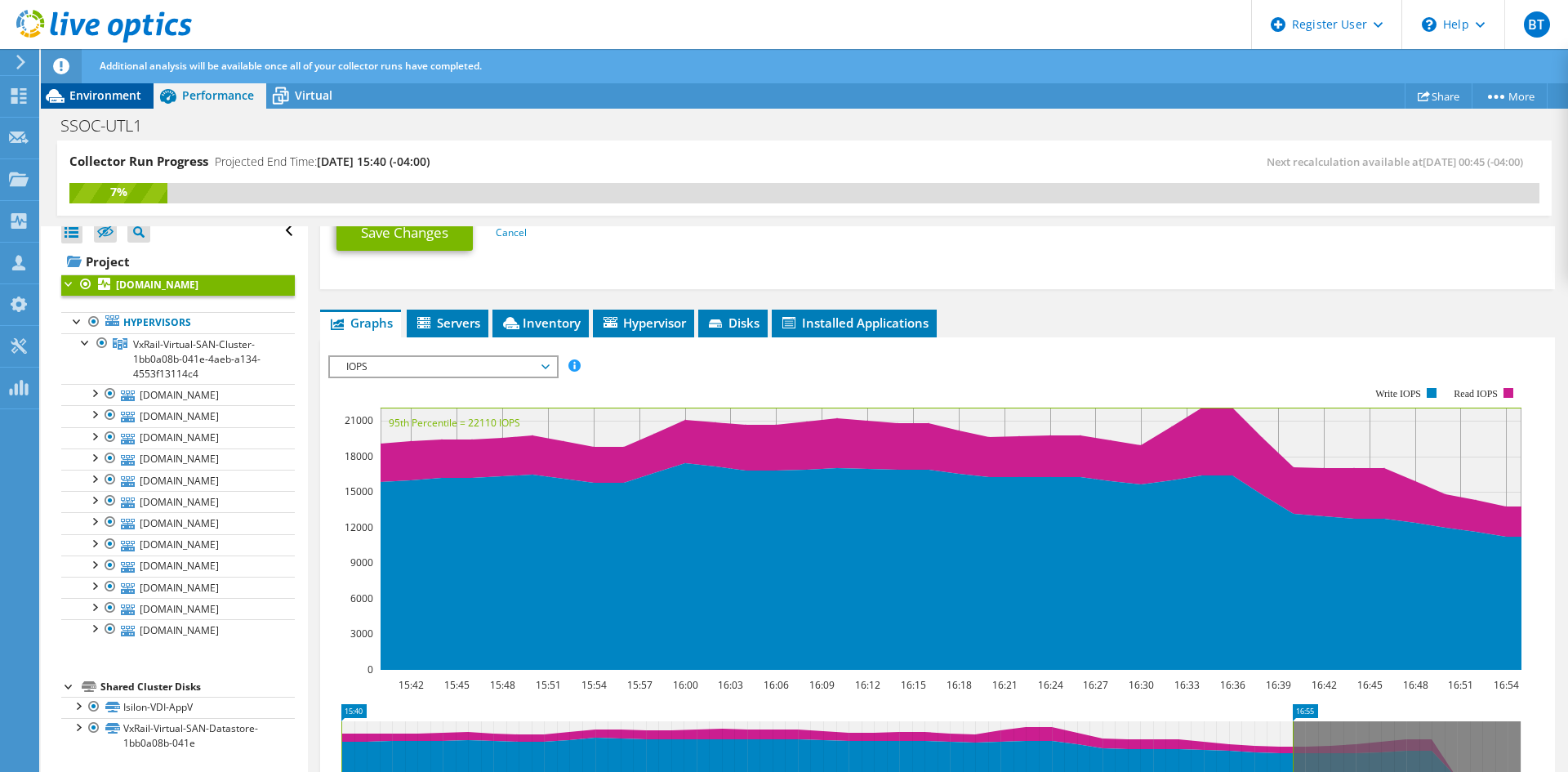
click at [112, 96] on span "Environment" at bounding box center [105, 95] width 72 height 16
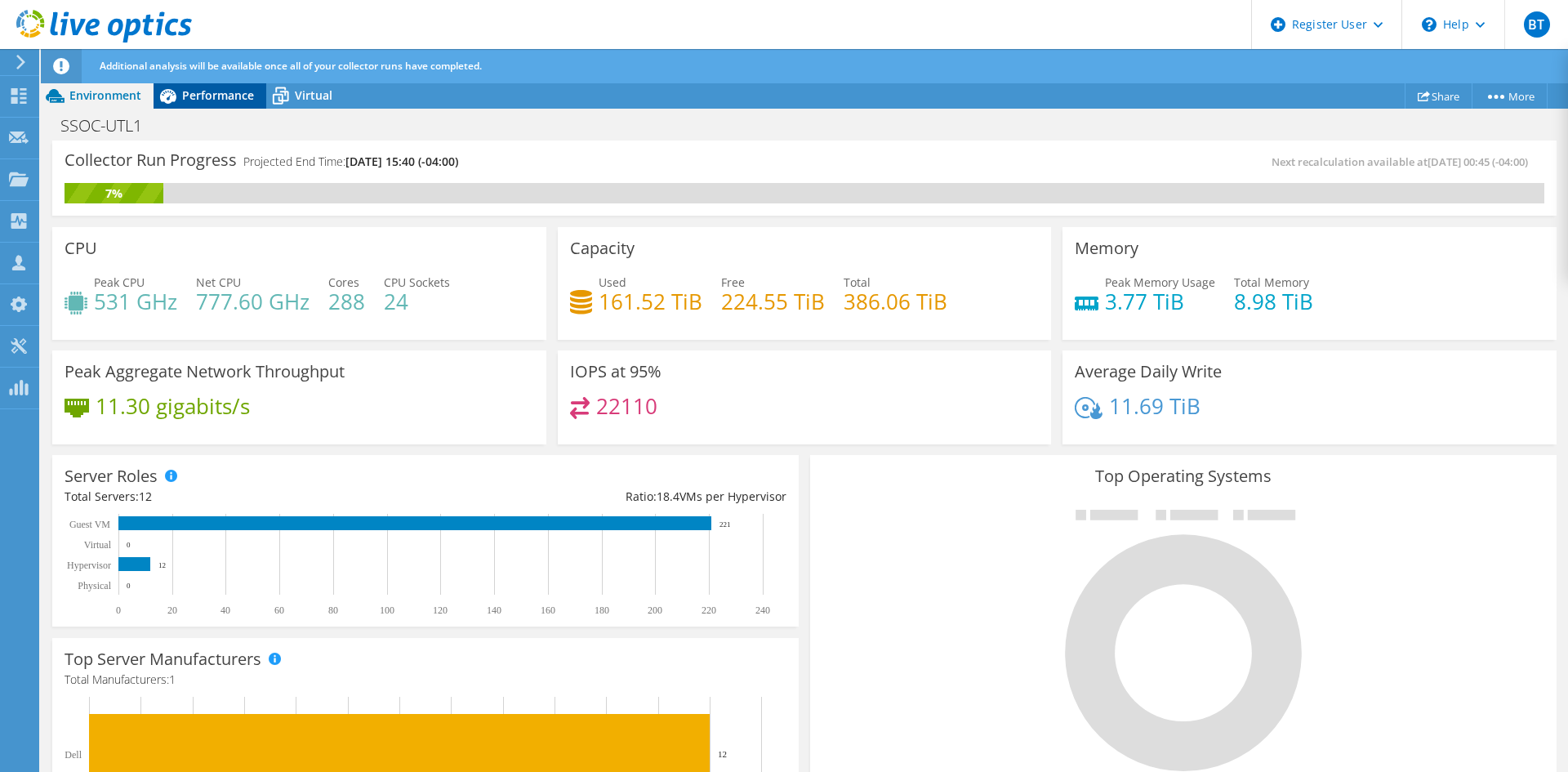
click at [173, 100] on icon at bounding box center [168, 96] width 16 height 15
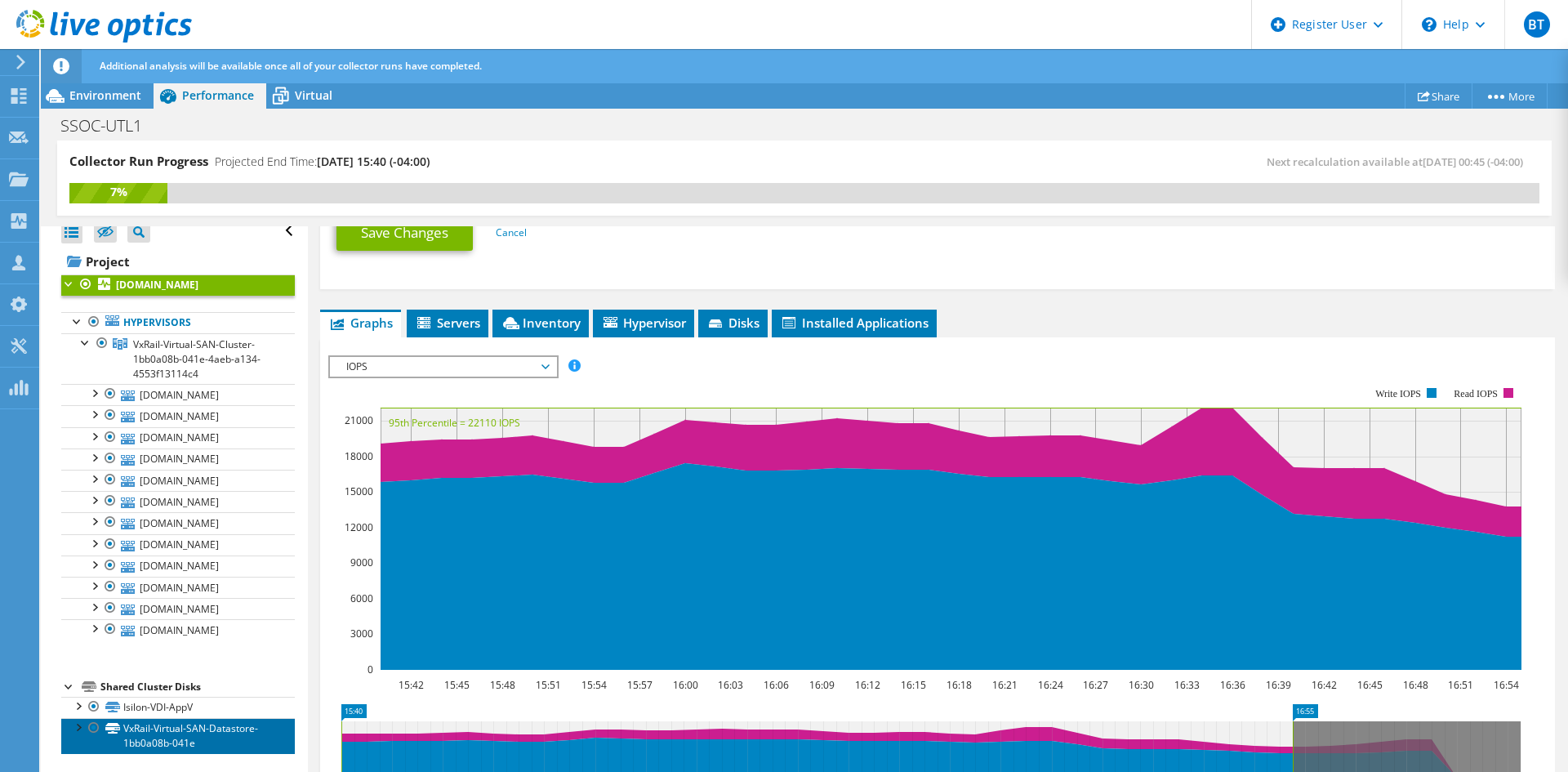
click at [216, 727] on link "VxRail-Virtual-SAN-Datastore-1bb0a08b-041e" at bounding box center [178, 735] width 234 height 36
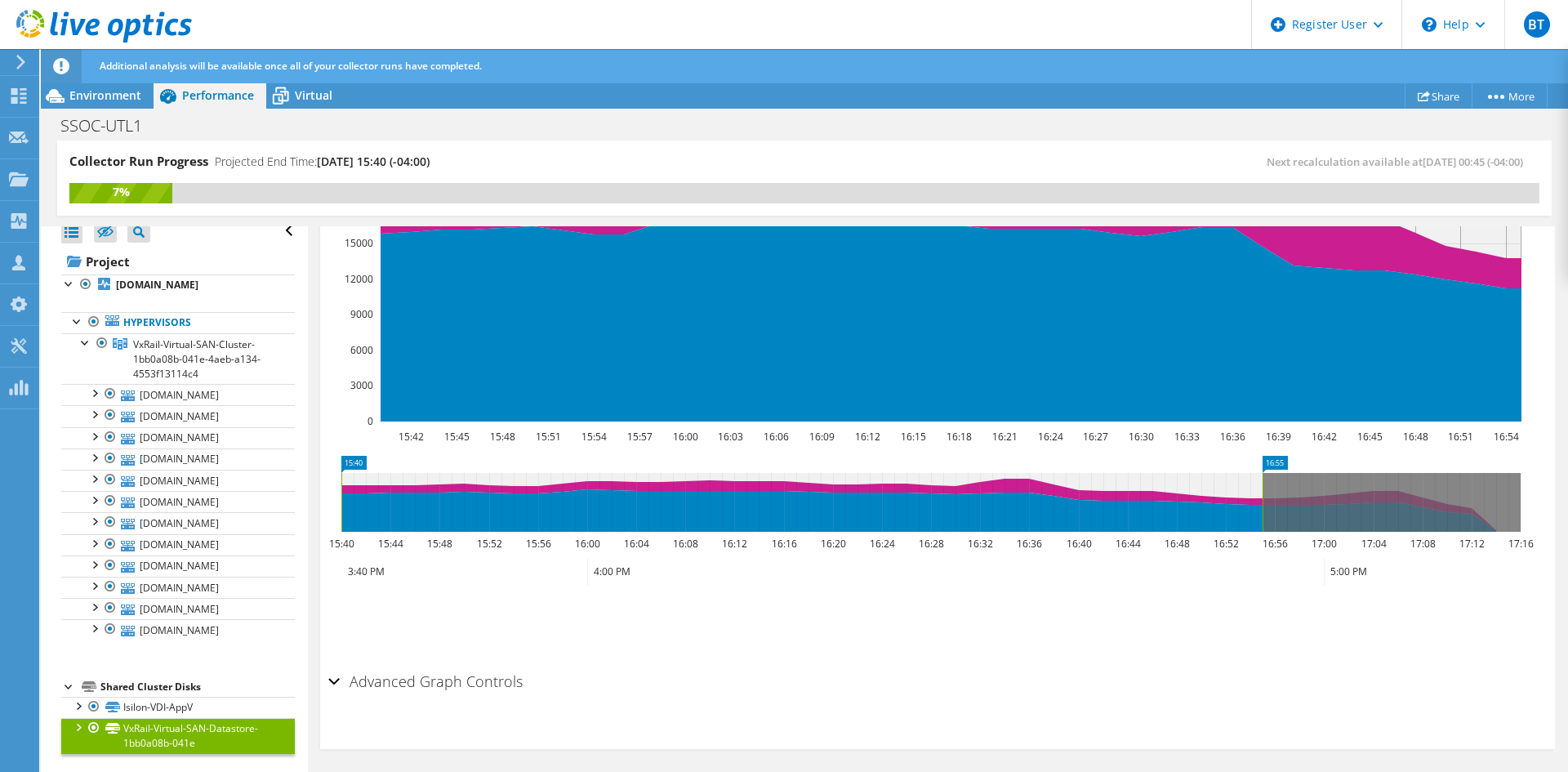
scroll to position [489, 0]
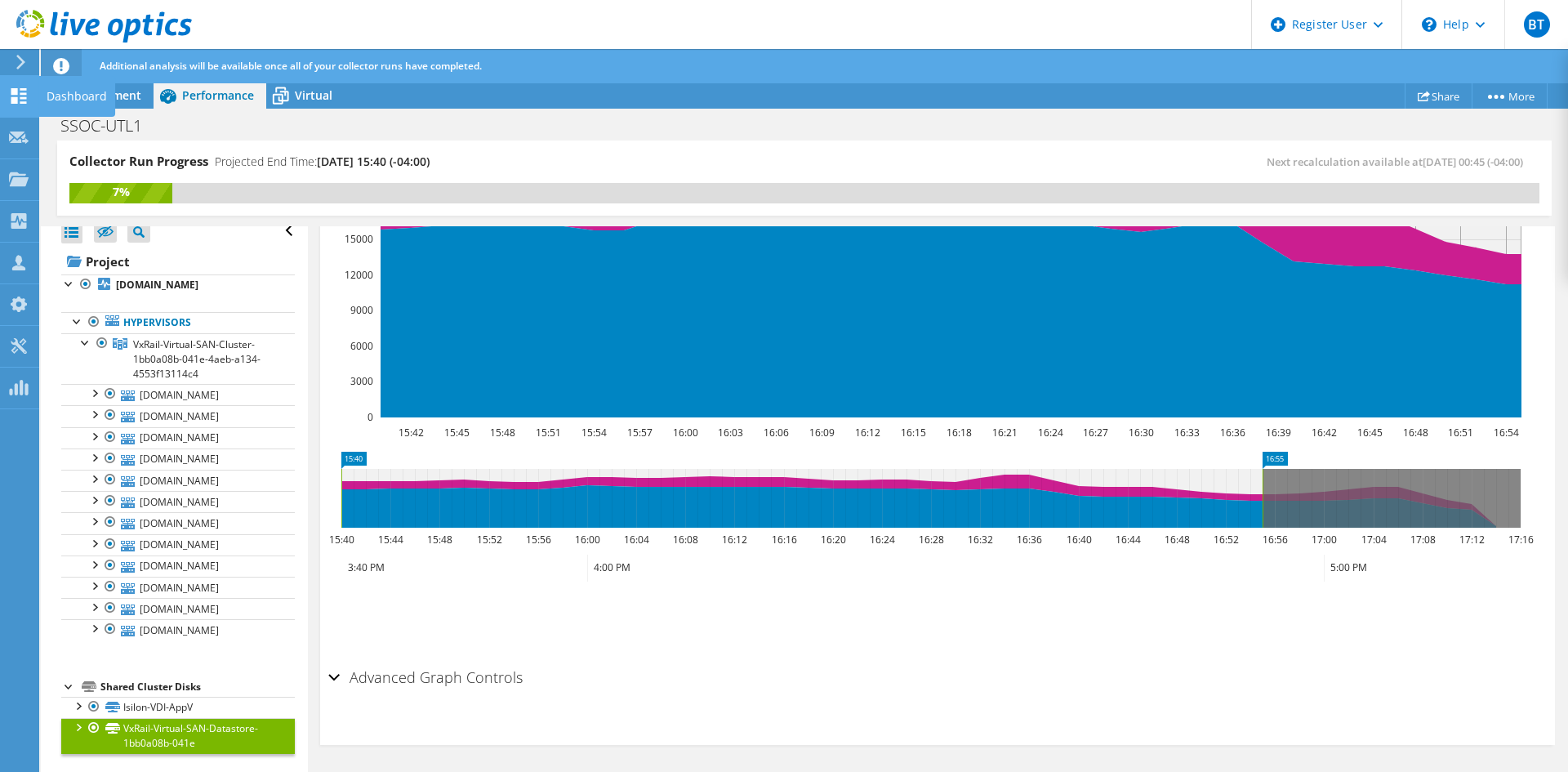
click at [18, 98] on icon at bounding box center [18, 96] width 19 height 16
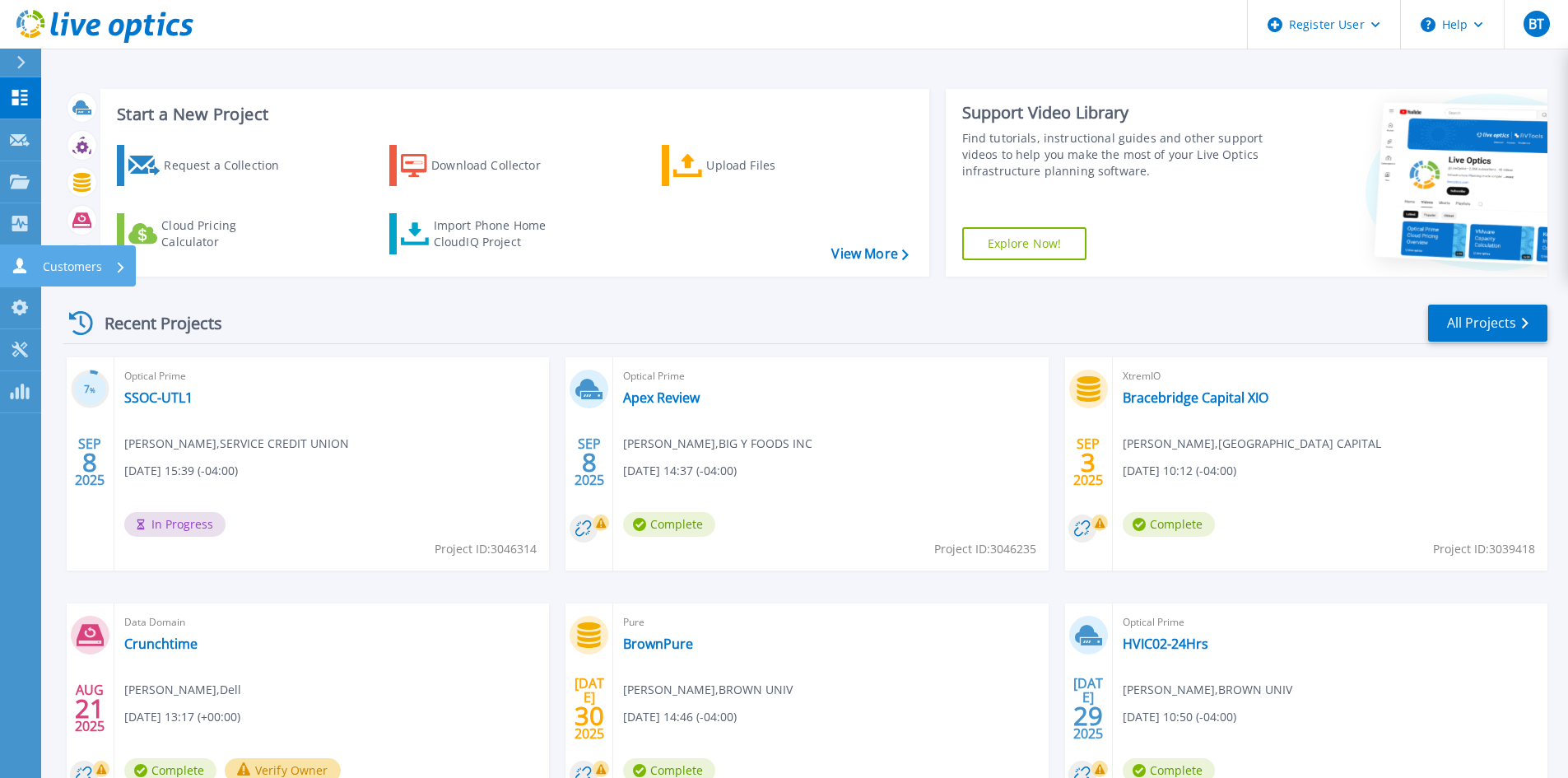
click at [15, 274] on link "Customers Customers" at bounding box center [20, 267] width 41 height 42
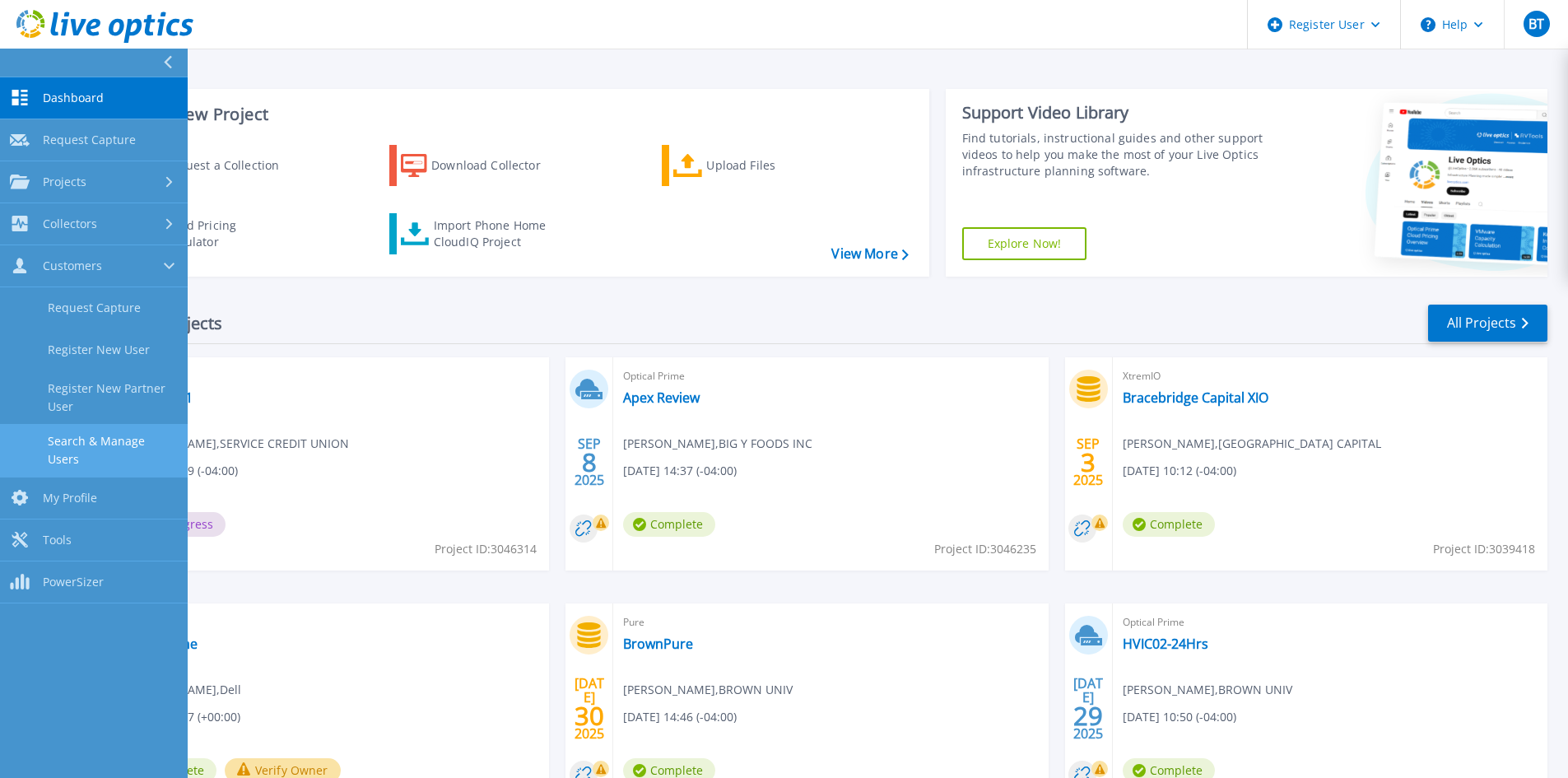
click at [124, 426] on link "Search & Manage Users" at bounding box center [94, 450] width 188 height 52
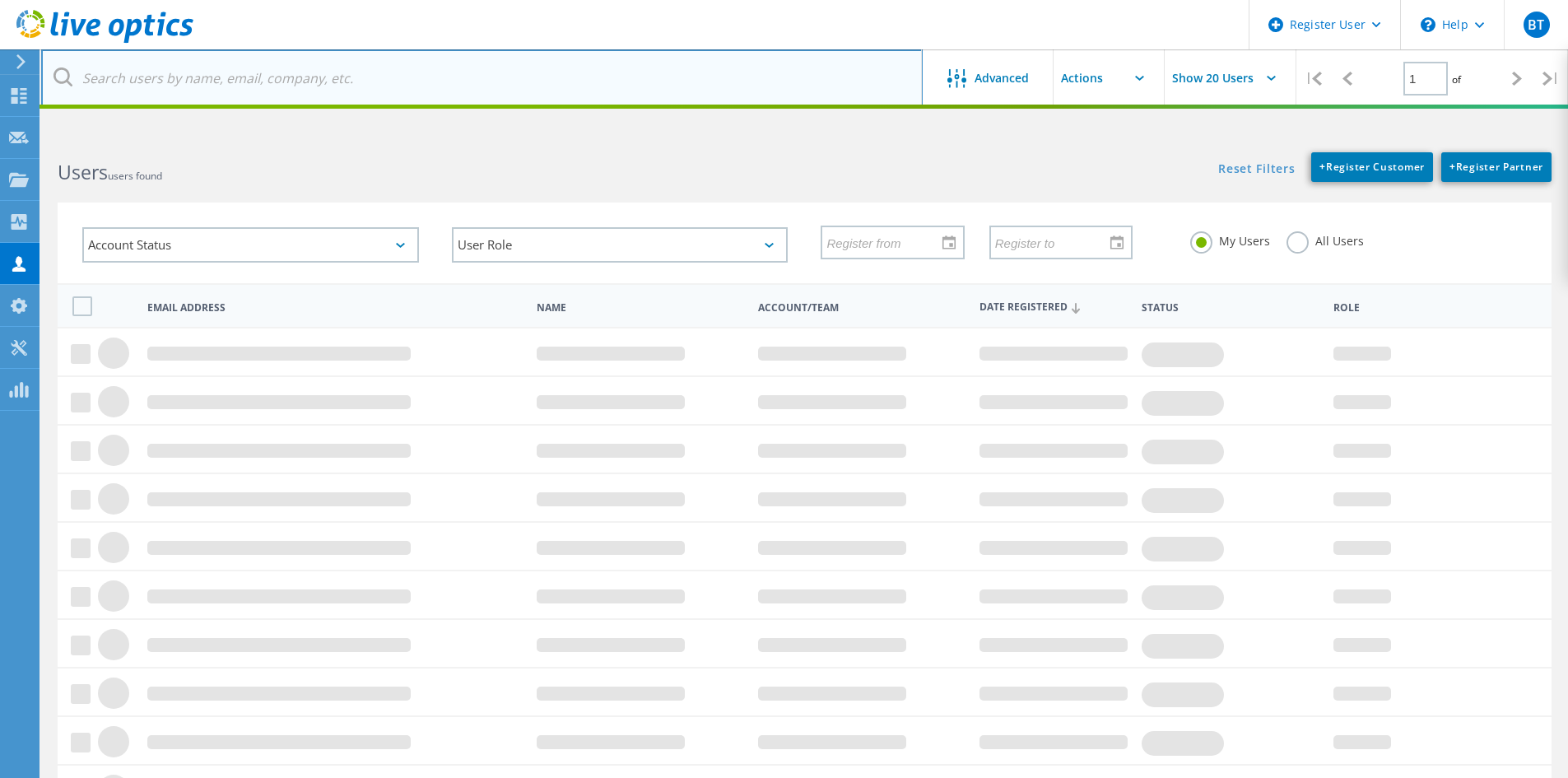
click at [298, 79] on input "text" at bounding box center [482, 78] width 882 height 58
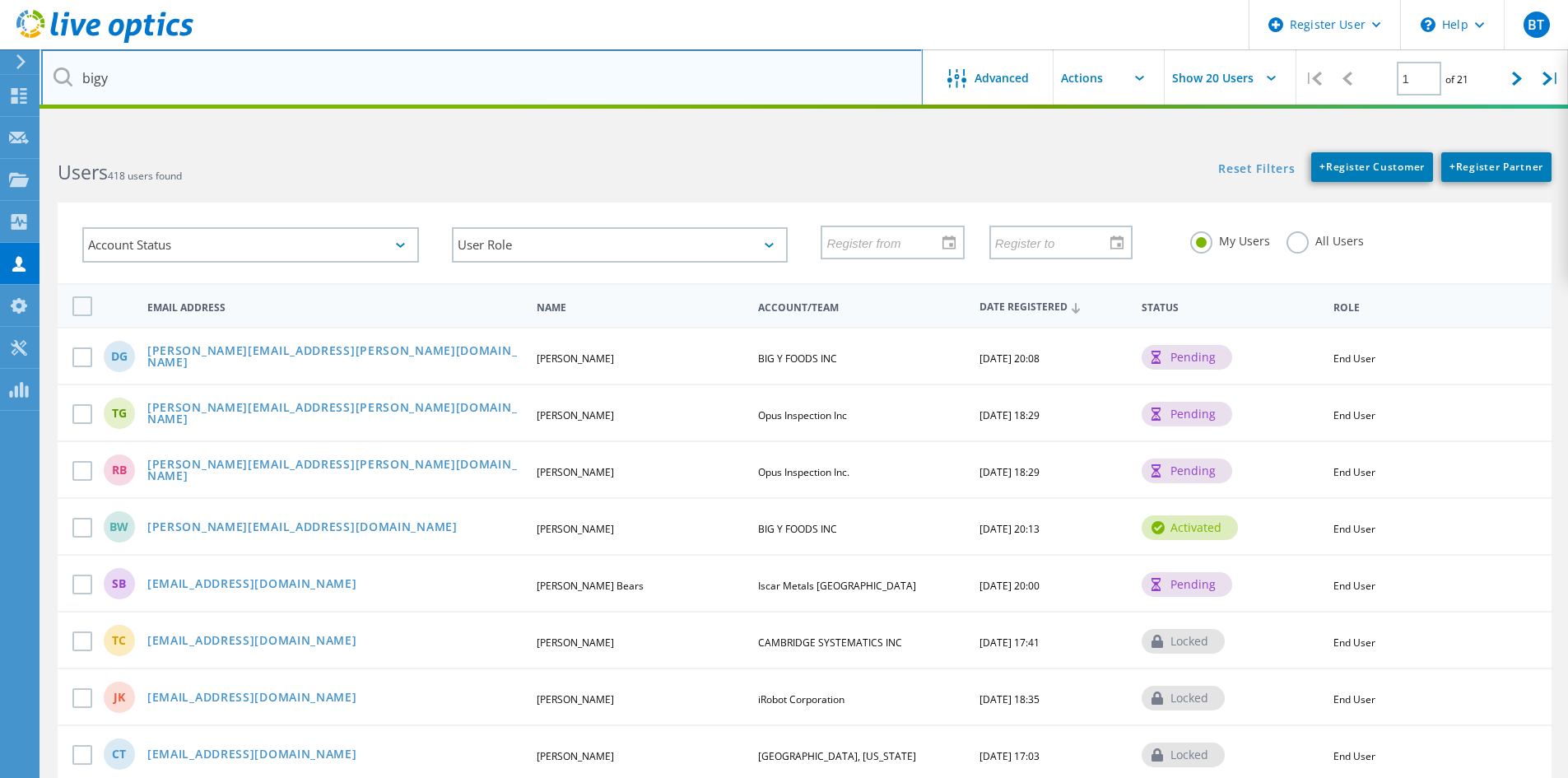
type input "bigy"
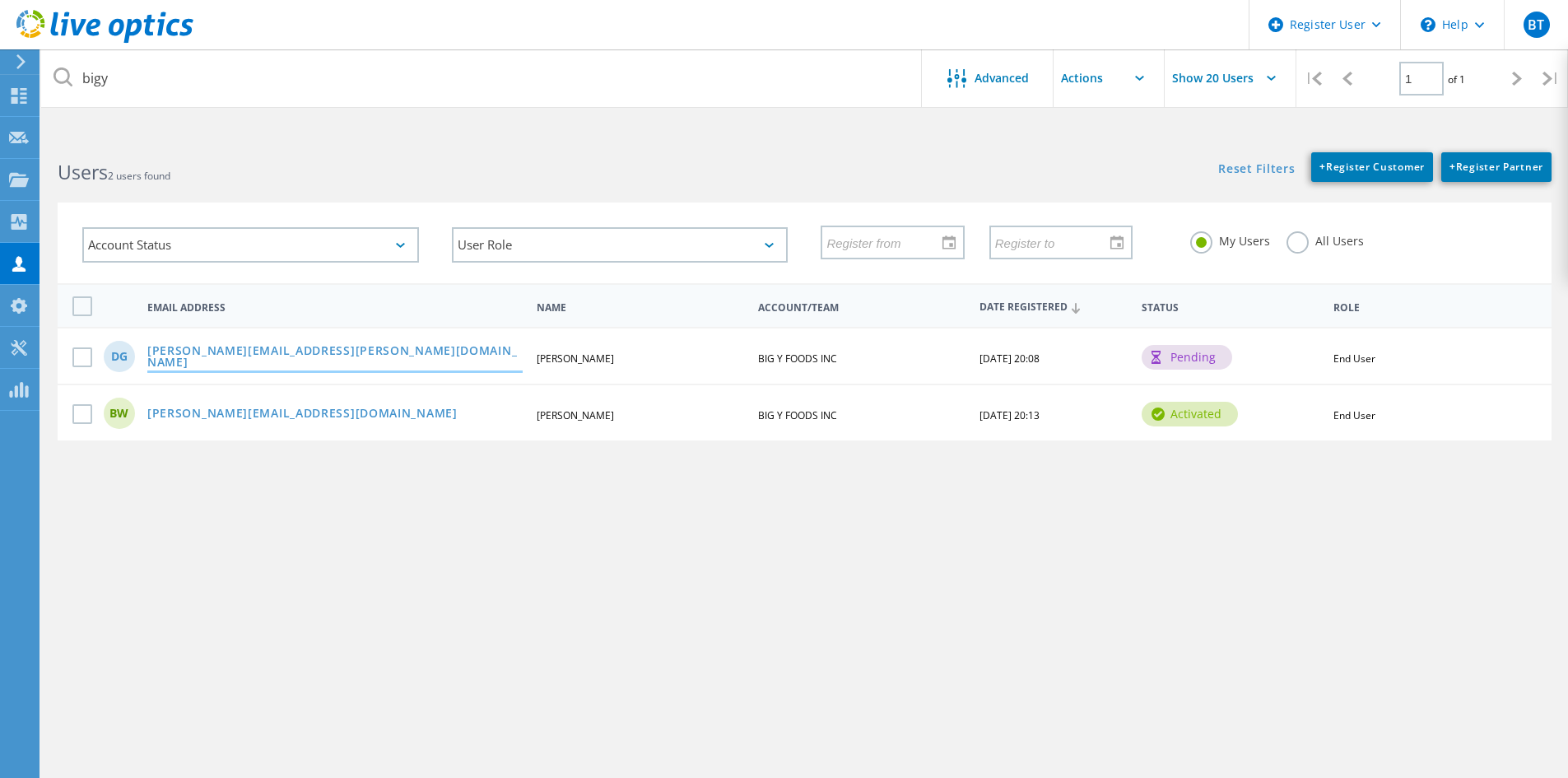
click at [214, 354] on link "dean.gousse@bigy.com" at bounding box center [335, 358] width 375 height 26
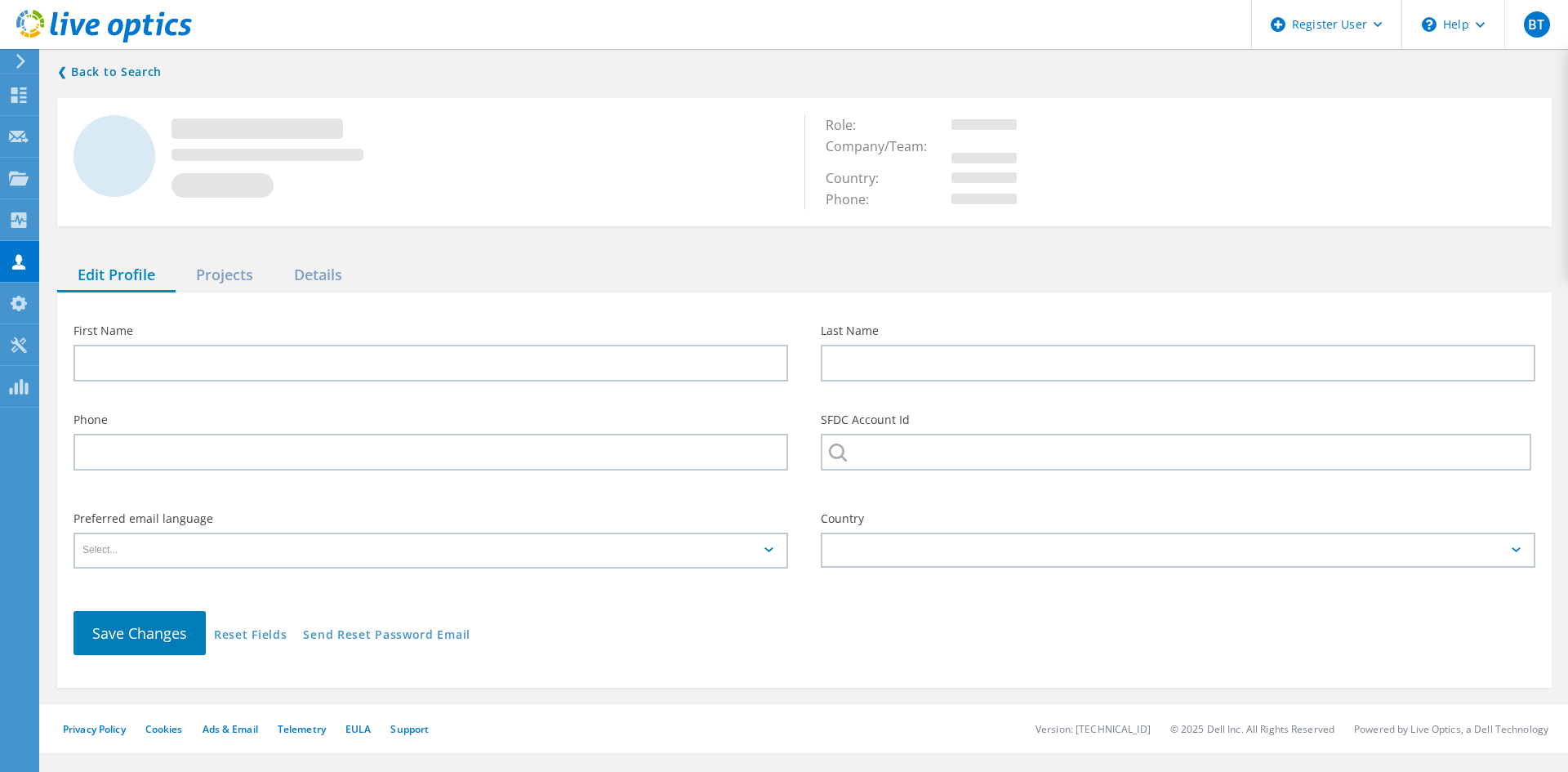
type input "Dean"
type input "Gousse"
type input "BIG Y FOODS INC"
type input "English"
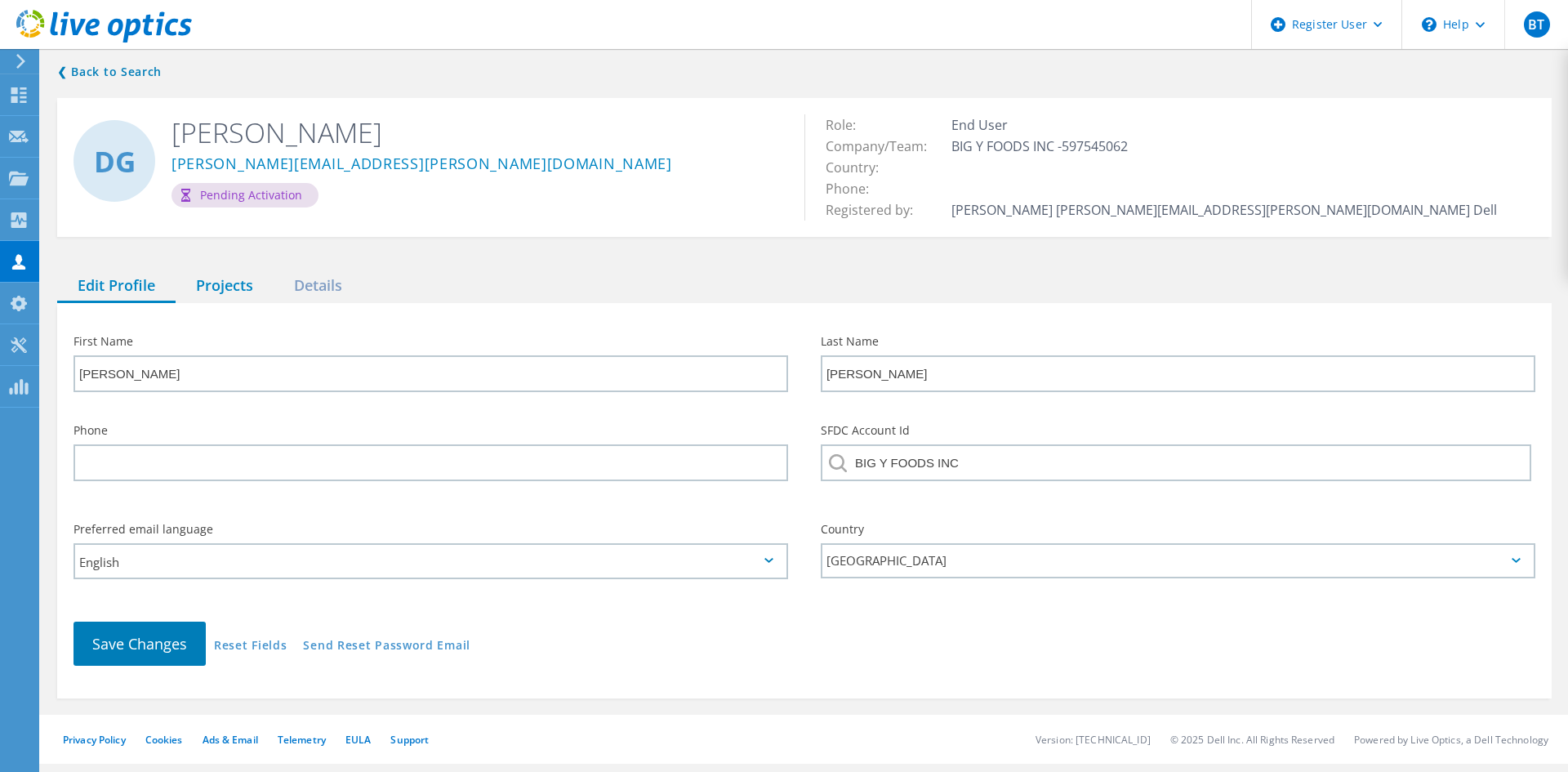
click at [220, 281] on div "Projects" at bounding box center [224, 286] width 98 height 34
